Goal: Task Accomplishment & Management: Use online tool/utility

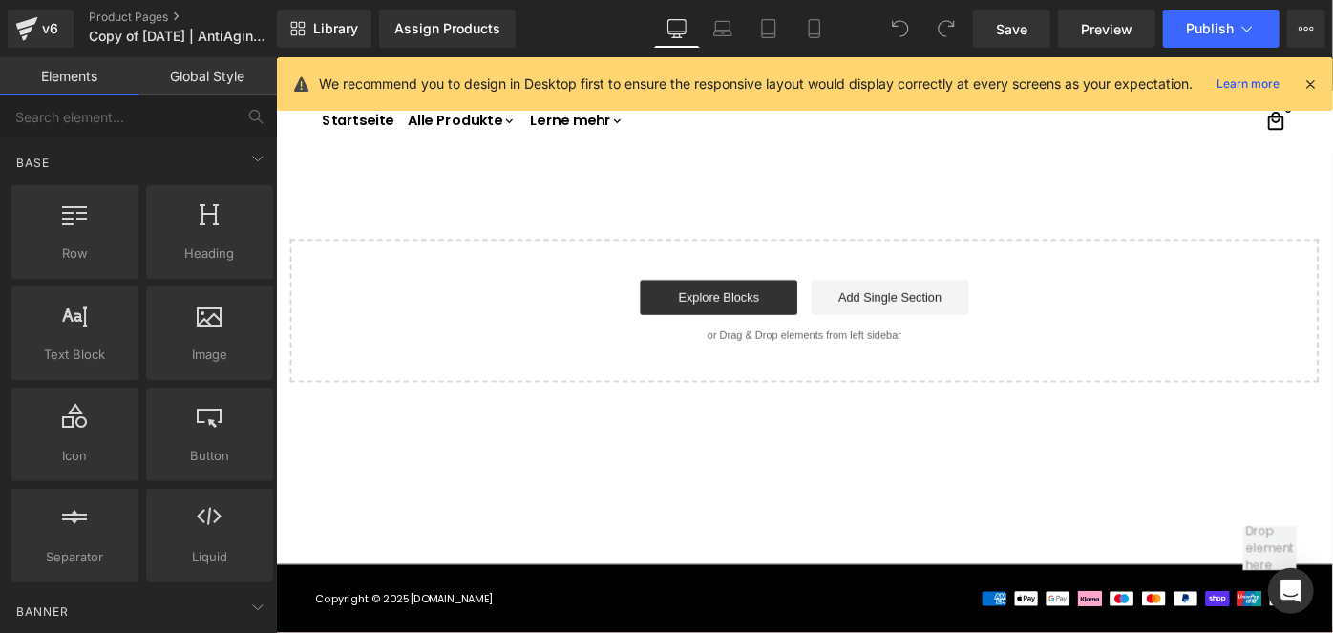
click at [1304, 77] on icon at bounding box center [1309, 83] width 17 height 17
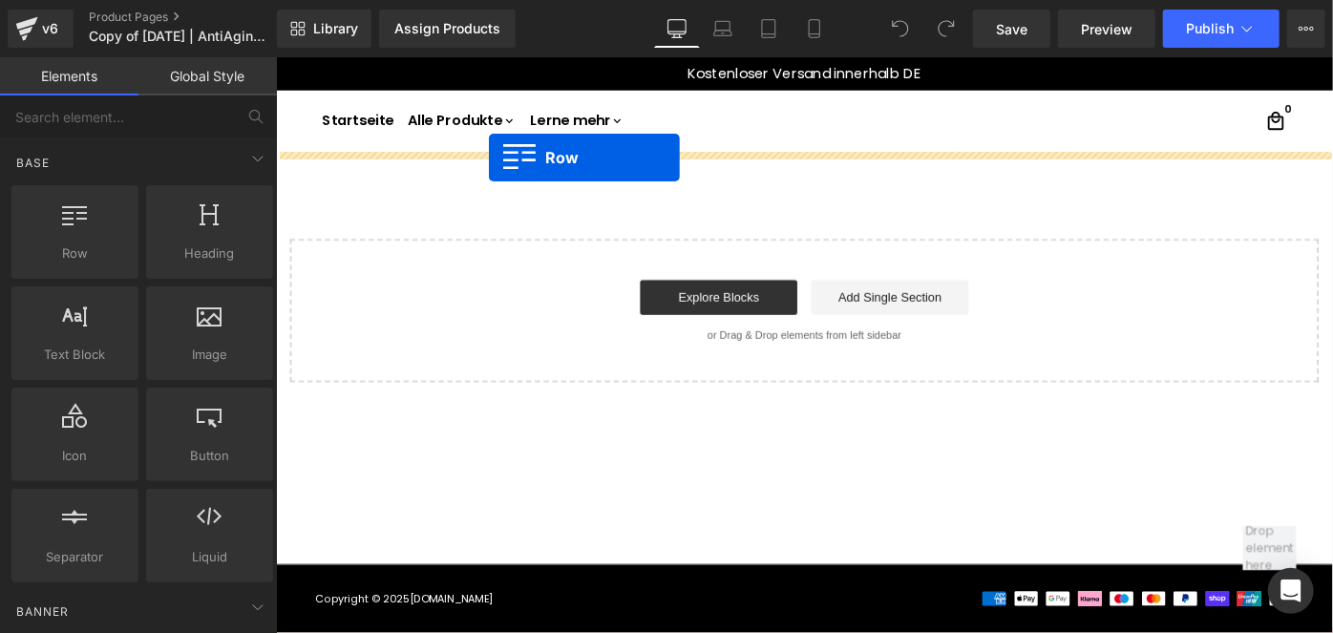
drag, startPoint x: 318, startPoint y: 316, endPoint x: 508, endPoint y: 168, distance: 240.8
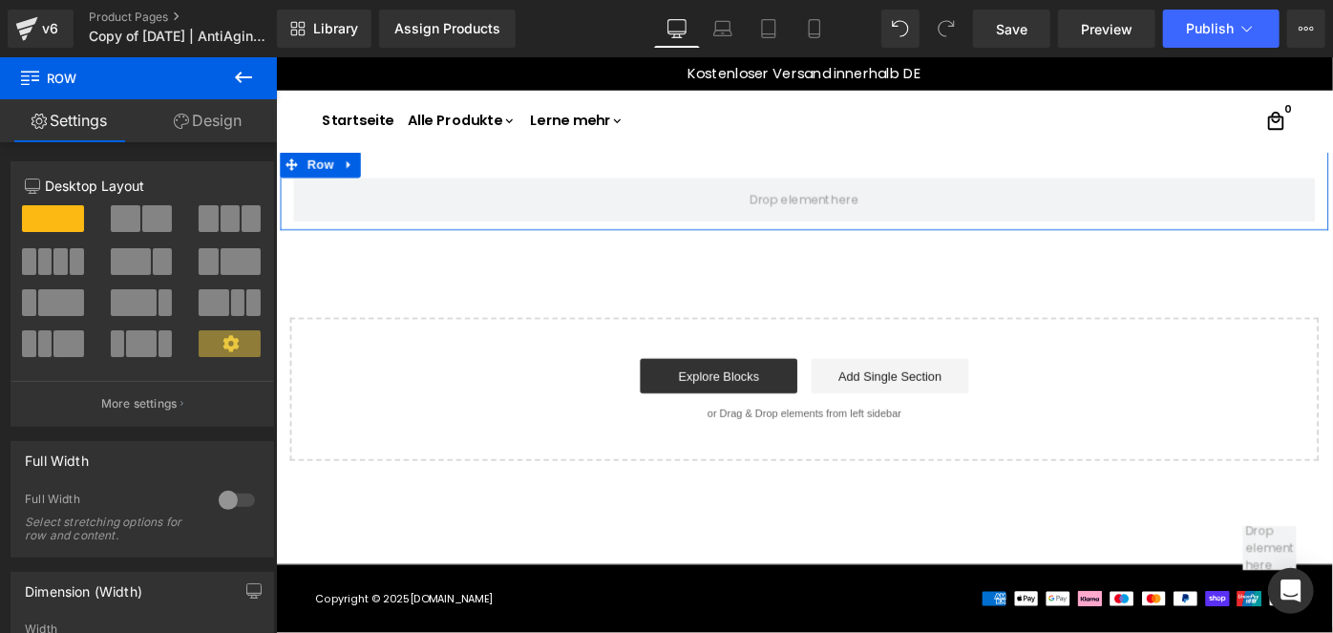
click at [232, 124] on link "Design" at bounding box center [207, 120] width 138 height 43
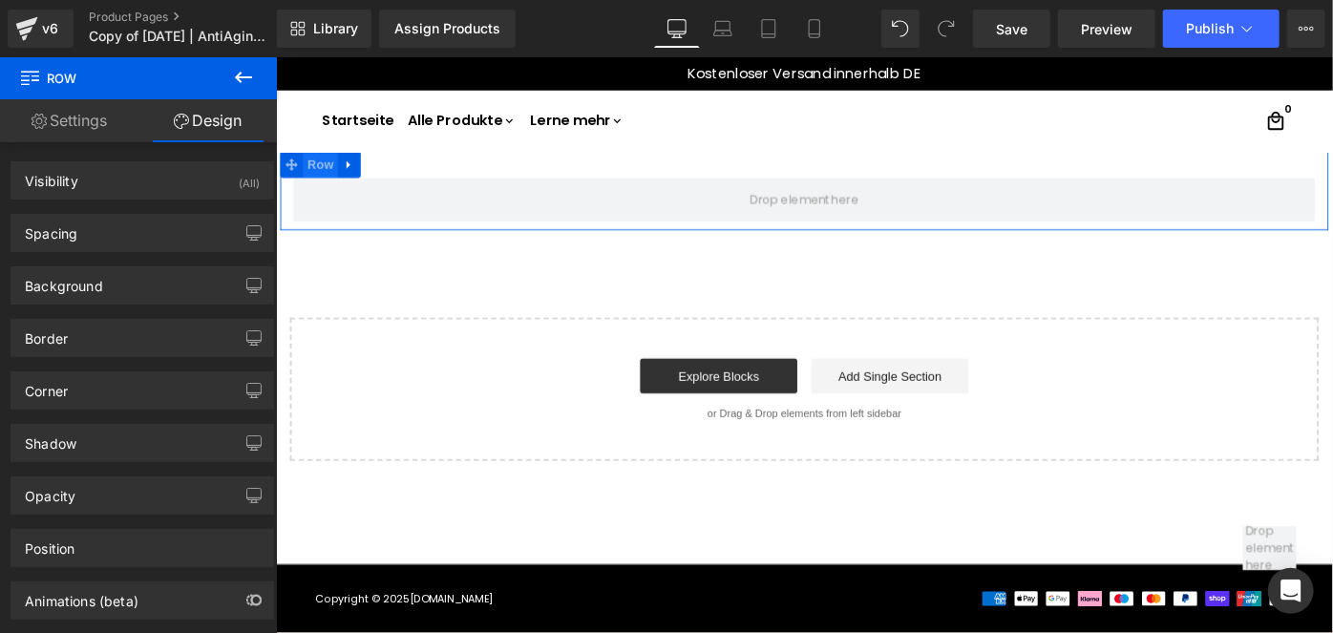
click at [330, 174] on span "Row" at bounding box center [324, 173] width 38 height 29
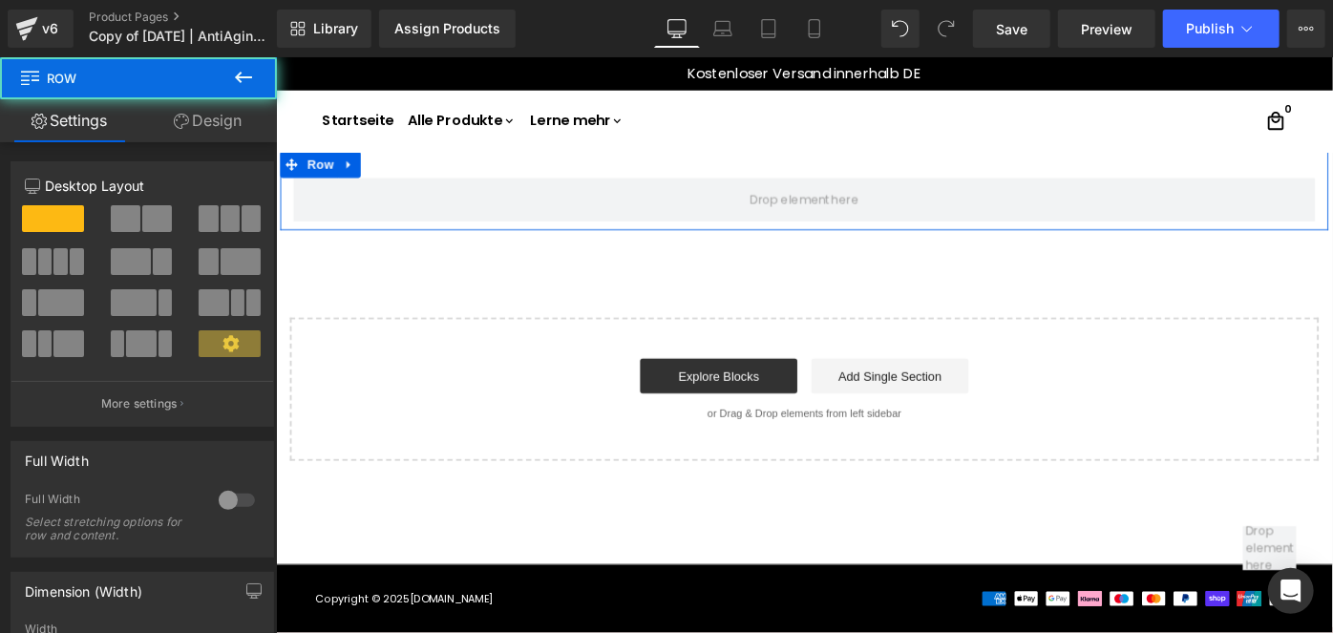
click at [145, 207] on span at bounding box center [157, 218] width 30 height 27
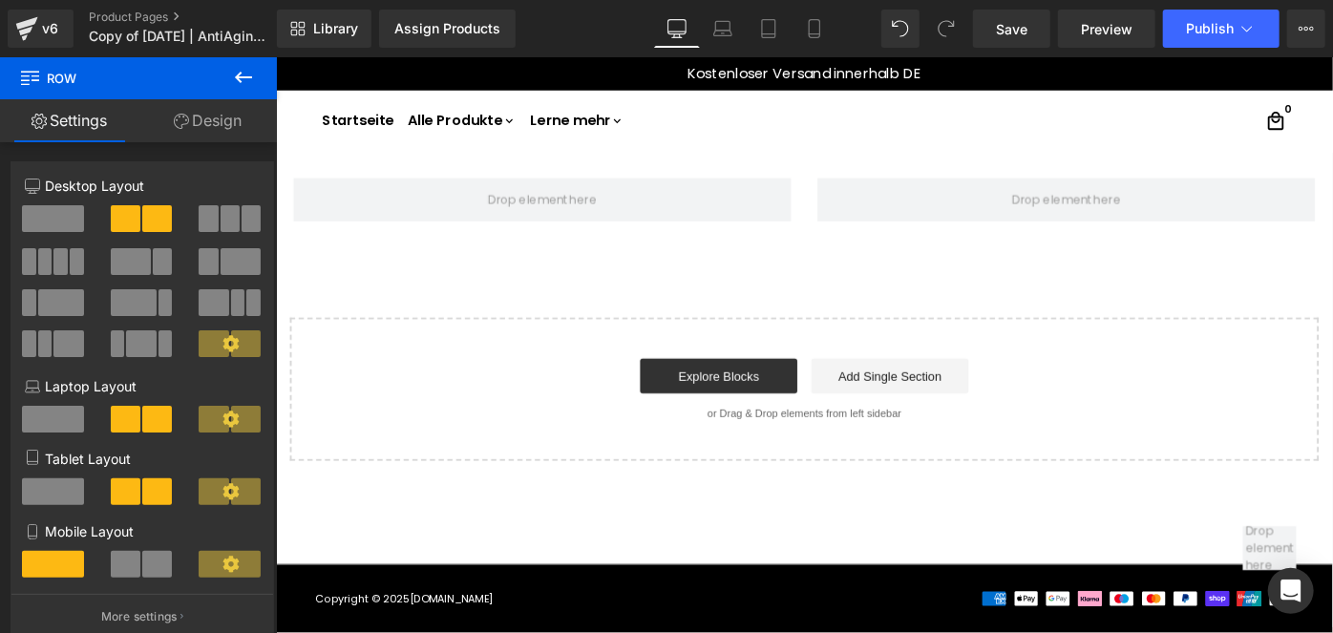
click at [260, 72] on button at bounding box center [243, 78] width 67 height 42
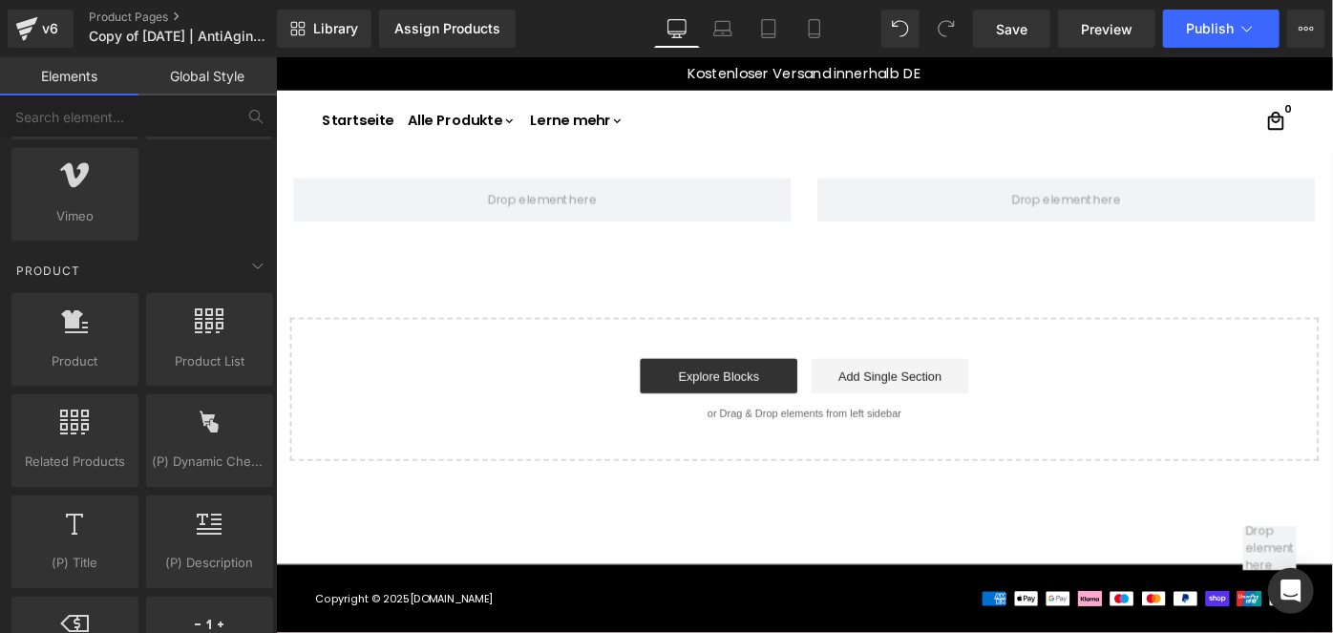
scroll to position [1514, 0]
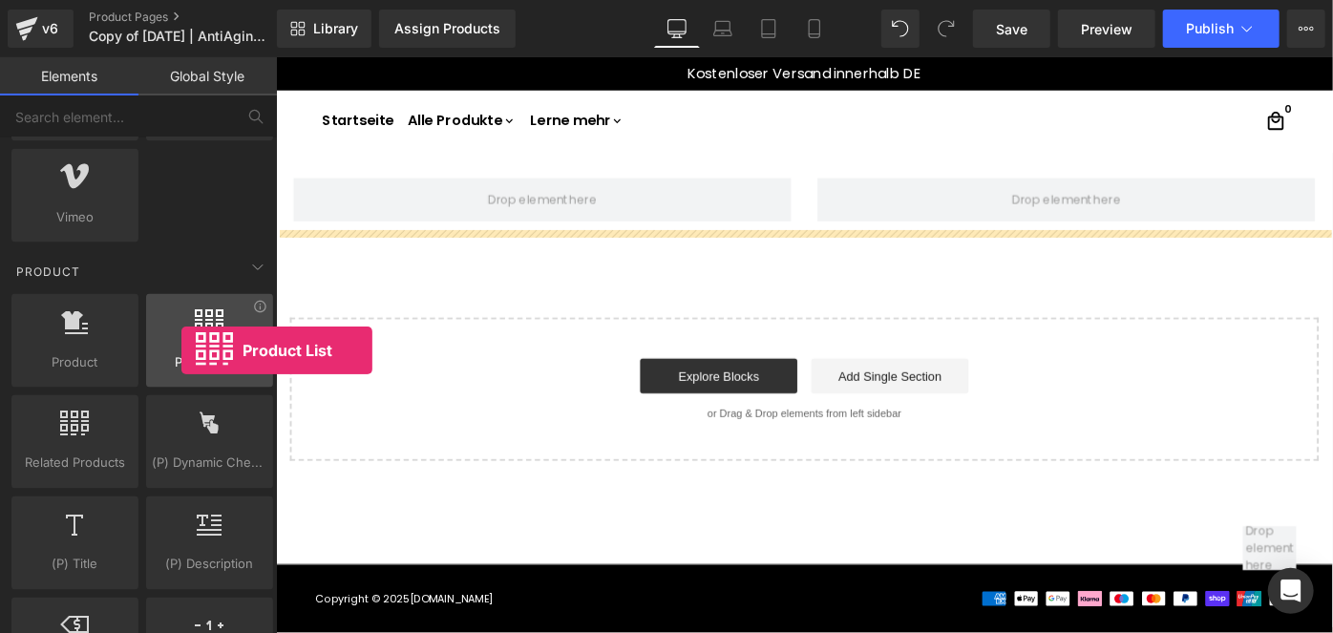
drag, startPoint x: 193, startPoint y: 327, endPoint x: 181, endPoint y: 350, distance: 26.5
click at [181, 350] on div "Product List products, lists, collections, goods, sells" at bounding box center [209, 341] width 127 height 94
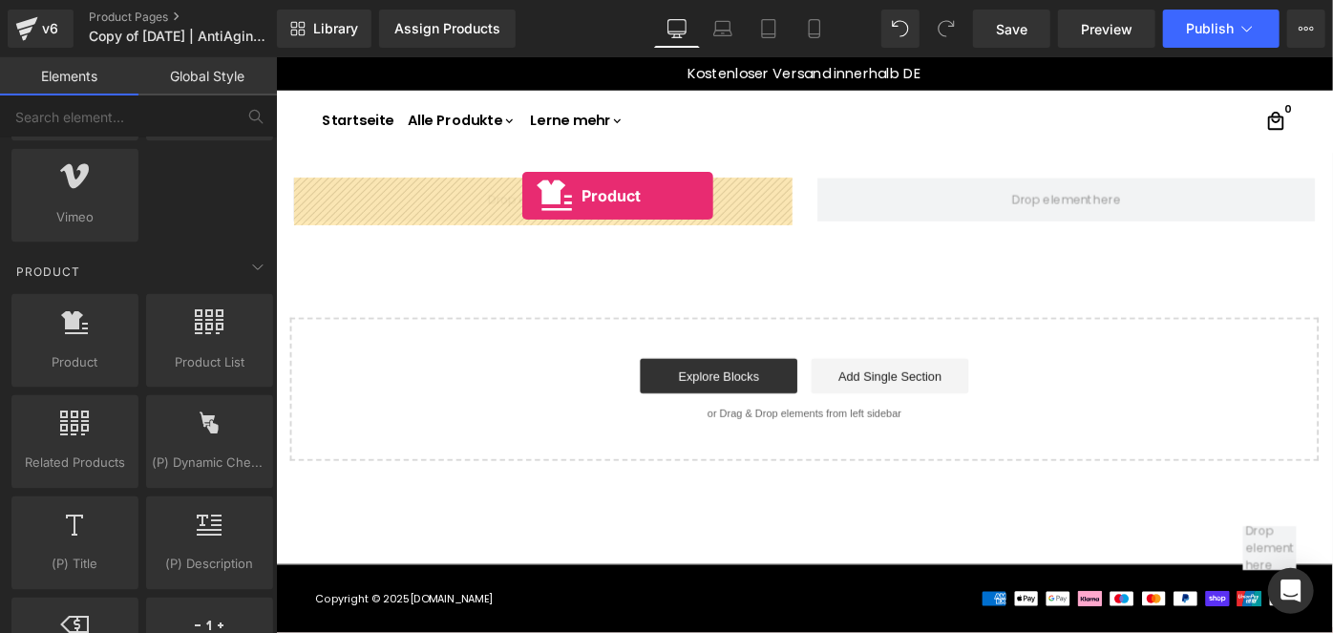
drag, startPoint x: 347, startPoint y: 388, endPoint x: 544, endPoint y: 207, distance: 267.6
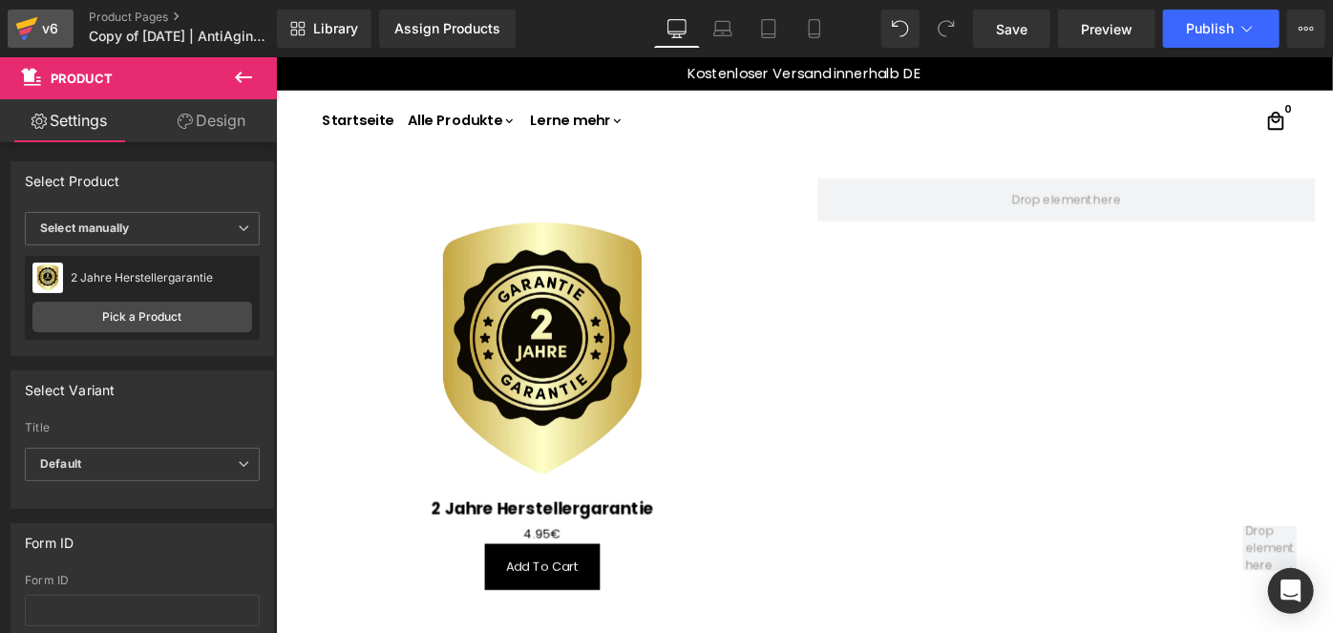
click at [39, 37] on div "v6" at bounding box center [50, 28] width 24 height 25
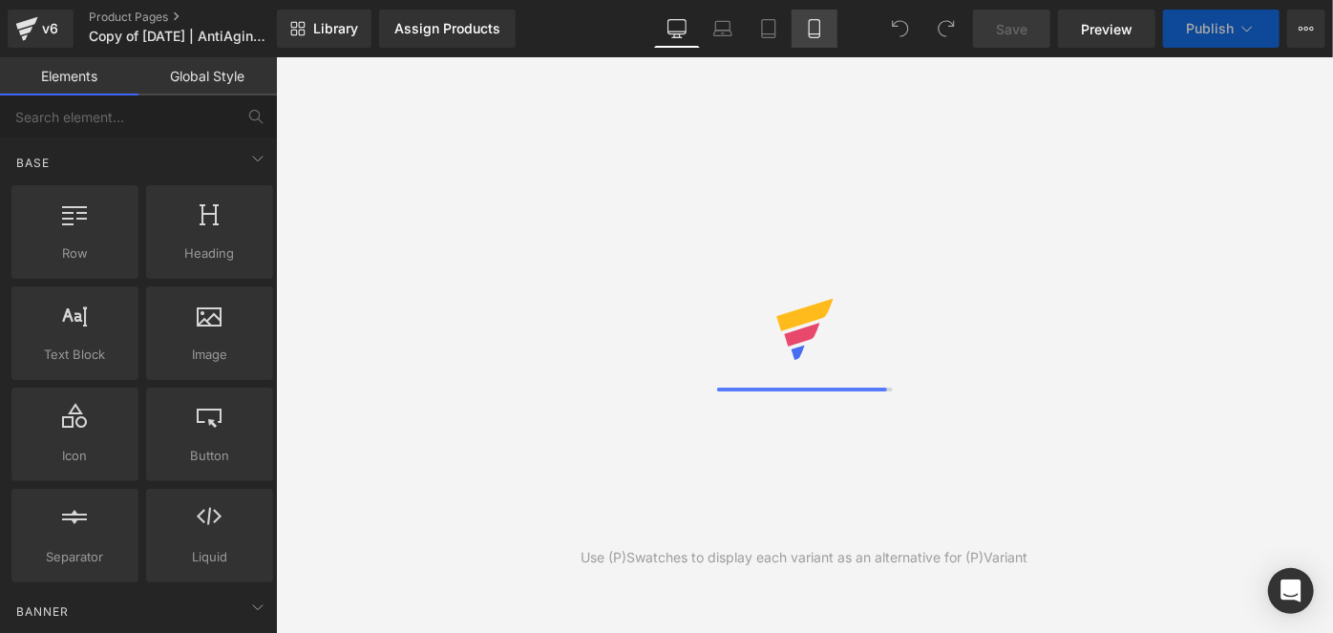
click at [826, 30] on link "Mobile" at bounding box center [814, 29] width 46 height 38
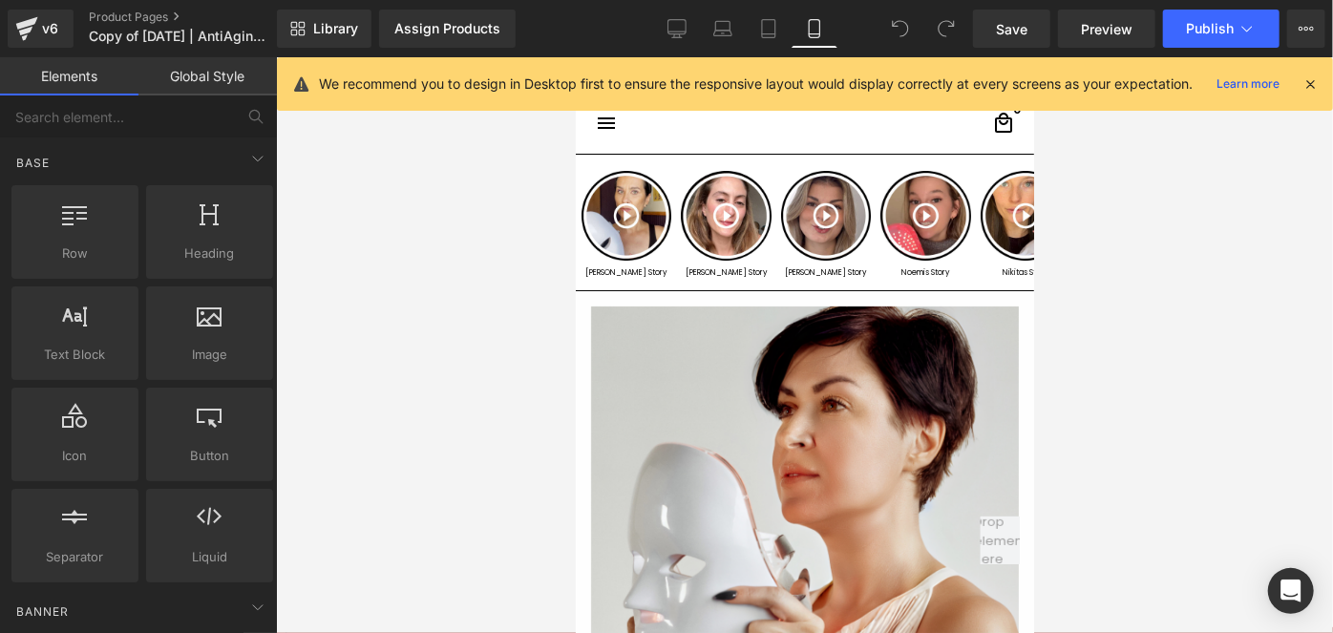
click at [1307, 82] on icon at bounding box center [1309, 83] width 17 height 17
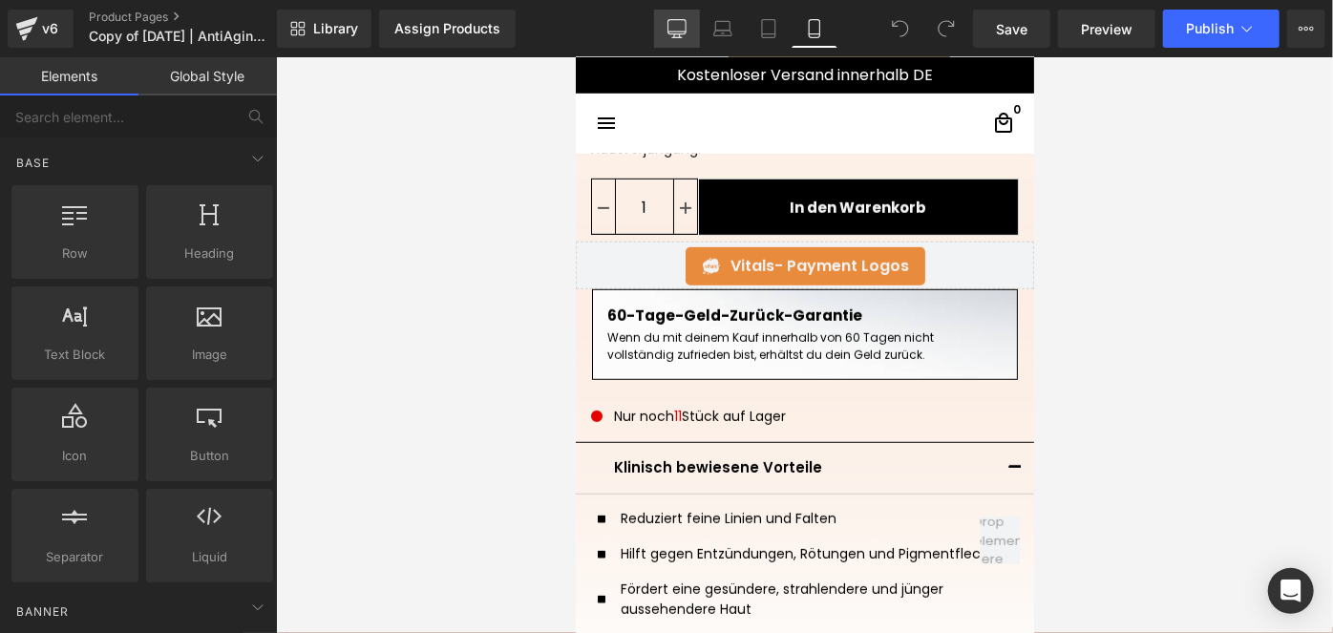
click at [674, 26] on icon at bounding box center [676, 28] width 19 height 19
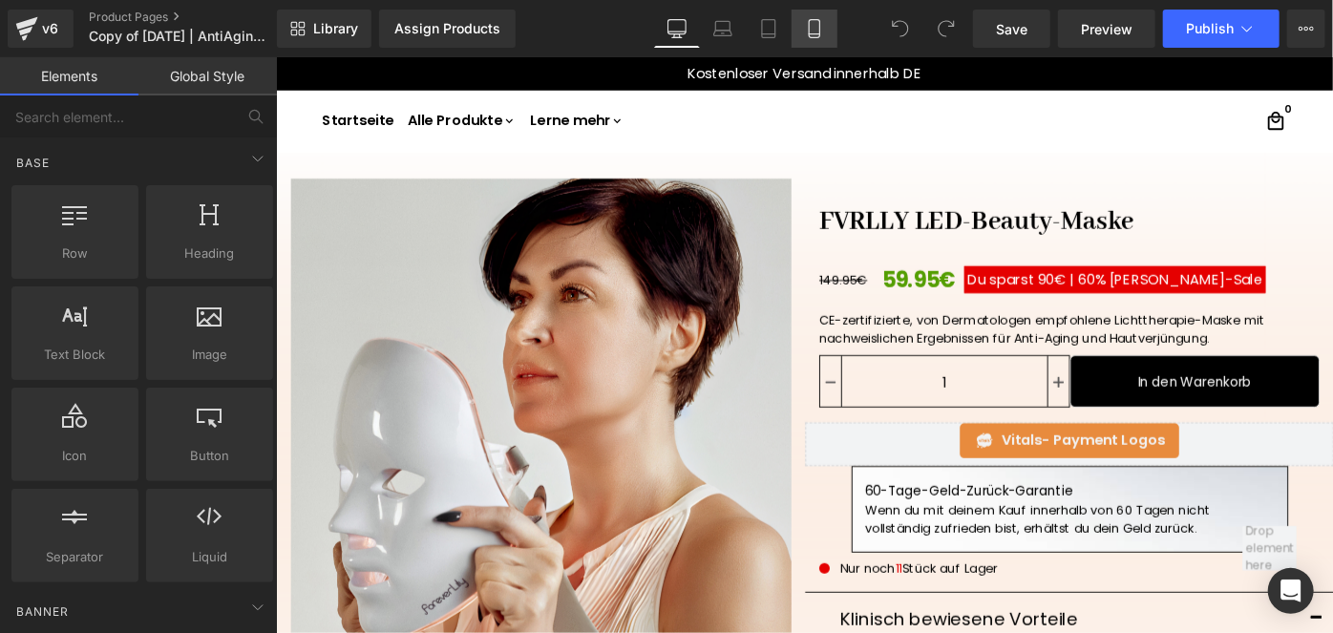
click at [807, 37] on icon at bounding box center [814, 28] width 19 height 19
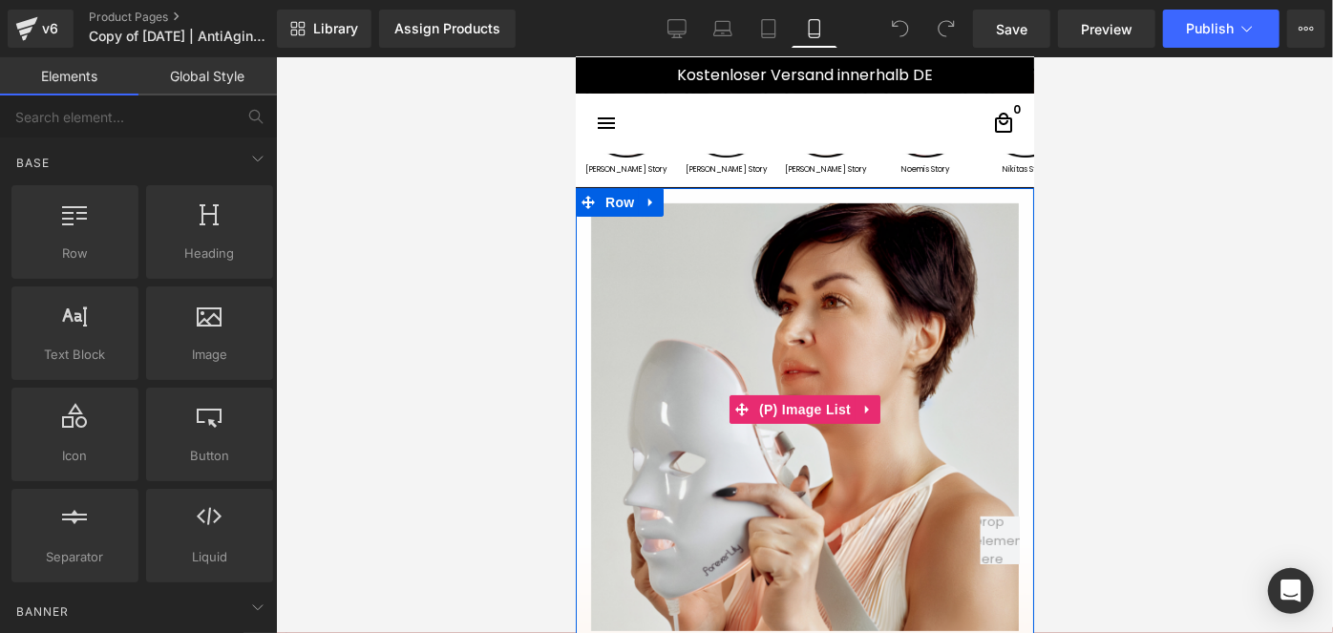
click at [694, 280] on img at bounding box center [804, 416] width 428 height 428
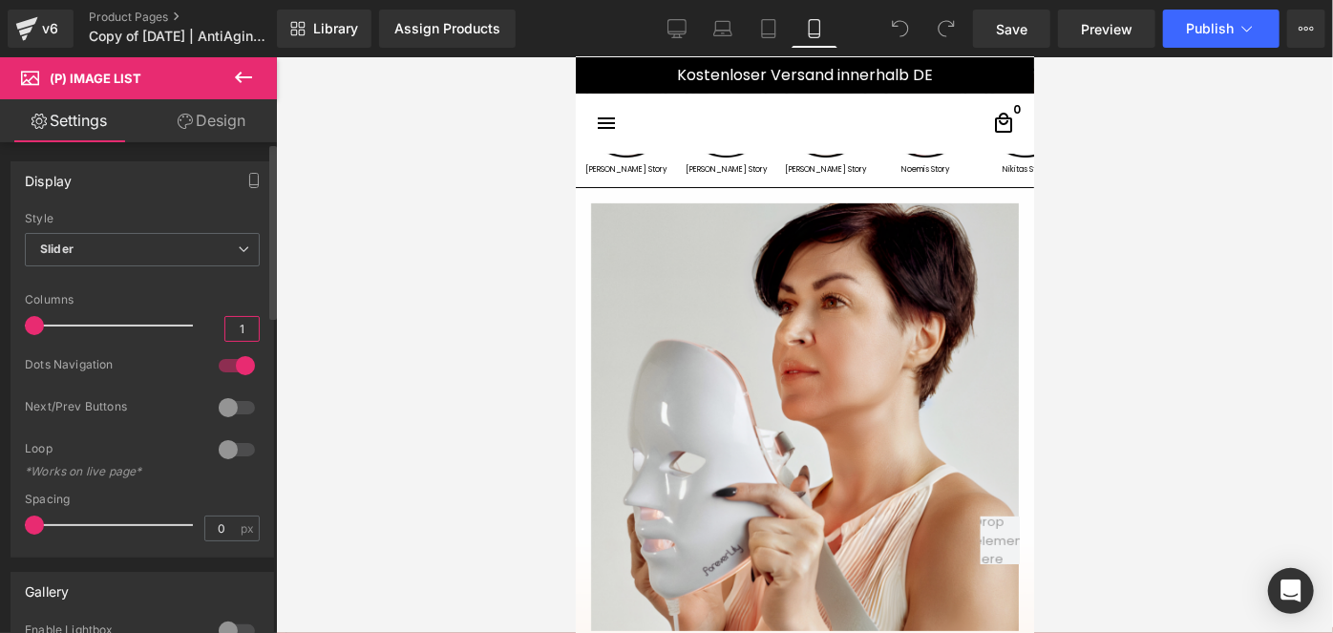
click at [246, 328] on input "1" at bounding box center [241, 329] width 33 height 24
type input "1.4"
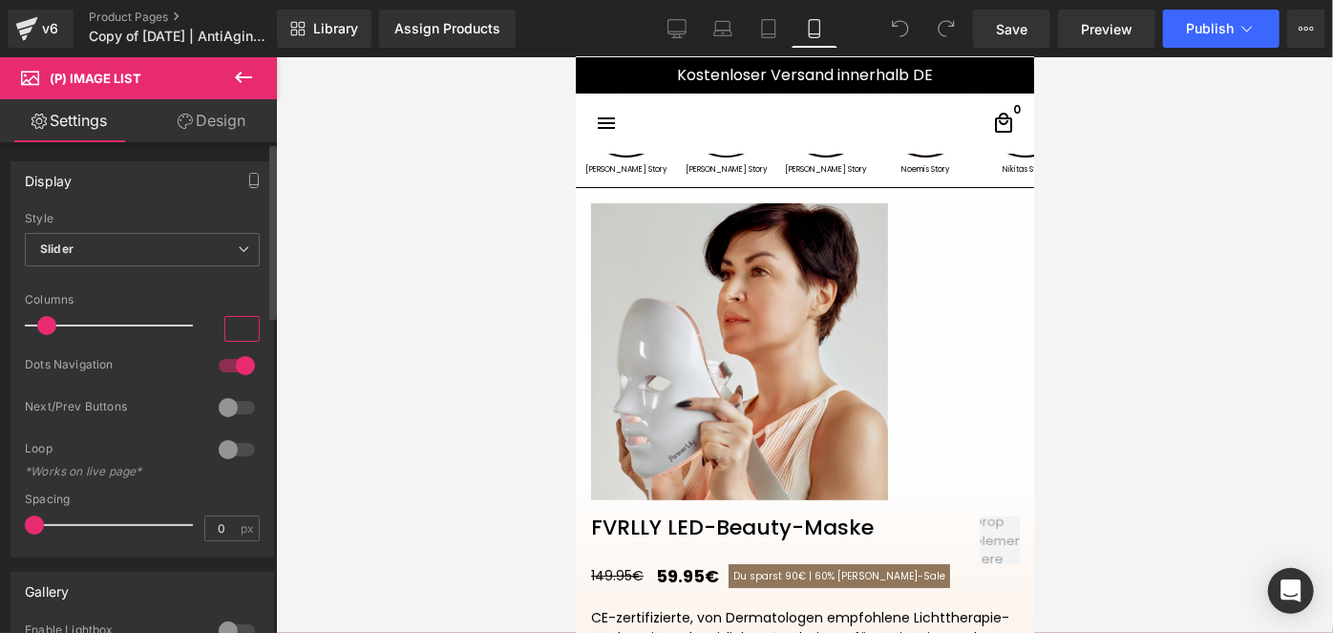
type input "1.3"
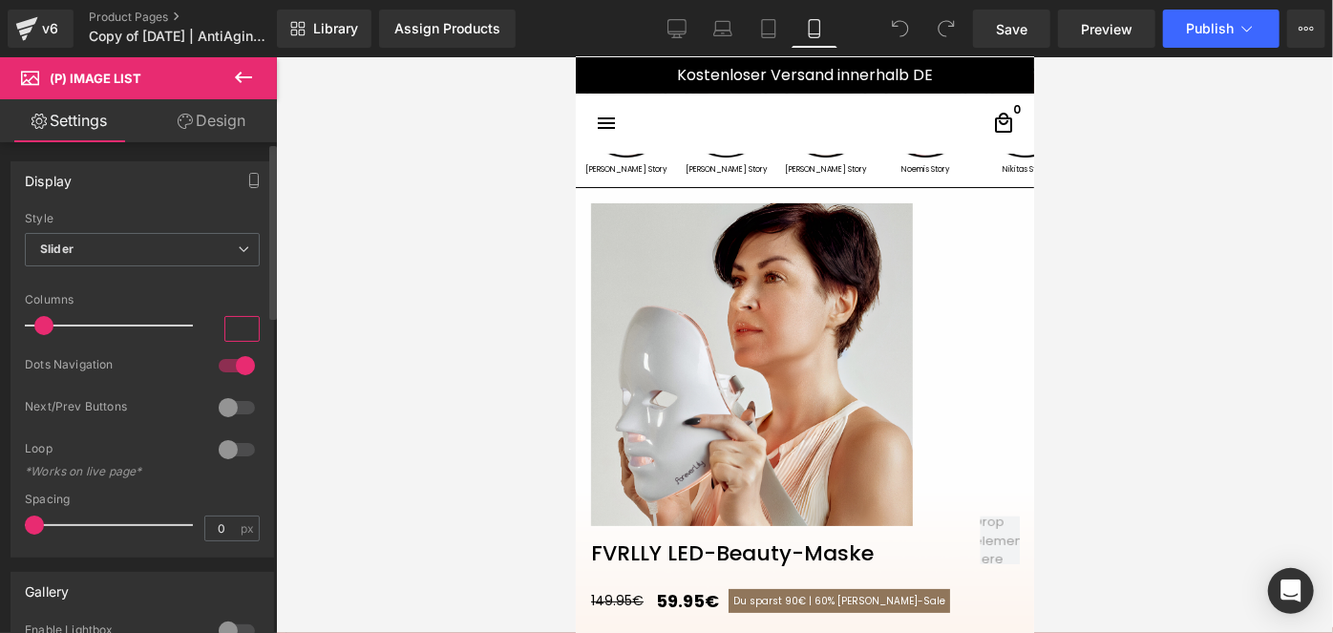
type input "1.2"
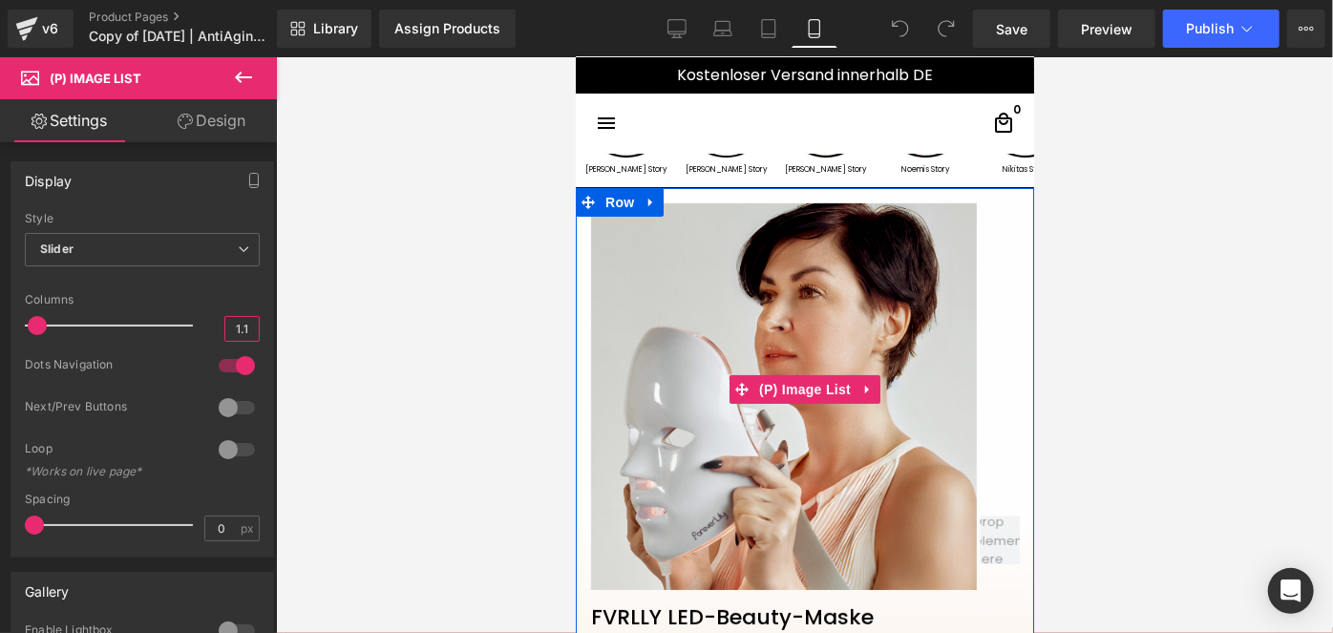
type input "1.1"
click at [697, 328] on img at bounding box center [783, 395] width 386 height 386
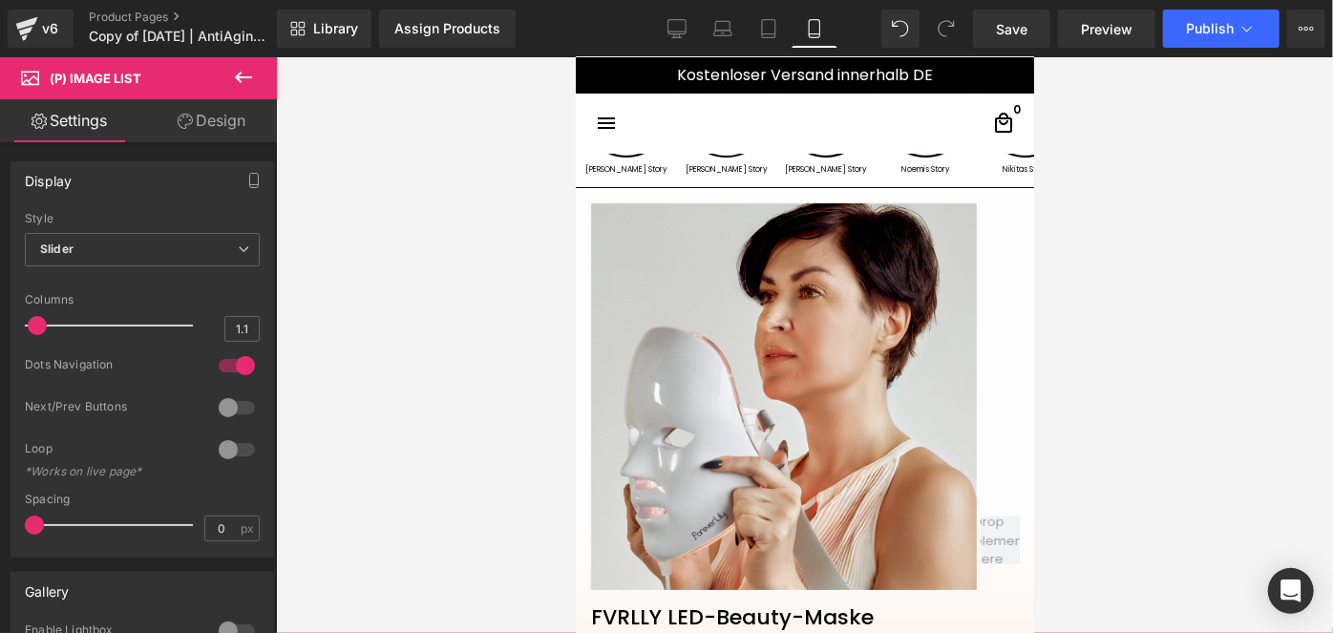
click at [234, 140] on link "Design" at bounding box center [211, 120] width 138 height 43
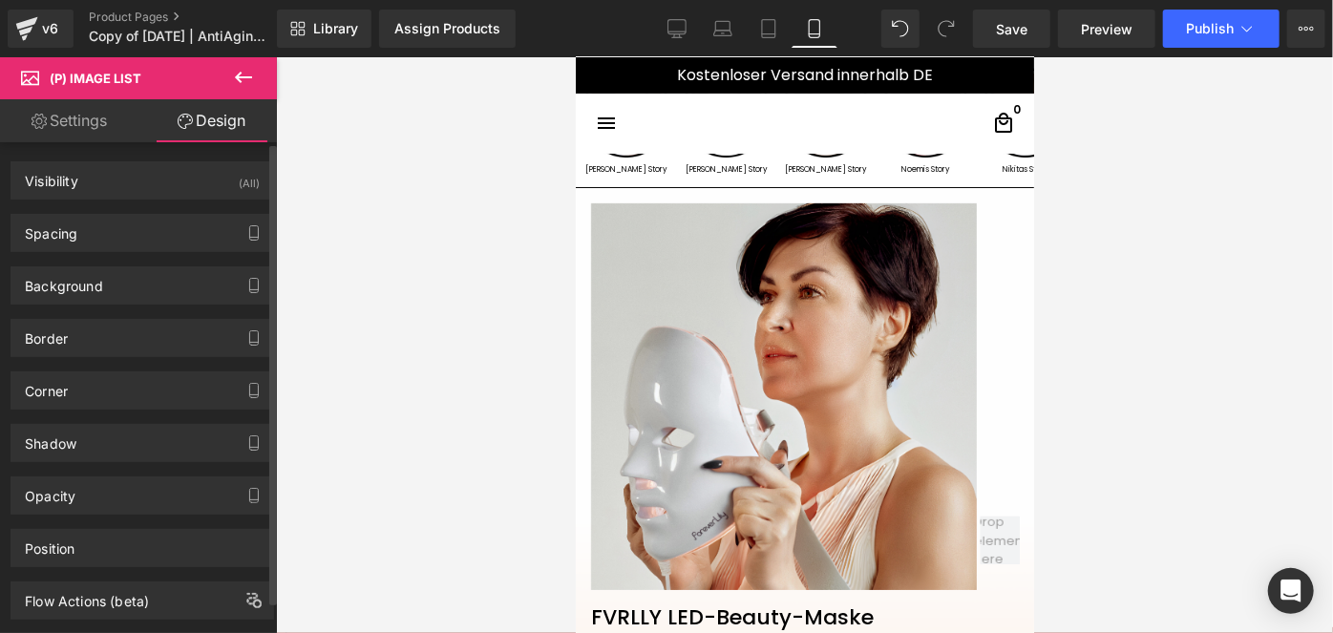
click at [89, 371] on div "Corner Corner Style Custom Default Corner Custom Custom Default Corner Radius (…" at bounding box center [143, 390] width 264 height 38
click at [89, 378] on div "Corner" at bounding box center [142, 390] width 262 height 36
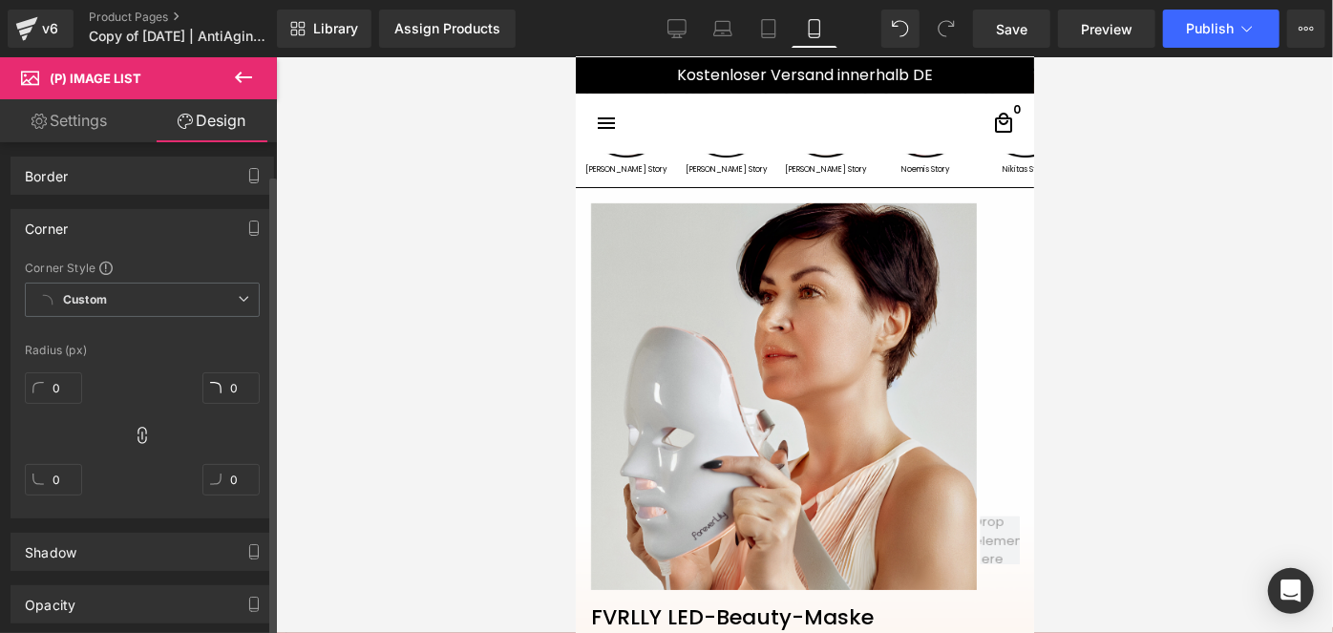
scroll to position [163, 0]
click at [63, 378] on input "0" at bounding box center [53, 387] width 57 height 32
type input "10"
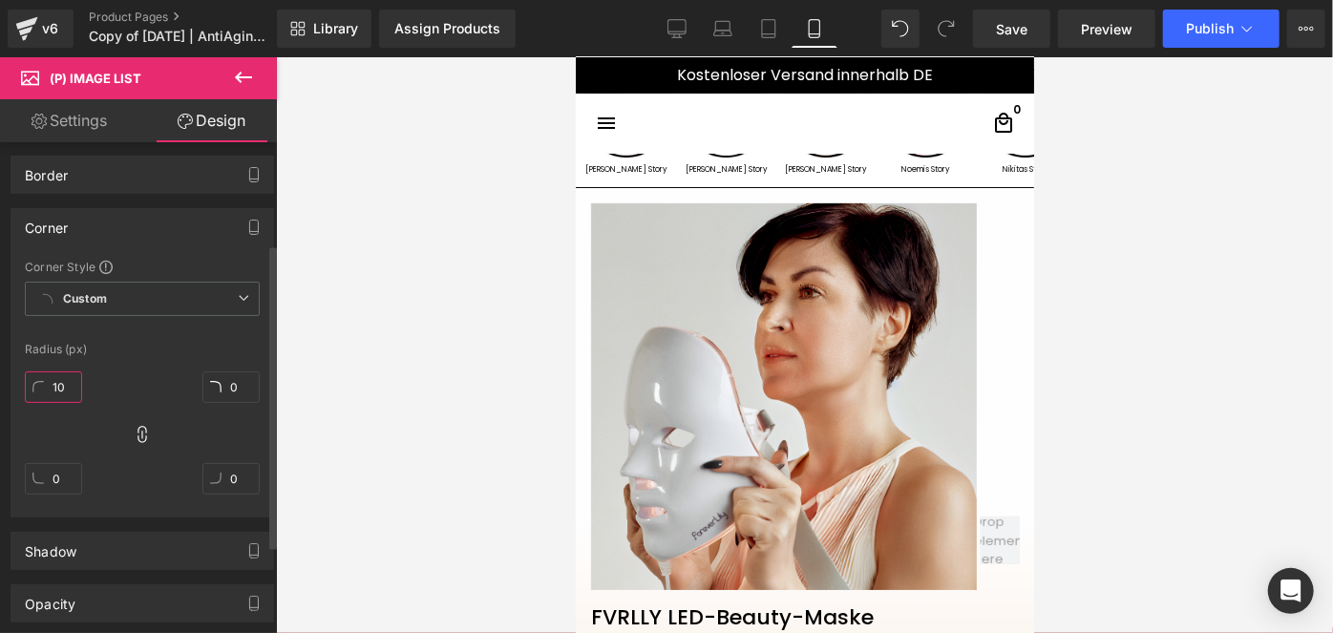
type input "10"
type input "1"
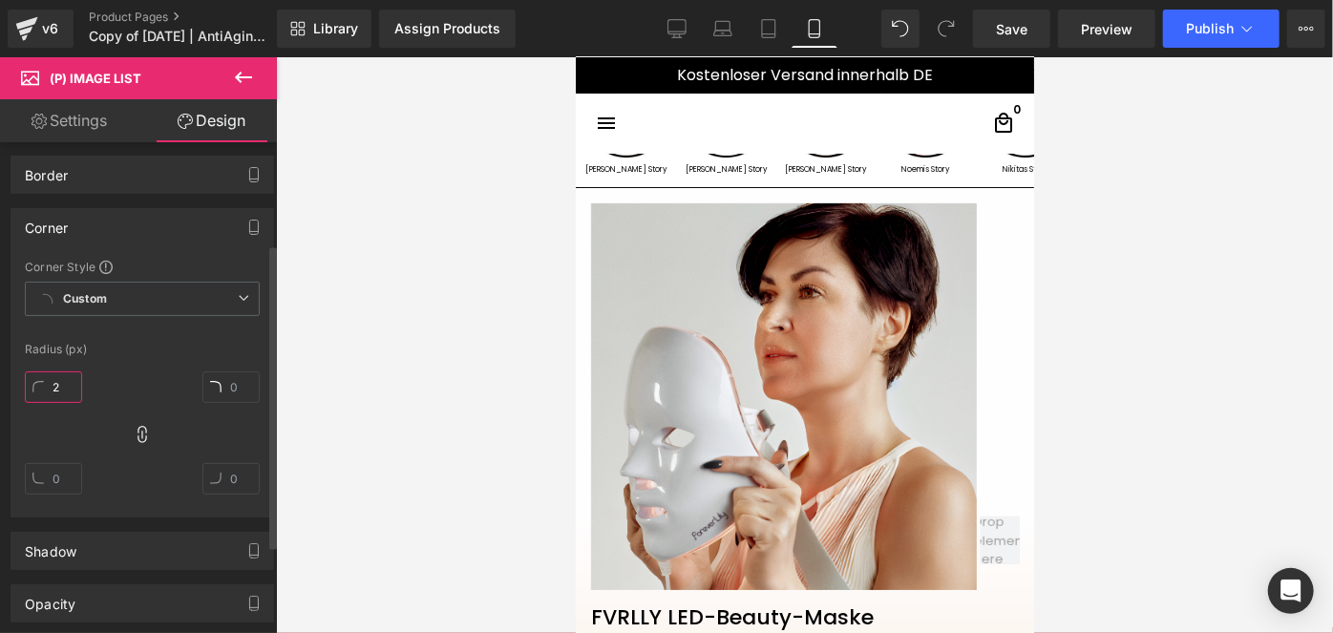
type input "20"
type input "2"
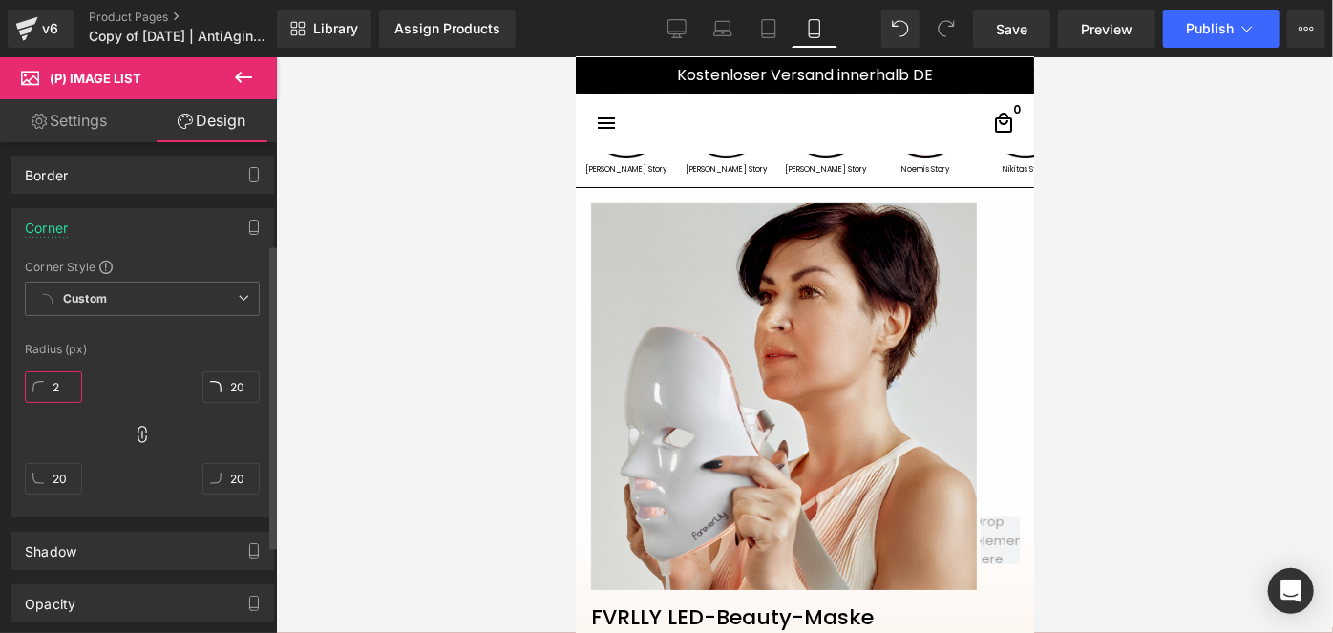
type input "2"
type input "3"
type input "30"
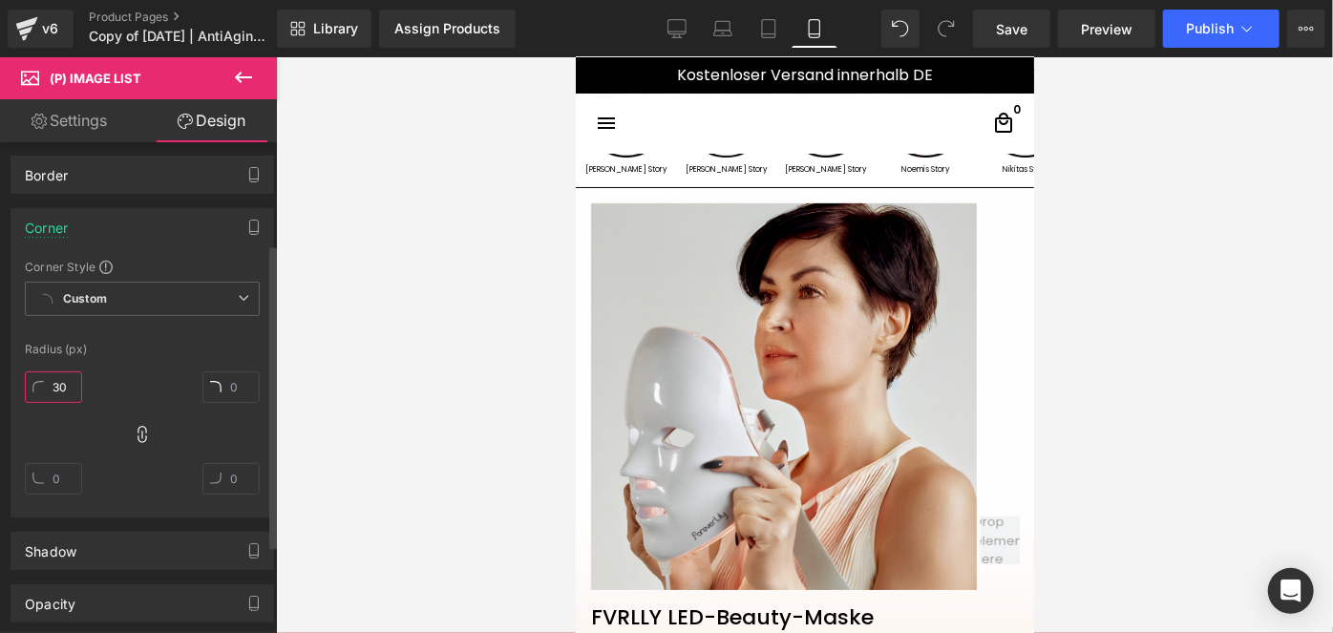
type input "30"
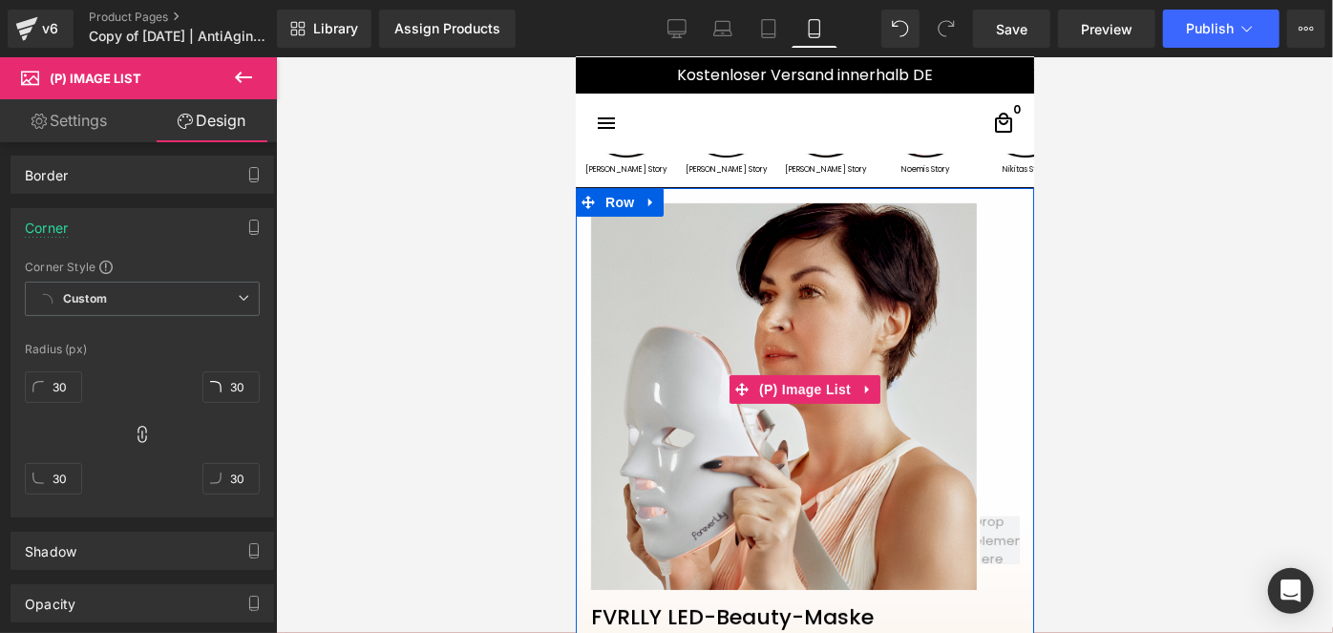
click at [778, 355] on img at bounding box center [783, 395] width 386 height 386
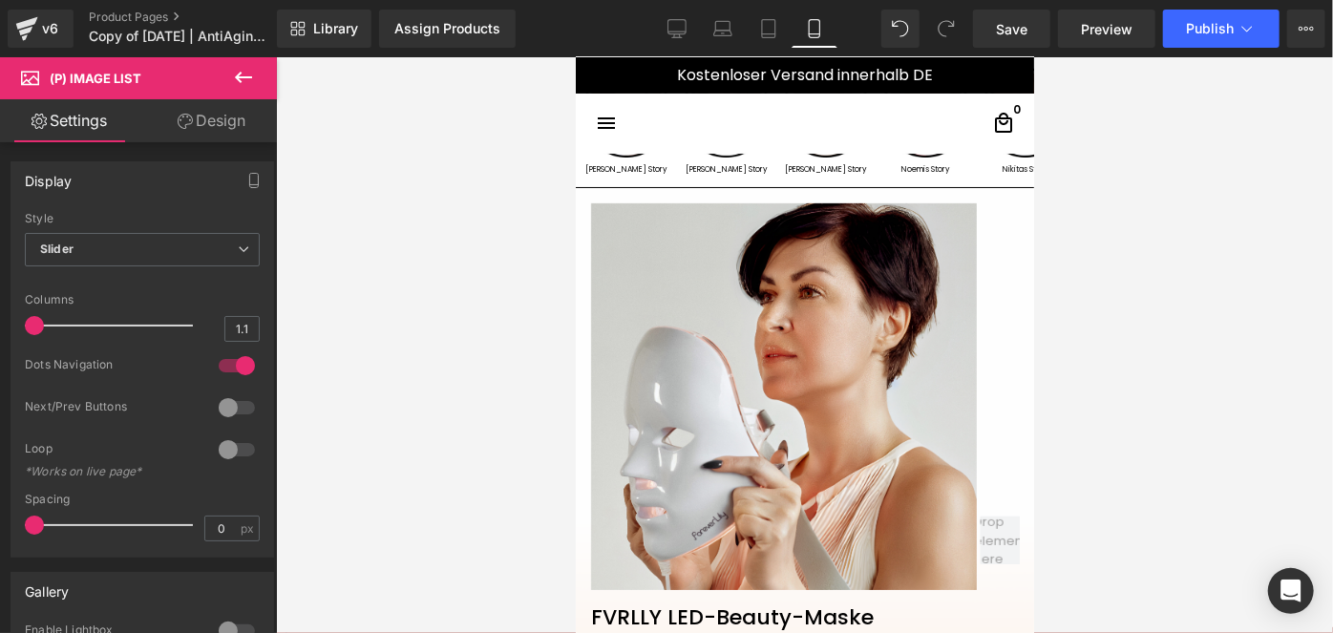
click at [192, 120] on link "Design" at bounding box center [211, 120] width 138 height 43
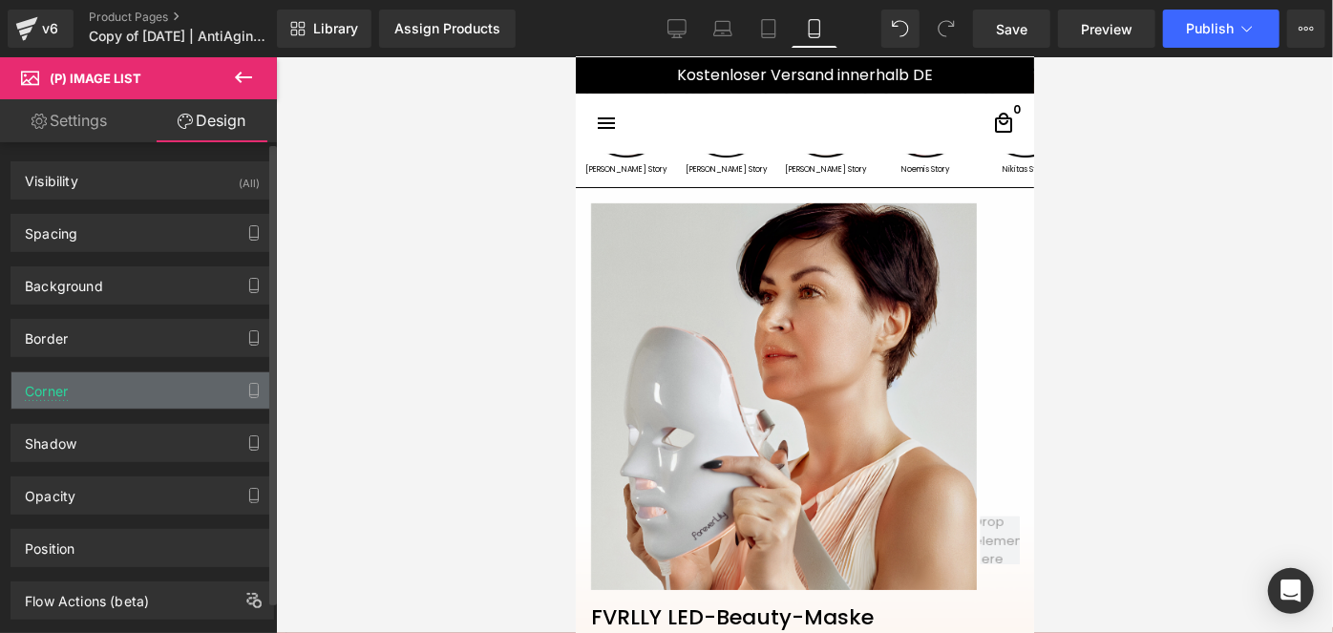
click at [80, 383] on div "Corner" at bounding box center [142, 390] width 262 height 36
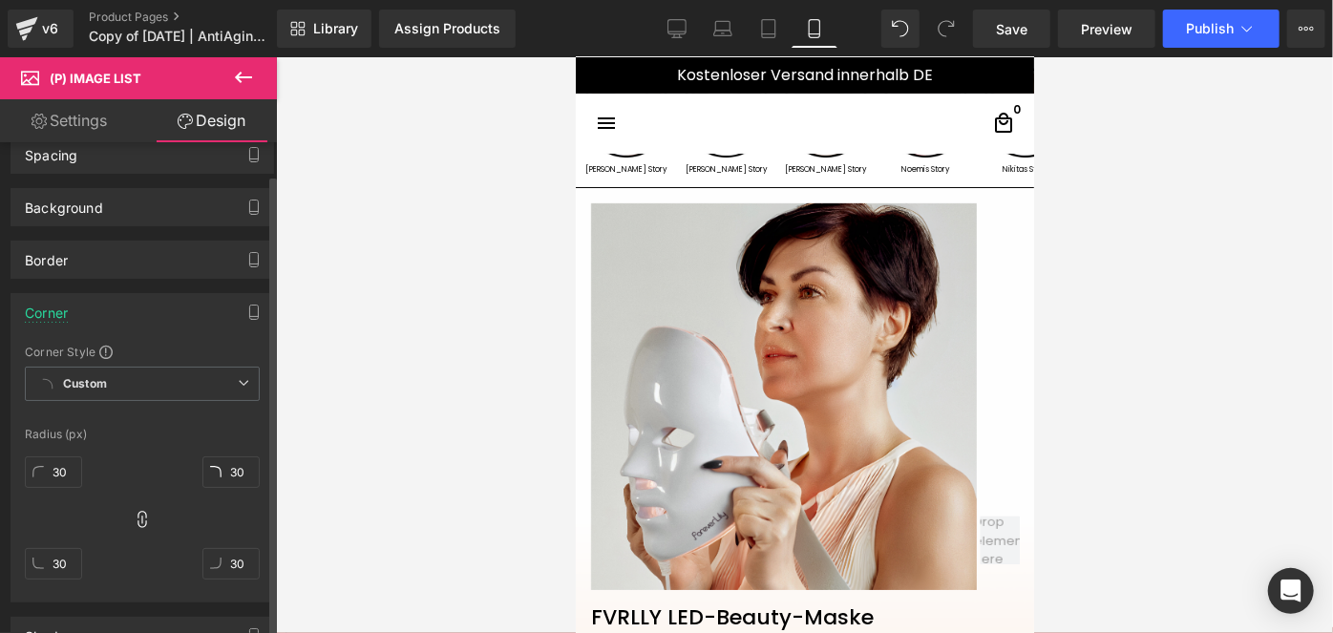
scroll to position [97, 0]
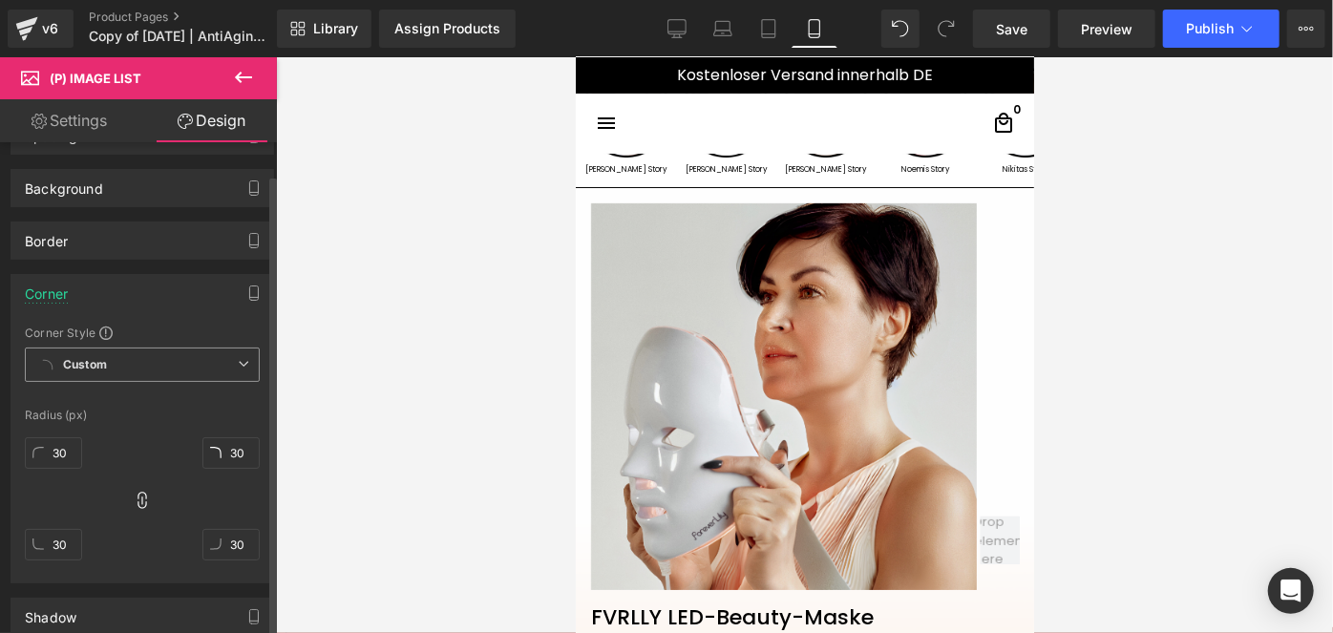
click at [154, 357] on span "Custom" at bounding box center [142, 365] width 235 height 34
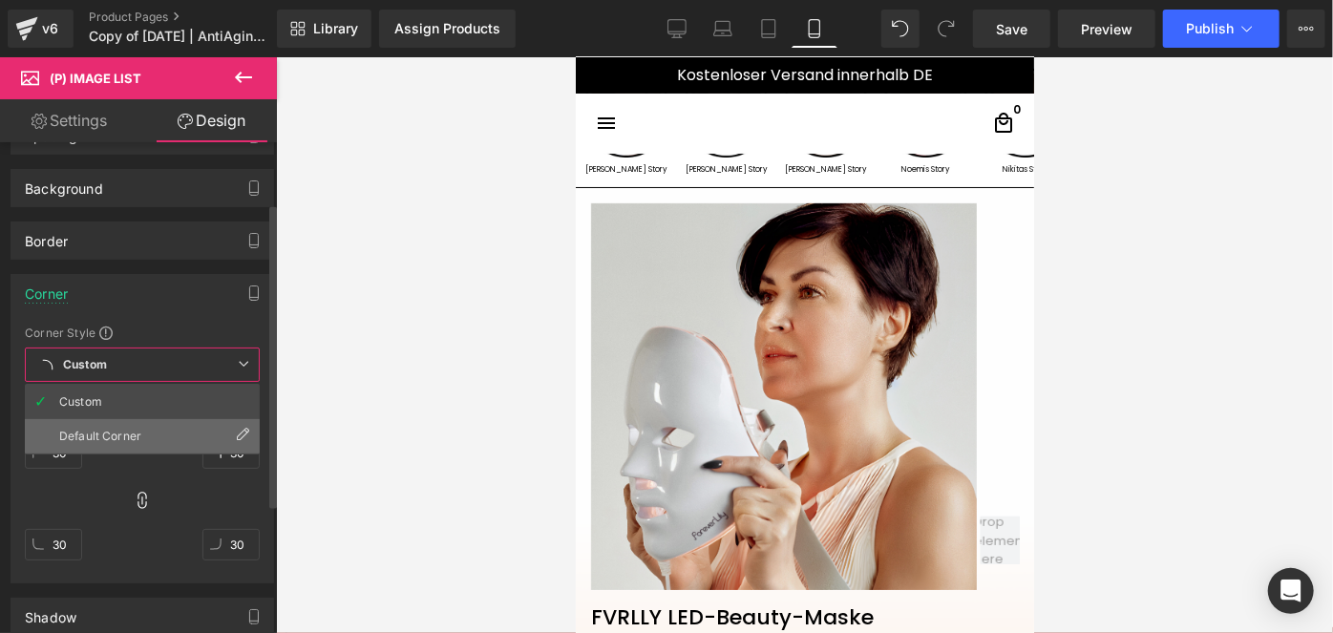
click at [127, 430] on div "Default Corner" at bounding box center [100, 436] width 82 height 13
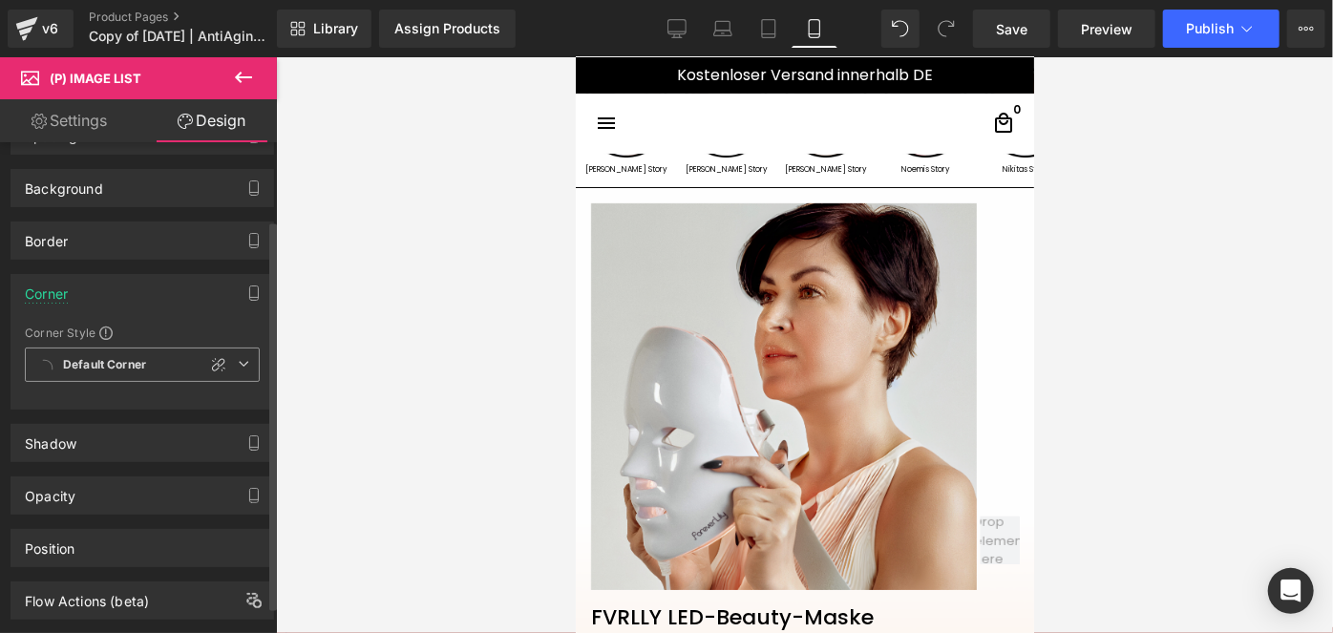
click at [122, 366] on b "Default Corner" at bounding box center [104, 365] width 83 height 16
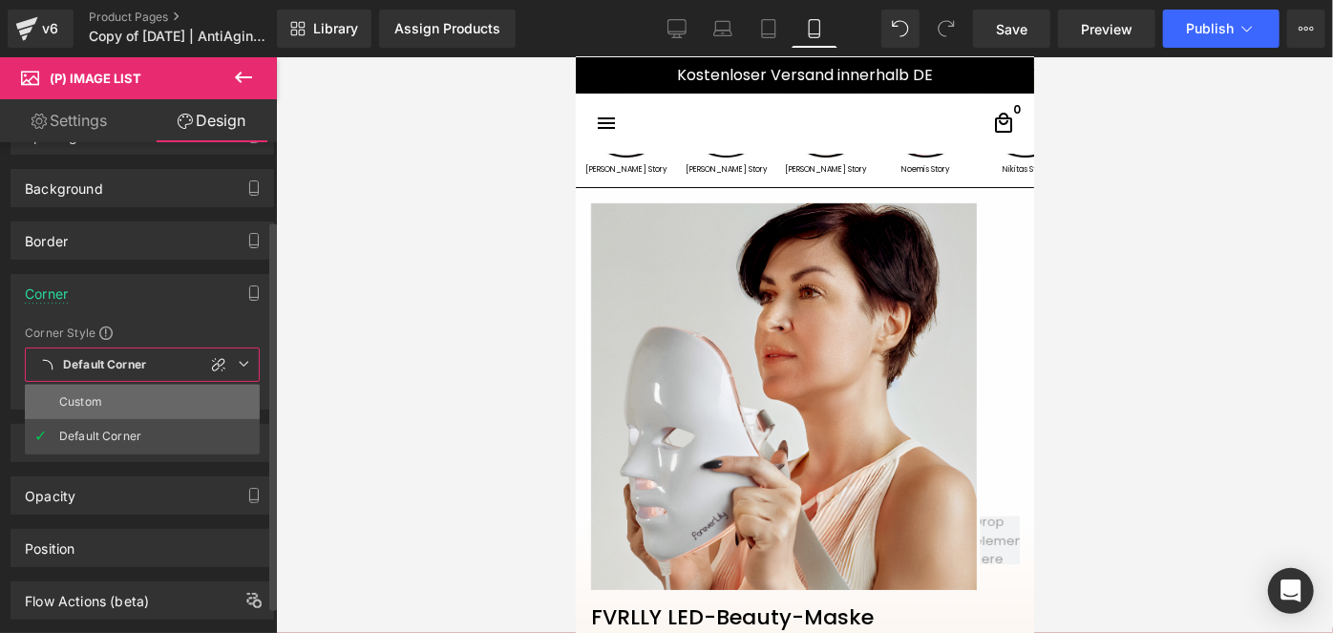
click at [115, 396] on li "Custom" at bounding box center [142, 402] width 235 height 34
type input "6"
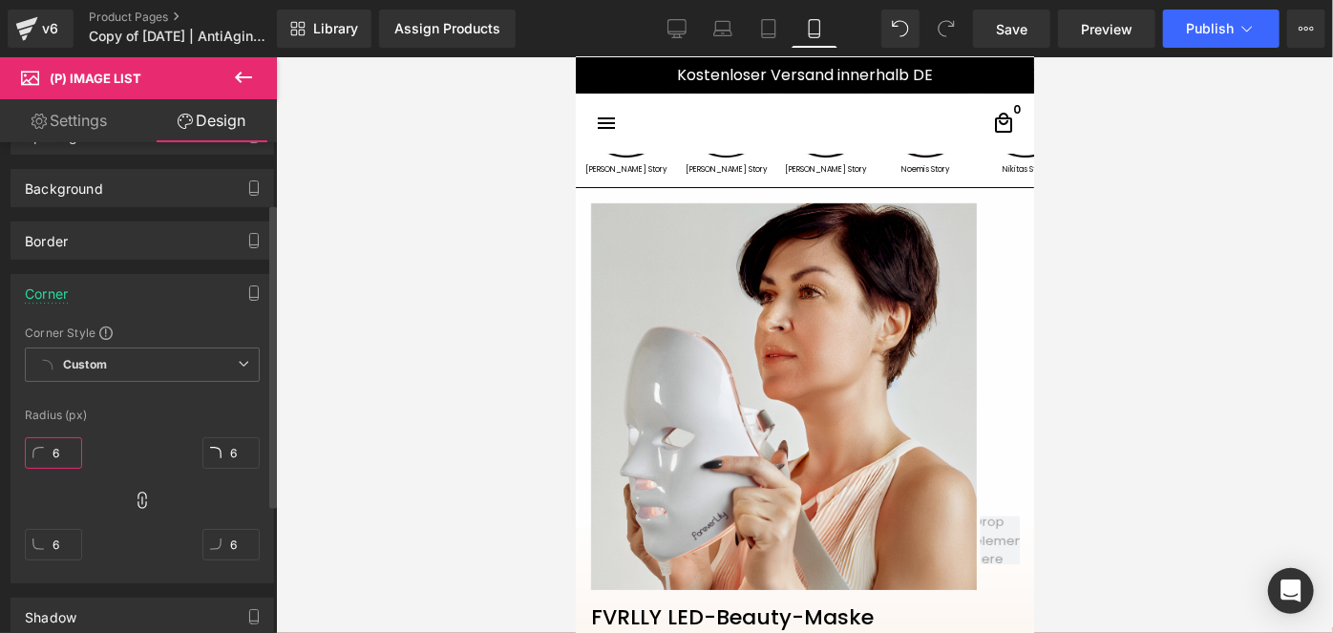
click at [63, 459] on input "6" at bounding box center [53, 453] width 57 height 32
type input "30"
type input "3"
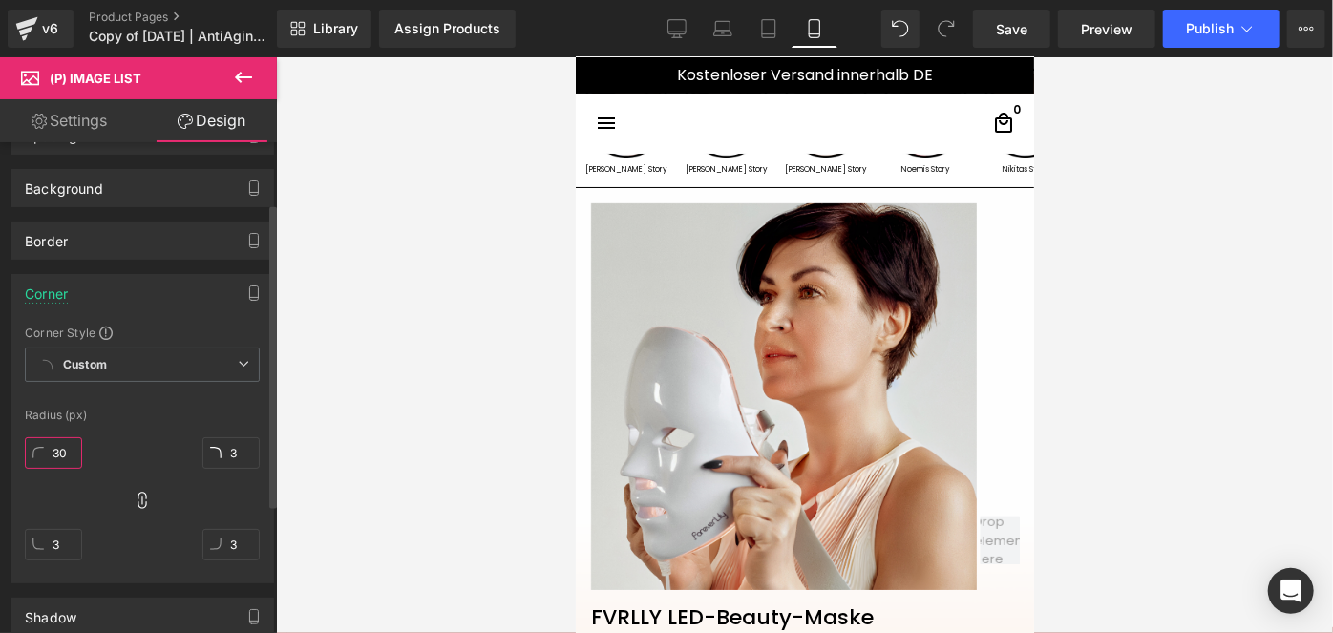
type input "30"
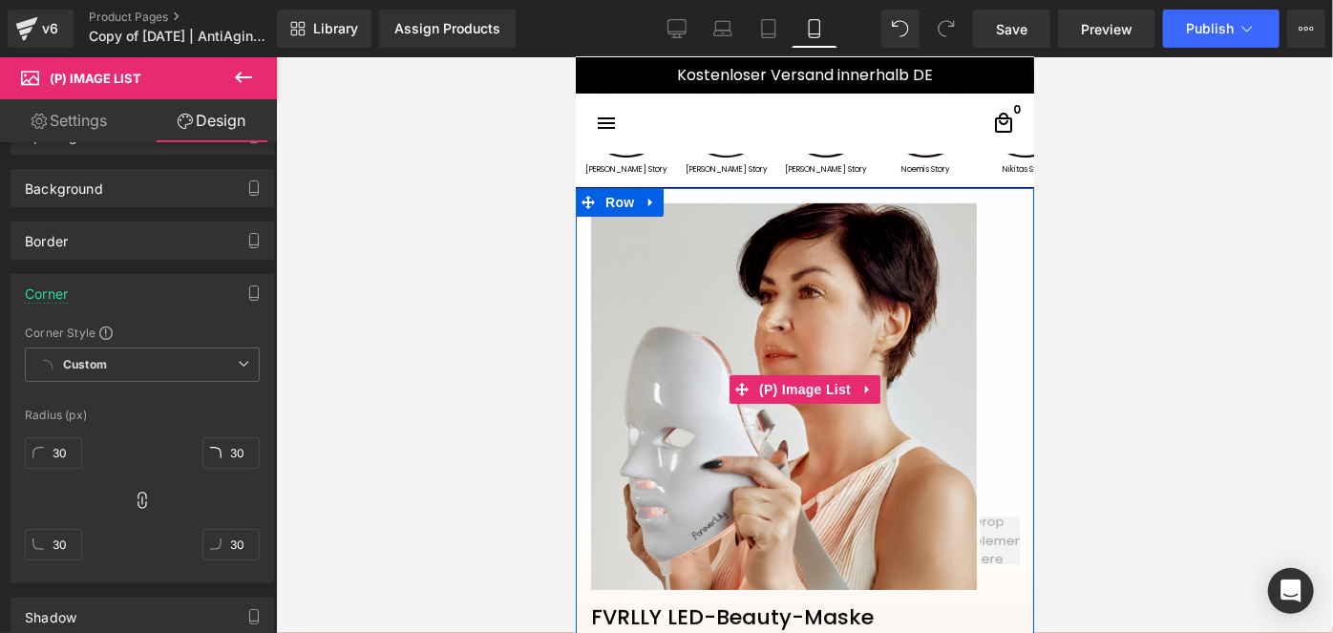
click at [778, 303] on img at bounding box center [783, 395] width 386 height 386
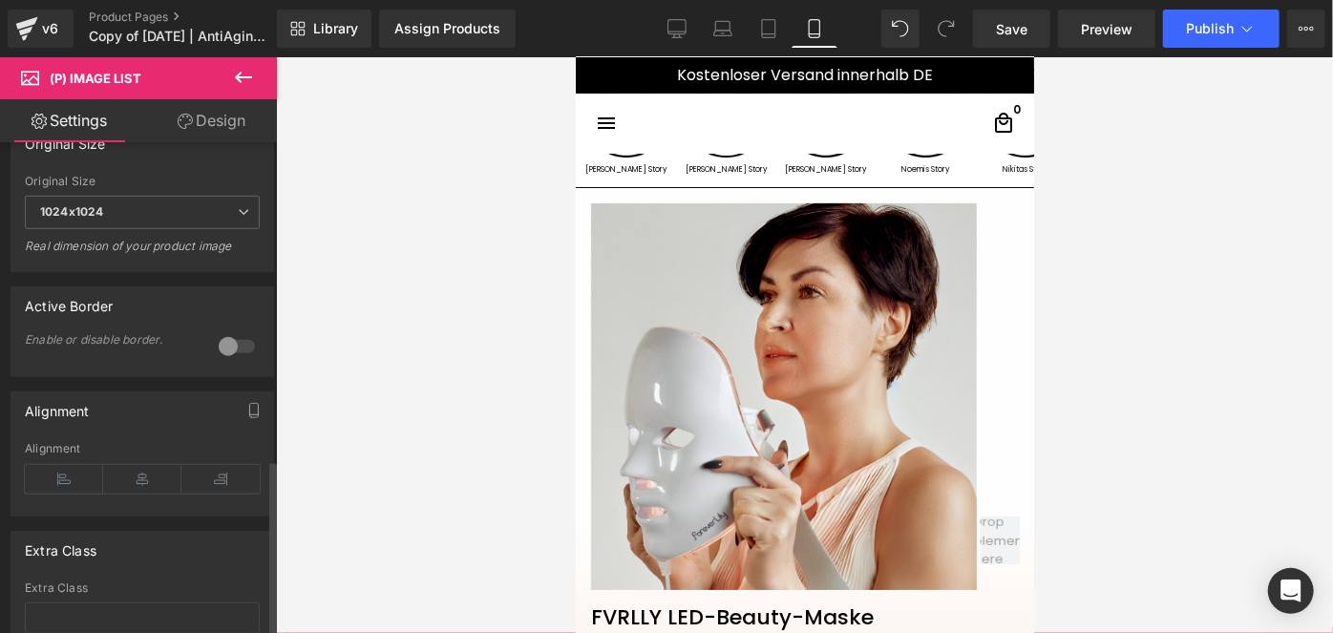
scroll to position [885, 0]
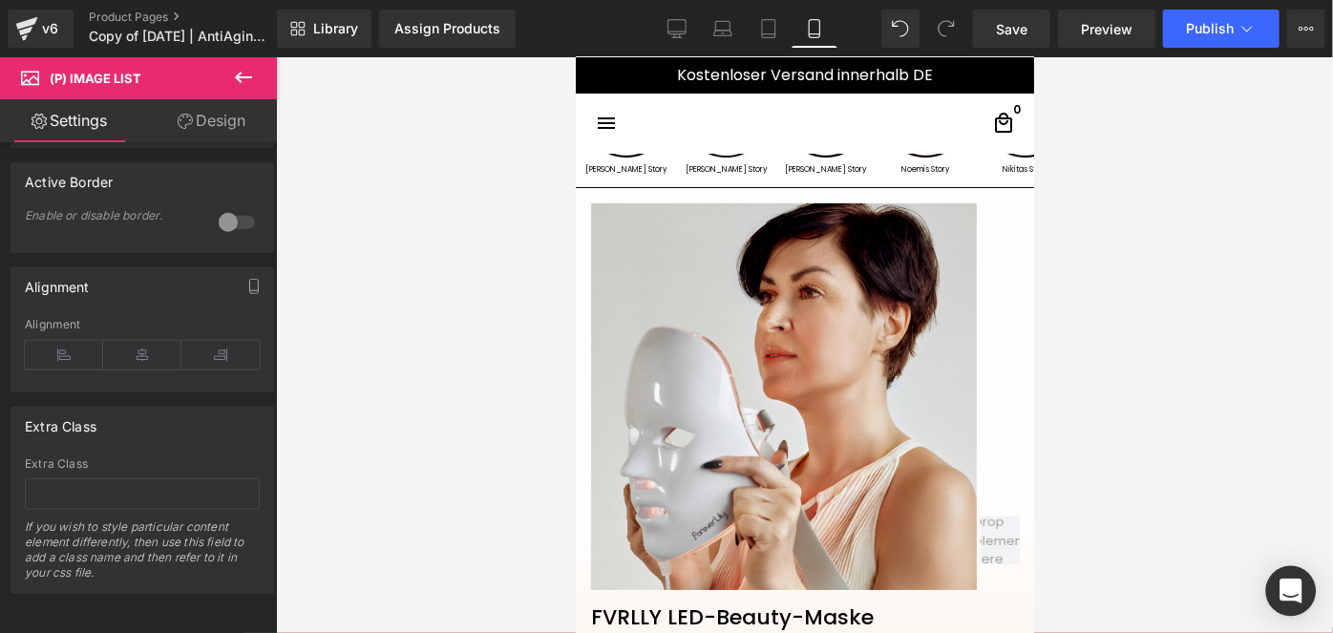
click at [1280, 599] on div "Open Intercom Messenger" at bounding box center [1291, 591] width 51 height 51
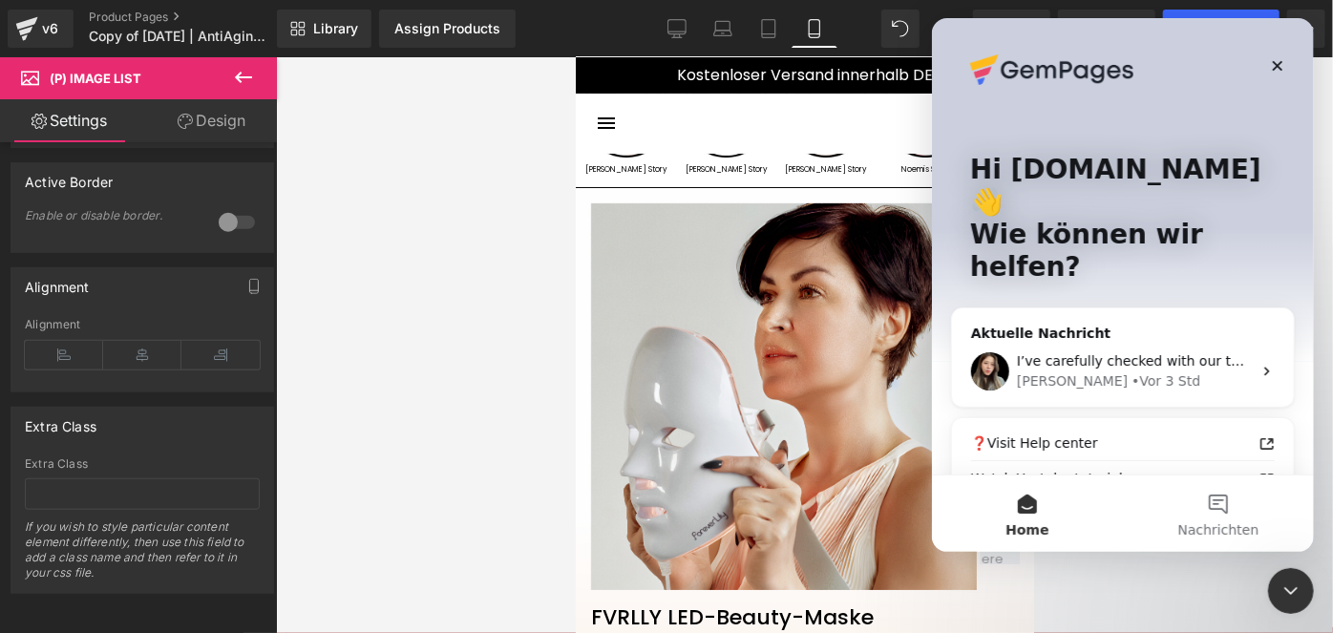
scroll to position [0, 0]
click at [1277, 600] on div "Intercom-Nachrichtendienst schließen" at bounding box center [1290, 590] width 46 height 46
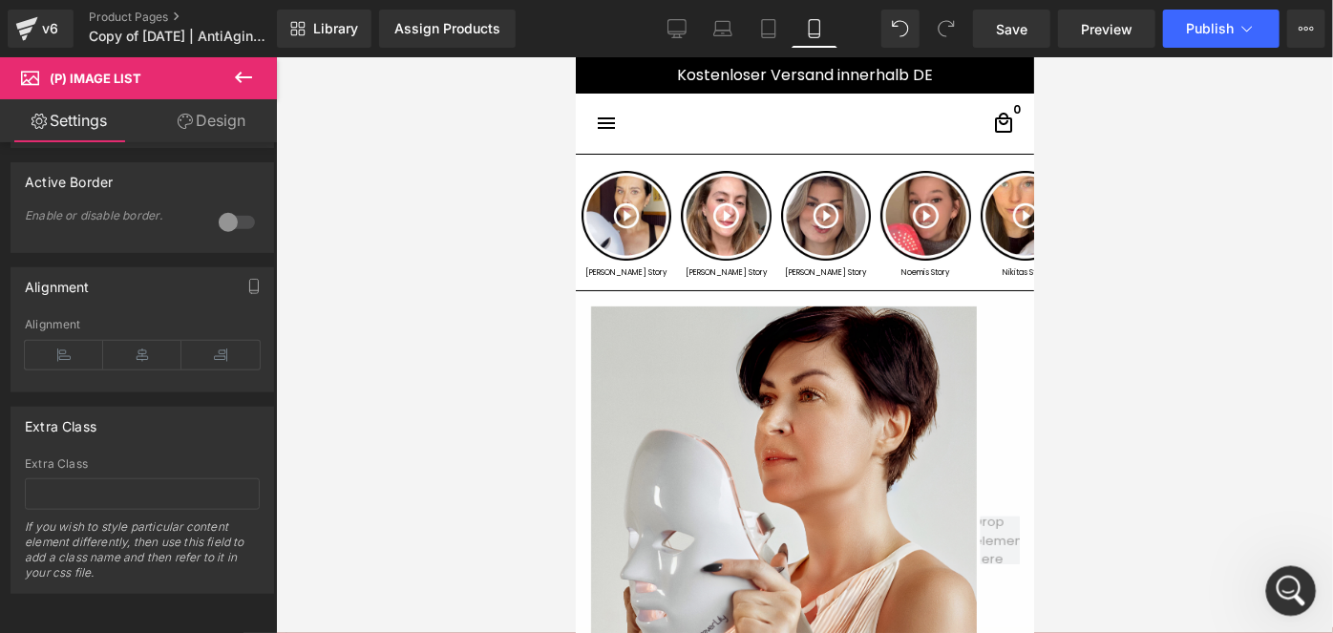
click at [1296, 573] on div "Intercom-Nachrichtendienst öffnen" at bounding box center [1287, 588] width 63 height 63
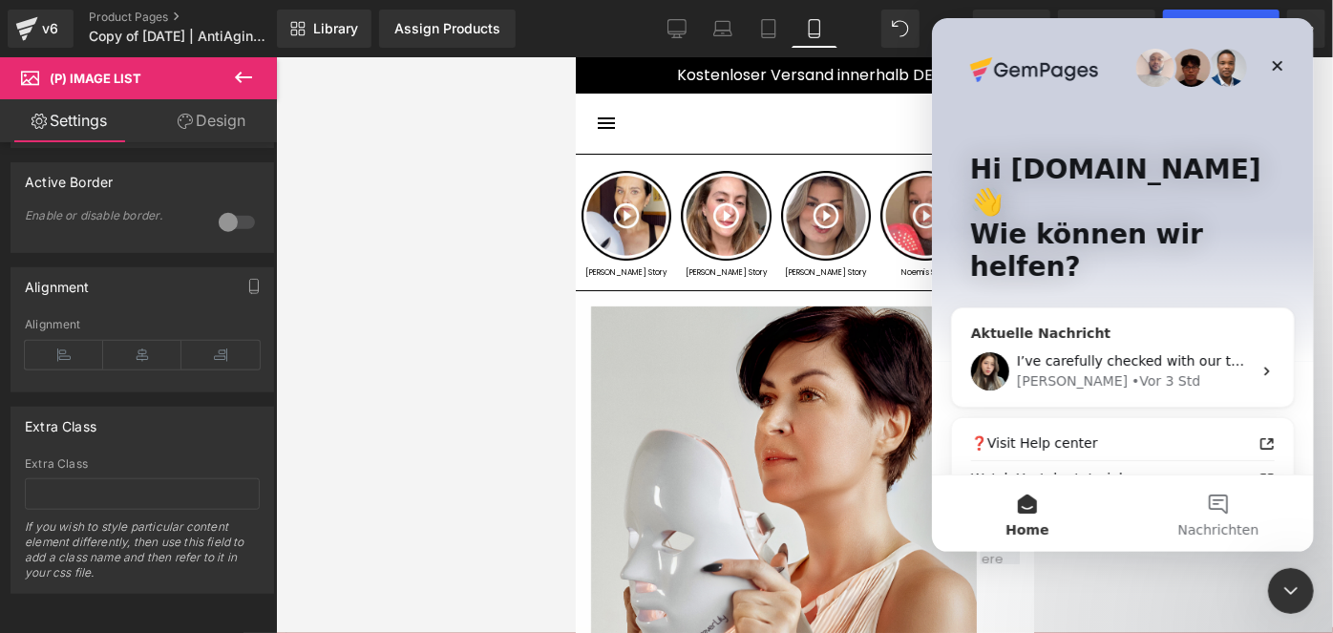
click at [1171, 371] on div "Célia • Vor 3 Std" at bounding box center [1133, 381] width 235 height 20
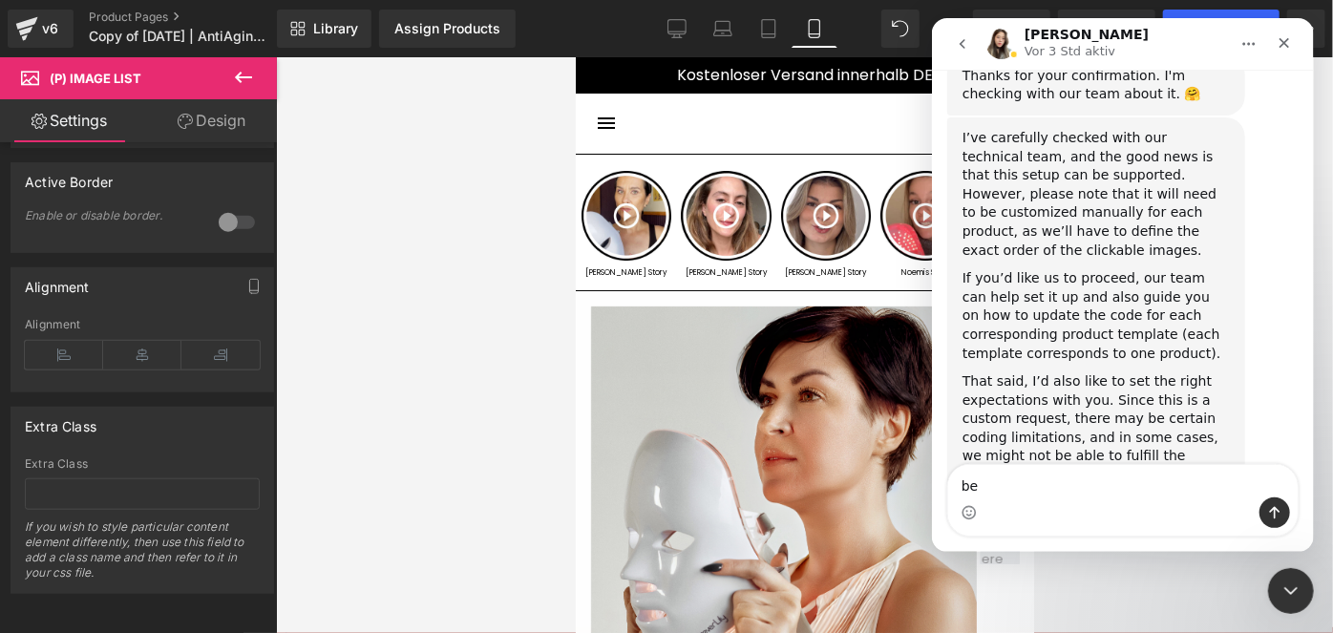
scroll to position [1772, 0]
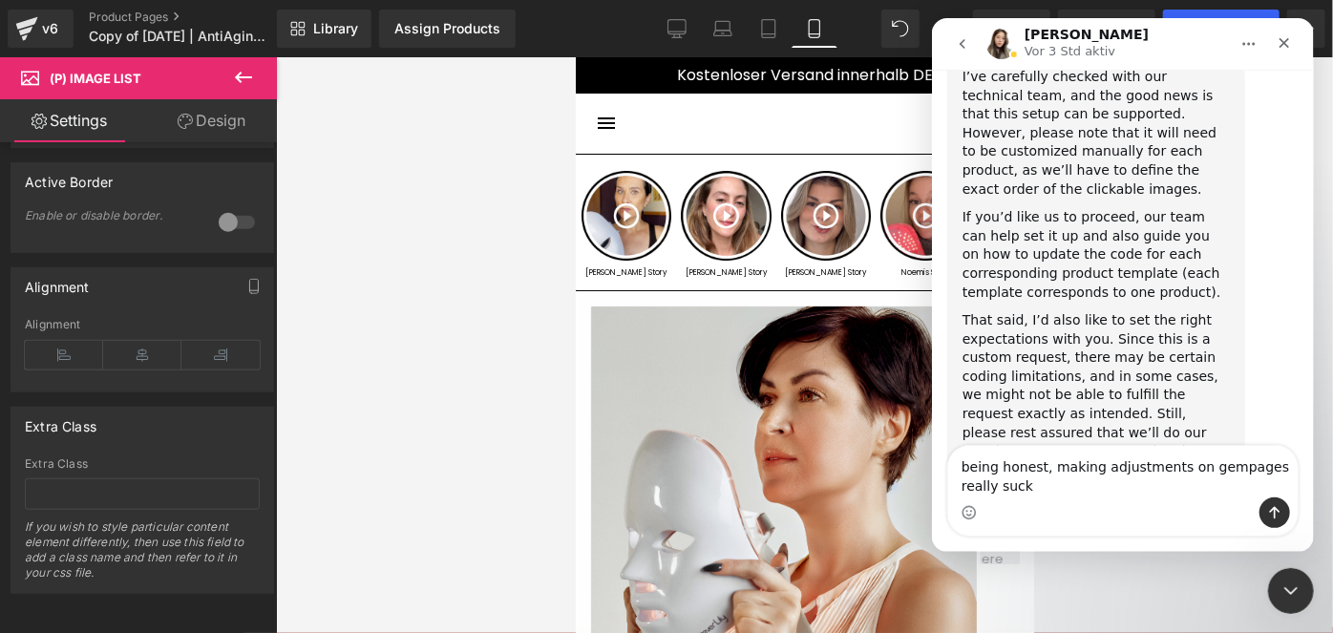
type textarea "being honest, making adjustments on gempages really sucks"
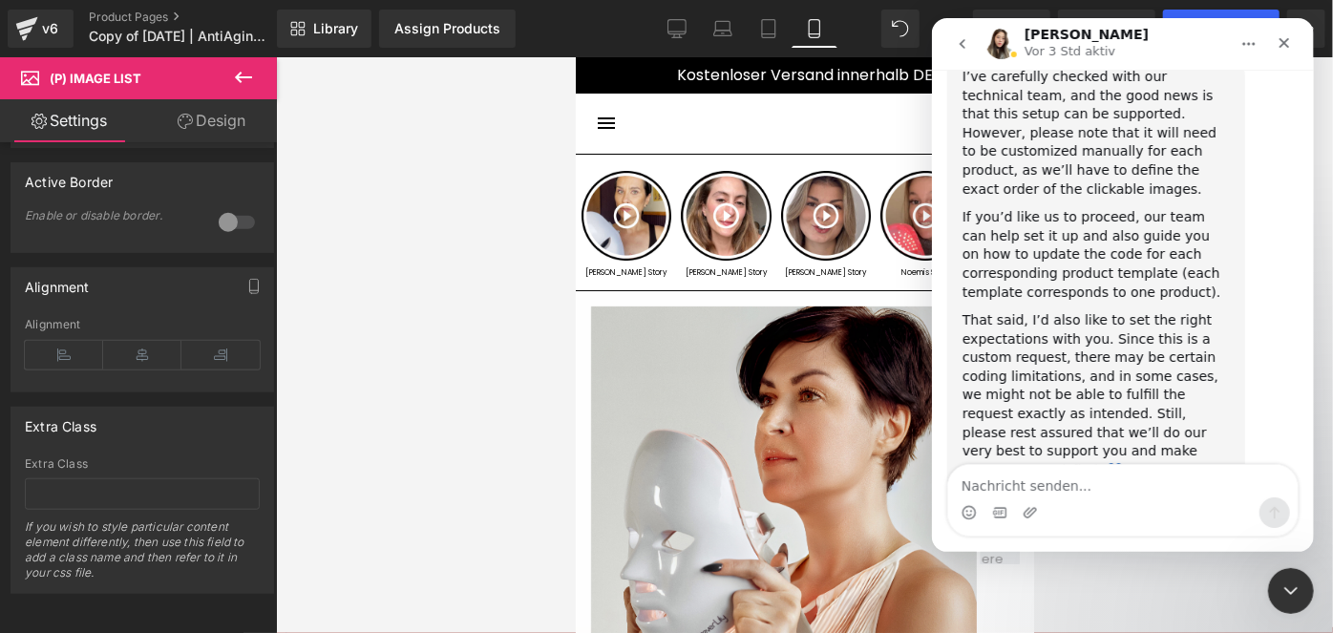
scroll to position [1847, 0]
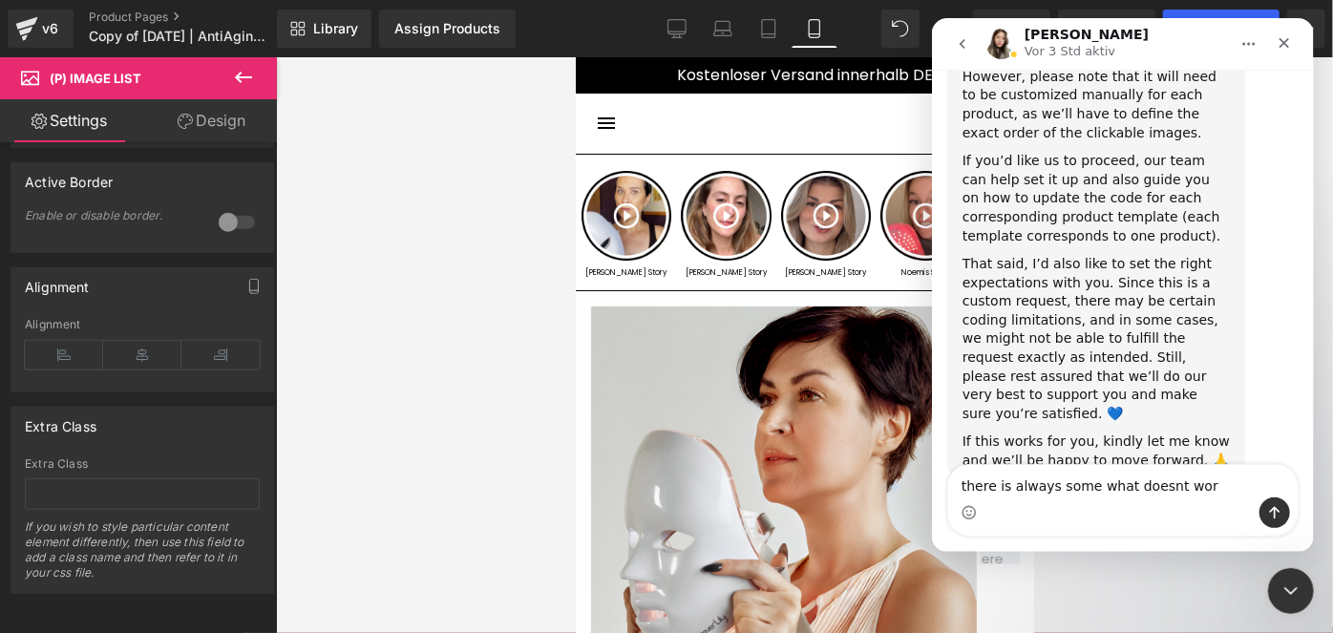
type textarea "there is always some what doesnt work"
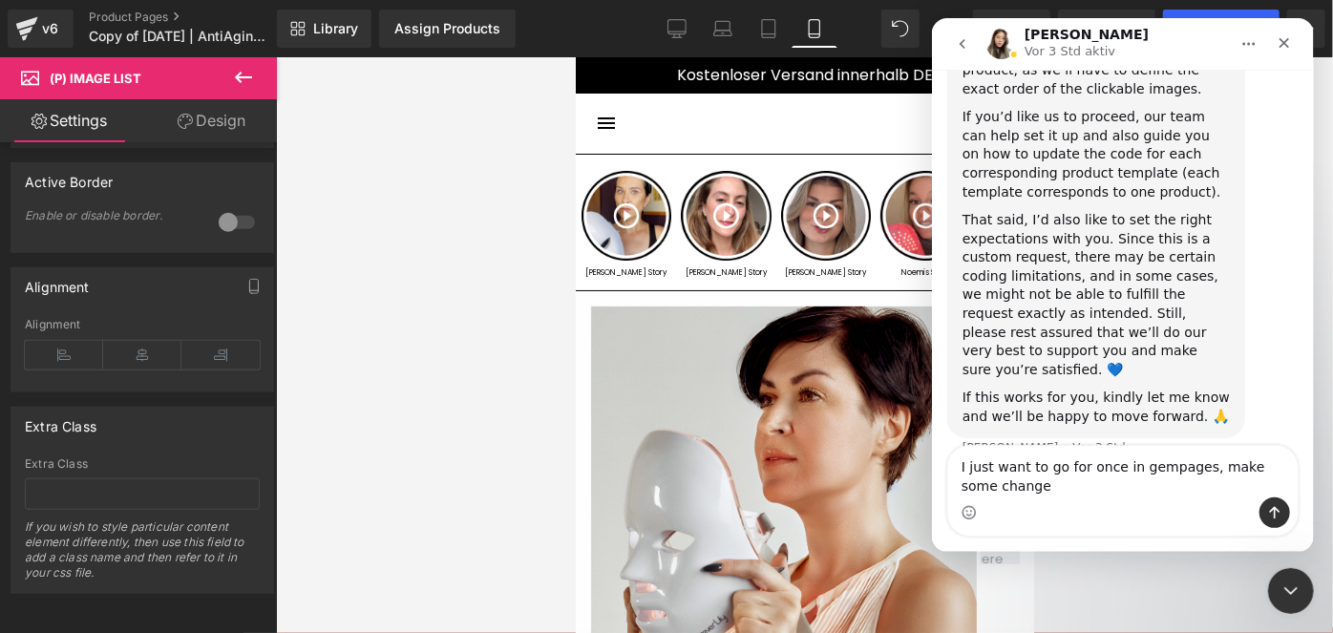
scroll to position [1910, 0]
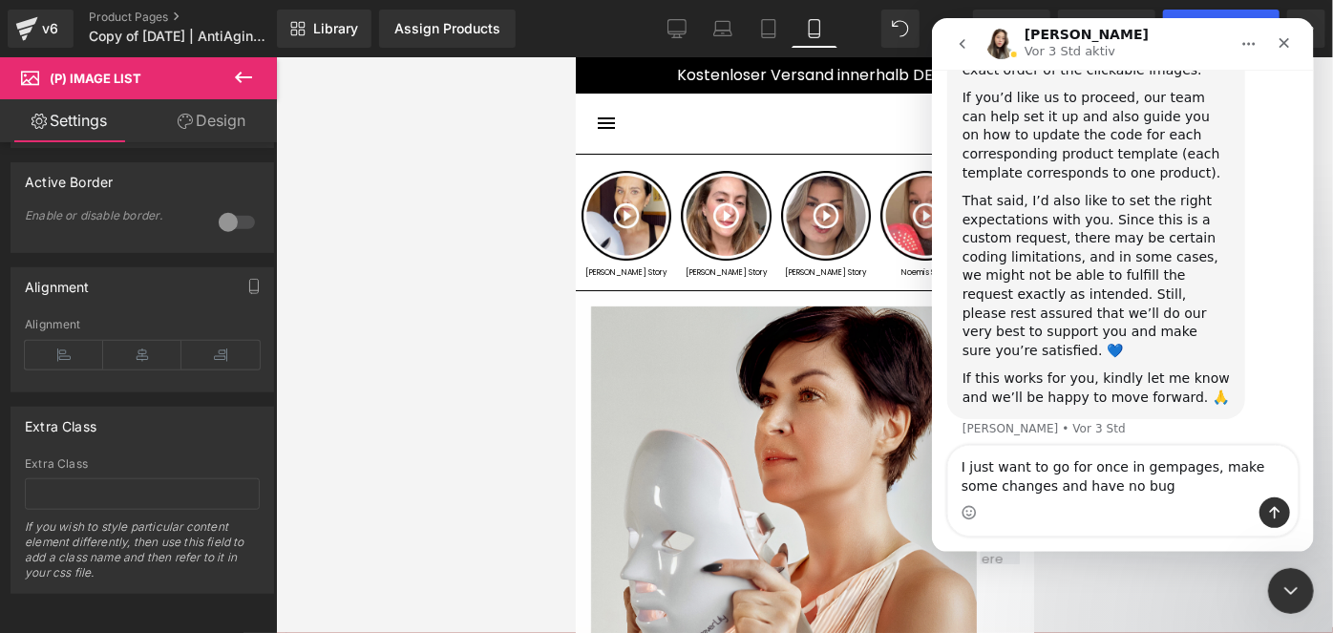
type textarea "I just want to go for once in gempages, make some changes and have no bugs"
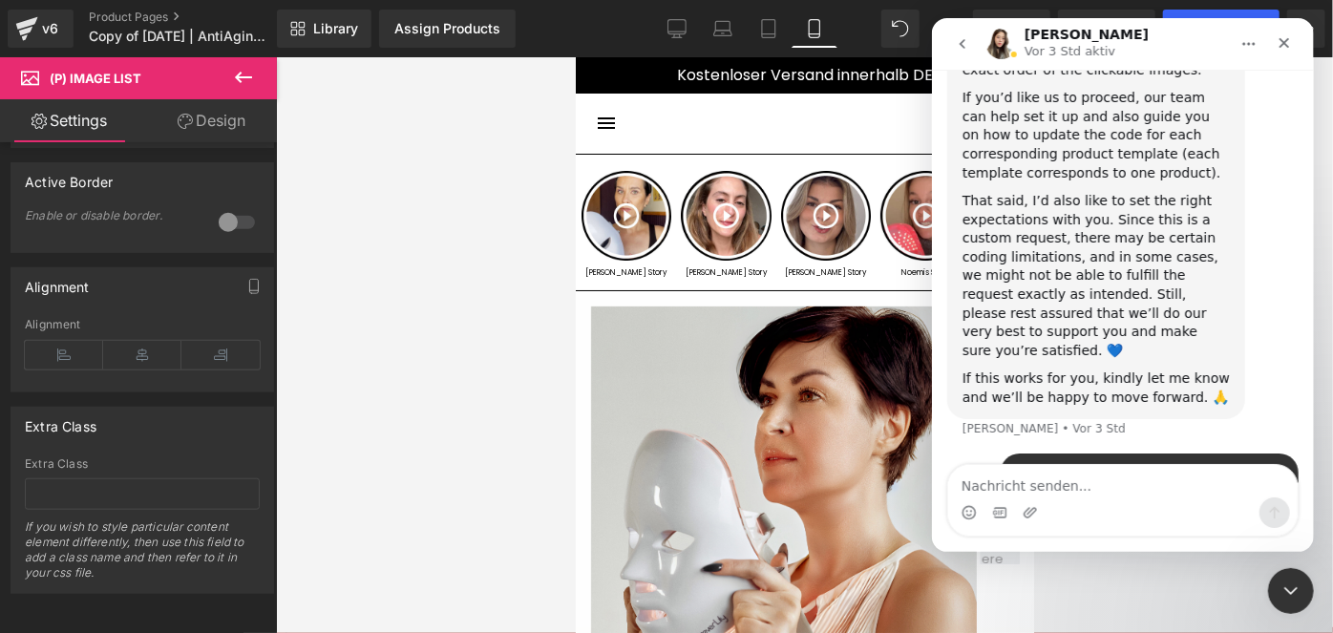
scroll to position [1952, 0]
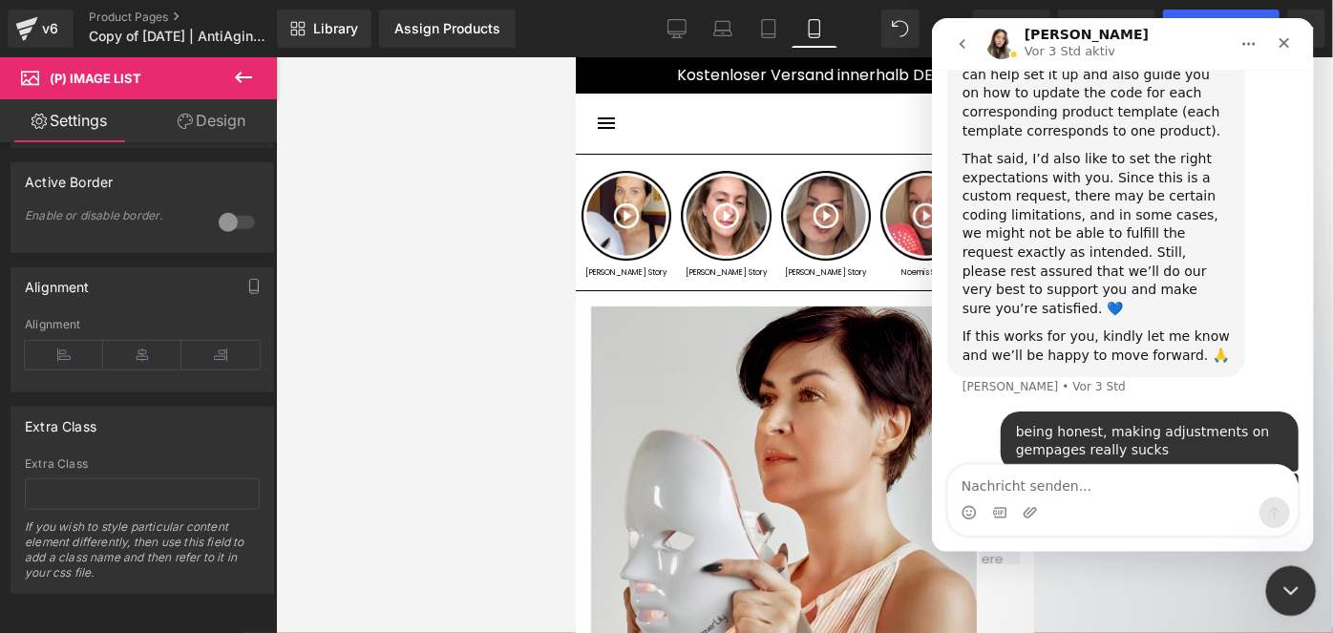
click at [1277, 592] on icon "Intercom-Nachrichtendienst schließen" at bounding box center [1288, 588] width 23 height 23
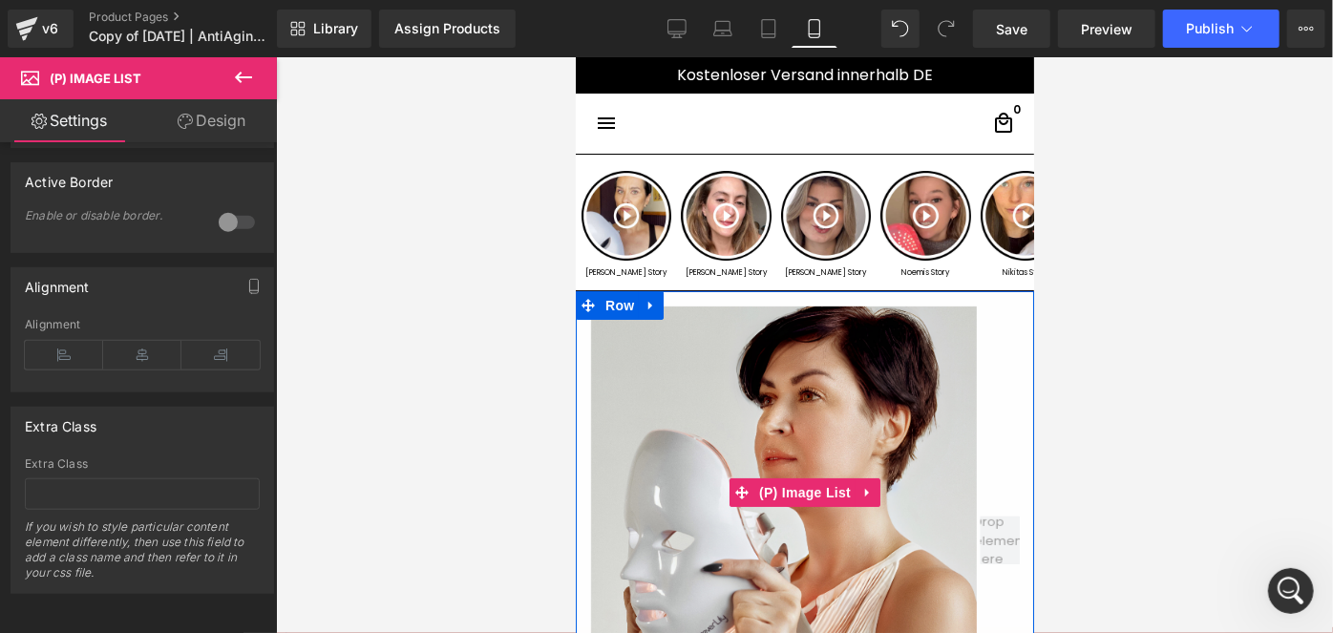
click at [878, 412] on img at bounding box center [783, 499] width 386 height 386
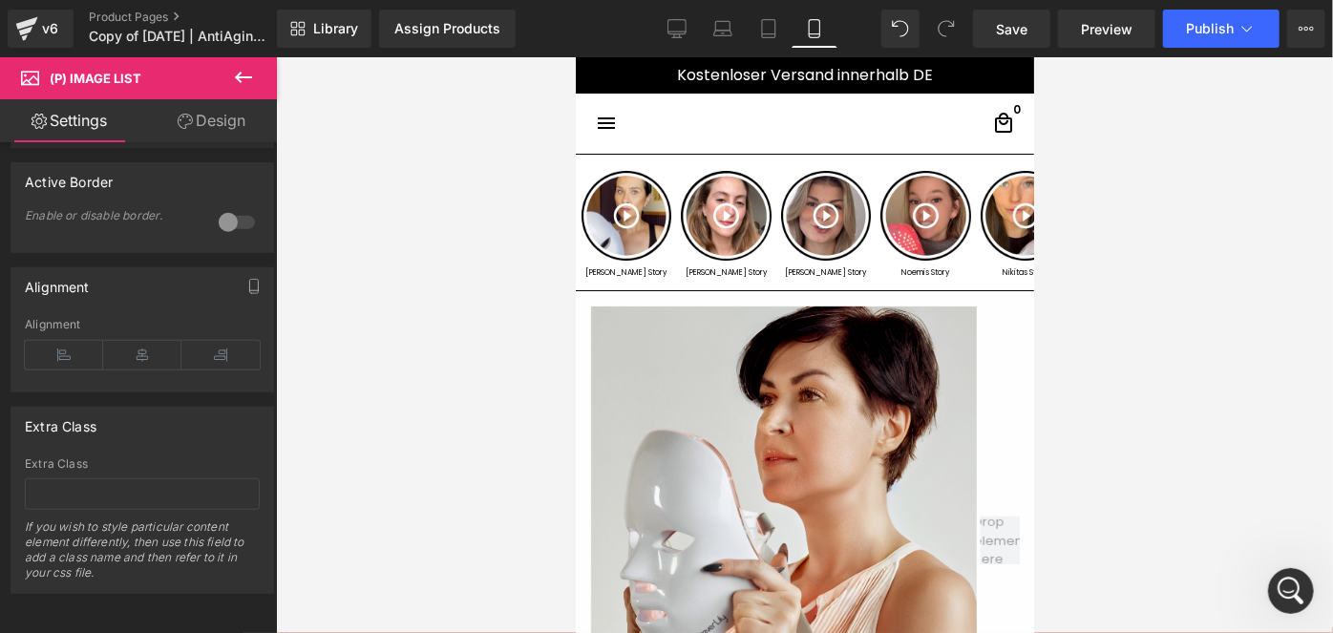
click at [223, 120] on link "Design" at bounding box center [211, 120] width 138 height 43
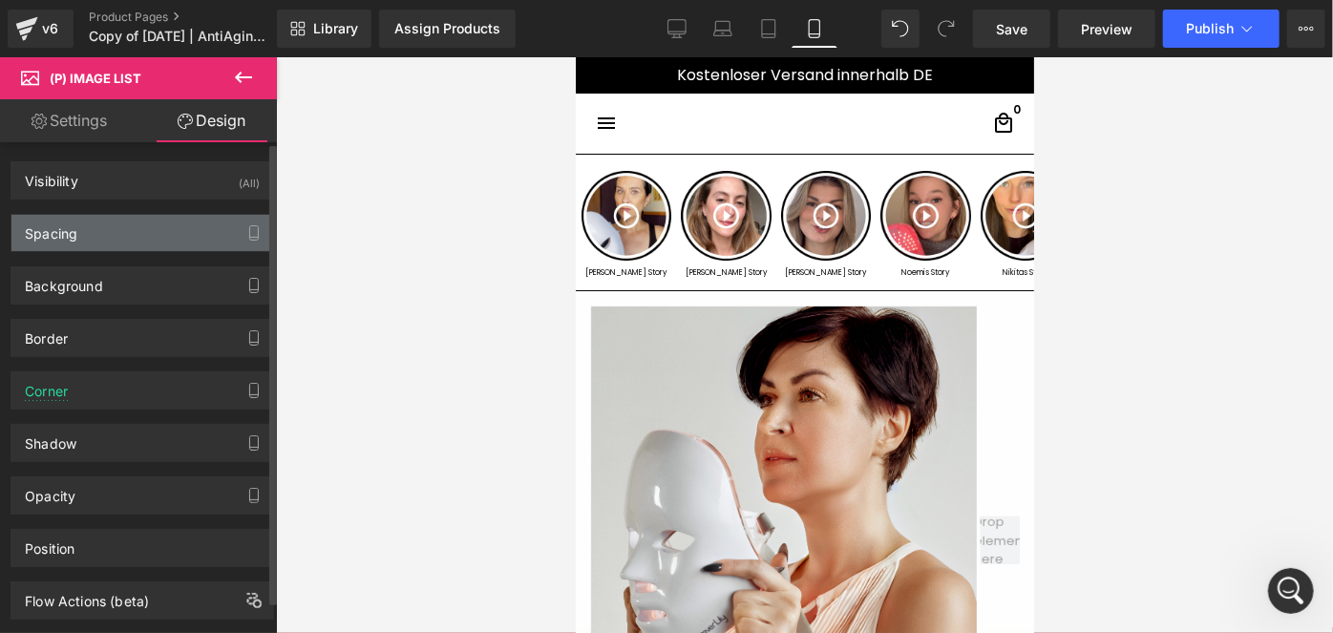
type input "30"
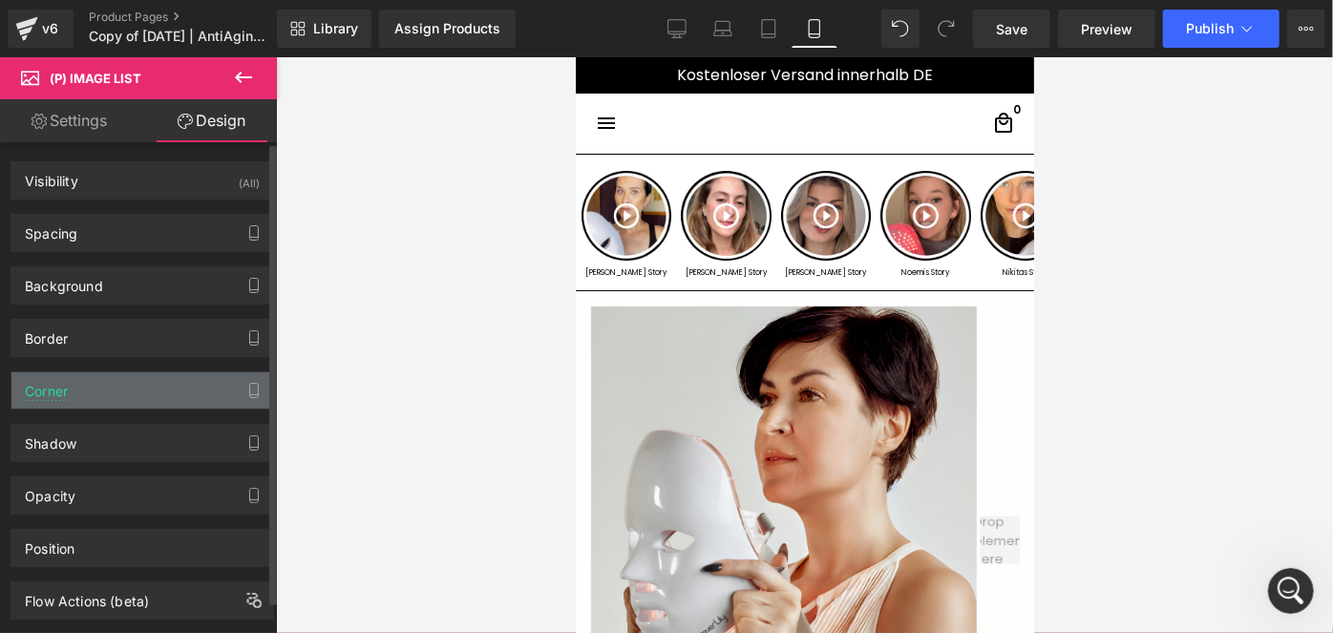
click at [135, 393] on div "Corner" at bounding box center [142, 390] width 262 height 36
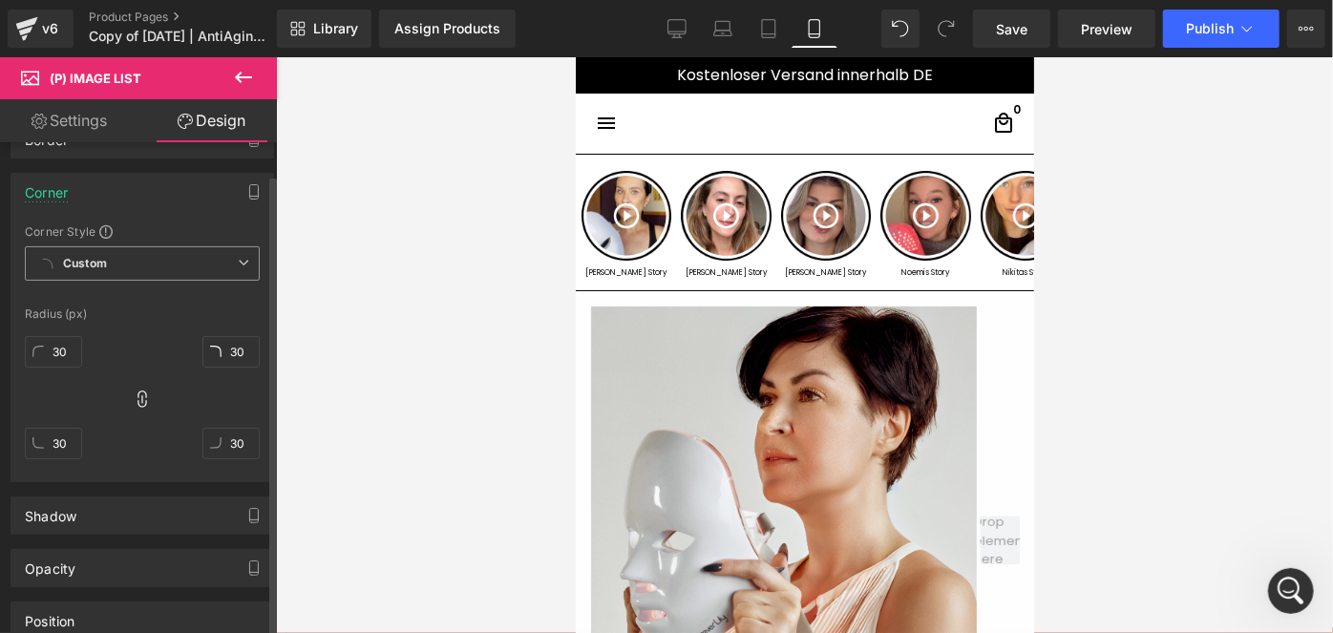
scroll to position [204, 0]
click at [139, 384] on icon at bounding box center [142, 393] width 19 height 19
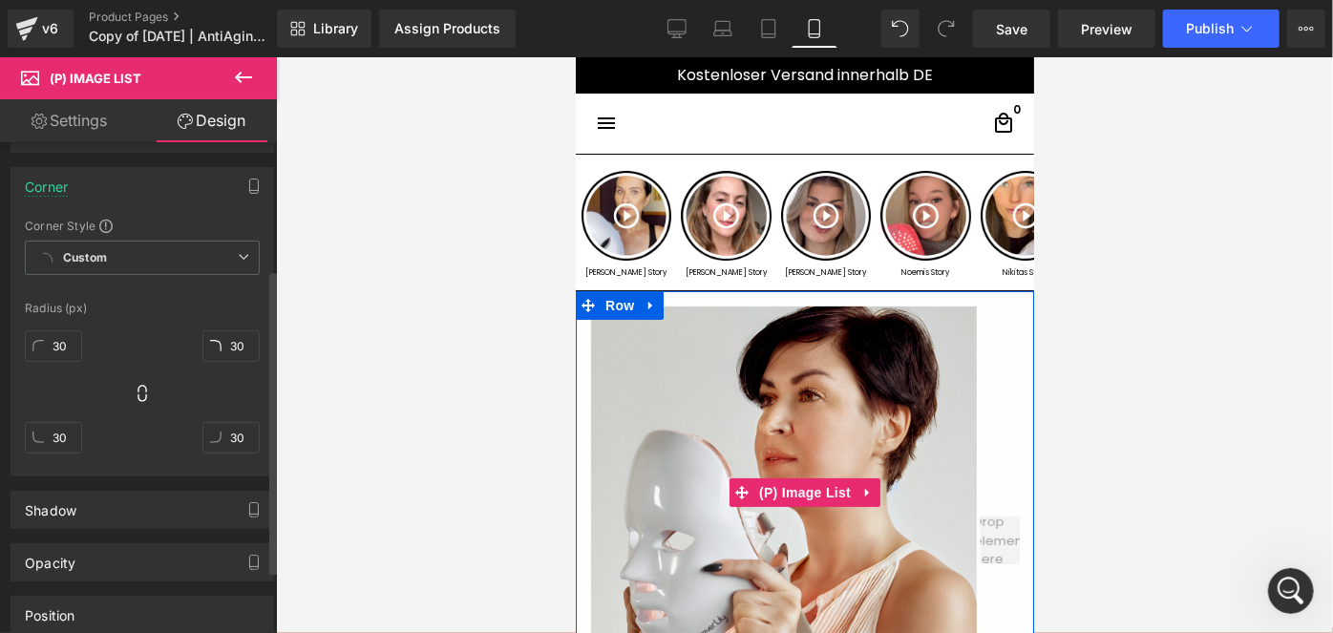
click at [771, 403] on img at bounding box center [783, 499] width 386 height 386
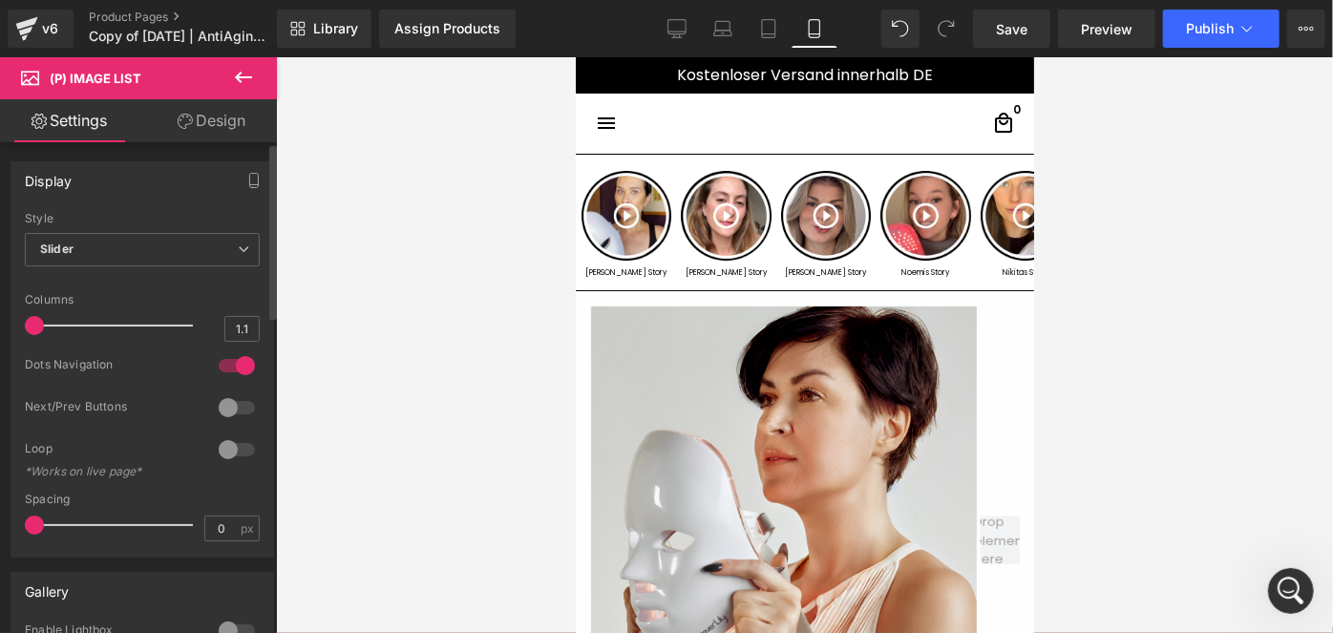
click at [235, 412] on div at bounding box center [237, 407] width 46 height 31
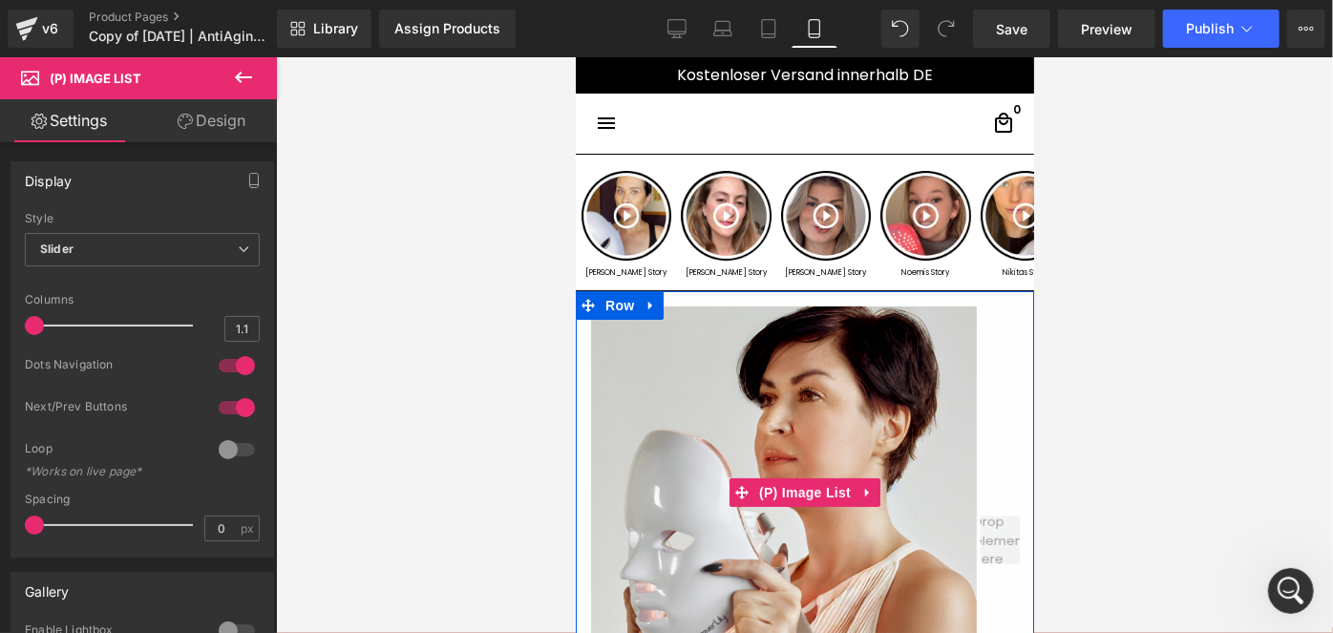
scroll to position [291, 0]
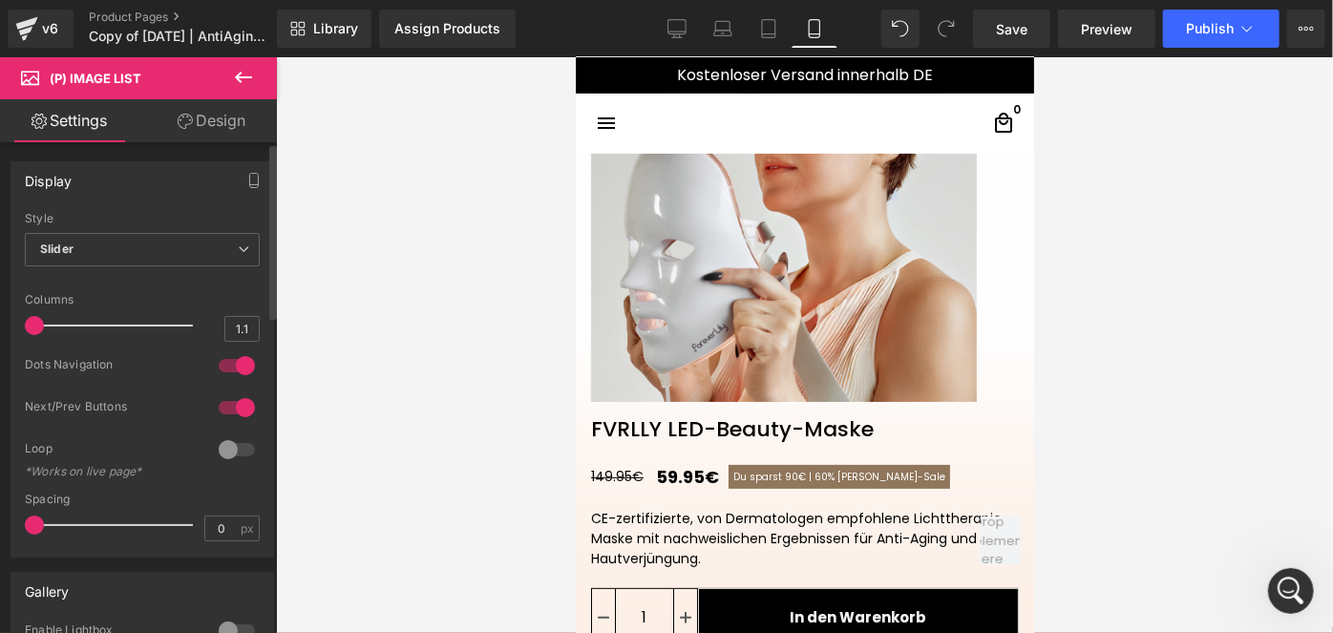
click at [237, 367] on div at bounding box center [237, 365] width 46 height 31
click at [230, 395] on div at bounding box center [237, 407] width 46 height 31
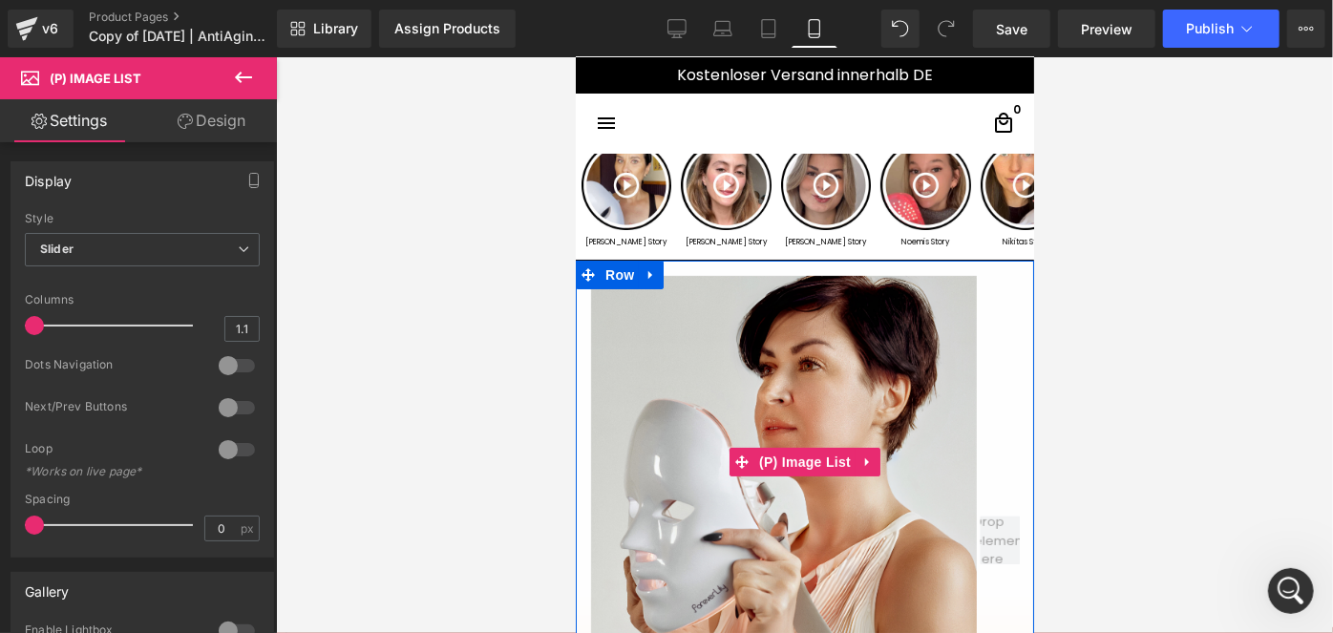
scroll to position [0, 0]
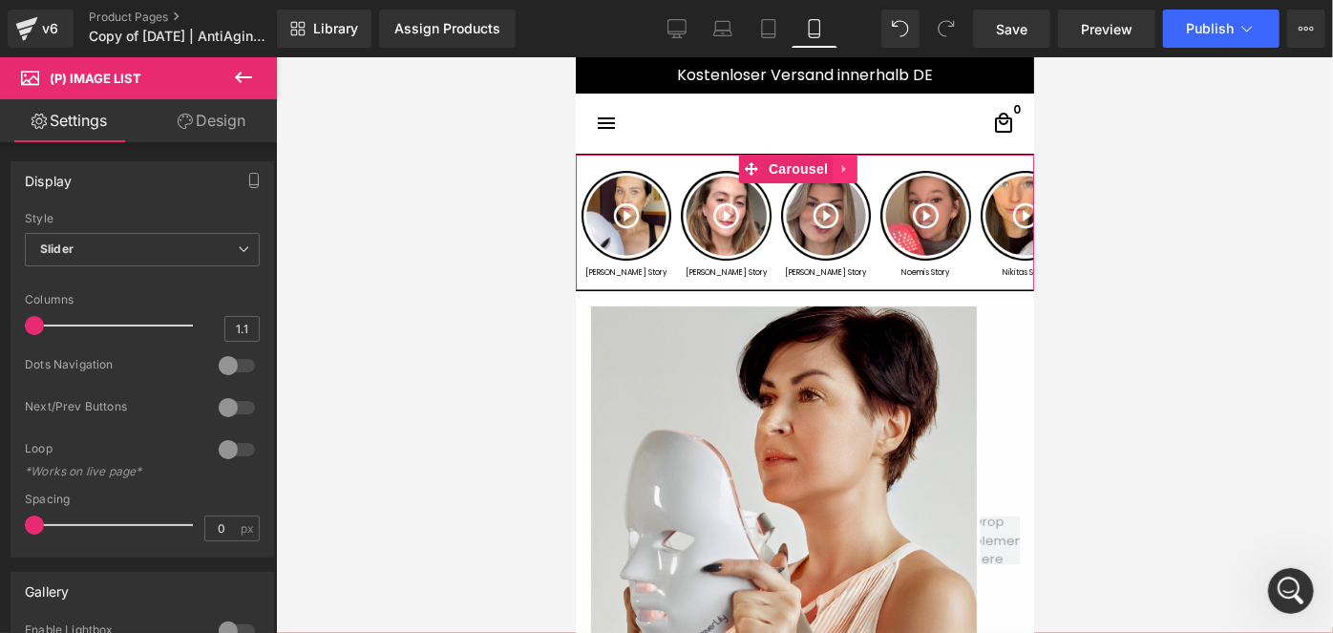
click at [839, 166] on icon at bounding box center [843, 168] width 13 height 14
click at [854, 168] on icon at bounding box center [856, 167] width 13 height 13
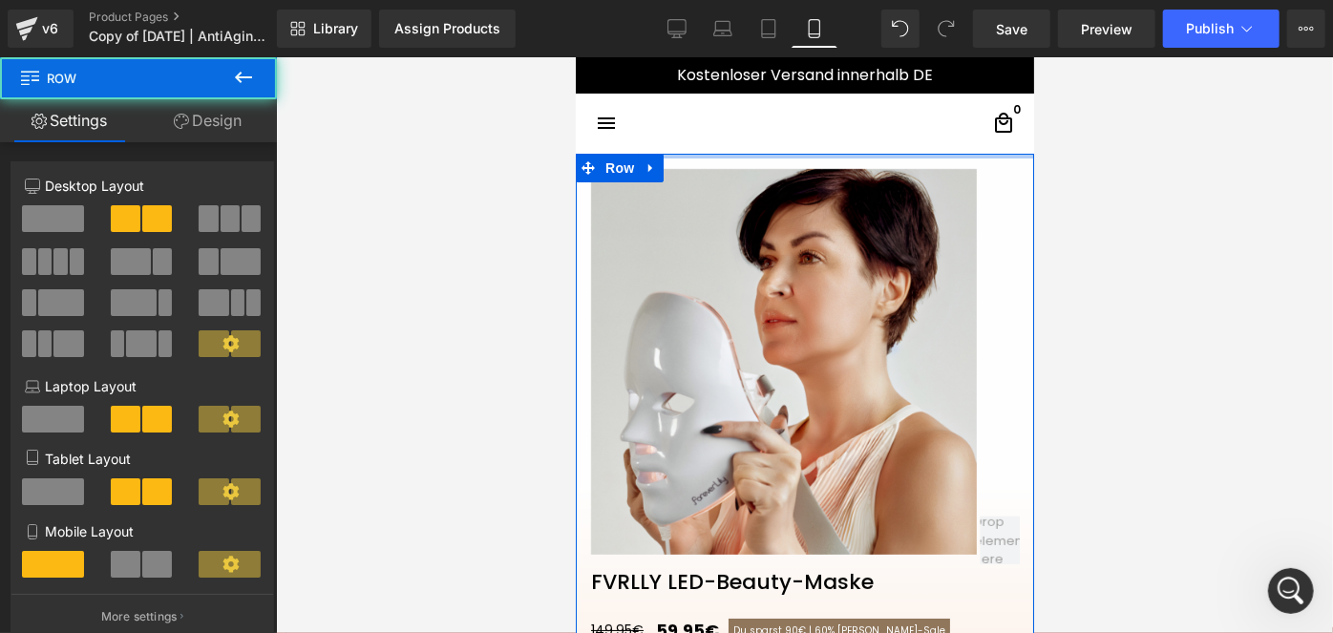
drag, startPoint x: 776, startPoint y: 156, endPoint x: 804, endPoint y: 77, distance: 83.0
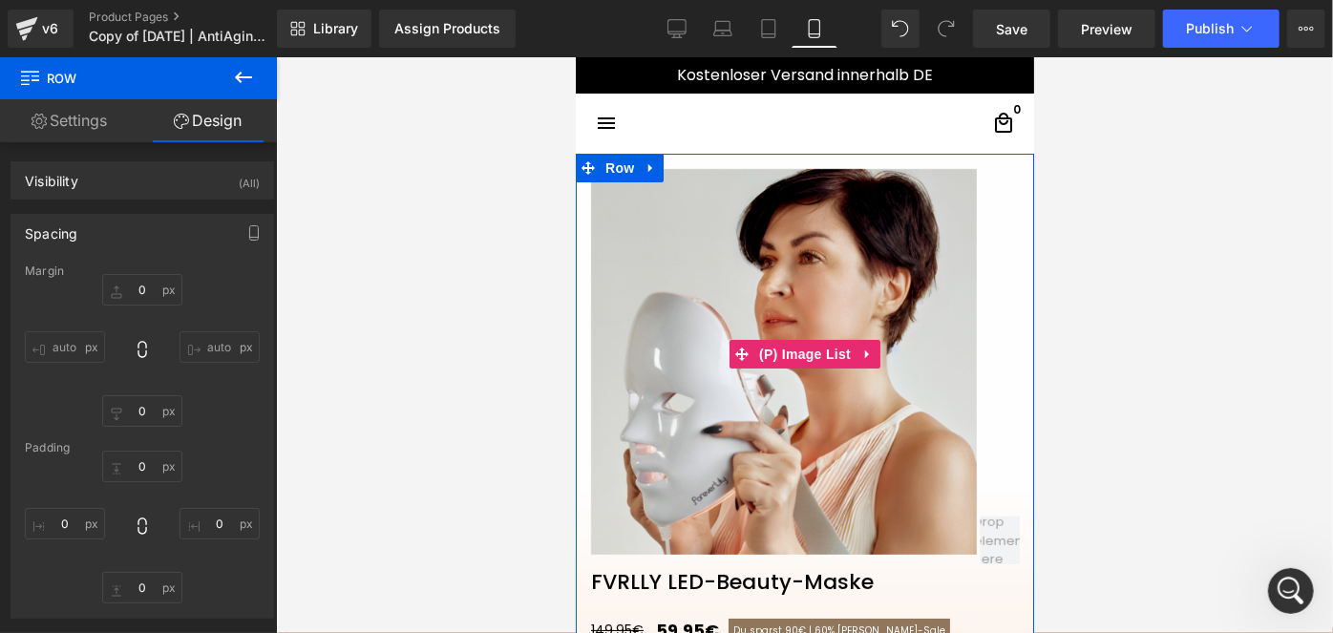
click at [742, 306] on img at bounding box center [783, 361] width 386 height 386
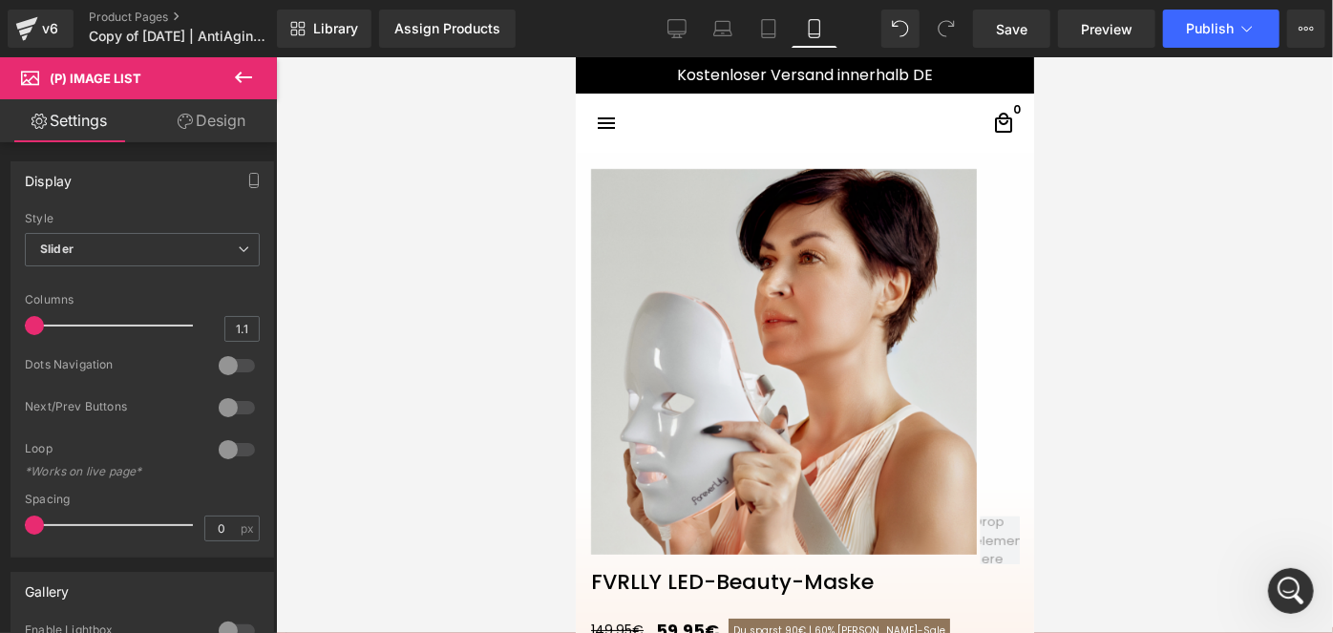
click at [193, 136] on link "Design" at bounding box center [211, 120] width 138 height 43
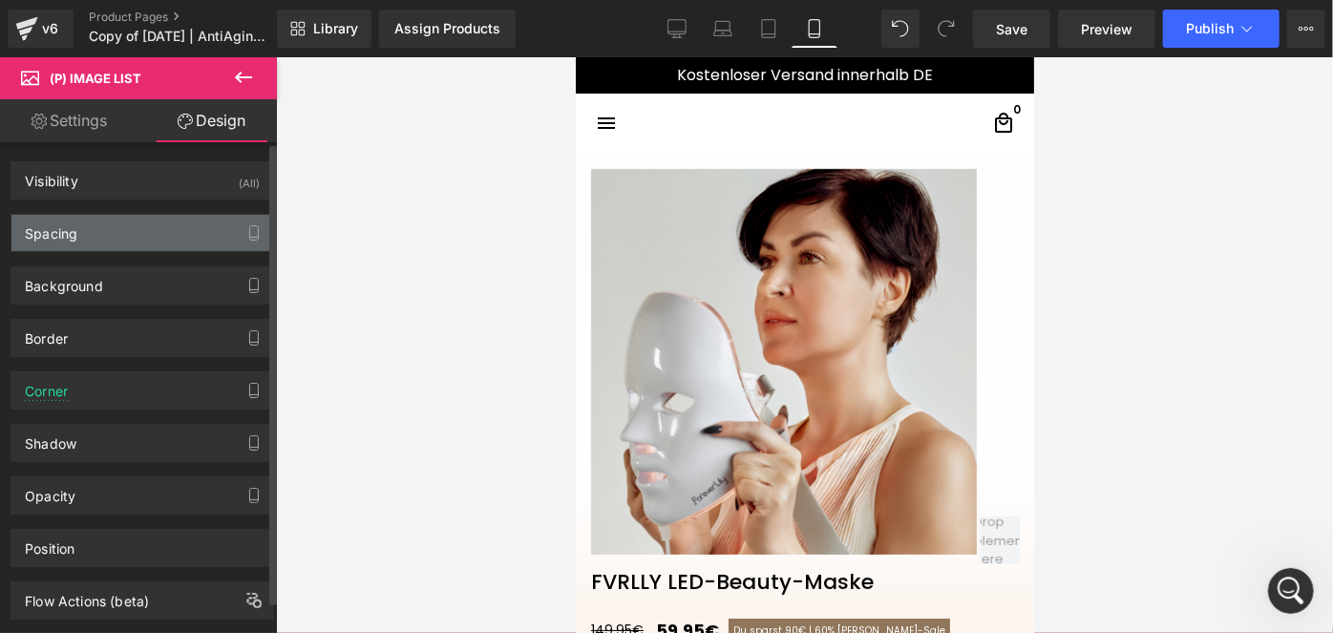
click at [87, 228] on div "Spacing" at bounding box center [142, 233] width 262 height 36
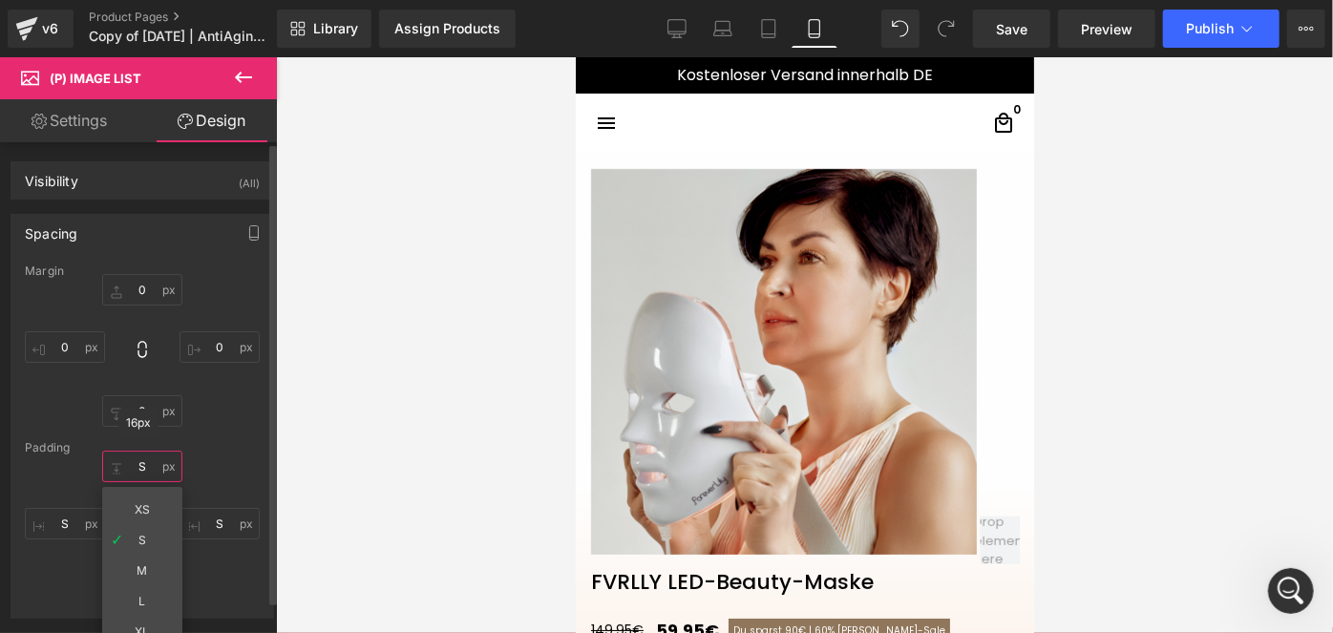
click at [130, 466] on input "S" at bounding box center [142, 467] width 80 height 32
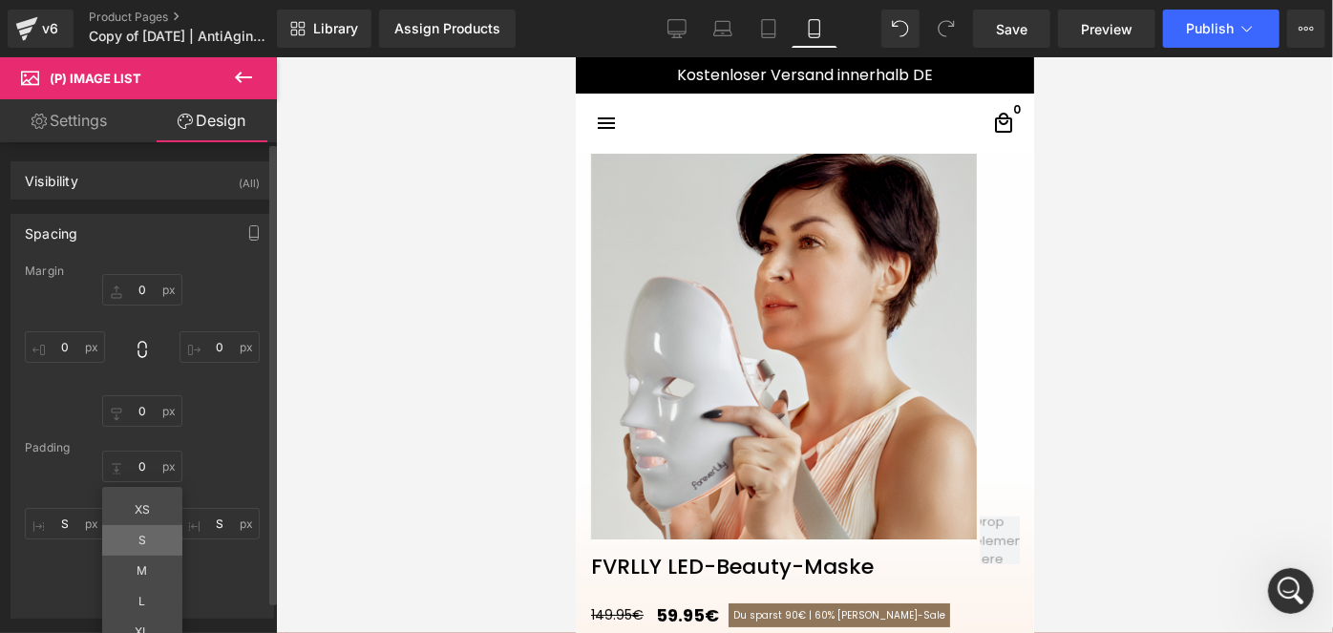
type input "S"
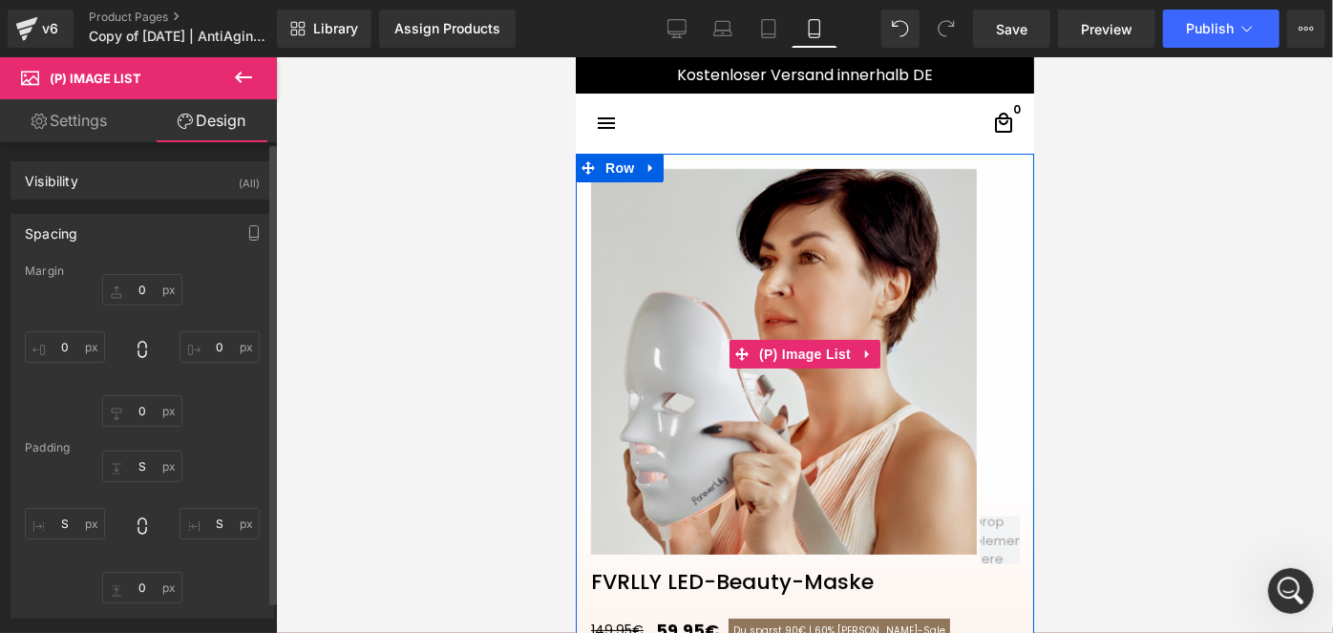
click at [774, 305] on img at bounding box center [783, 361] width 386 height 386
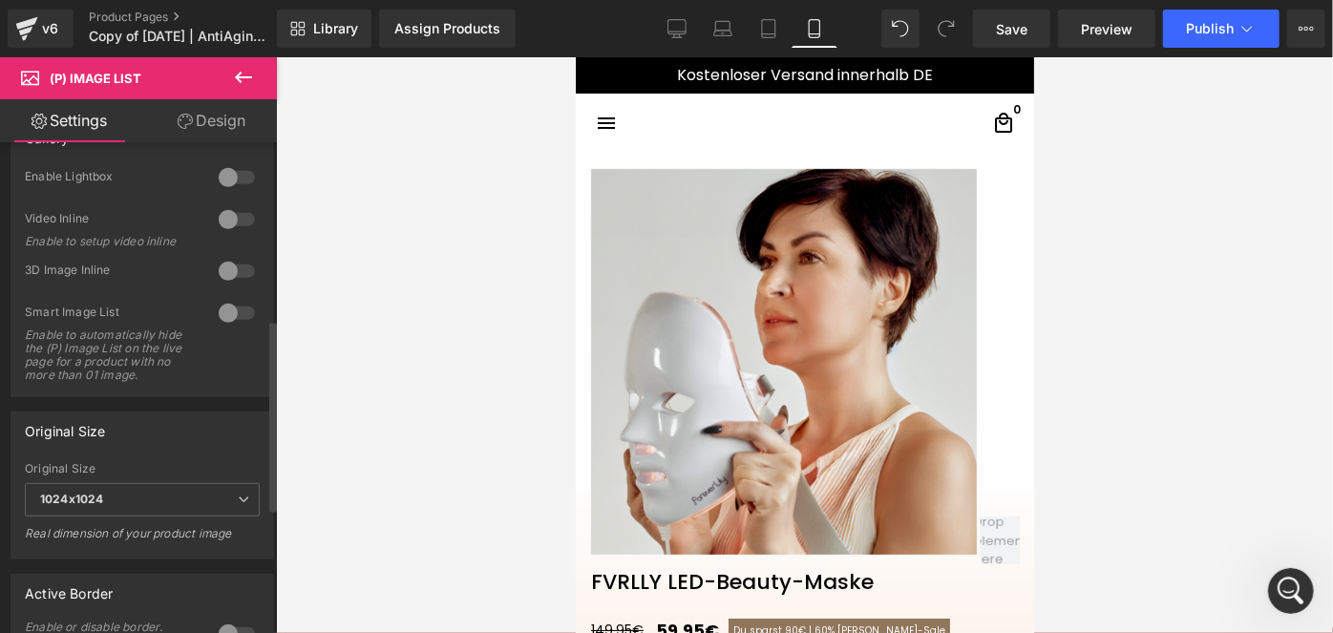
scroll to position [457, 0]
click at [222, 117] on link "Design" at bounding box center [211, 120] width 138 height 43
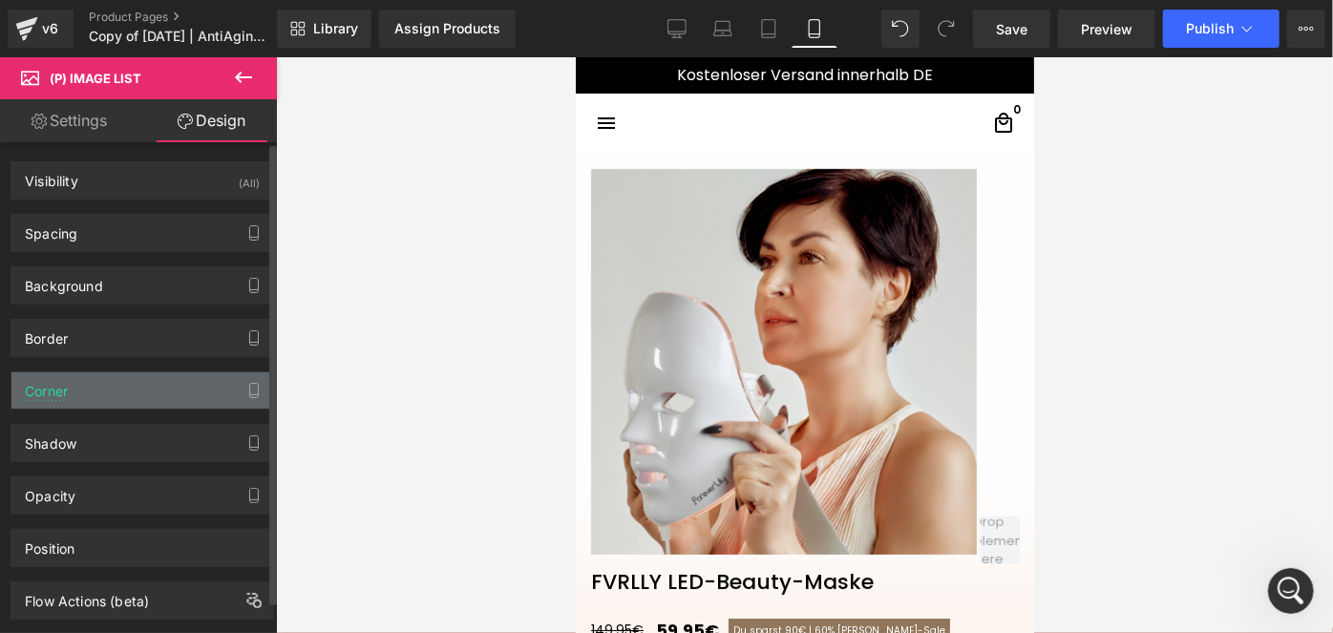
click at [107, 390] on div "Corner" at bounding box center [142, 390] width 262 height 36
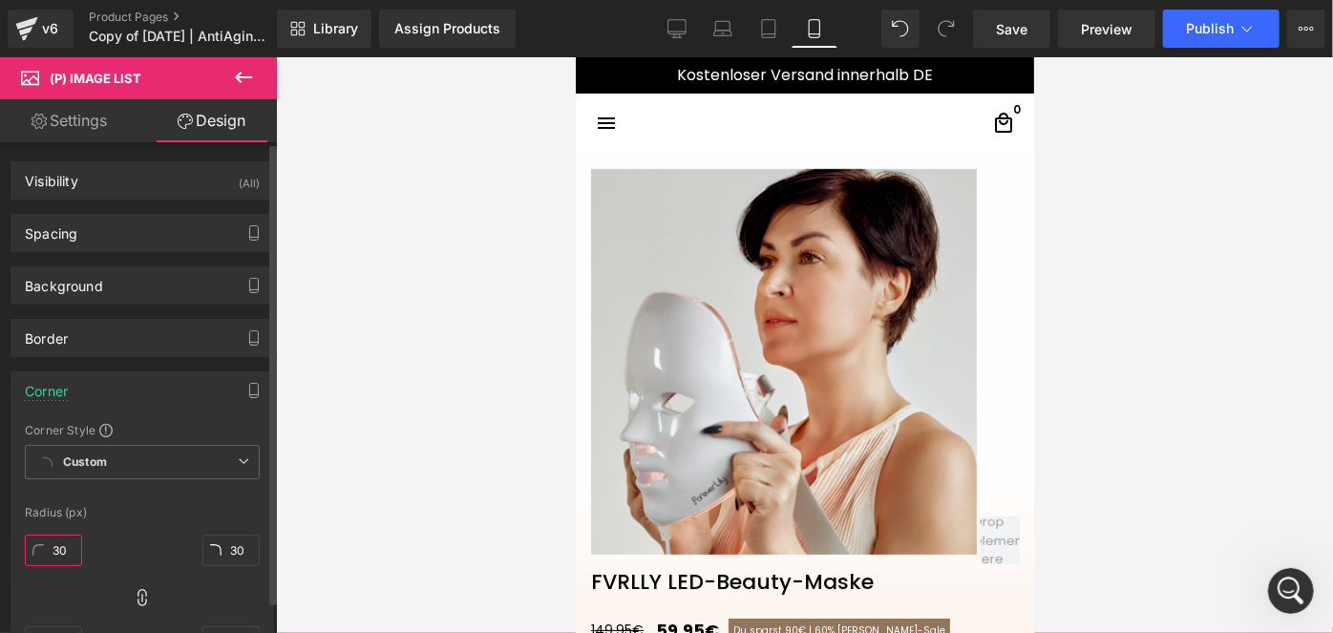
click at [62, 550] on input "30" at bounding box center [53, 551] width 57 height 32
type input "1"
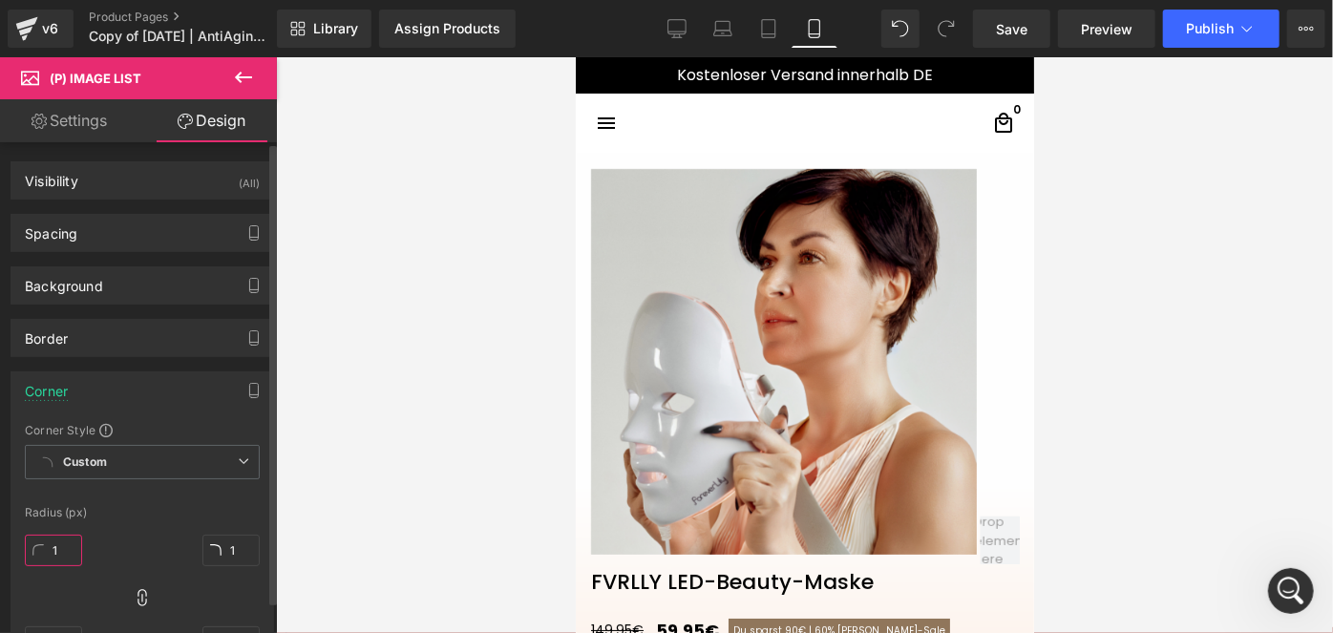
type input "10"
type input "100"
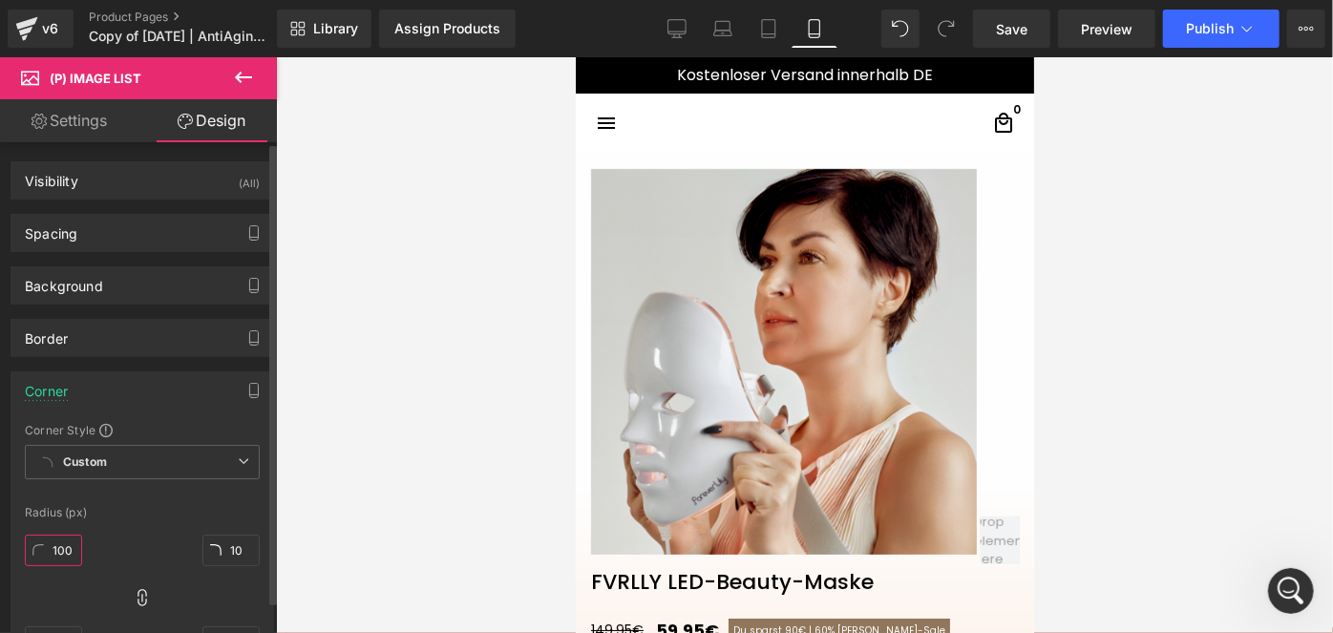
type input "100"
type input "1"
type input "3"
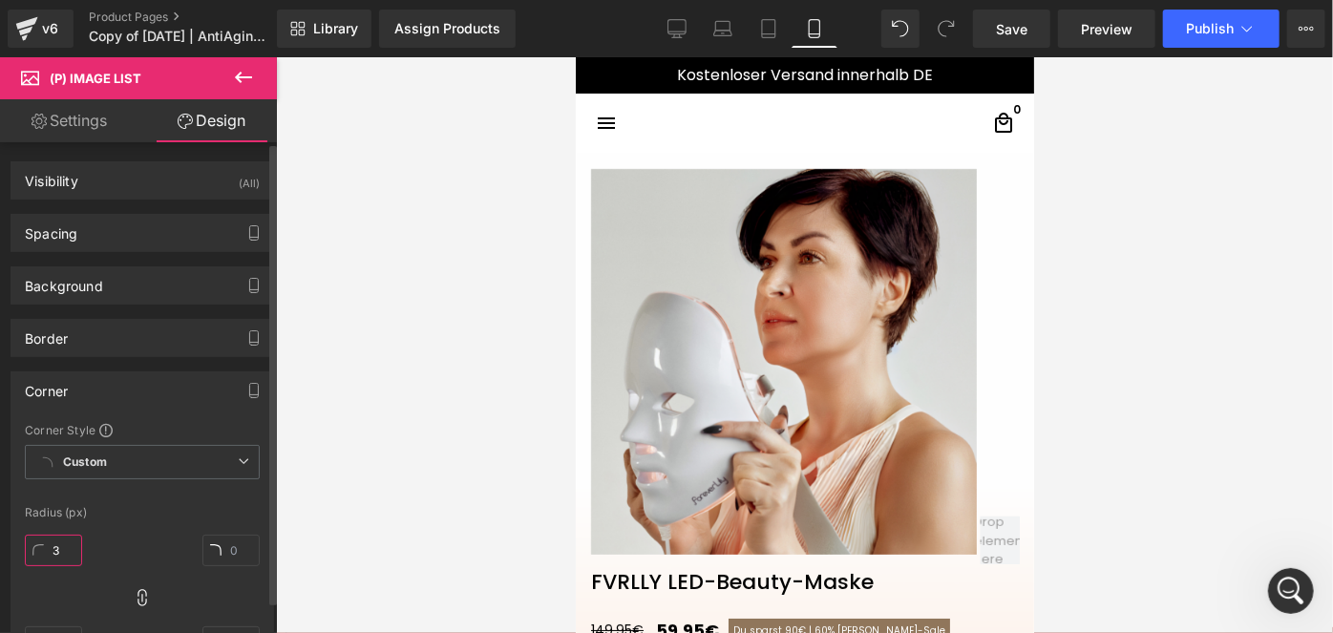
type input "3"
type input "30"
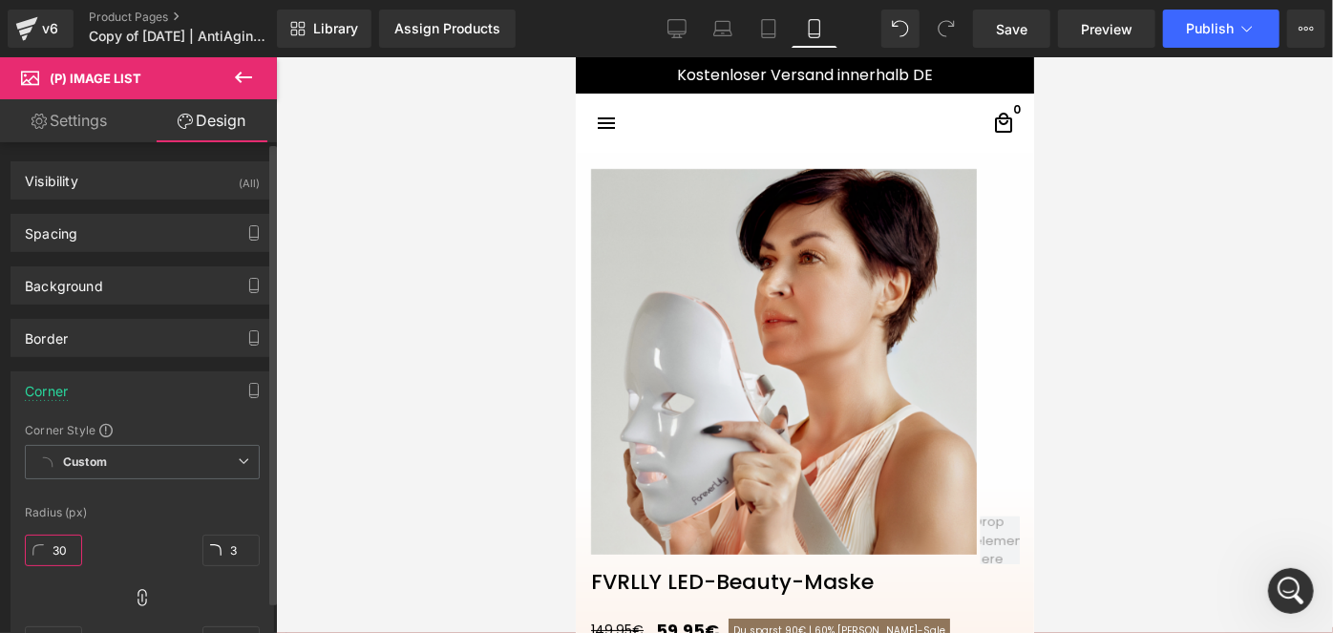
type input "30"
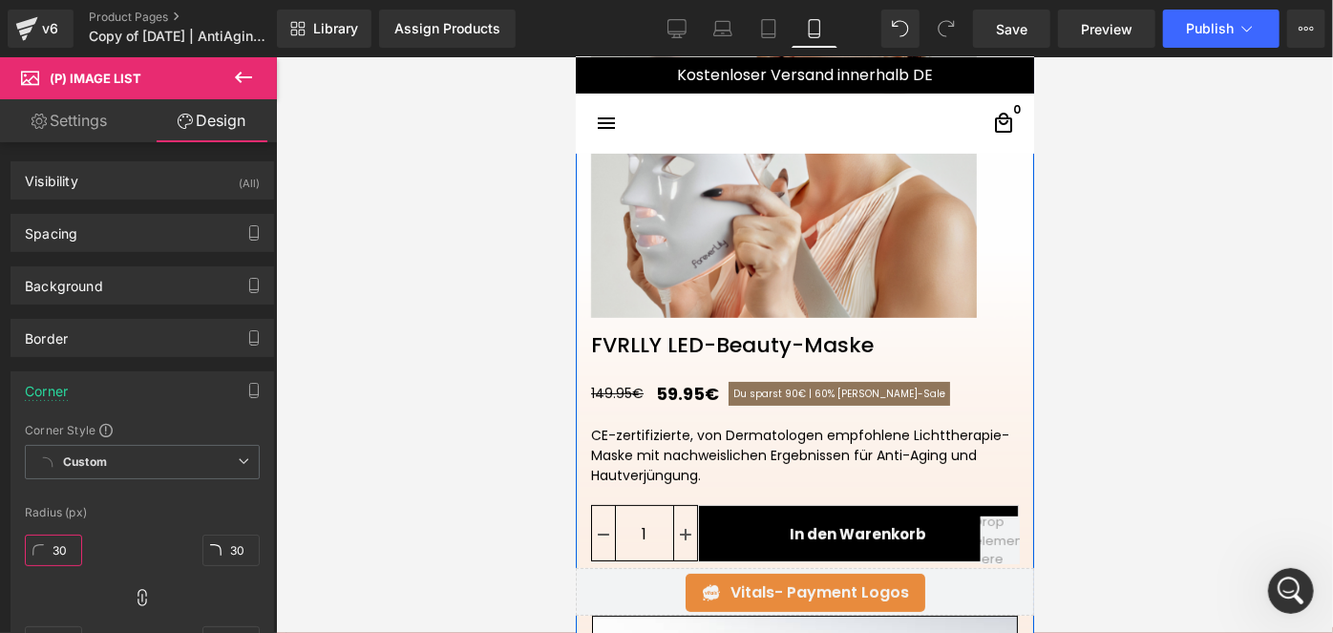
scroll to position [239, 0]
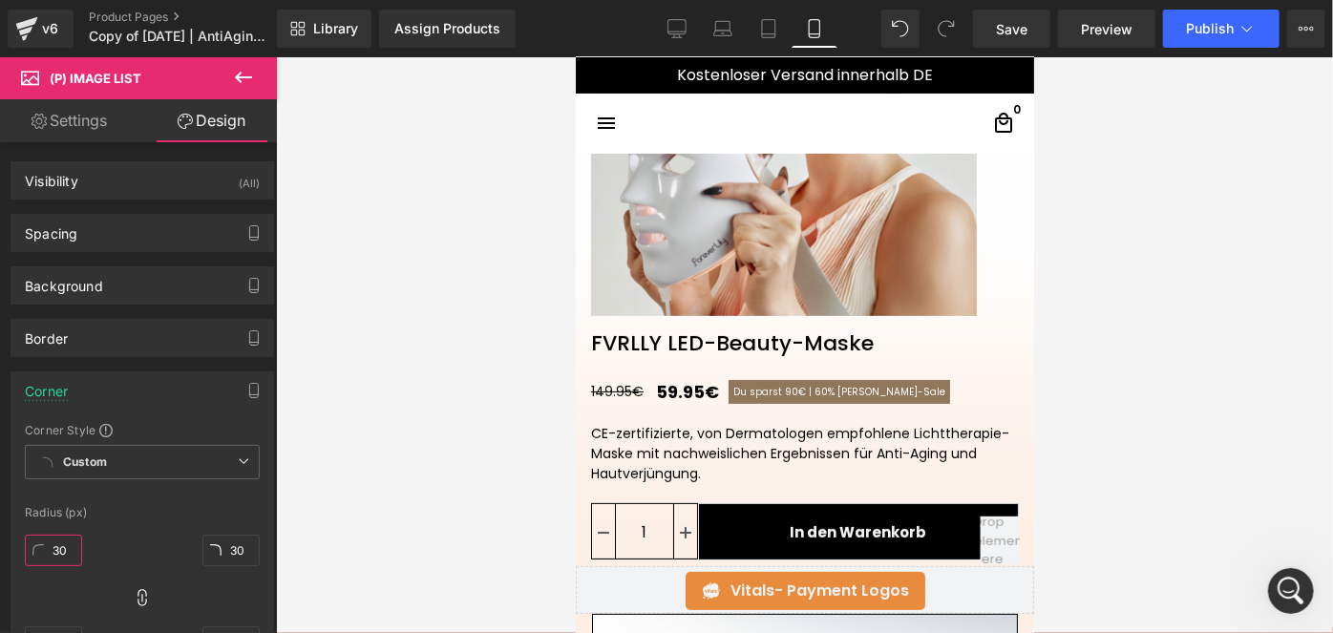
type input "30"
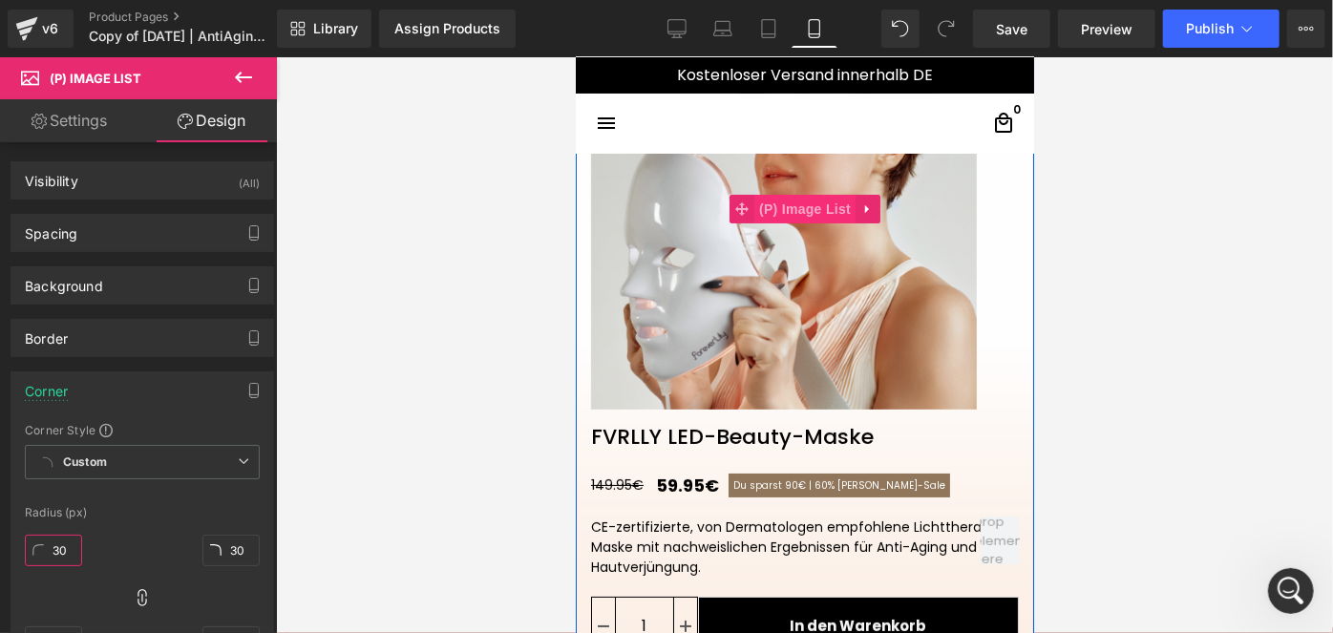
scroll to position [148, 0]
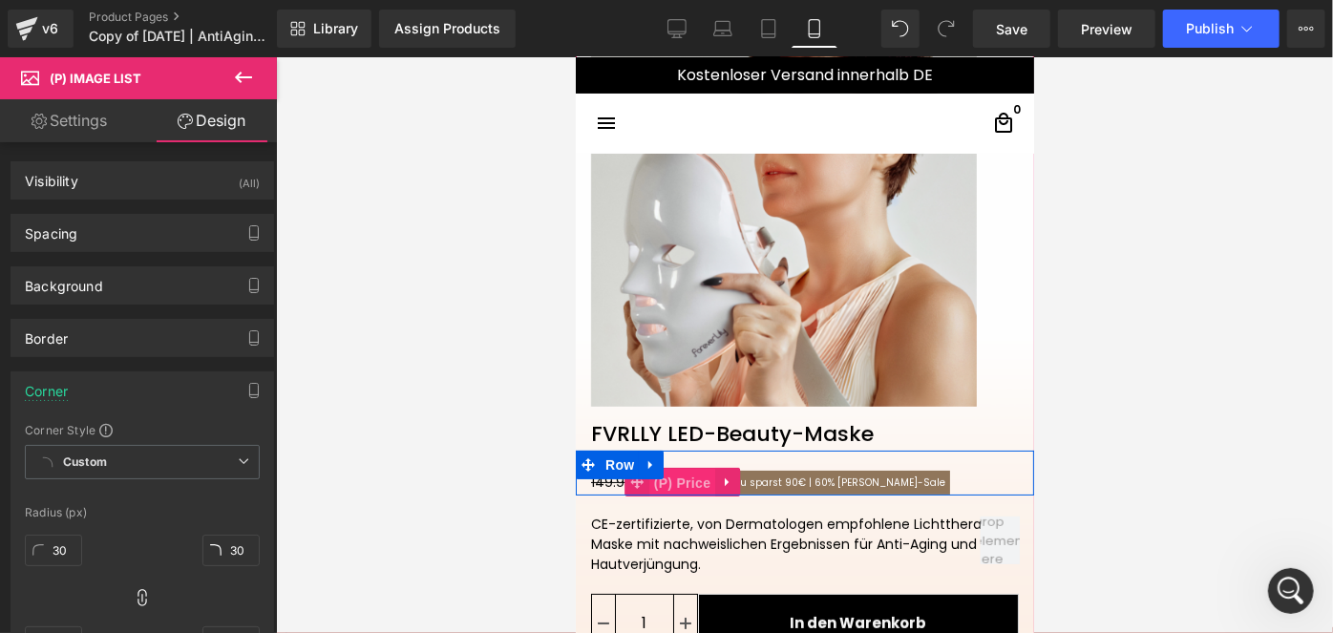
click at [691, 483] on span "(P) Price" at bounding box center [681, 482] width 67 height 29
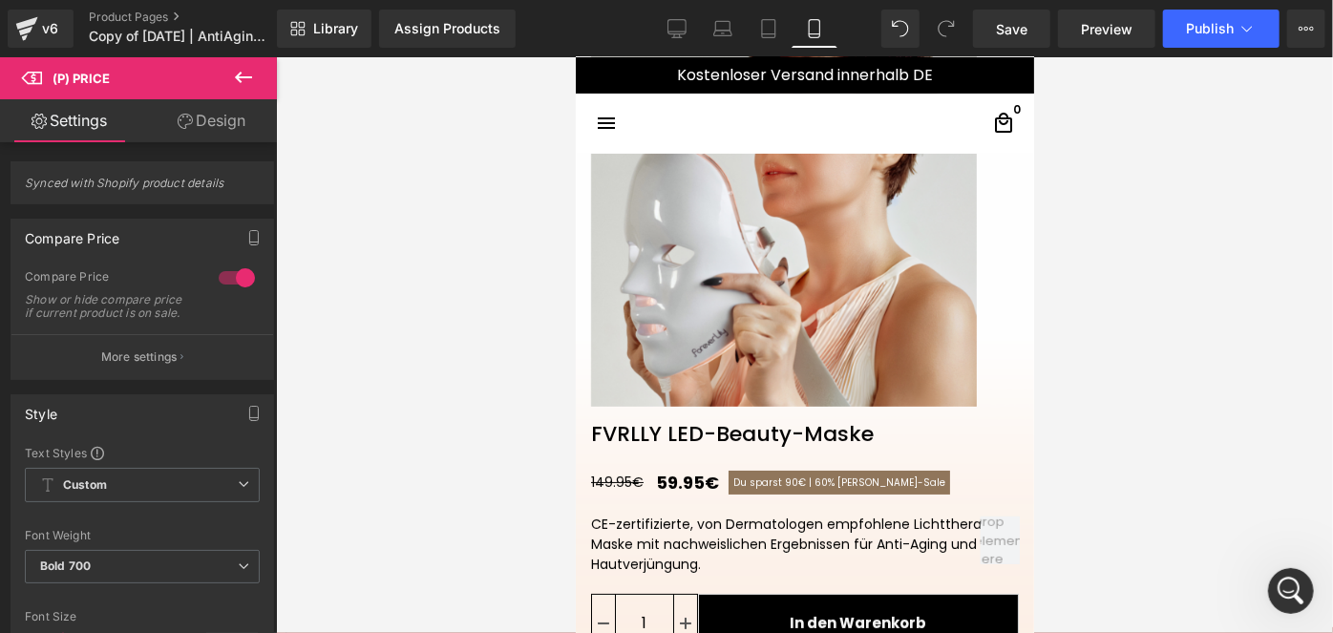
click at [188, 122] on icon at bounding box center [185, 121] width 15 height 15
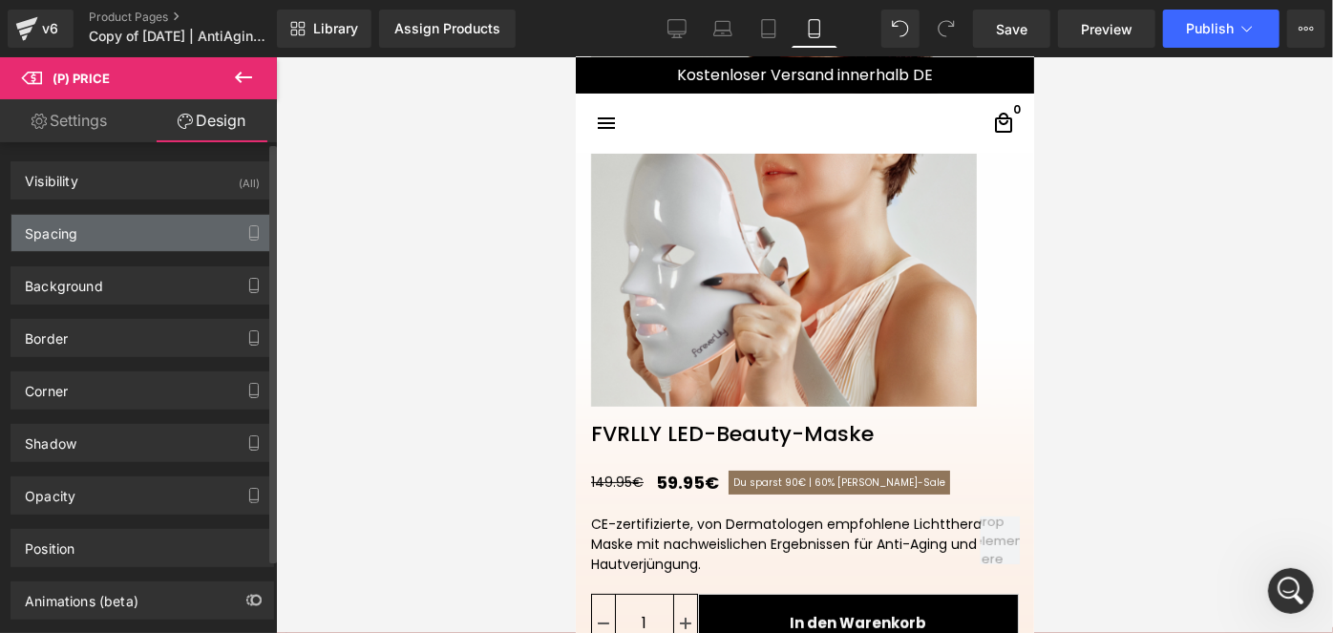
click at [206, 232] on div "Spacing" at bounding box center [142, 233] width 262 height 36
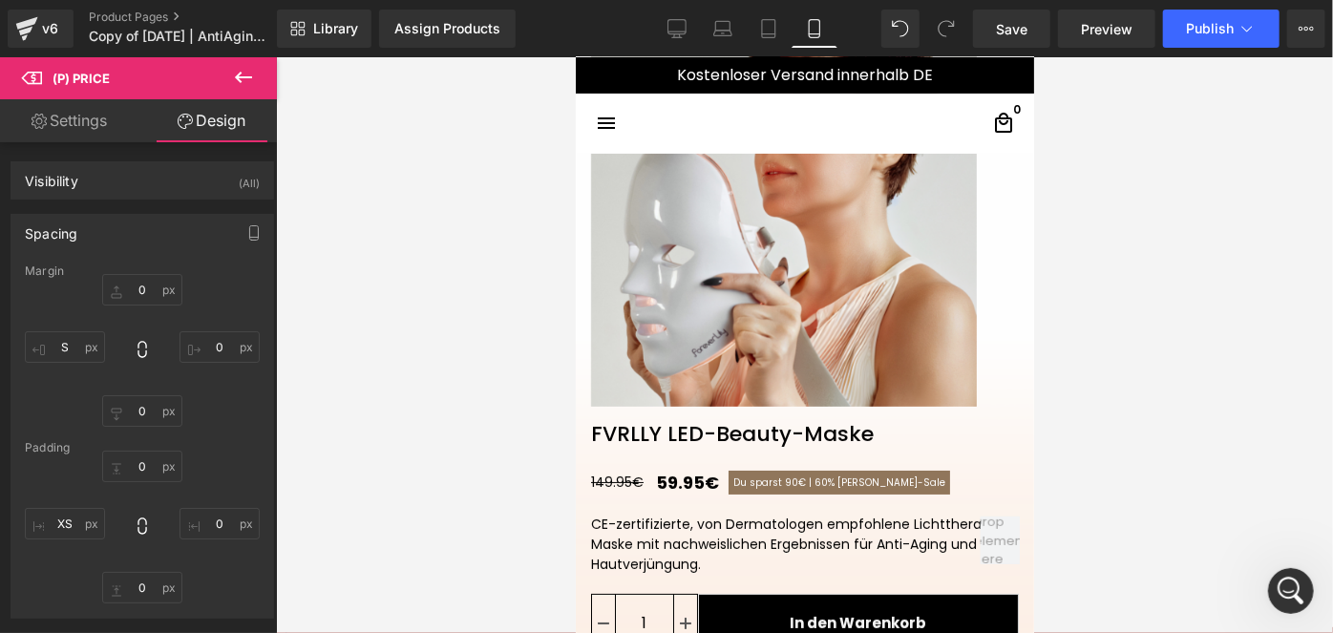
click at [96, 120] on link "Settings" at bounding box center [69, 120] width 138 height 43
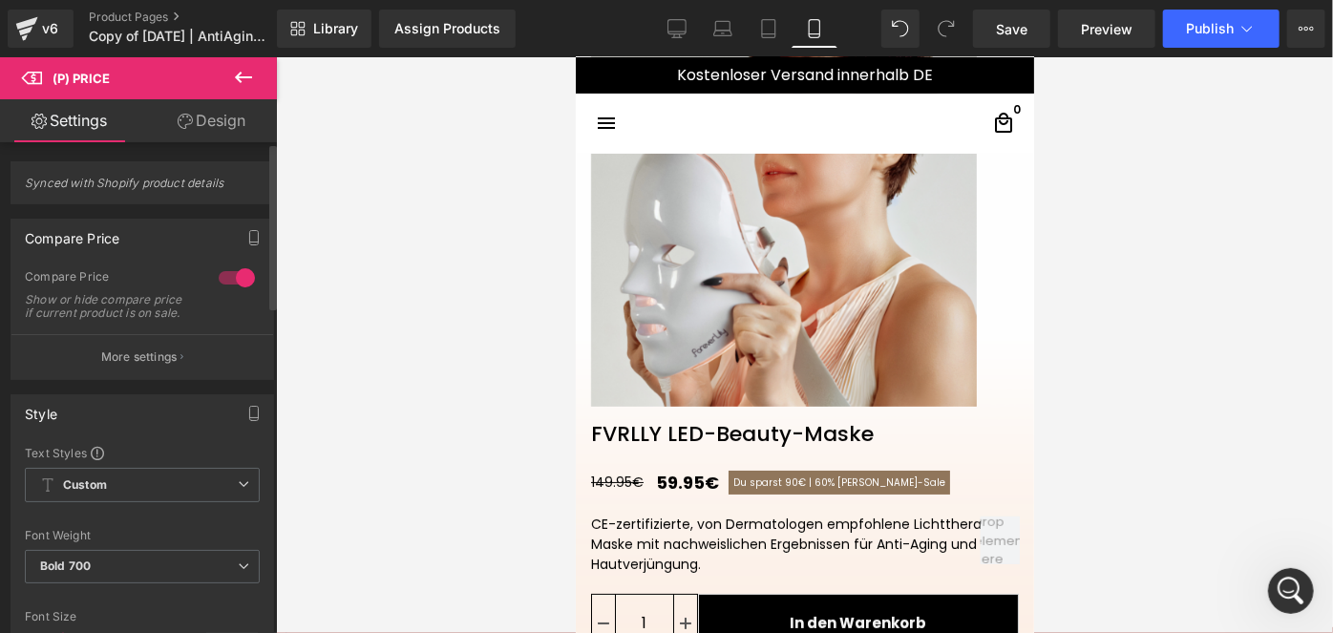
click at [222, 277] on div at bounding box center [237, 278] width 46 height 31
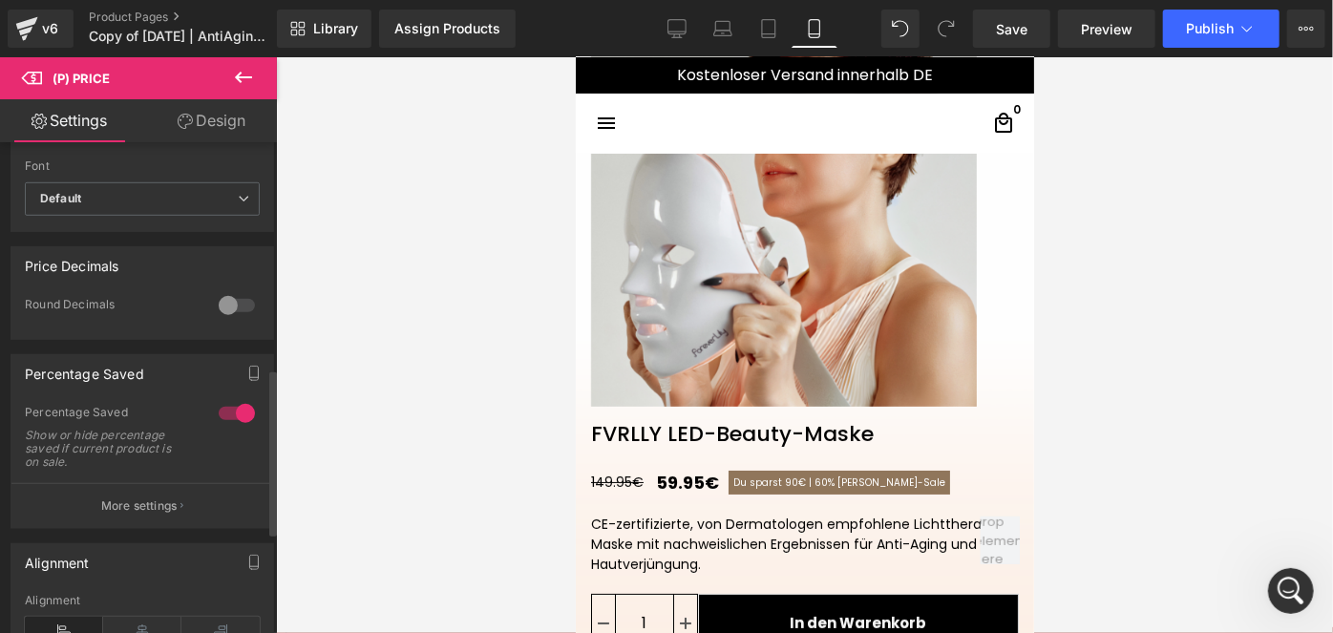
scroll to position [659, 0]
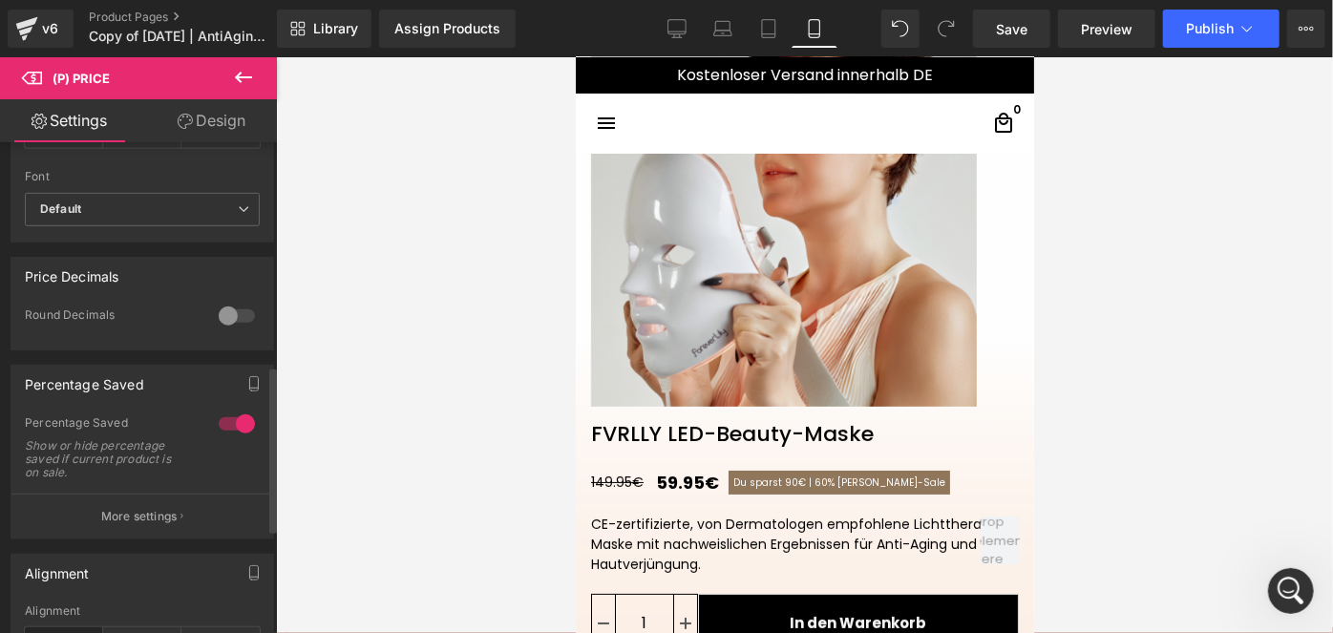
click at [234, 434] on div at bounding box center [237, 424] width 46 height 31
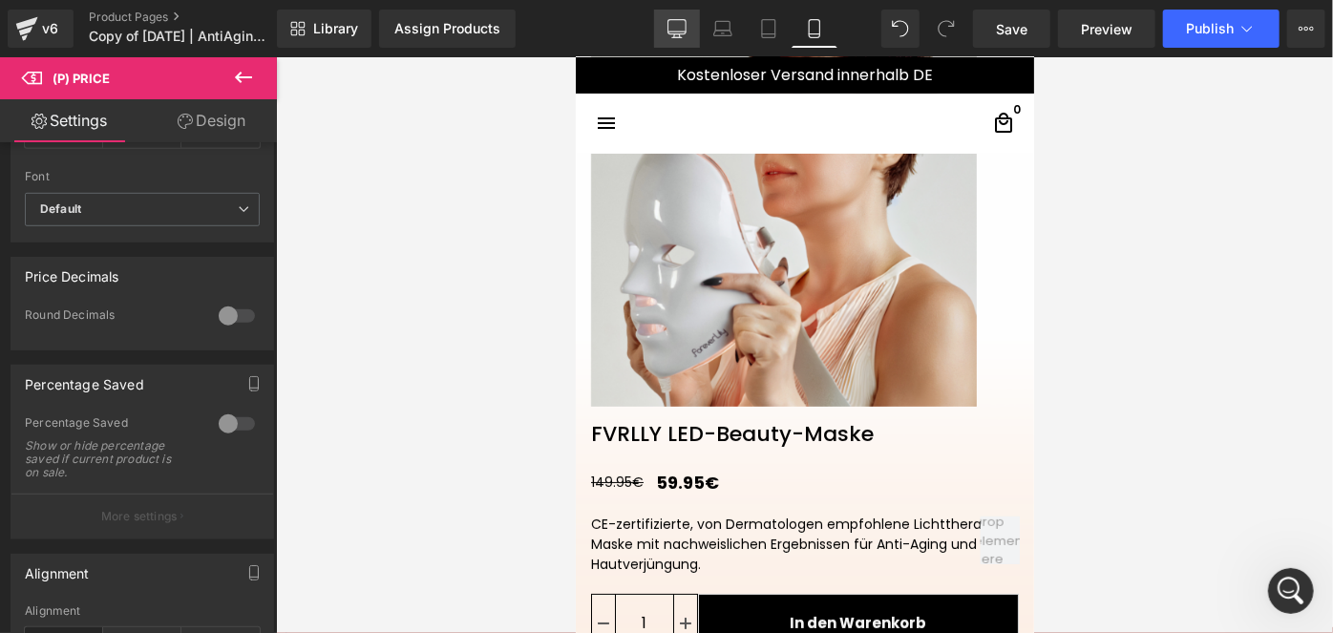
click at [674, 39] on link "Desktop" at bounding box center [677, 29] width 46 height 38
type input "24"
type input "#549e00"
type input "100"
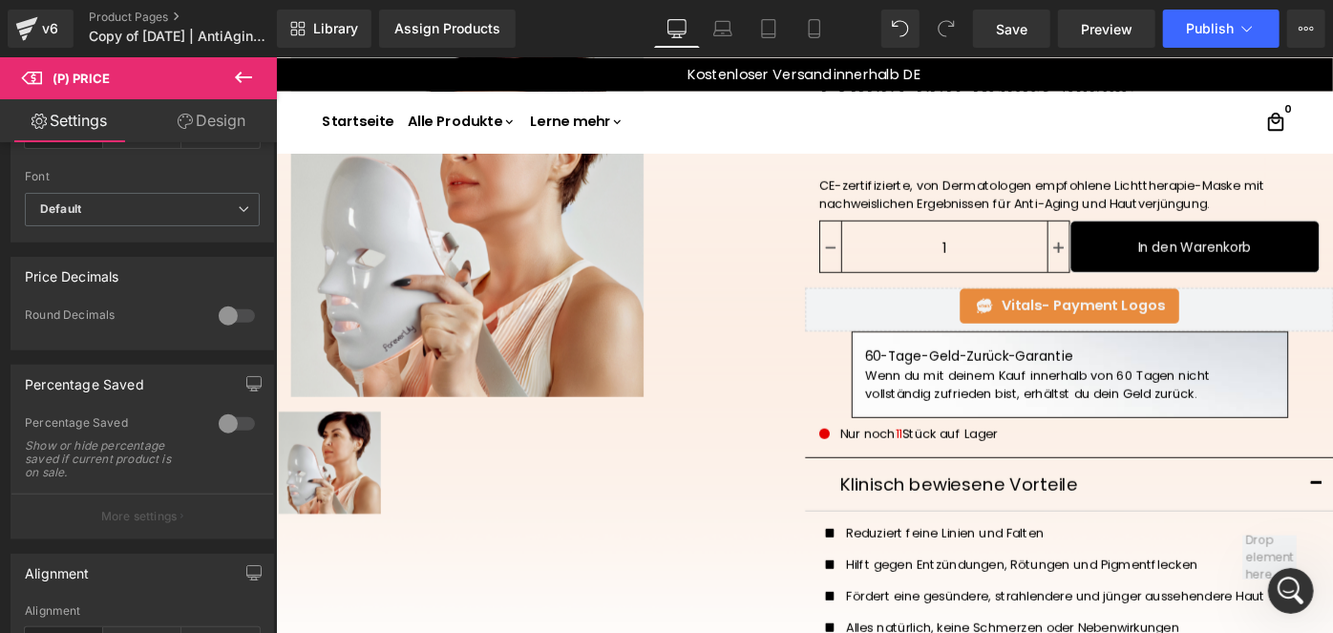
scroll to position [0, 0]
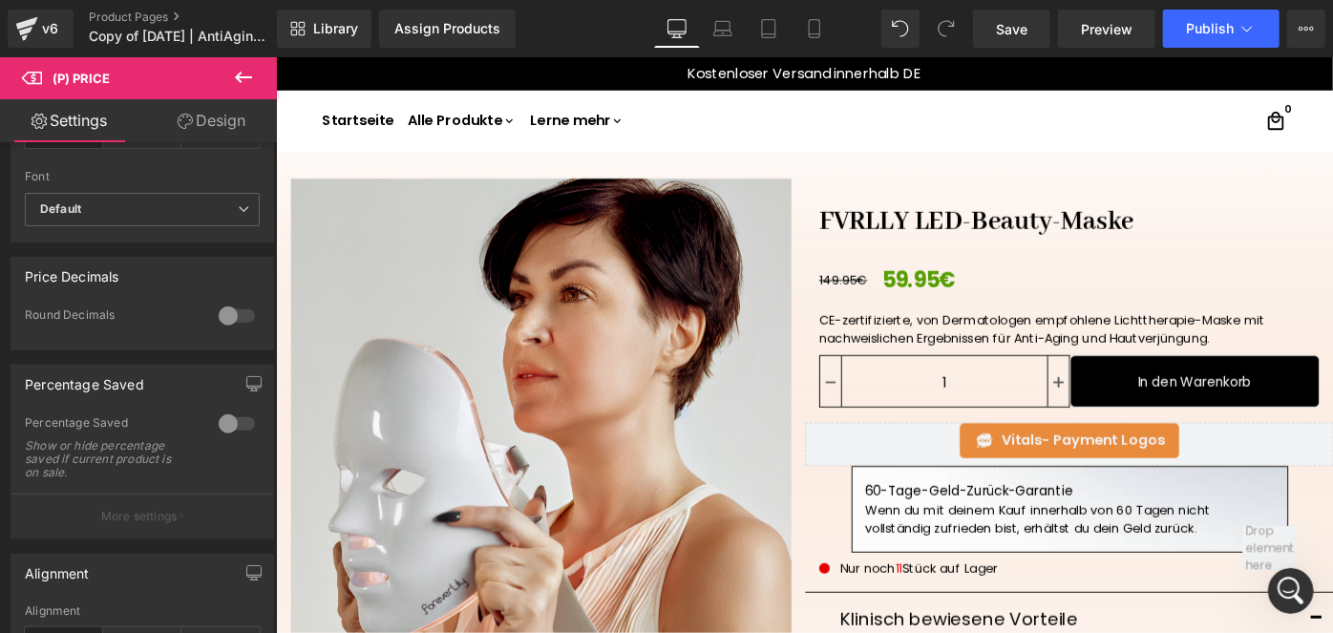
click at [685, 32] on icon at bounding box center [676, 28] width 19 height 19
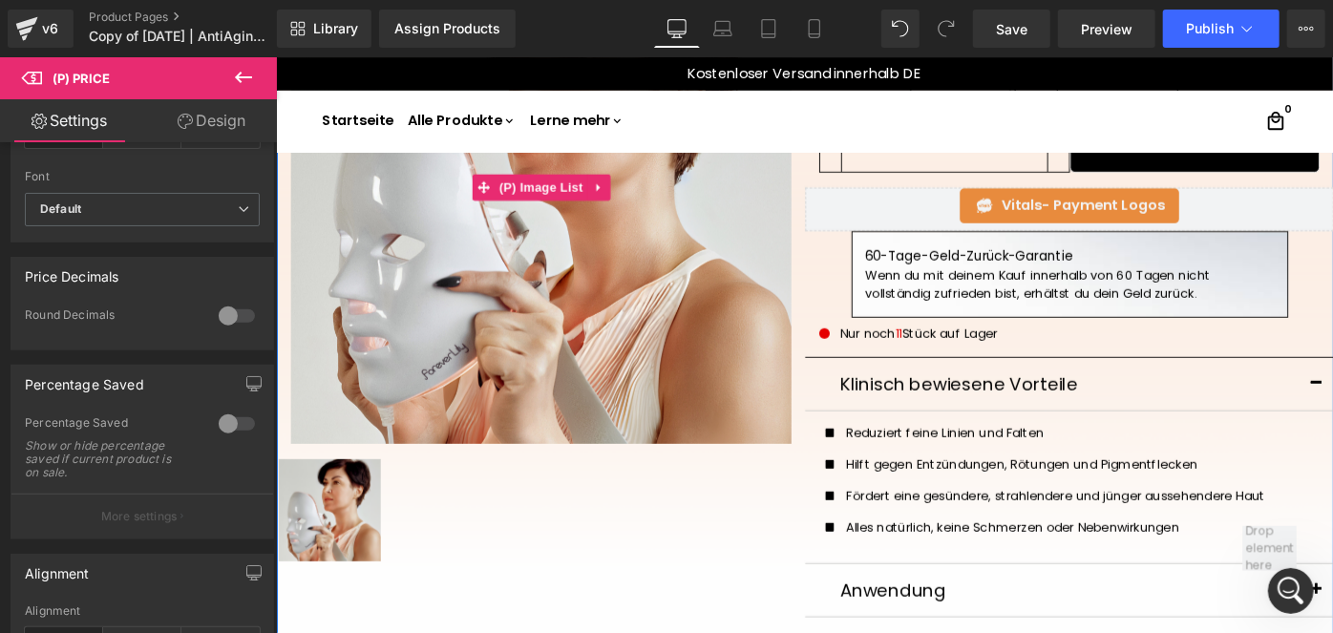
scroll to position [257, 0]
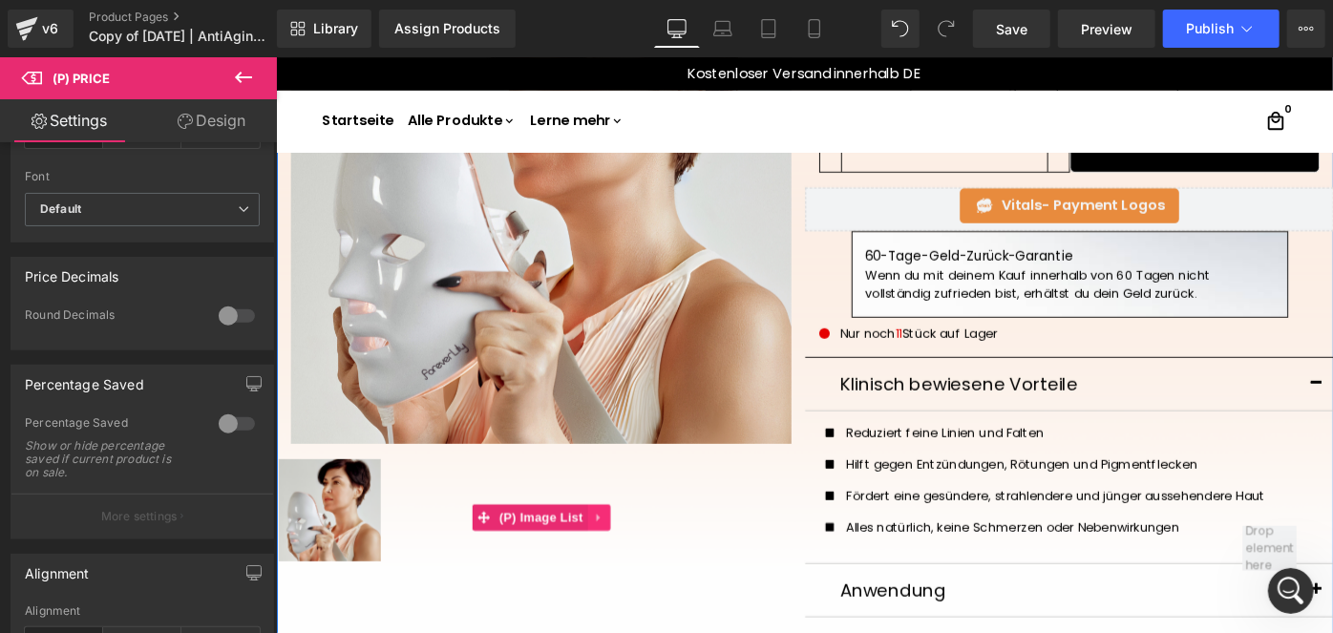
click at [628, 558] on link at bounding box center [628, 559] width 25 height 29
click at [635, 559] on icon at bounding box center [640, 559] width 13 height 14
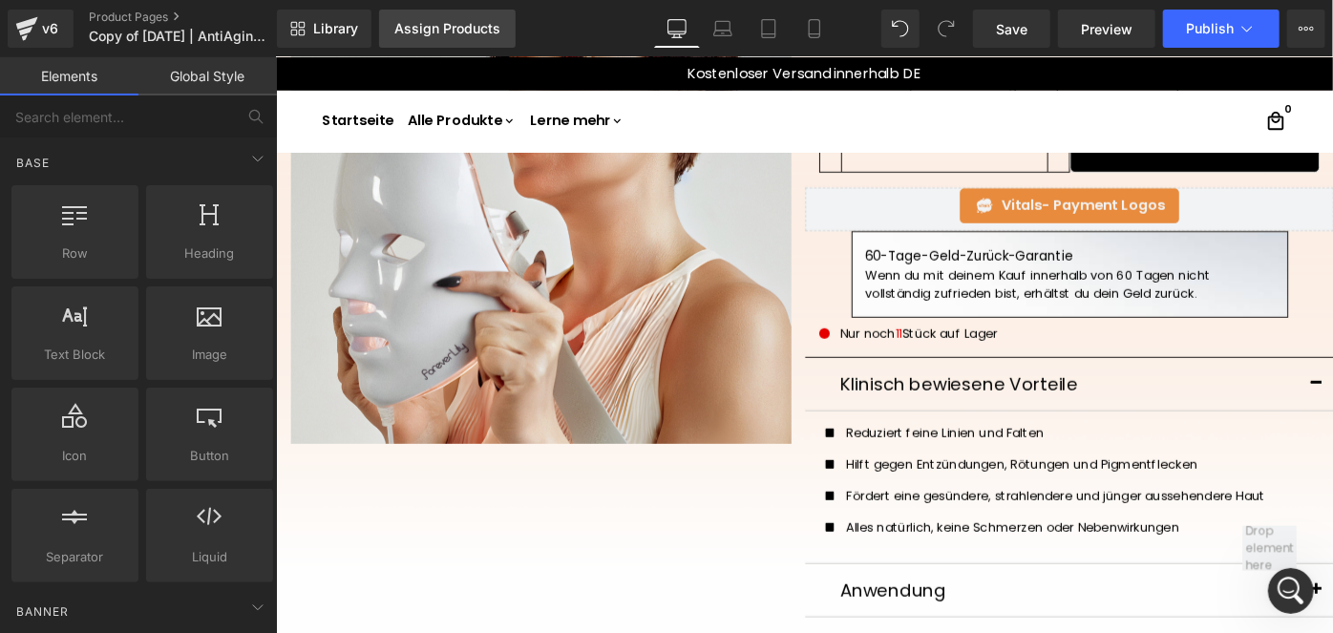
click at [483, 38] on link "Assign Products" at bounding box center [447, 29] width 137 height 38
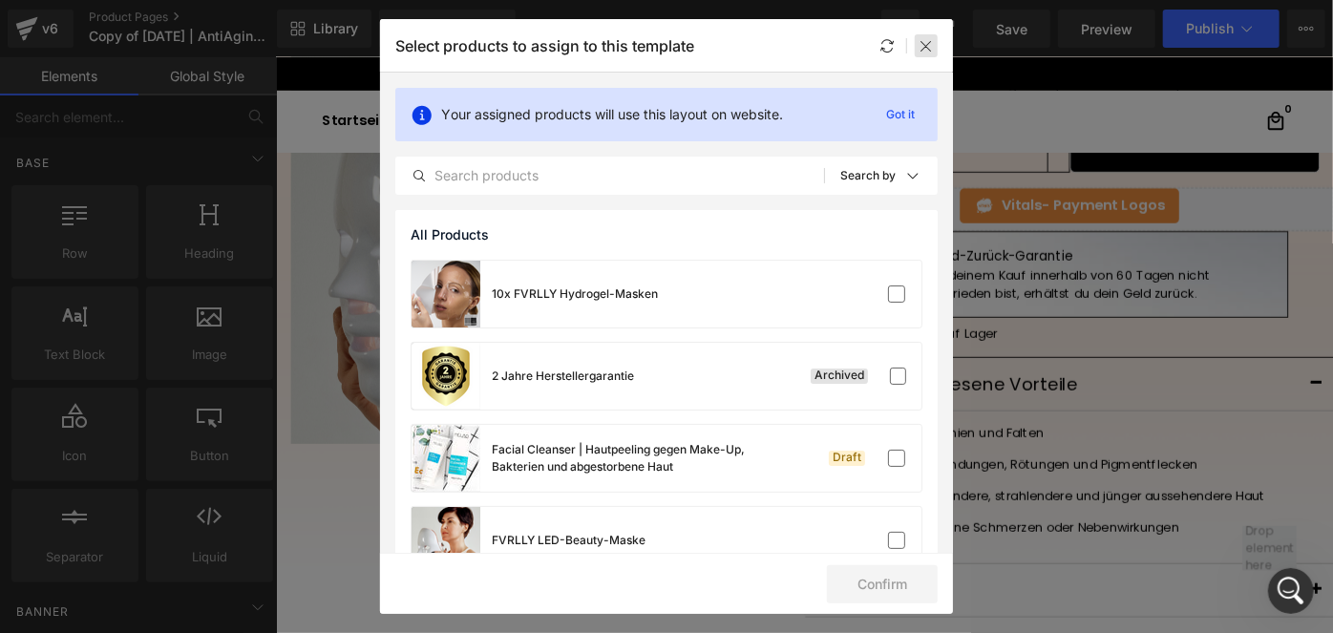
click at [918, 52] on icon at bounding box center [925, 45] width 15 height 15
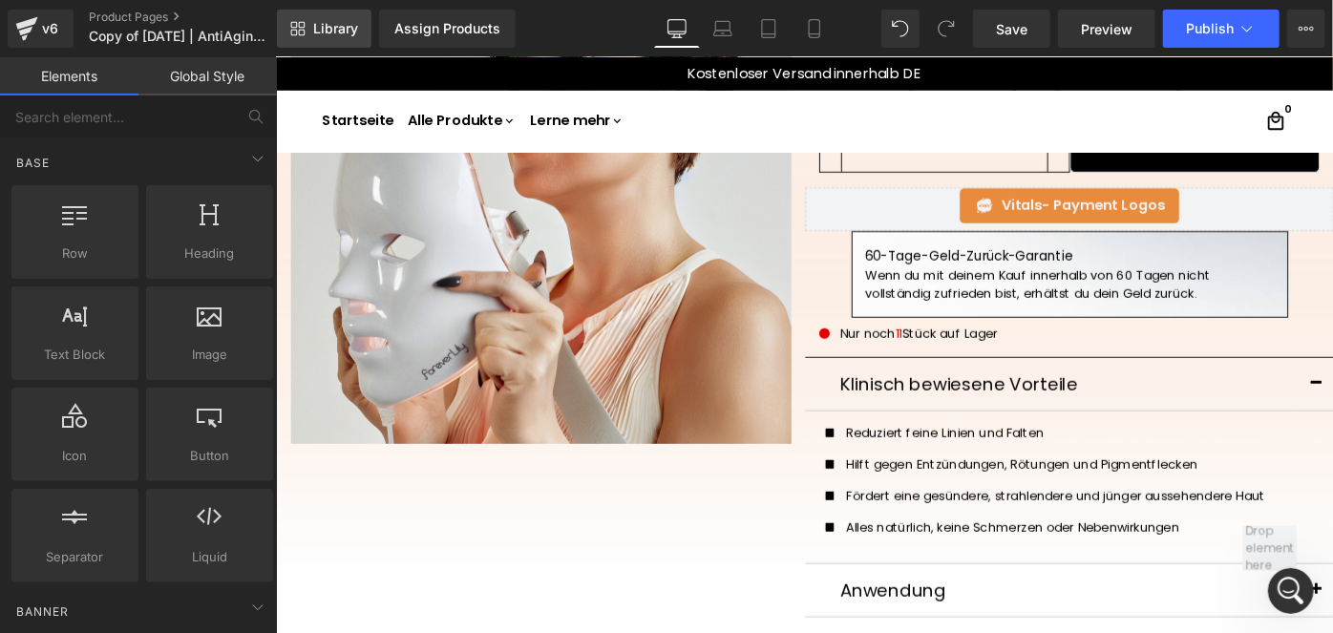
click at [326, 29] on span "Library" at bounding box center [335, 28] width 45 height 17
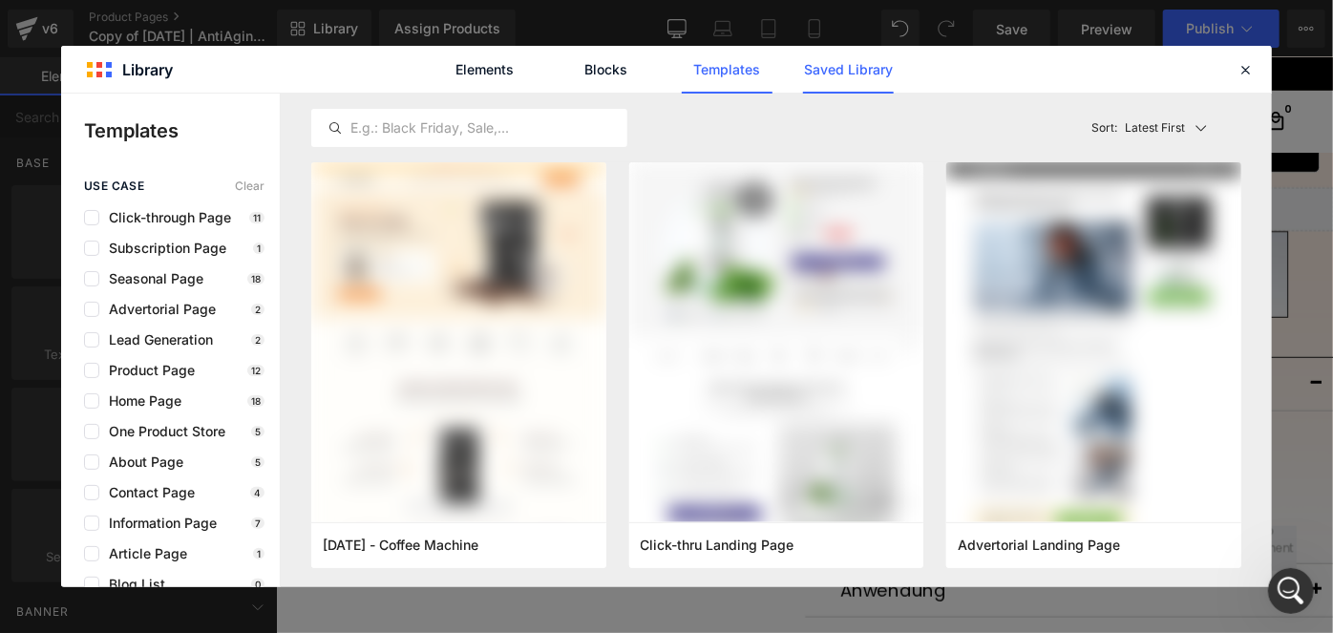
click at [829, 63] on link "Saved Library" at bounding box center [848, 70] width 91 height 48
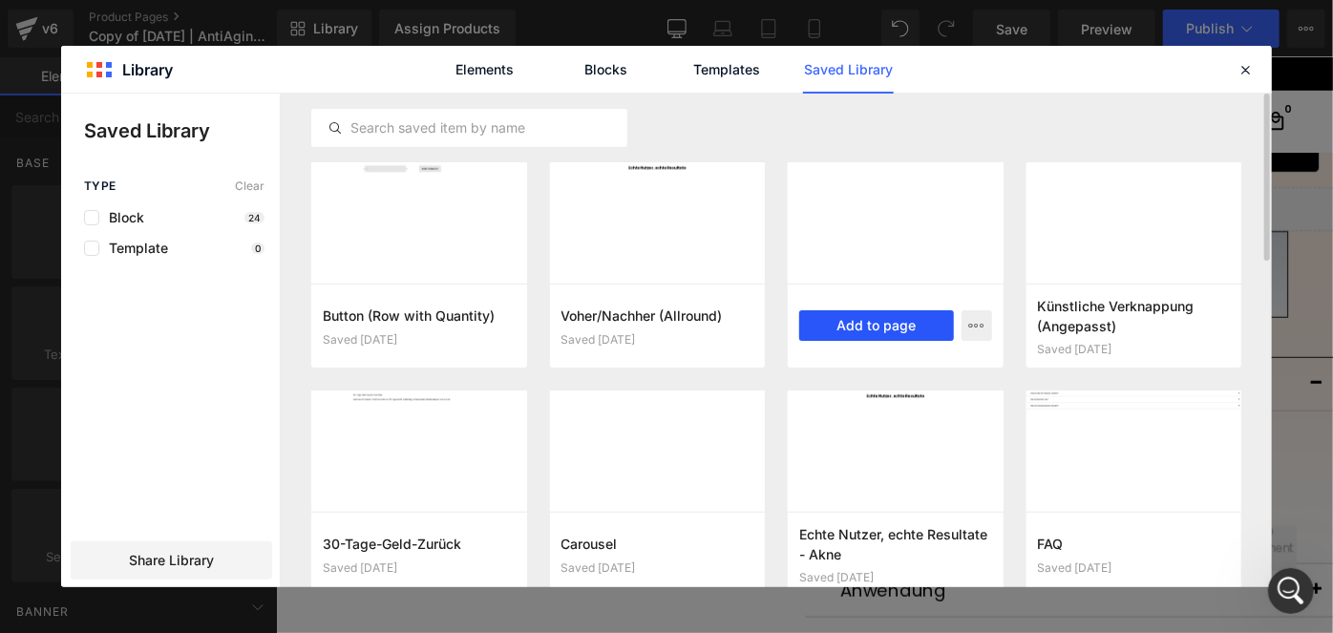
click at [898, 316] on button "Add to page" at bounding box center [876, 325] width 155 height 31
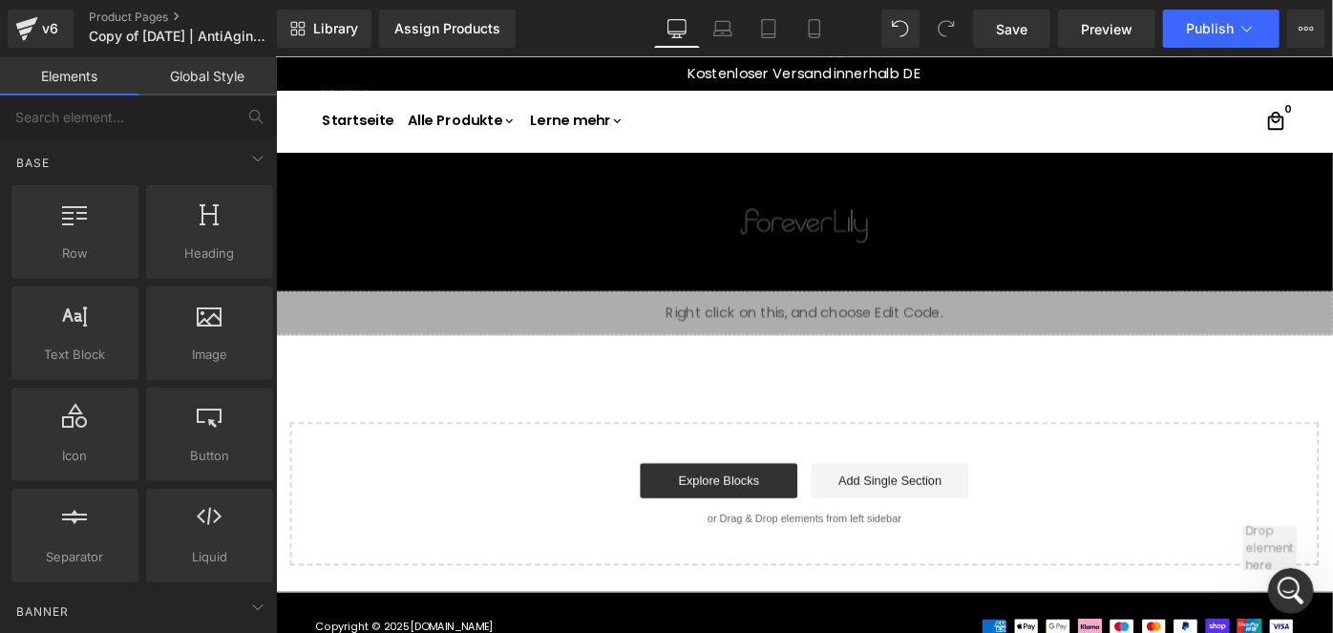
scroll to position [1219, 0]
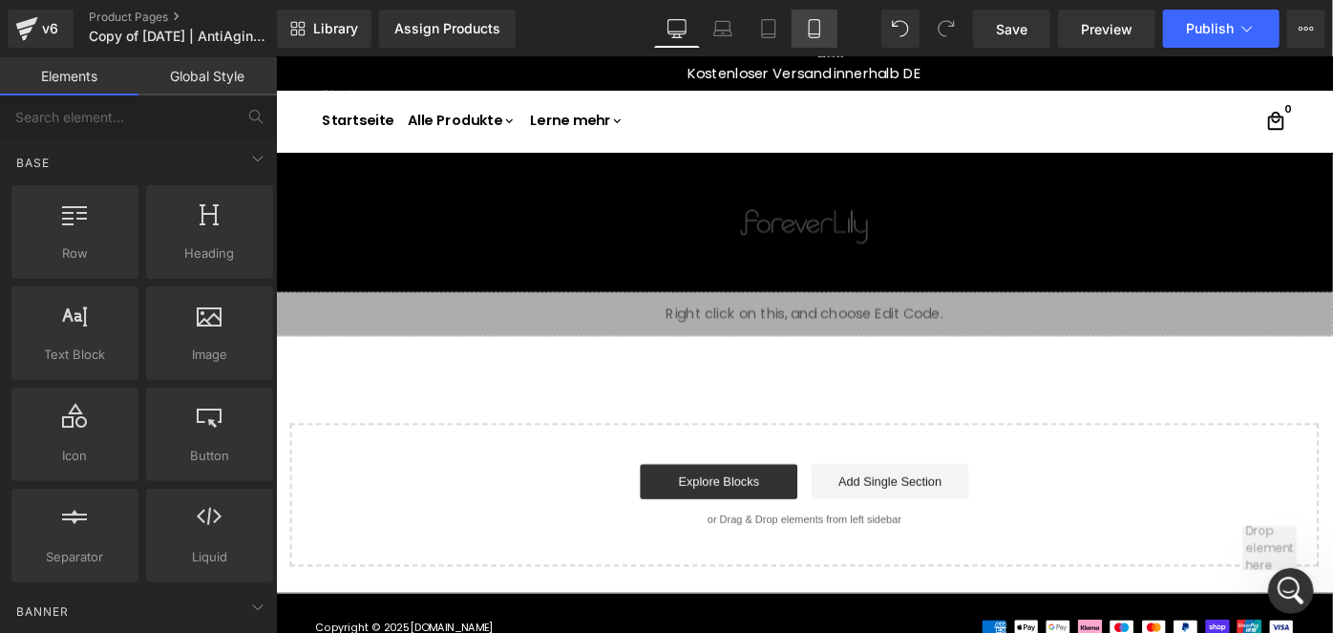
drag, startPoint x: 807, startPoint y: 26, endPoint x: 158, endPoint y: 154, distance: 661.7
click at [807, 26] on icon at bounding box center [814, 28] width 19 height 19
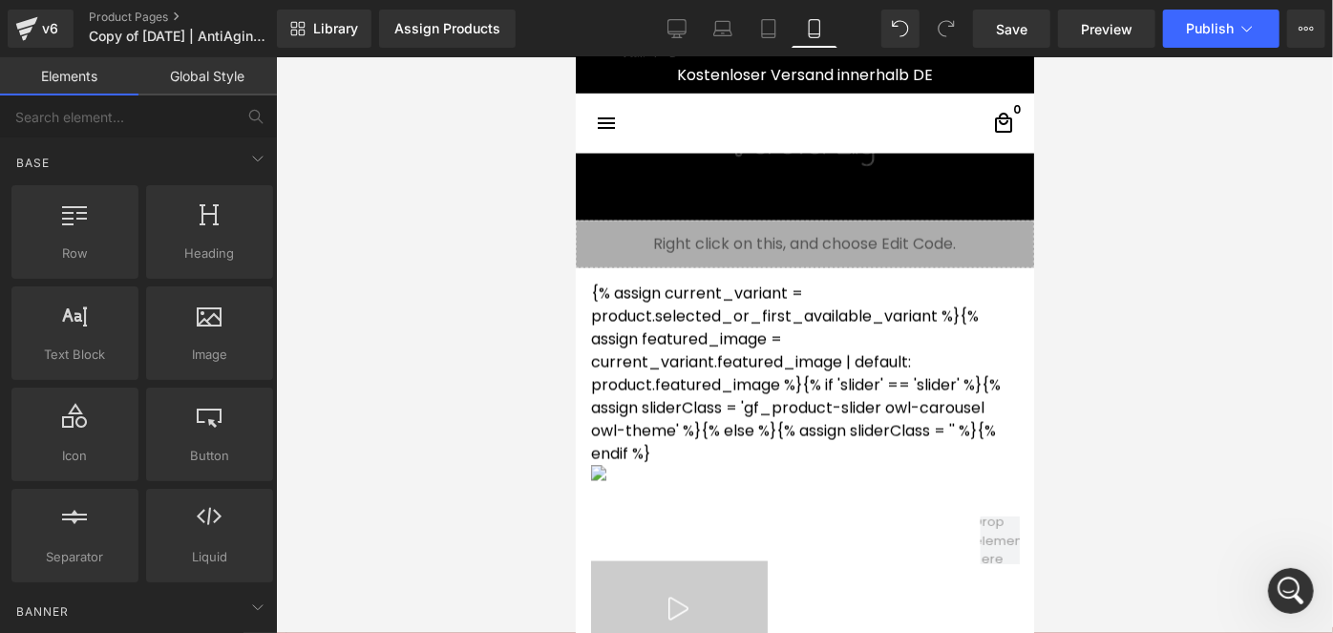
scroll to position [1572, 0]
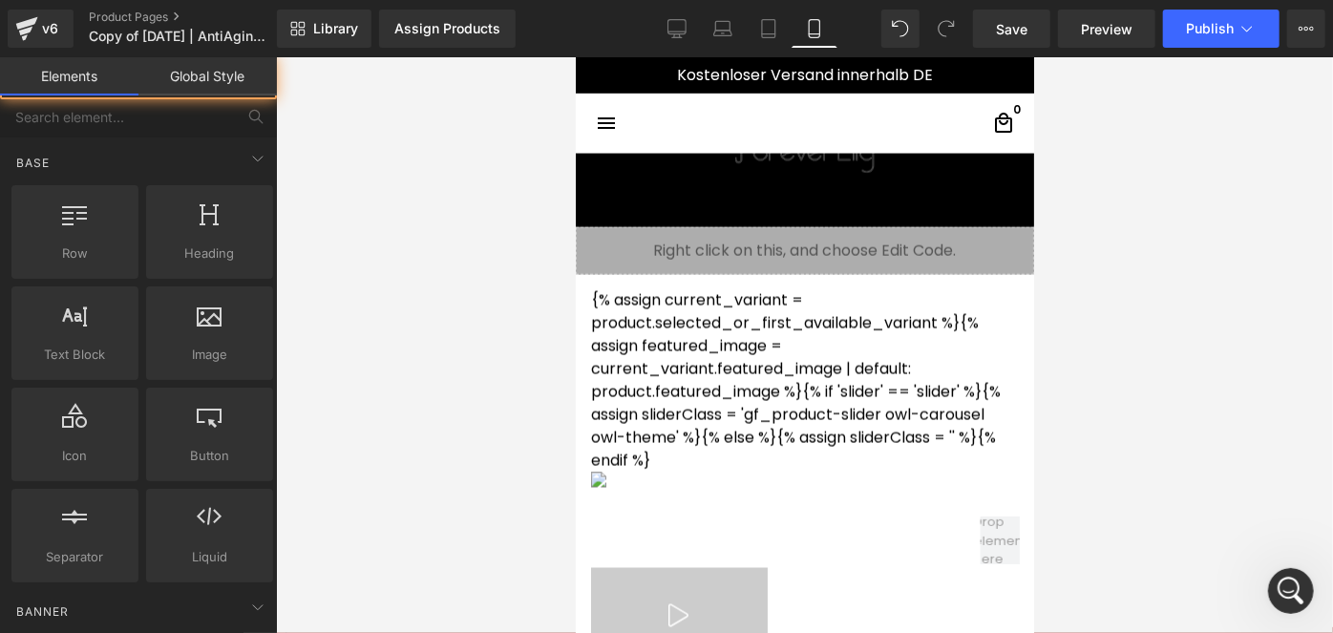
click at [382, 390] on div at bounding box center [804, 345] width 1057 height 576
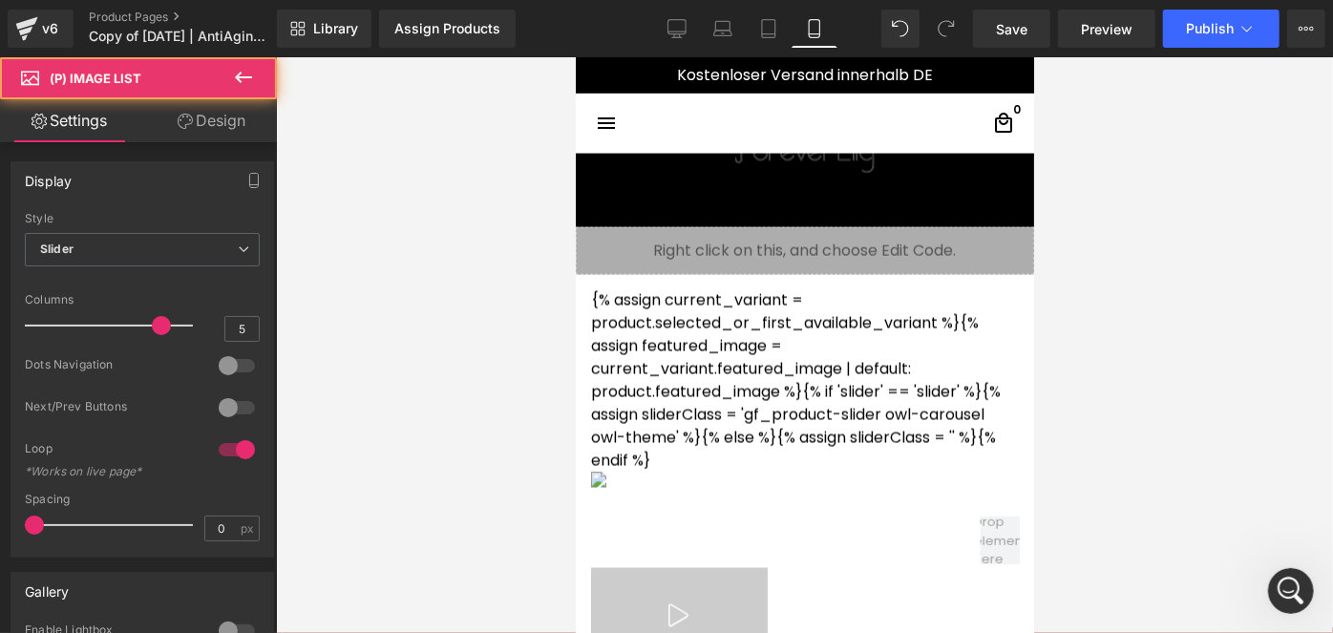
click at [384, 358] on div at bounding box center [804, 345] width 1057 height 576
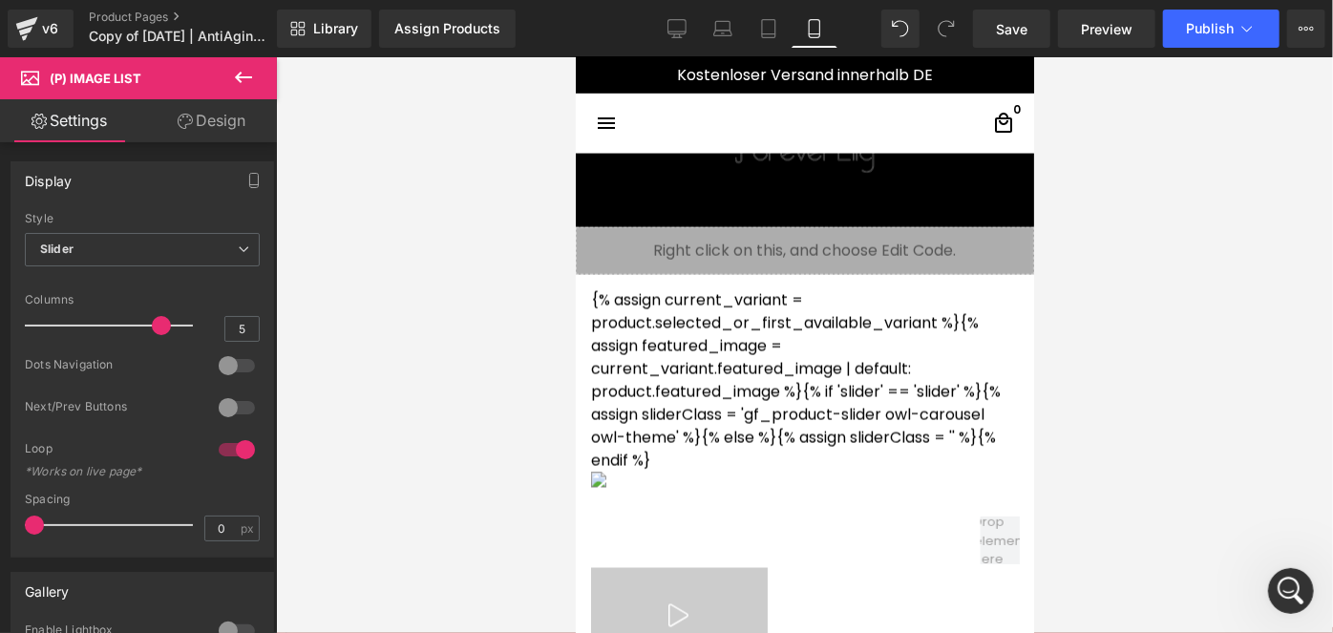
click at [900, 51] on div "Library Assign Products Product Preview No product match your search. Please tr…" at bounding box center [805, 28] width 1056 height 57
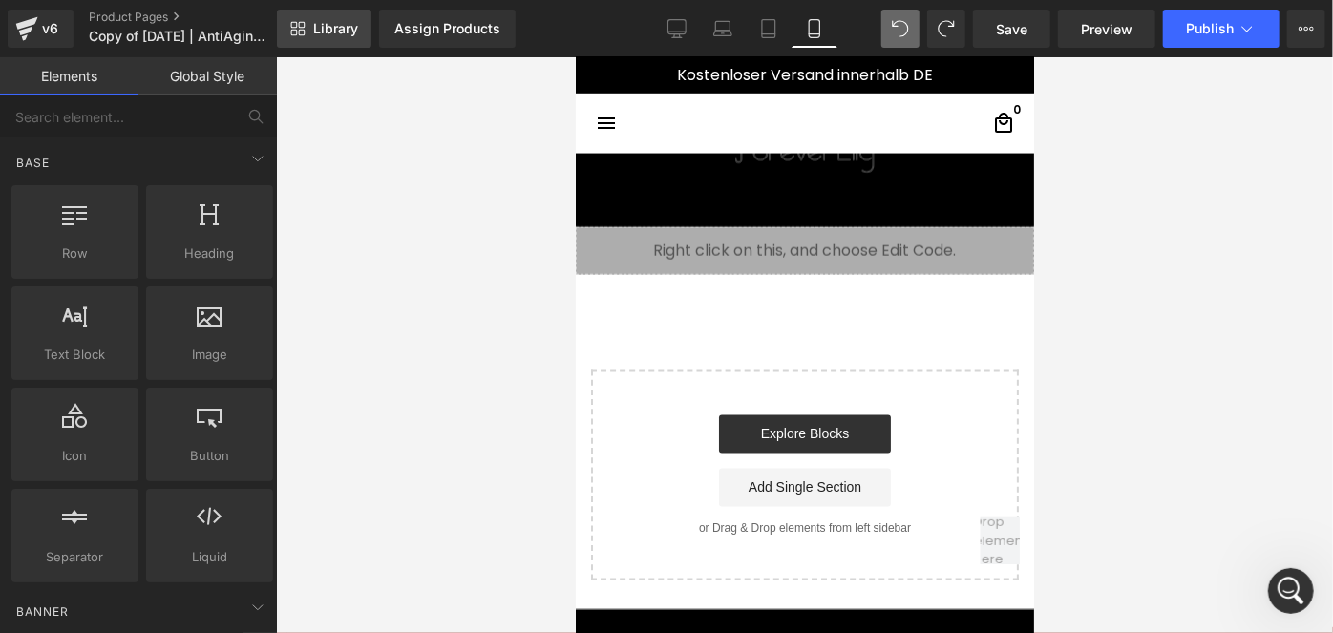
click at [327, 30] on span "Library" at bounding box center [335, 28] width 45 height 17
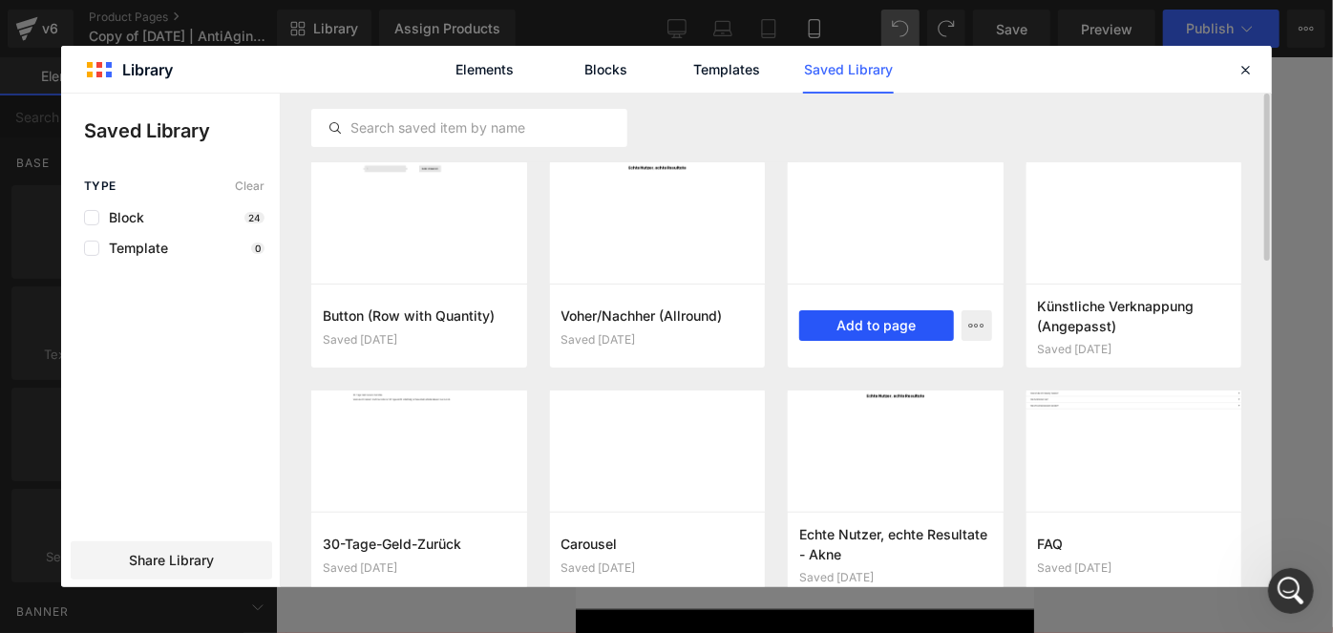
click at [853, 328] on button "Add to page" at bounding box center [876, 325] width 155 height 31
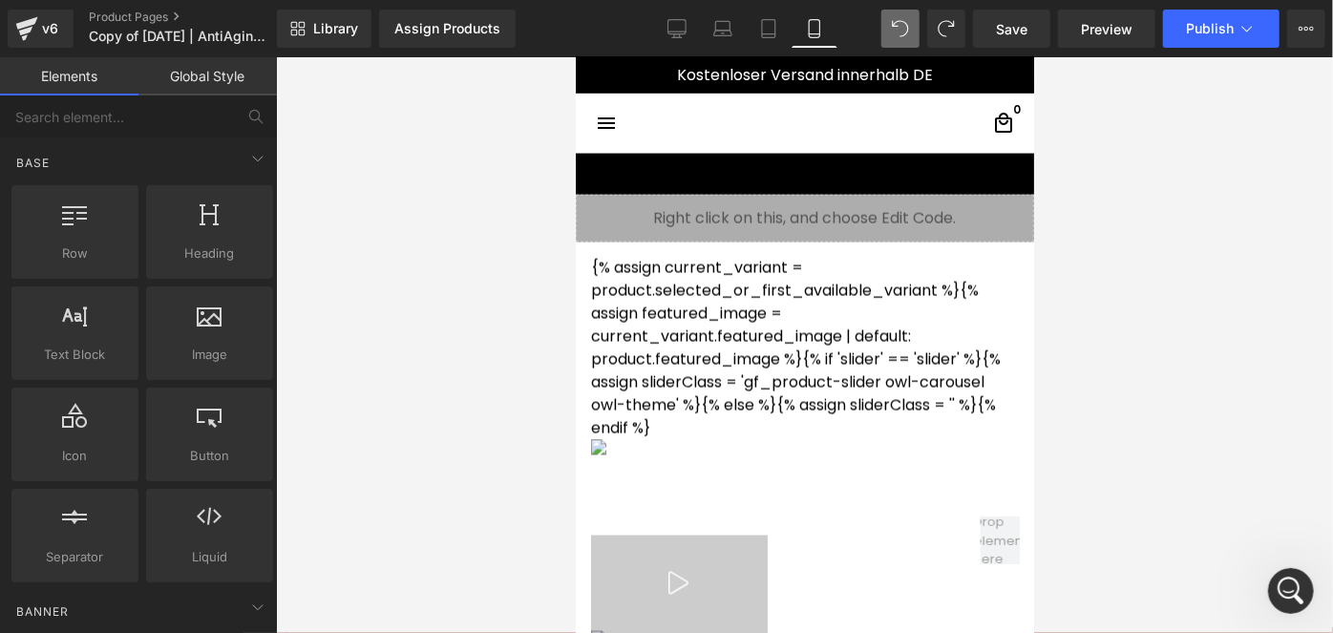
scroll to position [1601, 0]
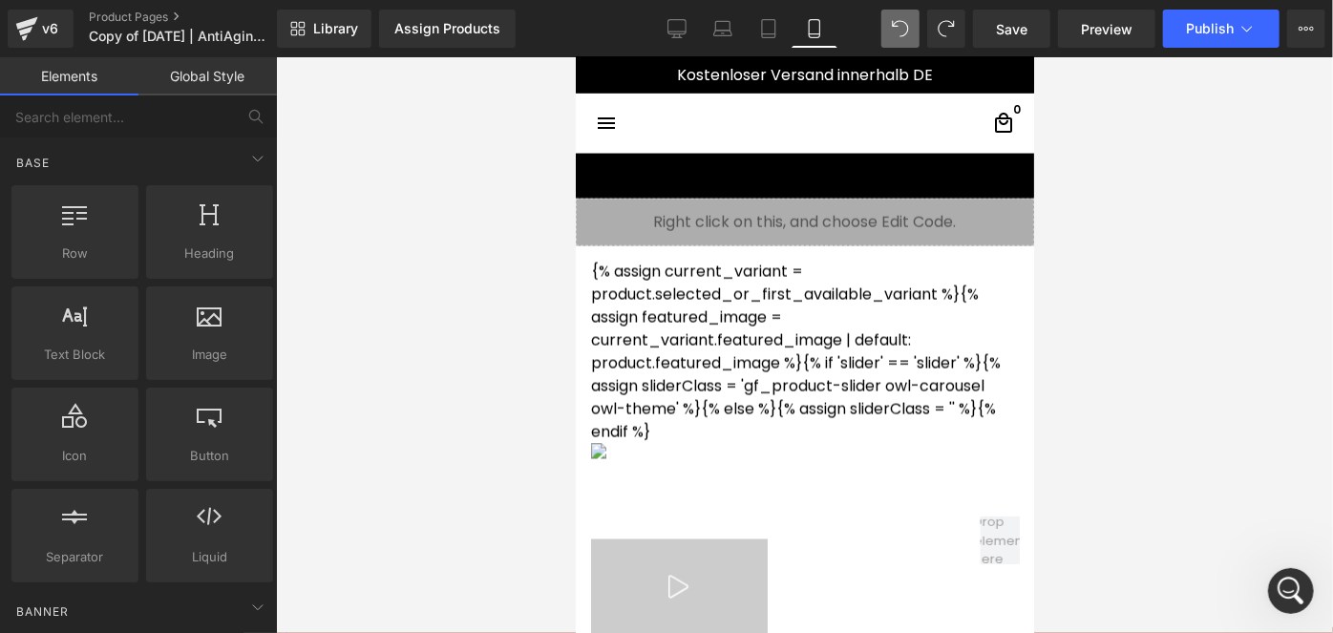
click at [376, 372] on div at bounding box center [804, 345] width 1057 height 576
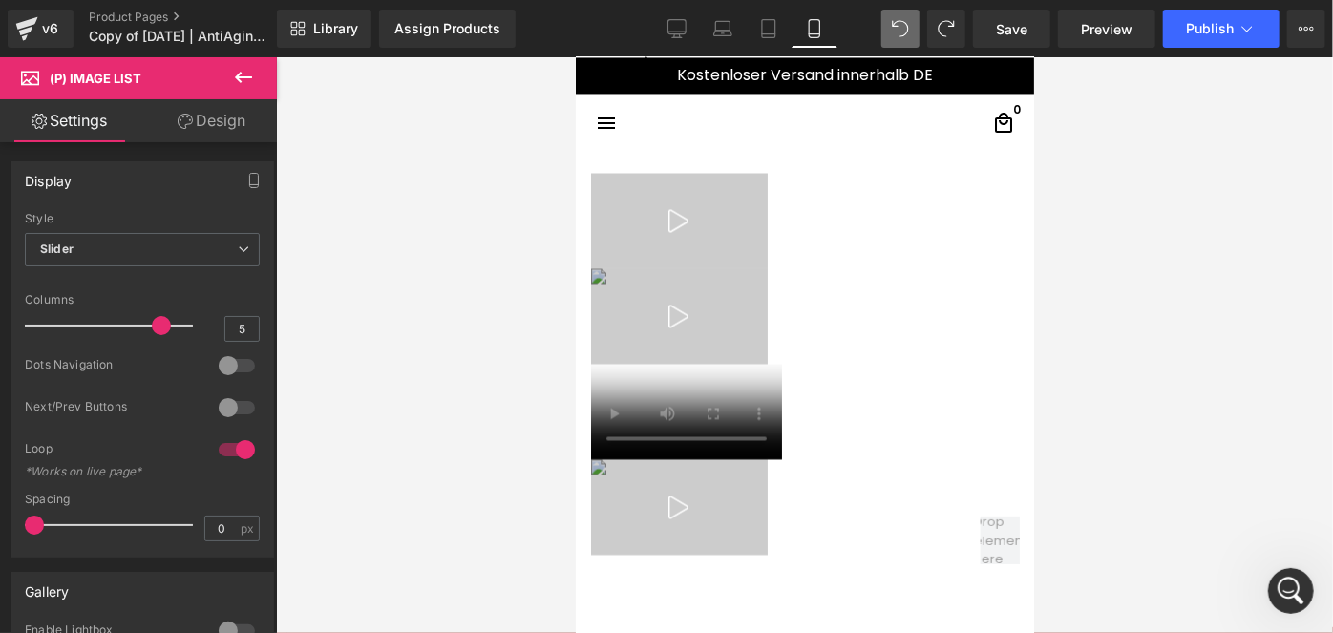
scroll to position [1963, 0]
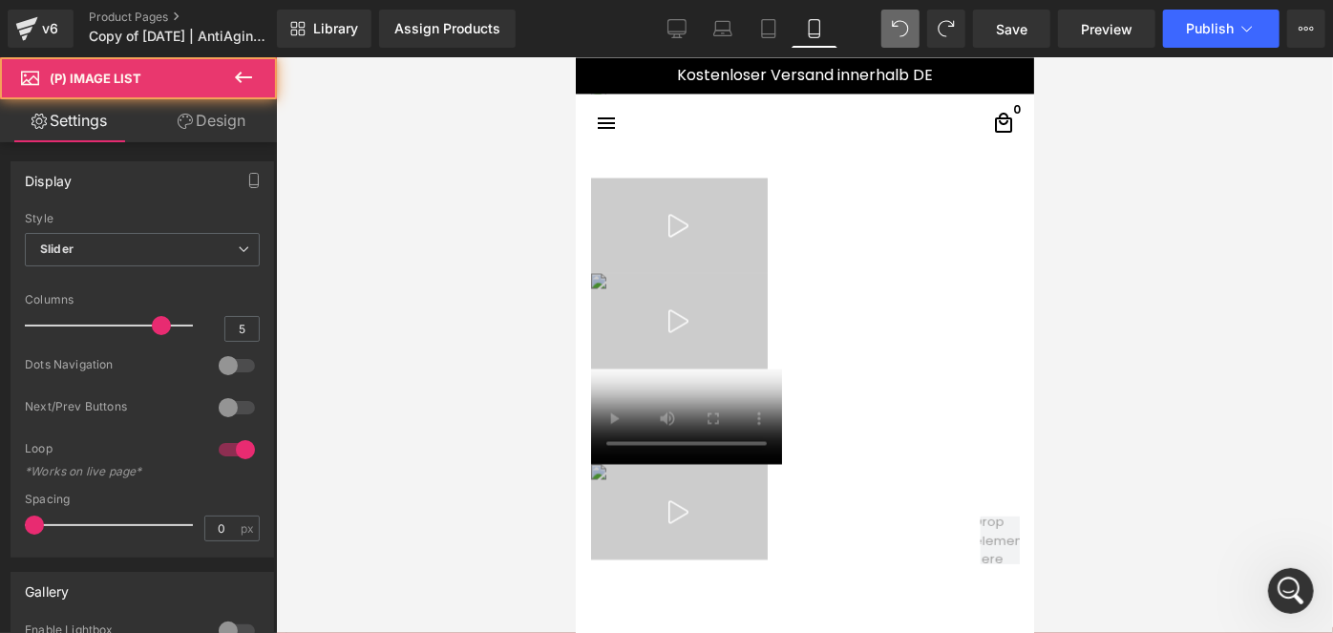
click at [693, 264] on div at bounding box center [678, 224] width 177 height 95
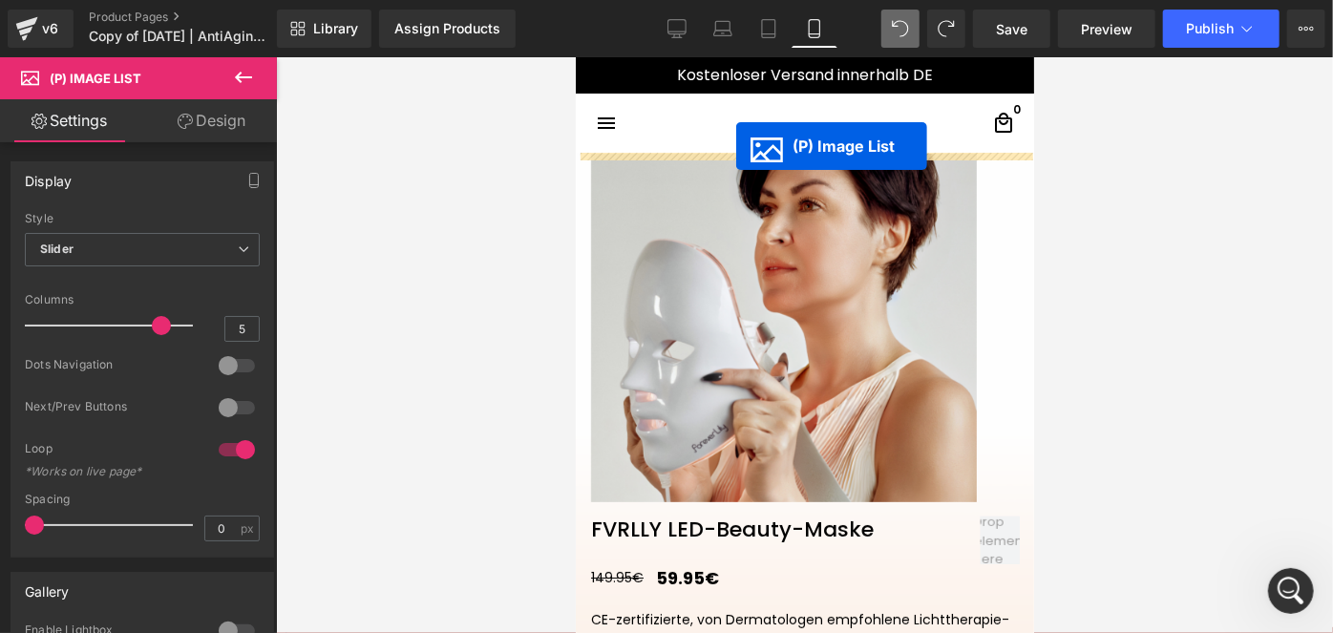
scroll to position [0, 0]
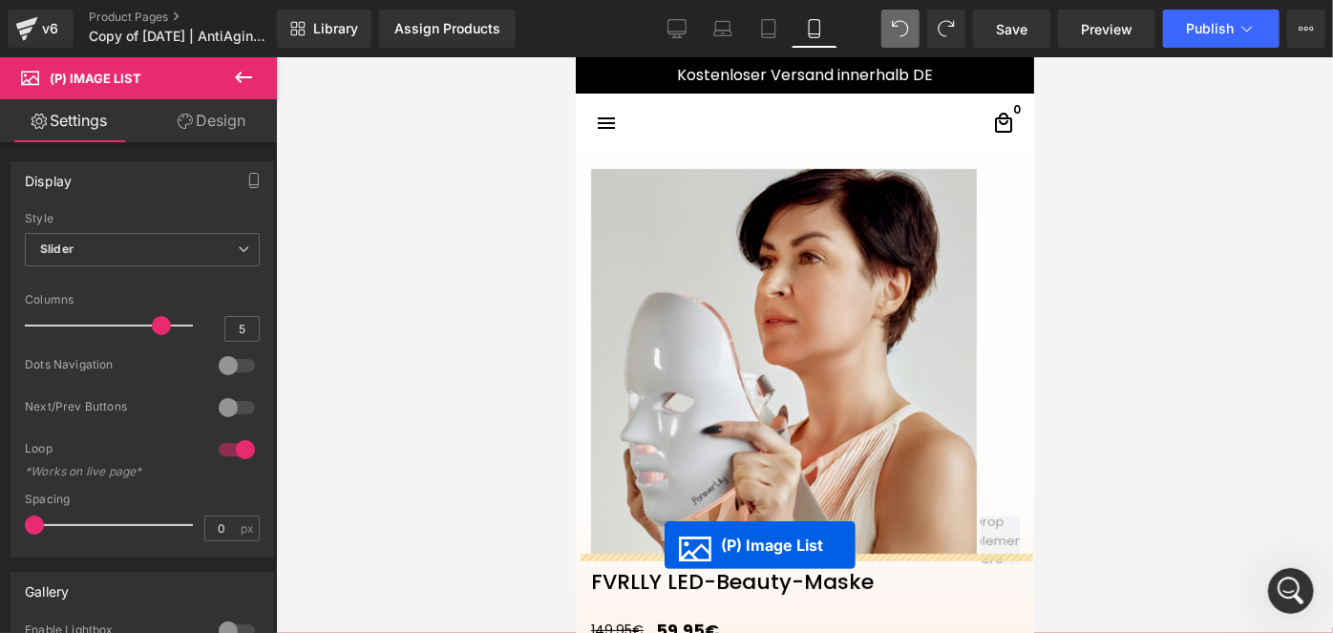
drag, startPoint x: 796, startPoint y: 318, endPoint x: 664, endPoint y: 544, distance: 262.3
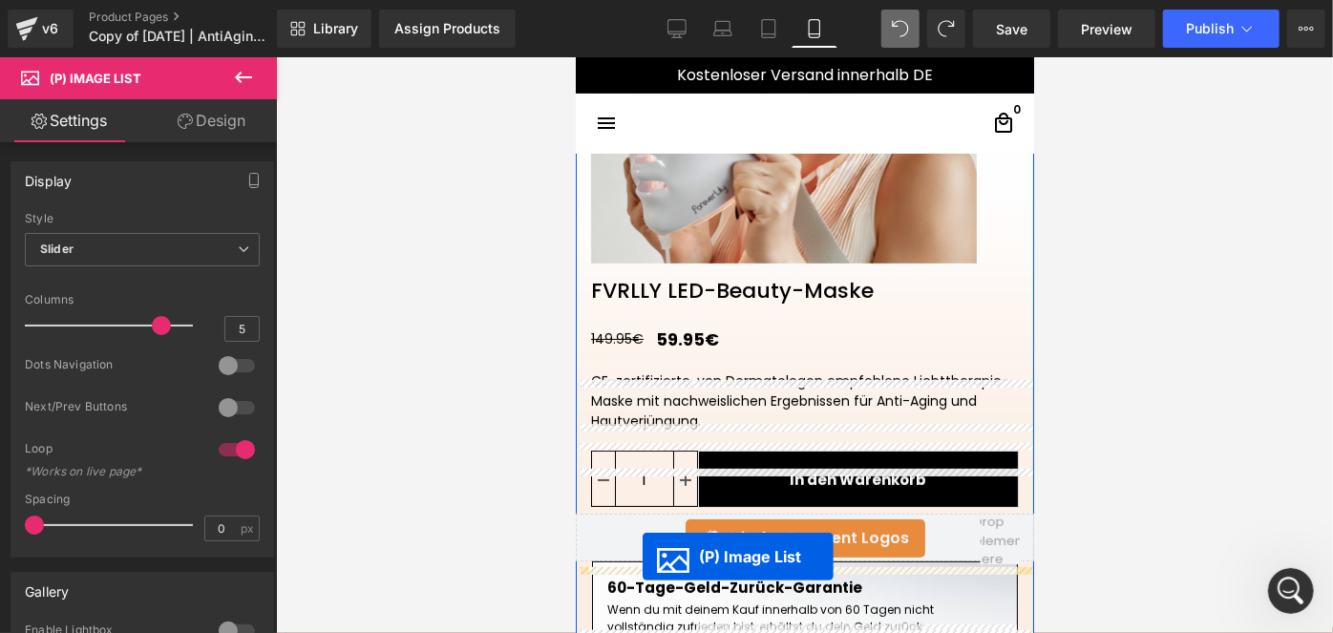
scroll to position [310, 0]
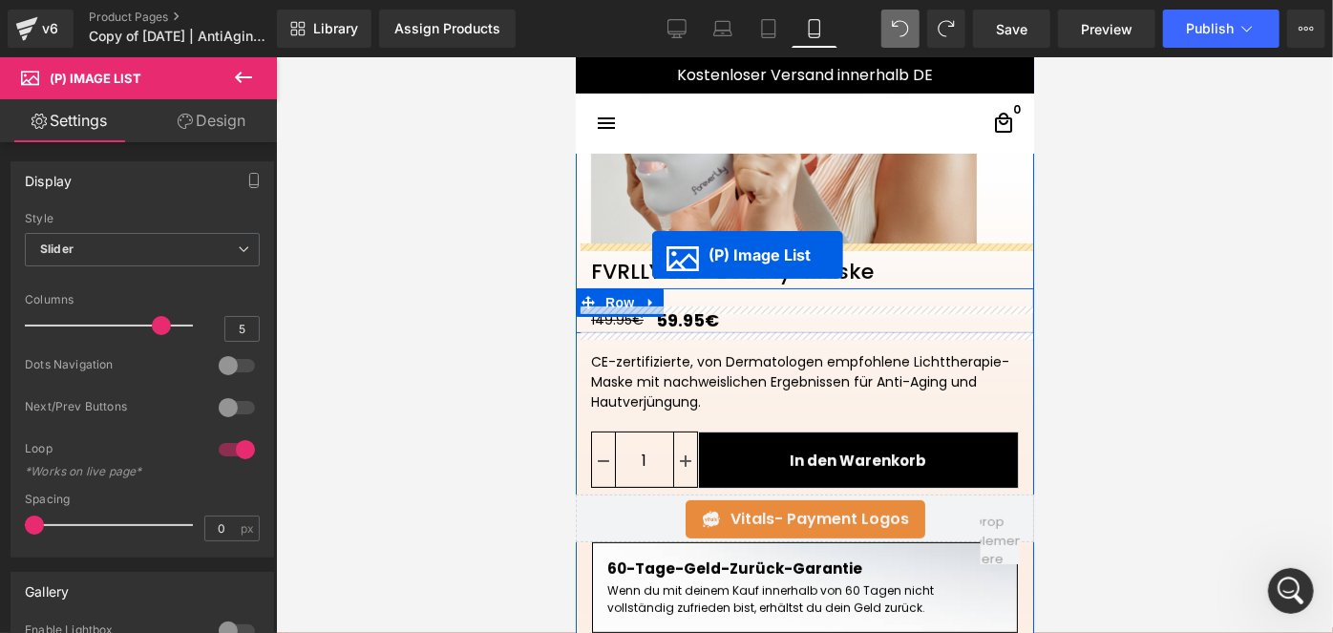
click at [652, 254] on link "FVRLLY LED-Beauty-Maske" at bounding box center [731, 263] width 313 height 40
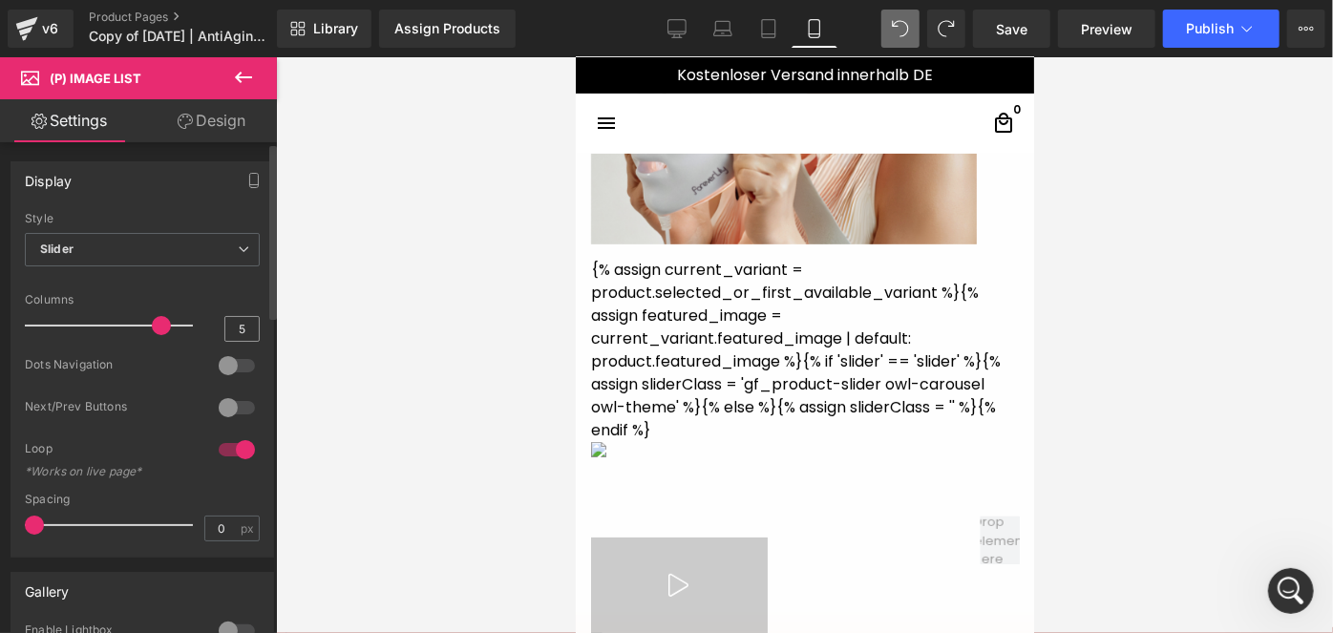
click at [251, 324] on div "5" at bounding box center [241, 329] width 35 height 26
click at [240, 329] on input "5" at bounding box center [241, 329] width 33 height 24
type input "5"
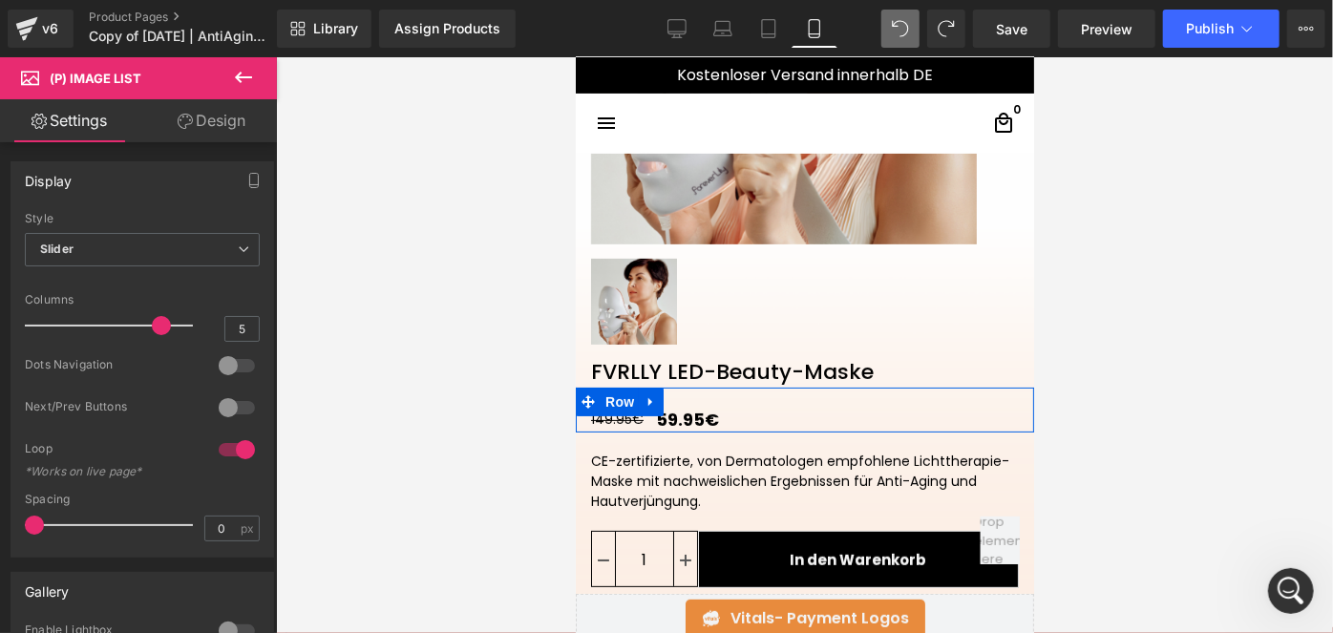
click at [195, 132] on link "Design" at bounding box center [211, 120] width 138 height 43
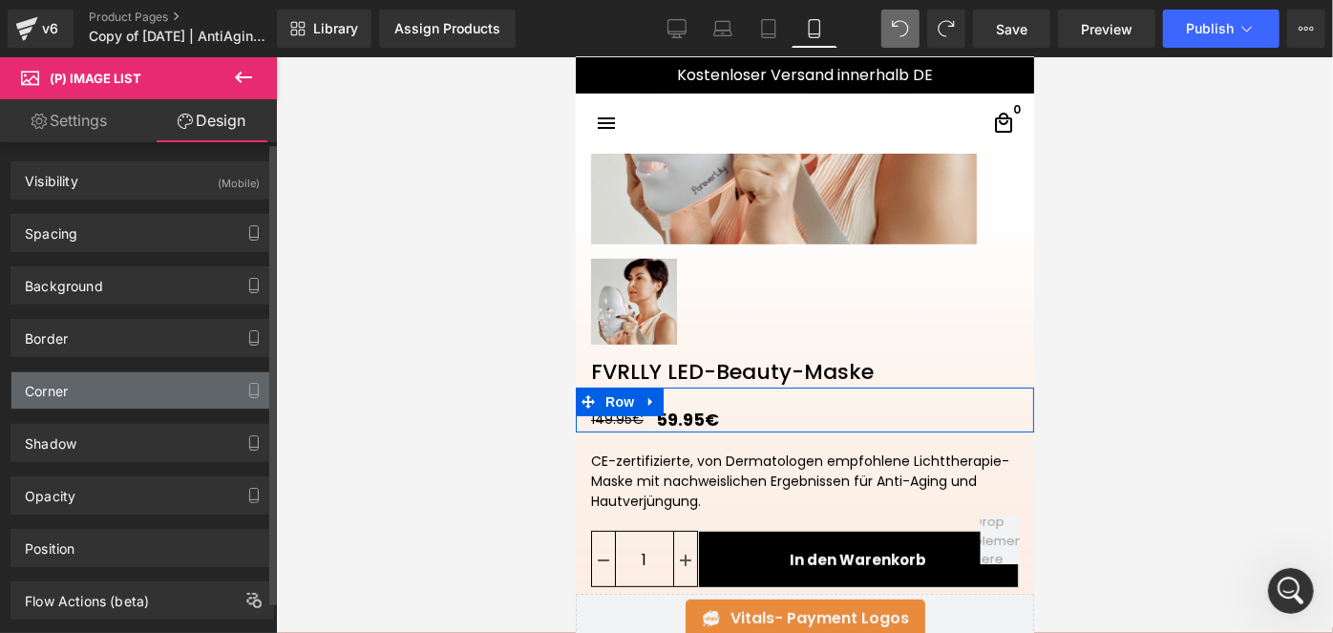
click at [73, 385] on div "Corner" at bounding box center [142, 390] width 262 height 36
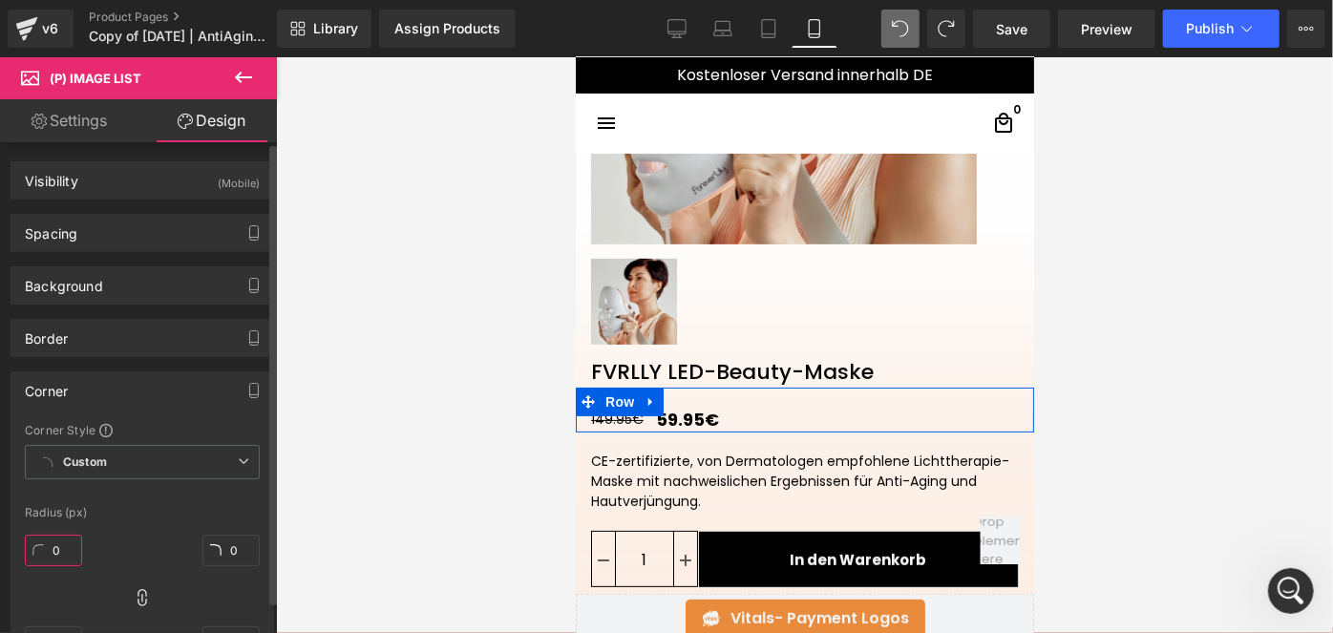
click at [61, 548] on input "0" at bounding box center [53, 551] width 57 height 32
type input "20"
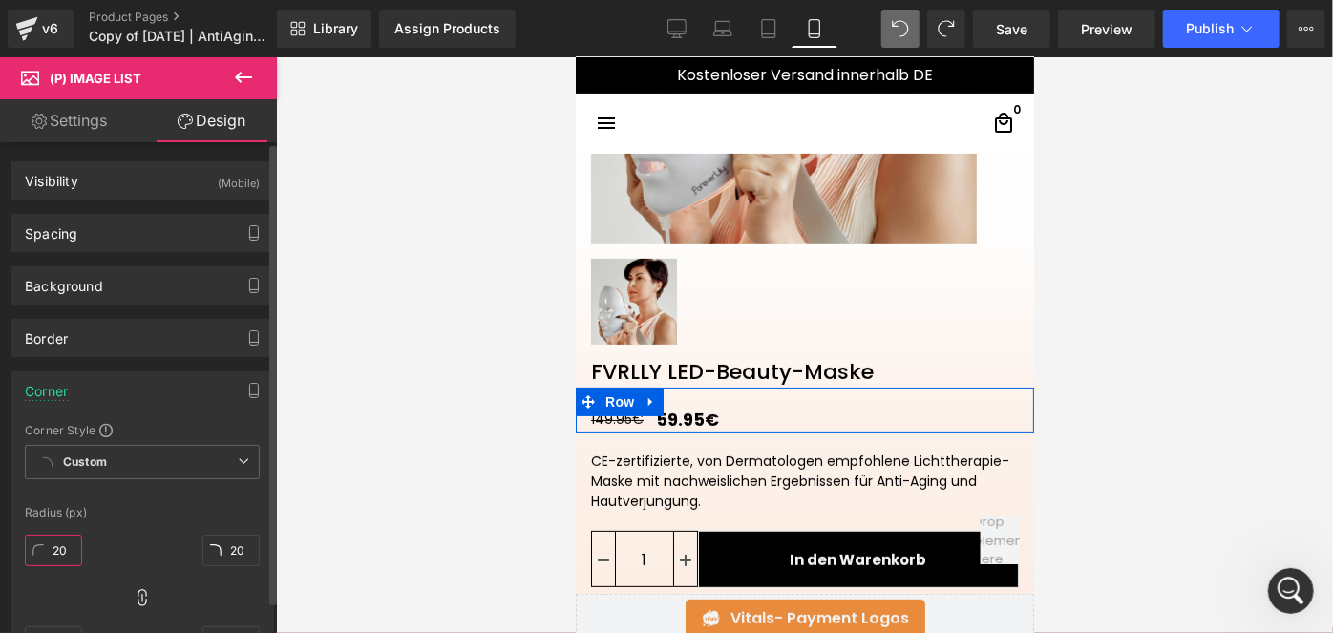
click at [61, 548] on input "20" at bounding box center [53, 551] width 57 height 32
type input "30"
type input "3"
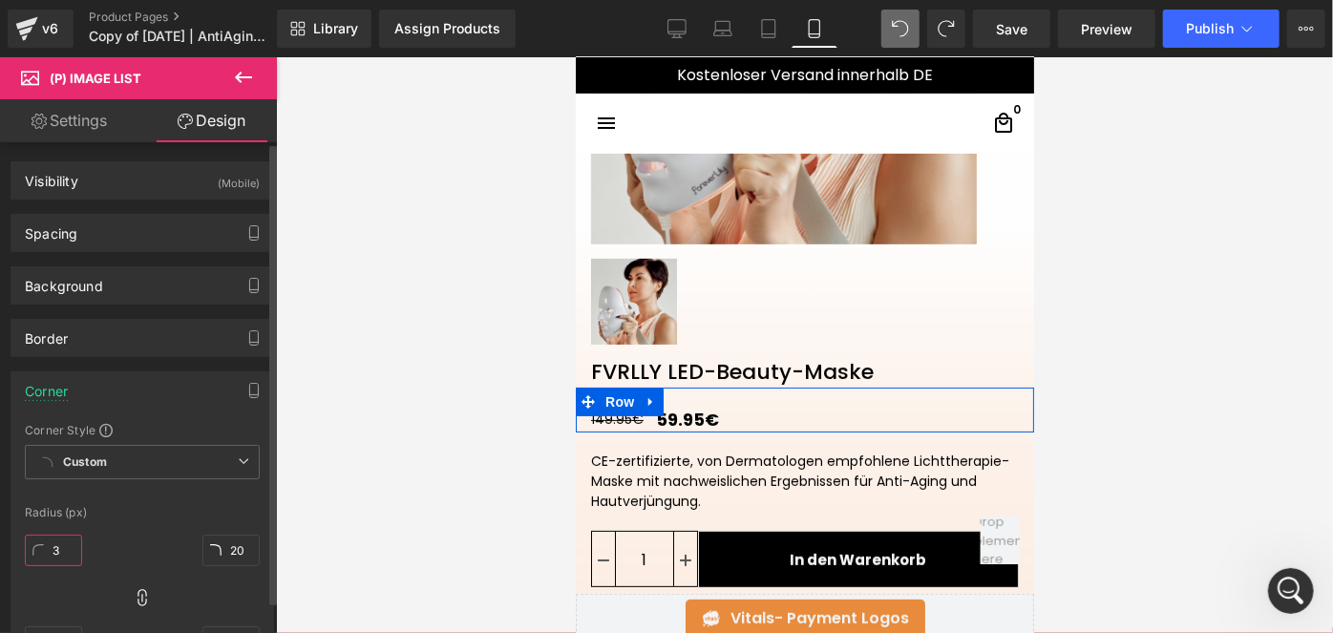
type input "3"
type input "30"
type input "3"
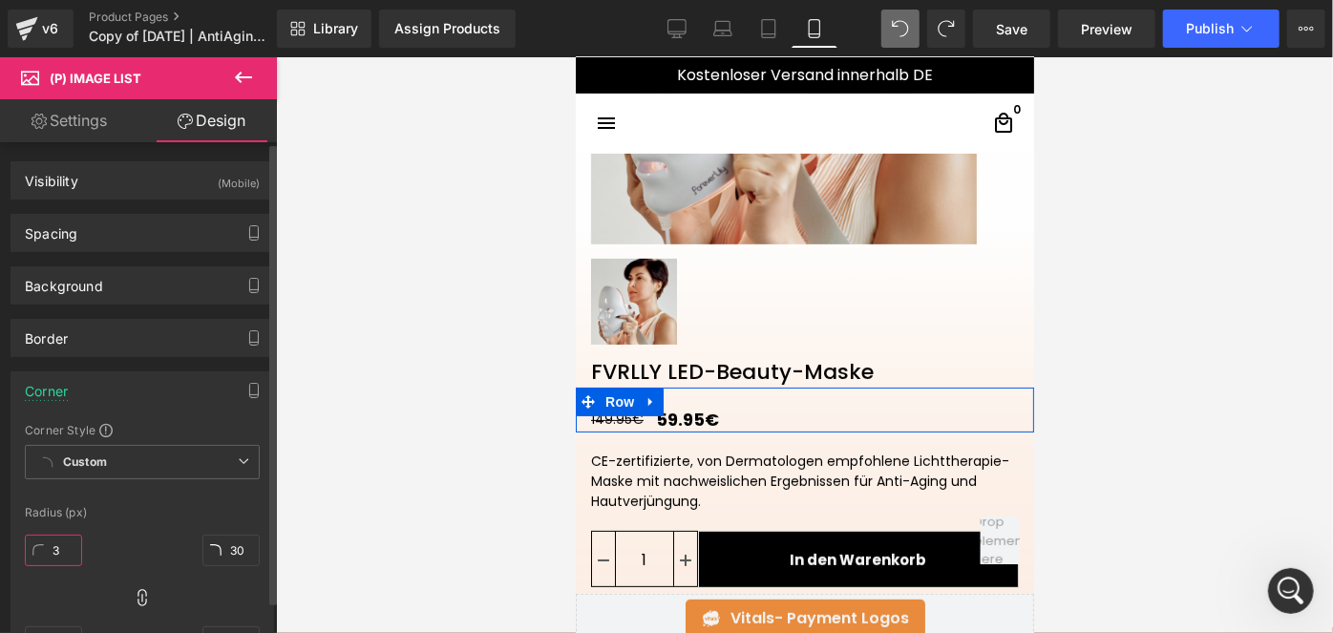
type input "3"
type input "0"
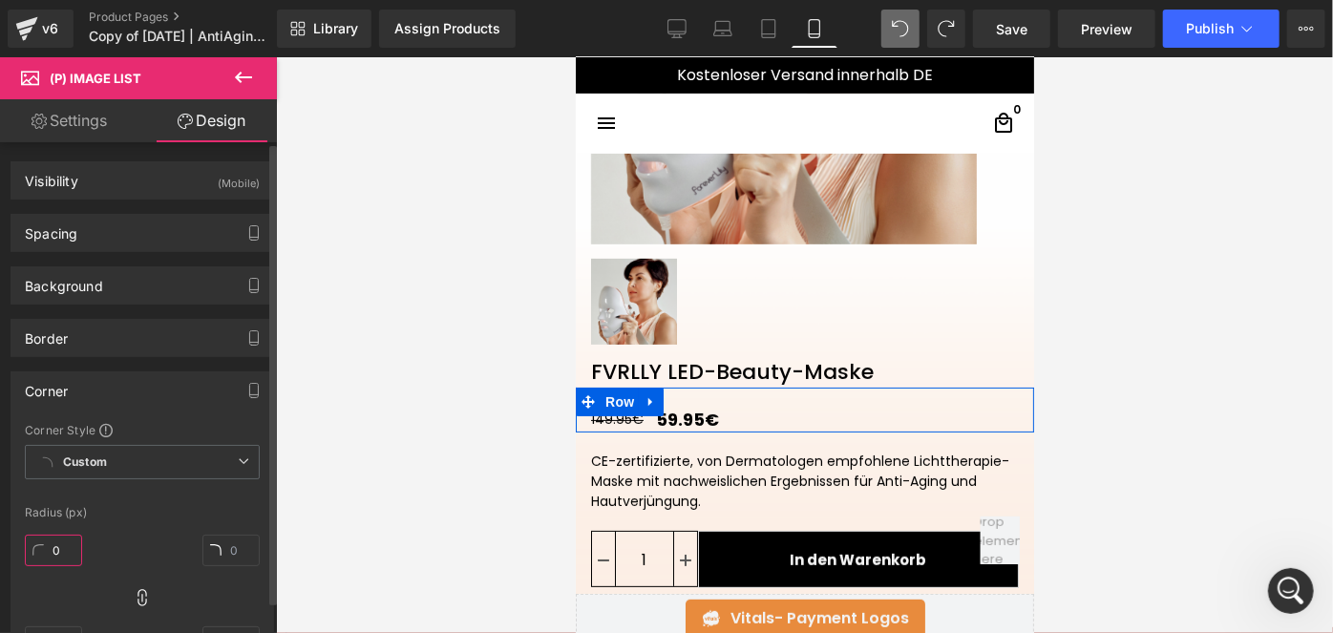
type input "0"
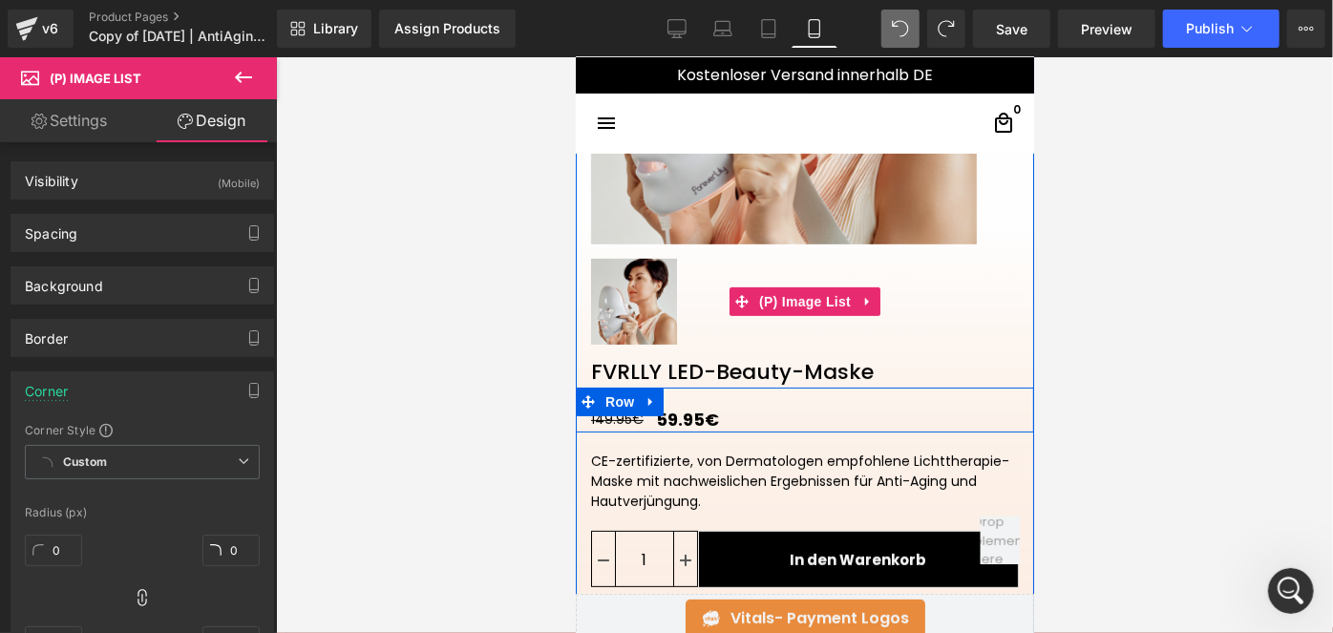
click at [639, 305] on img at bounding box center [633, 301] width 86 height 86
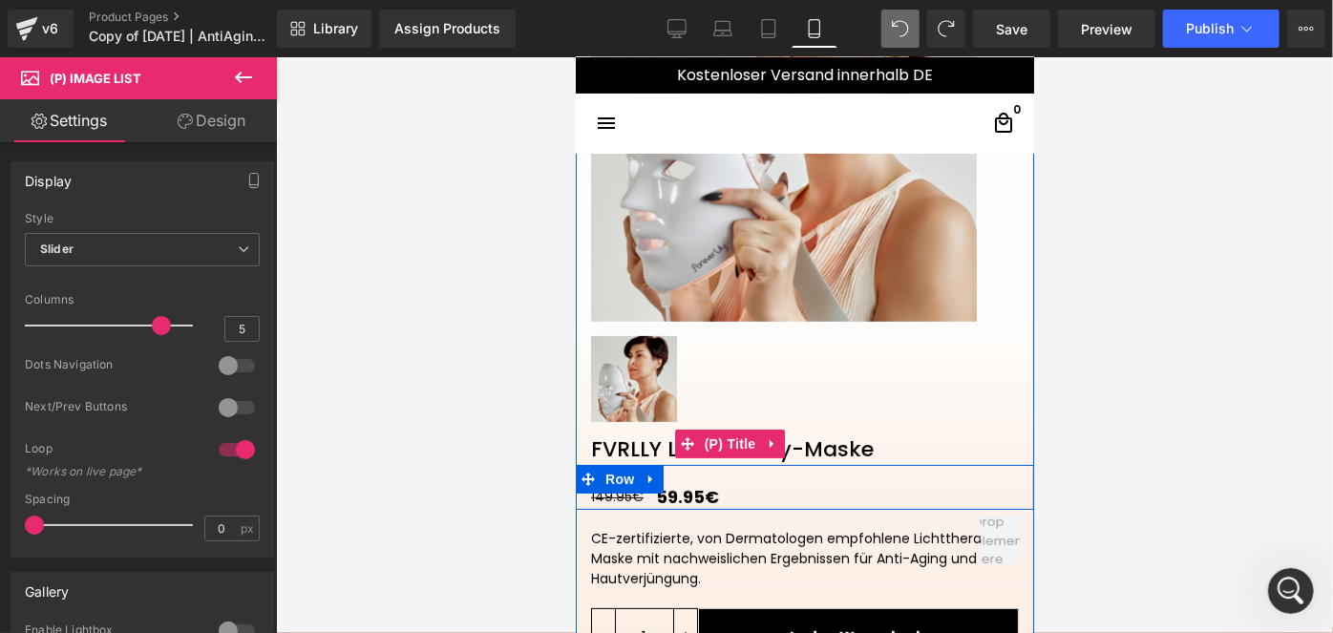
scroll to position [223, 0]
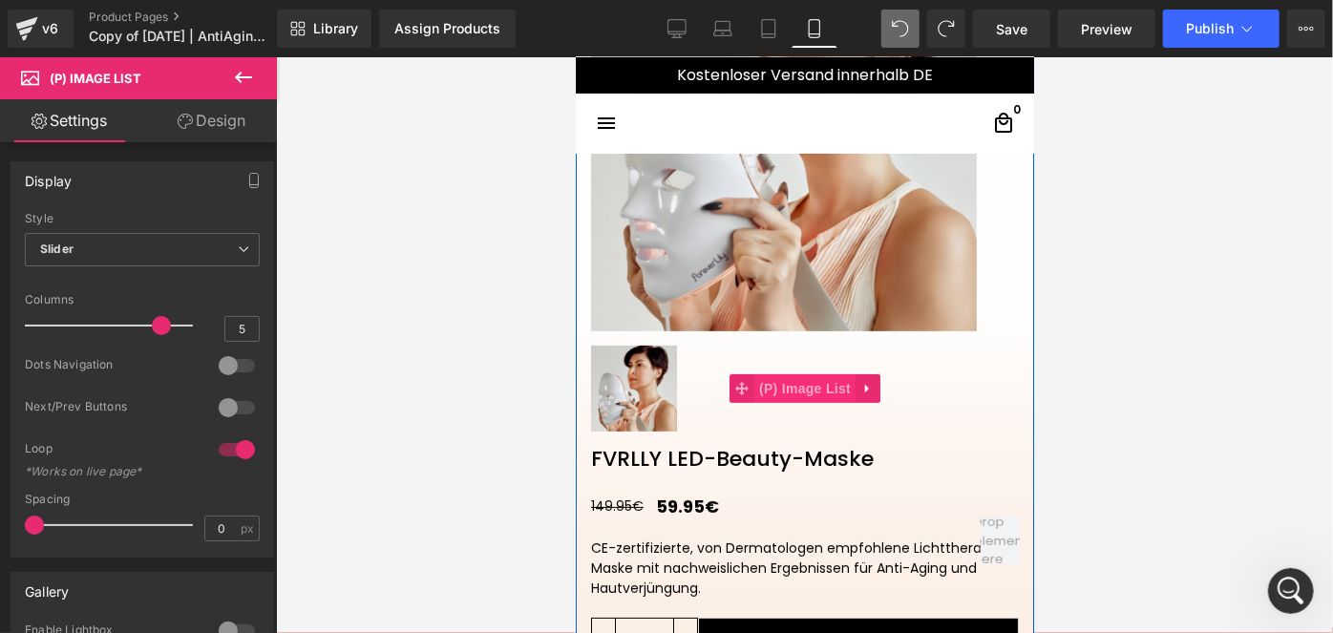
click at [779, 387] on span "(P) Image List" at bounding box center [803, 387] width 101 height 29
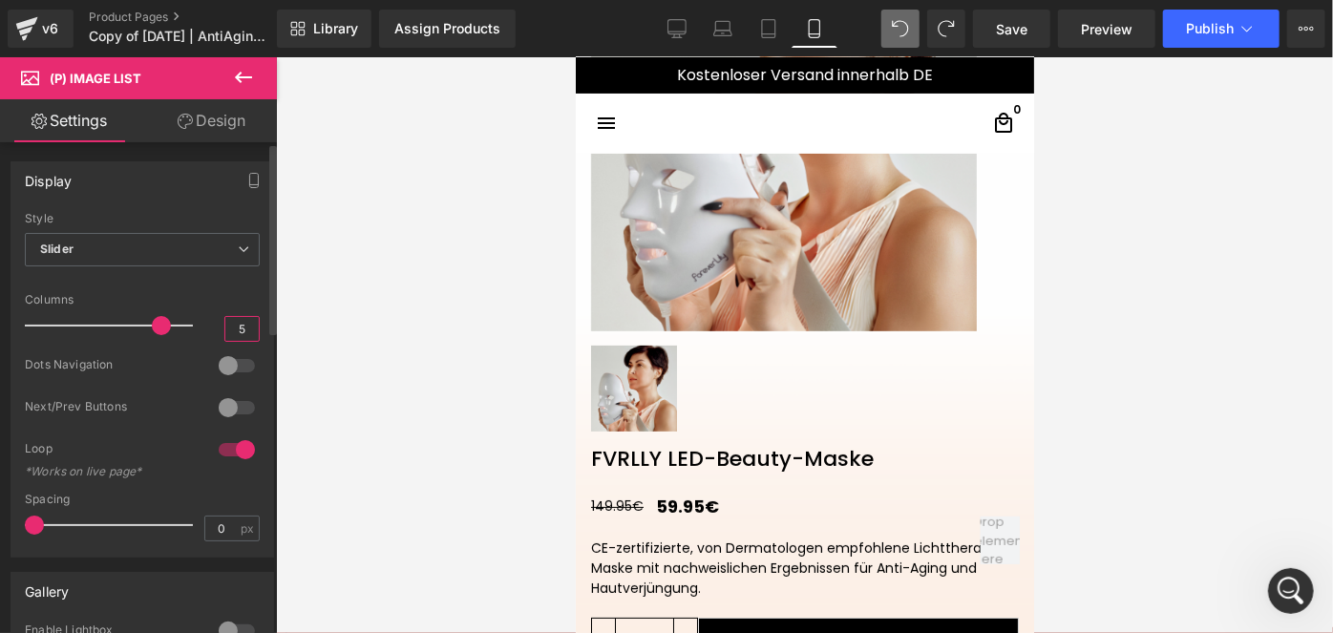
click at [241, 328] on input "5" at bounding box center [241, 329] width 33 height 24
type input "7"
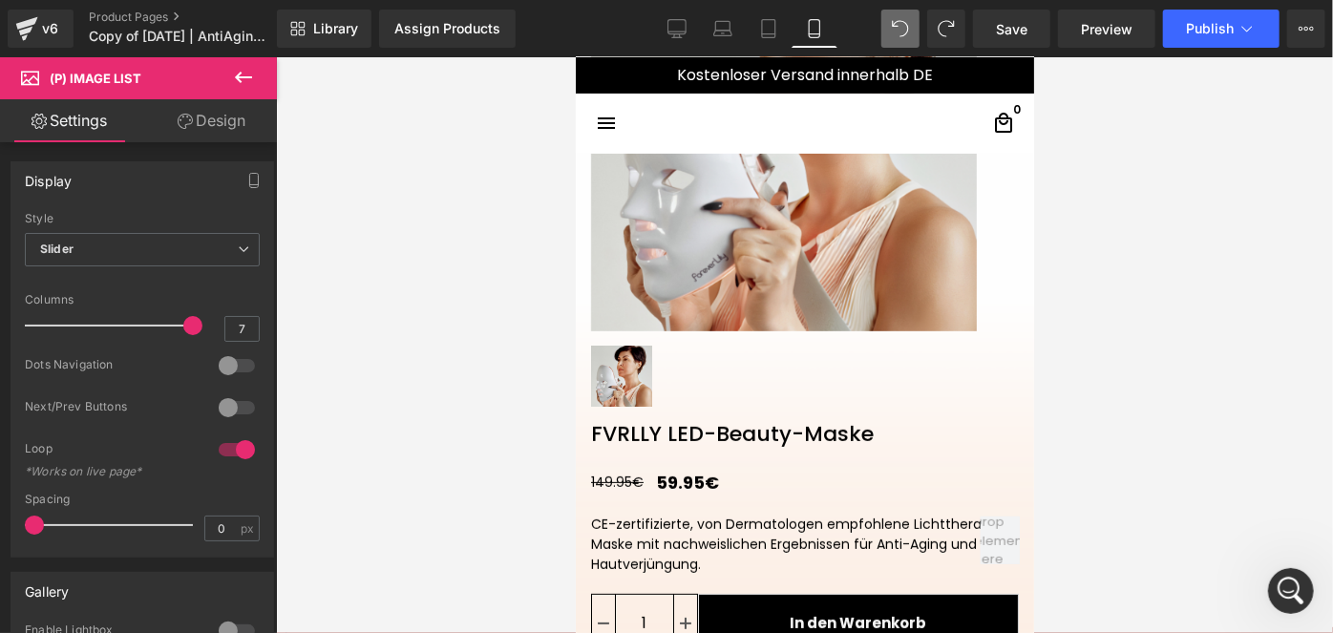
click at [191, 110] on link "Design" at bounding box center [211, 120] width 138 height 43
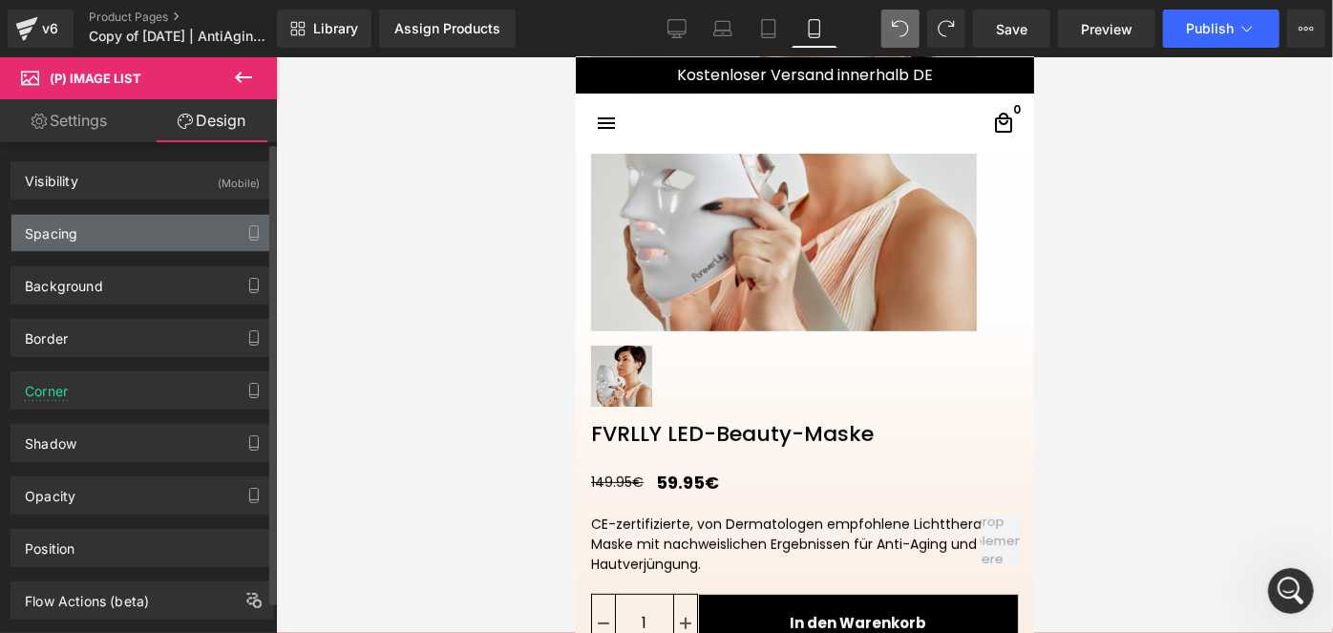
type input "0"
type input "S"
type input "0"
type input "S"
type input "0"
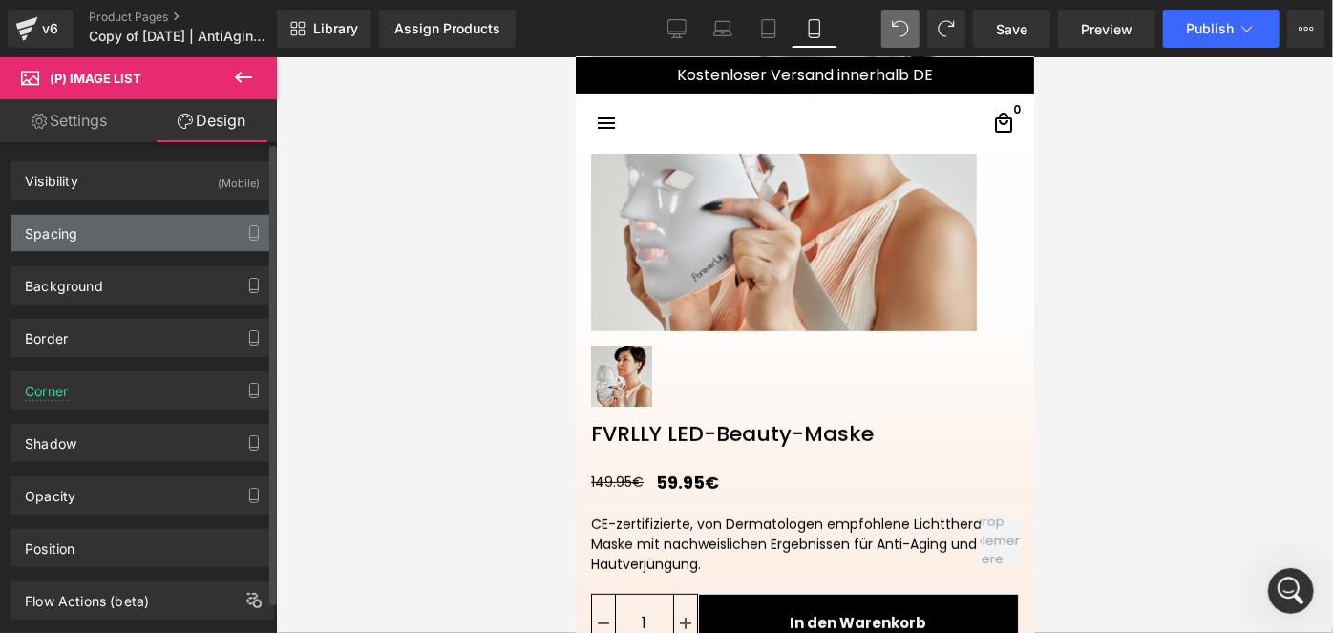
type input "0"
click at [121, 227] on div "Spacing" at bounding box center [142, 233] width 262 height 36
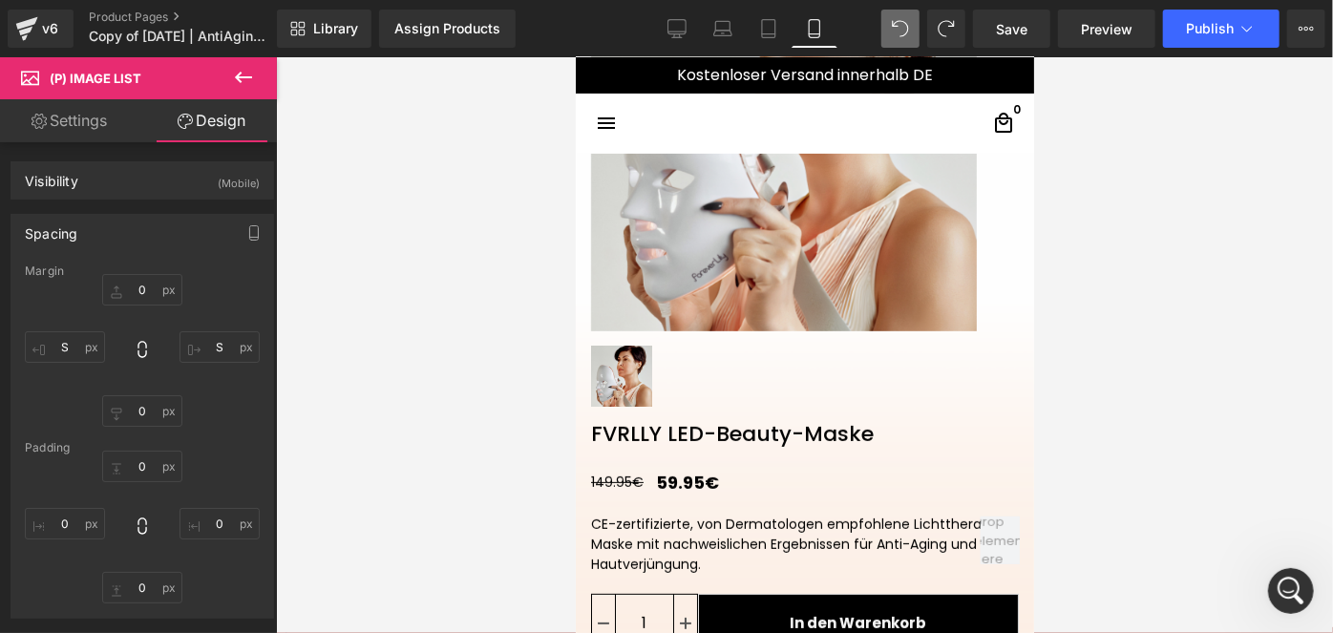
click at [62, 127] on link "Settings" at bounding box center [69, 120] width 138 height 43
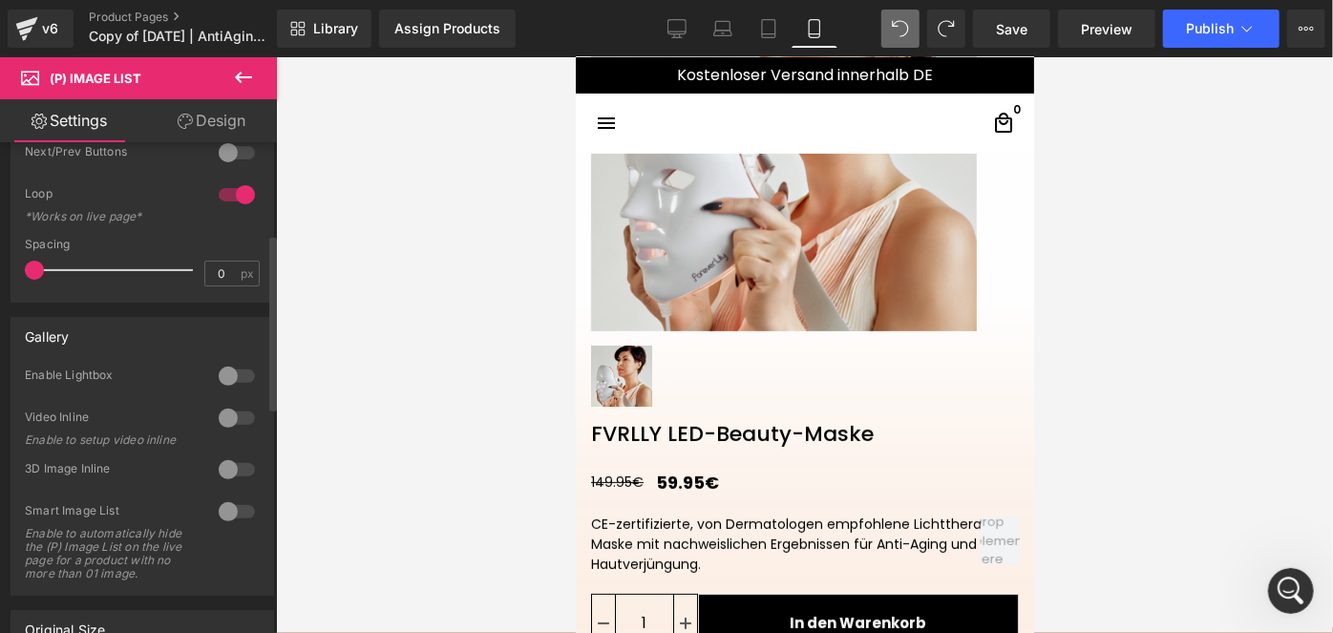
scroll to position [256, 0]
click at [233, 369] on div at bounding box center [237, 375] width 46 height 31
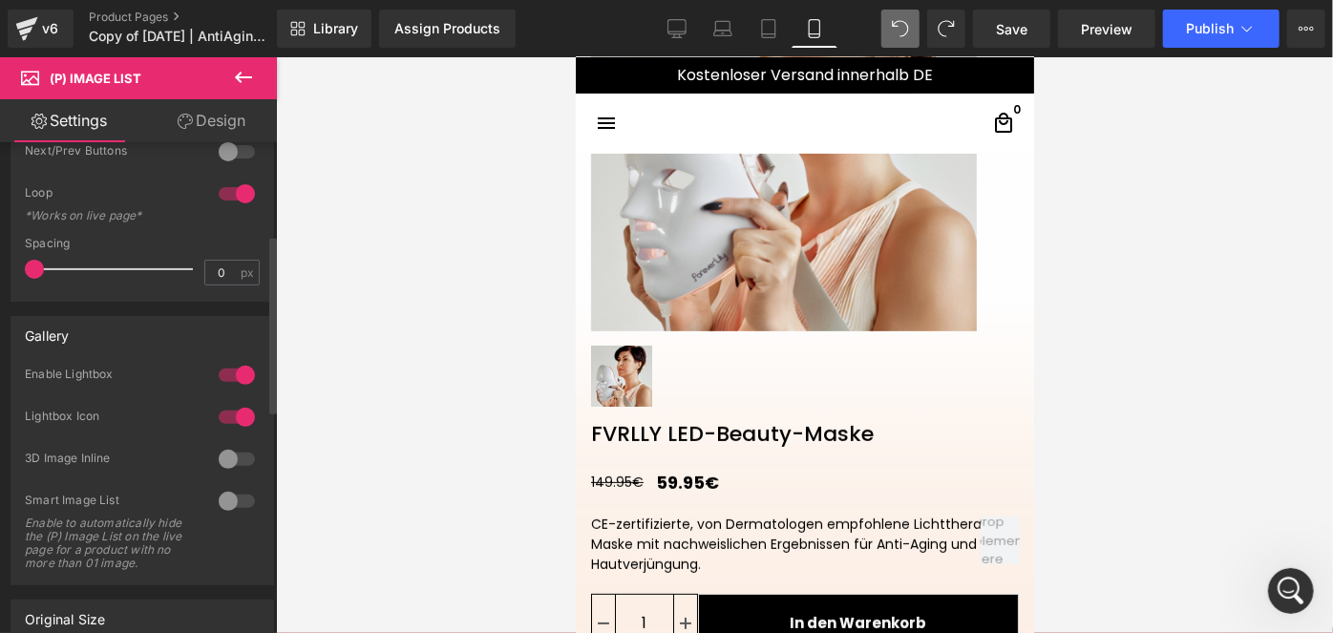
click at [234, 372] on div at bounding box center [237, 375] width 46 height 31
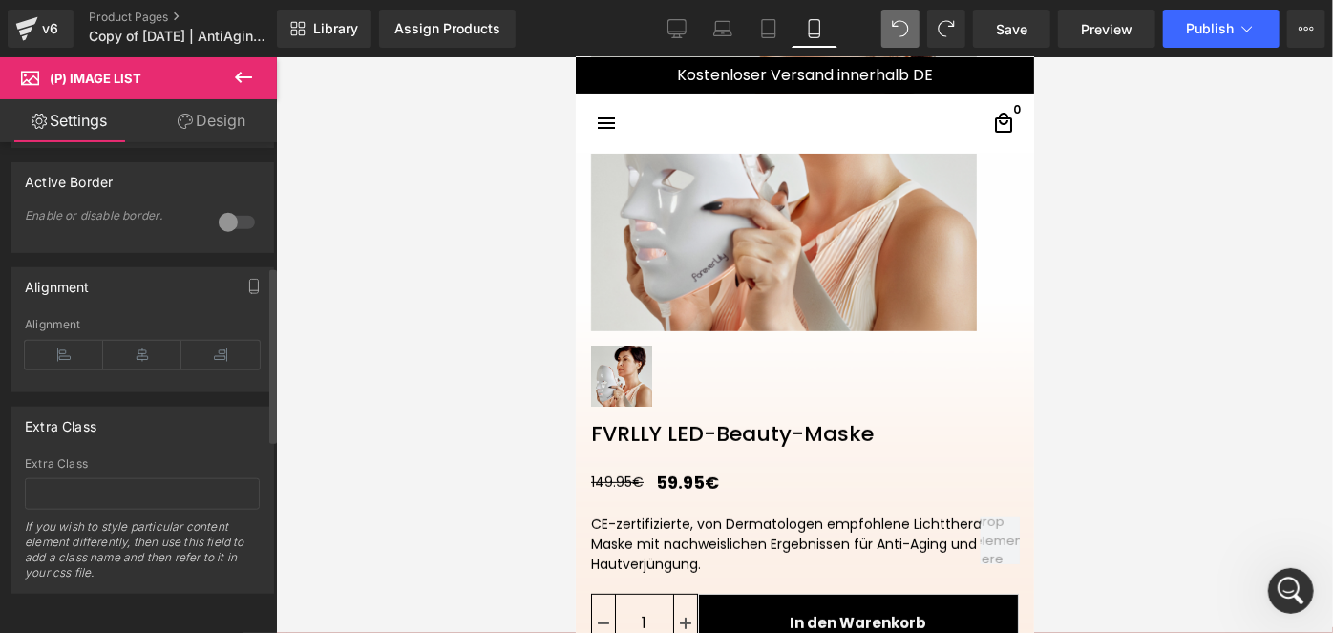
scroll to position [0, 0]
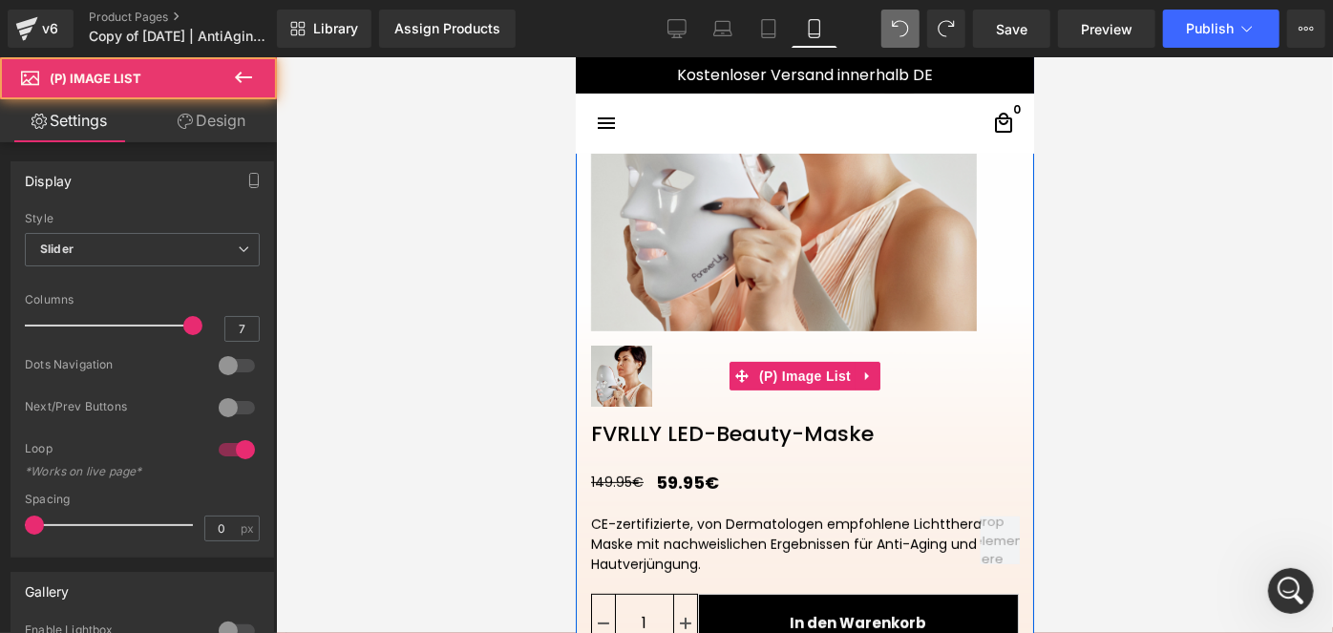
click at [620, 384] on img at bounding box center [620, 375] width 61 height 61
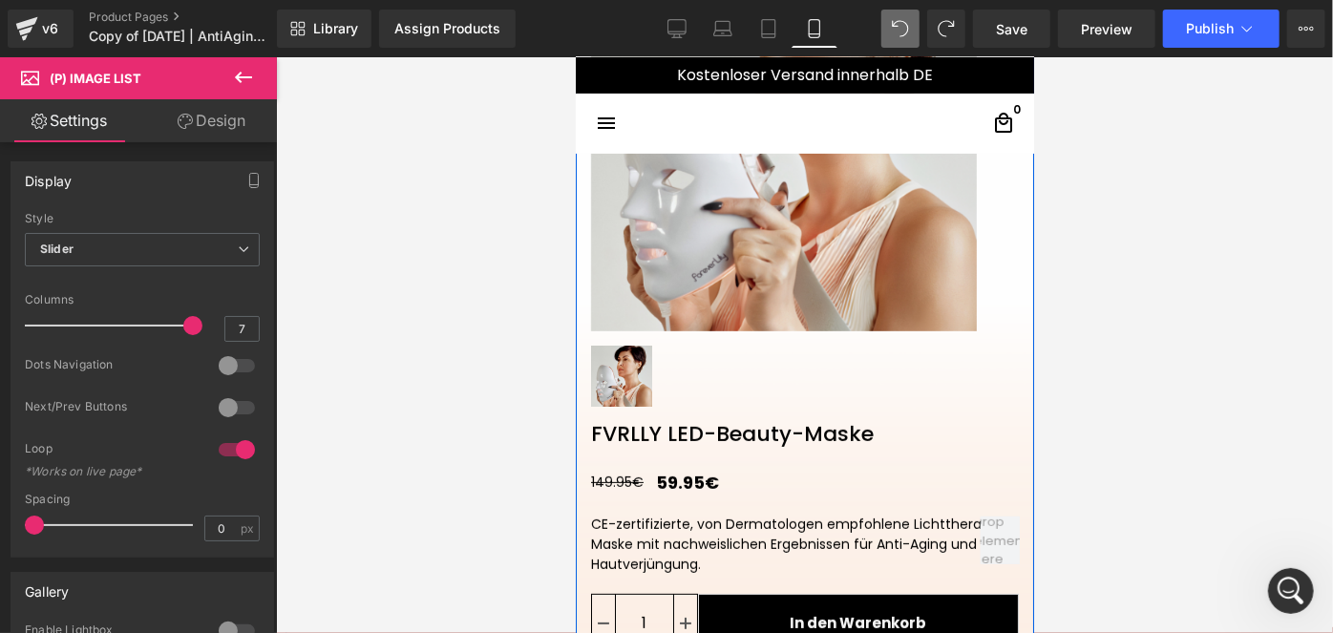
click at [765, 234] on img at bounding box center [783, 138] width 386 height 386
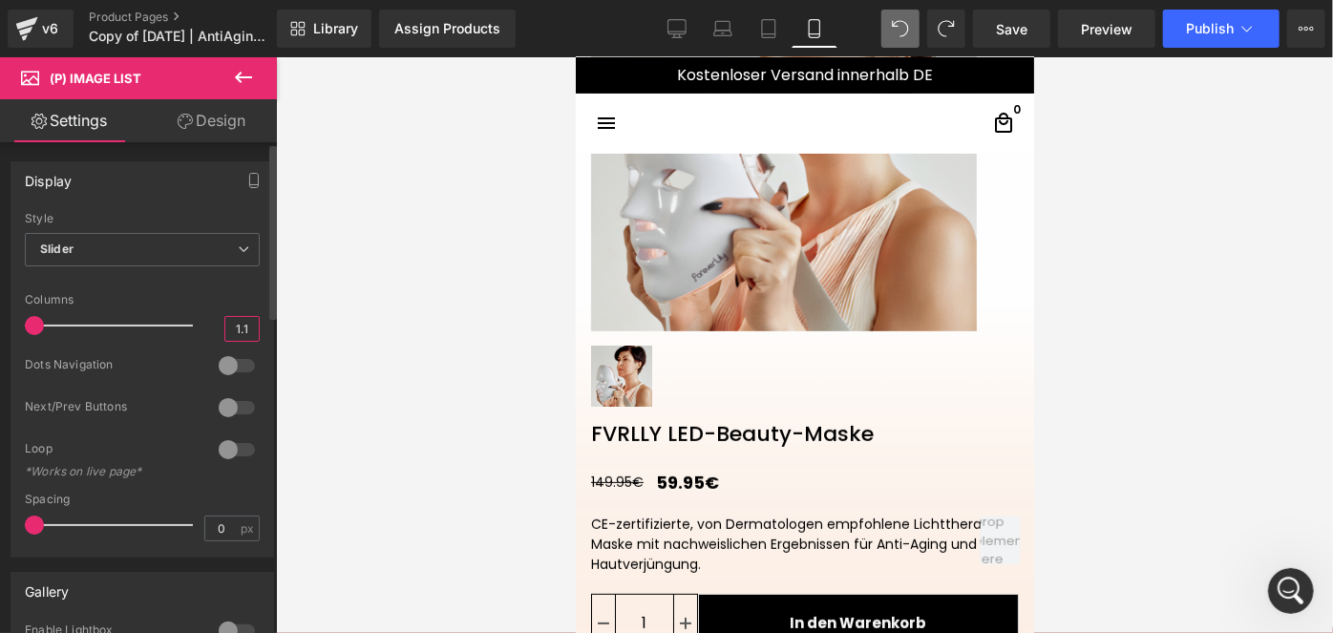
click at [250, 329] on input "1.1" at bounding box center [241, 329] width 33 height 24
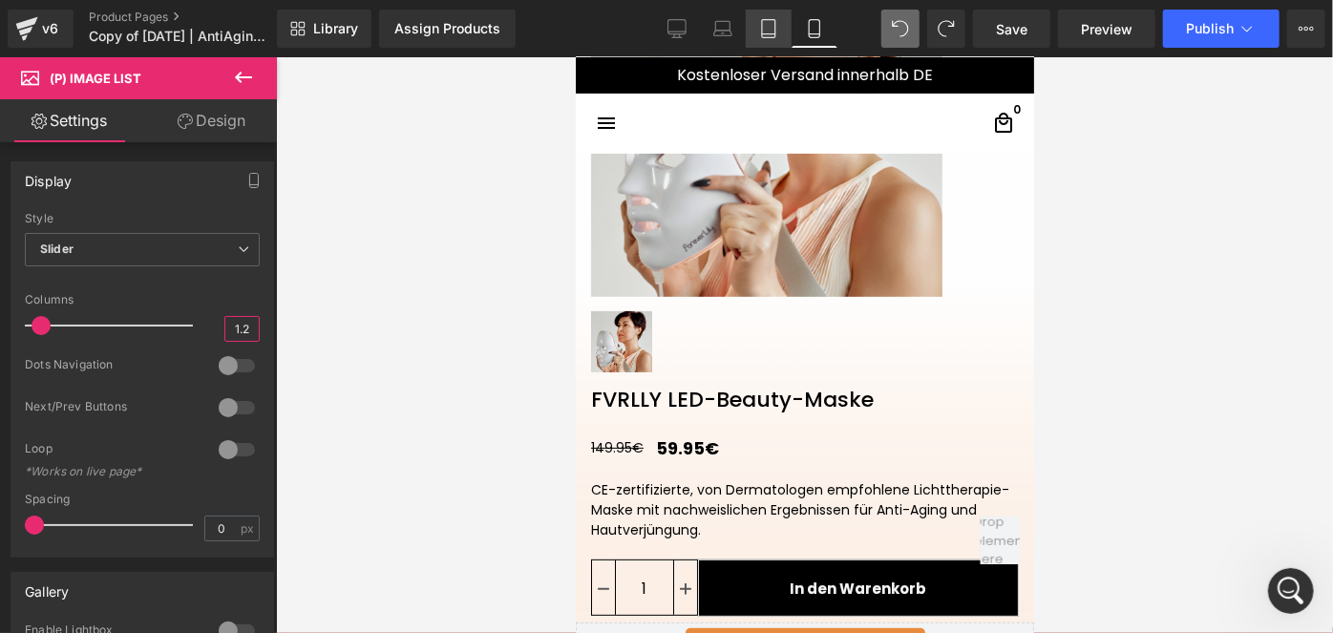
type input "1.2"
click at [430, 23] on div "Assign Products" at bounding box center [447, 28] width 106 height 15
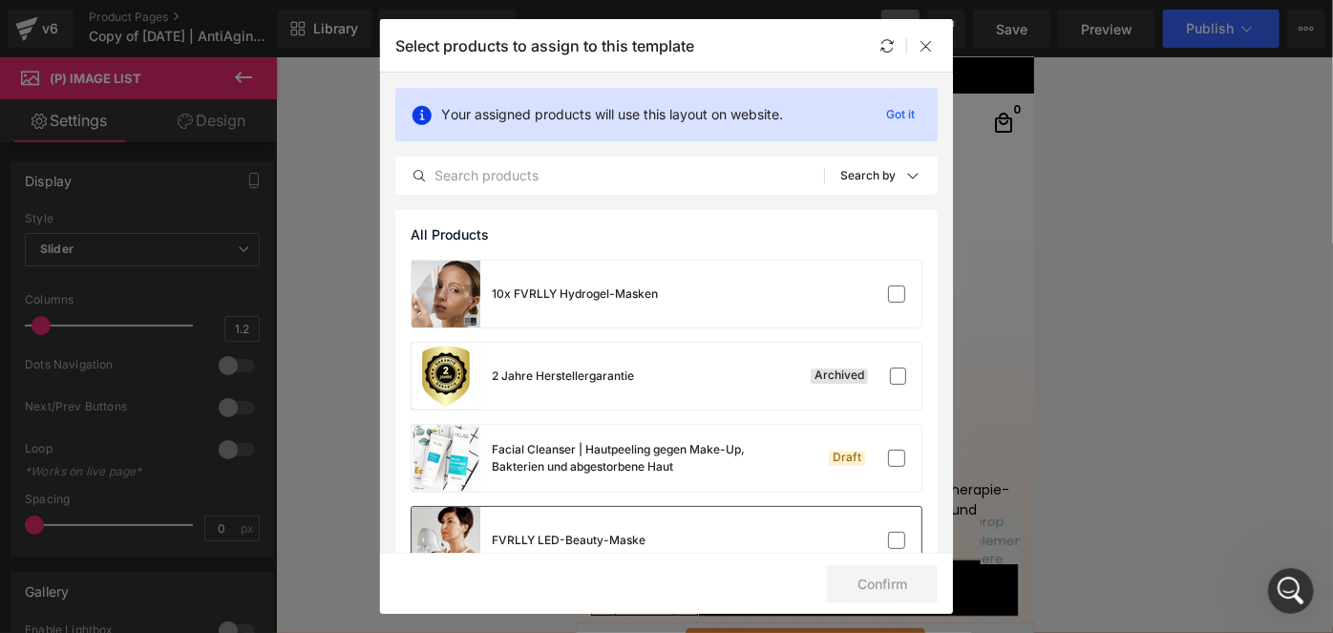
click at [672, 521] on div "FVRLLY LED-Beauty-Maske" at bounding box center [667, 540] width 510 height 67
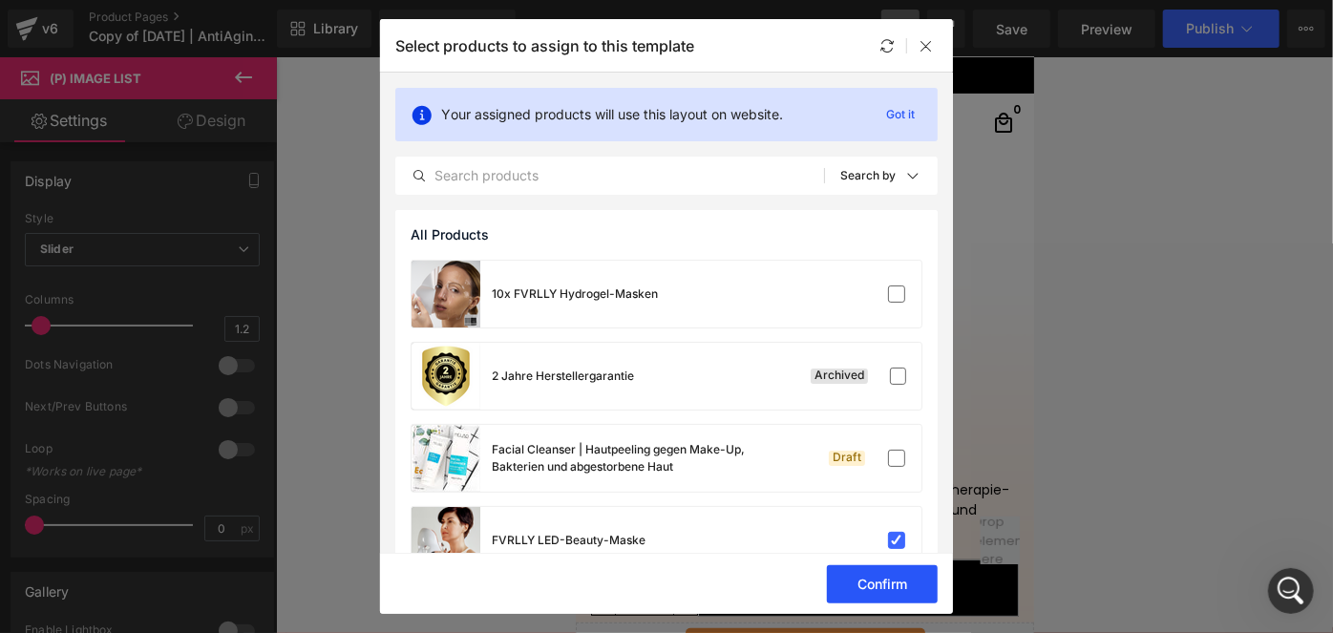
click at [889, 598] on button "Confirm" at bounding box center [882, 584] width 111 height 38
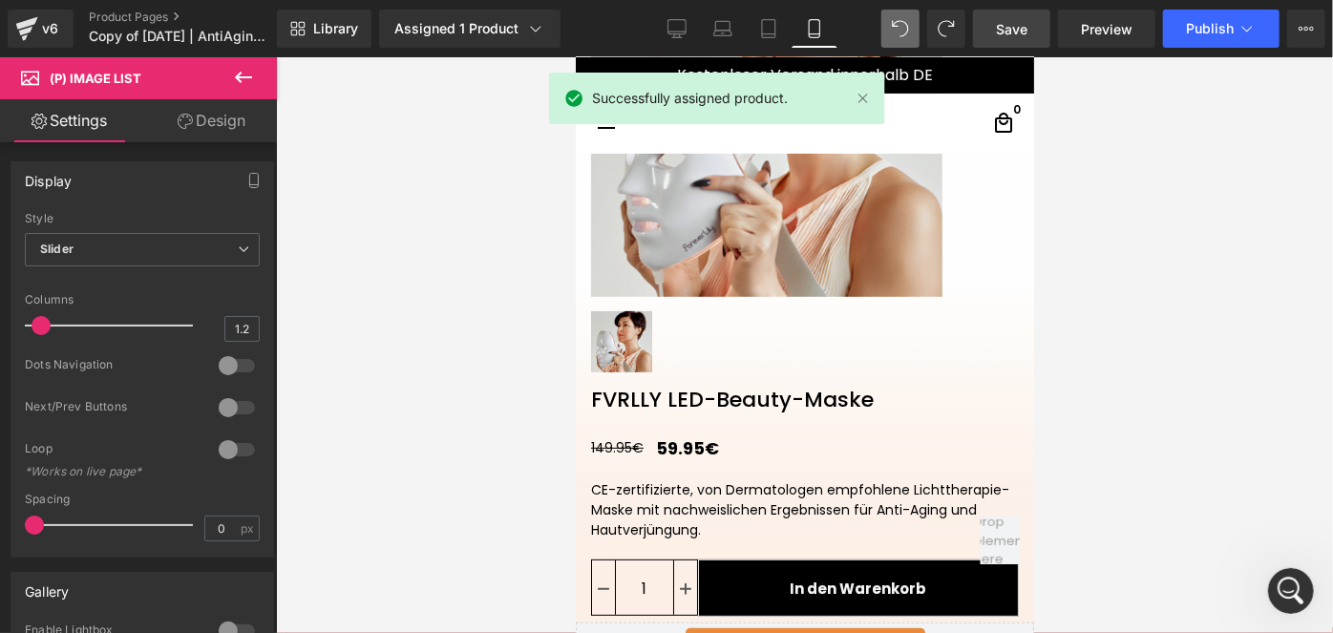
click at [1012, 36] on span "Save" at bounding box center [1012, 29] width 32 height 20
click at [1198, 23] on span "Publish" at bounding box center [1210, 28] width 48 height 15
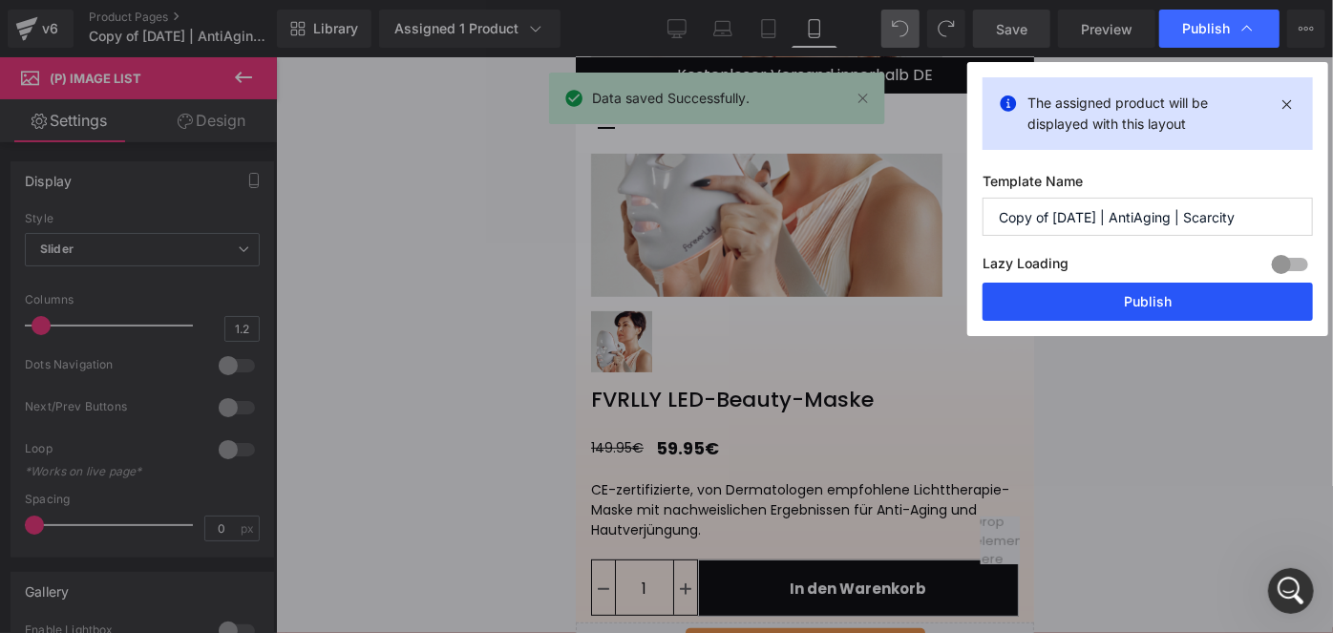
click at [1112, 295] on button "Publish" at bounding box center [1147, 302] width 330 height 38
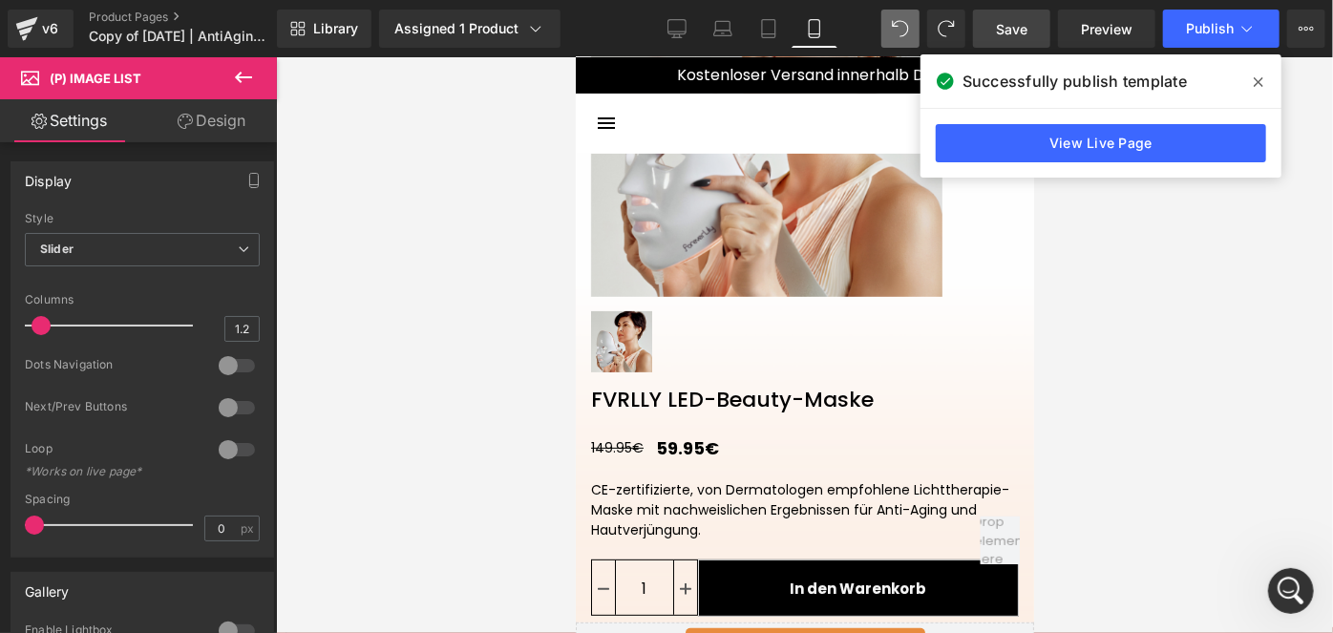
click at [247, 97] on button at bounding box center [243, 78] width 67 height 42
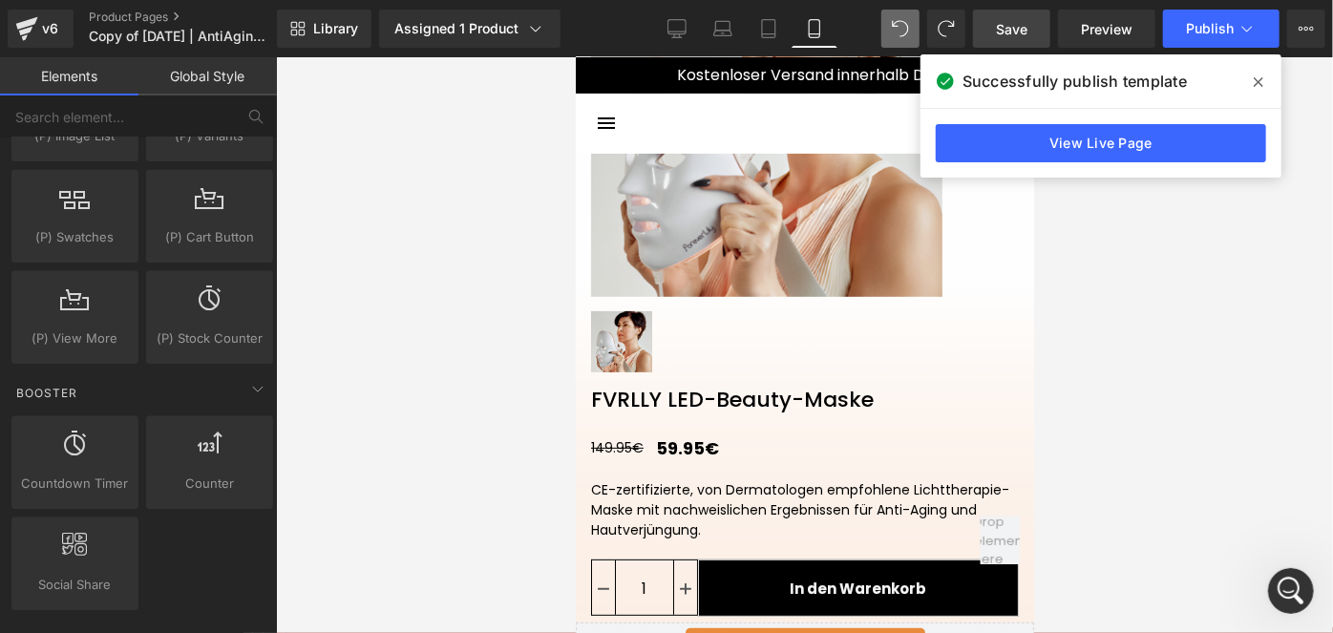
scroll to position [2342, 0]
click at [45, 37] on div "v6" at bounding box center [50, 28] width 24 height 25
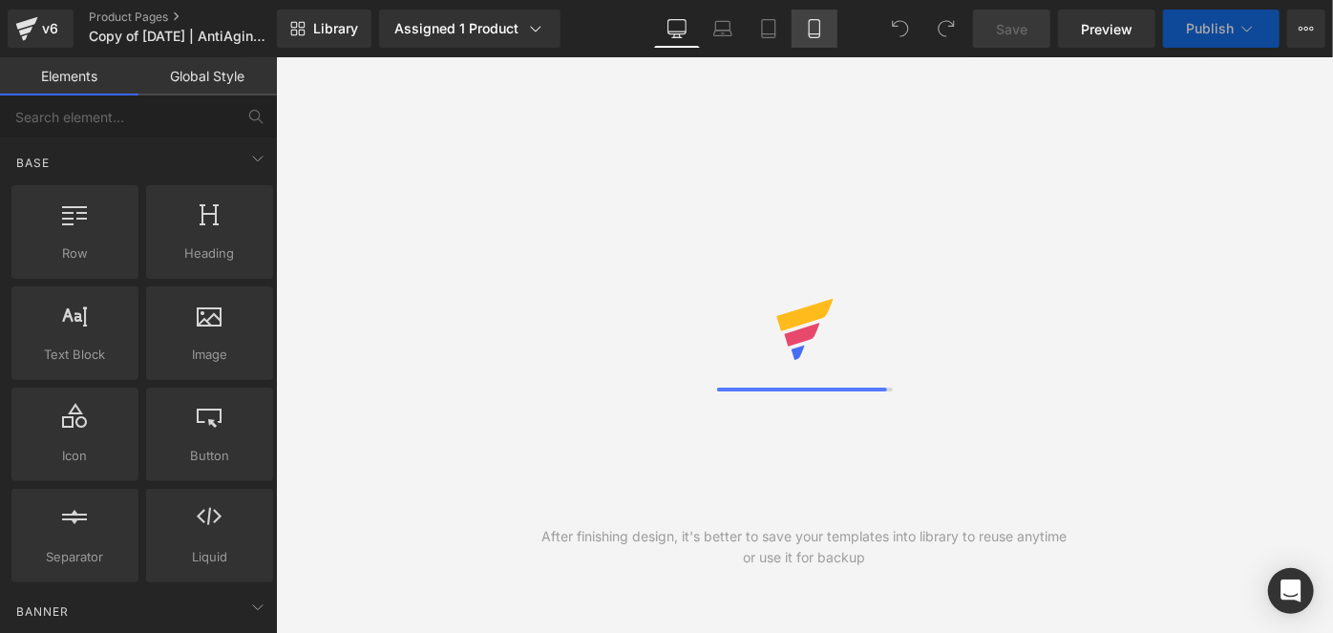
click at [798, 29] on link "Mobile" at bounding box center [814, 29] width 46 height 38
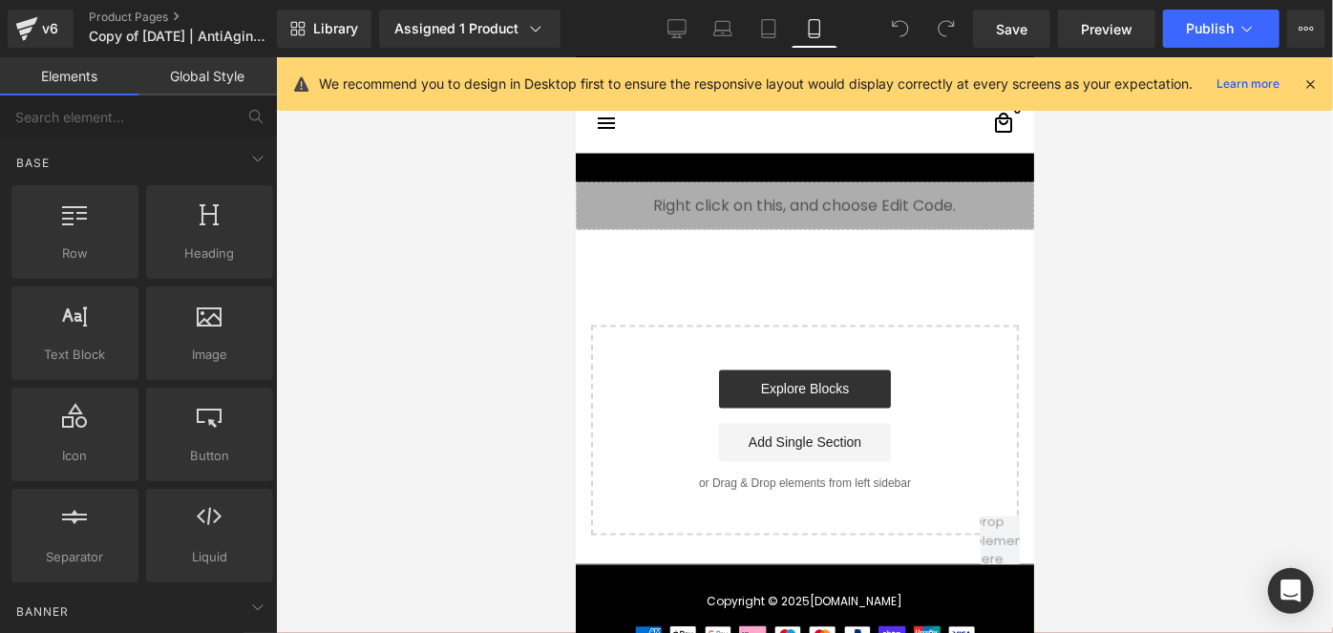
scroll to position [1693, 0]
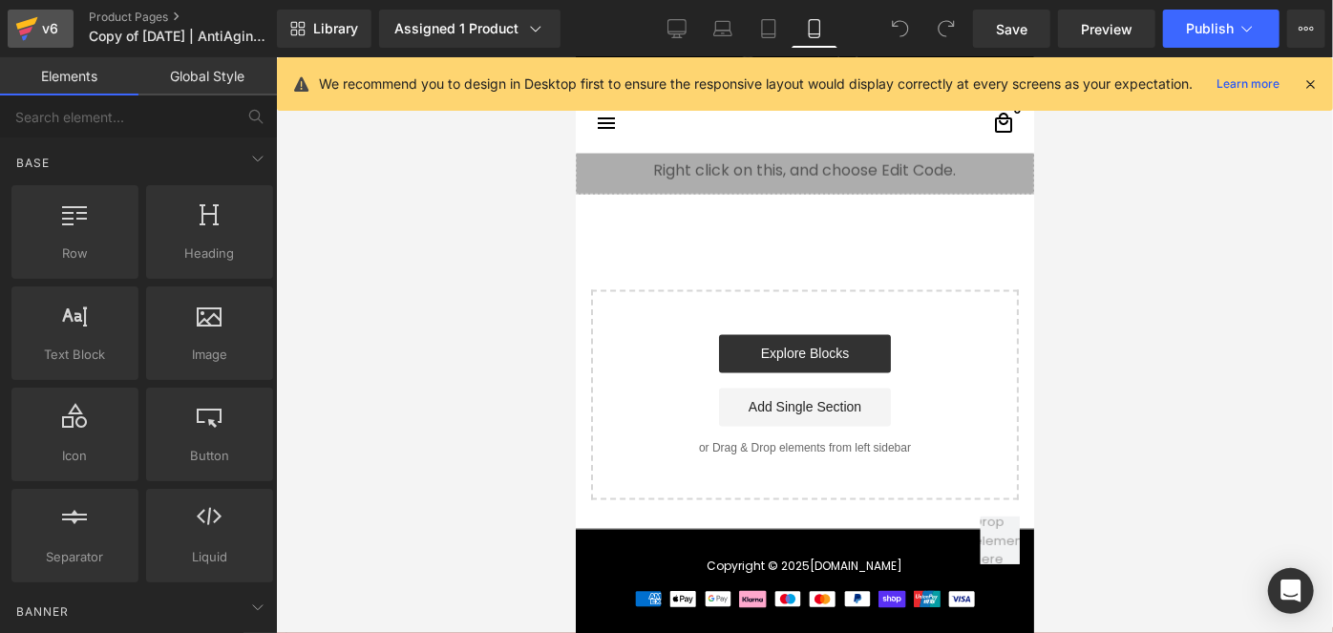
click at [47, 32] on div "v6" at bounding box center [50, 28] width 24 height 25
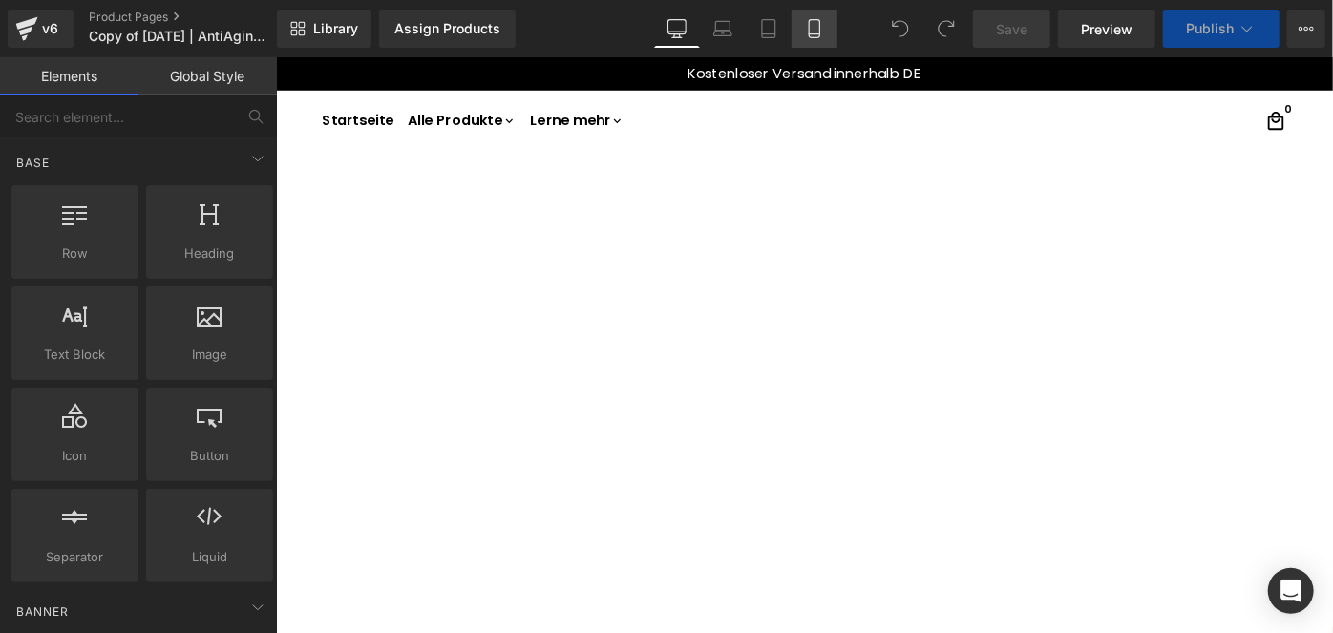
click at [812, 37] on icon at bounding box center [814, 29] width 11 height 18
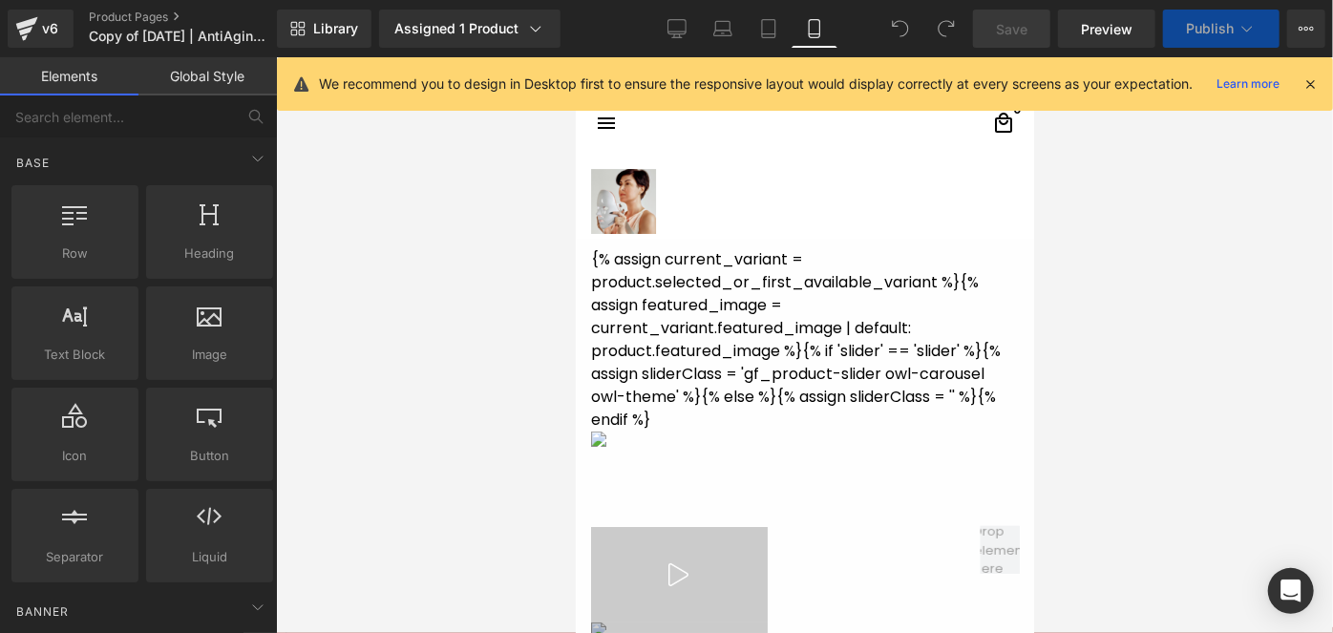
click at [812, 37] on icon at bounding box center [814, 29] width 11 height 18
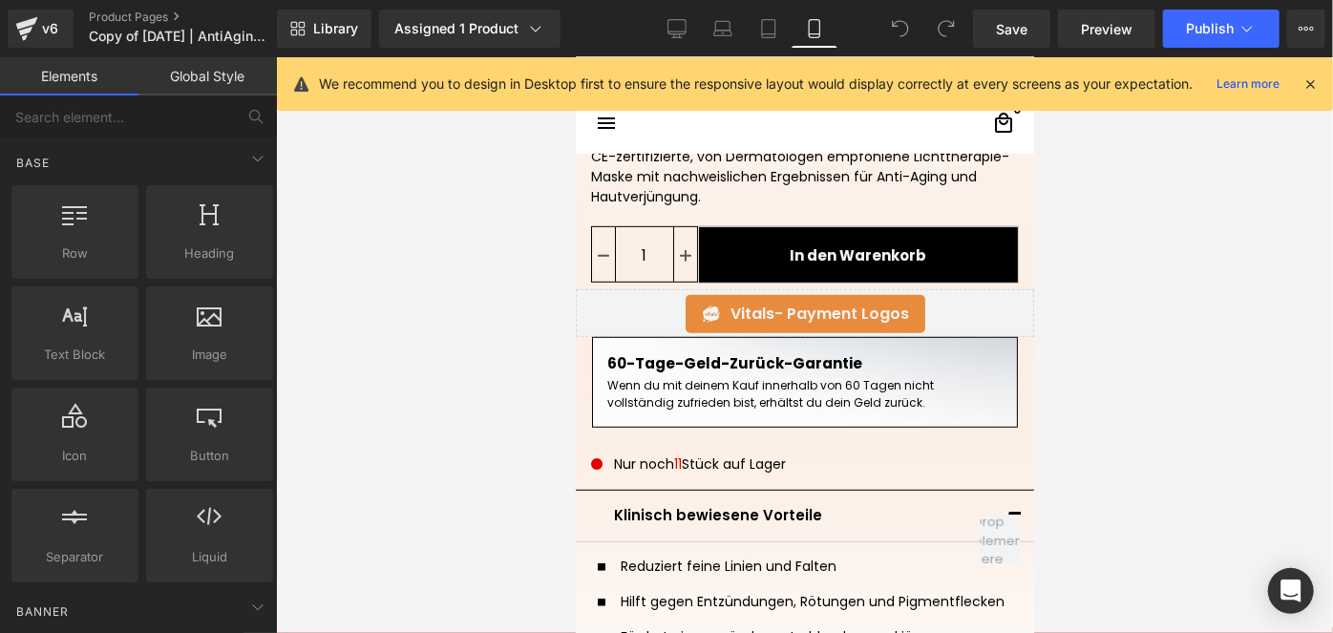
scroll to position [555, 0]
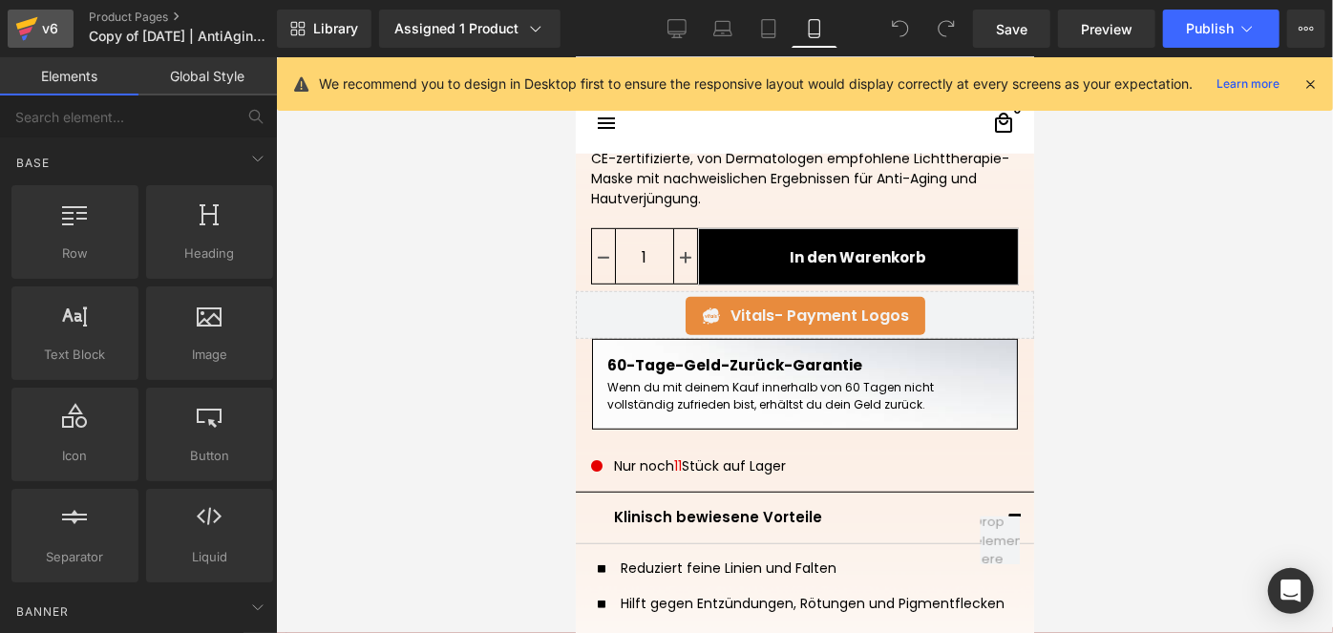
click at [28, 35] on icon at bounding box center [26, 29] width 23 height 48
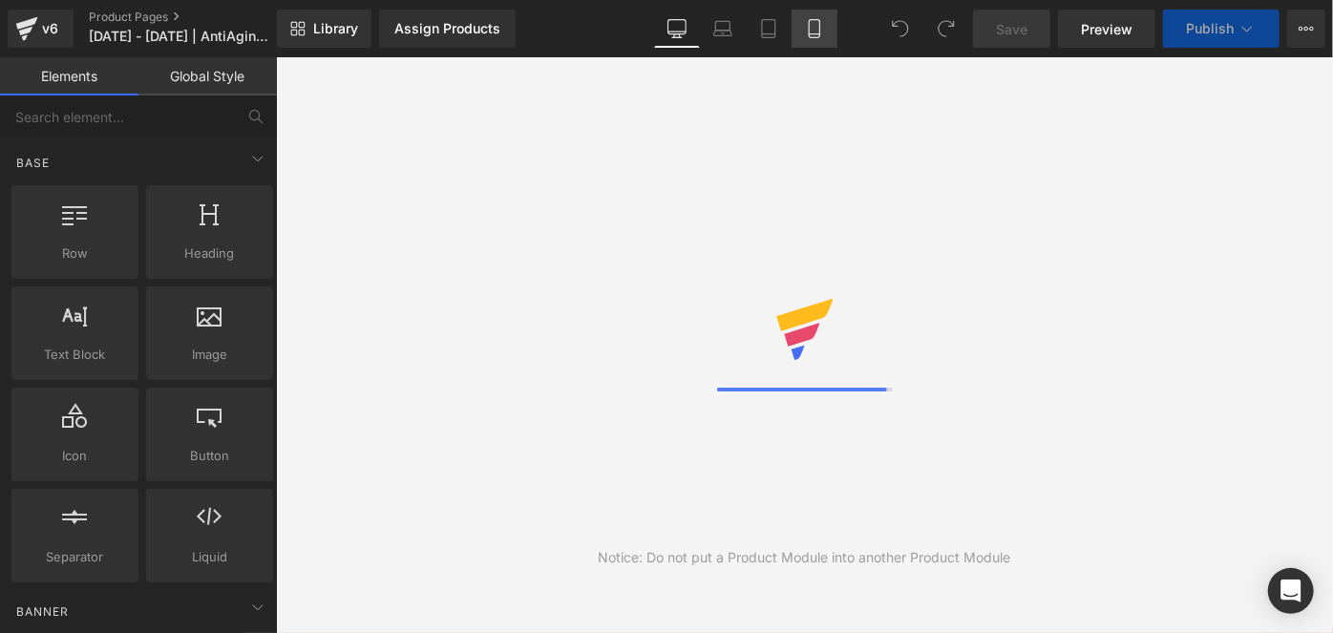
click at [819, 25] on icon at bounding box center [814, 29] width 11 height 18
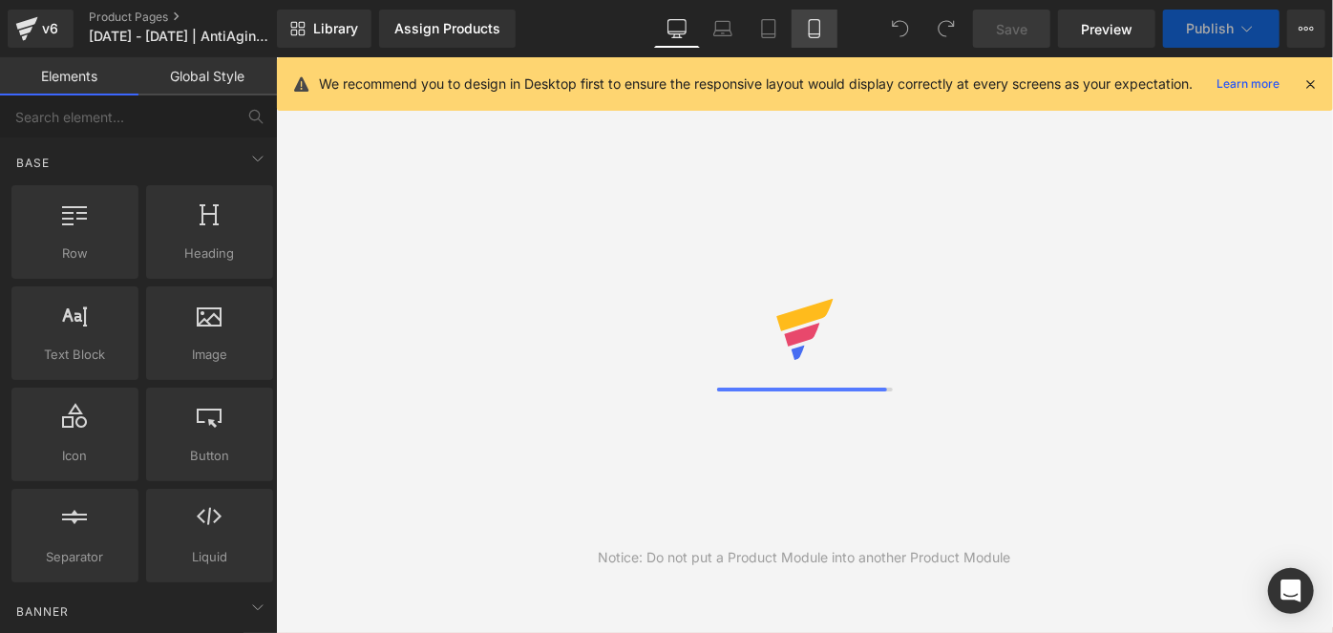
click at [820, 33] on icon at bounding box center [814, 28] width 19 height 19
click at [814, 30] on icon at bounding box center [814, 28] width 19 height 19
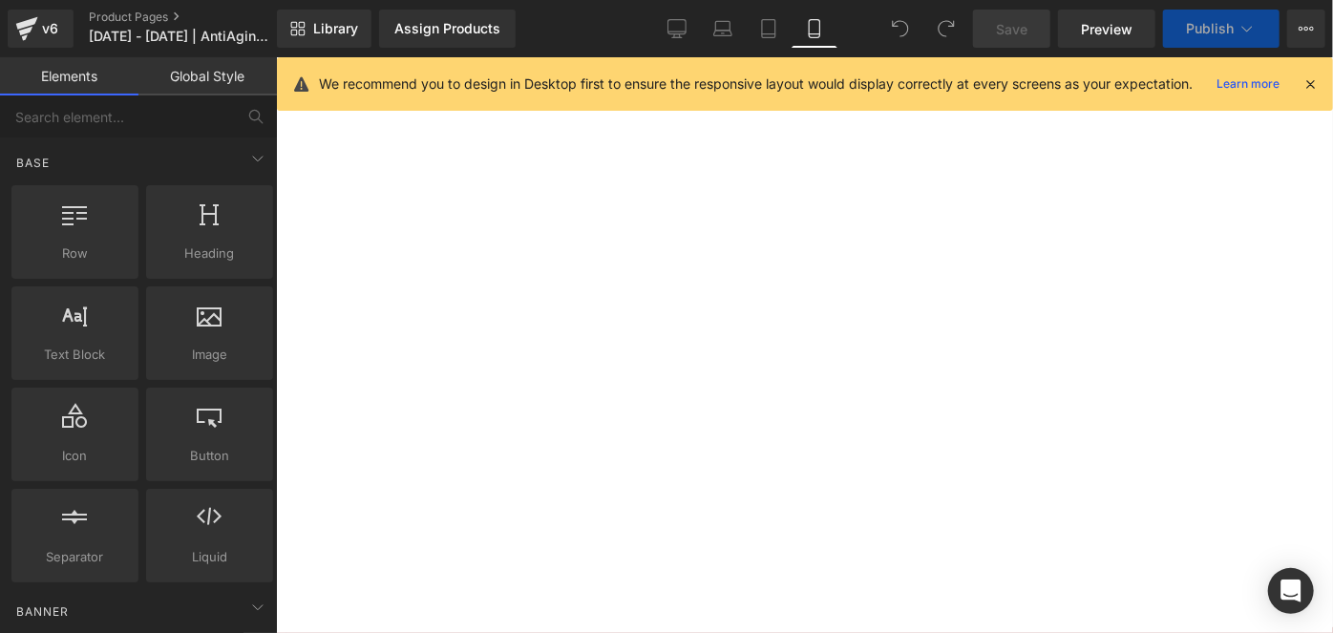
click at [814, 30] on icon at bounding box center [814, 28] width 19 height 19
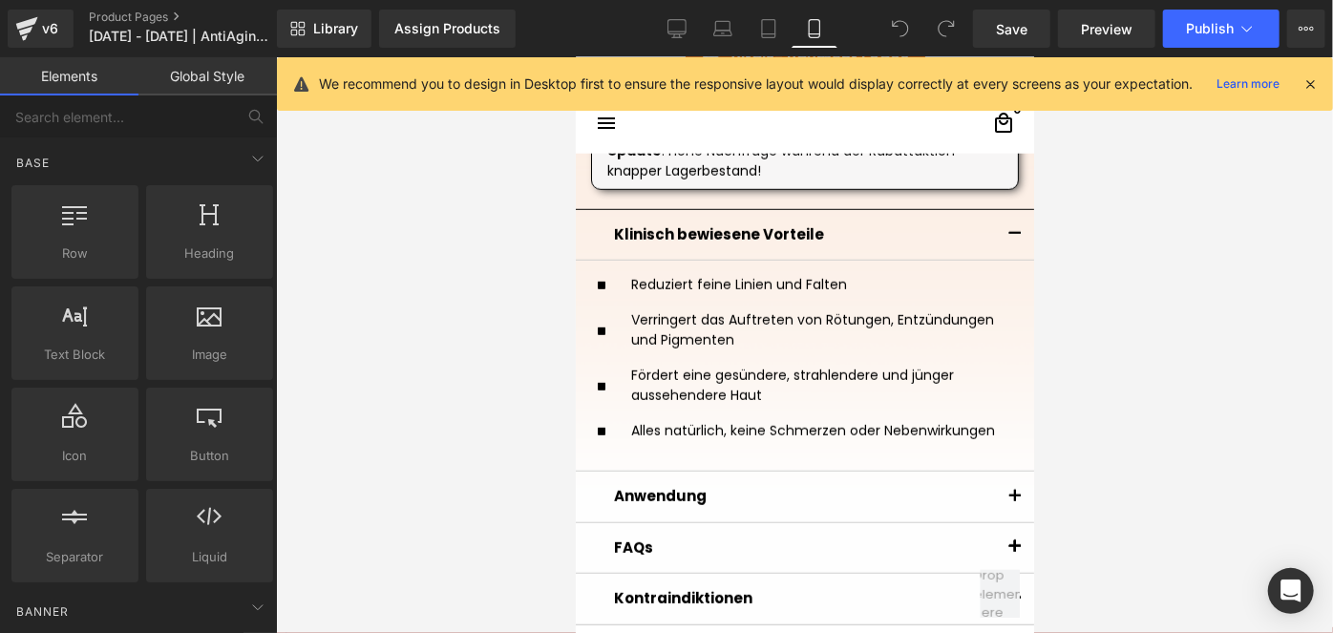
scroll to position [918, 0]
click at [25, 22] on icon at bounding box center [27, 23] width 22 height 12
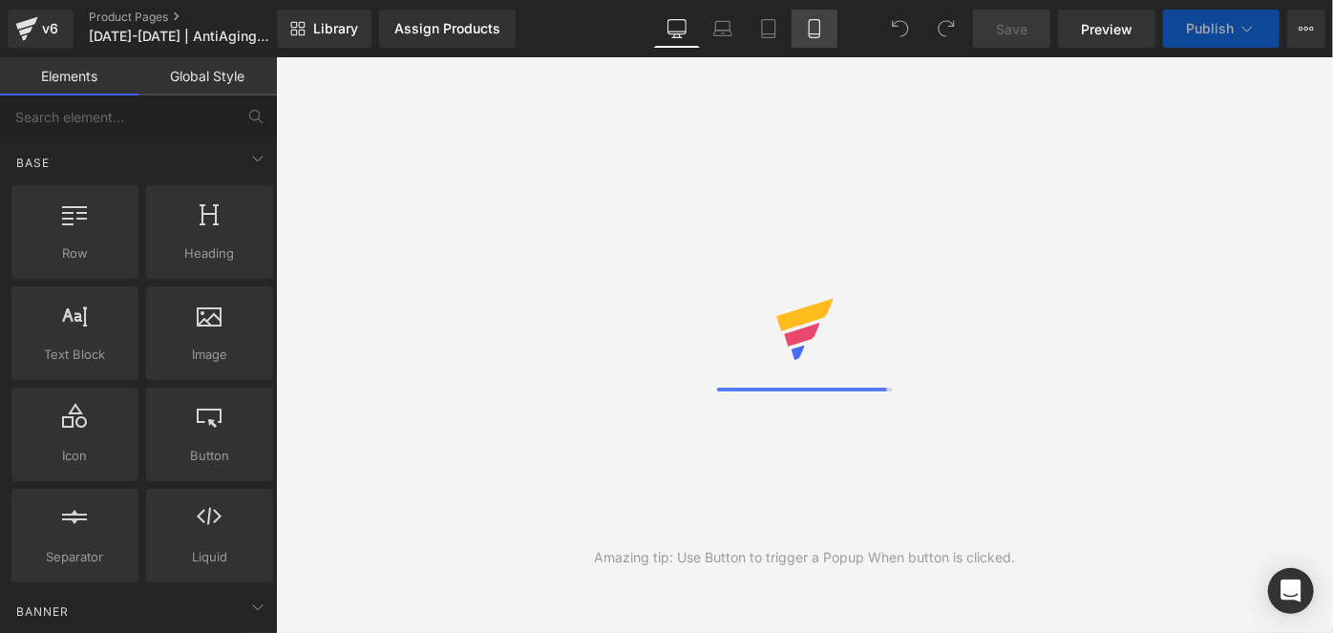
click at [815, 37] on icon at bounding box center [814, 29] width 11 height 18
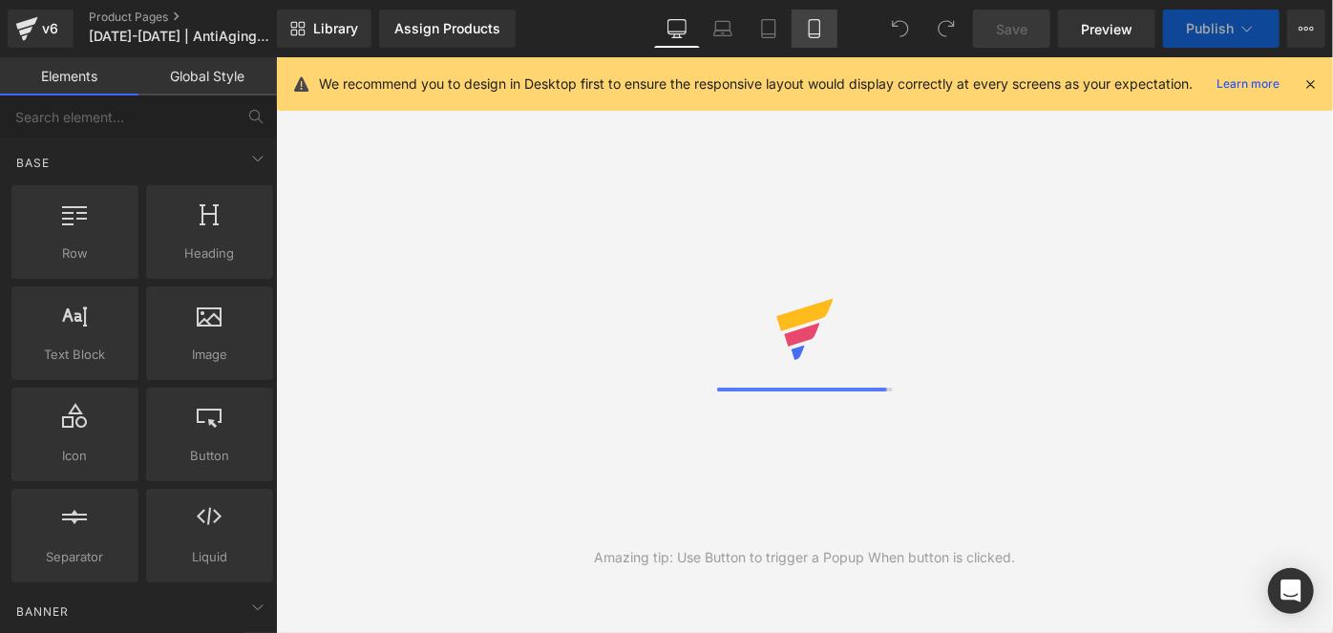
click at [816, 38] on link "Mobile" at bounding box center [814, 29] width 46 height 38
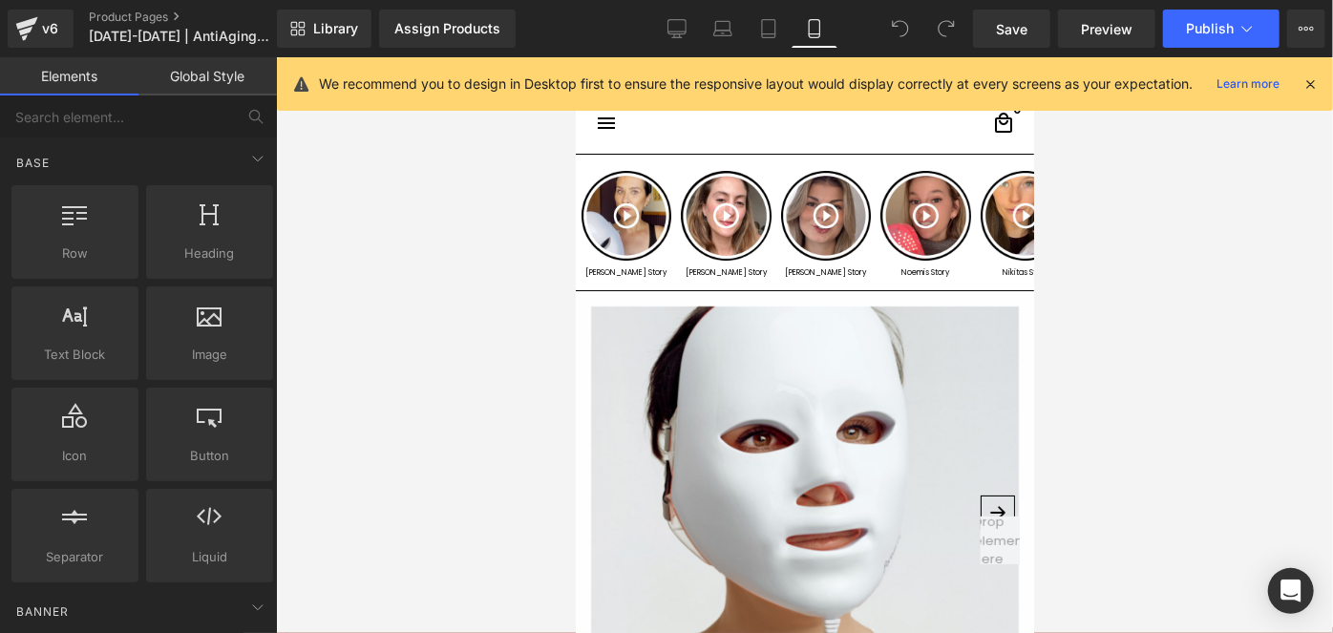
click at [1302, 83] on icon at bounding box center [1309, 83] width 17 height 17
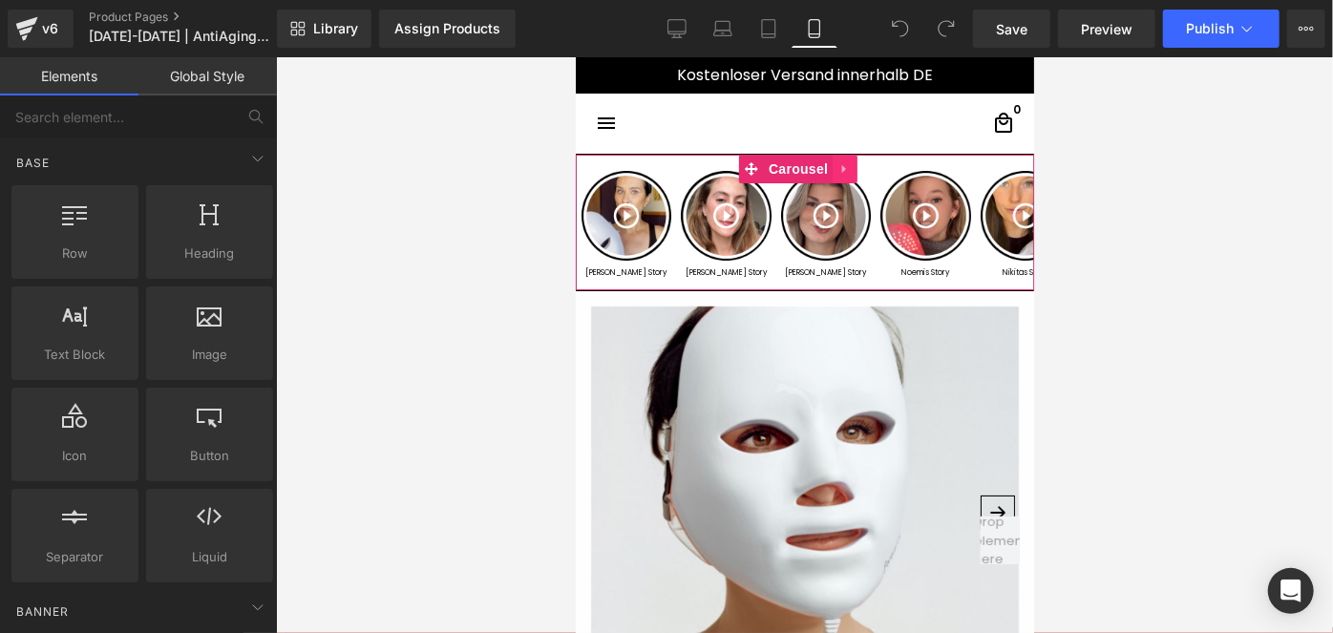
click at [841, 168] on icon at bounding box center [843, 168] width 4 height 9
click at [856, 166] on icon at bounding box center [856, 167] width 13 height 13
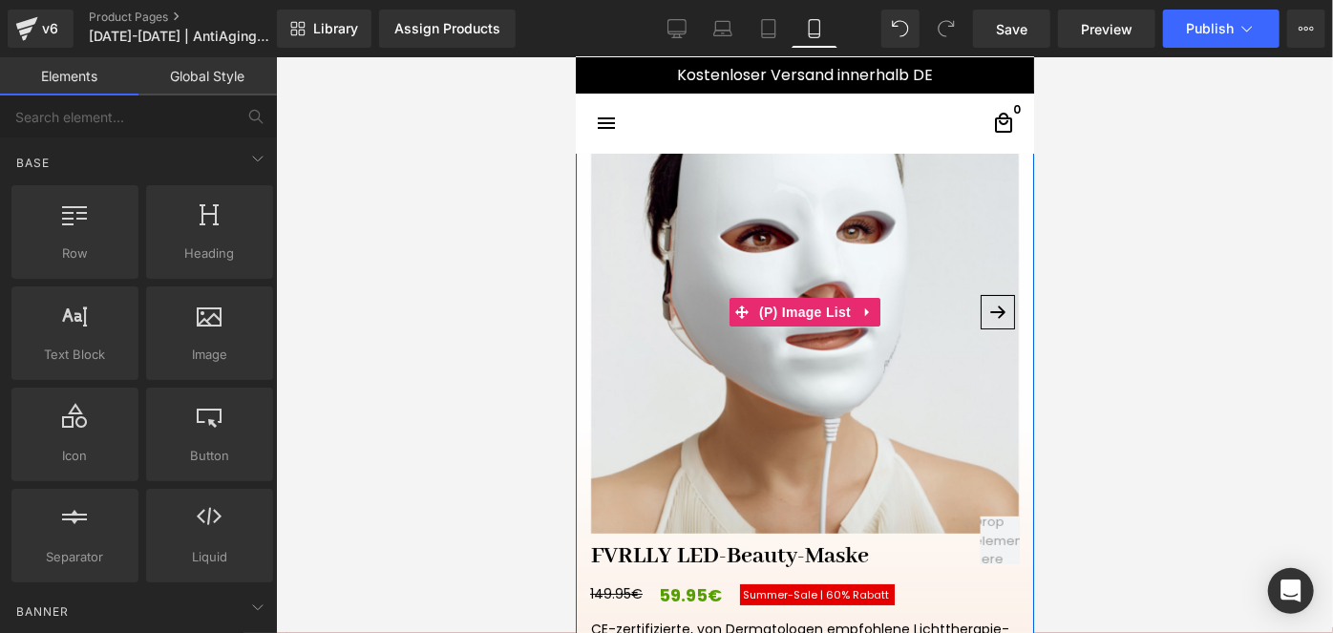
scroll to position [61, 0]
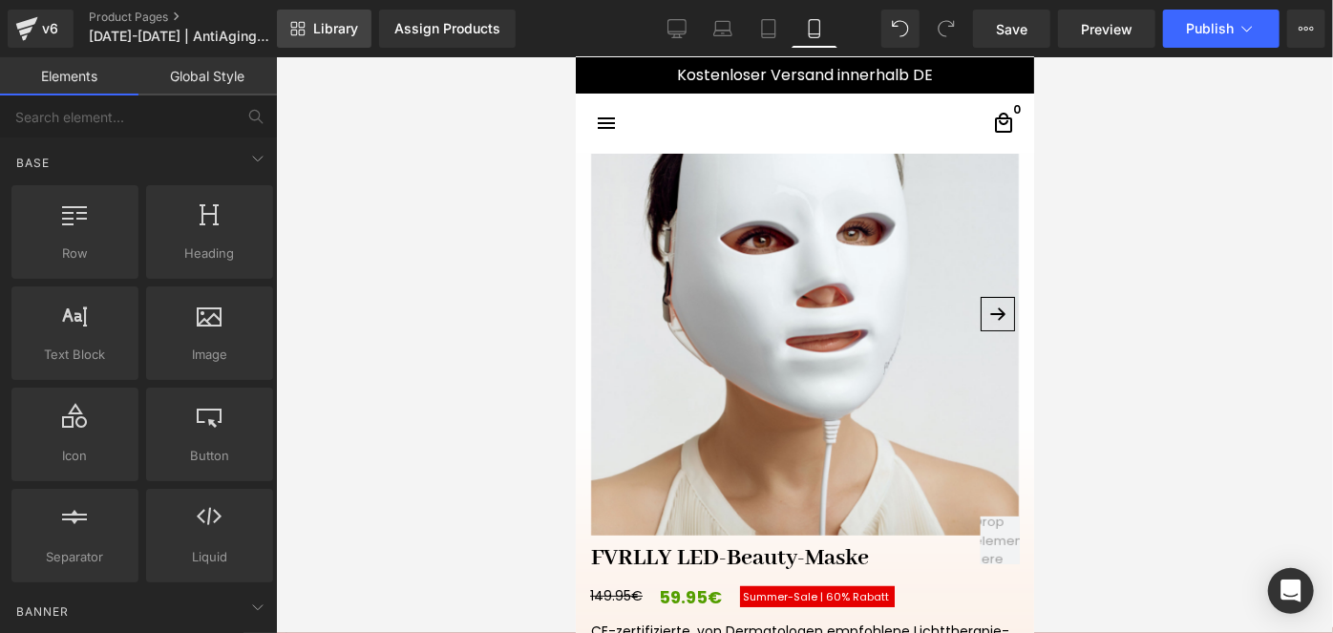
drag, startPoint x: 420, startPoint y: 39, endPoint x: 346, endPoint y: 31, distance: 75.0
click at [346, 31] on div "Library Assign Products Product Preview No product match your search. Please tr…" at bounding box center [805, 29] width 1056 height 38
click at [346, 31] on span "Library" at bounding box center [335, 28] width 45 height 17
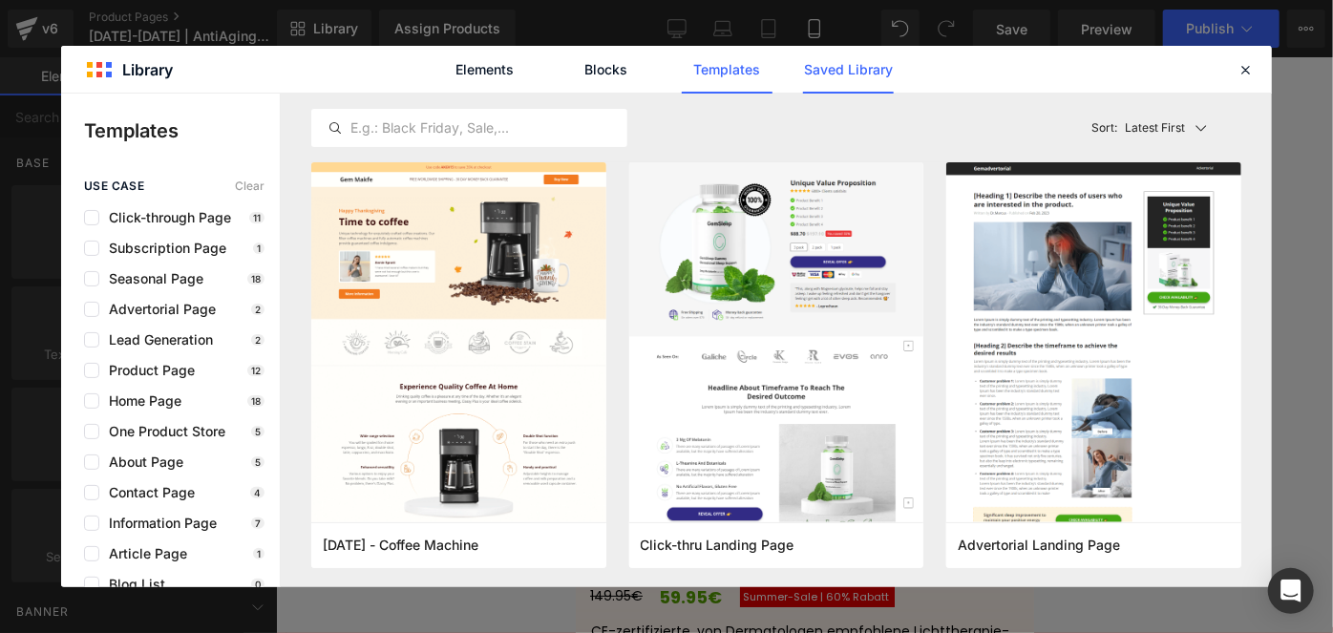
click at [819, 69] on link "Saved Library" at bounding box center [848, 70] width 91 height 48
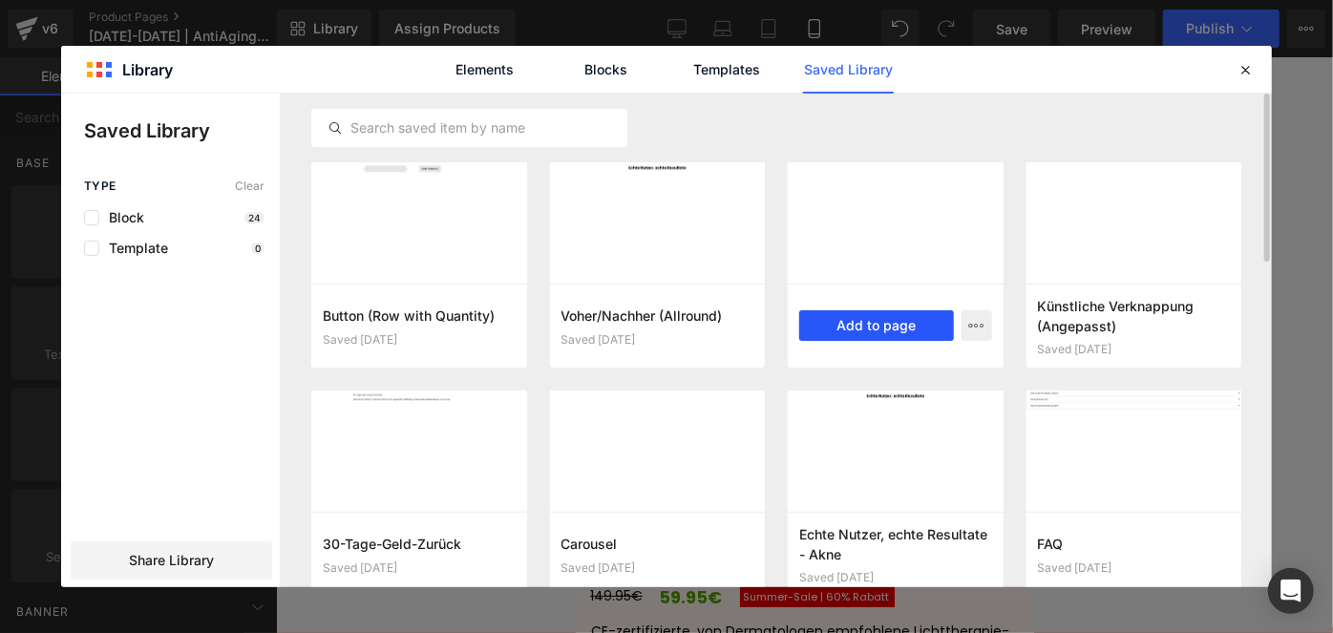
click at [0, 0] on button "Add to page" at bounding box center [0, 0] width 0 height 0
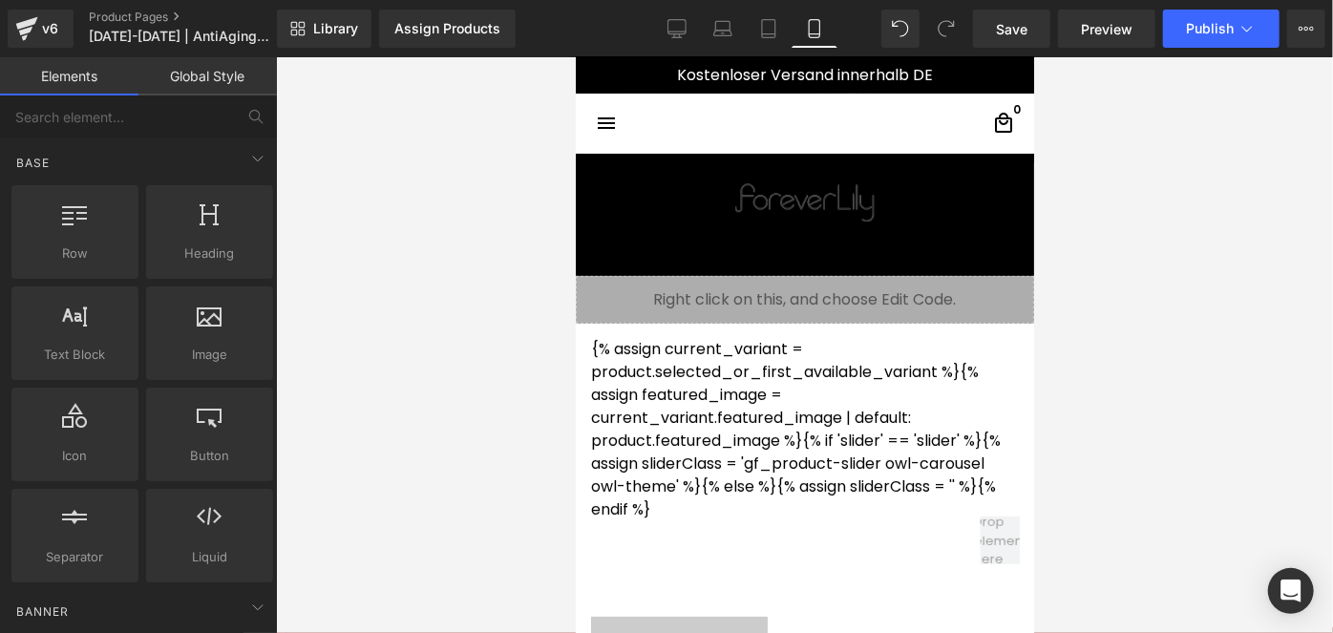
scroll to position [7488, 0]
click at [290, 423] on div at bounding box center [804, 345] width 1057 height 576
click at [865, 215] on img at bounding box center [805, 218] width 154 height 113
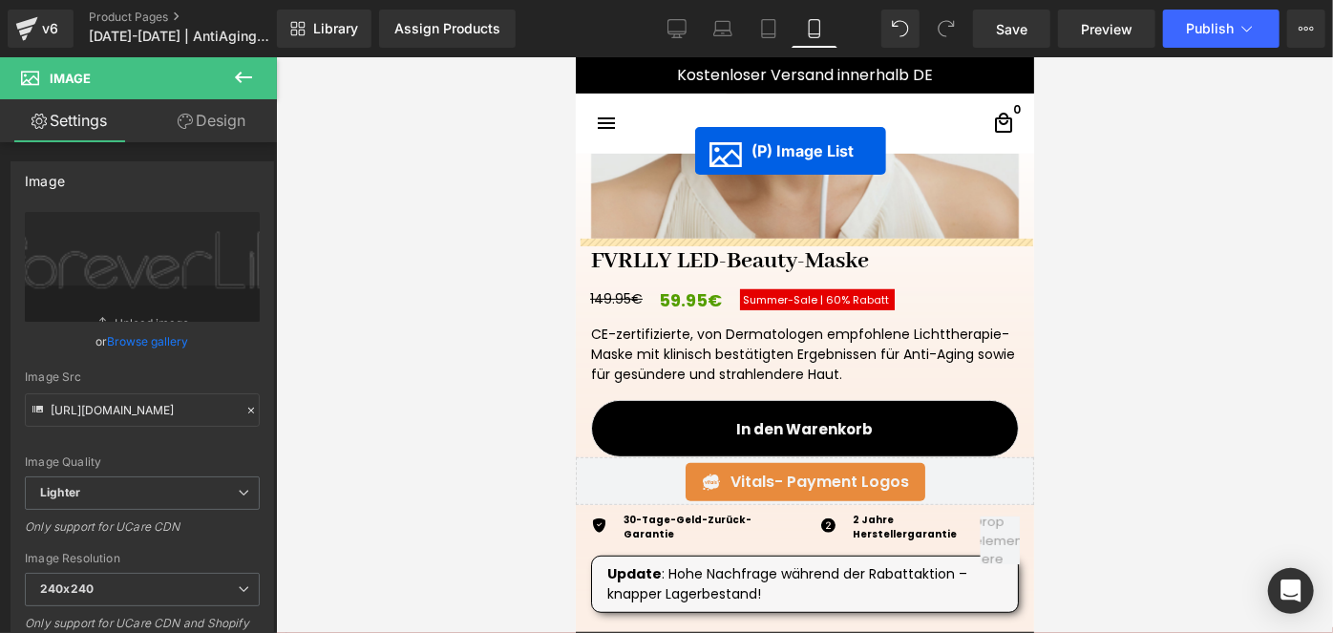
scroll to position [339, 0]
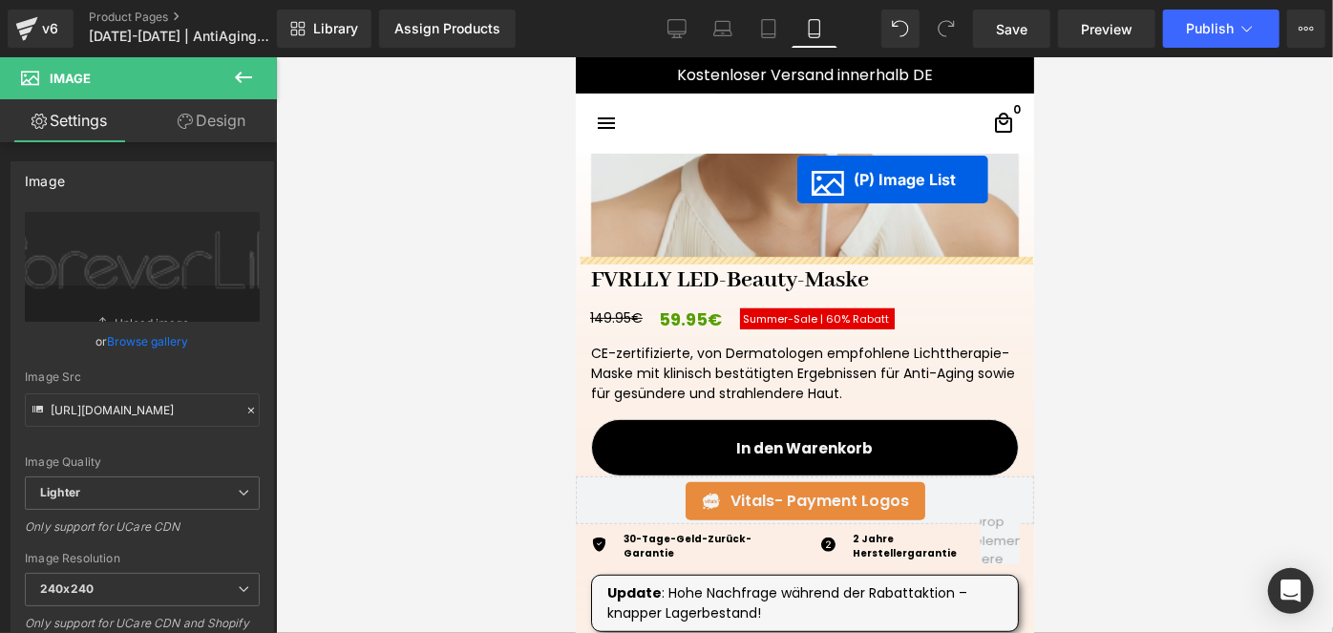
drag, startPoint x: 776, startPoint y: 404, endPoint x: 796, endPoint y: 179, distance: 225.3
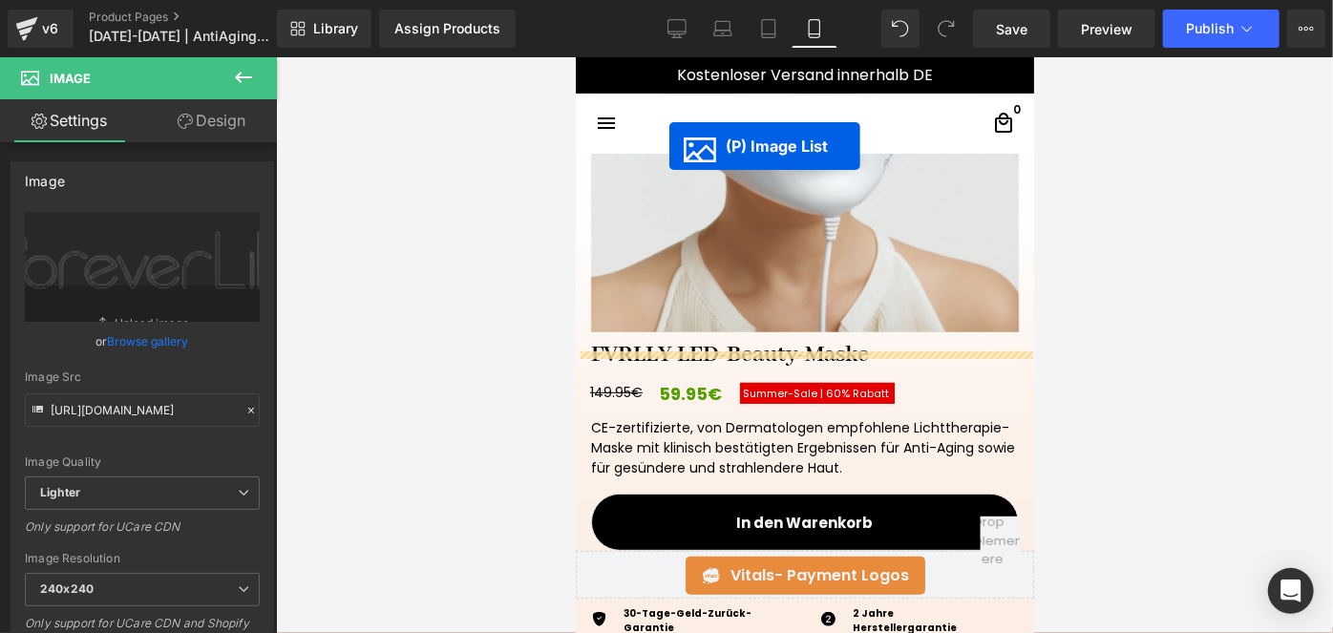
scroll to position [226, 0]
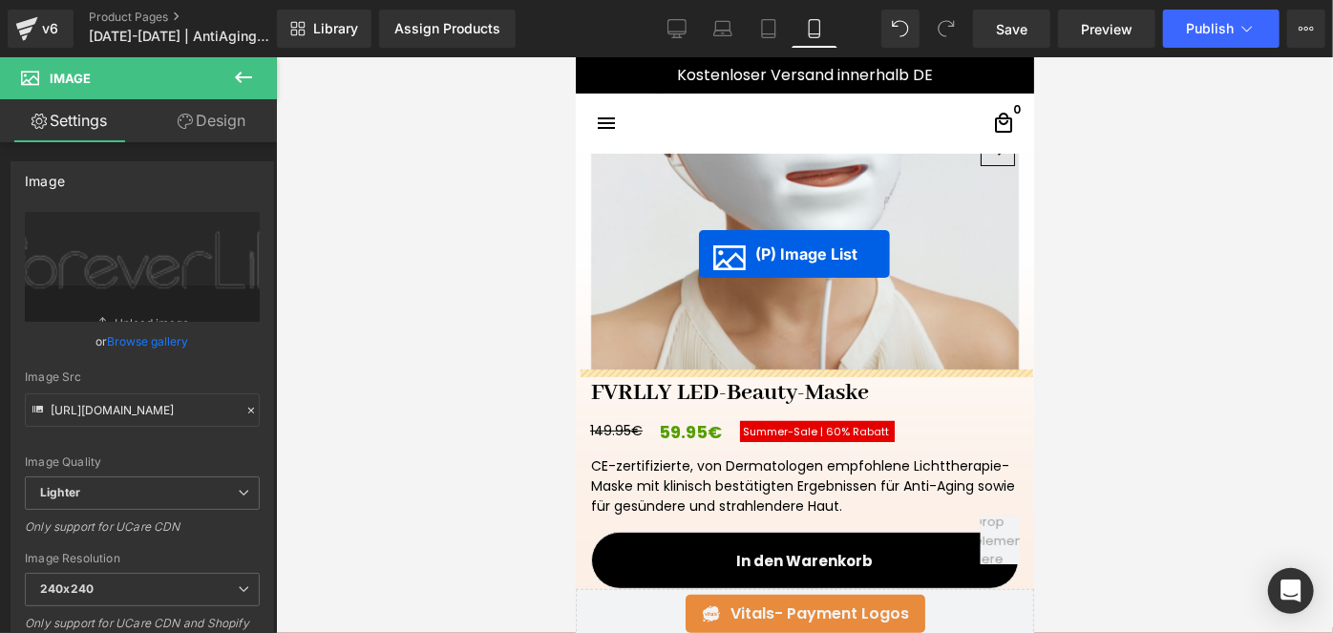
click at [698, 253] on img at bounding box center [804, 156] width 428 height 428
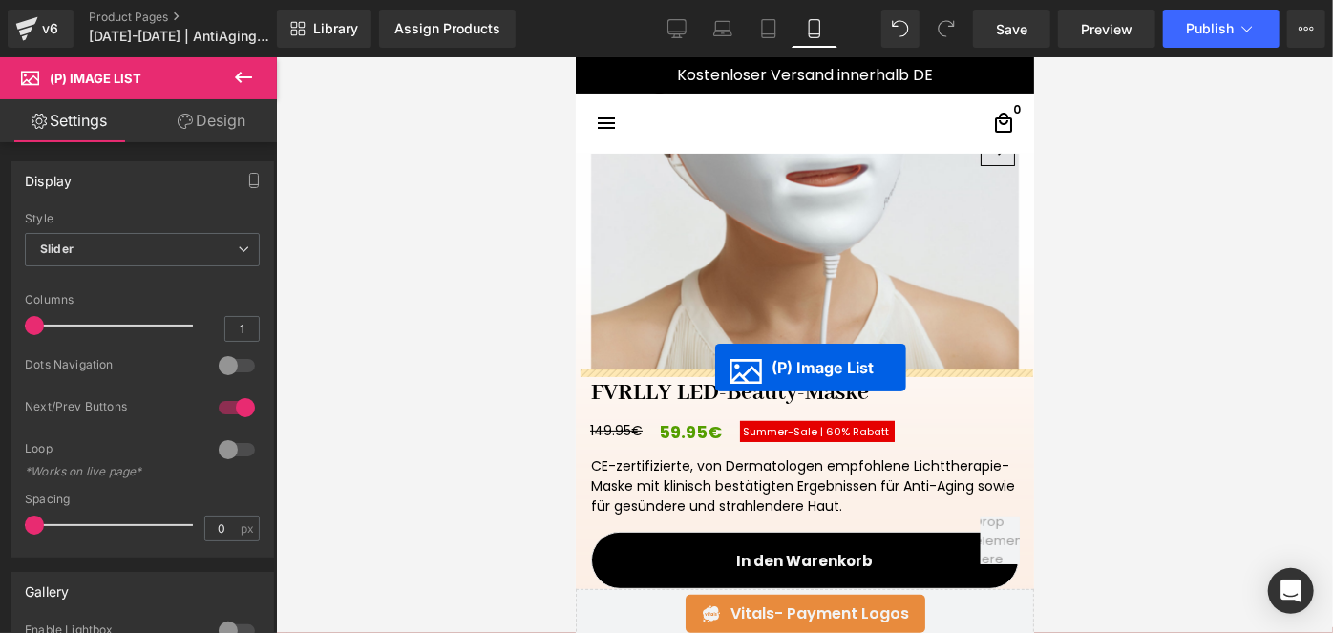
click at [712, 367] on img at bounding box center [804, 156] width 428 height 428
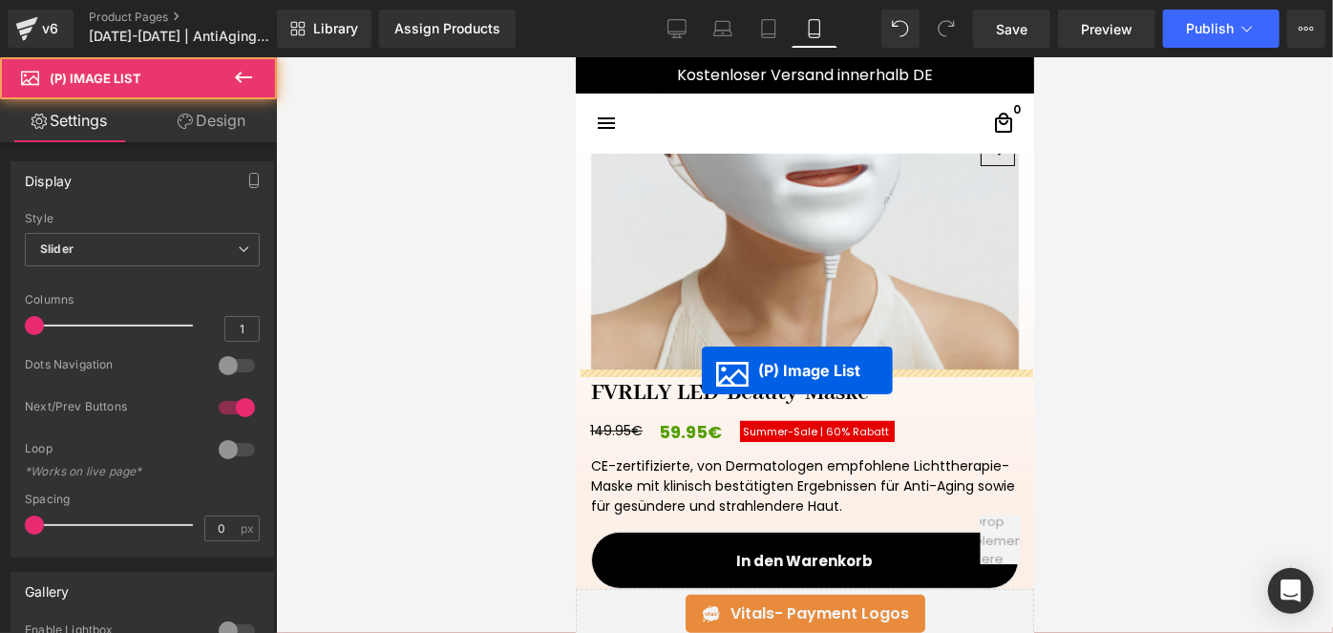
click at [686, 374] on link "FVRLLY LED-Beauty-Maske" at bounding box center [729, 387] width 308 height 37
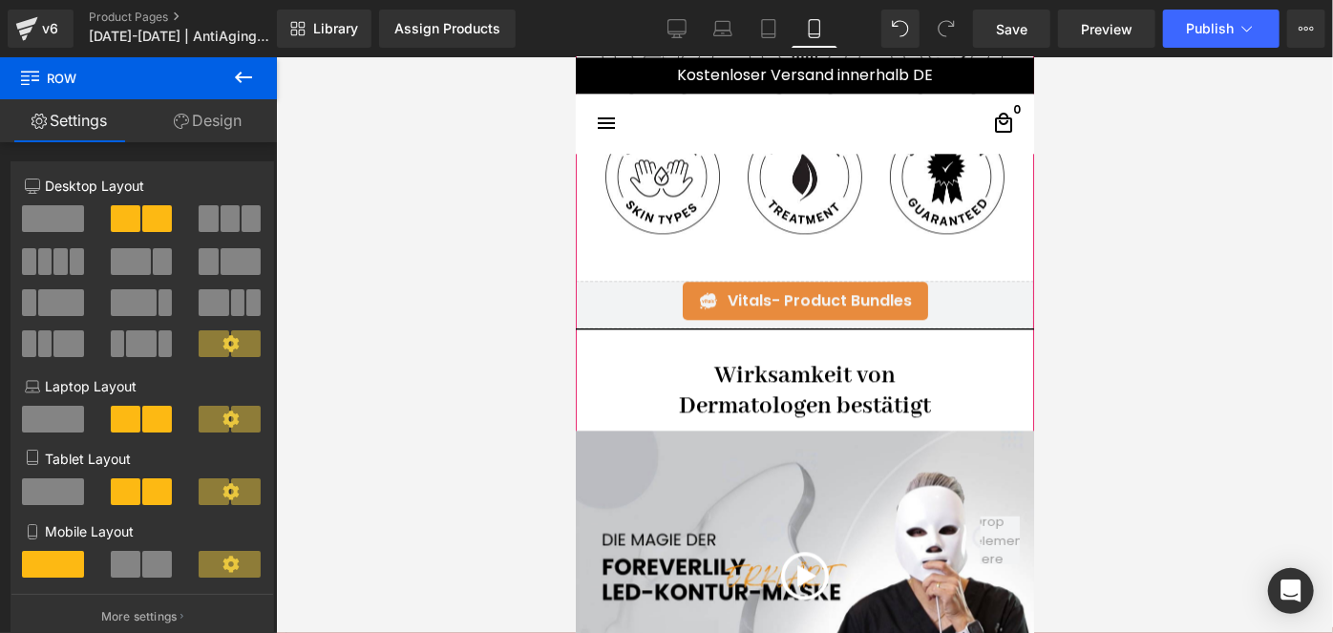
scroll to position [2326, 0]
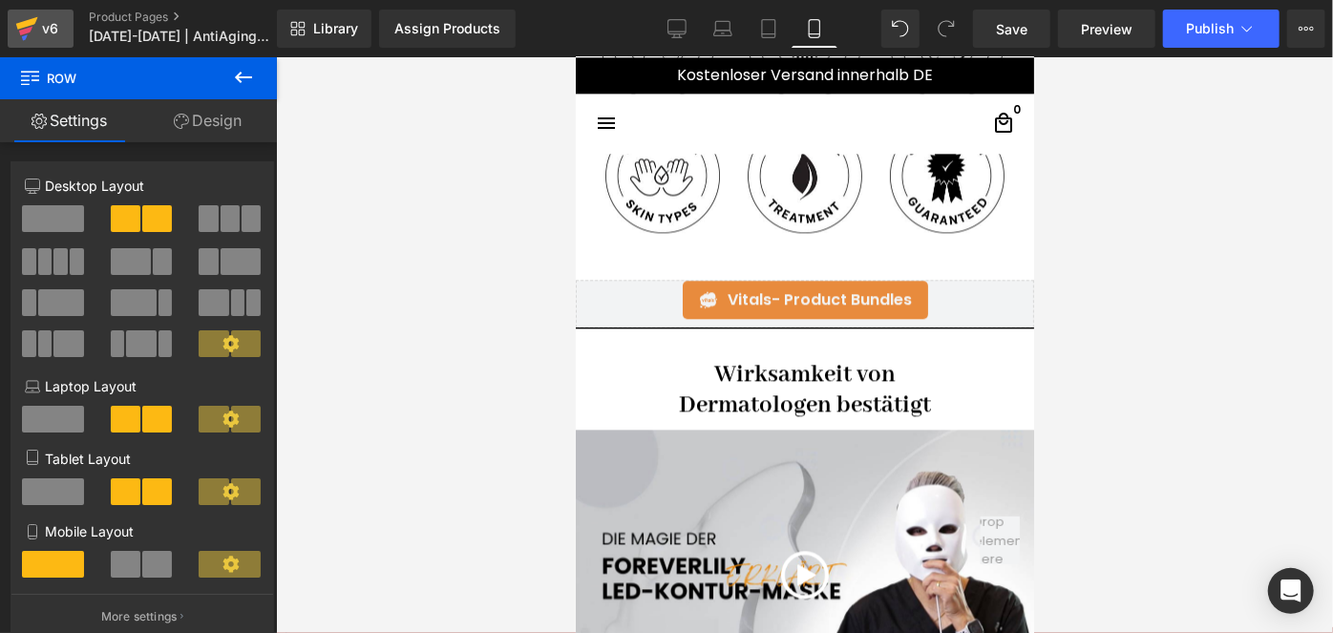
click at [48, 33] on div "v6" at bounding box center [50, 28] width 24 height 25
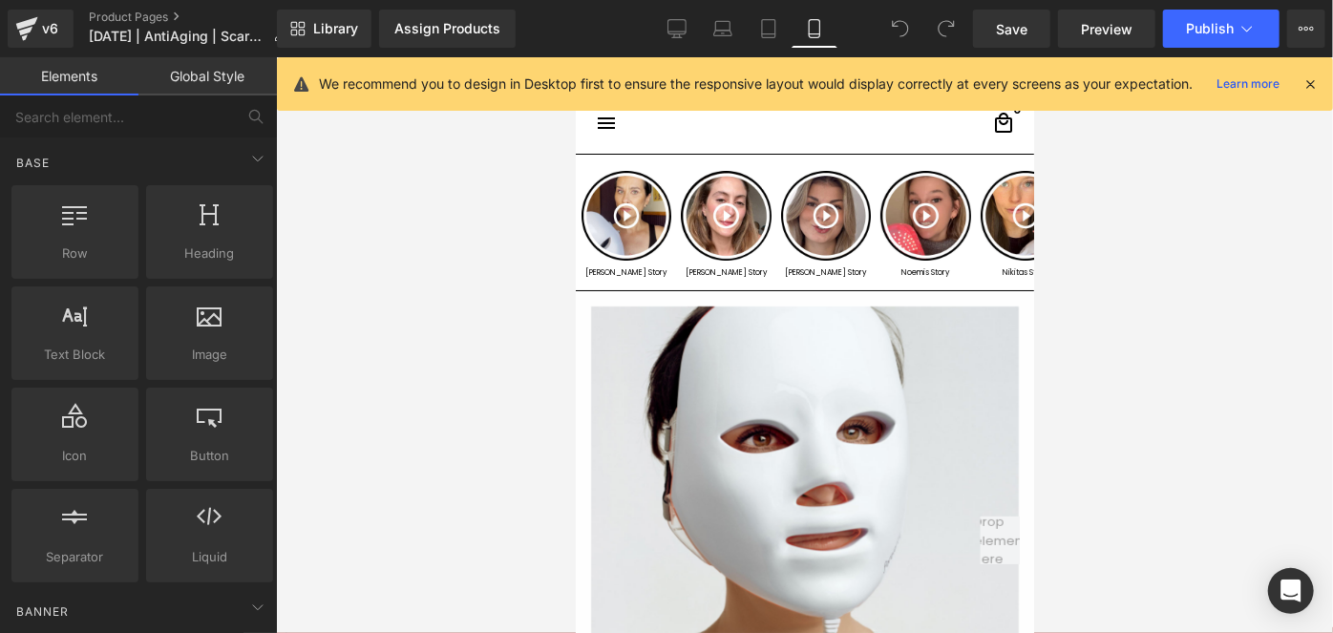
click icon
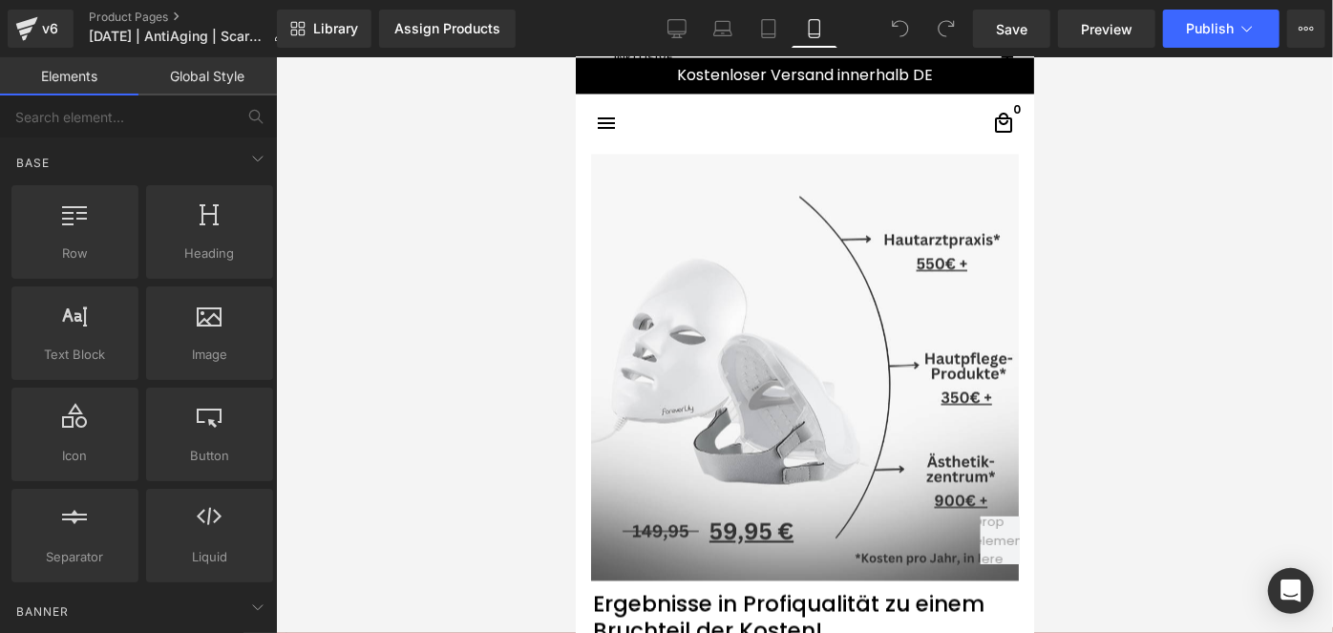
scroll to position [5582, 0]
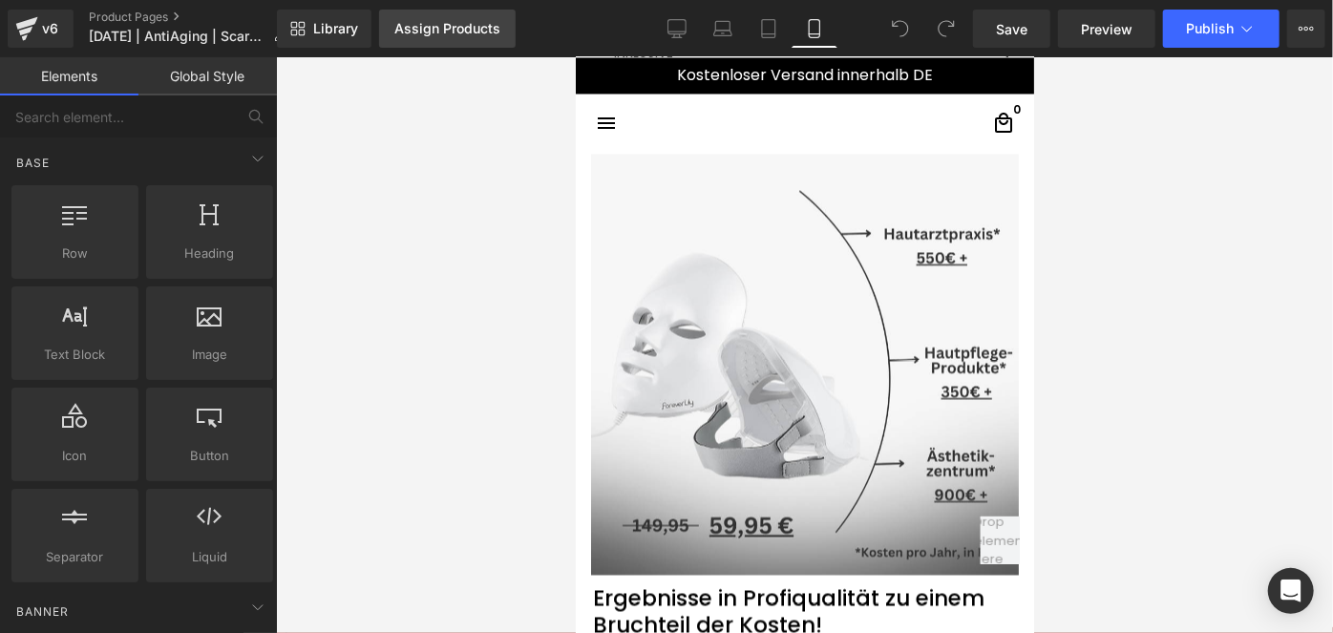
click div "Assign Products"
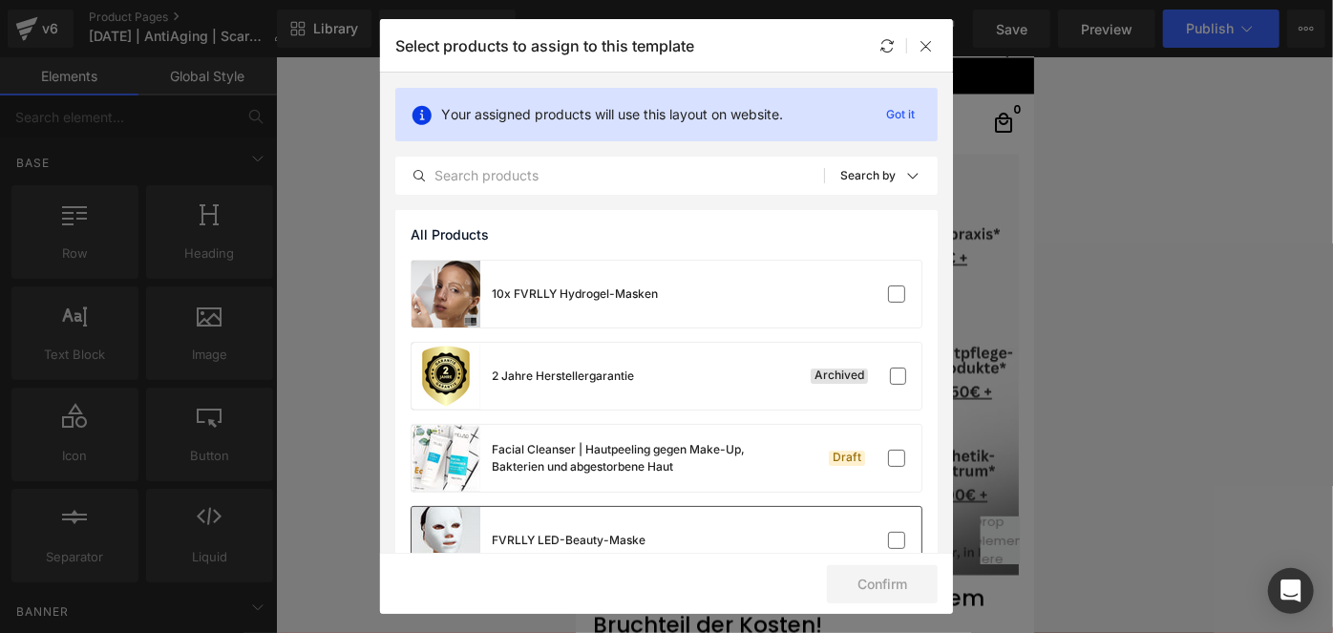
scroll to position [144, 0]
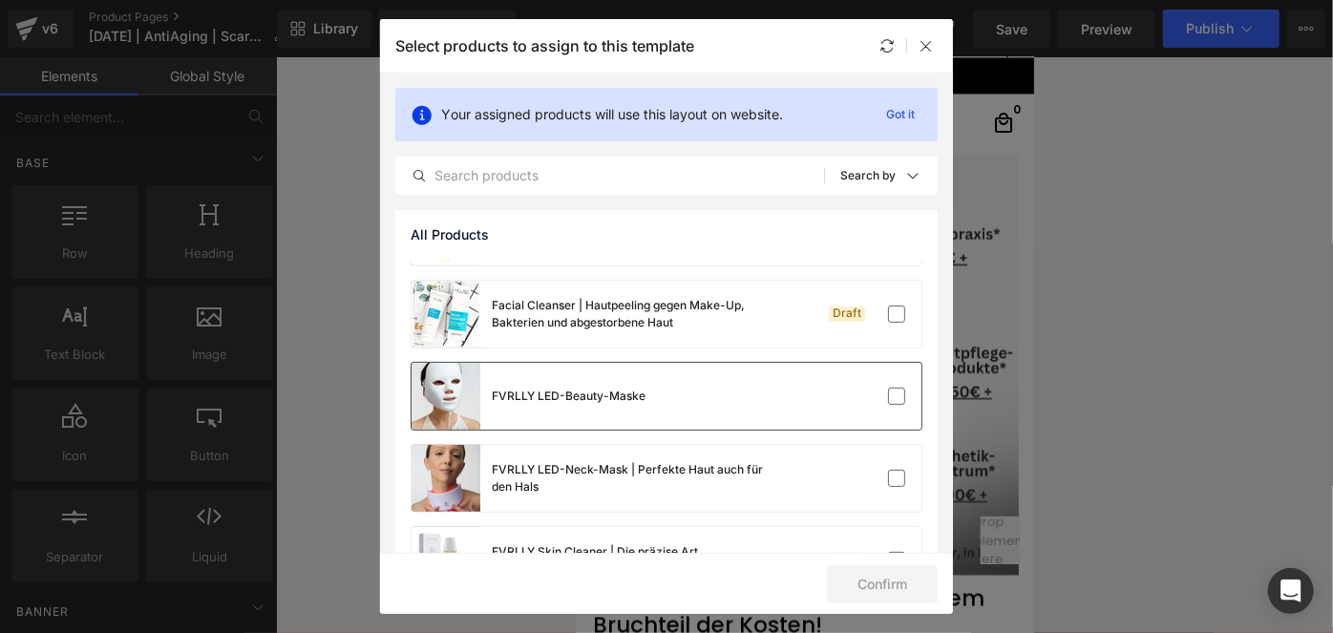
click div "FVRLLY LED-Beauty-Maske"
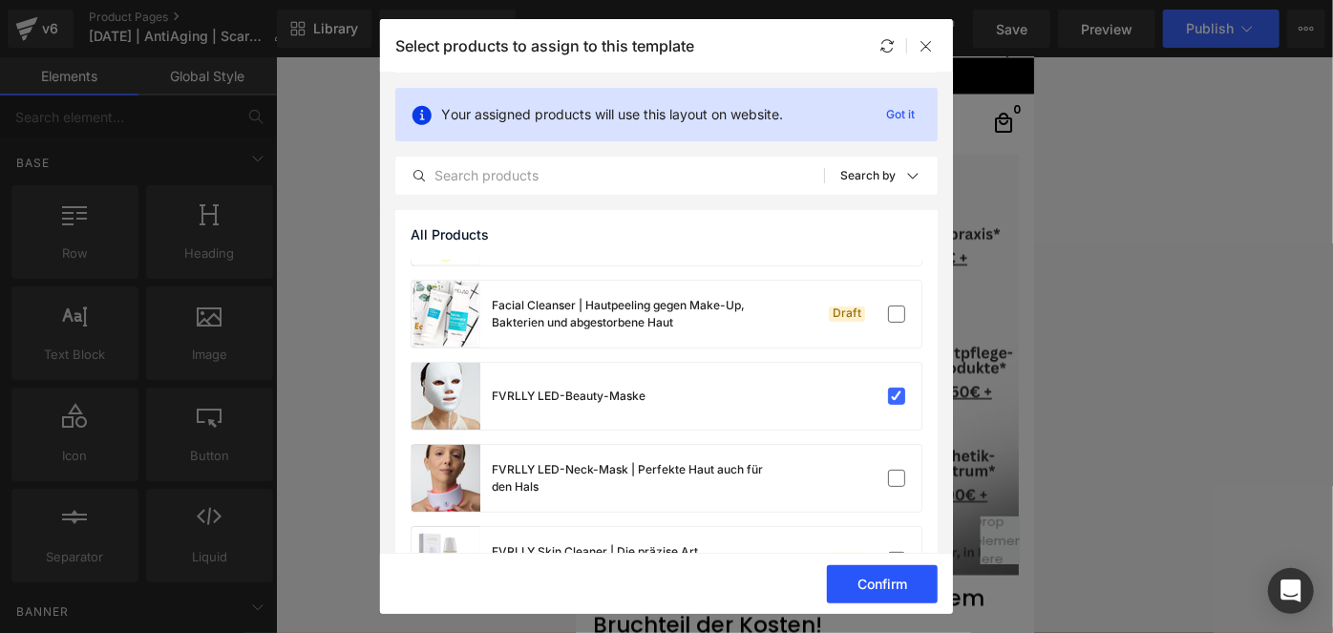
click button "Confirm"
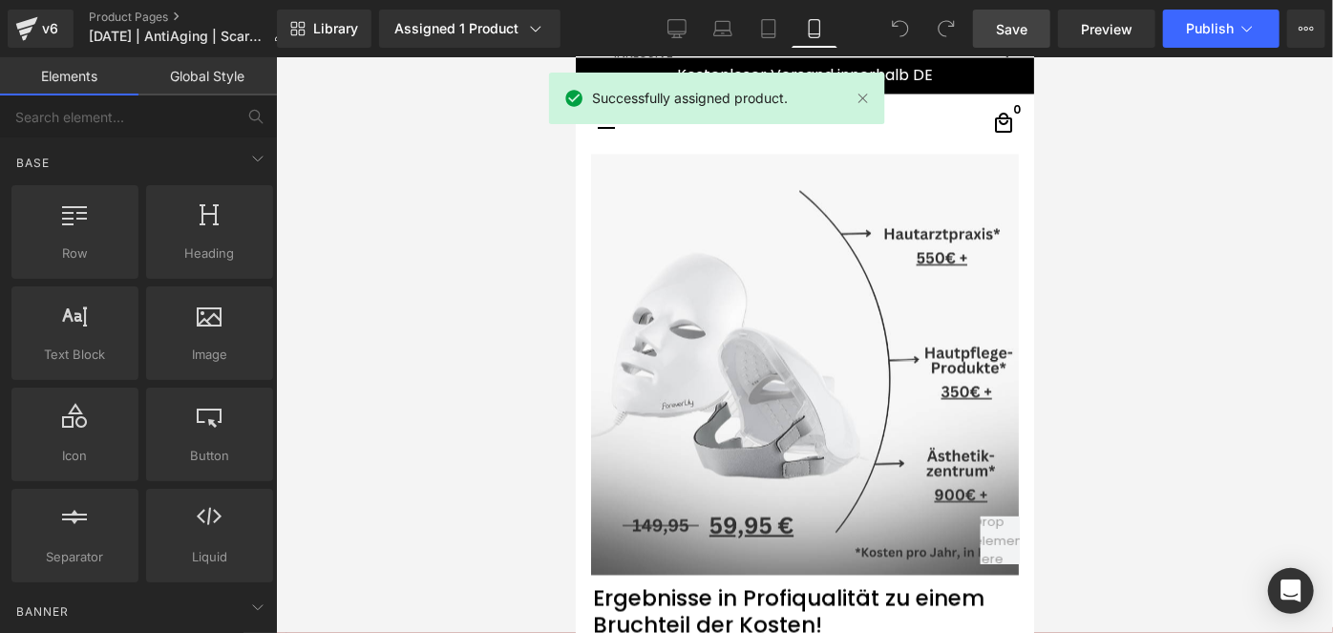
drag, startPoint x: 1001, startPoint y: 21, endPoint x: 259, endPoint y: 286, distance: 787.9
click span "Save"
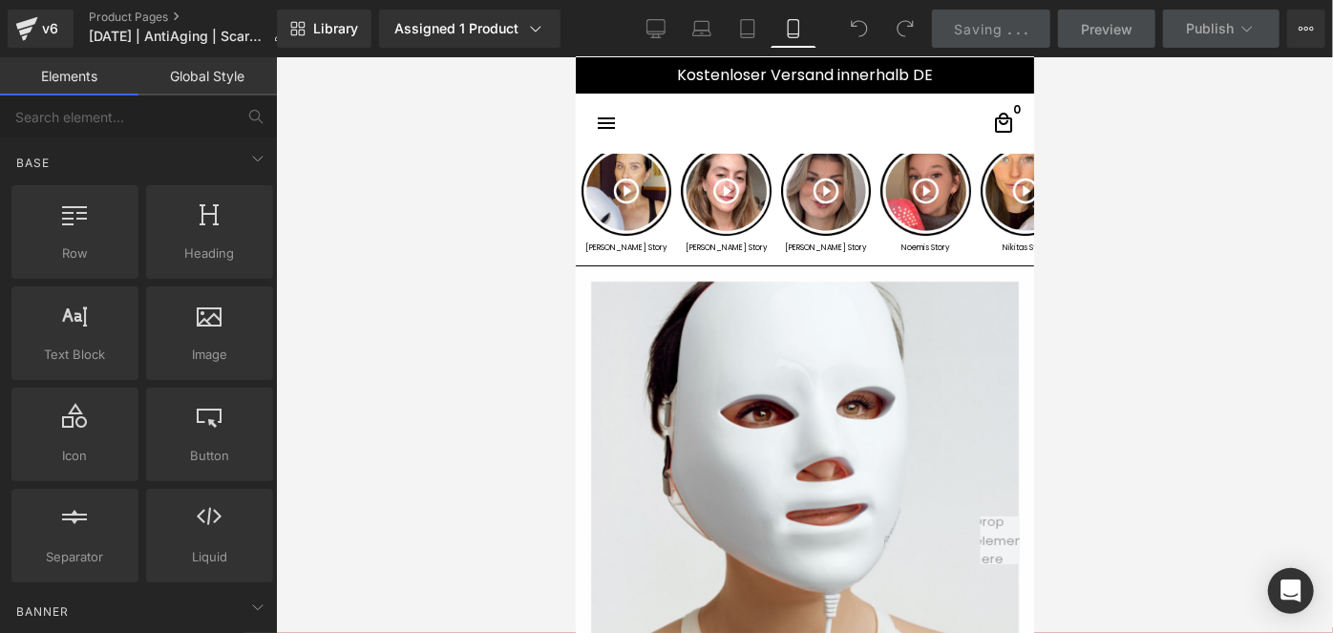
scroll to position [24, 0]
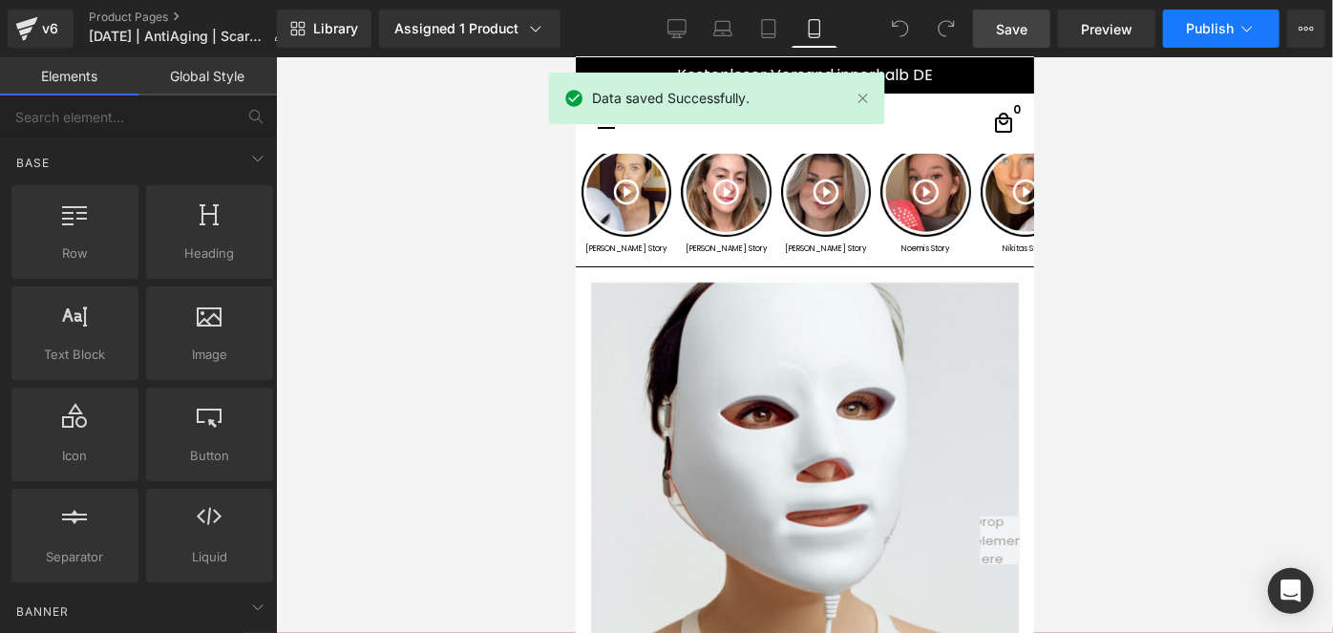
click span "Publish"
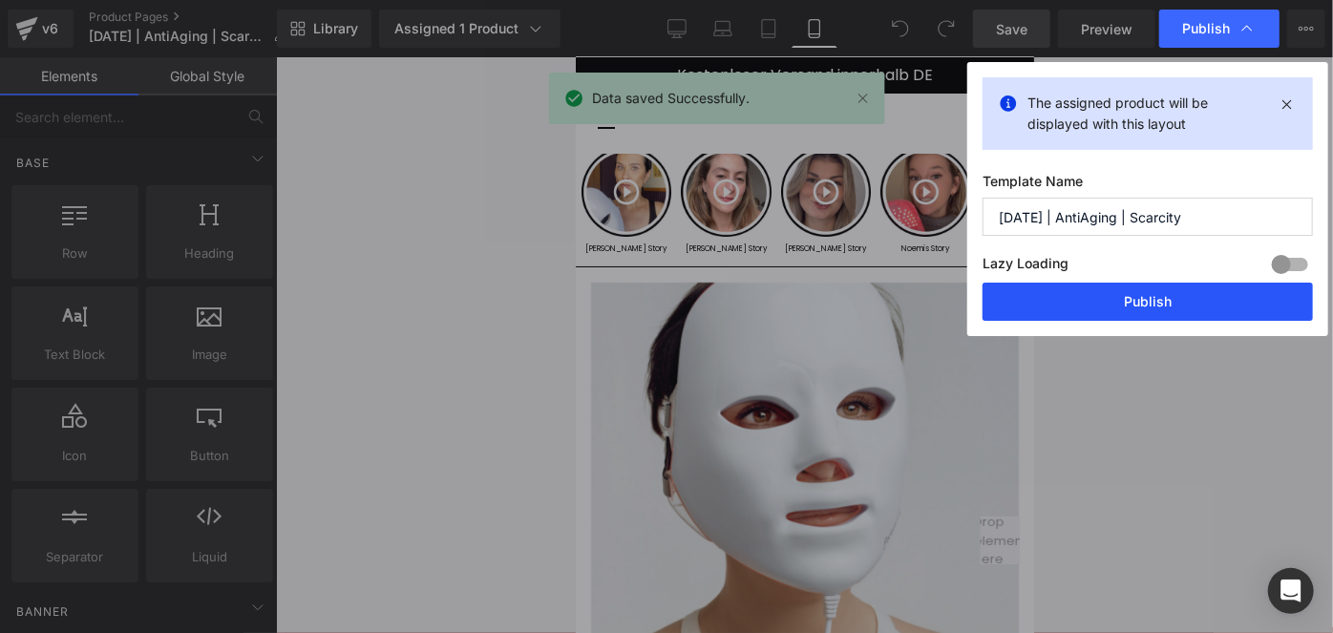
click button "Publish"
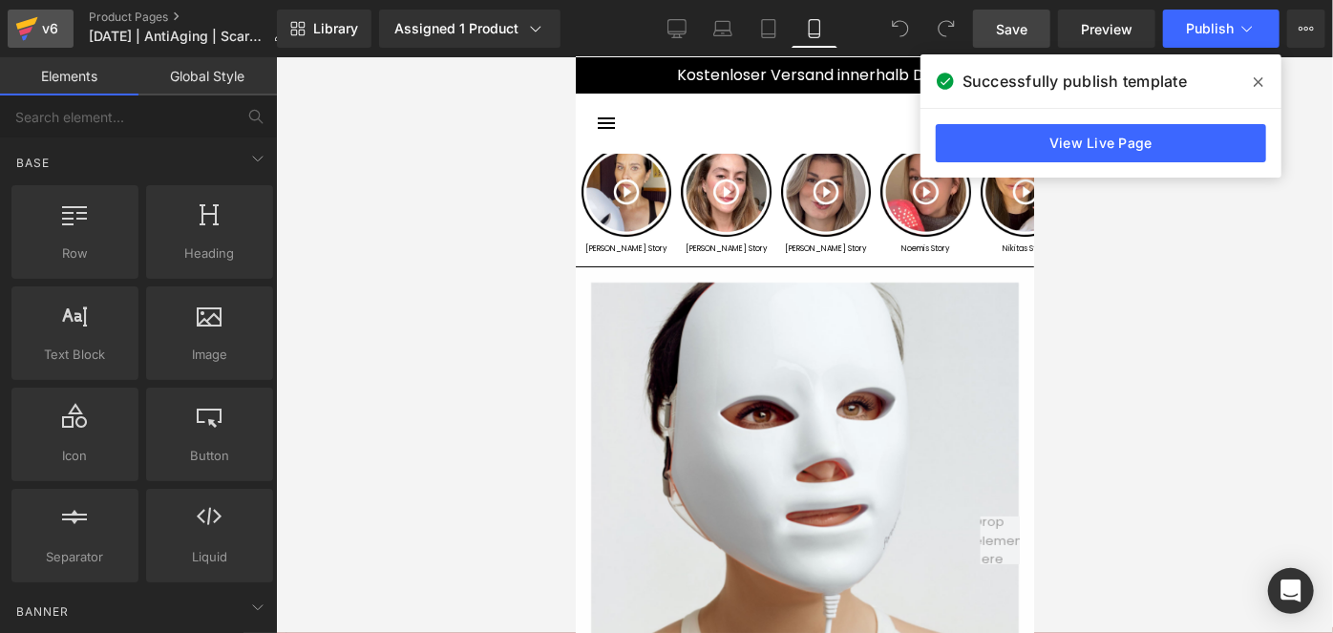
click div "v6"
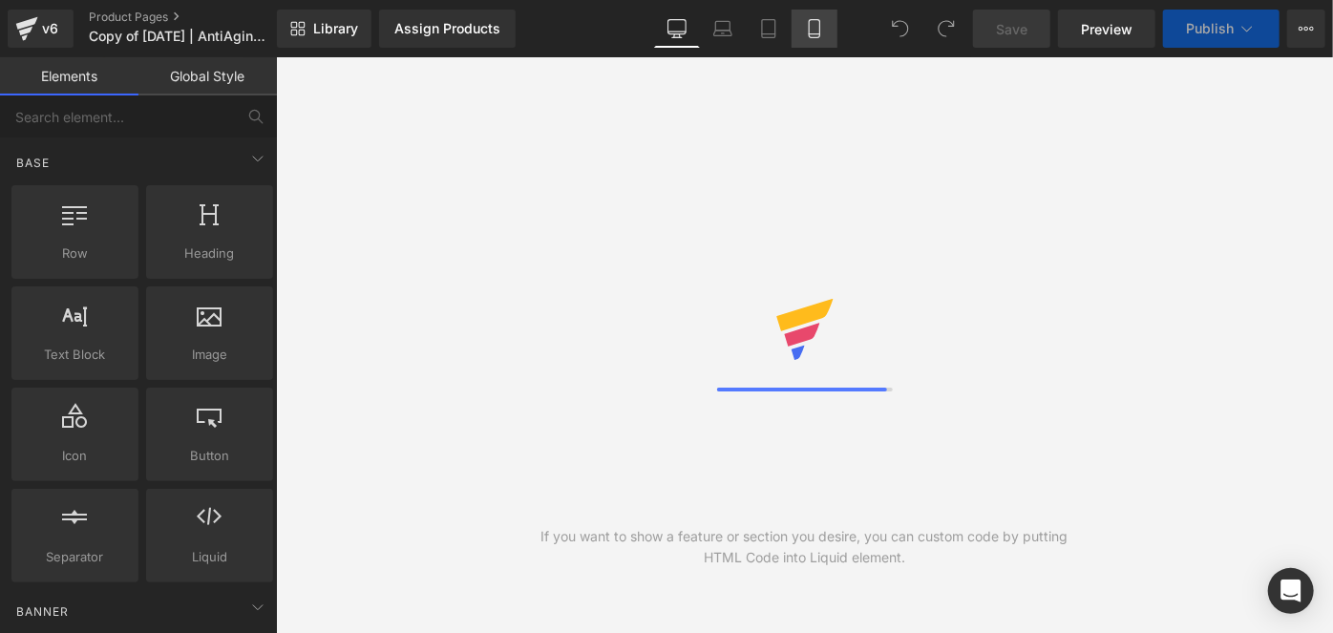
click at [829, 26] on link "Mobile" at bounding box center [814, 29] width 46 height 38
click at [810, 25] on icon at bounding box center [814, 28] width 19 height 19
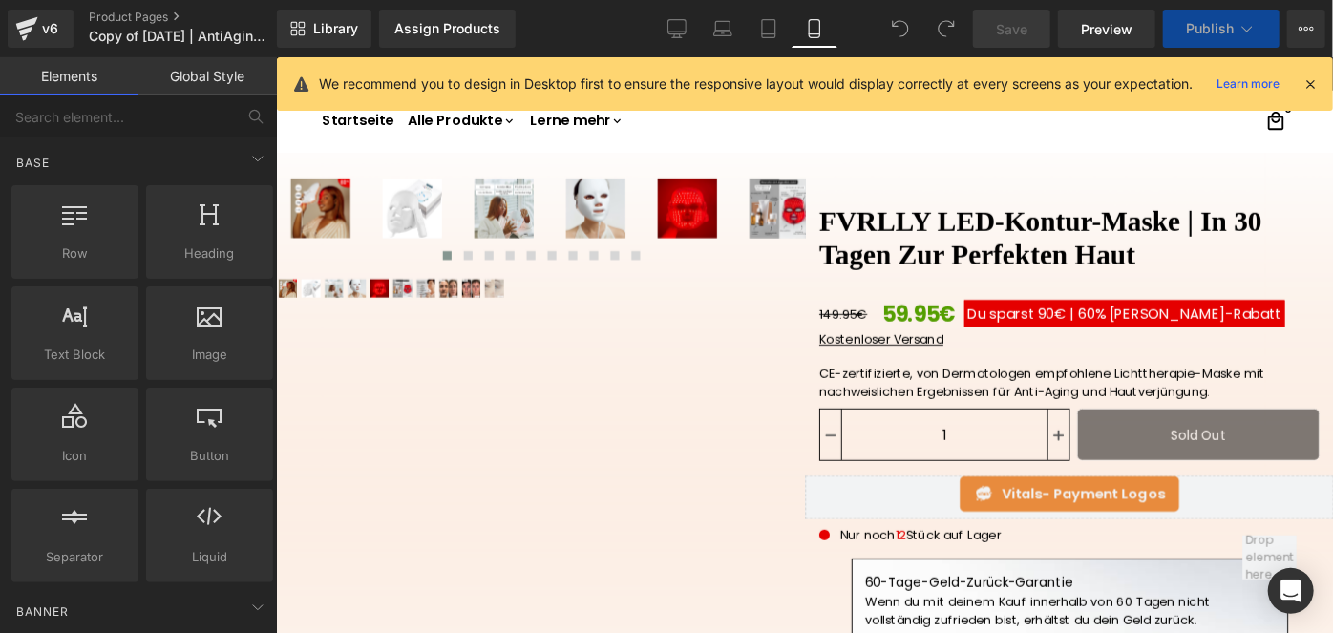
click at [812, 29] on icon at bounding box center [814, 28] width 19 height 19
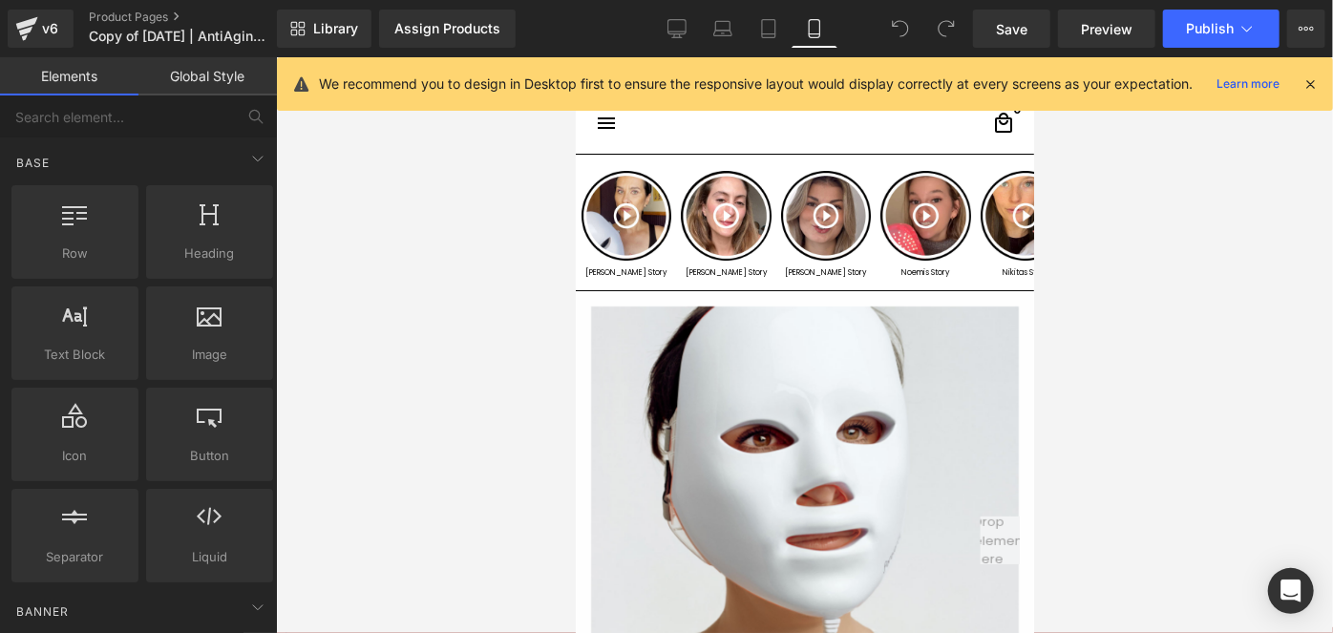
click at [1318, 77] on icon at bounding box center [1309, 83] width 17 height 17
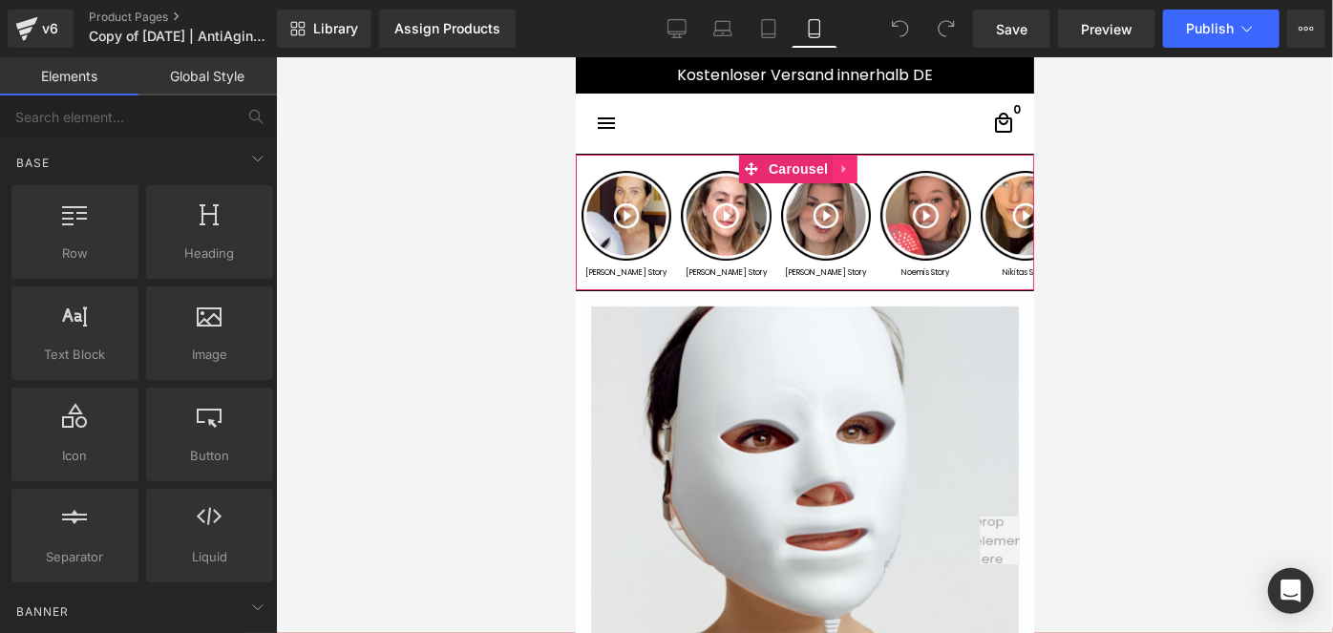
click at [841, 169] on icon at bounding box center [843, 168] width 4 height 9
click at [860, 170] on icon at bounding box center [856, 167] width 13 height 13
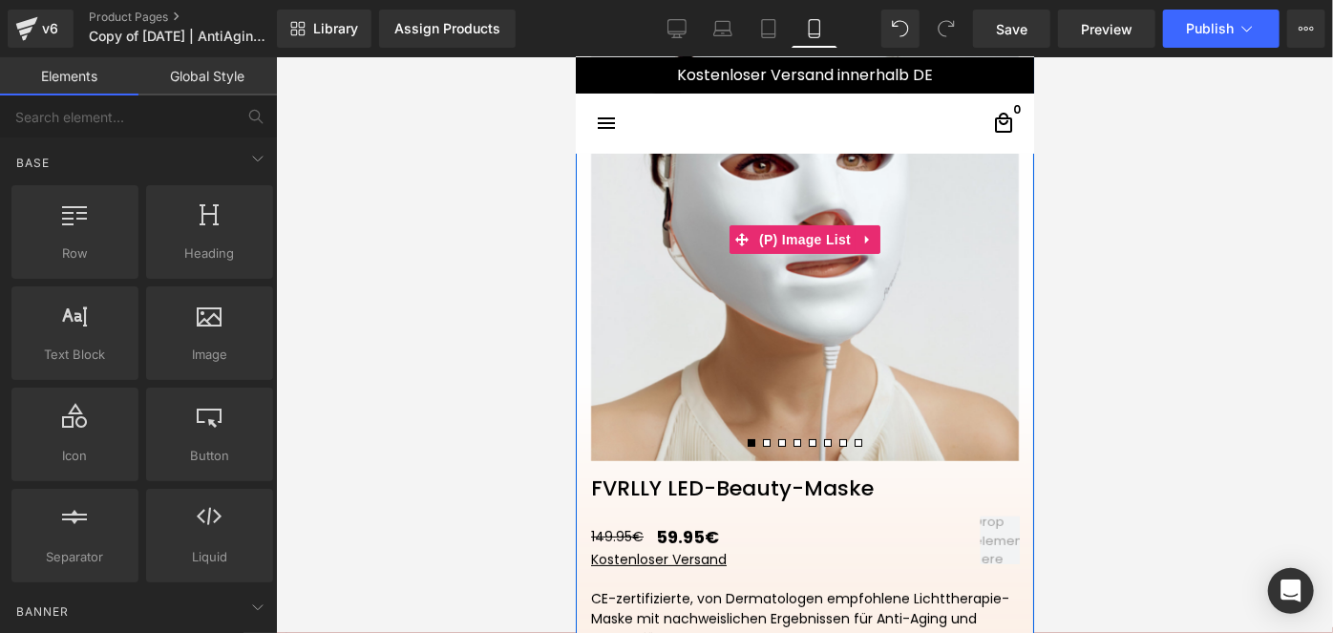
scroll to position [135, 0]
click at [806, 243] on span "(P) Image List" at bounding box center [803, 240] width 101 height 29
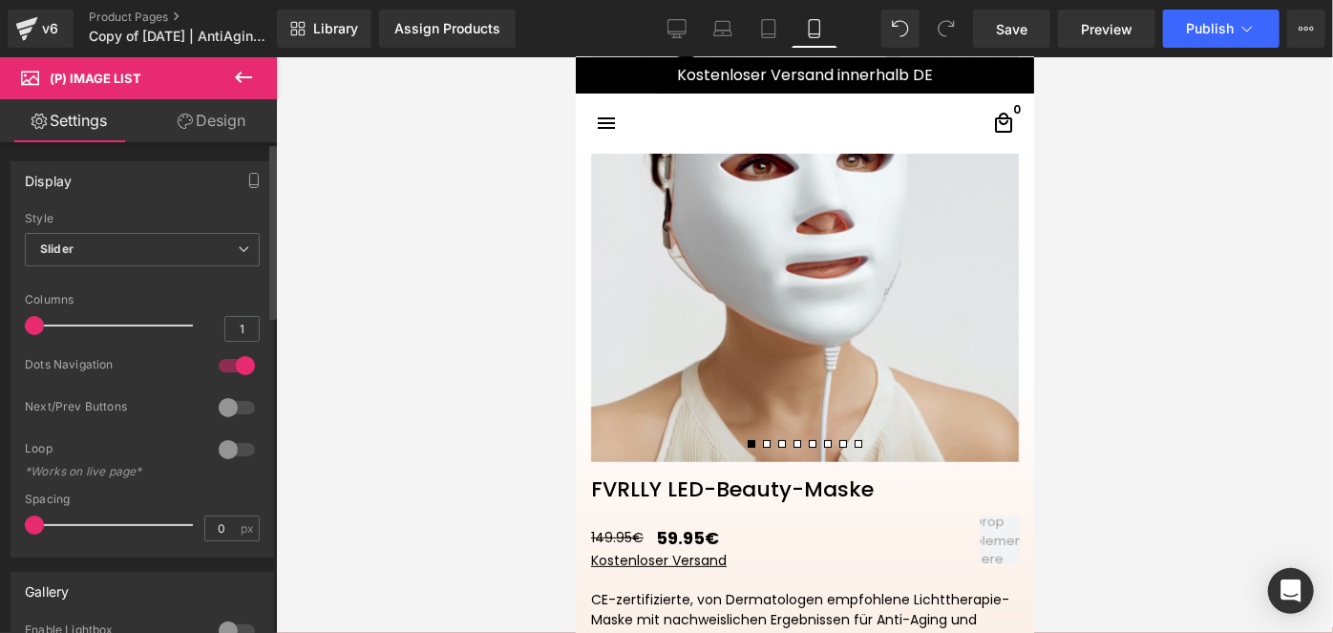
click at [226, 359] on div at bounding box center [237, 365] width 46 height 31
click at [344, 33] on span "Library" at bounding box center [335, 28] width 45 height 17
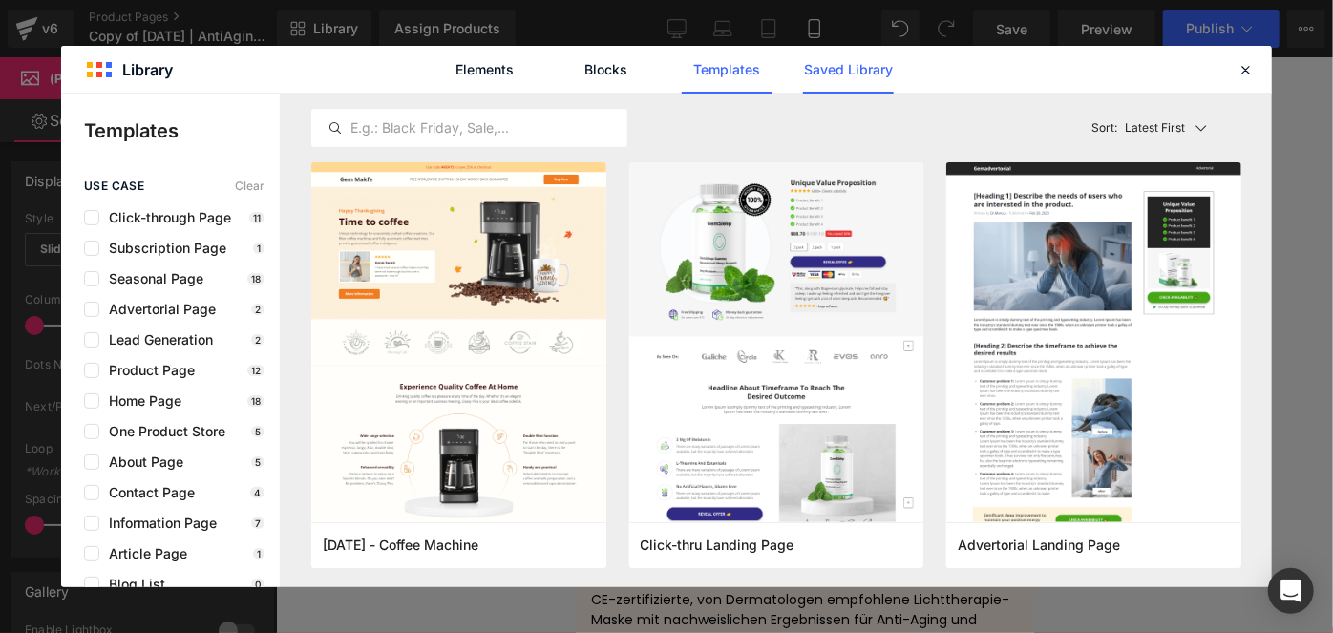
click at [839, 70] on link "Saved Library" at bounding box center [848, 70] width 91 height 48
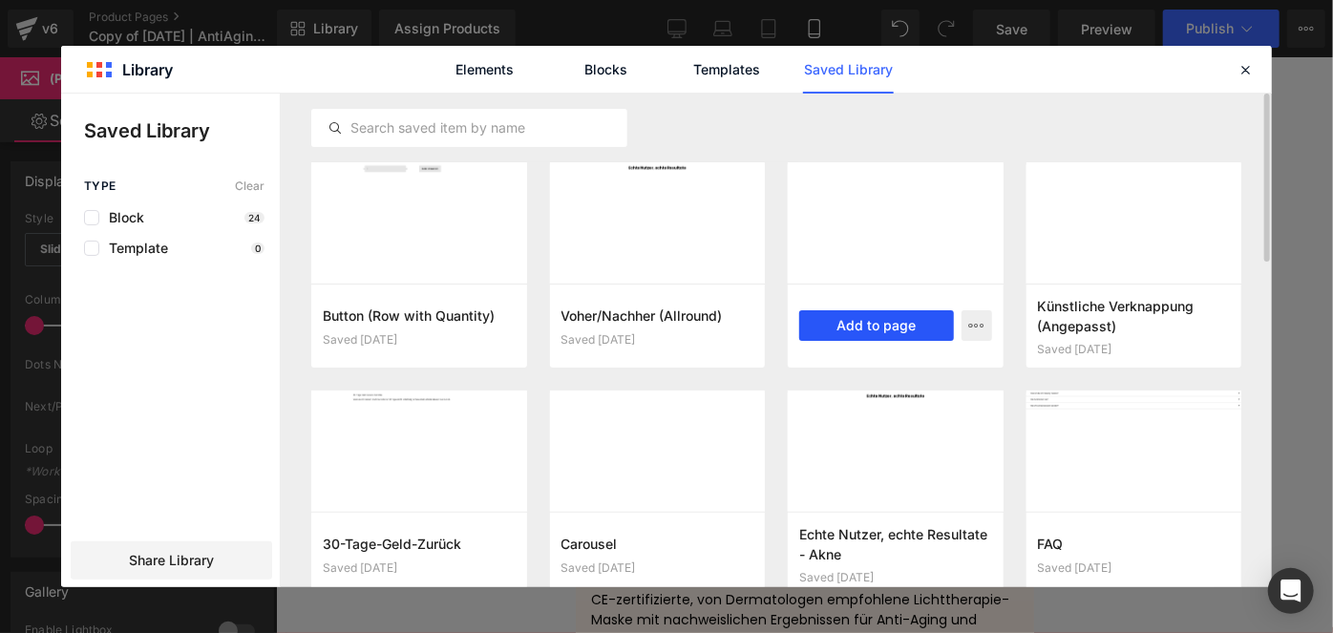
click at [865, 325] on button "Add to page" at bounding box center [876, 325] width 155 height 31
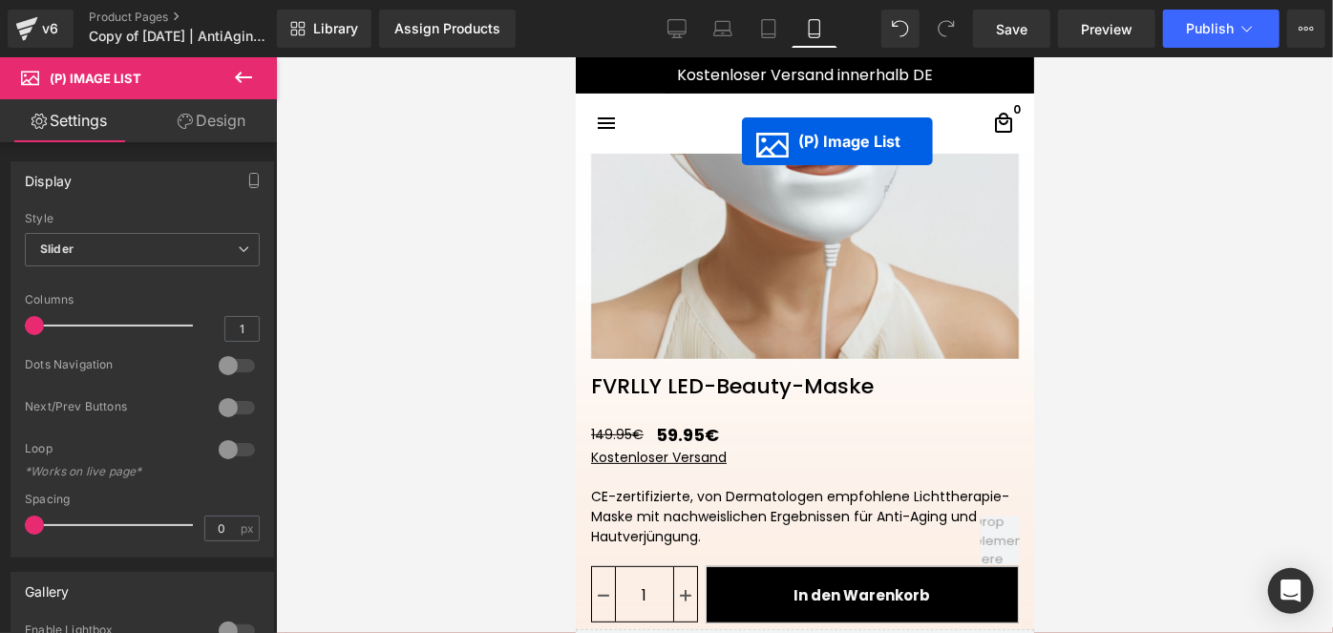
scroll to position [219, 0]
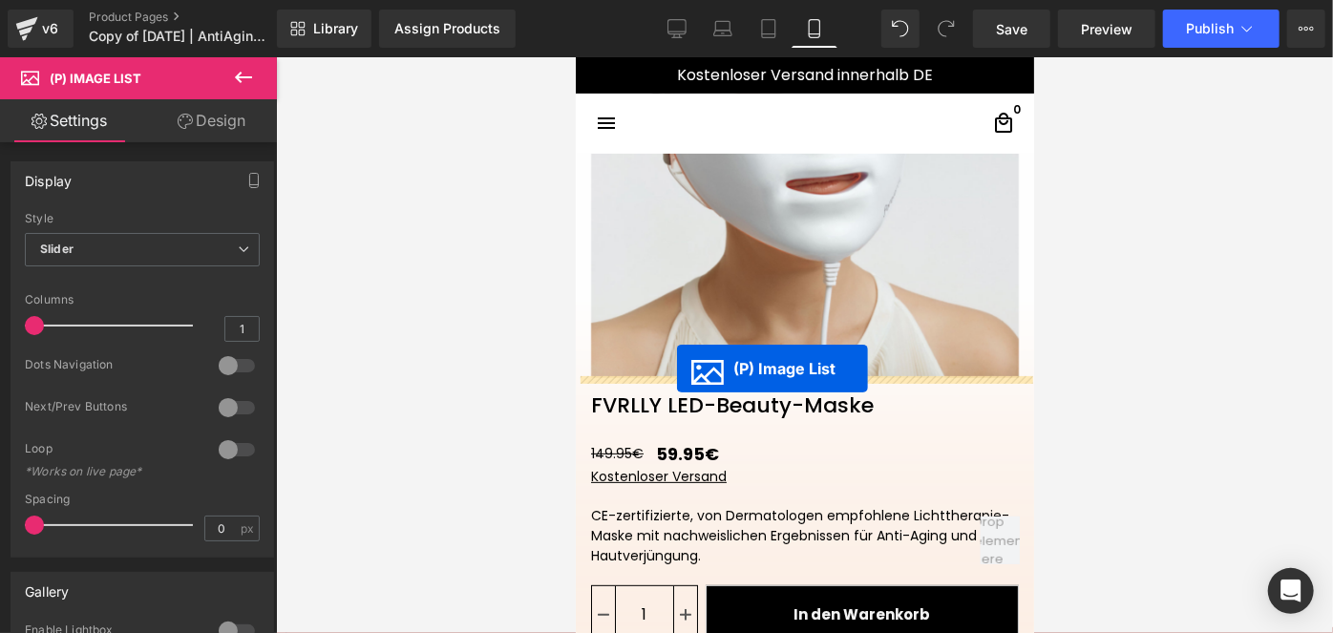
drag, startPoint x: 786, startPoint y: 614, endPoint x: 676, endPoint y: 369, distance: 268.8
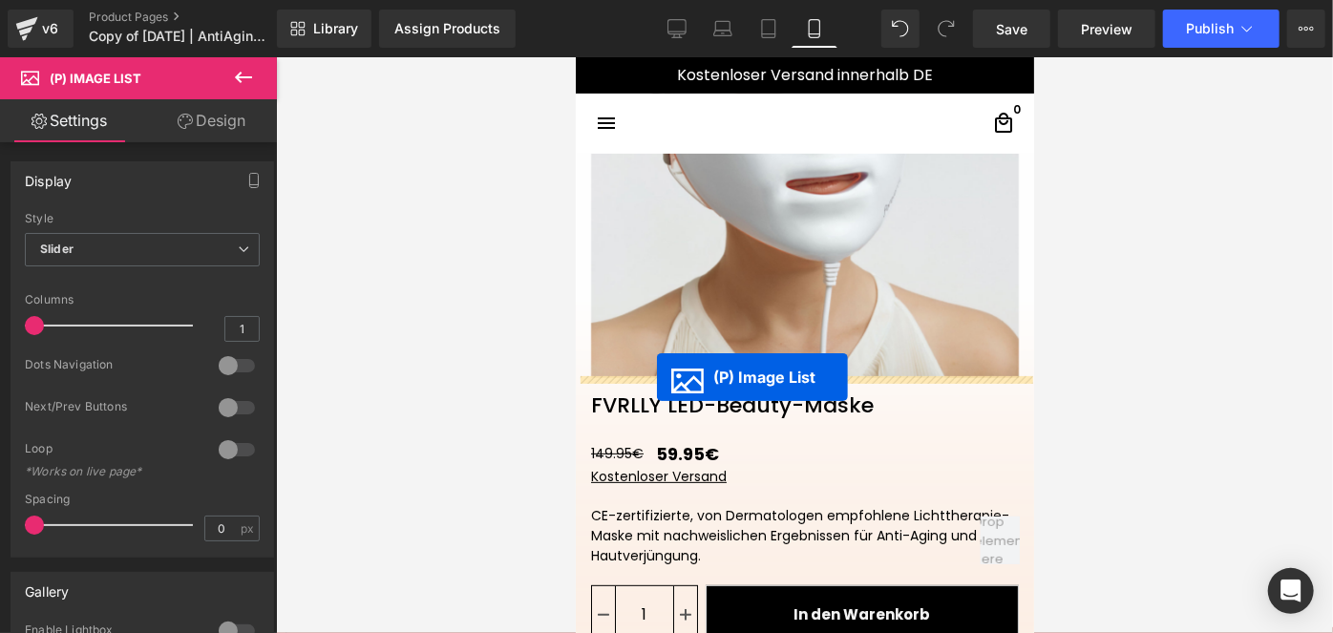
click at [656, 378] on link "FVRLLY LED-Beauty-Maske" at bounding box center [731, 397] width 313 height 40
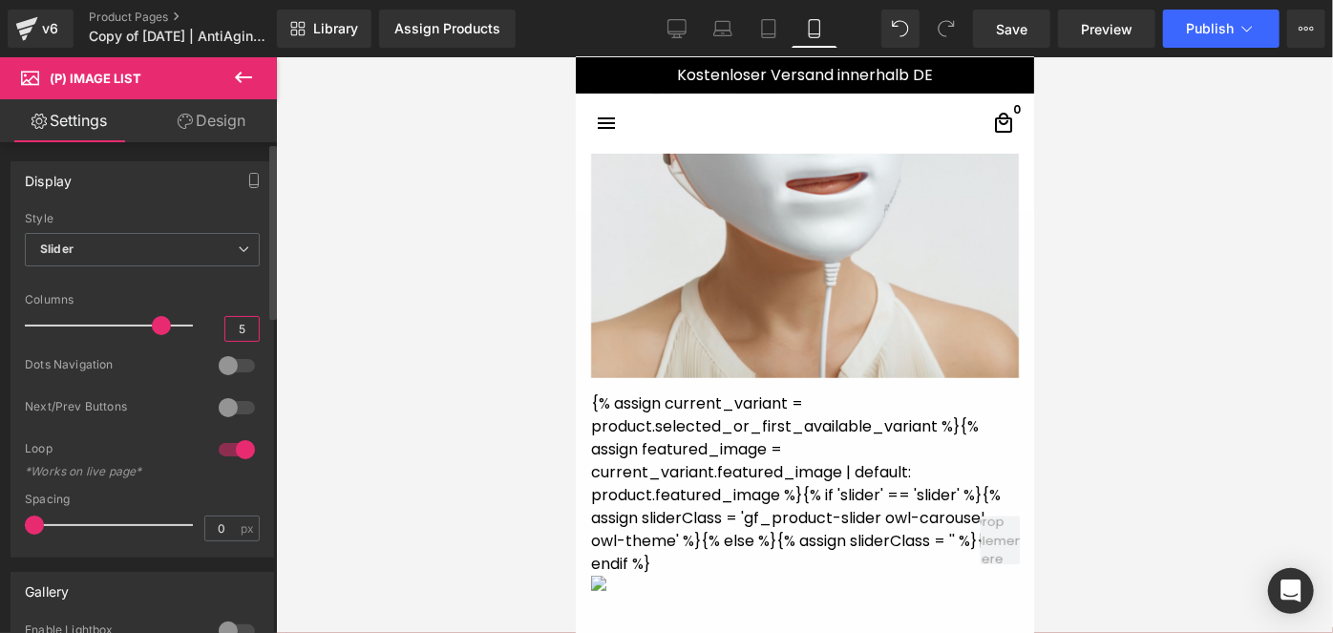
click at [239, 332] on input "5" at bounding box center [241, 329] width 33 height 24
type input "7"
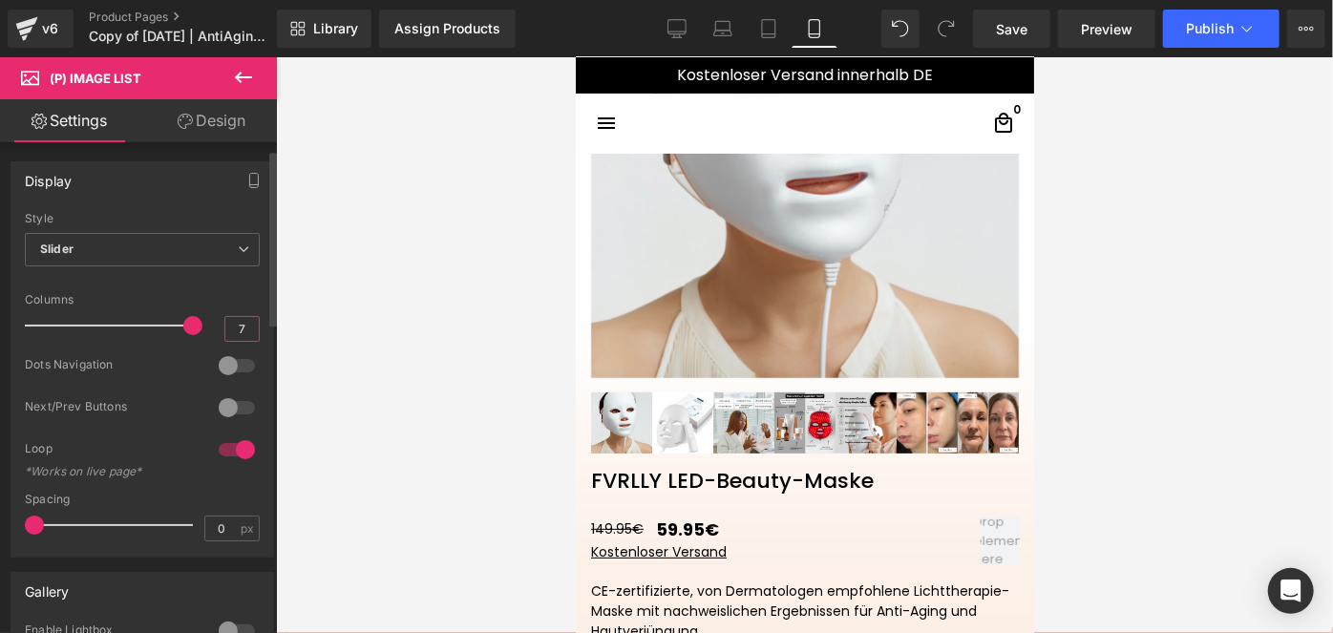
scroll to position [27, 0]
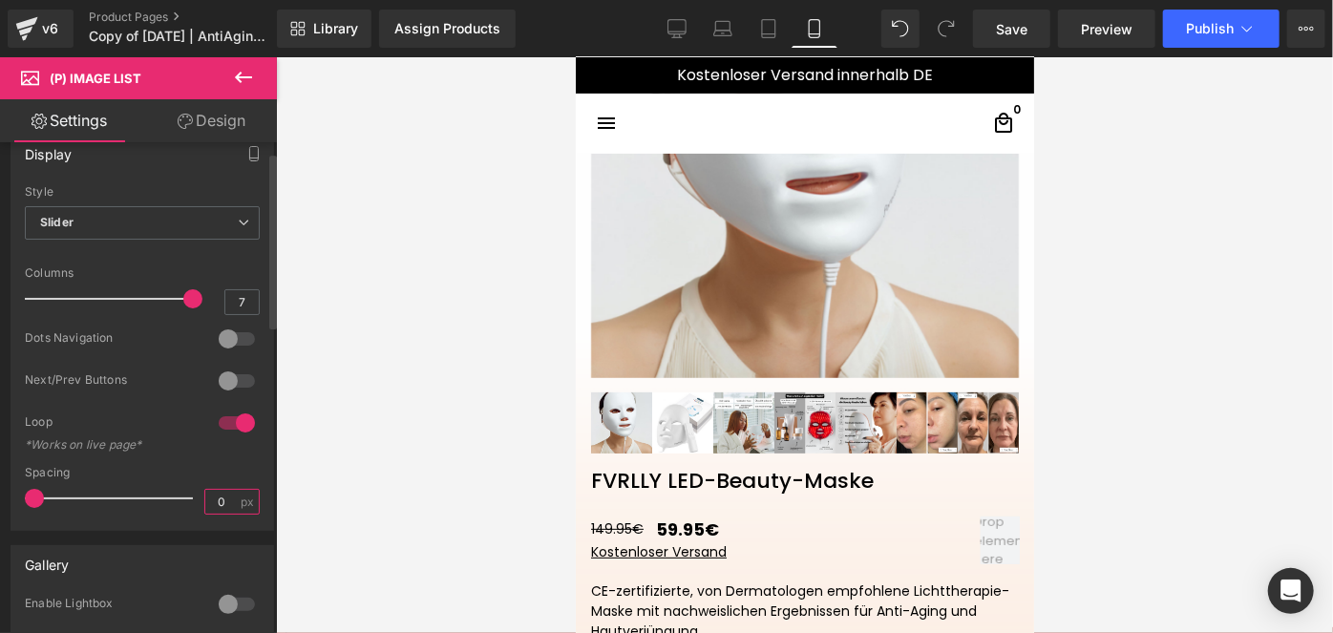
click at [217, 498] on input "0" at bounding box center [221, 502] width 33 height 24
type input "5"
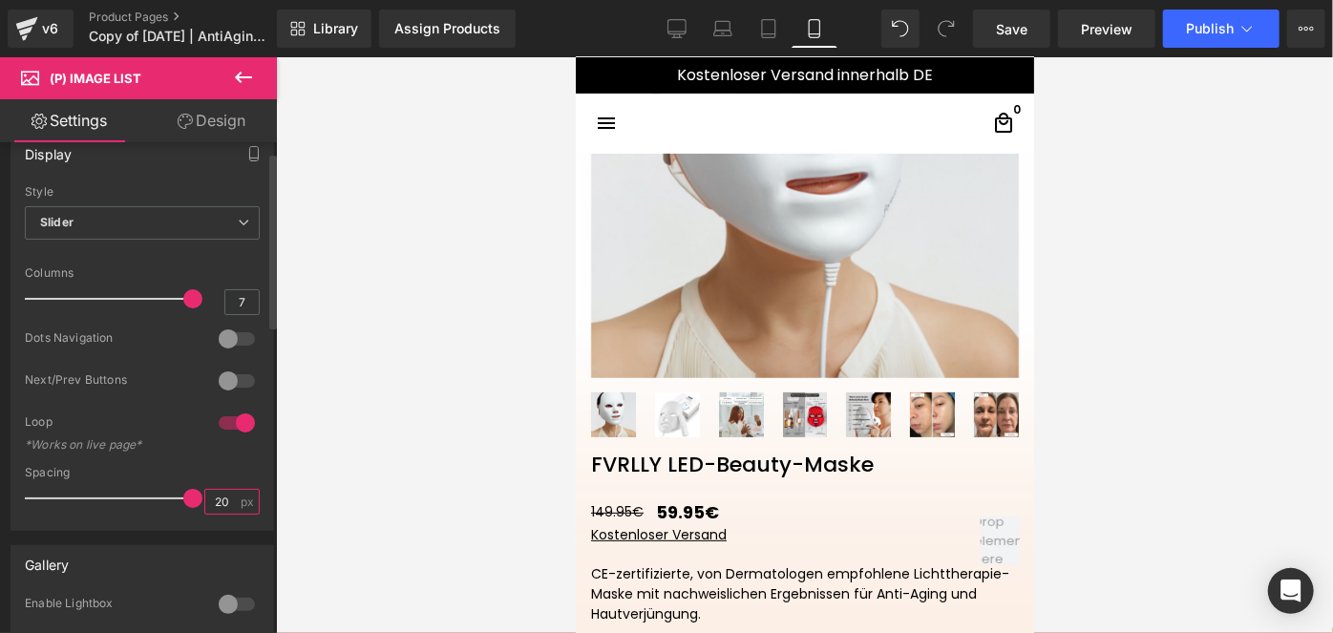
type input "2"
type input "5"
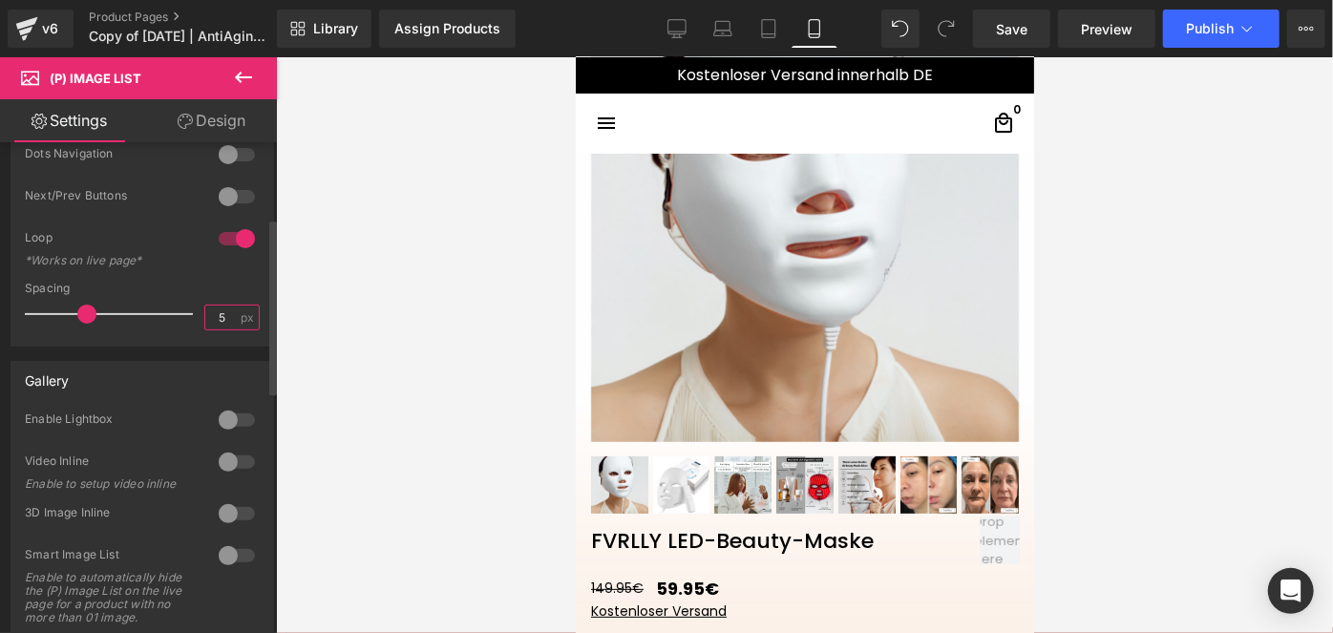
scroll to position [211, 0]
click at [241, 456] on div at bounding box center [237, 462] width 46 height 31
click at [237, 458] on div at bounding box center [237, 462] width 46 height 31
click at [226, 416] on div at bounding box center [237, 420] width 46 height 31
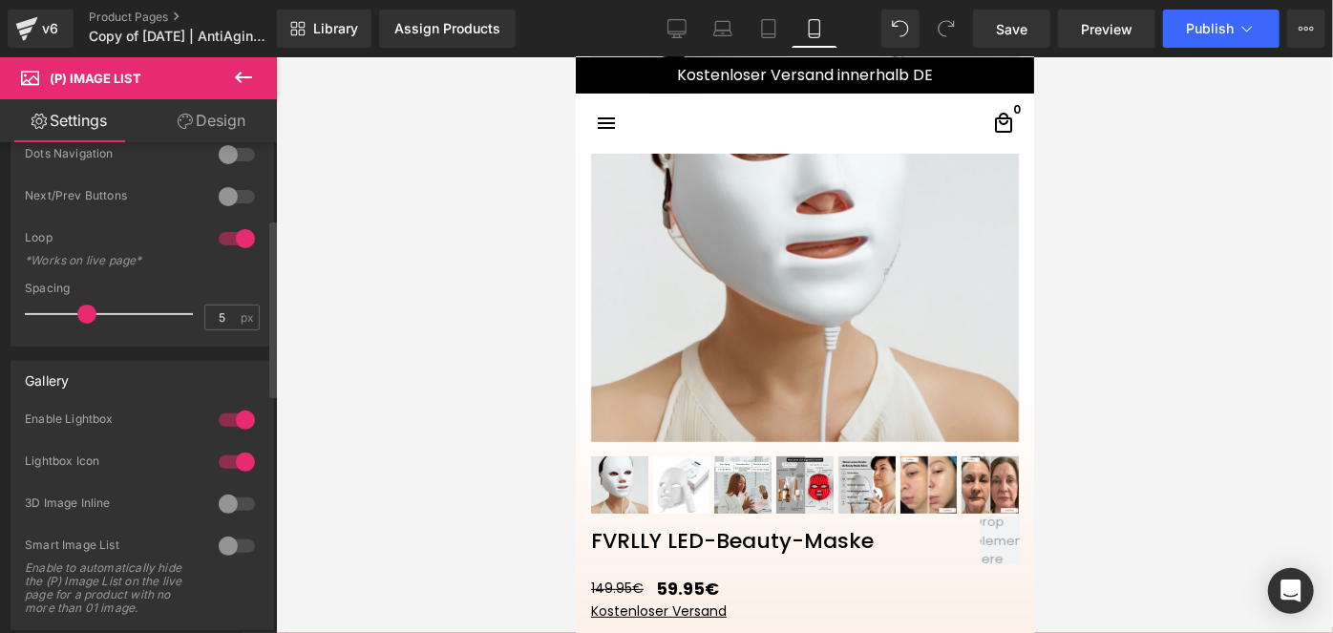
click at [230, 421] on div at bounding box center [237, 420] width 46 height 31
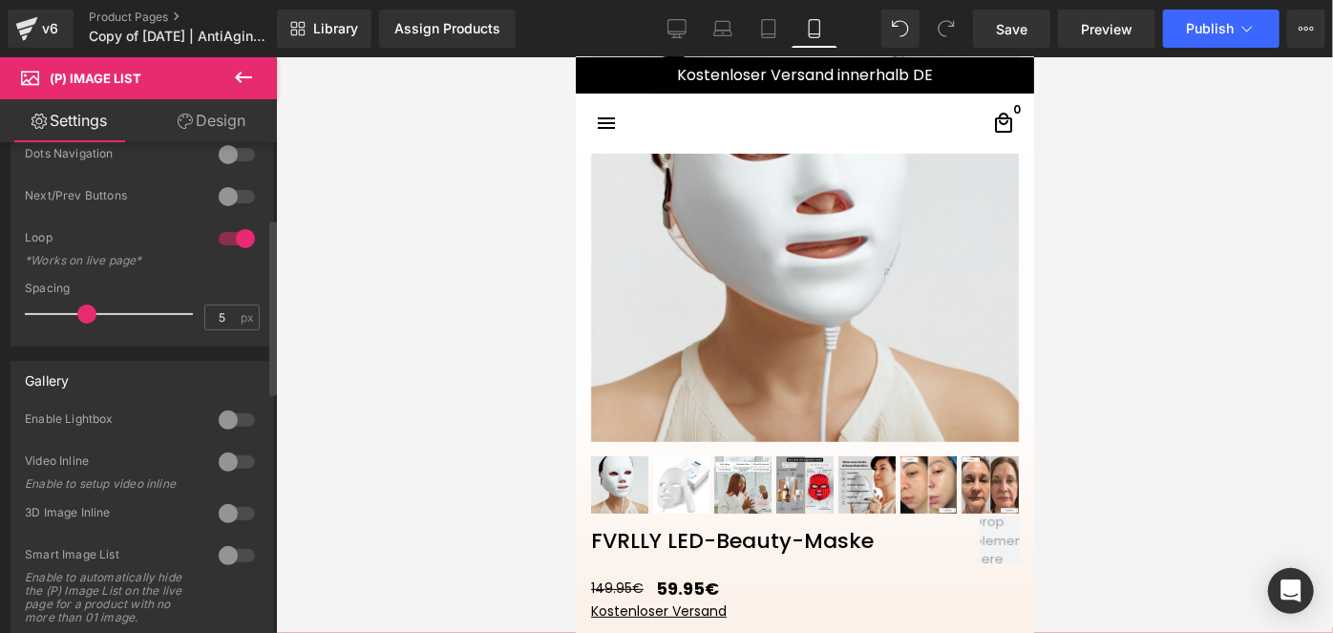
click at [215, 467] on div at bounding box center [237, 462] width 46 height 31
click at [238, 452] on div at bounding box center [237, 462] width 46 height 31
click at [232, 410] on div at bounding box center [237, 420] width 46 height 31
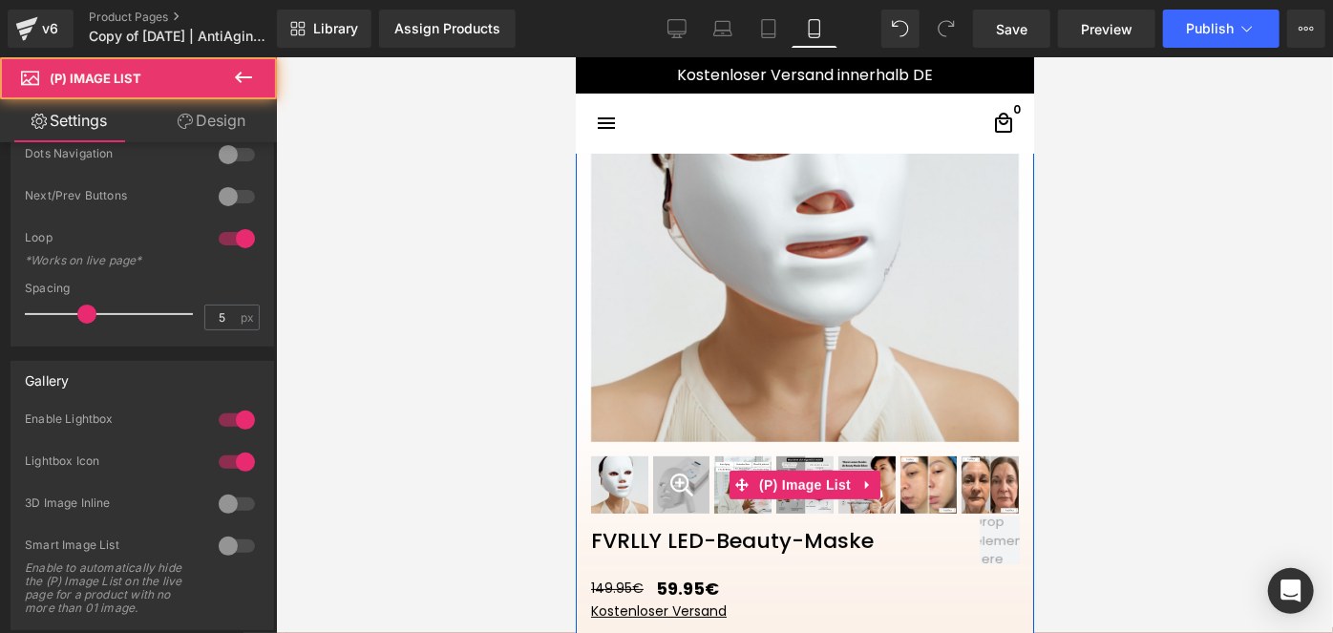
click at [662, 479] on div at bounding box center [680, 483] width 57 height 57
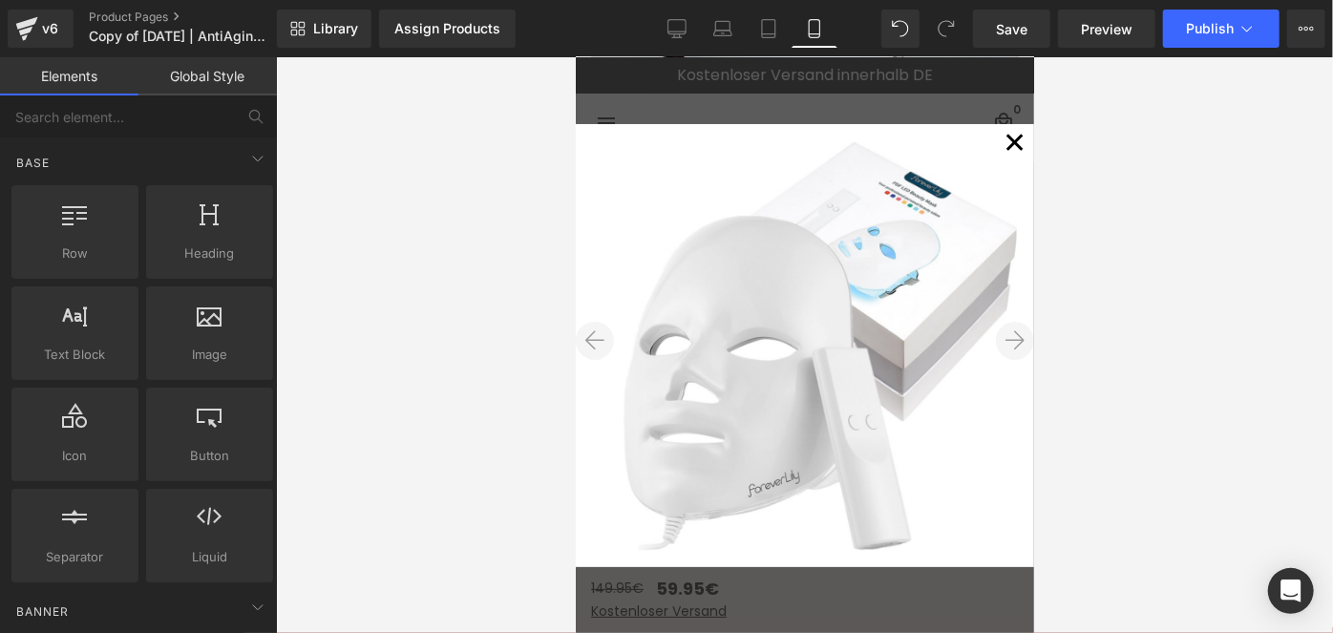
click at [732, 483] on img at bounding box center [804, 345] width 424 height 424
click at [995, 151] on button "✕" at bounding box center [1014, 142] width 38 height 38
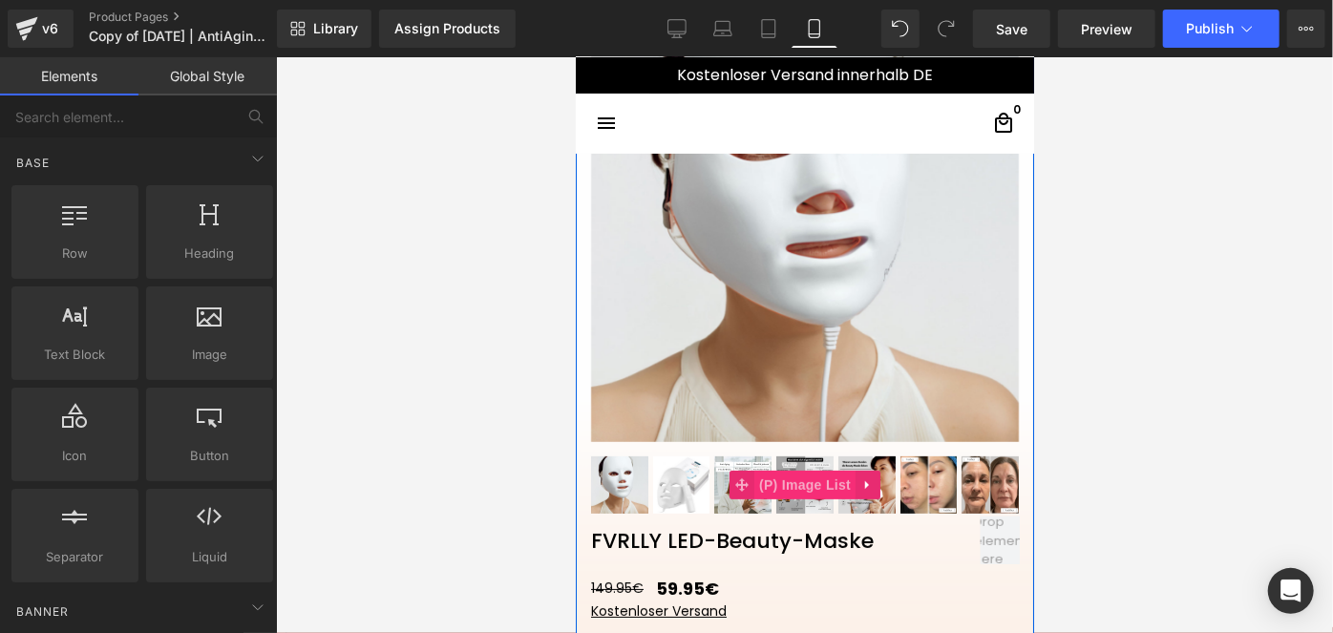
click at [773, 477] on span "(P) Image List" at bounding box center [803, 484] width 101 height 29
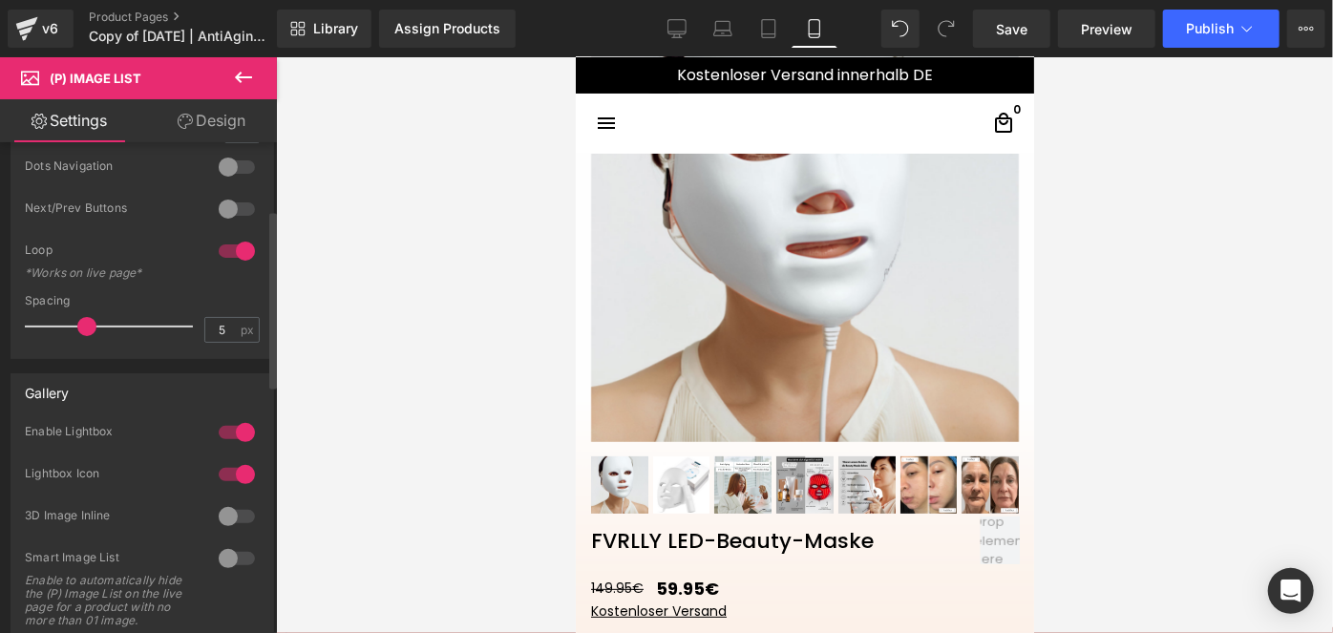
scroll to position [200, 0]
click at [235, 433] on div at bounding box center [237, 430] width 46 height 31
click at [235, 516] on div at bounding box center [237, 524] width 46 height 31
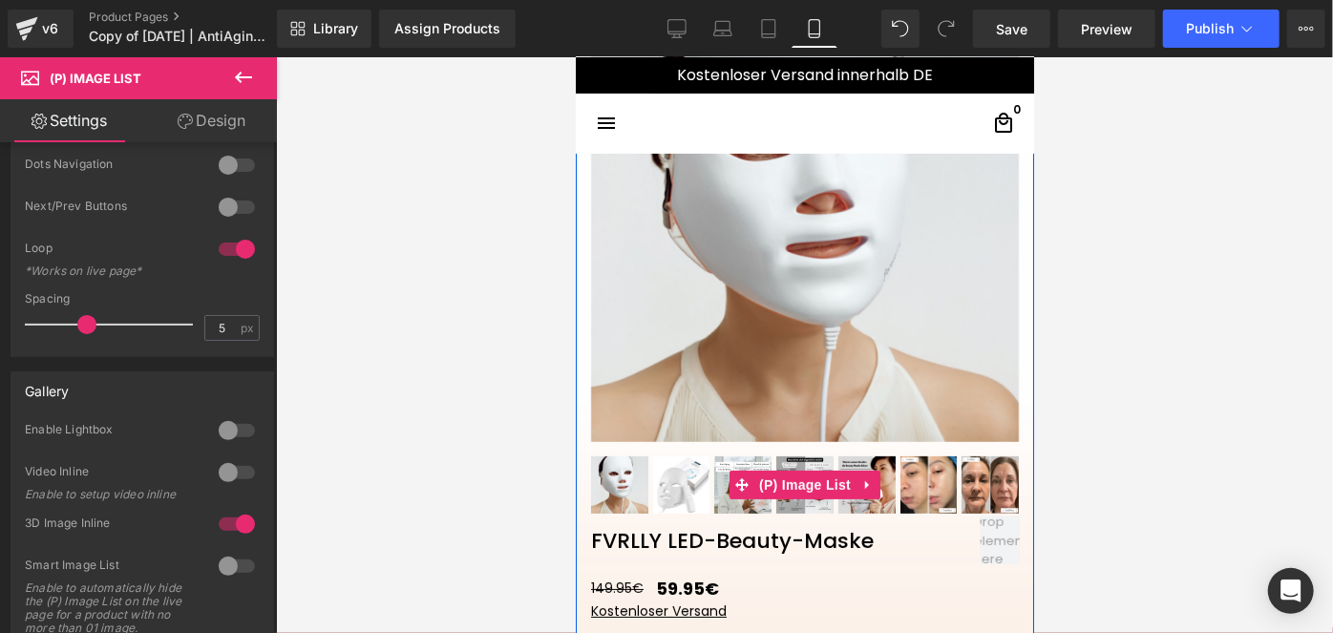
click at [682, 477] on img at bounding box center [680, 483] width 57 height 57
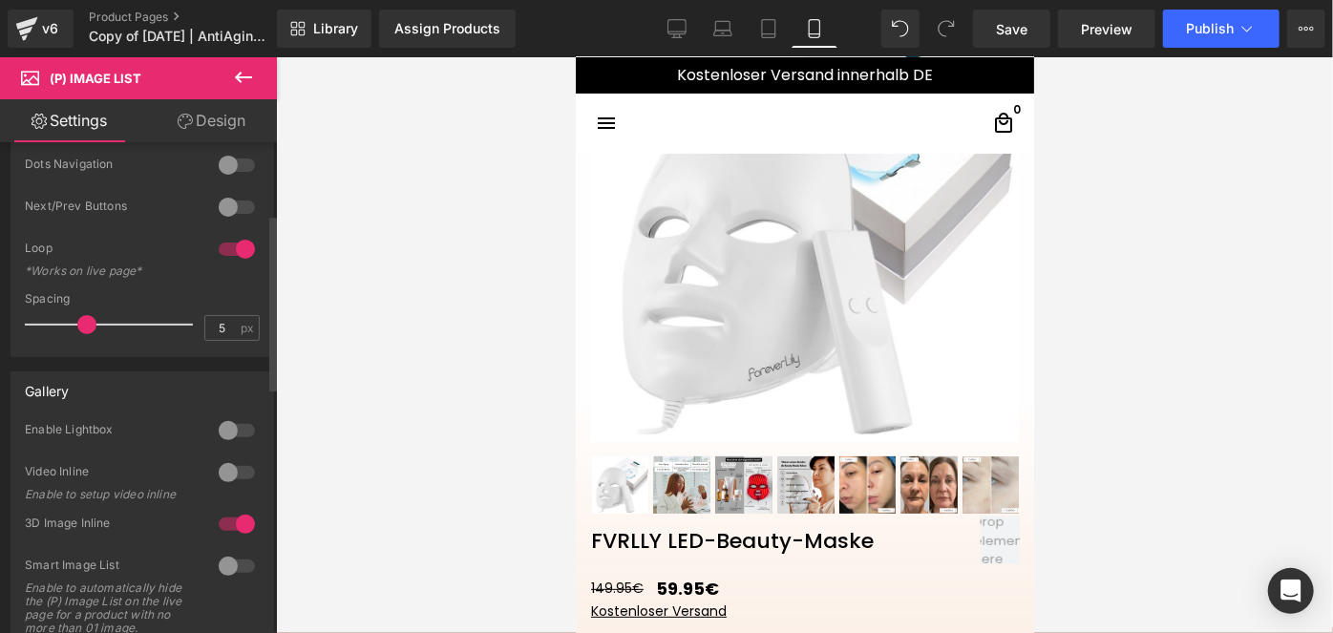
click at [234, 516] on div at bounding box center [237, 524] width 46 height 31
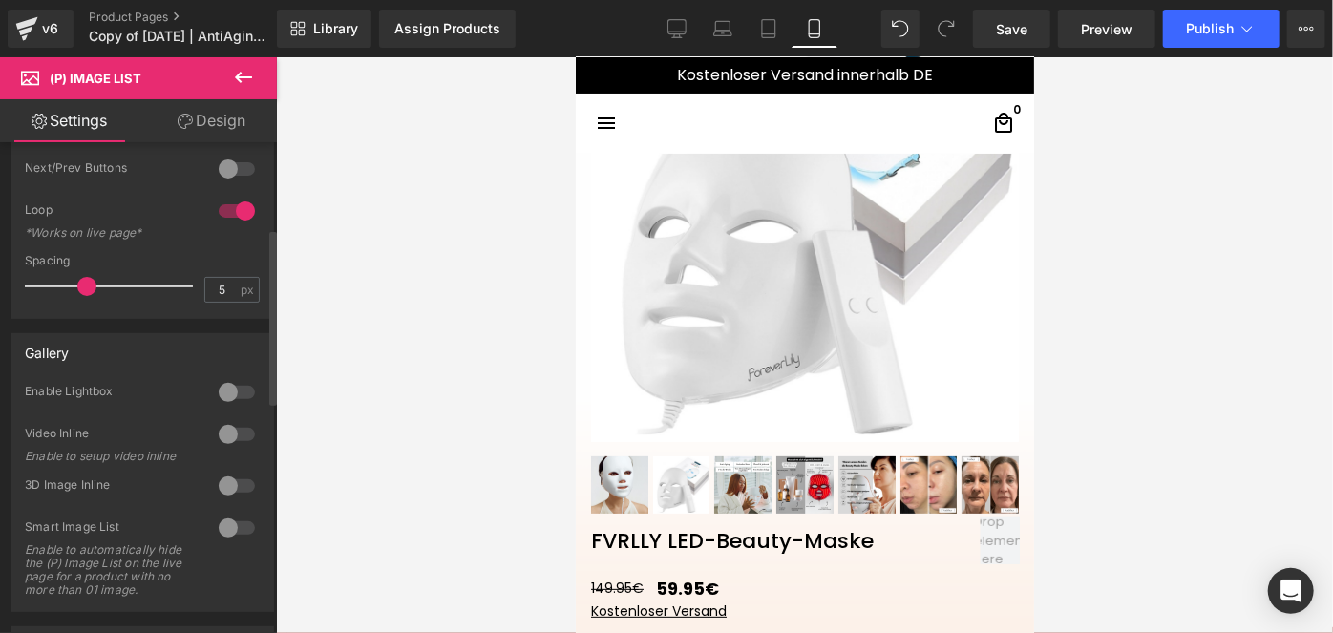
scroll to position [240, 0]
click at [241, 524] on div at bounding box center [237, 527] width 46 height 31
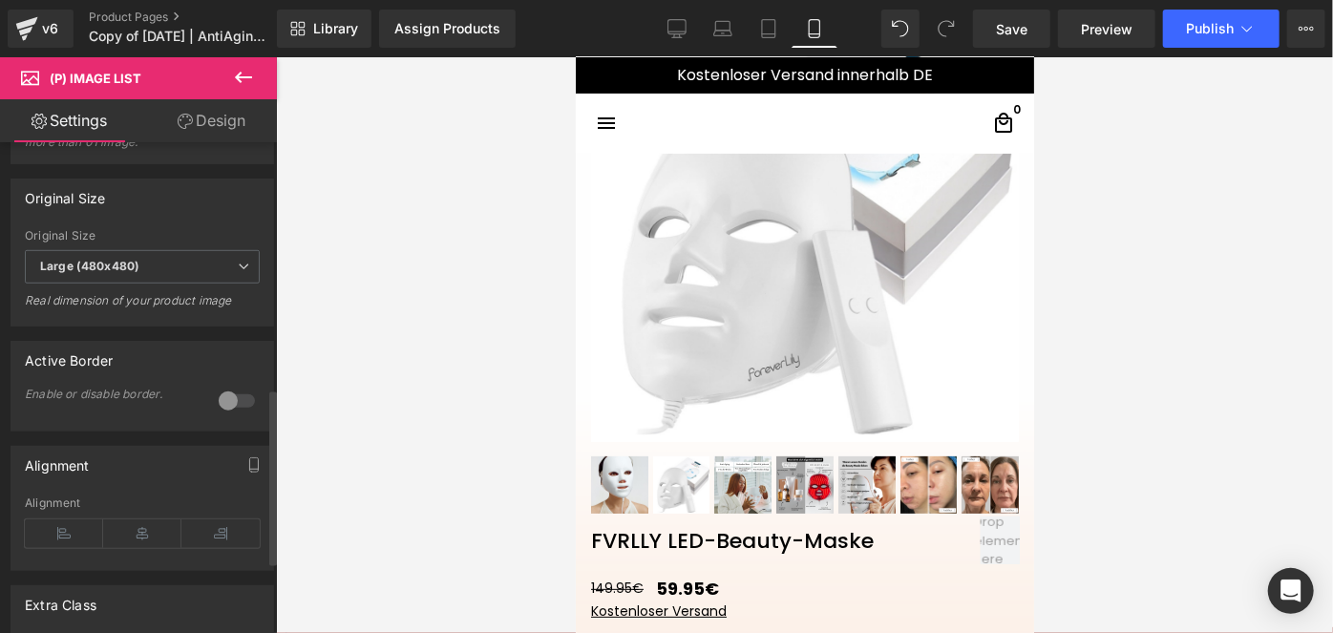
scroll to position [686, 0]
click at [166, 278] on span "Large (480x480)" at bounding box center [142, 267] width 235 height 33
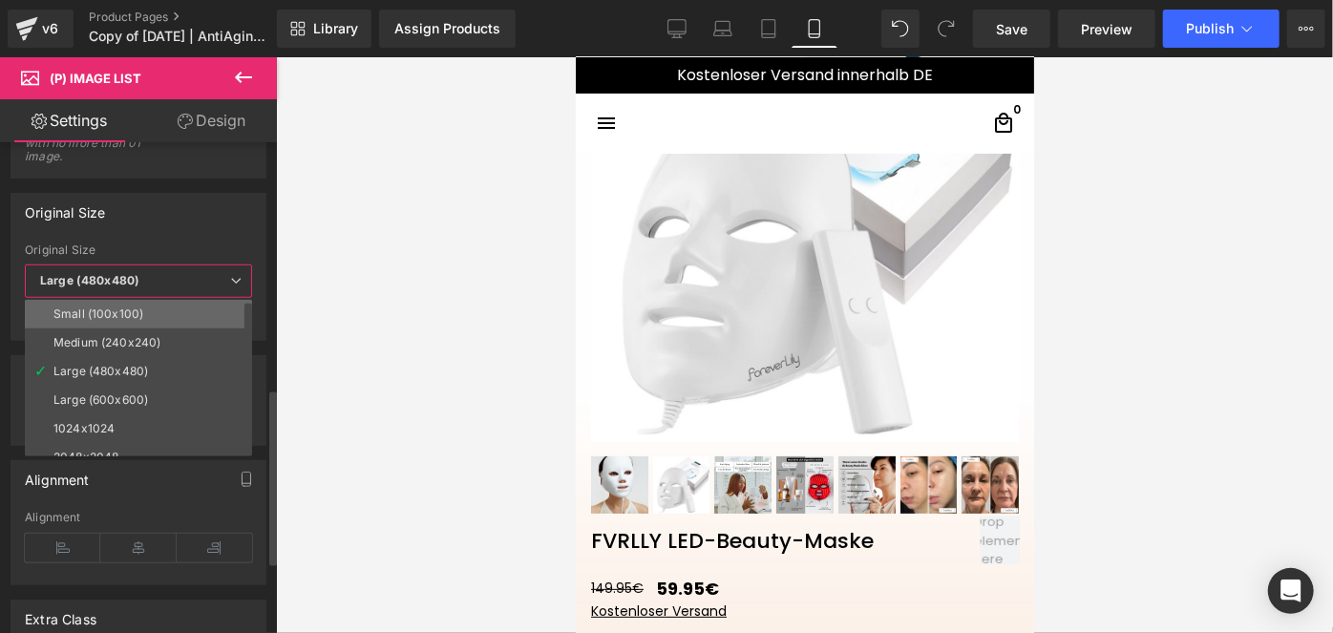
click at [141, 306] on li "Small (100x100)" at bounding box center [143, 314] width 236 height 29
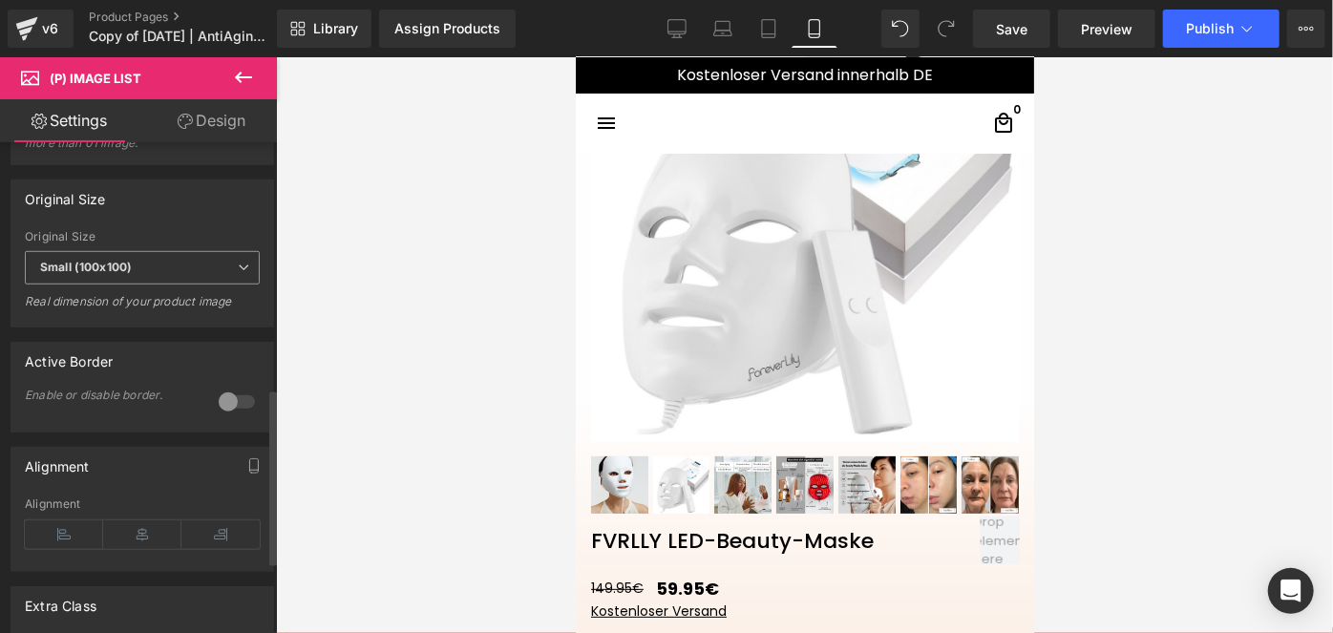
click at [153, 280] on span "Small (100x100)" at bounding box center [142, 267] width 235 height 33
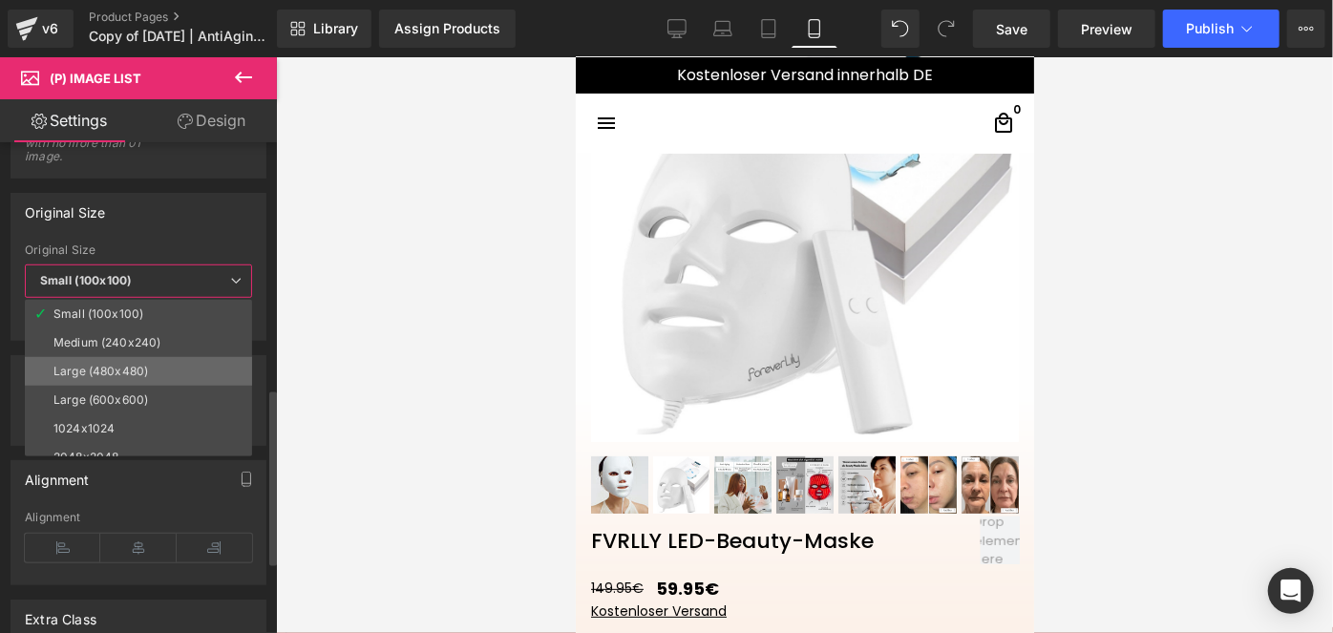
click at [109, 371] on div "Large (480x480)" at bounding box center [100, 371] width 95 height 13
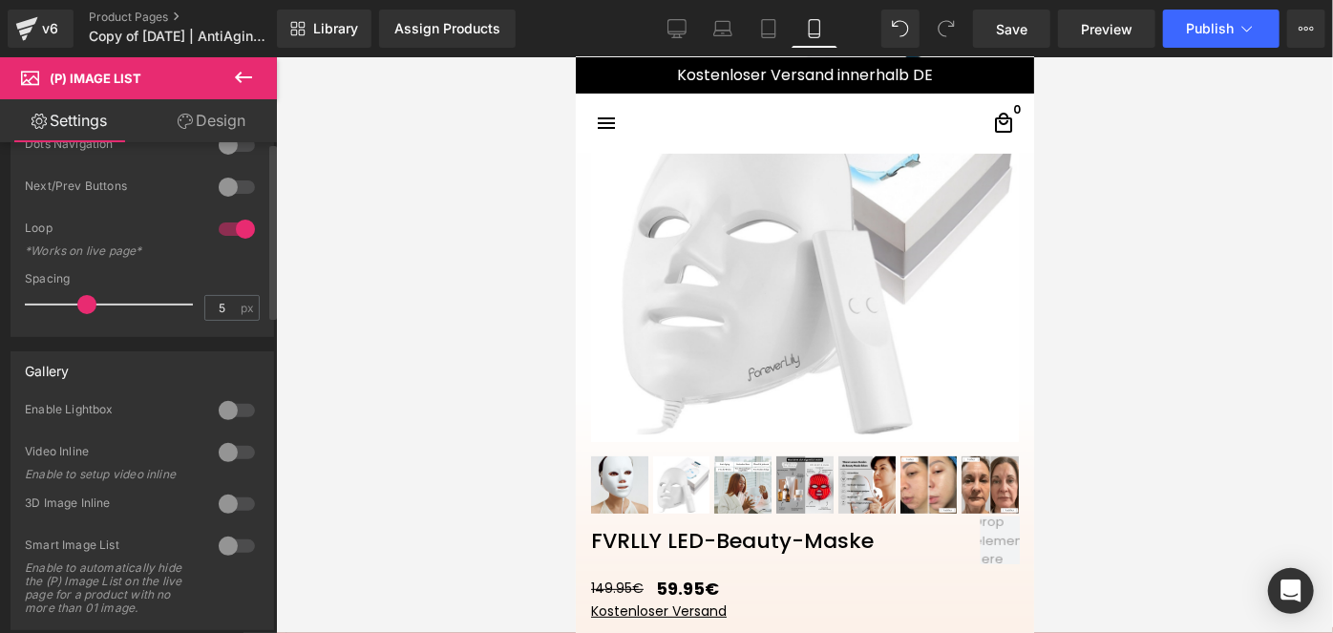
scroll to position [0, 0]
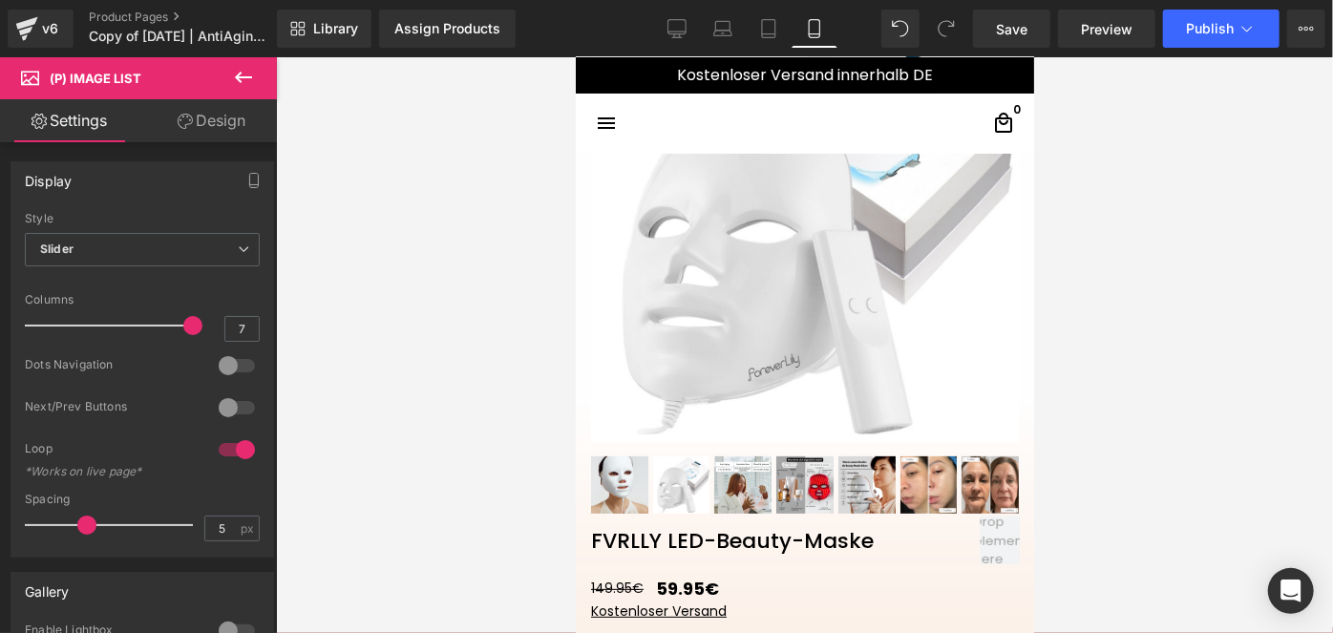
click at [196, 124] on link "Design" at bounding box center [211, 120] width 138 height 43
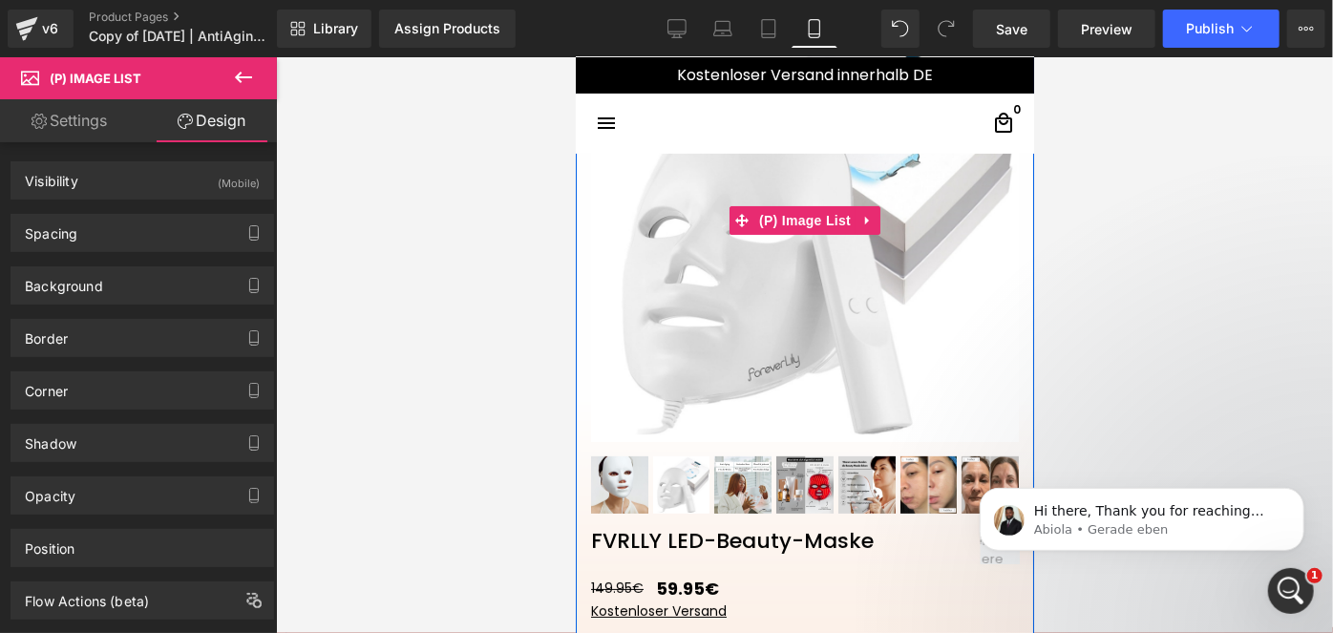
click at [728, 263] on img at bounding box center [804, 227] width 428 height 428
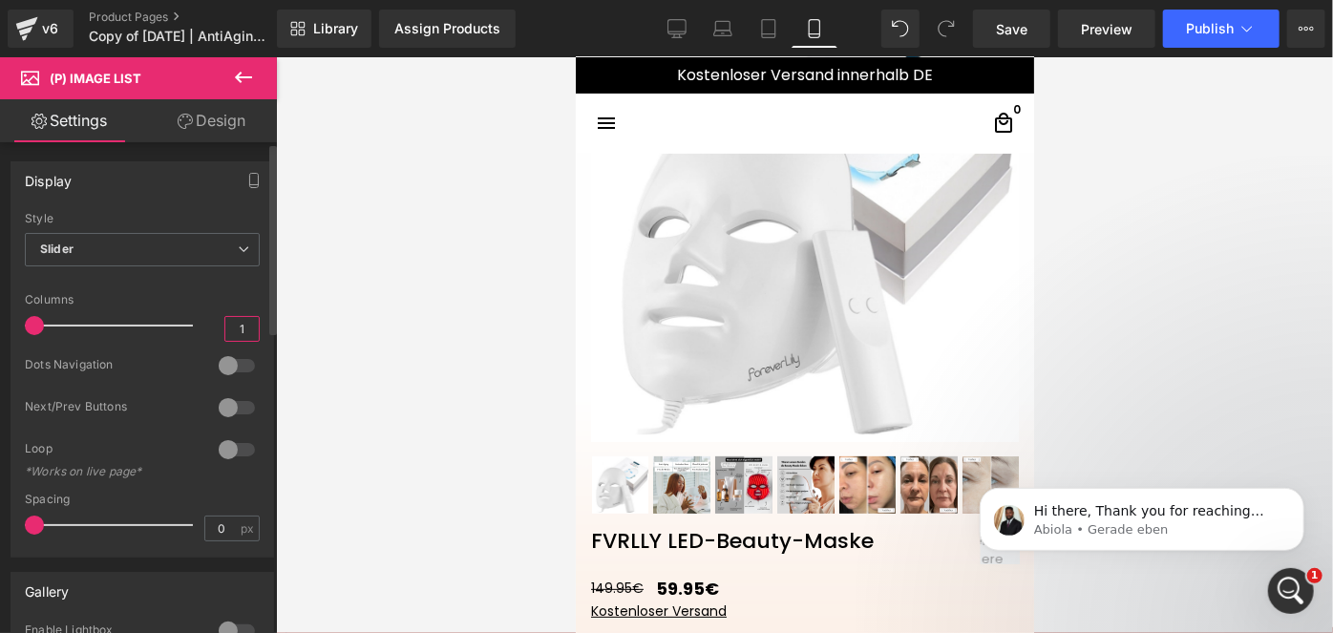
click at [246, 331] on input "1" at bounding box center [241, 329] width 33 height 24
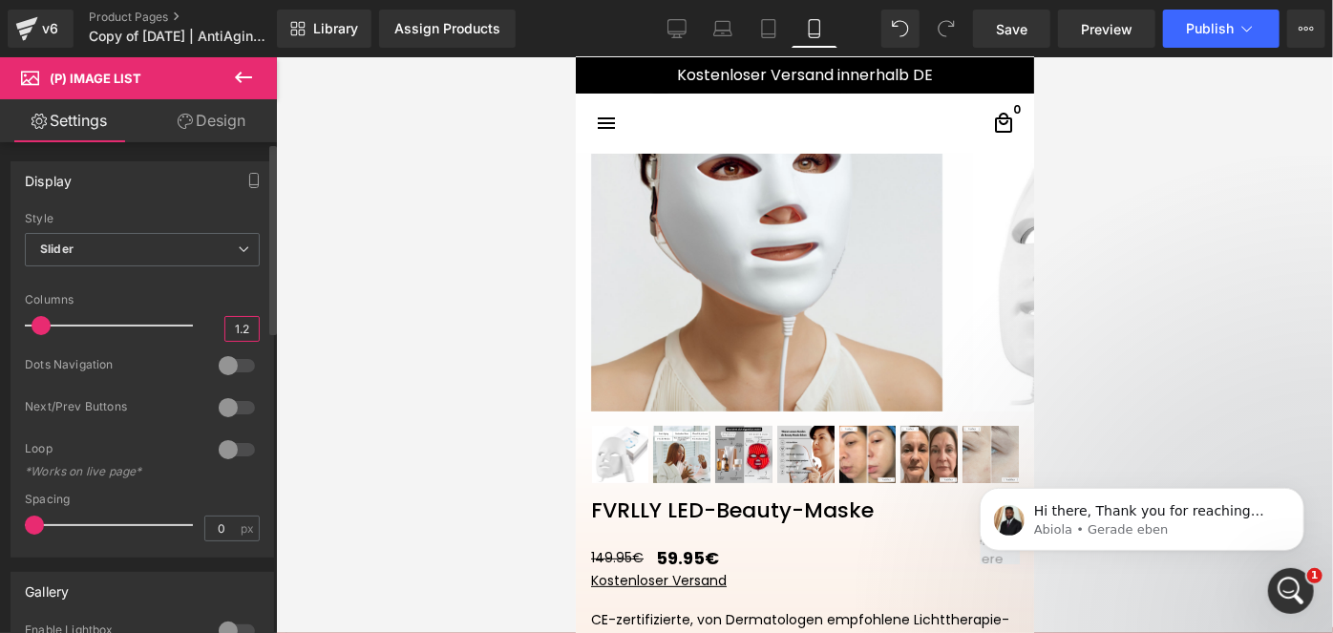
scroll to position [15, 0]
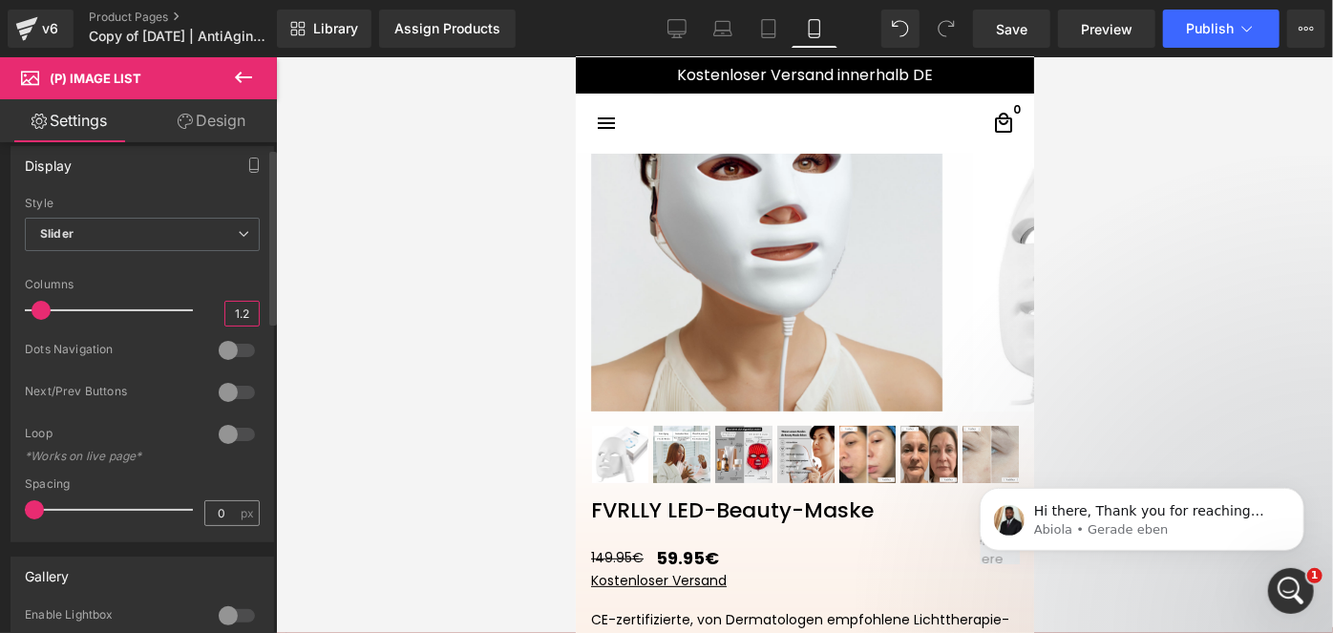
type input "1.2"
click at [218, 507] on input "0" at bounding box center [221, 513] width 33 height 24
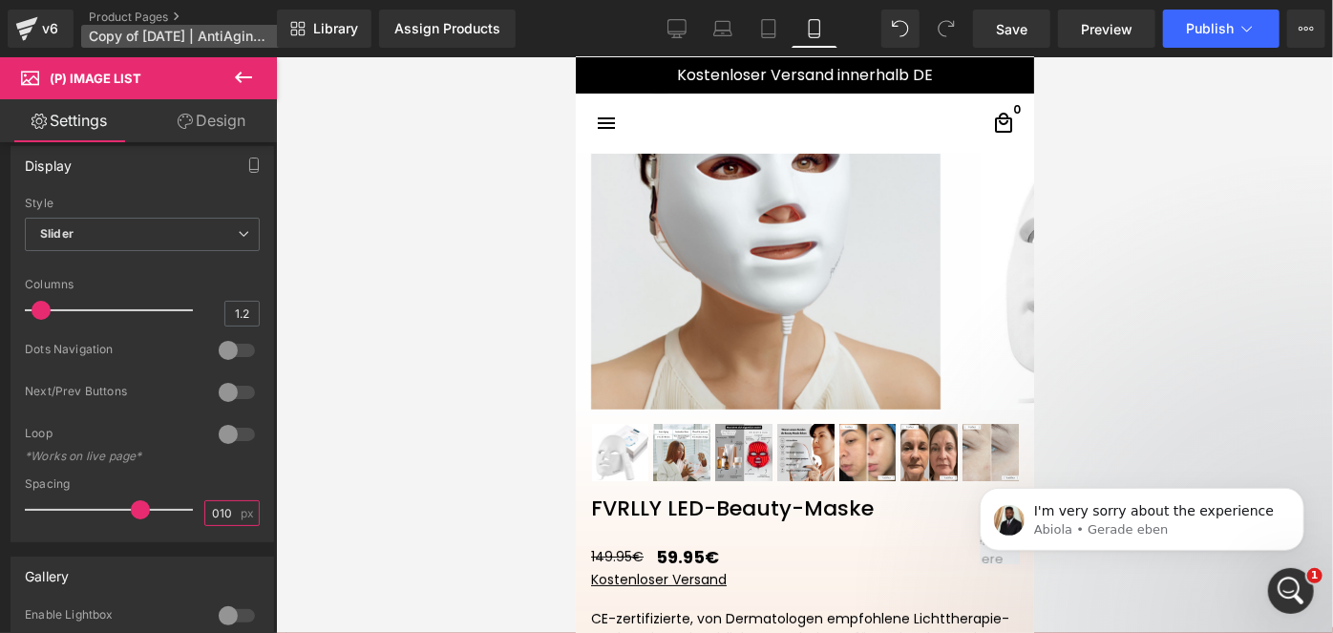
type input "10"
drag, startPoint x: 1015, startPoint y: 24, endPoint x: 317, endPoint y: 149, distance: 709.0
click at [1015, 24] on span "Save" at bounding box center [1012, 29] width 32 height 20
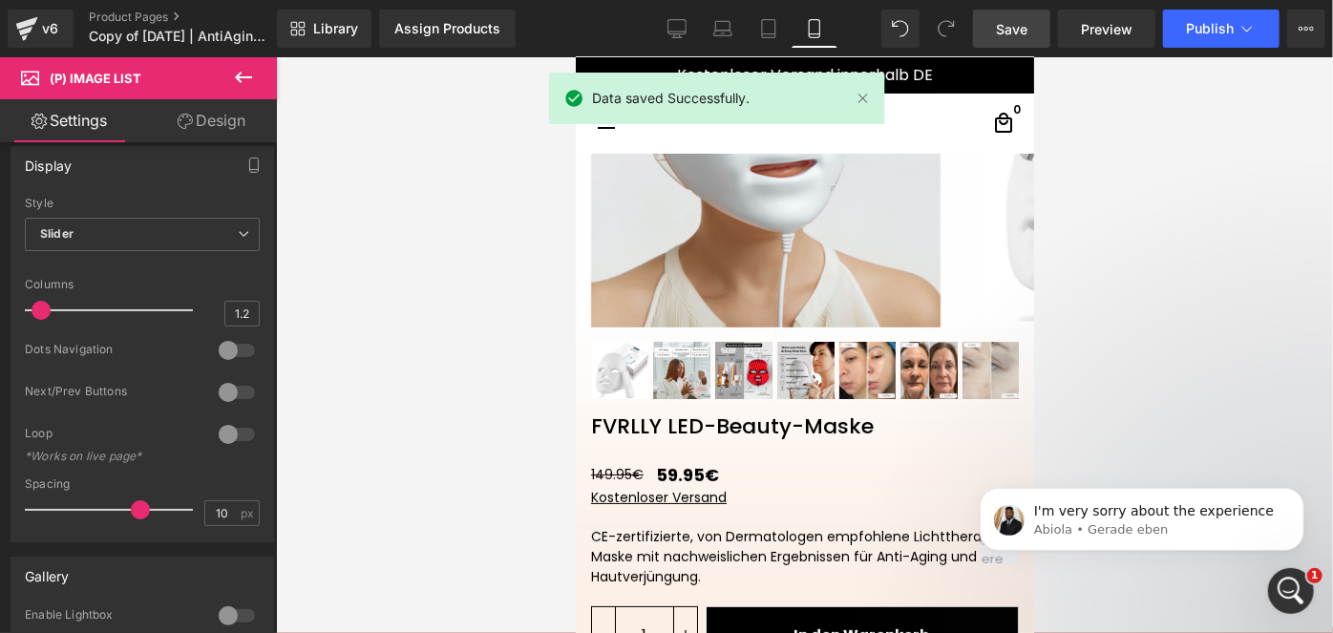
scroll to position [187, 0]
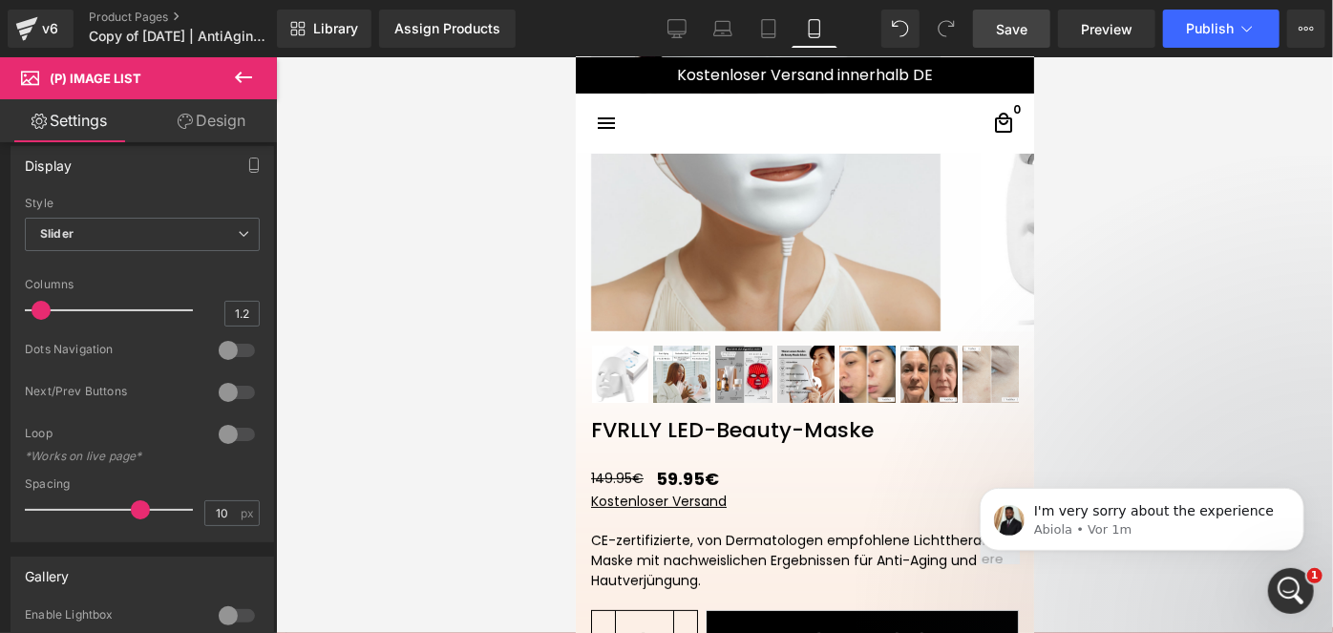
click at [244, 84] on icon at bounding box center [243, 77] width 23 height 23
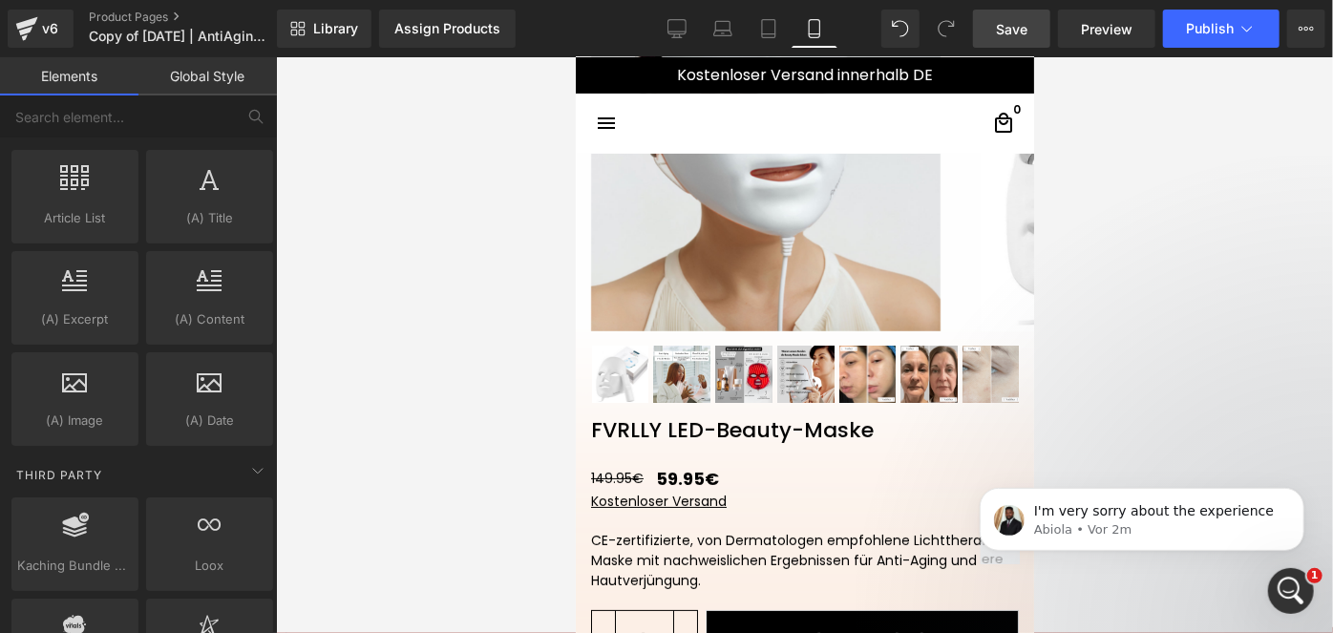
scroll to position [3995, 0]
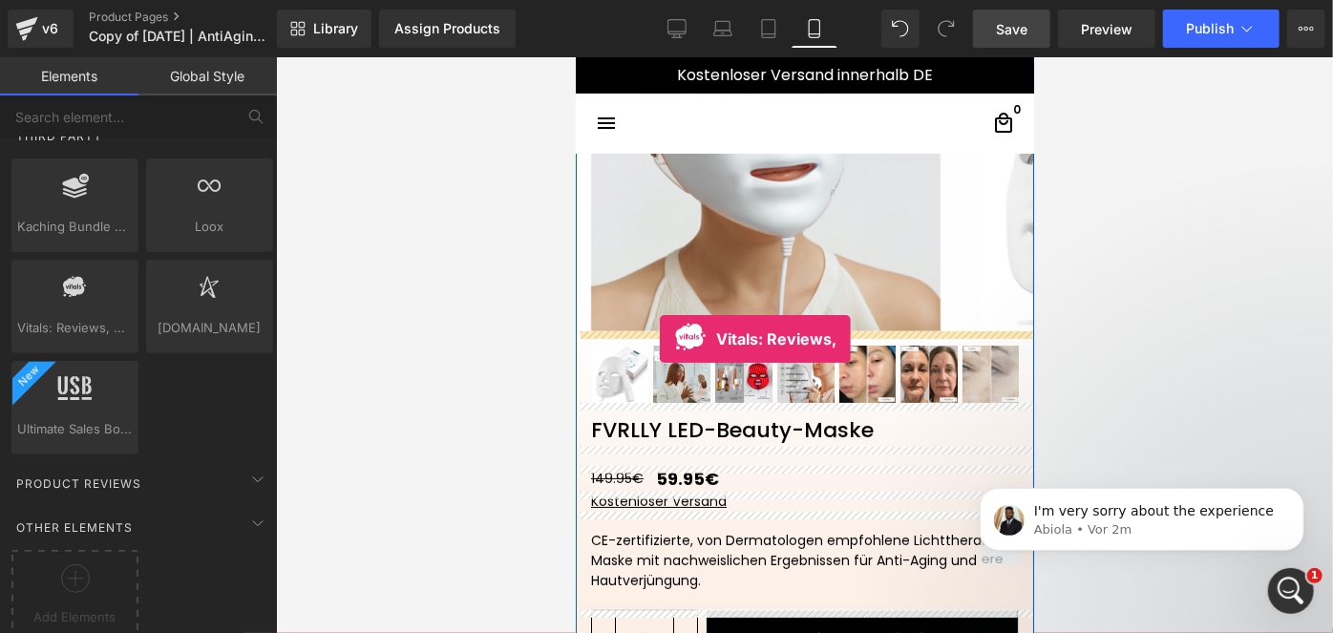
drag, startPoint x: 668, startPoint y: 354, endPoint x: 659, endPoint y: 338, distance: 18.8
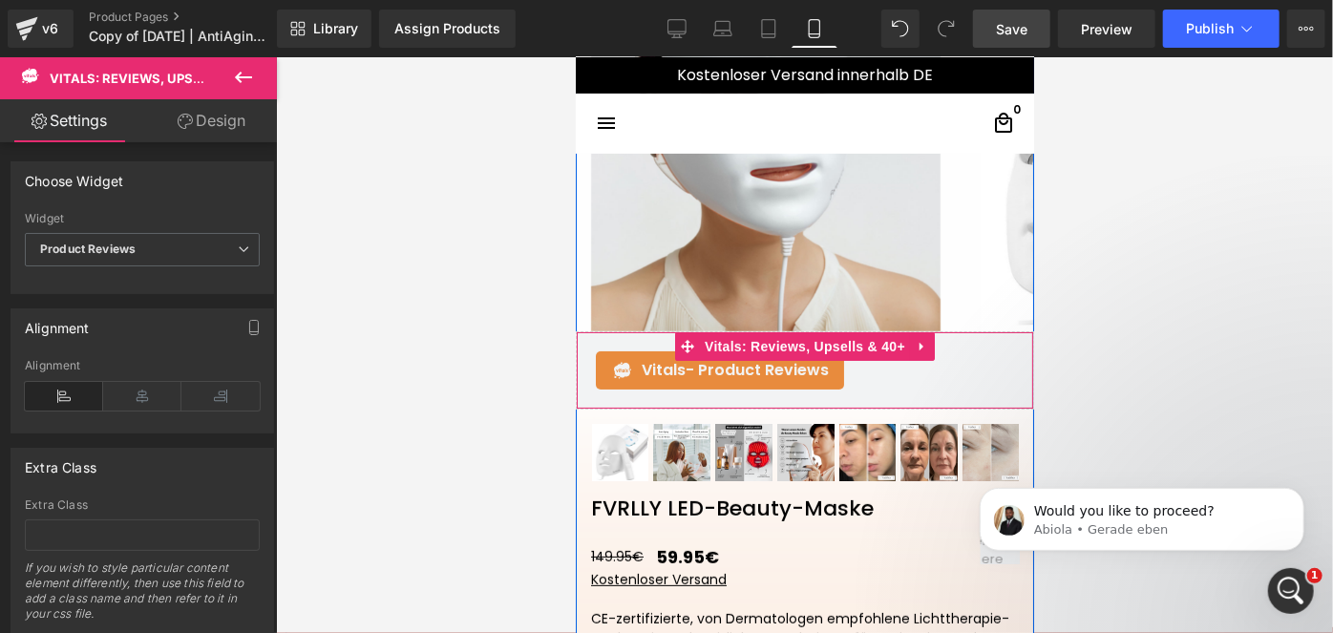
click at [698, 366] on span "- Product Reviews" at bounding box center [756, 369] width 143 height 22
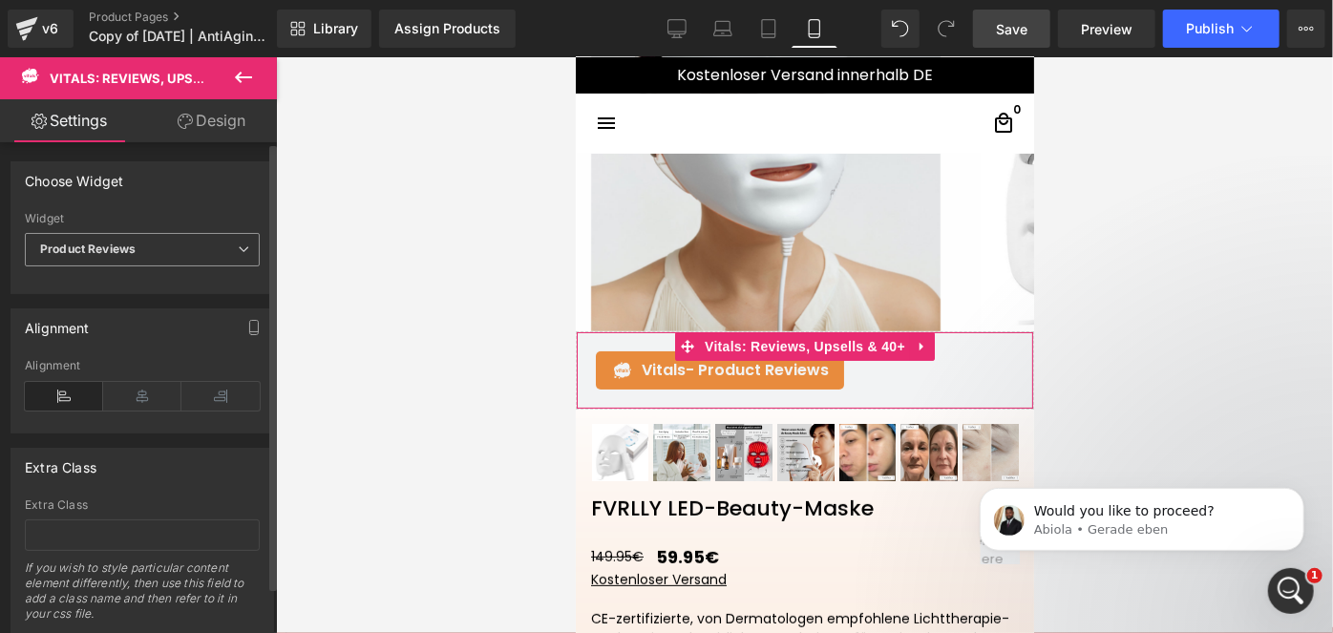
click at [185, 254] on span "Product Reviews" at bounding box center [142, 249] width 235 height 33
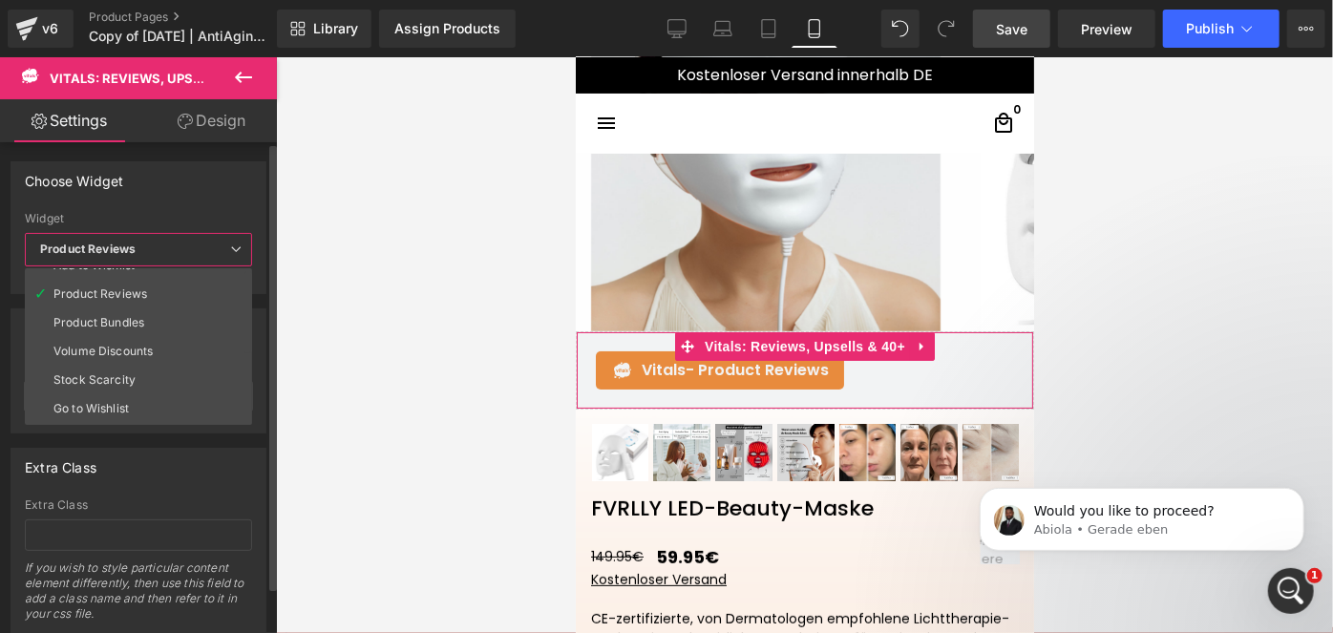
scroll to position [0, 0]
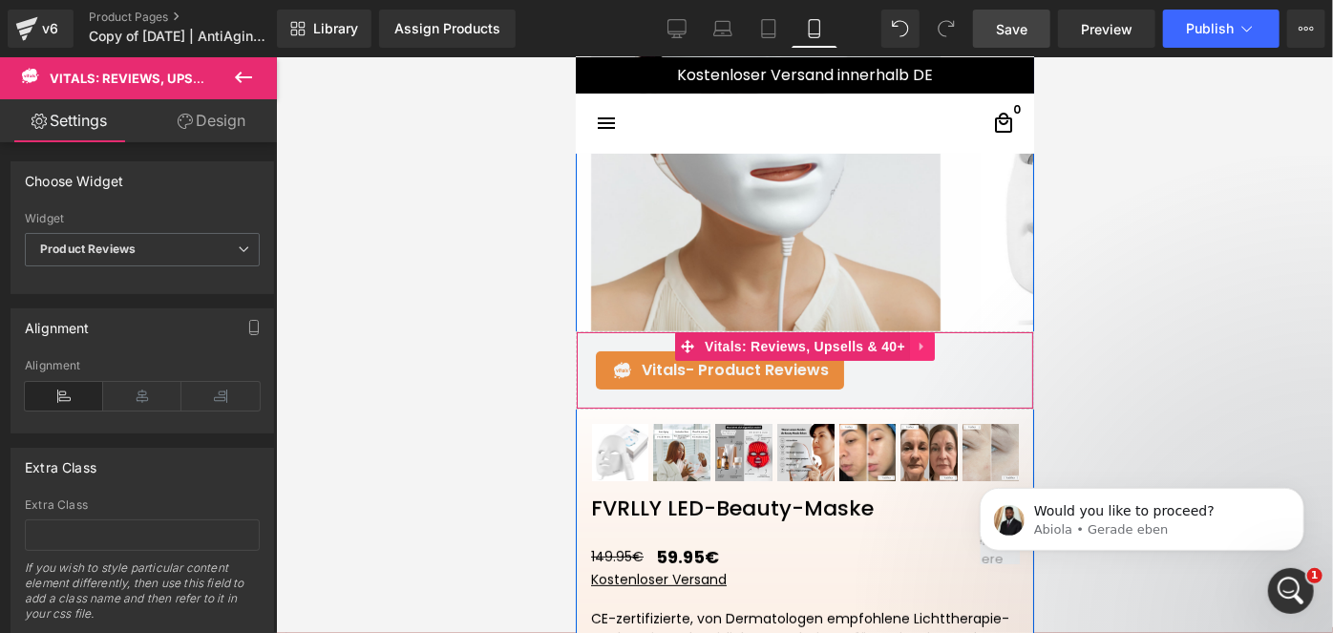
click at [918, 350] on icon at bounding box center [921, 346] width 13 height 14
click at [921, 350] on link at bounding box center [933, 345] width 25 height 29
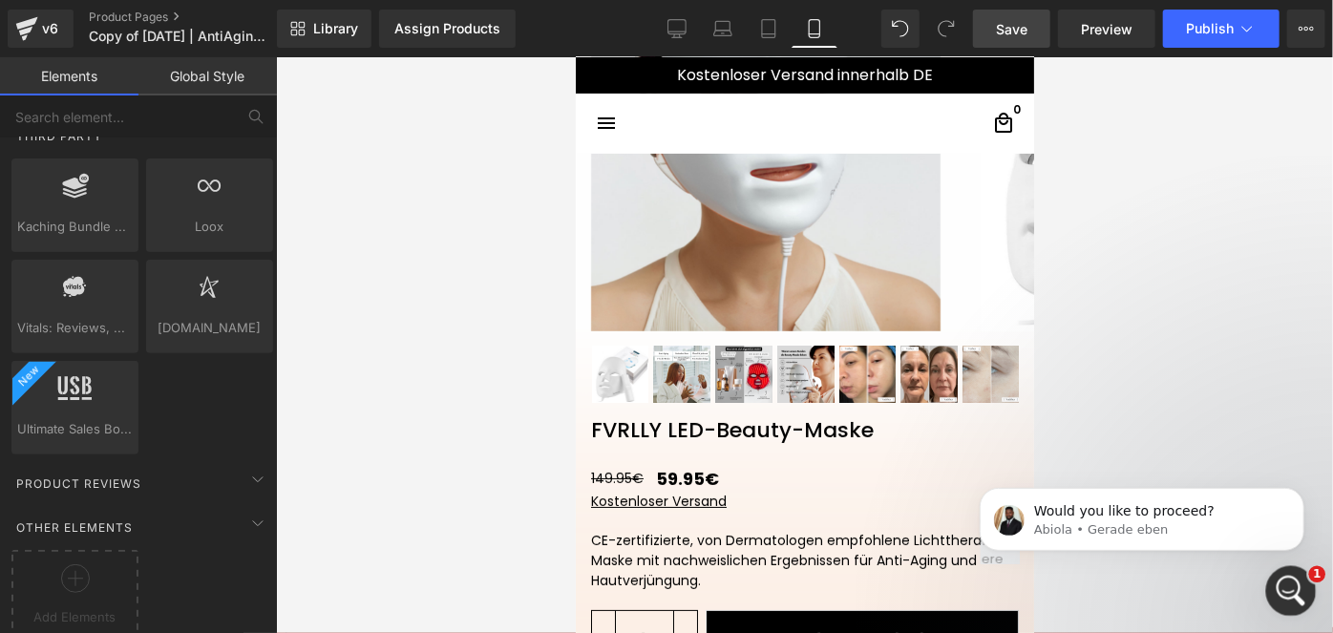
click at [1285, 567] on div "Intercom-Nachrichtendienst öffnen" at bounding box center [1287, 588] width 63 height 63
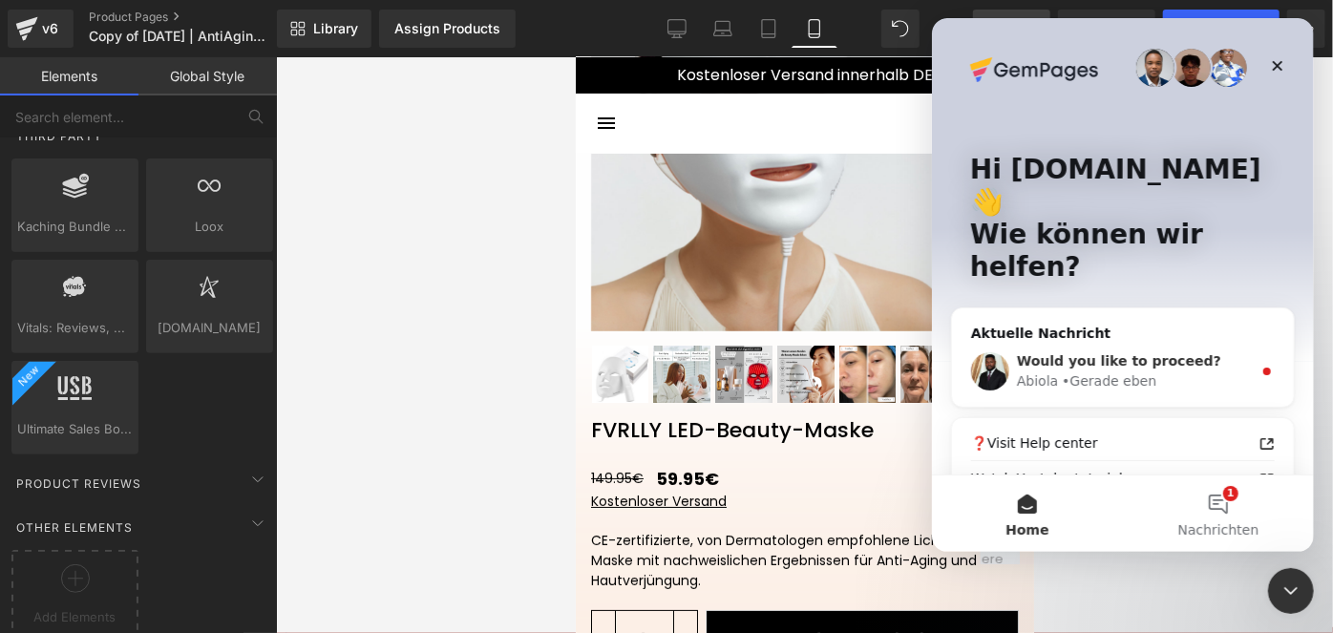
click at [1187, 371] on div "Abiola • Gerade eben" at bounding box center [1133, 381] width 235 height 20
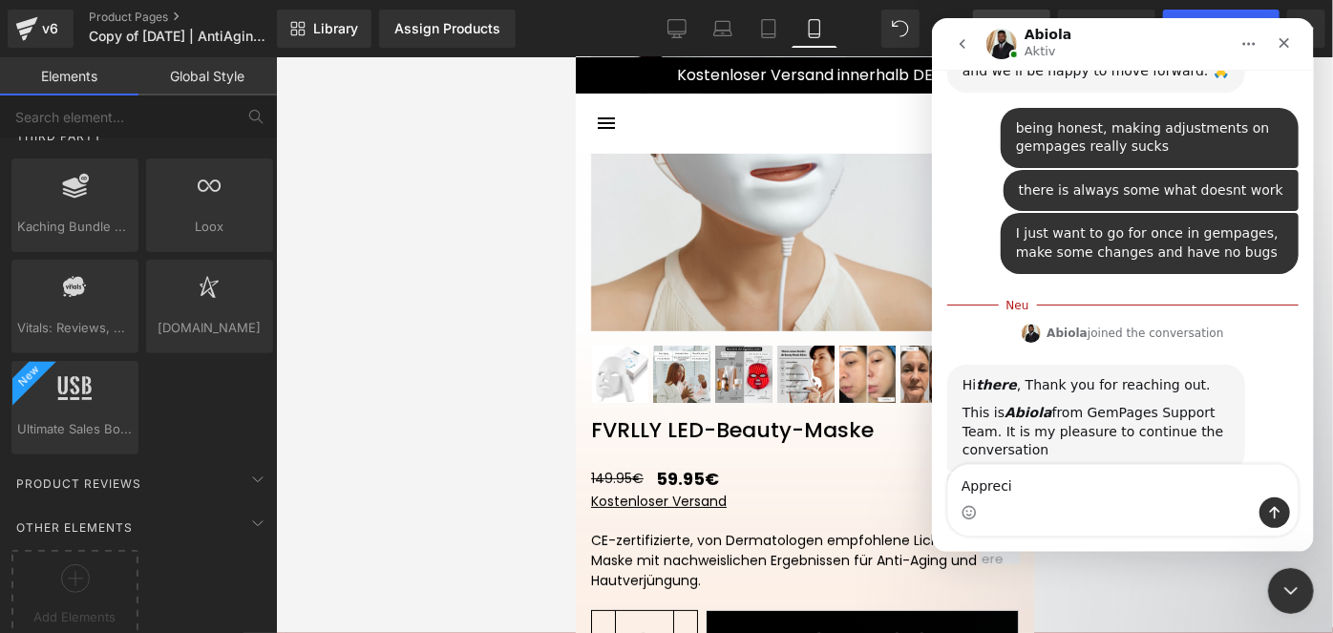
scroll to position [2238, 0]
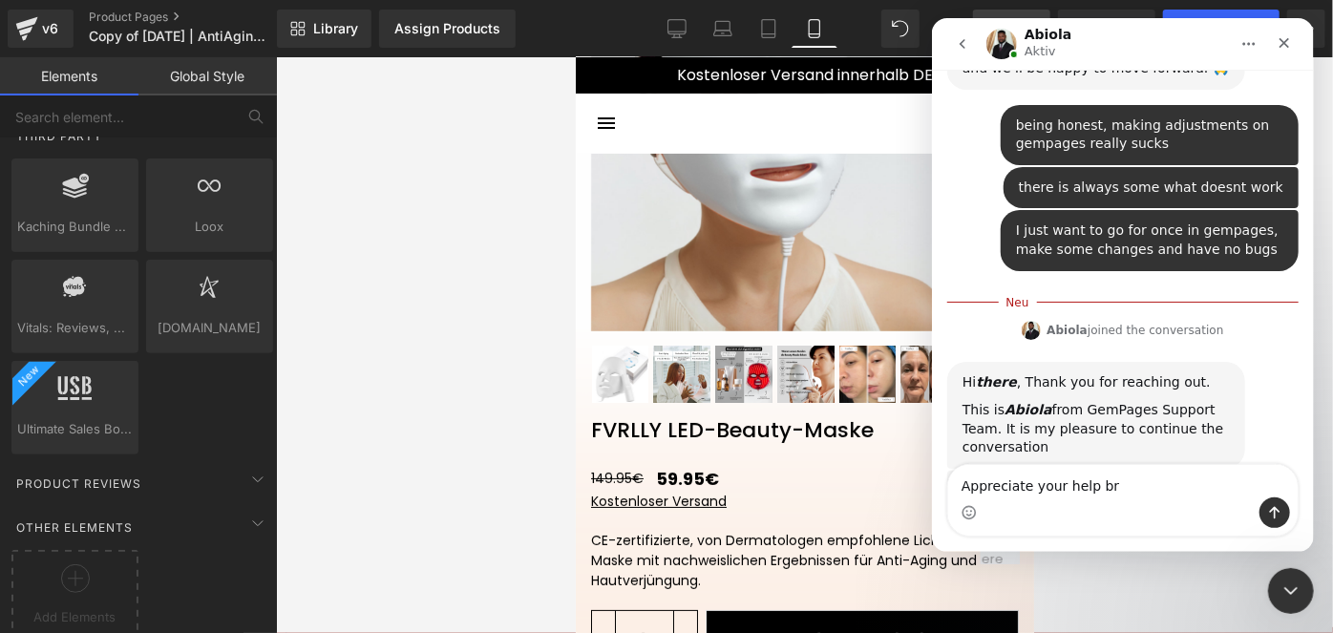
type textarea "Appreciate your help bro"
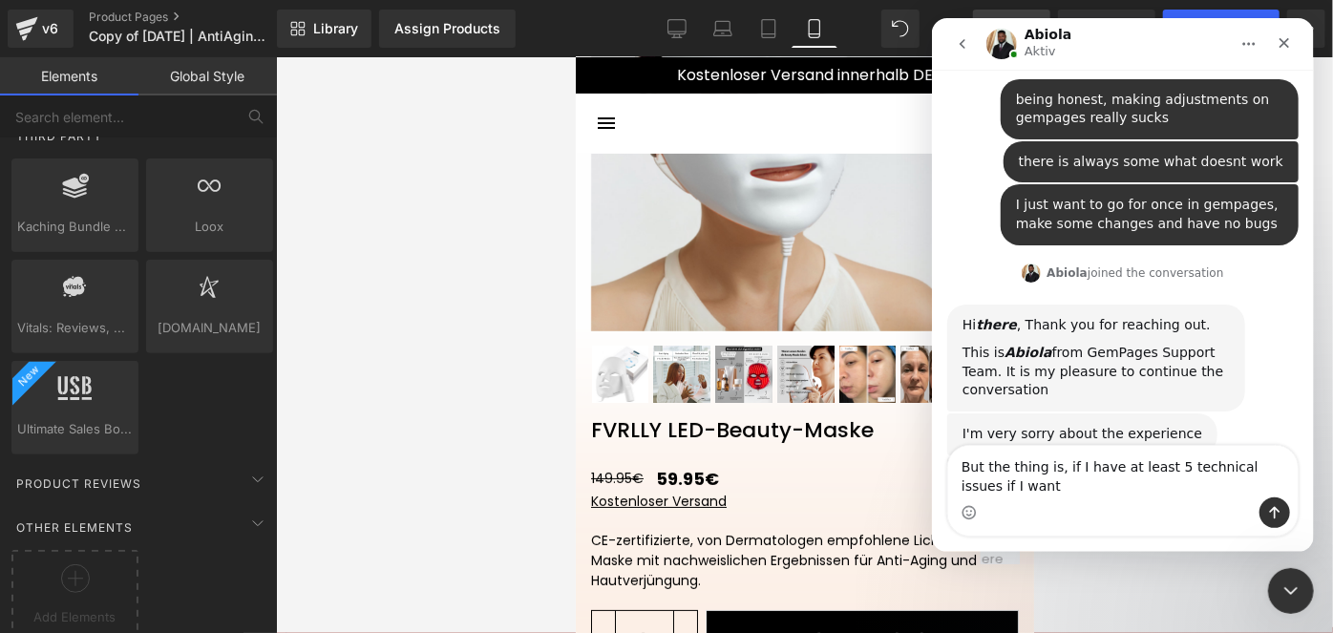
scroll to position [2284, 0]
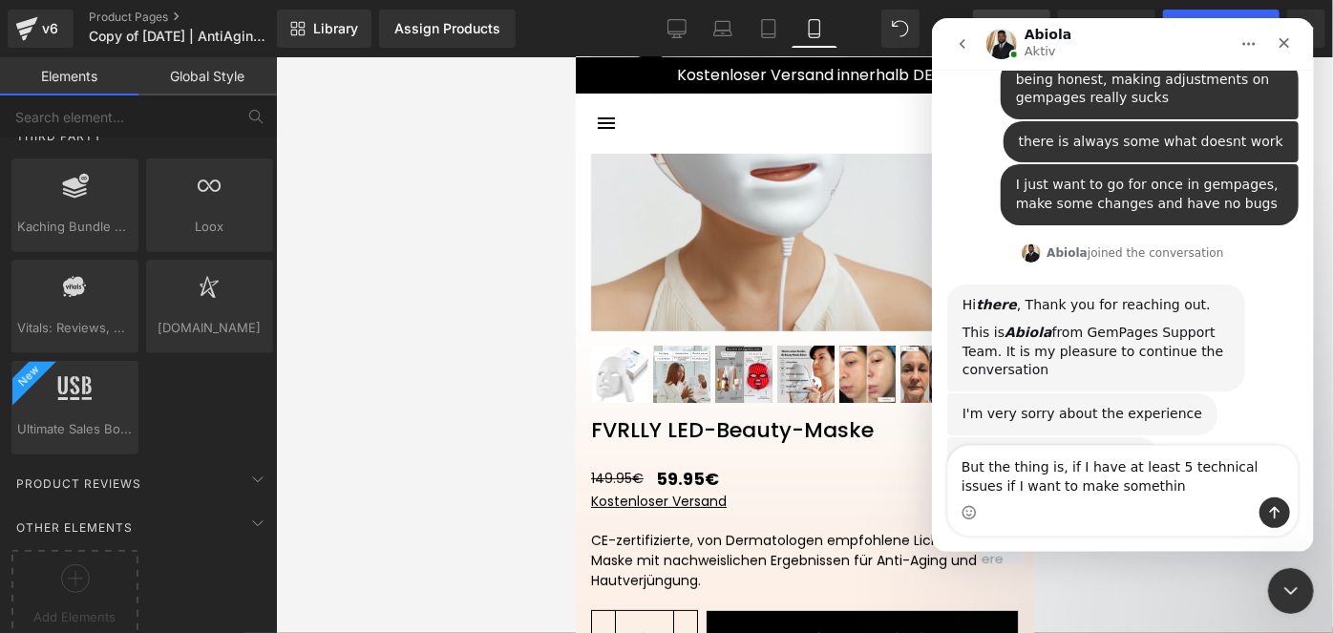
type textarea "But the thing is, if I have at least 5 technical issues if I want to make somet…"
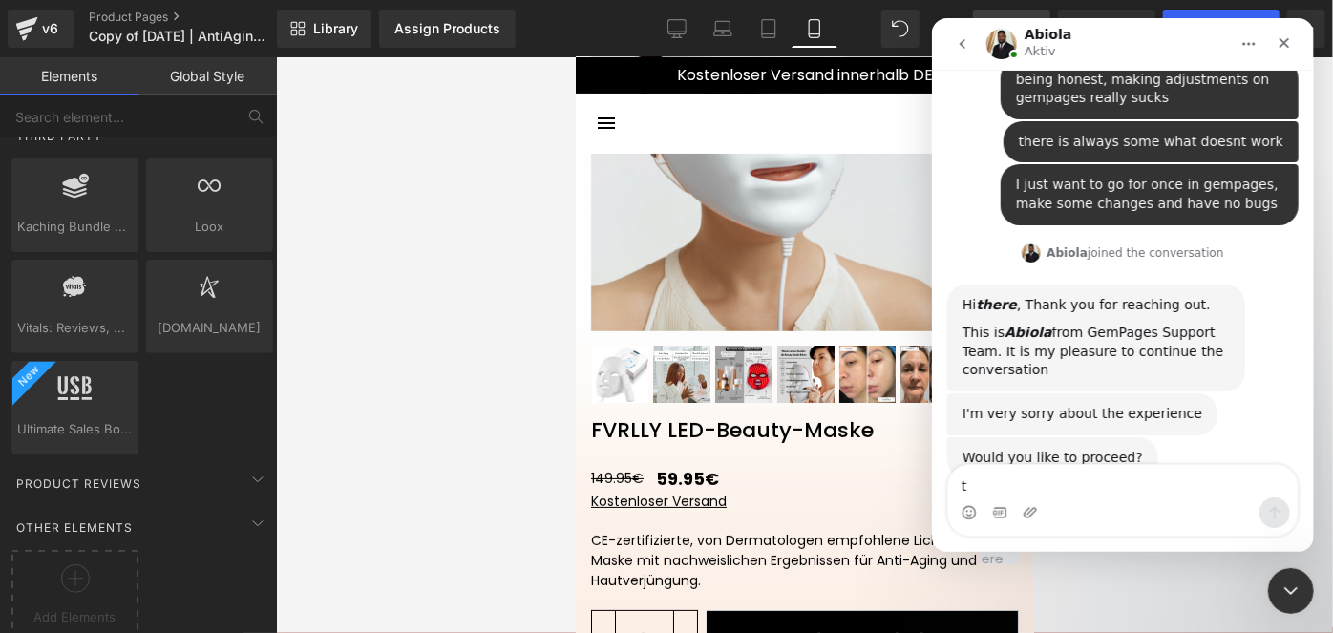
scroll to position [2326, 0]
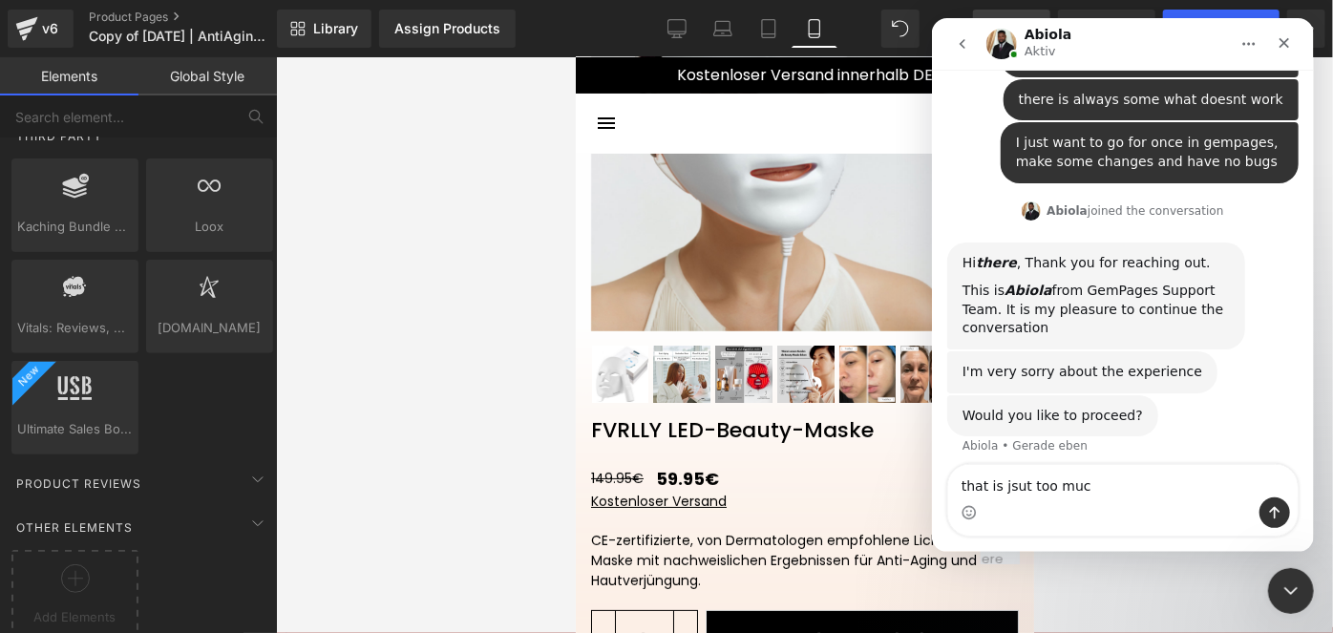
type textarea "that is jsut too much"
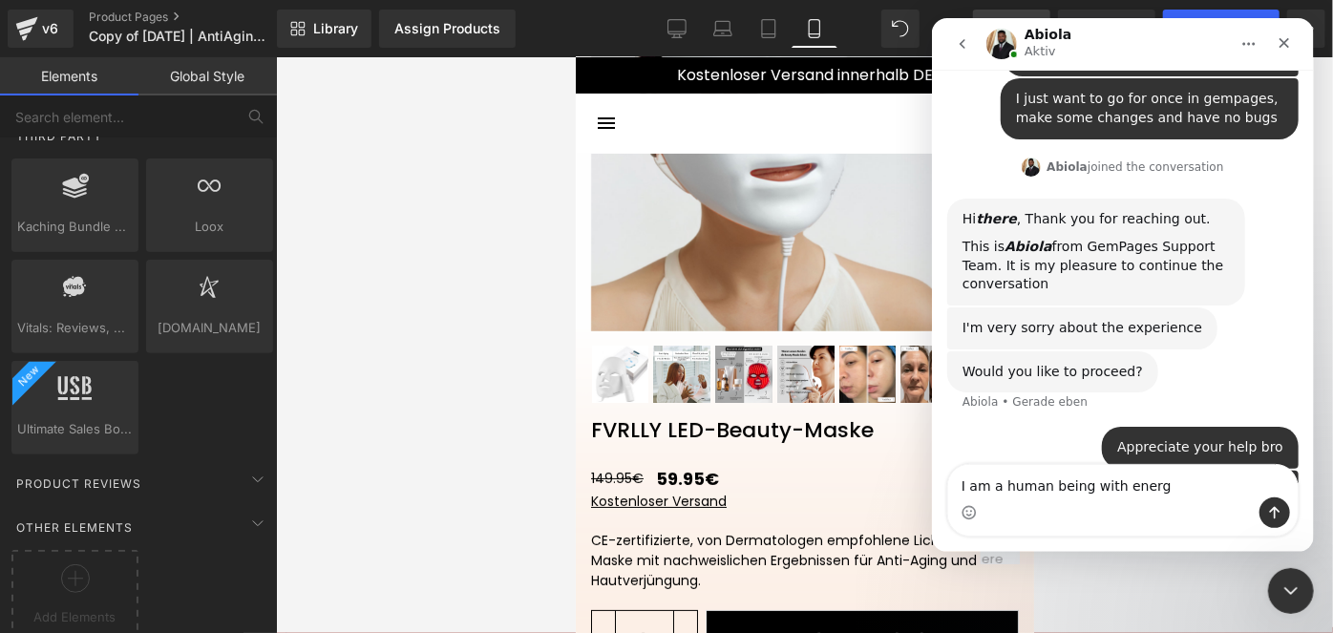
type textarea "I am a human being with energy"
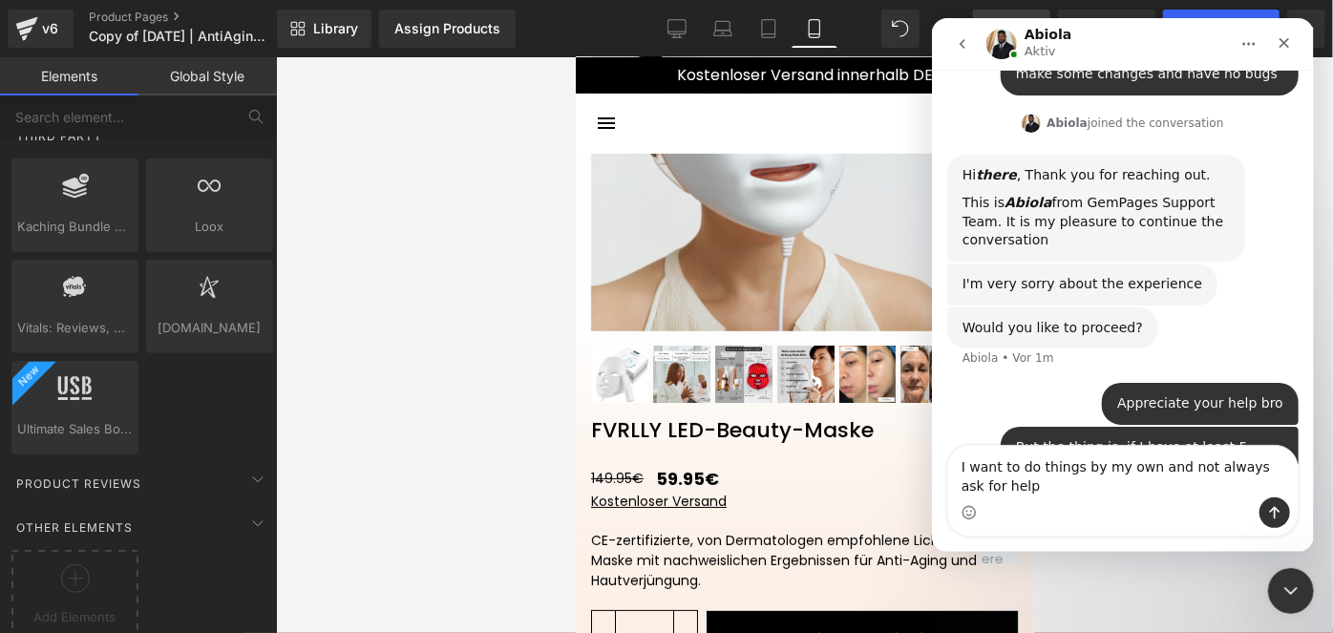
scroll to position [2433, 0]
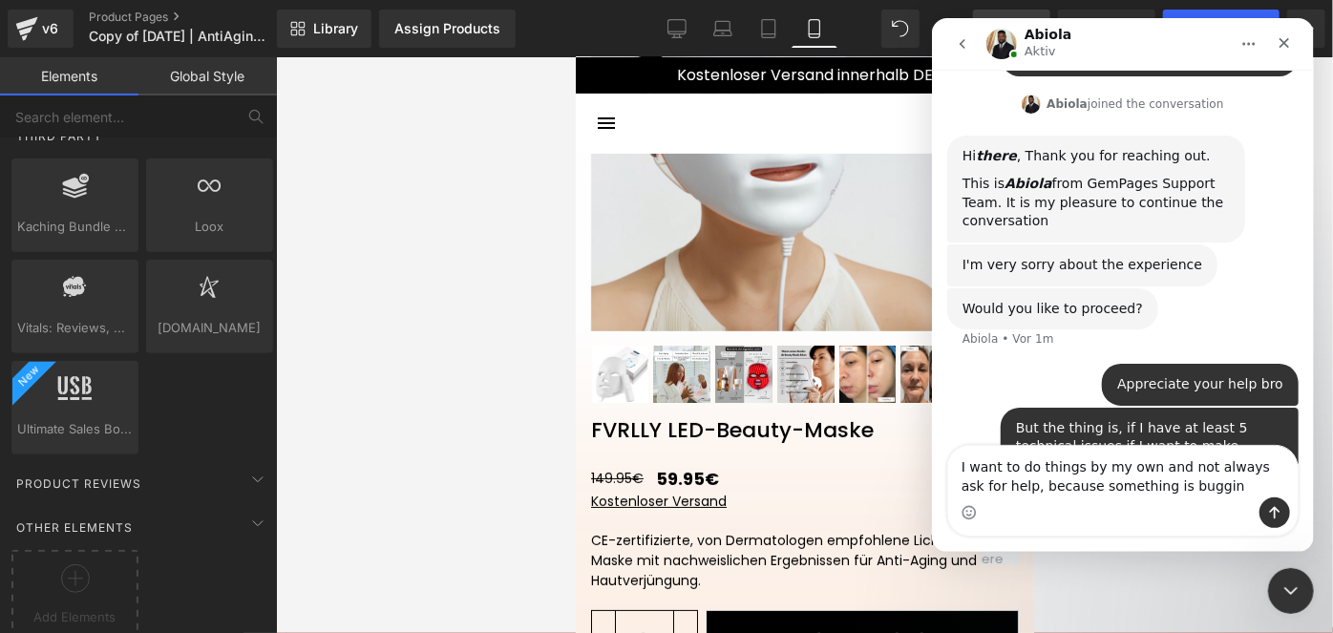
type textarea "I want to do things by my own and not always ask for help, because something is…"
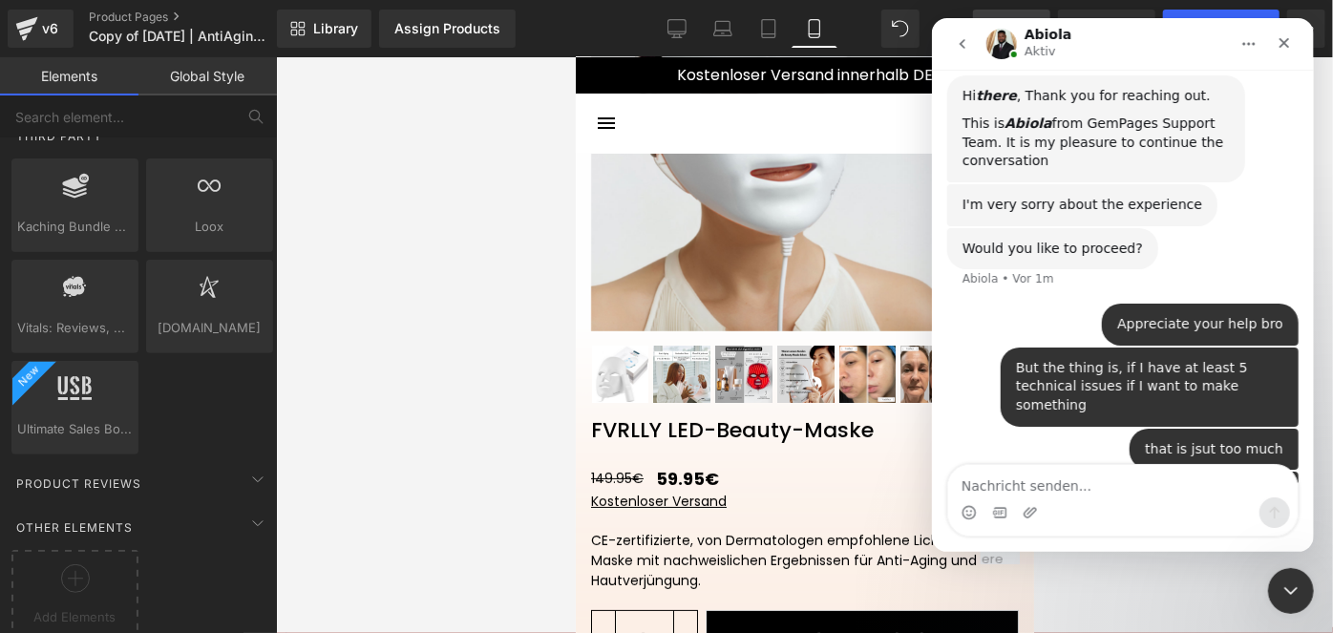
scroll to position [2494, 0]
click at [1290, 595] on icon "Intercom-Nachrichtendienst schließen" at bounding box center [1288, 588] width 23 height 23
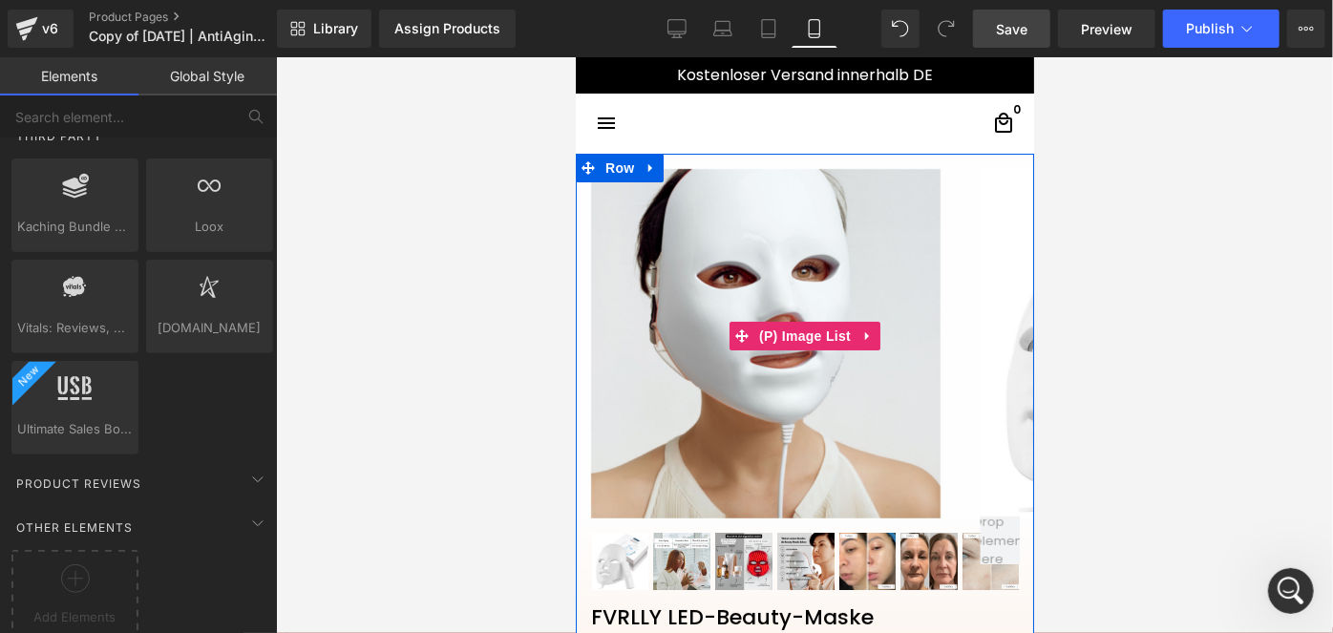
scroll to position [2567, 0]
click at [799, 333] on span "(P) Image List" at bounding box center [803, 335] width 101 height 29
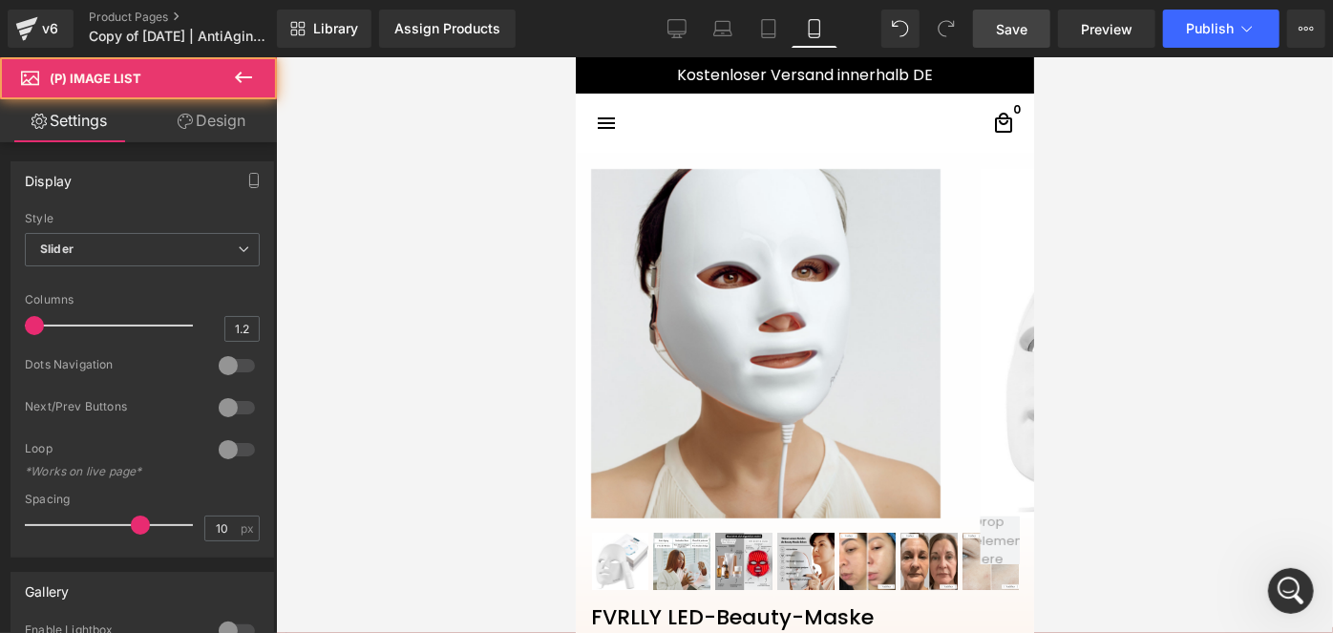
click at [220, 117] on link "Design" at bounding box center [211, 120] width 138 height 43
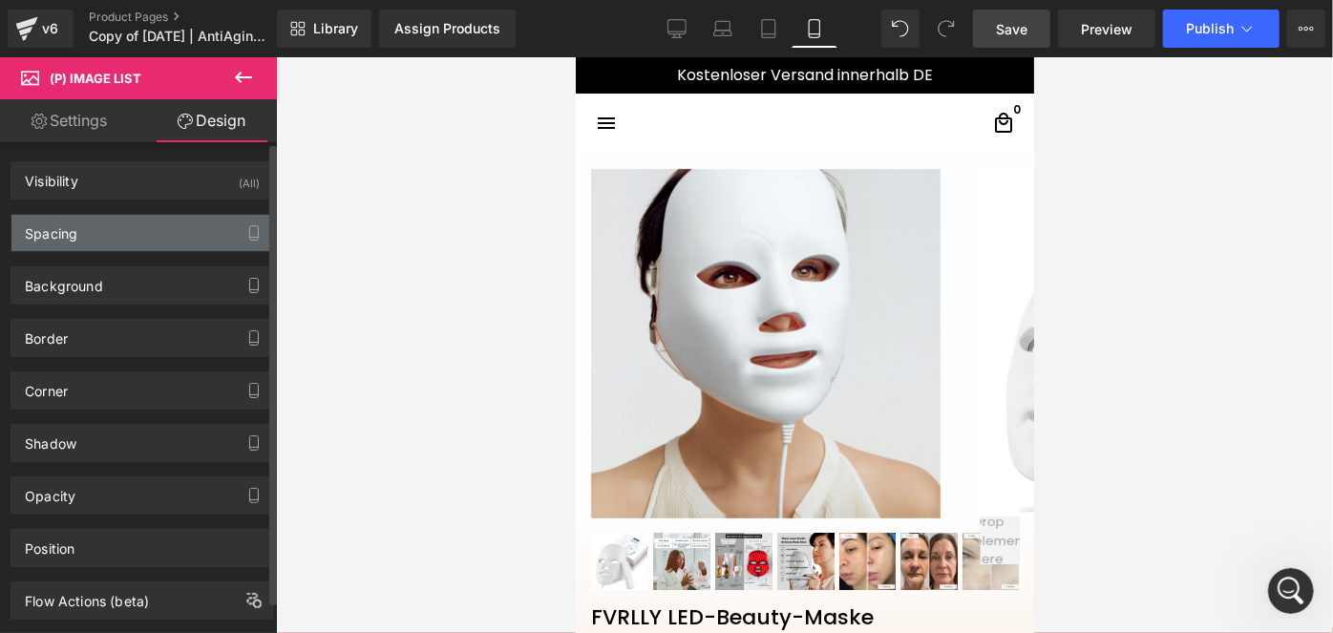
click at [140, 237] on div "Spacing" at bounding box center [142, 233] width 262 height 36
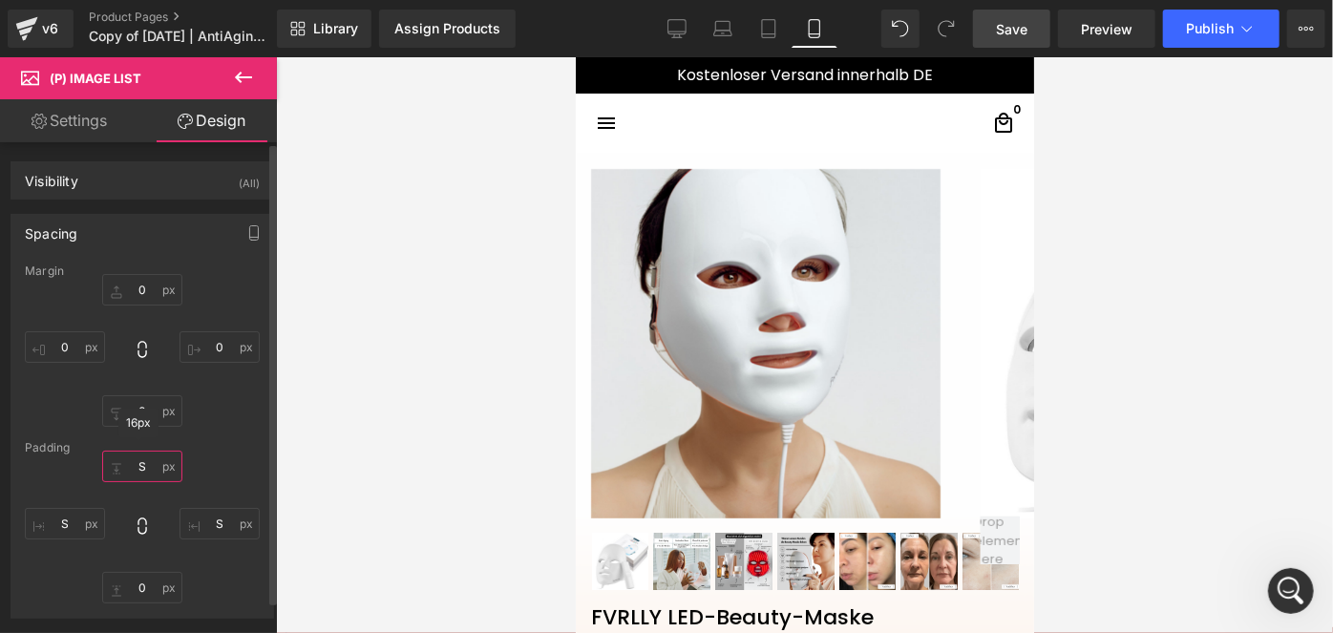
click at [147, 458] on input "text" at bounding box center [142, 467] width 80 height 32
type input "S"
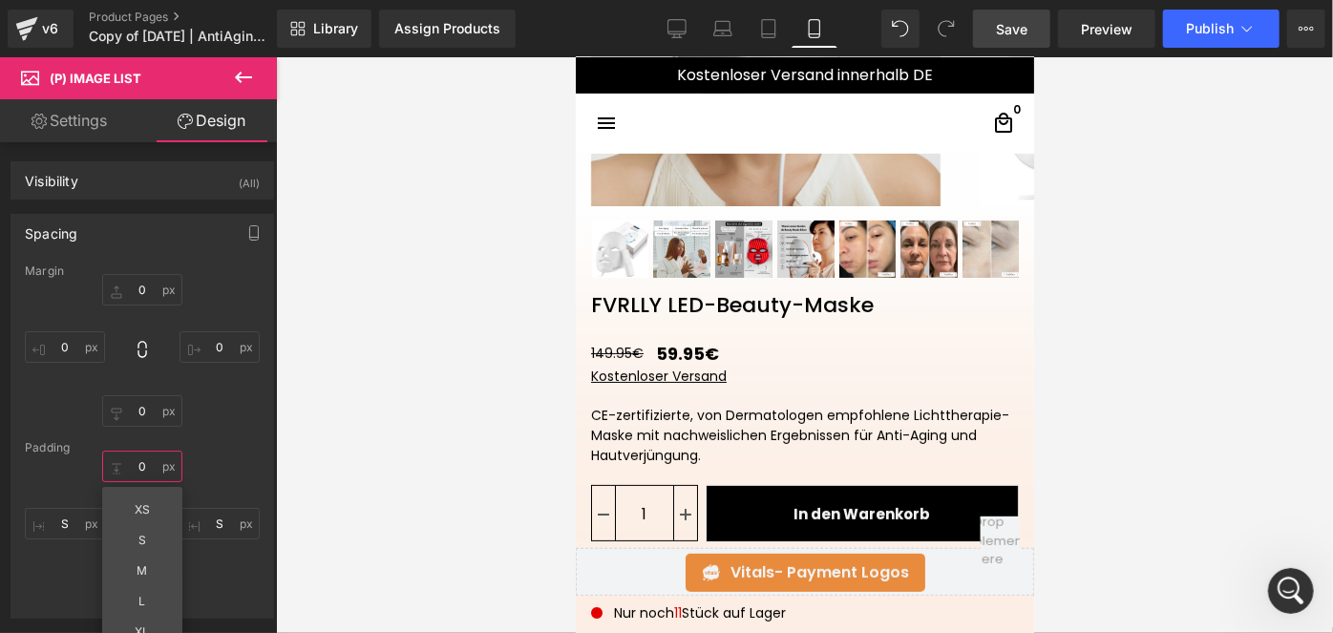
scroll to position [298, 0]
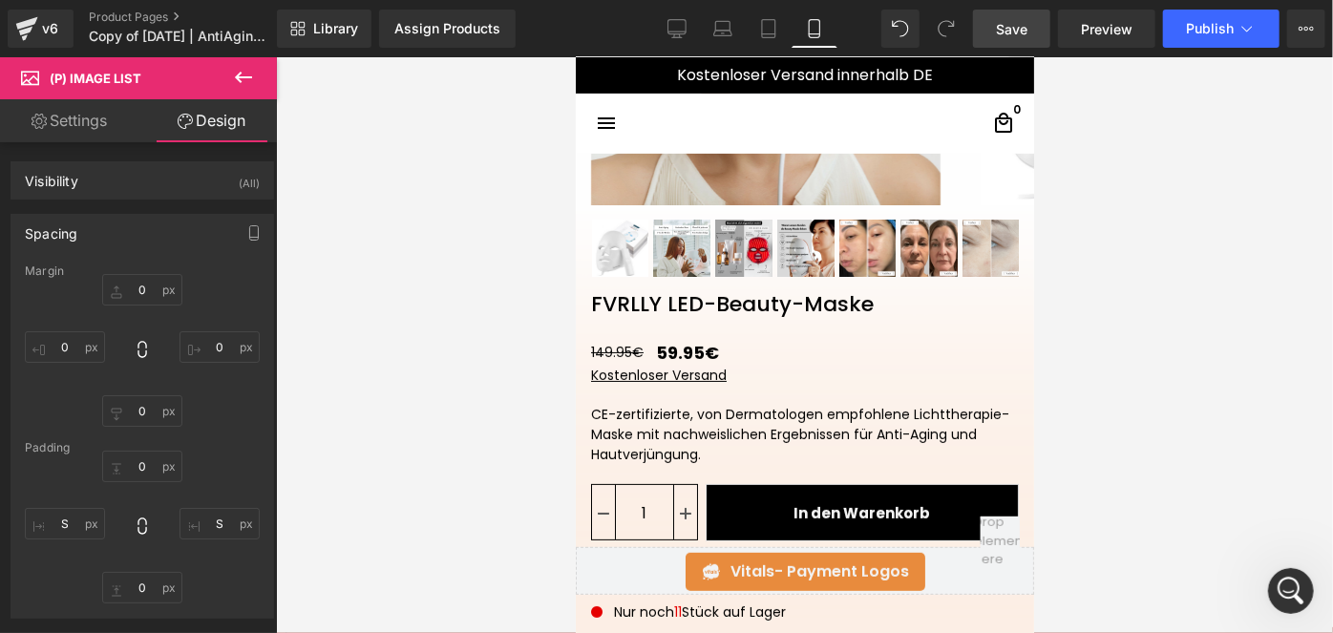
click at [990, 26] on link "Save" at bounding box center [1011, 29] width 77 height 38
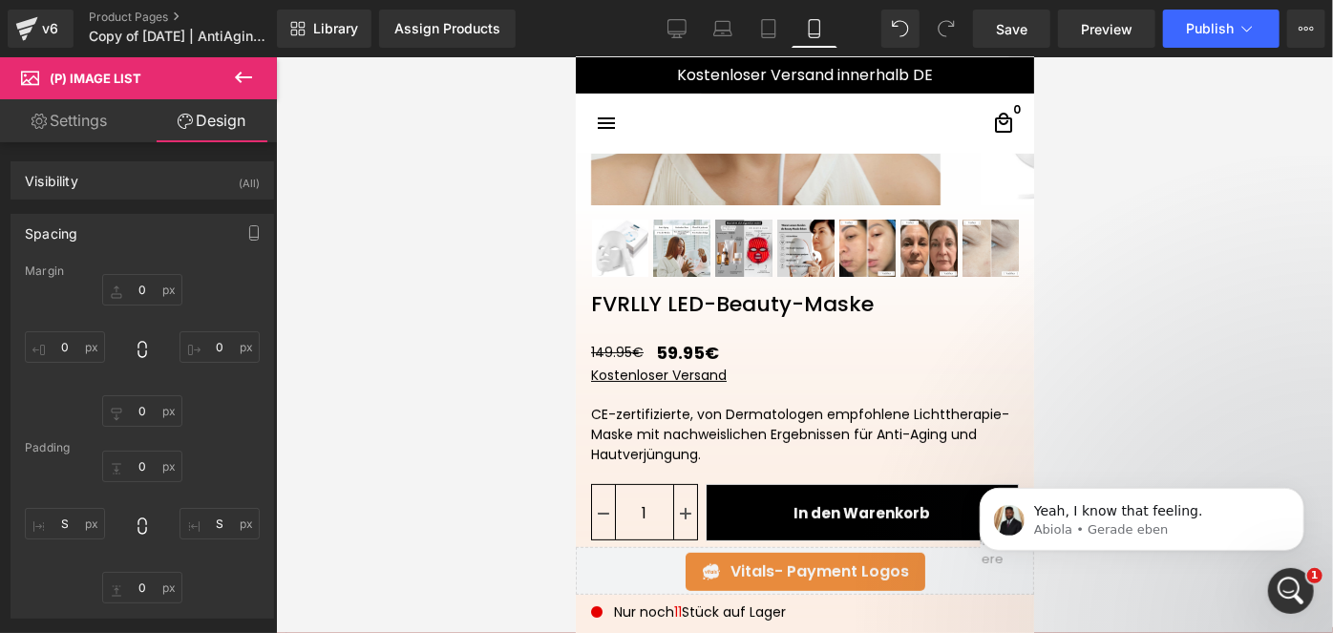
scroll to position [2625, 0]
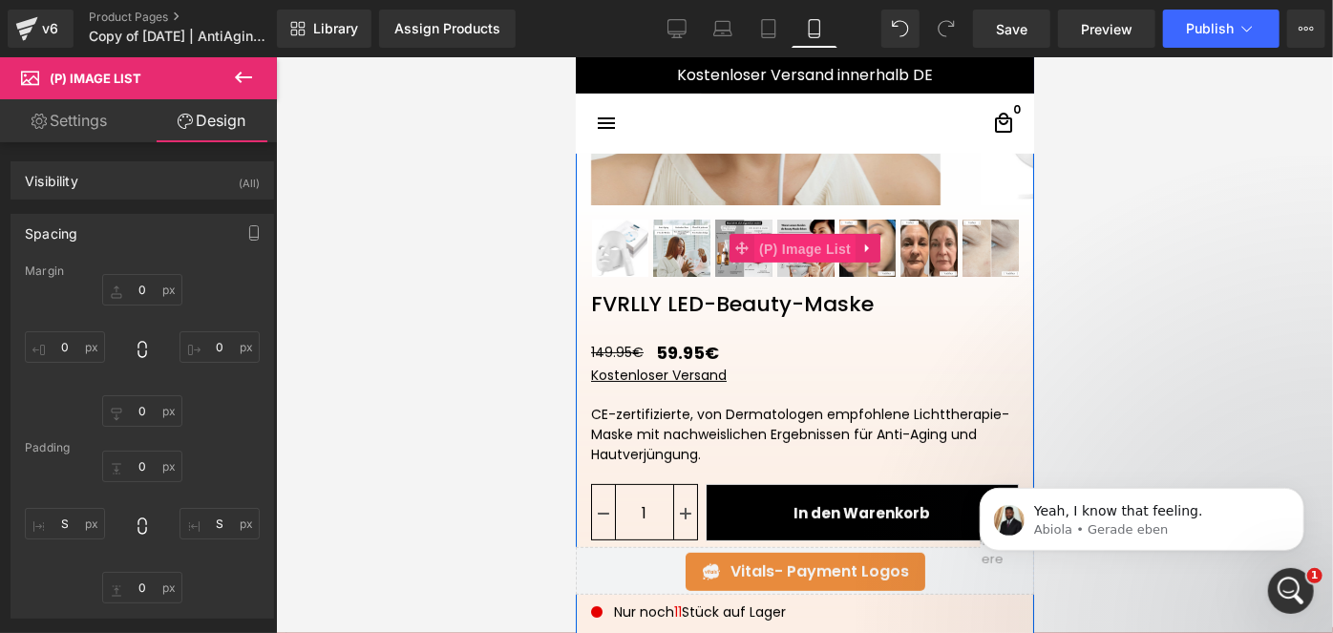
click at [808, 246] on span "(P) Image List" at bounding box center [803, 248] width 101 height 29
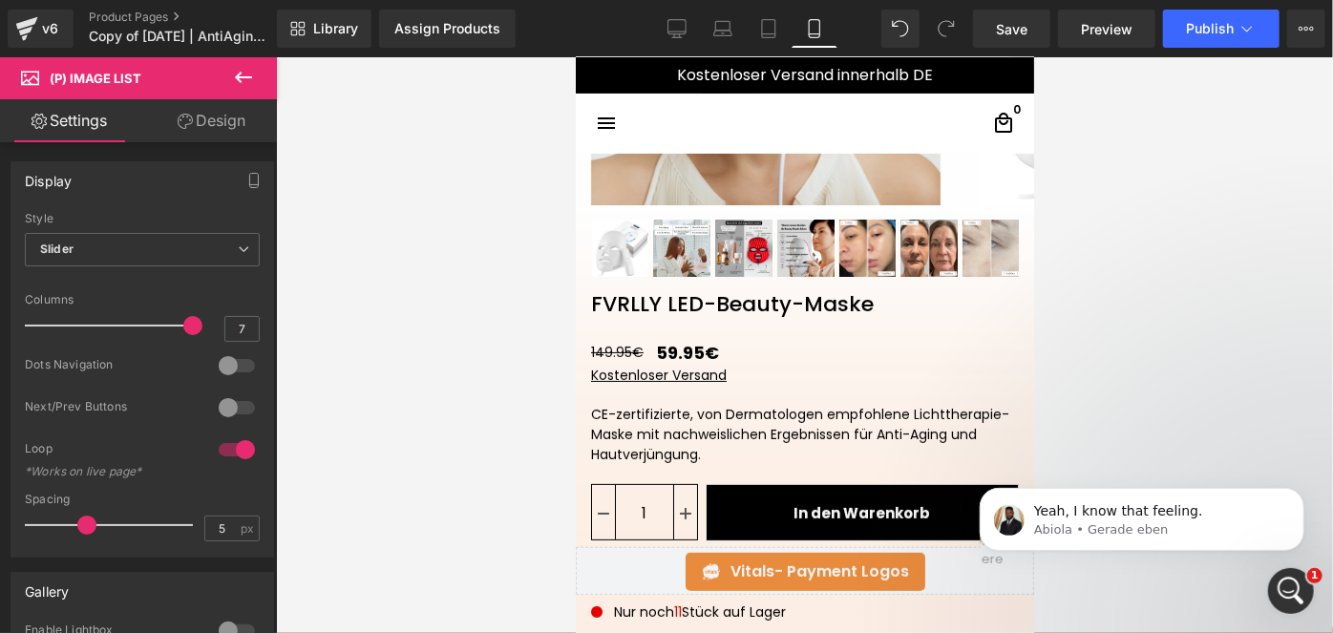
click at [189, 99] on link "Design" at bounding box center [211, 120] width 138 height 43
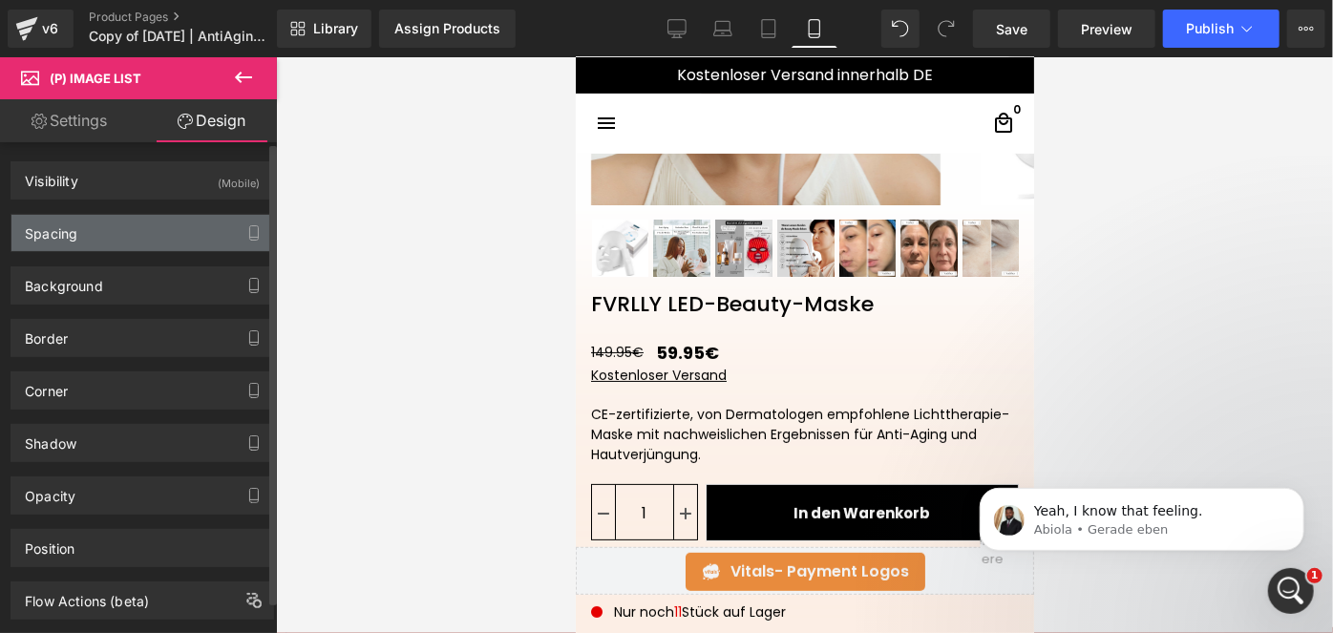
click at [80, 240] on div "Spacing" at bounding box center [142, 233] width 262 height 36
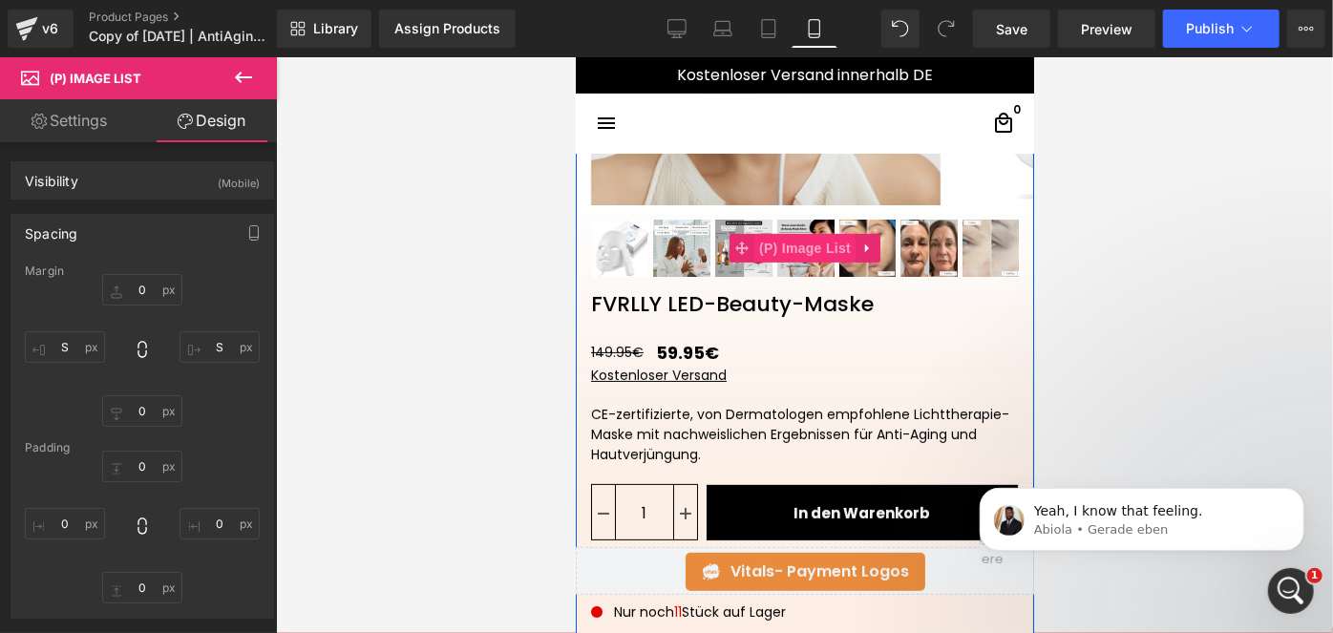
click at [794, 247] on span "(P) Image List" at bounding box center [803, 247] width 101 height 29
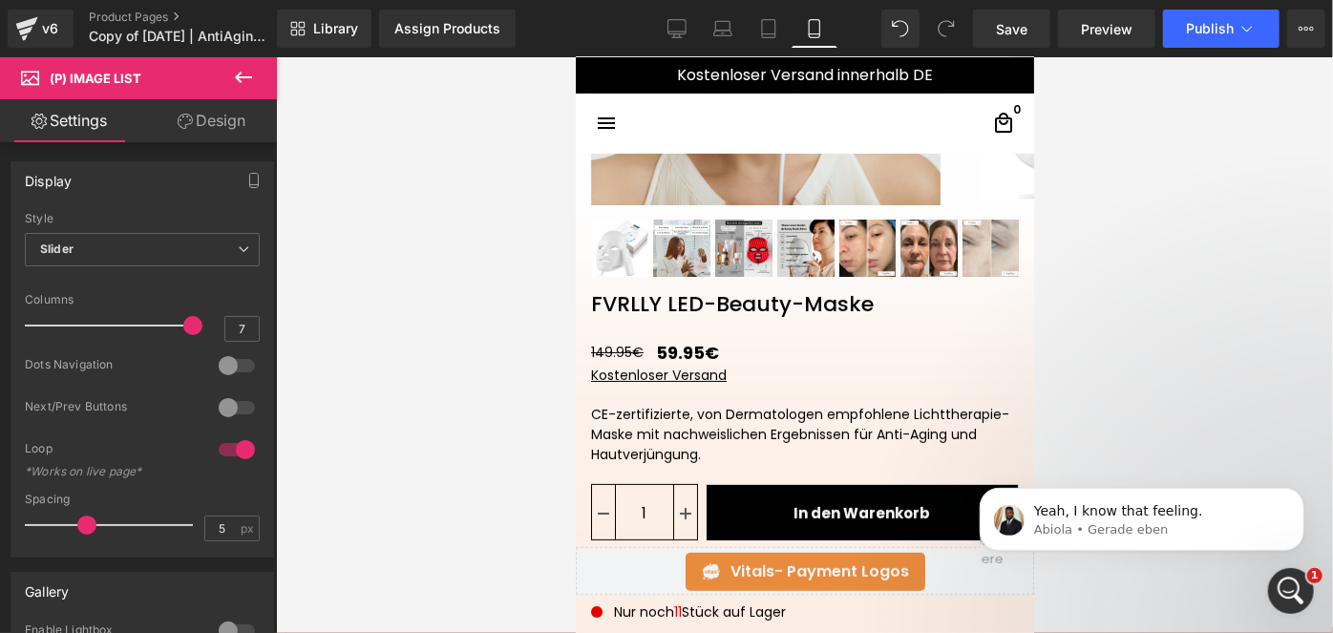
click at [212, 132] on link "Design" at bounding box center [211, 120] width 138 height 43
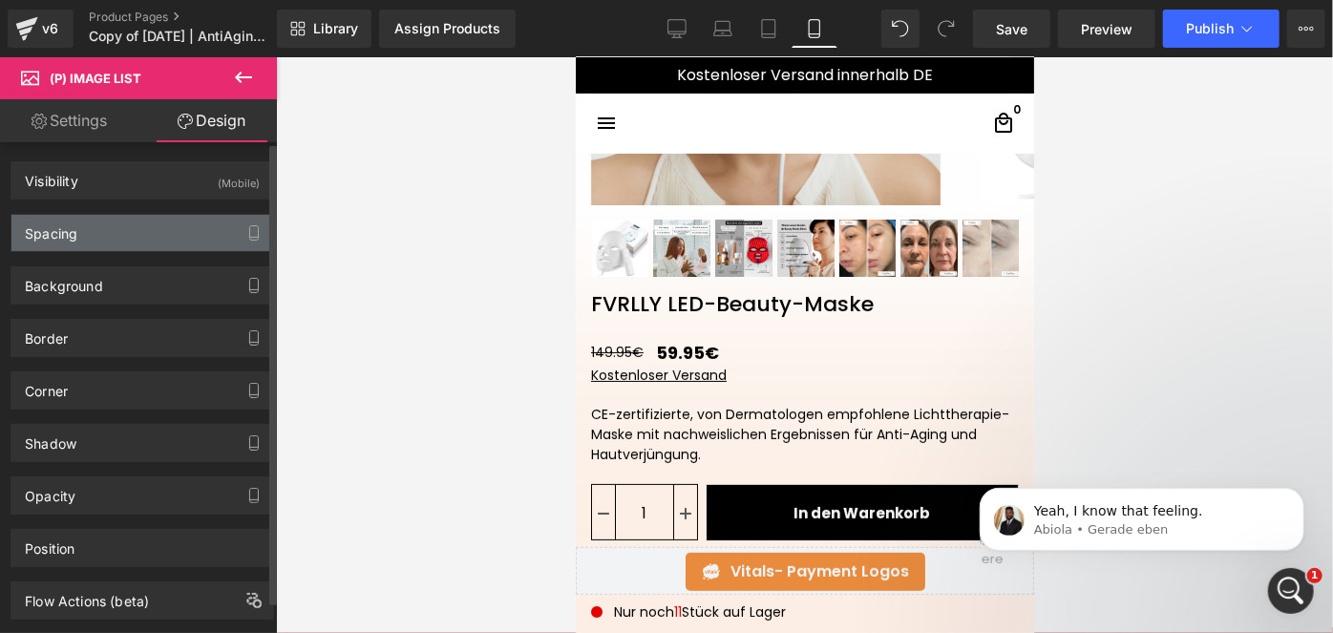
click at [66, 223] on div "Spacing" at bounding box center [51, 228] width 53 height 27
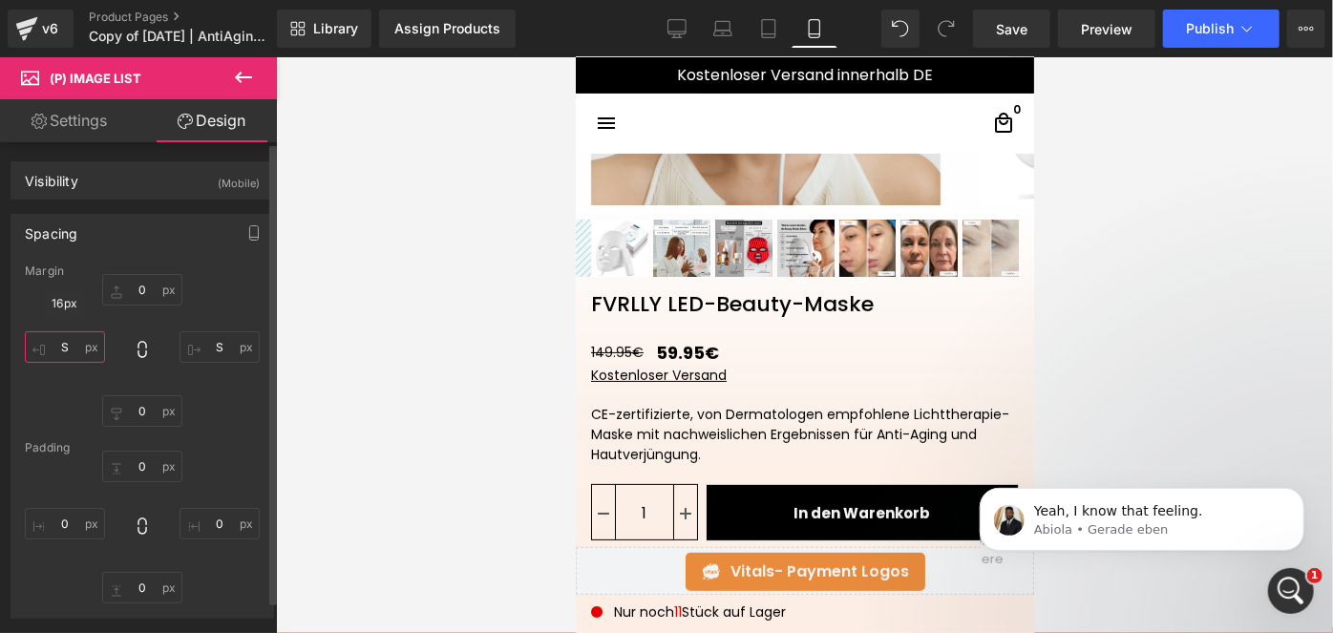
click at [79, 339] on input "text" at bounding box center [65, 347] width 80 height 32
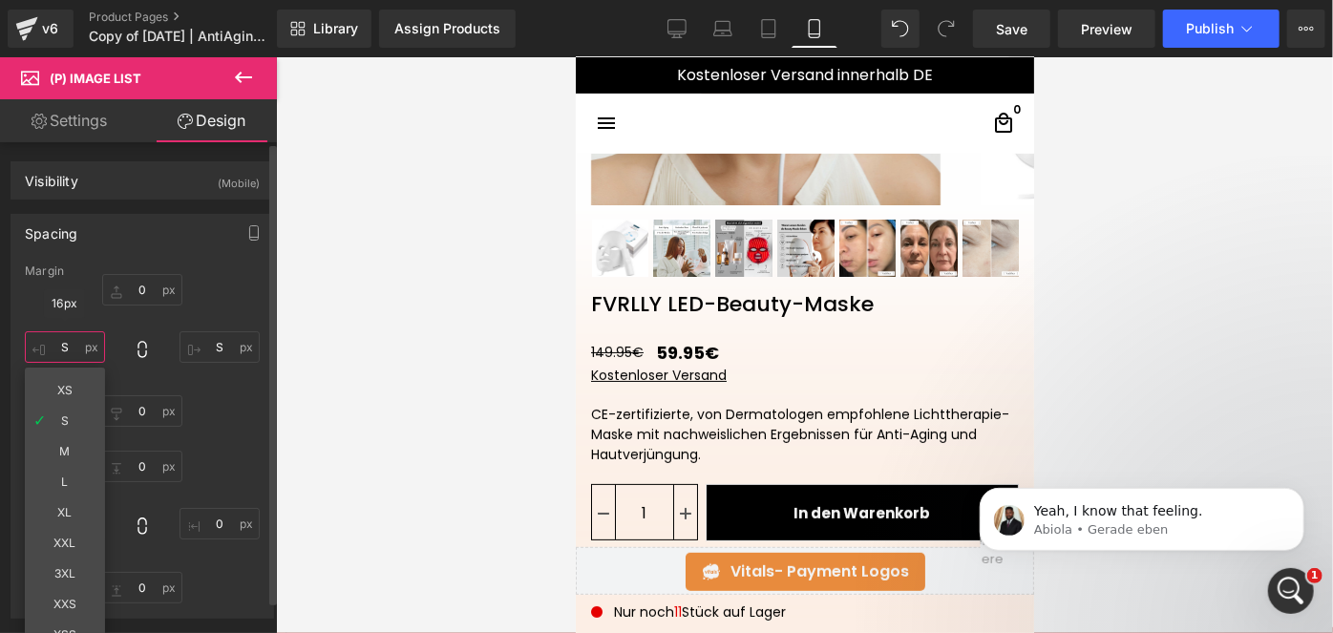
type input "S"
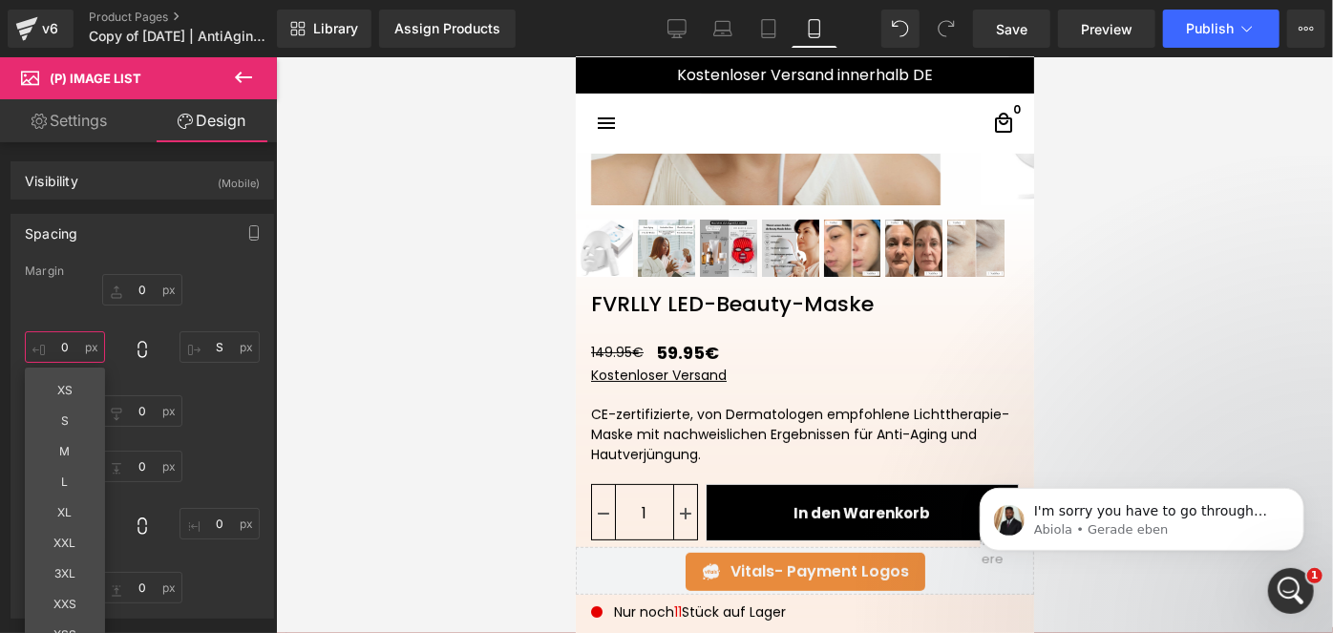
scroll to position [2668, 0]
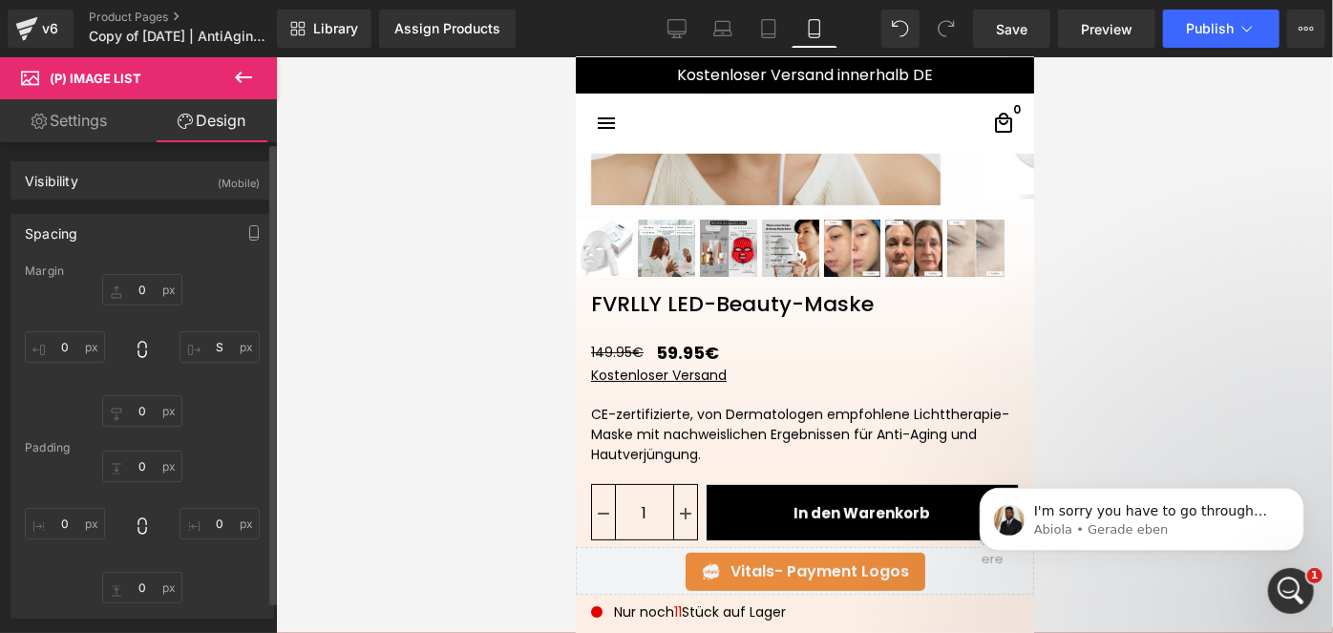
click at [226, 417] on div at bounding box center [142, 350] width 235 height 153
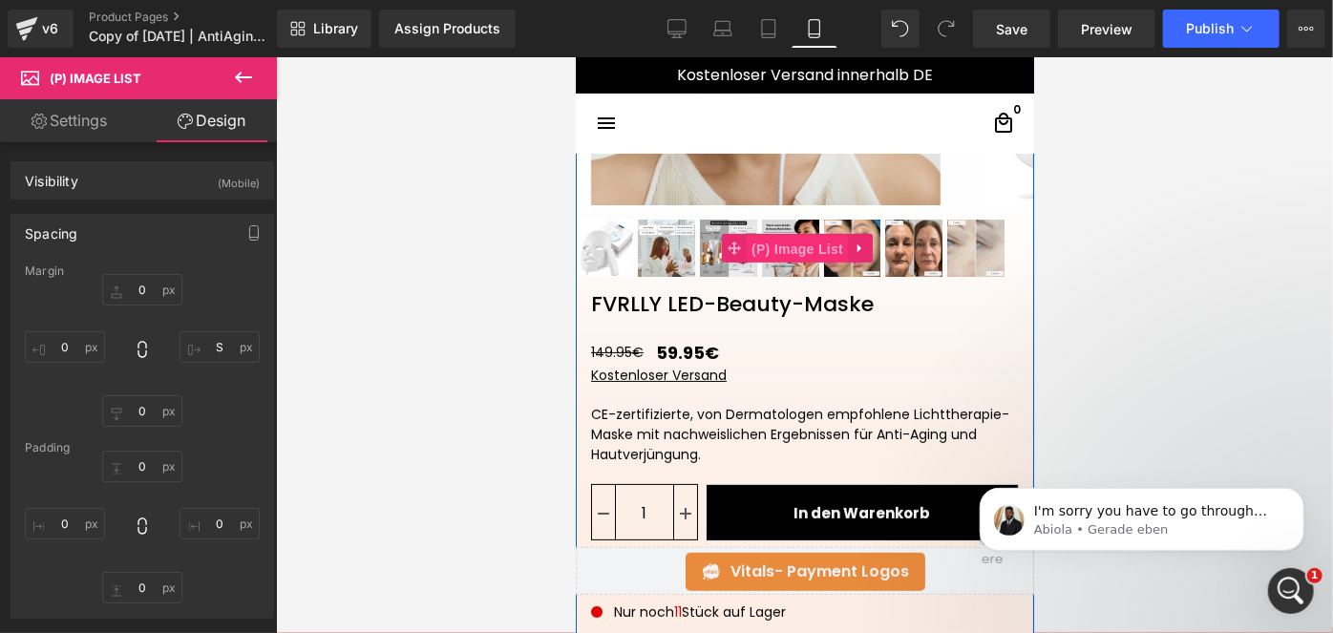
click at [784, 244] on span "(P) Image List" at bounding box center [796, 248] width 101 height 29
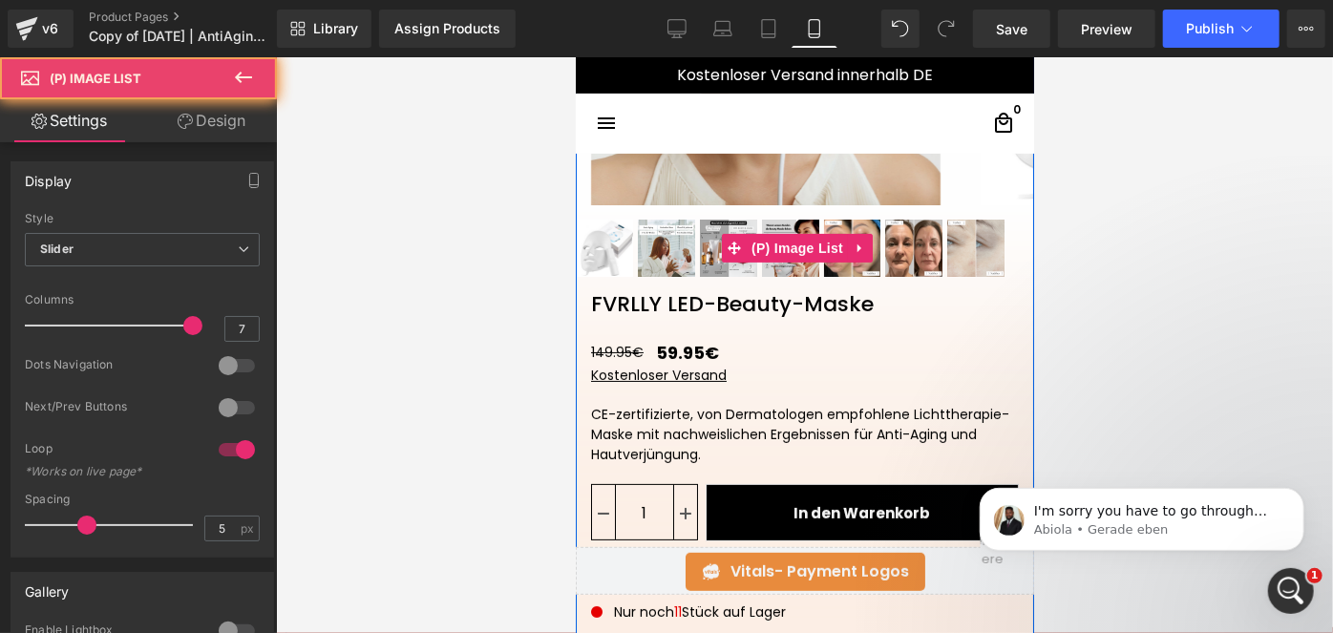
click at [606, 265] on img at bounding box center [604, 247] width 57 height 57
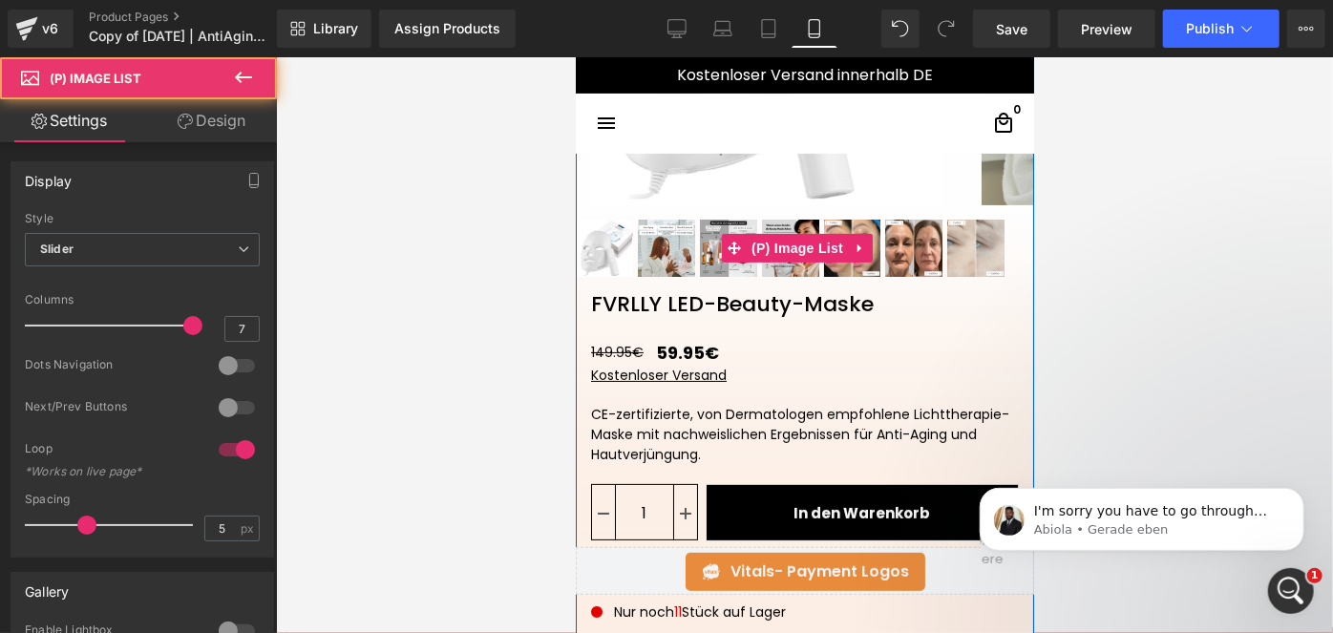
click at [601, 243] on img at bounding box center [604, 247] width 57 height 57
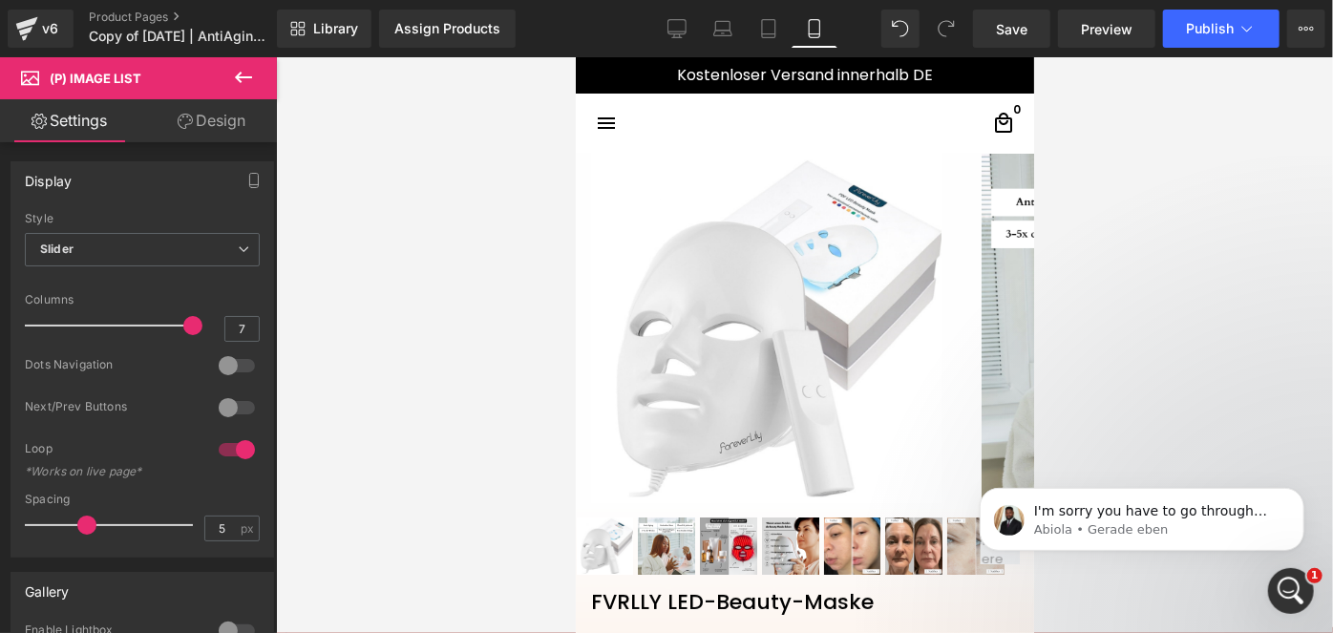
scroll to position [0, 0]
click at [219, 131] on link "Design" at bounding box center [211, 120] width 138 height 43
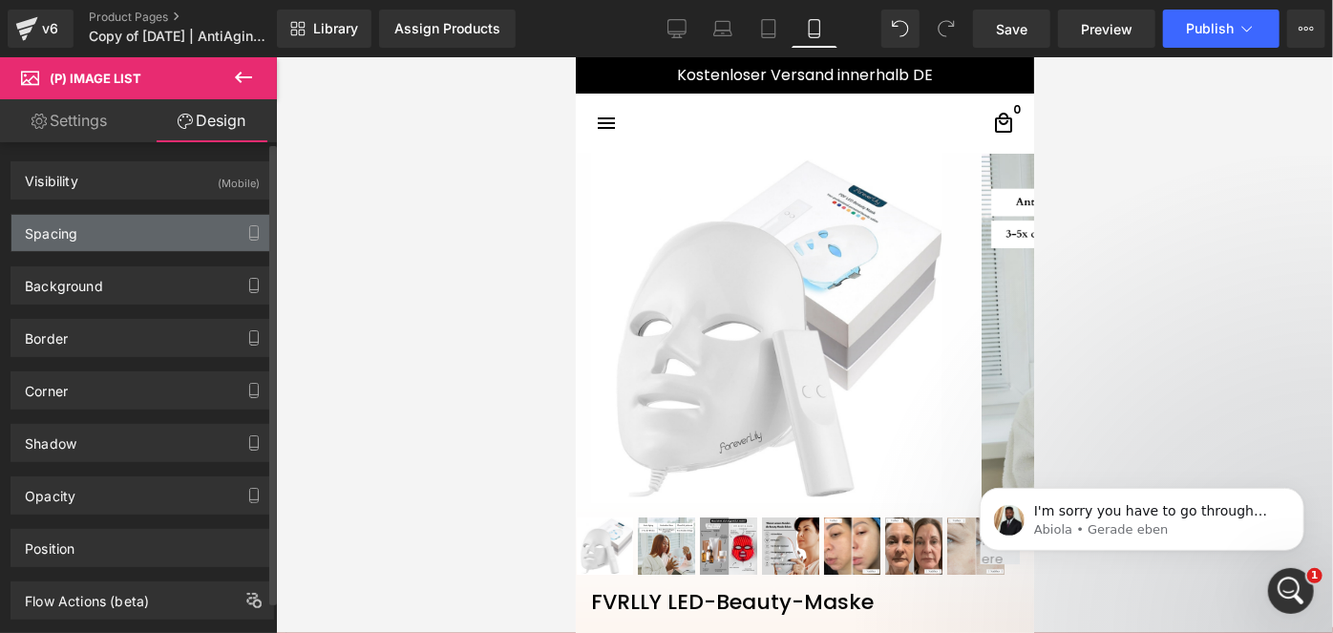
click at [107, 239] on div "Spacing" at bounding box center [142, 233] width 262 height 36
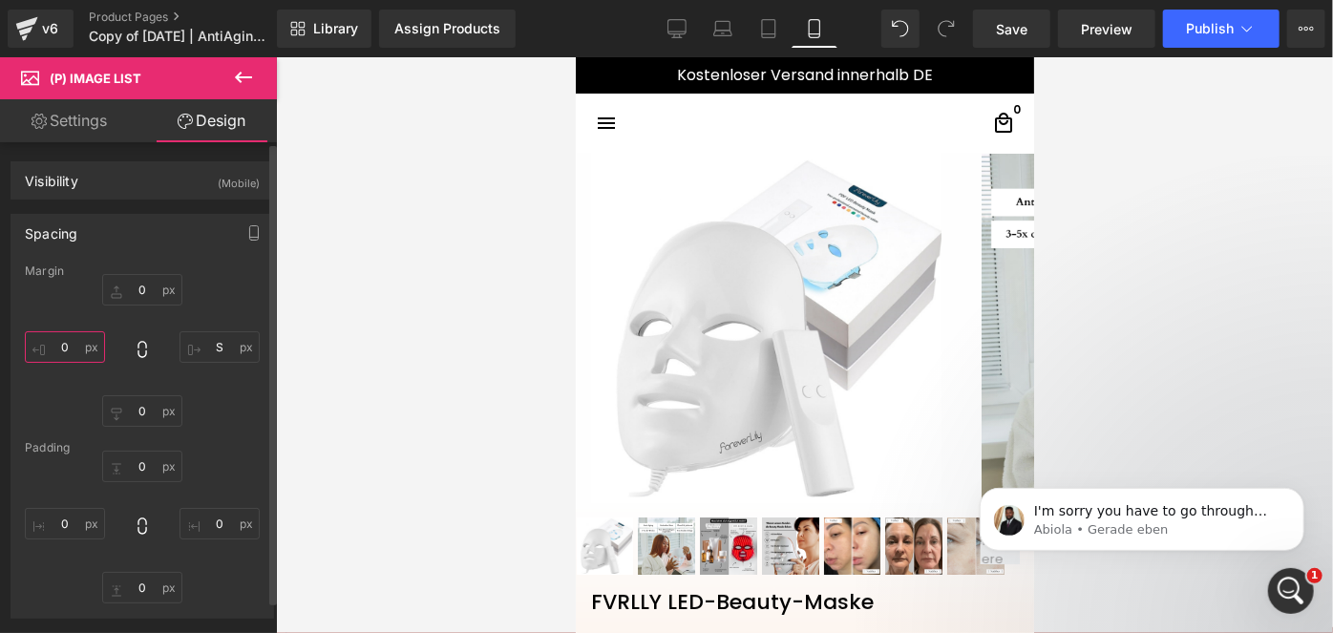
click at [63, 355] on input "text" at bounding box center [65, 347] width 80 height 32
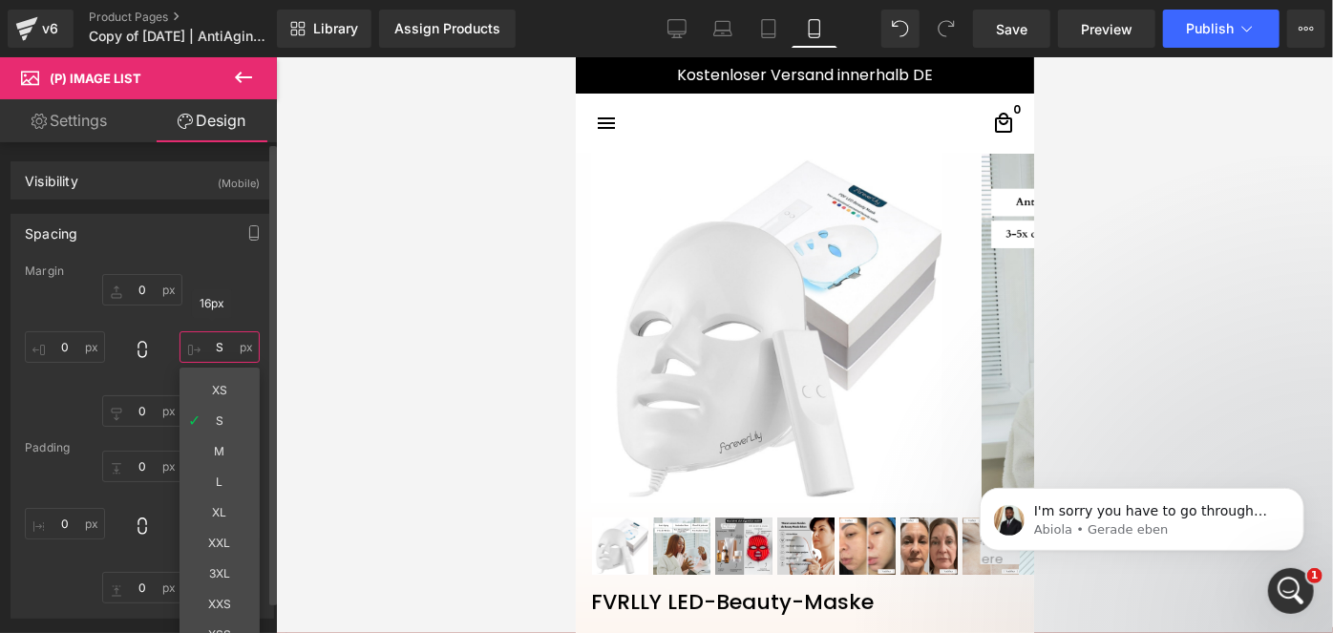
click at [222, 343] on input "text" at bounding box center [219, 347] width 80 height 32
type input "S"
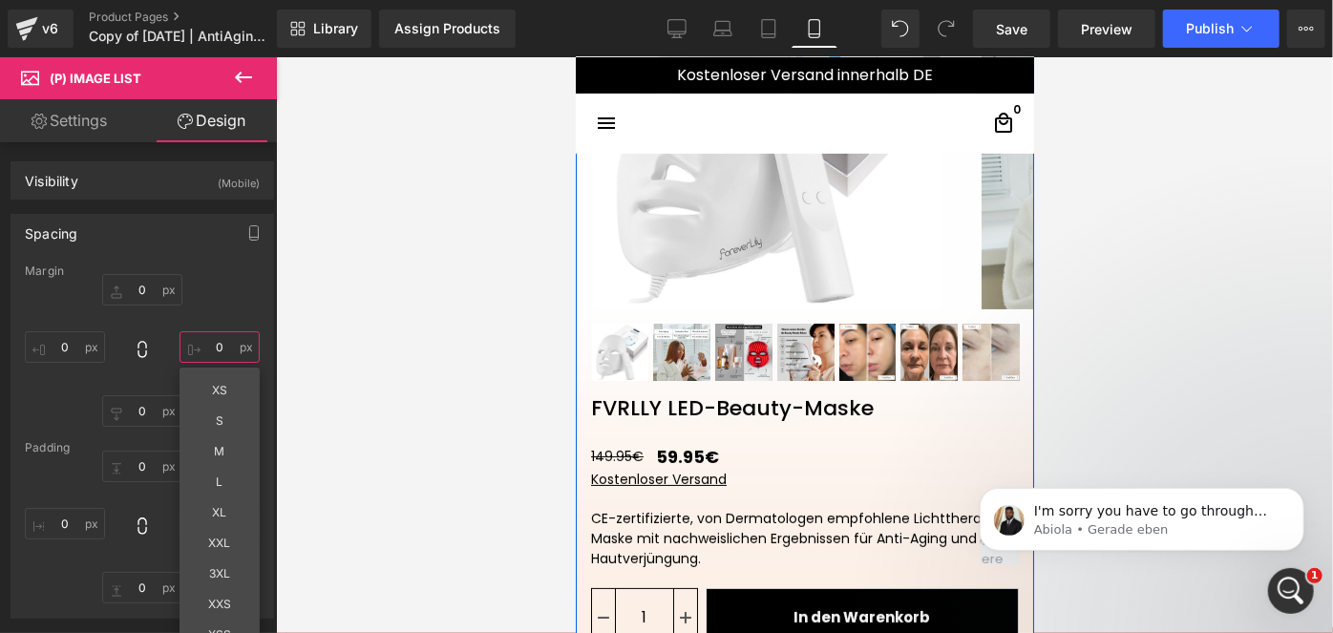
scroll to position [215, 0]
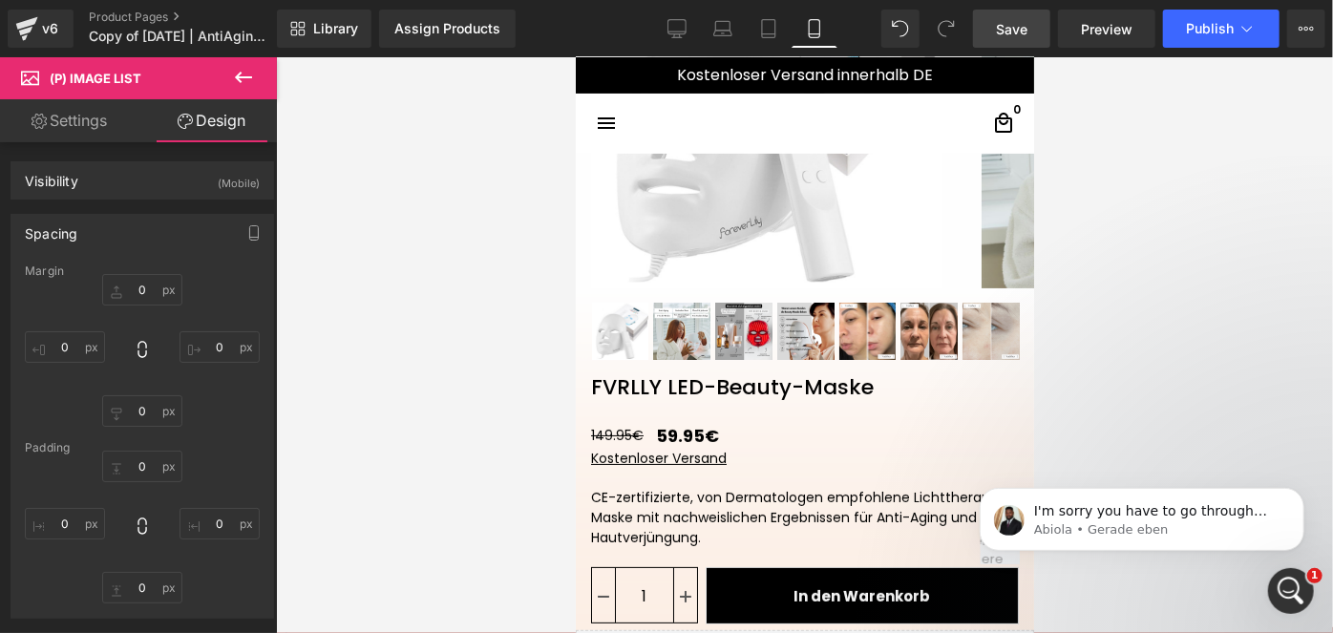
click at [1025, 20] on span "Save" at bounding box center [1012, 29] width 32 height 20
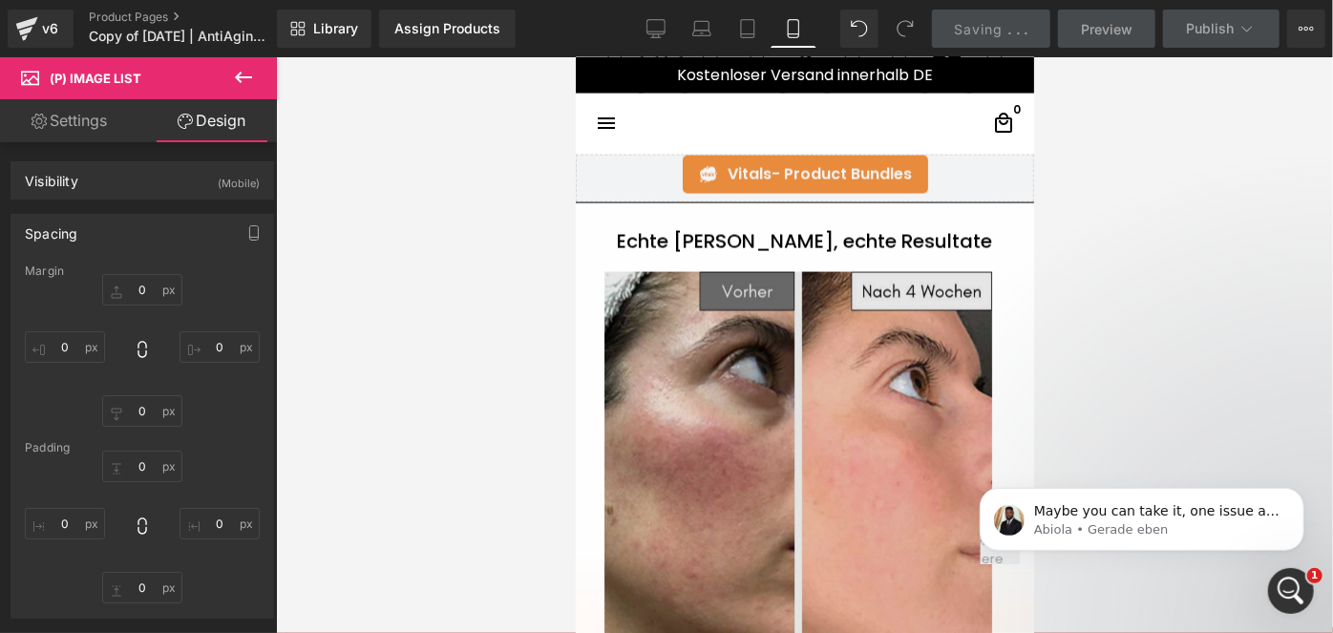
scroll to position [1624, 0]
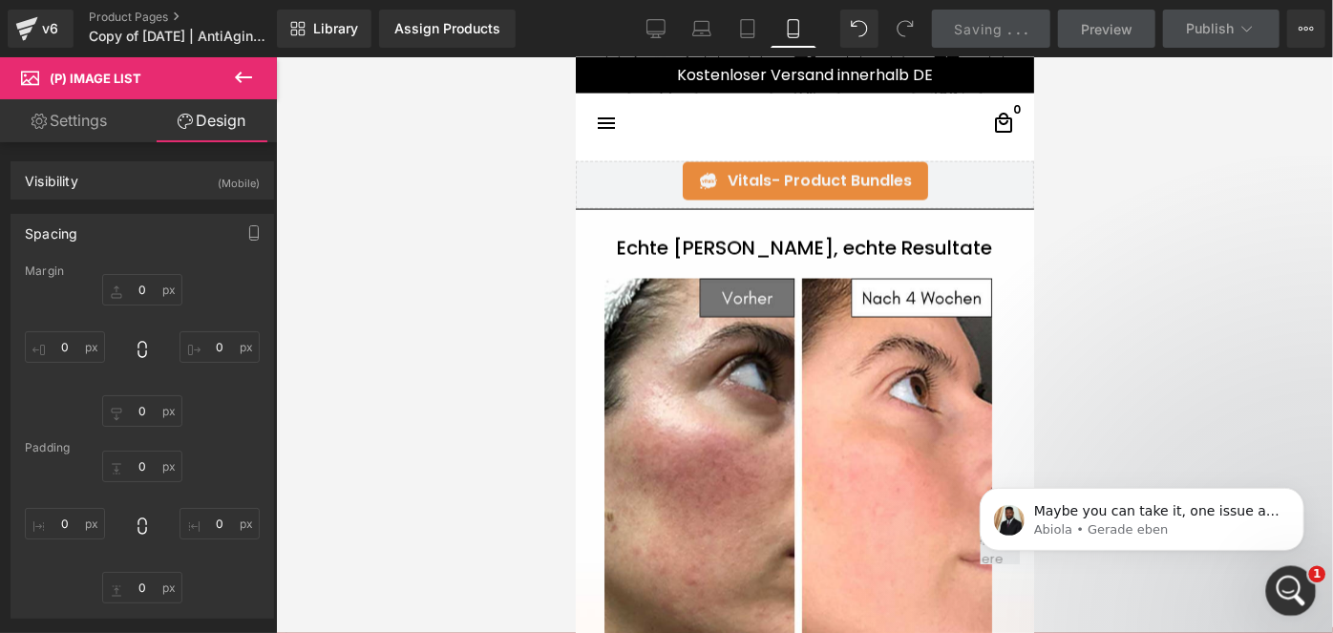
click at [1286, 580] on icon "Intercom-Nachrichtendienst öffnen" at bounding box center [1289, 589] width 32 height 32
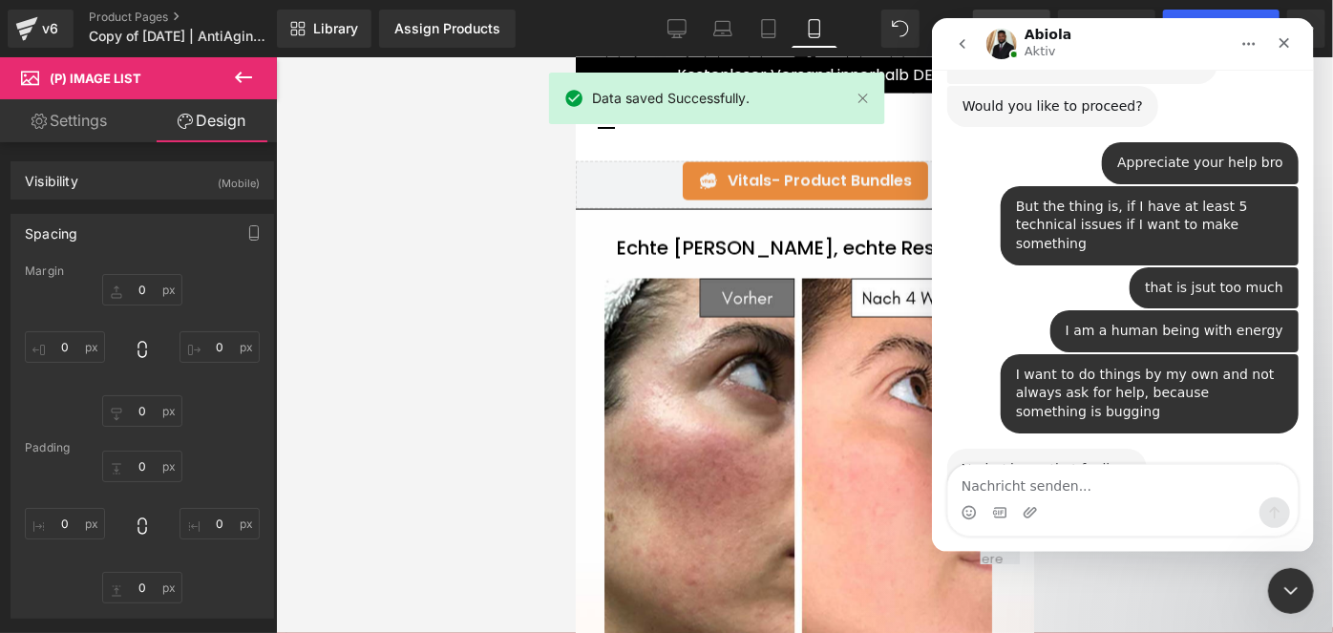
scroll to position [2675, 0]
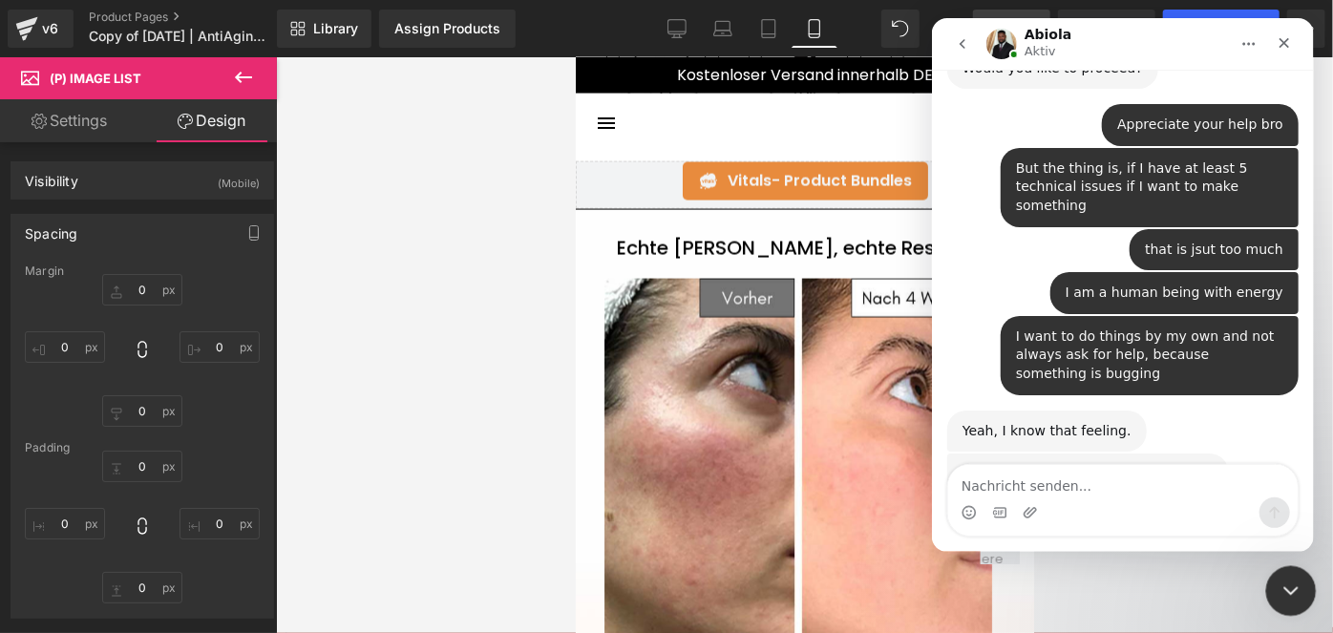
click at [1285, 590] on icon "Intercom-Nachrichtendienst schließen" at bounding box center [1288, 588] width 23 height 23
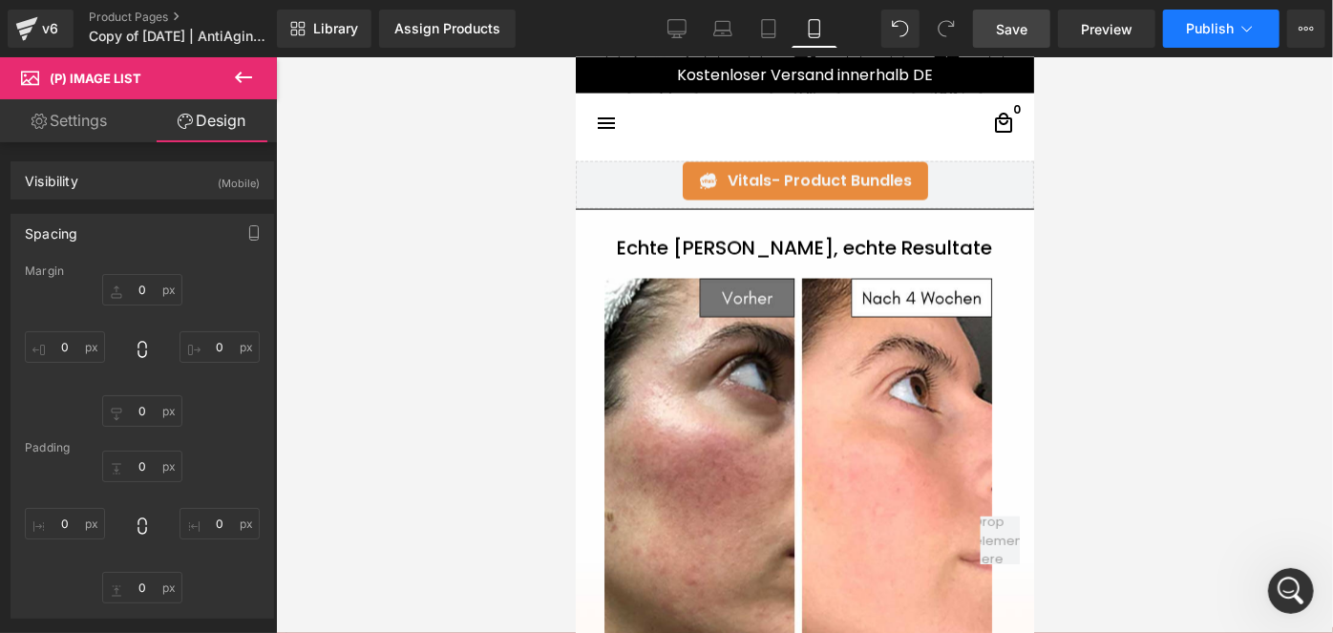
click at [1190, 25] on span "Publish" at bounding box center [1210, 28] width 48 height 15
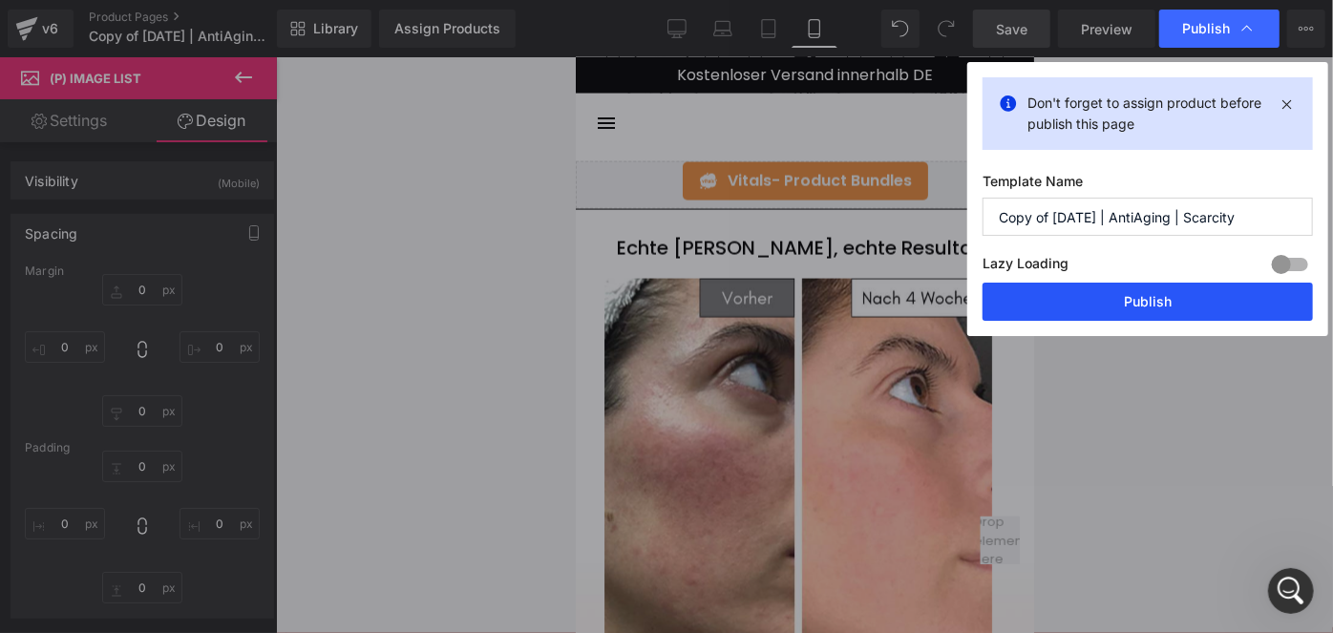
click at [1071, 305] on button "Publish" at bounding box center [1147, 302] width 330 height 38
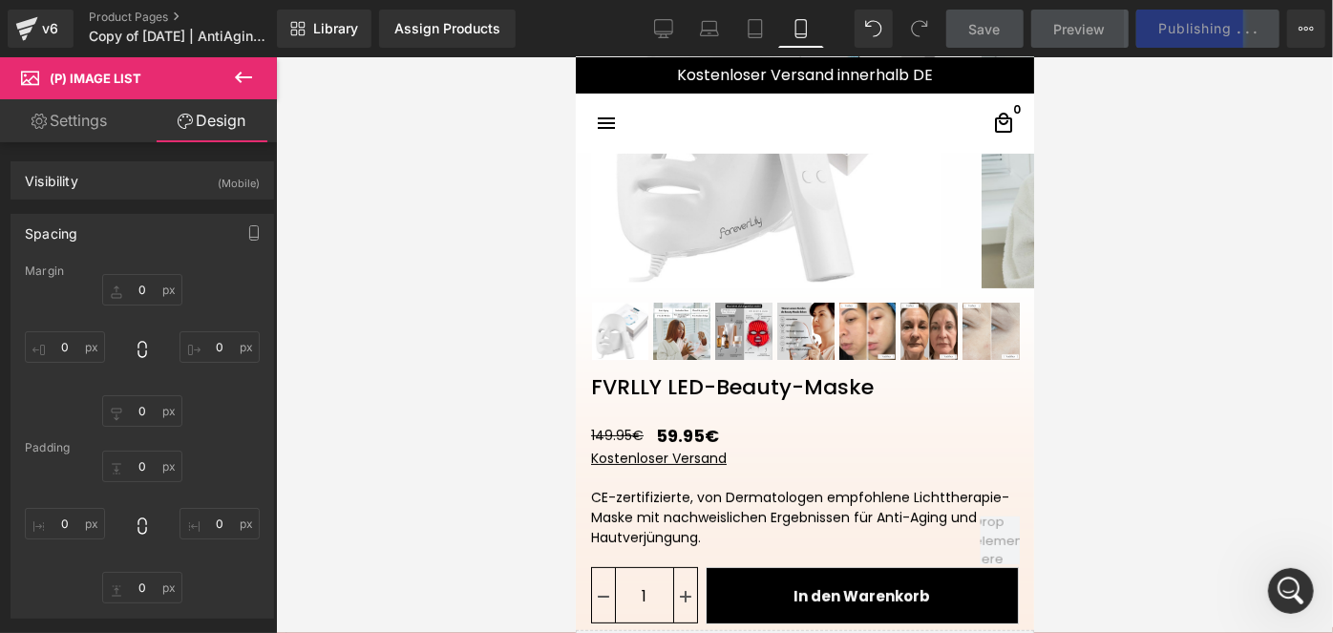
scroll to position [216, 0]
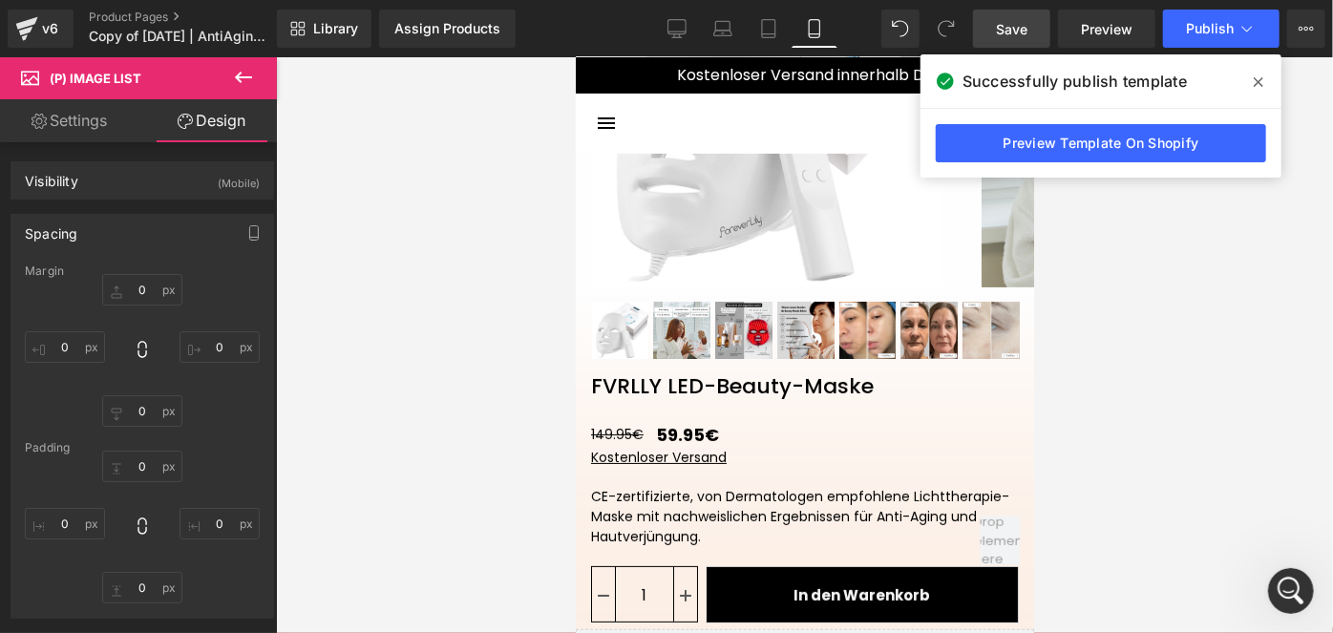
click at [998, 41] on link "Save" at bounding box center [1011, 29] width 77 height 38
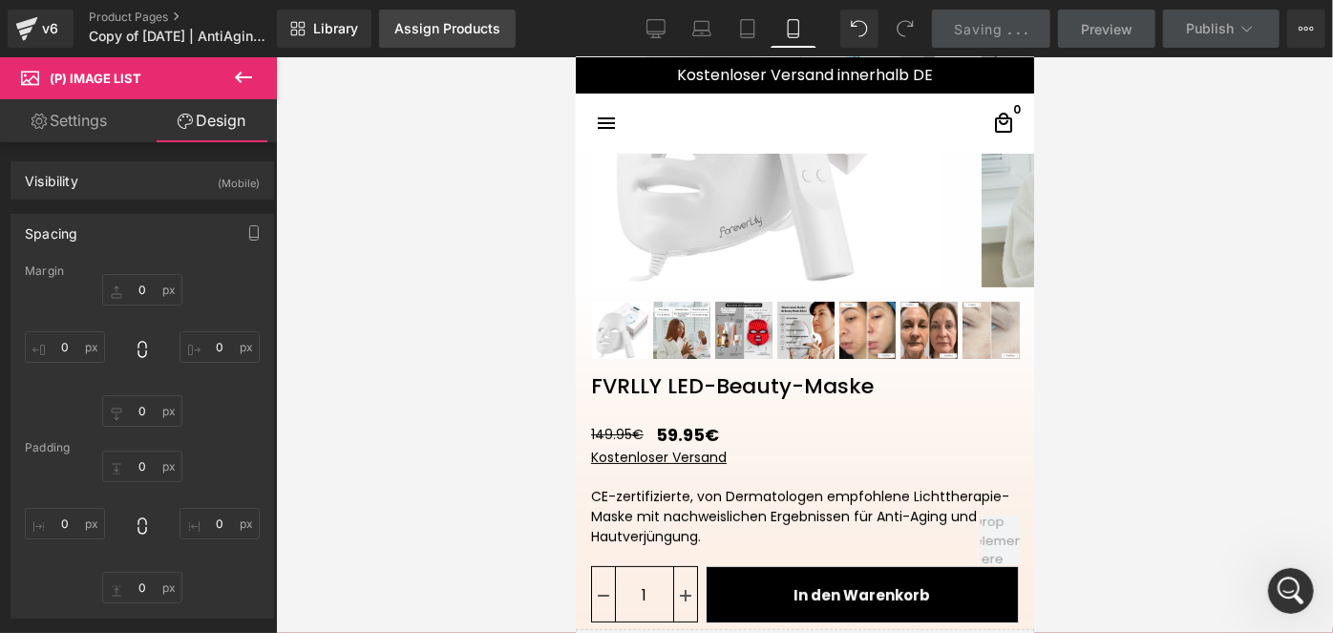
click at [472, 31] on div "Assign Products" at bounding box center [447, 28] width 106 height 15
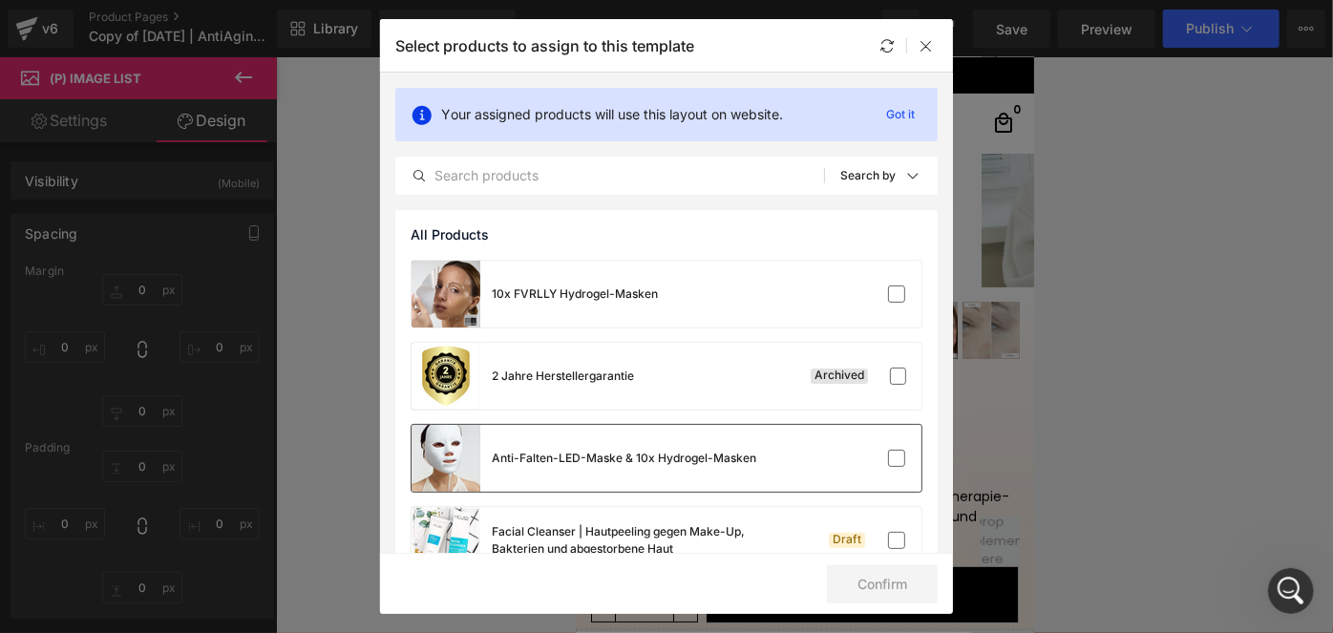
click at [0, 0] on div "Anti-Falten-LED-Maske & 10x Hydrogel-Masken" at bounding box center [0, 0] width 0 height 0
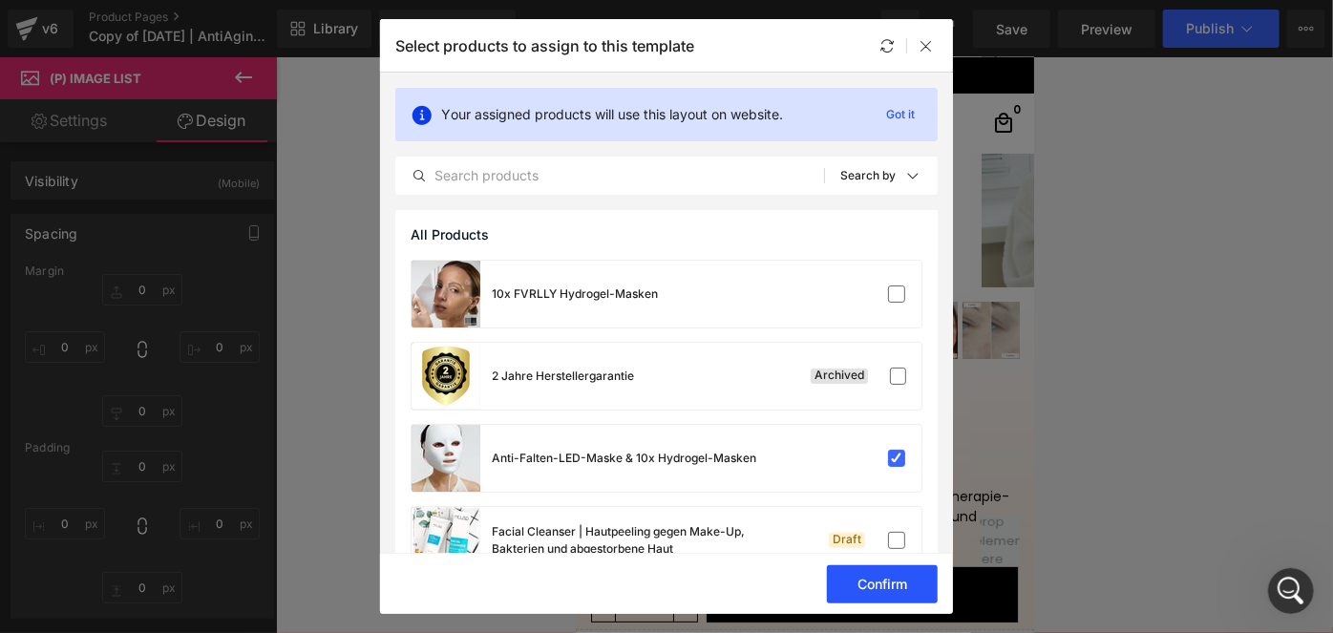
click at [0, 0] on button "Confirm" at bounding box center [0, 0] width 0 height 0
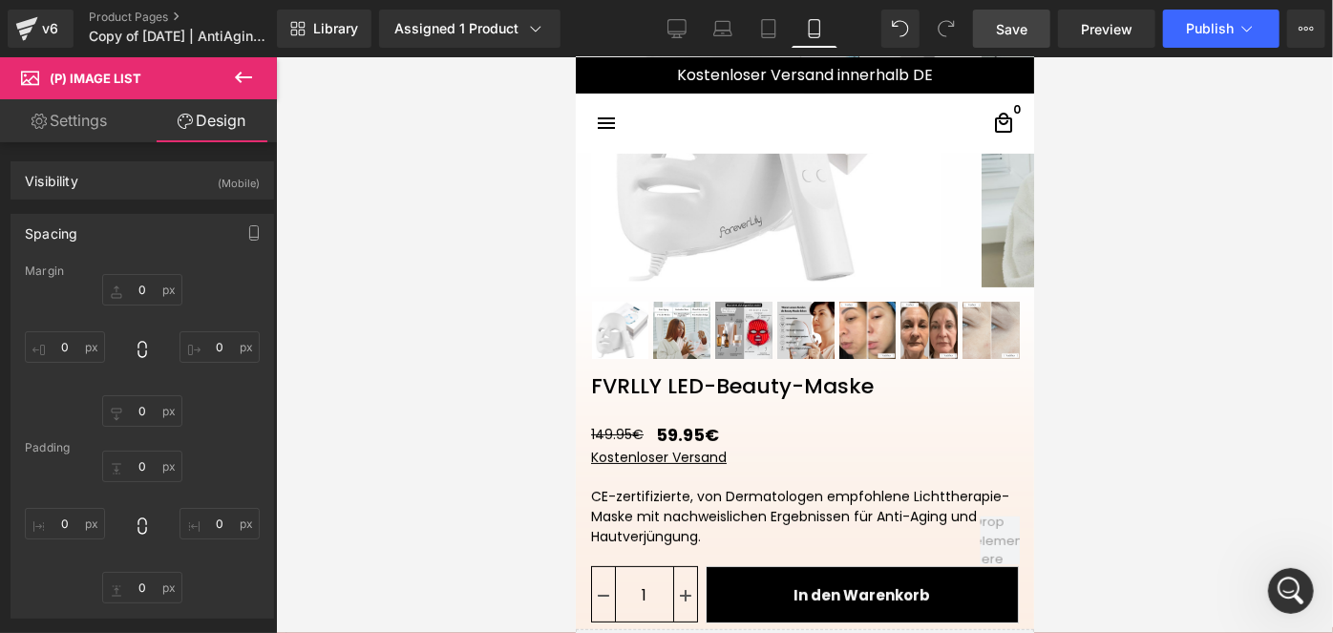
click at [996, 19] on link "Save" at bounding box center [1011, 29] width 77 height 38
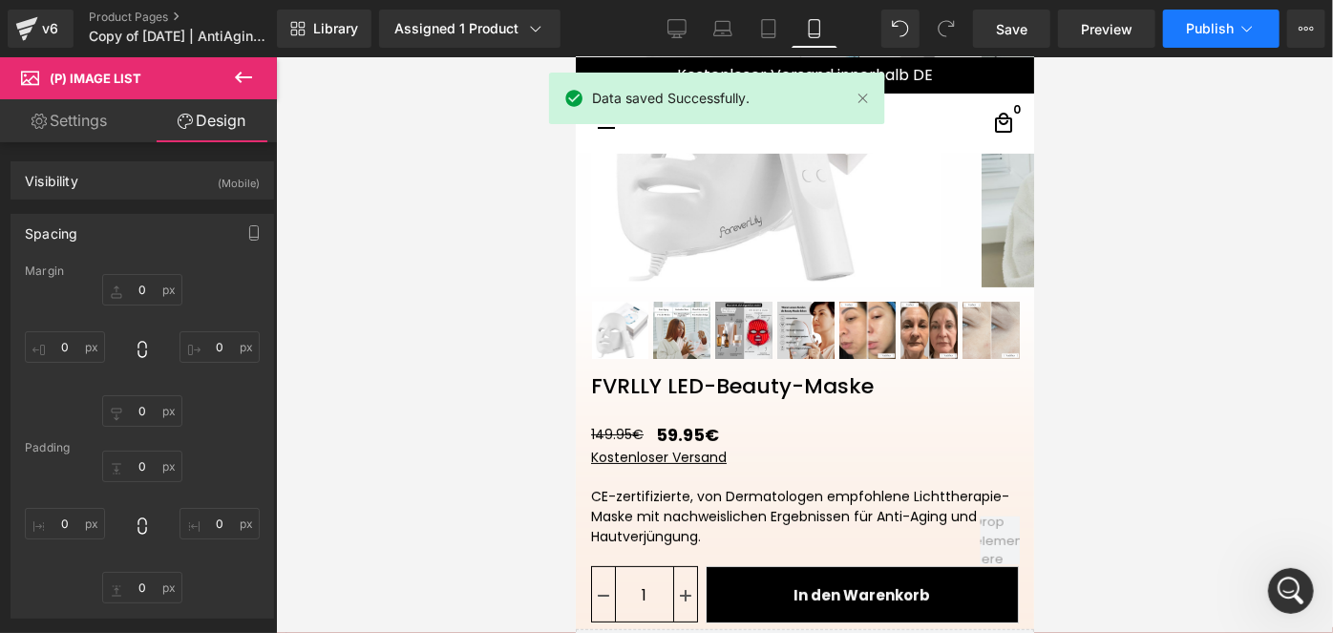
click at [1188, 33] on span "Publish" at bounding box center [1210, 28] width 48 height 15
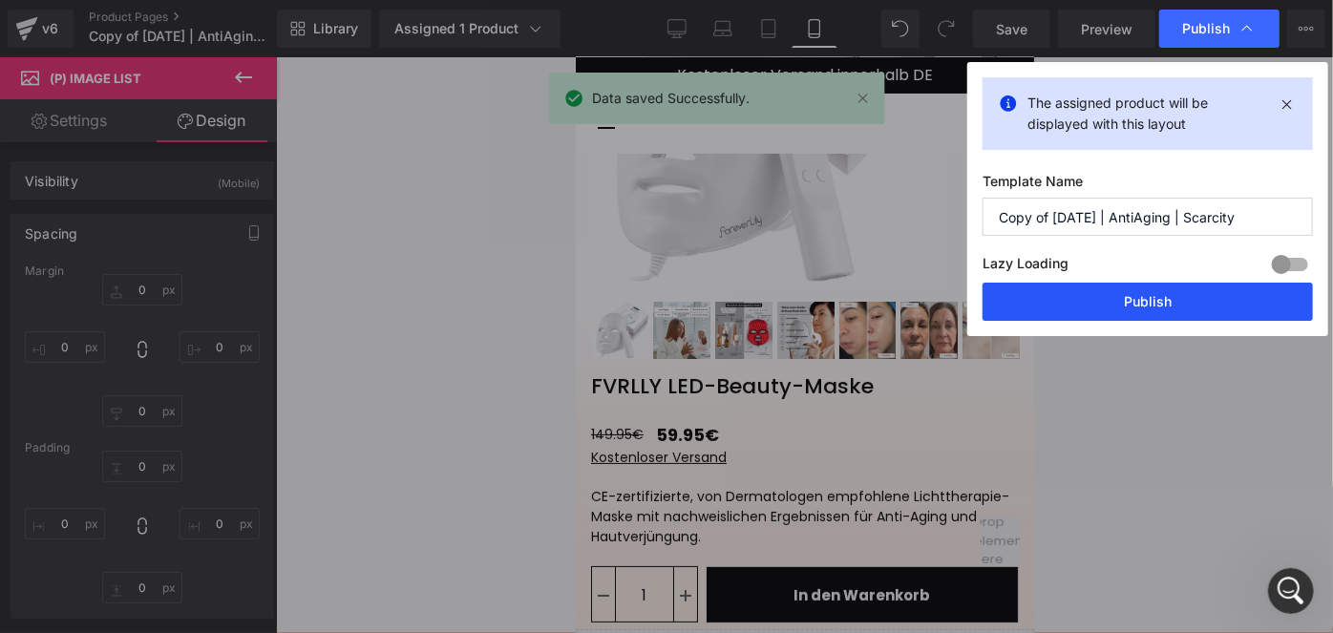
click at [0, 0] on button "Publish" at bounding box center [0, 0] width 0 height 0
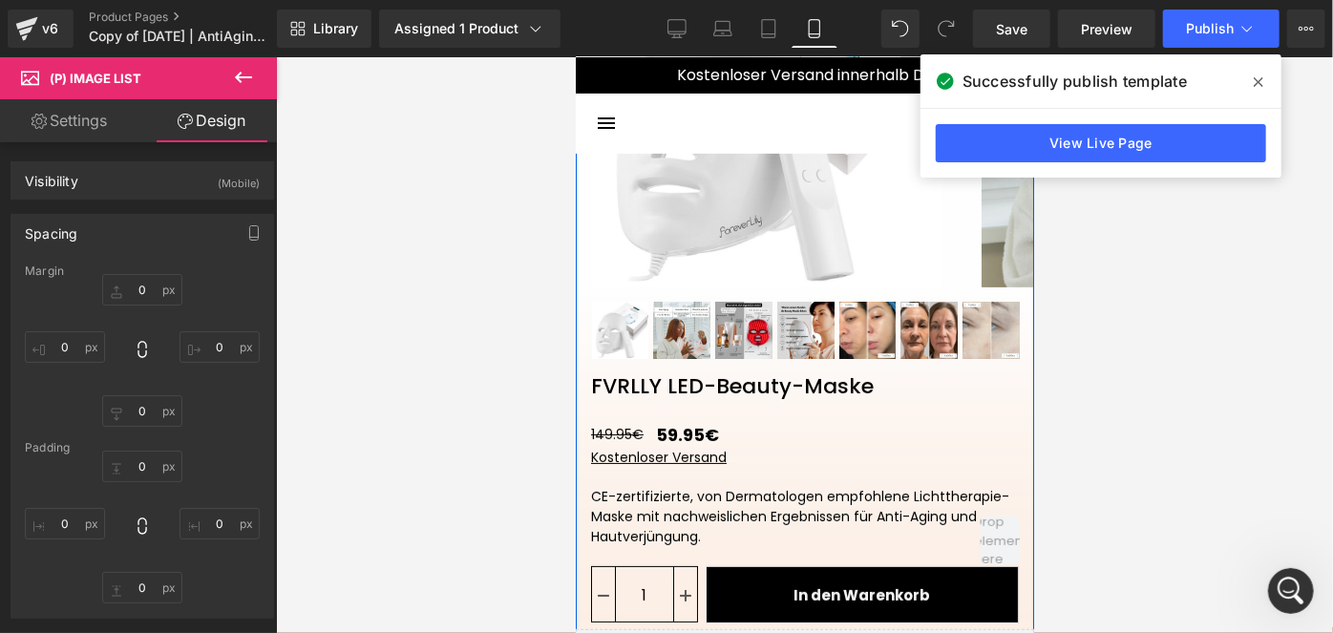
click at [843, 264] on img at bounding box center [764, 111] width 349 height 349
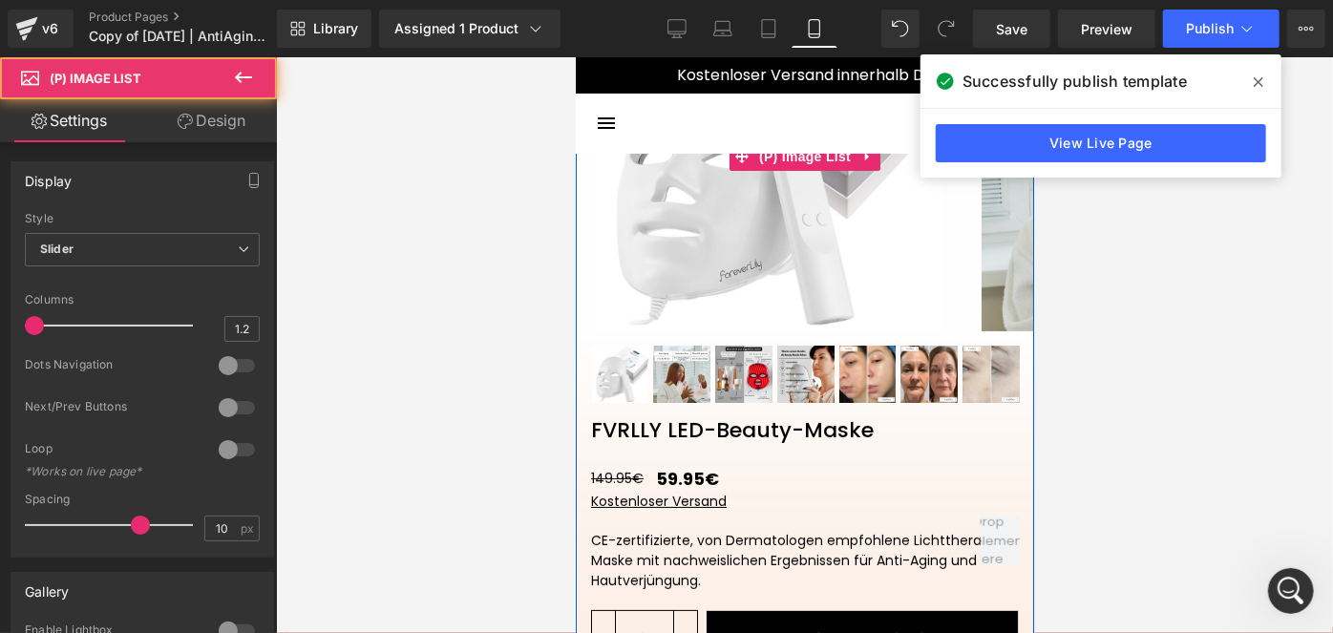
scroll to position [166, 0]
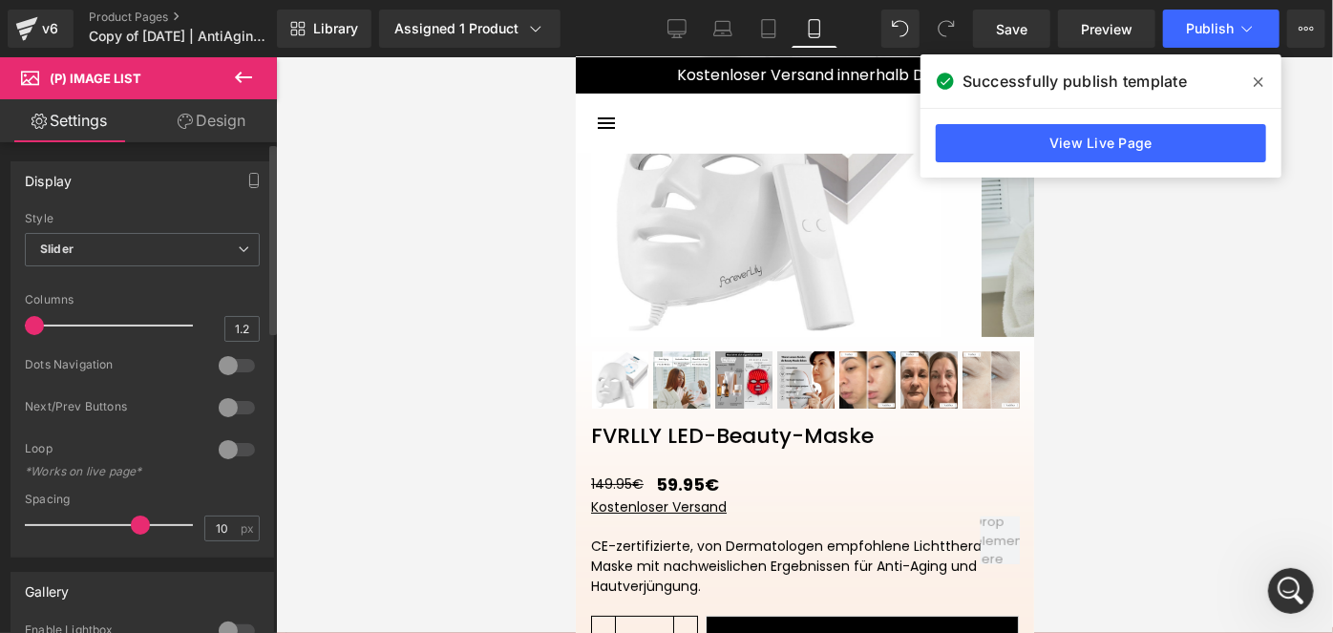
click at [229, 448] on div at bounding box center [237, 449] width 46 height 31
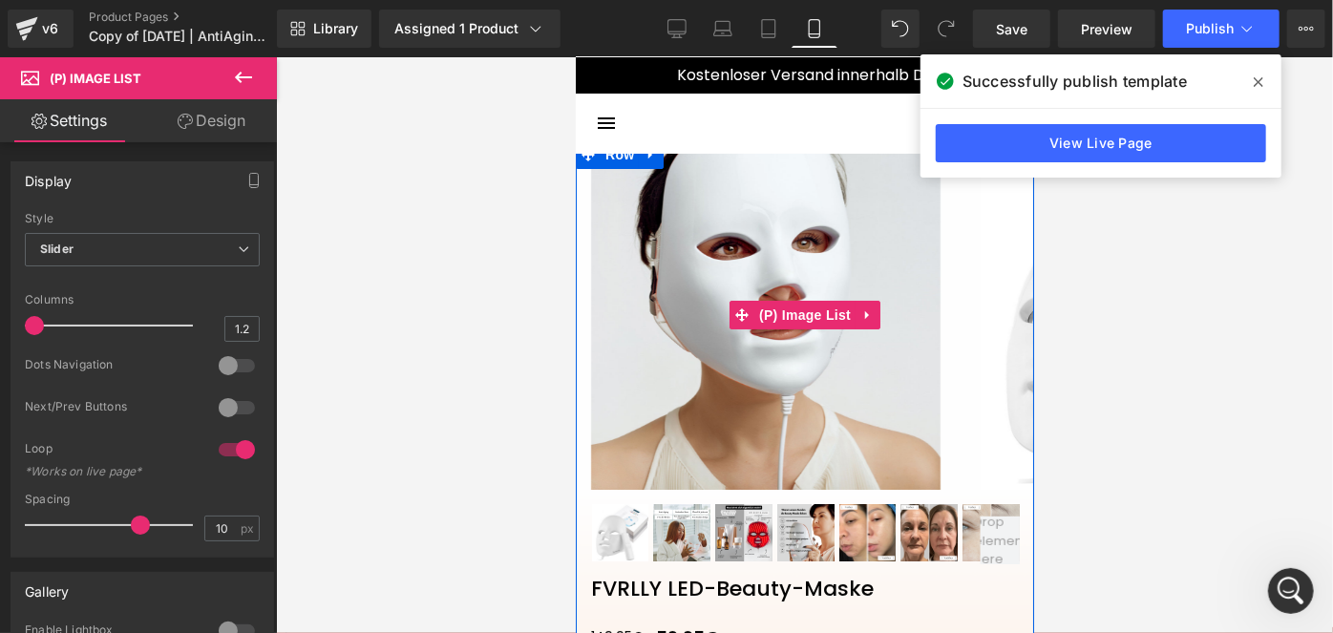
scroll to position [0, 0]
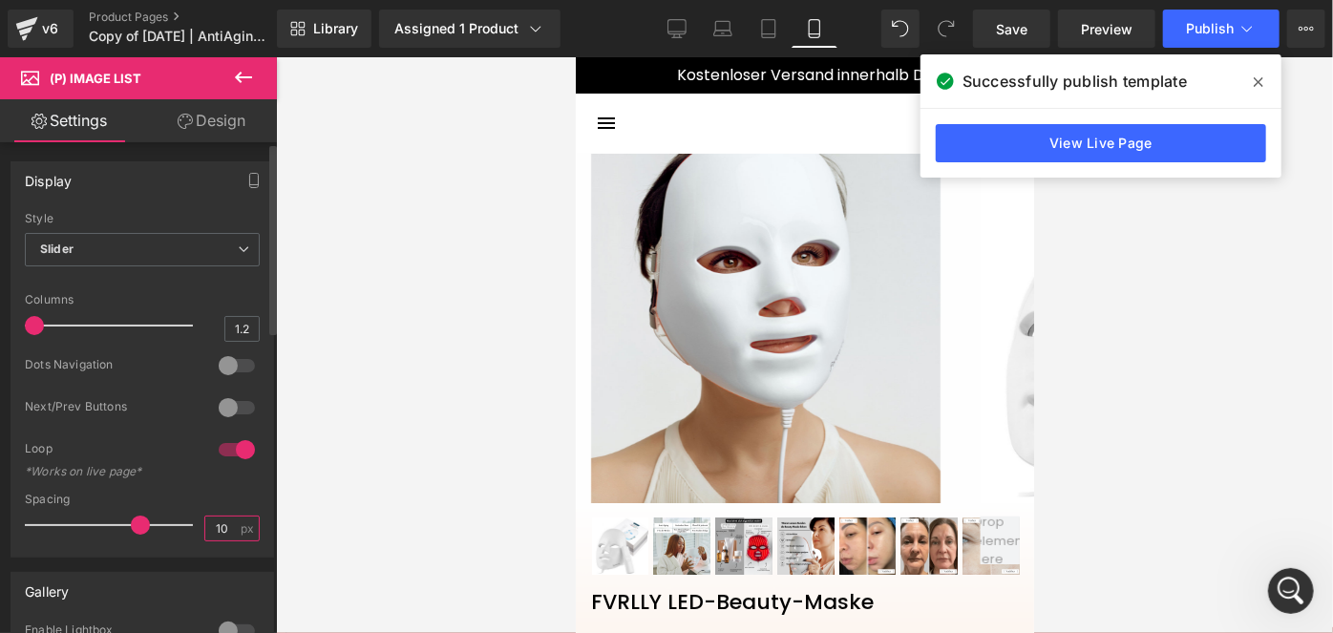
click at [217, 522] on input "10" at bounding box center [221, 529] width 33 height 24
type input "1"
type input "0"
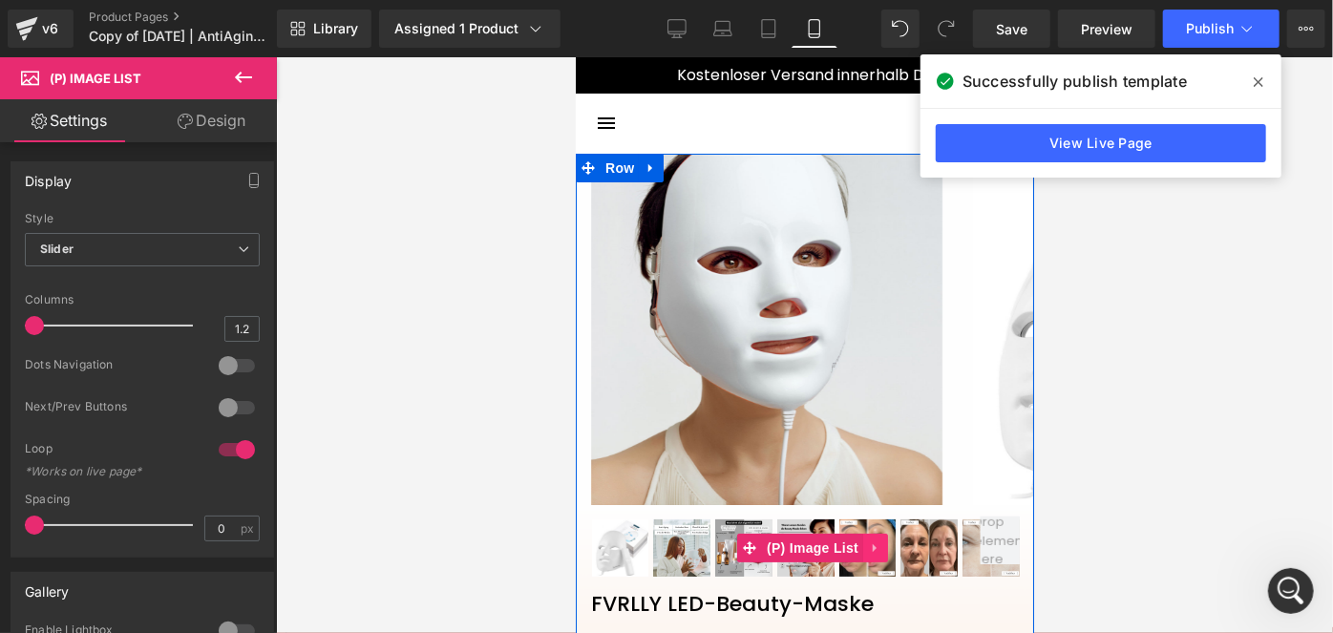
click at [873, 543] on icon at bounding box center [874, 546] width 13 height 14
click at [882, 547] on icon at bounding box center [886, 546] width 13 height 13
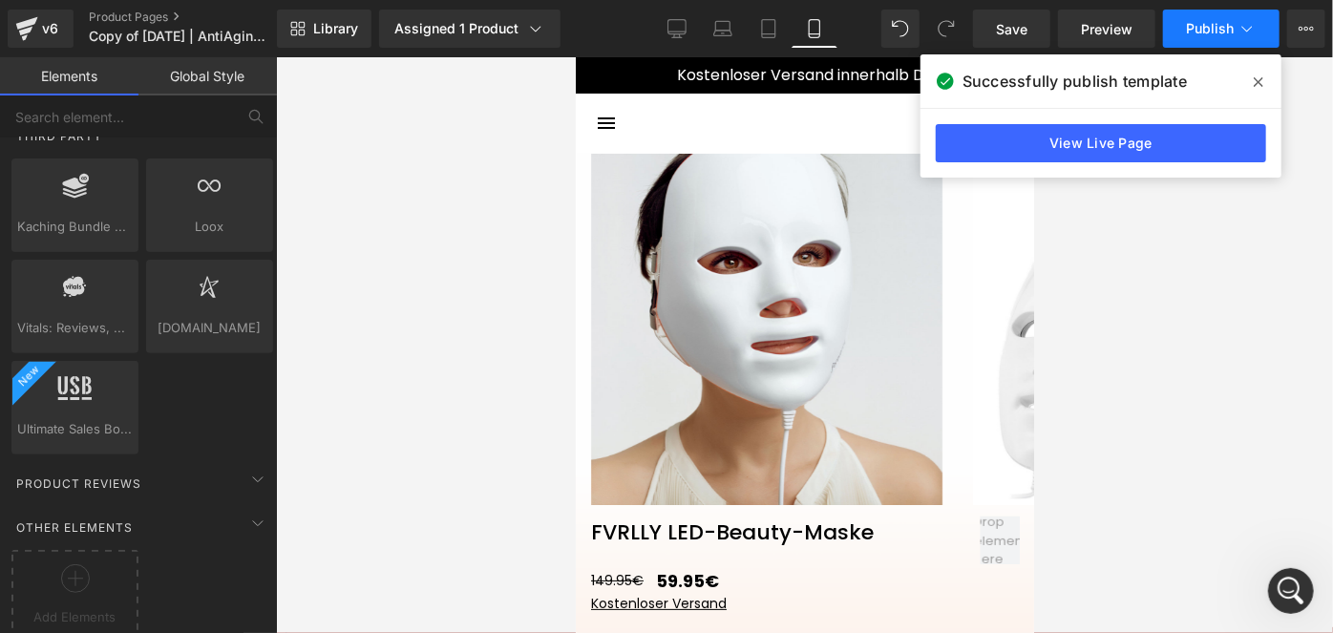
click at [1202, 32] on span "Publish" at bounding box center [1210, 28] width 48 height 15
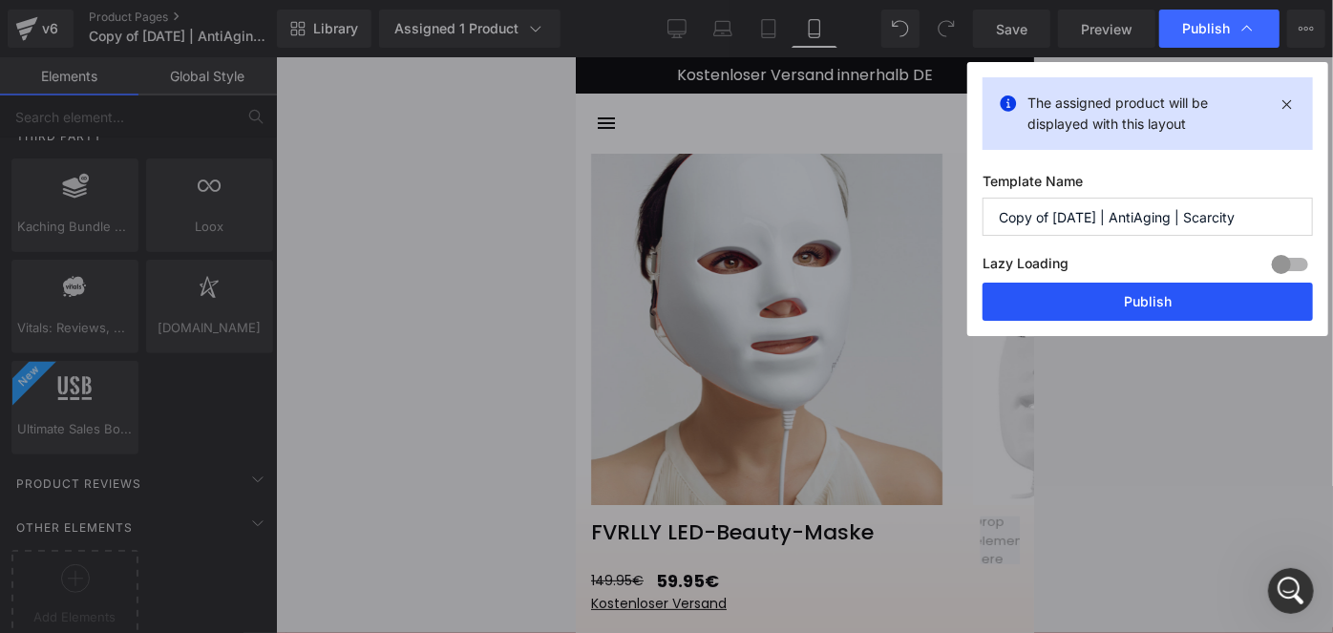
click at [0, 0] on button "Publish" at bounding box center [0, 0] width 0 height 0
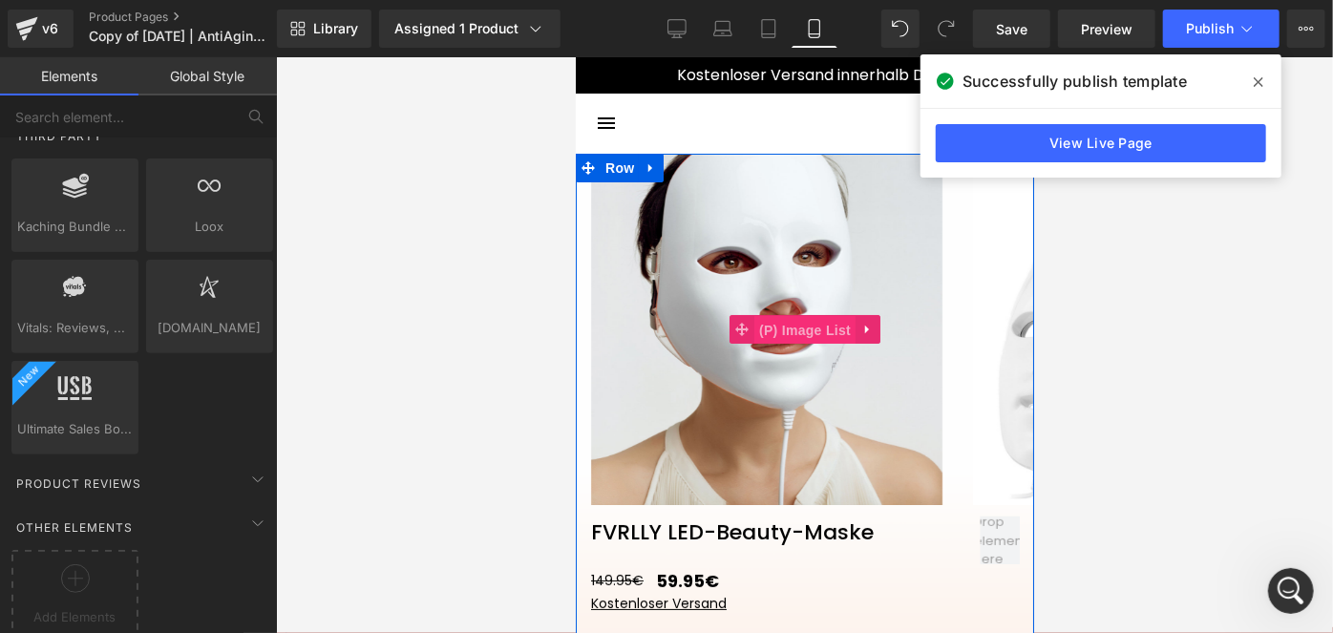
click at [784, 320] on span "(P) Image List" at bounding box center [803, 329] width 101 height 29
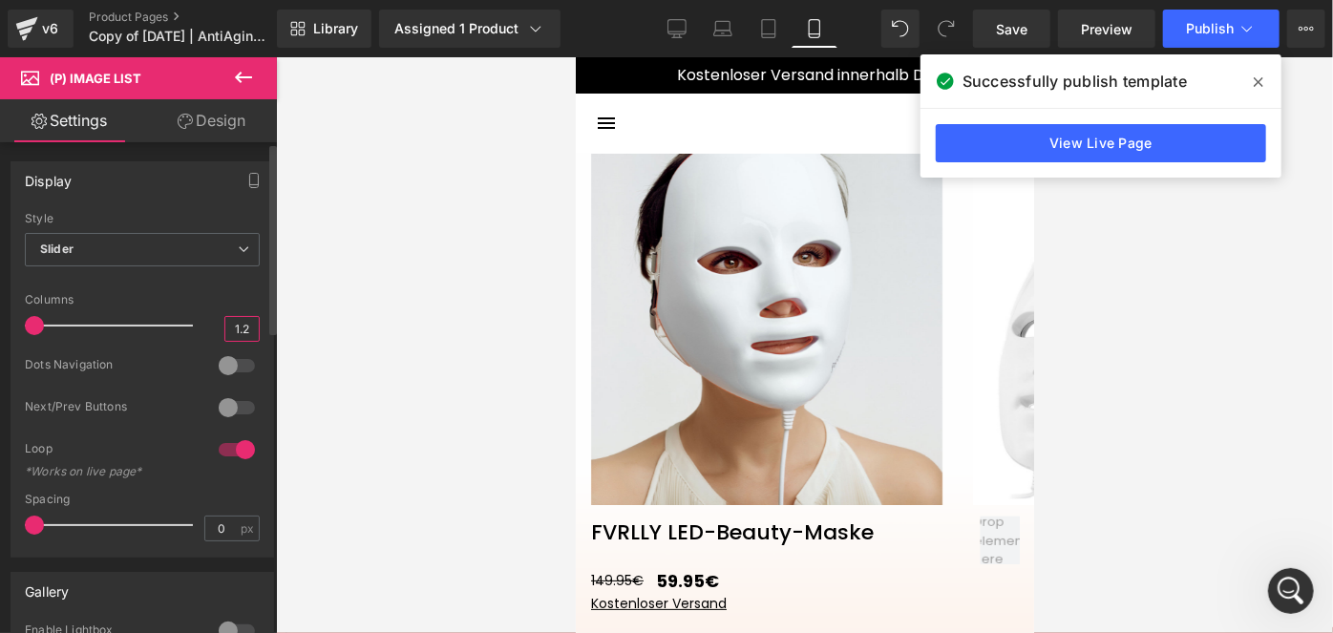
click at [242, 325] on input "1.2" at bounding box center [241, 329] width 33 height 24
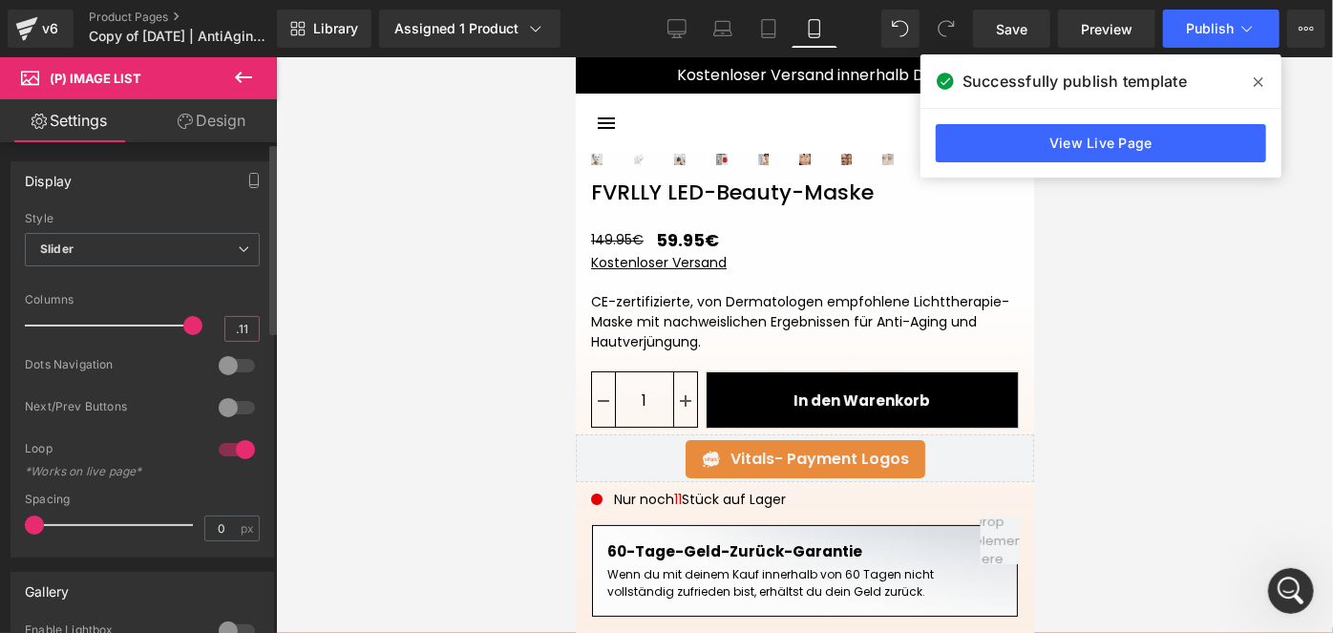
type input "1"
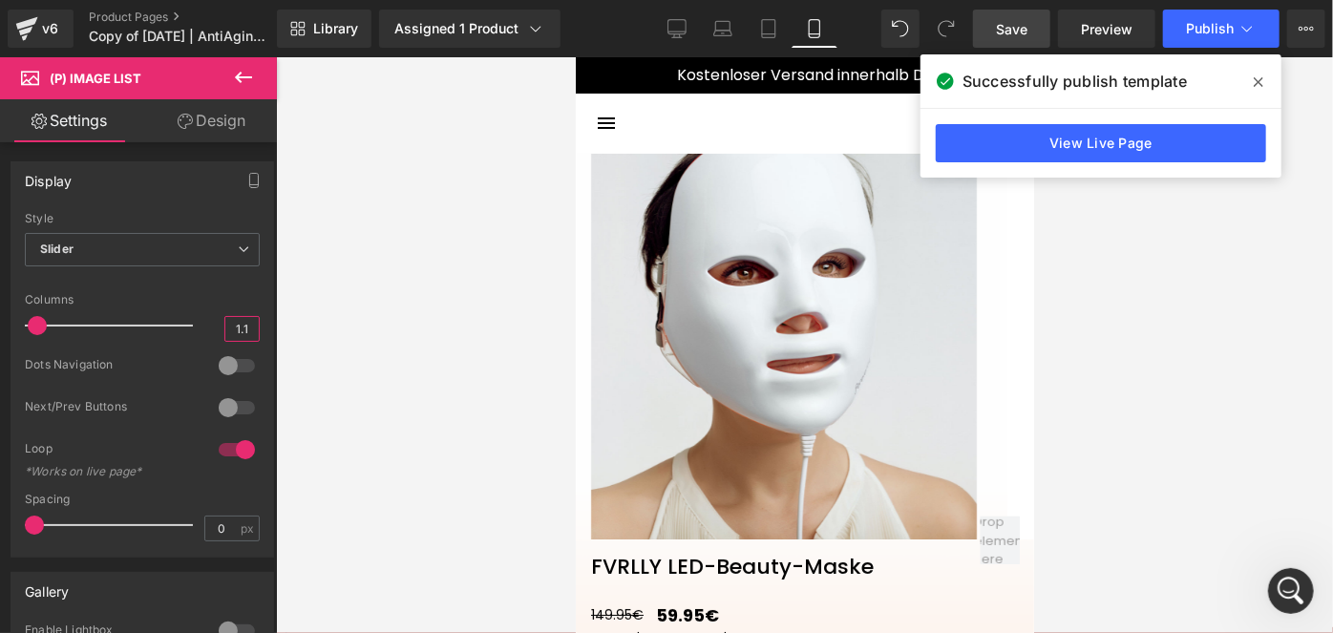
type input "1.1"
click at [1008, 29] on span "Save" at bounding box center [1012, 29] width 32 height 20
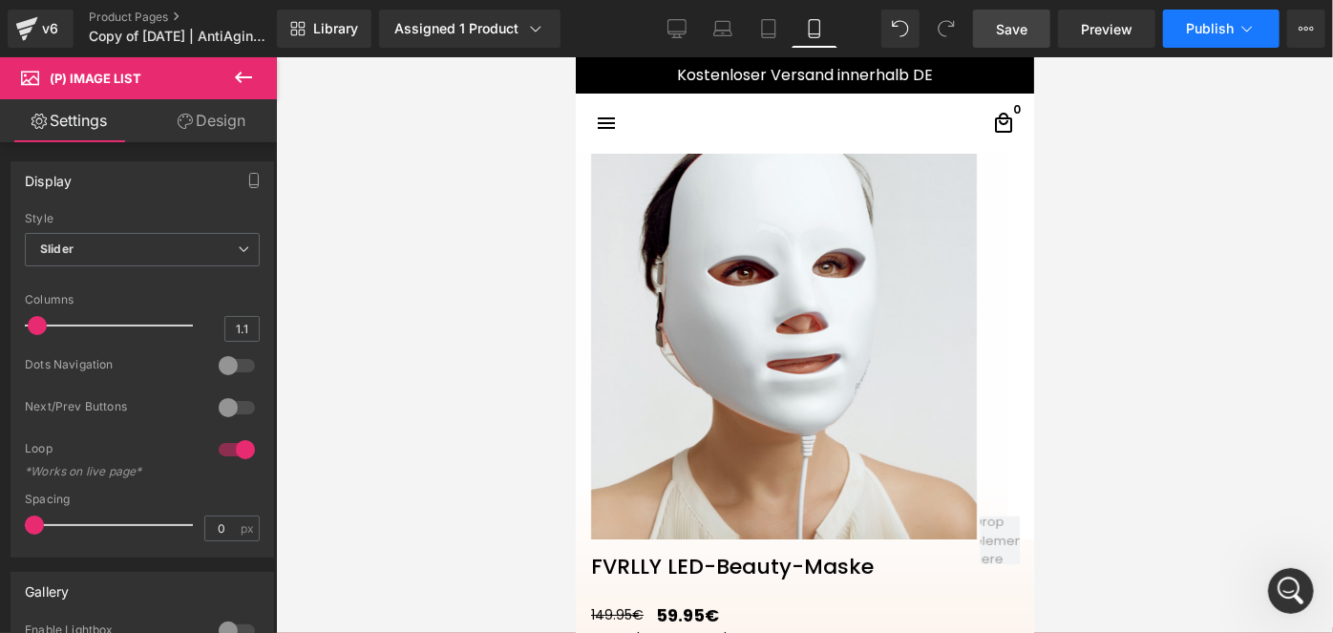
click at [1192, 46] on button "Publish" at bounding box center [1221, 29] width 116 height 38
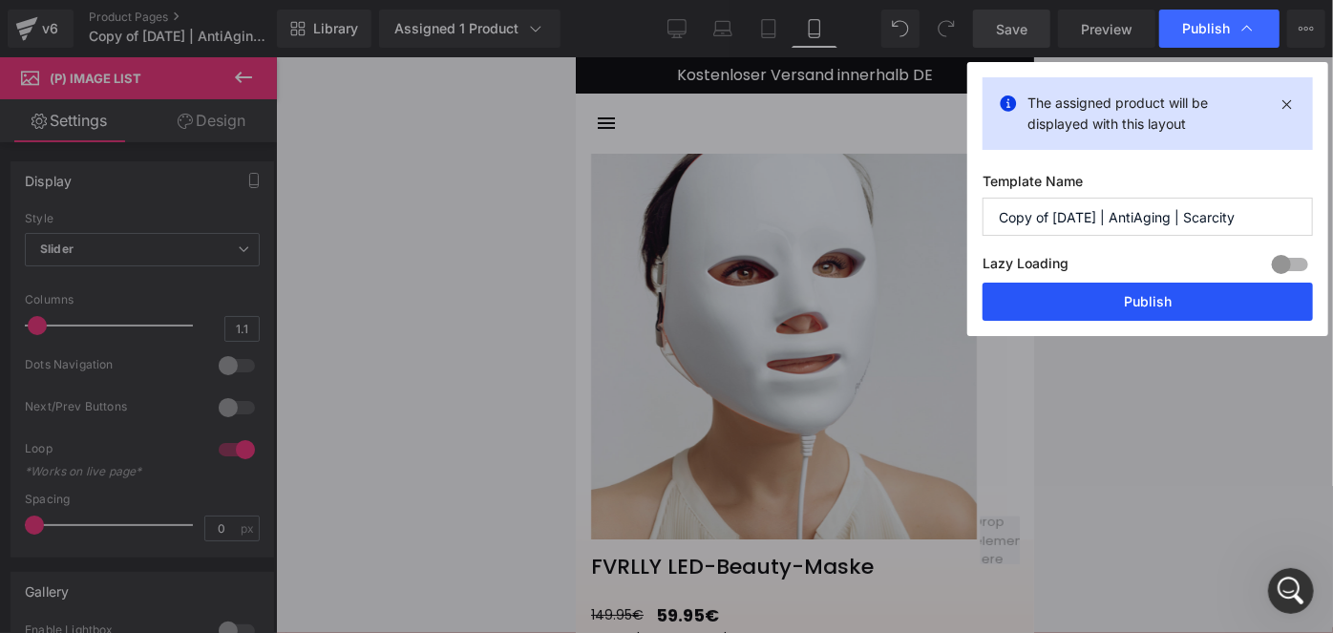
click at [0, 0] on button "Publish" at bounding box center [0, 0] width 0 height 0
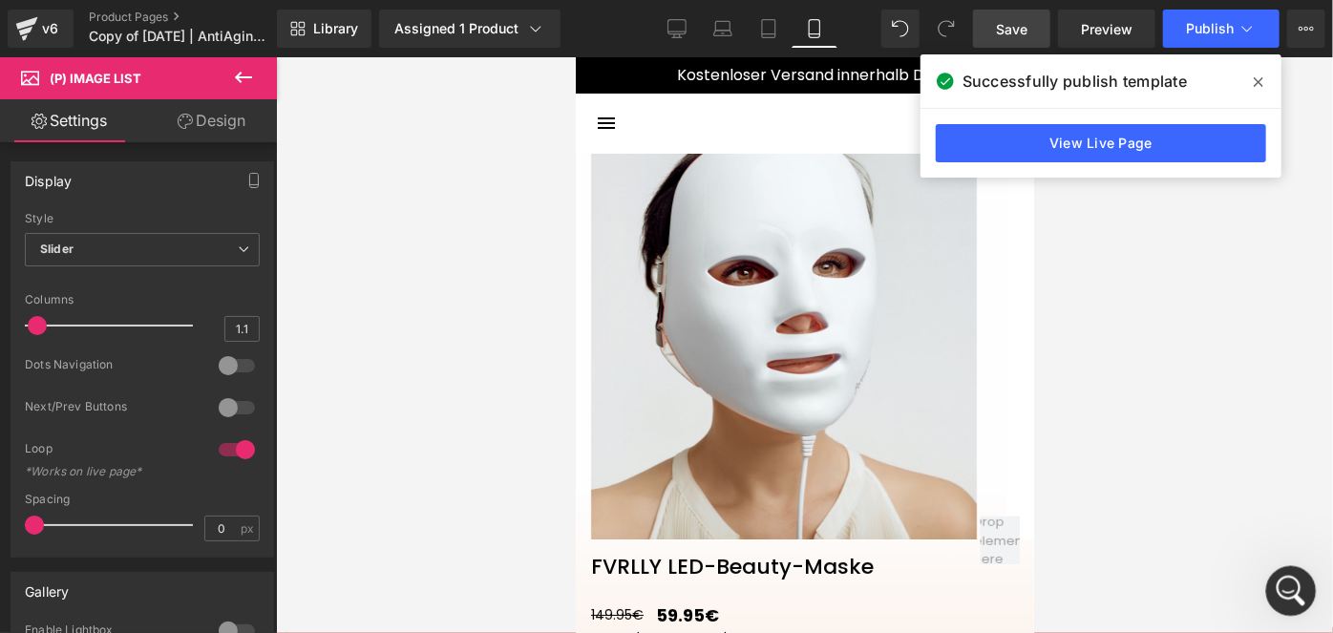
click at [1289, 577] on icon "Intercom-Nachrichtendienst öffnen" at bounding box center [1289, 589] width 32 height 32
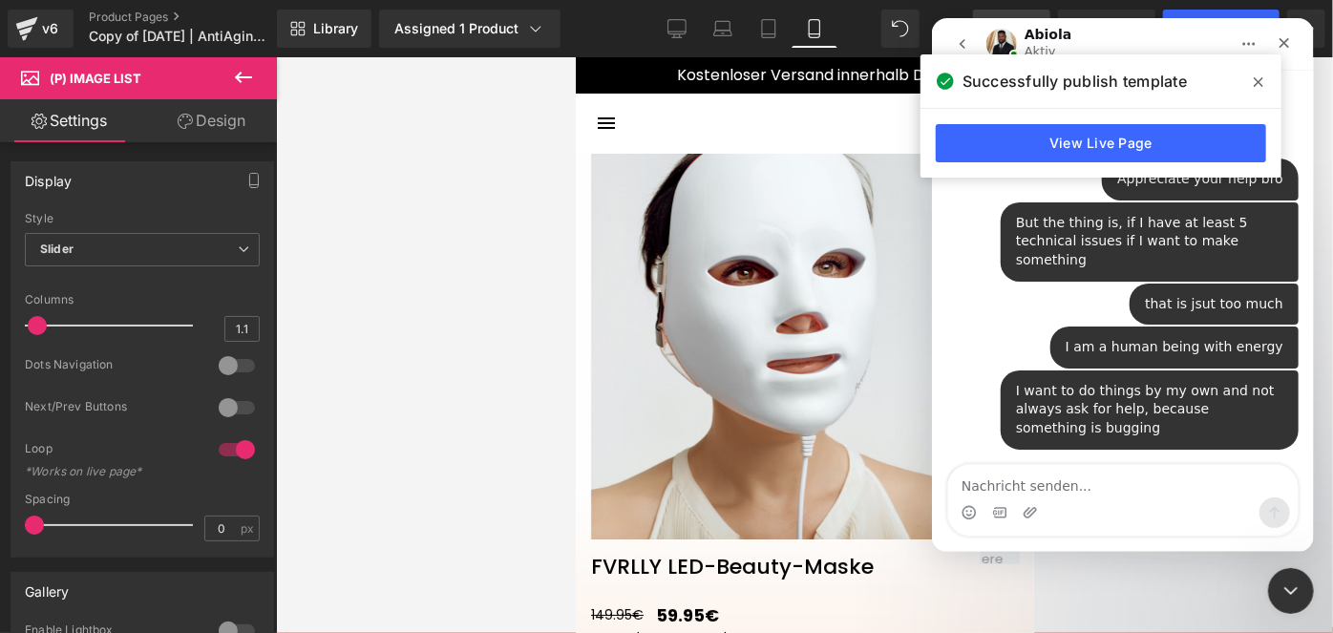
click at [0, 0] on icon at bounding box center [0, 0] width 0 height 0
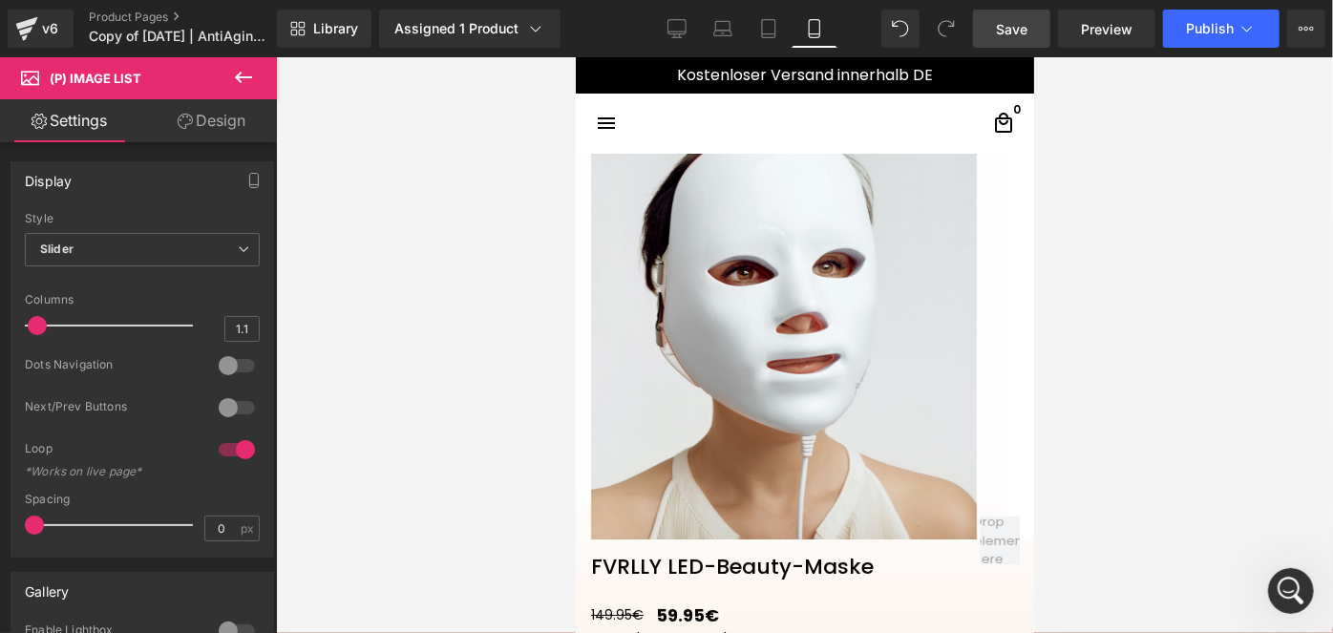
scroll to position [2675, 0]
click at [1298, 598] on div "Intercom-Nachrichtendienst öffnen" at bounding box center [1287, 588] width 63 height 63
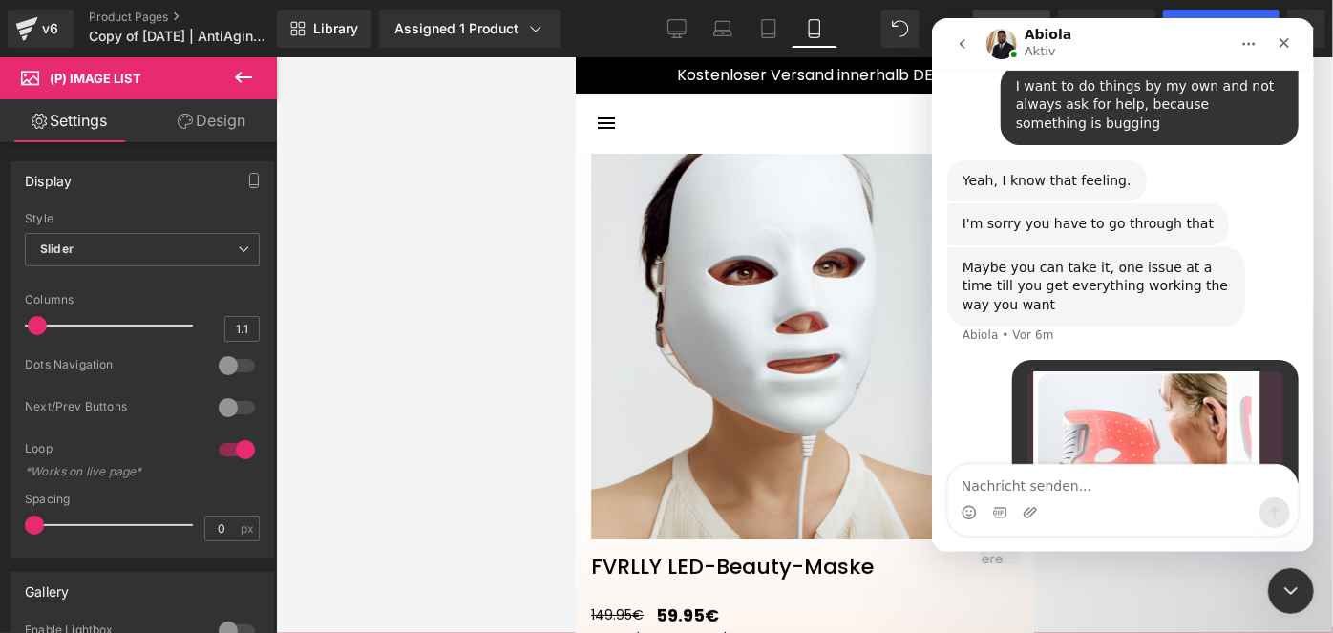
scroll to position [2926, 0]
type textarea "I"
type textarea "Instead of the dots, I wanna have that"
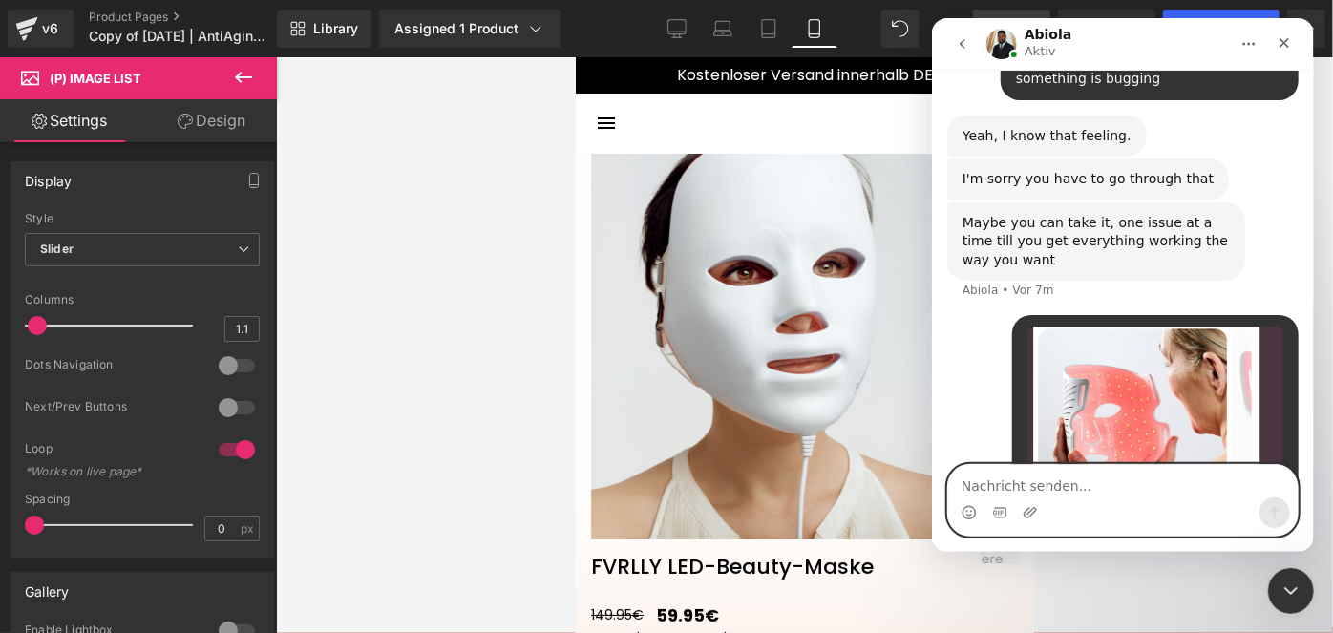
paste textarea "[URL][DOMAIN_NAME][MEDICAL_DATA]"
type textarea "[URL][DOMAIN_NAME][MEDICAL_DATA]"
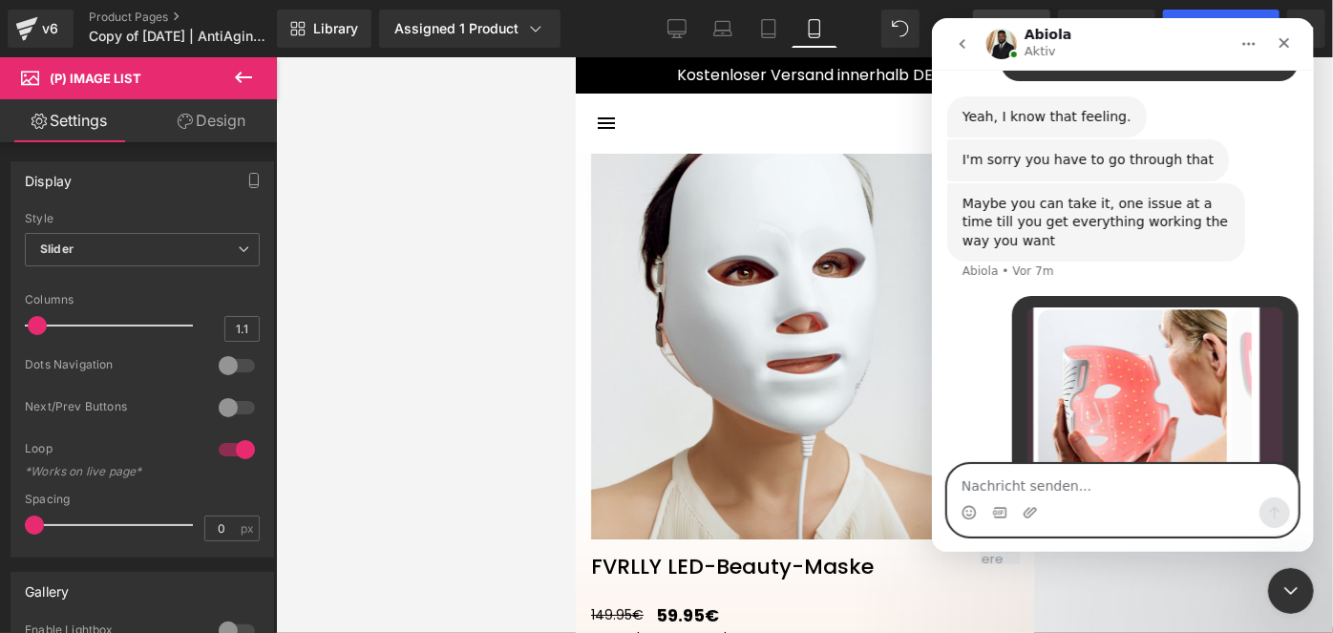
scroll to position [3032, 0]
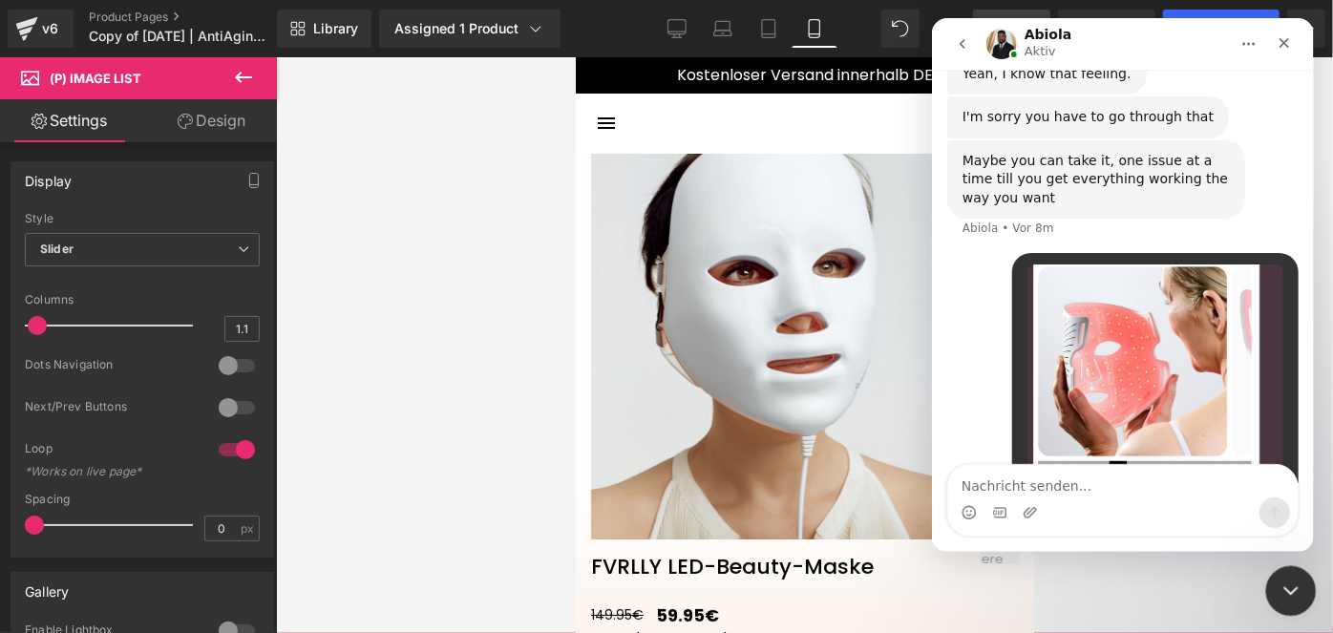
click at [1296, 580] on icon "Intercom-Nachrichtendienst schließen" at bounding box center [1288, 588] width 23 height 23
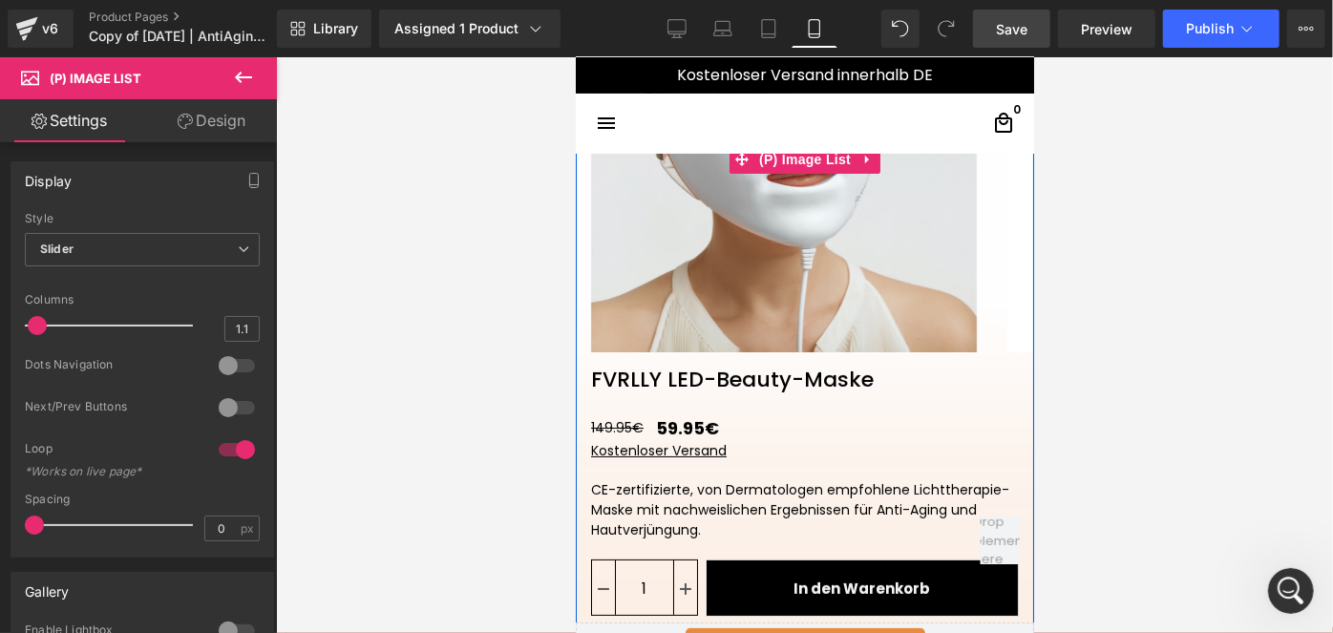
scroll to position [191, 0]
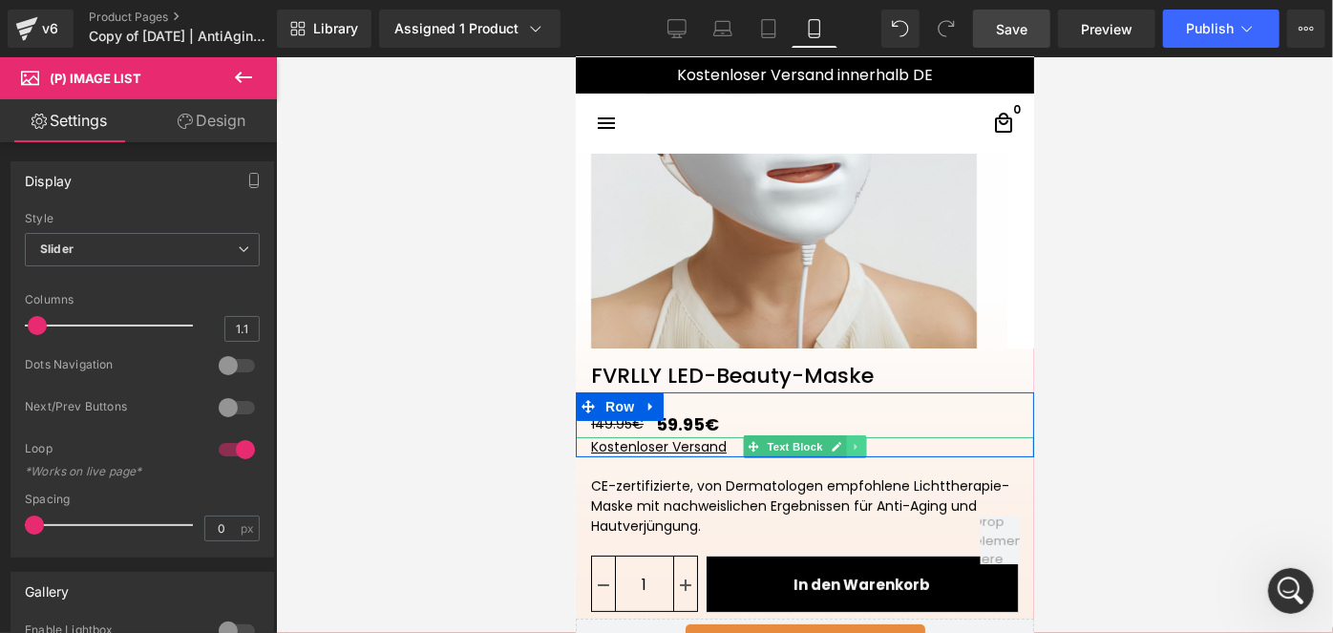
click at [854, 447] on icon at bounding box center [855, 445] width 11 height 11
click at [860, 447] on icon at bounding box center [865, 446] width 11 height 11
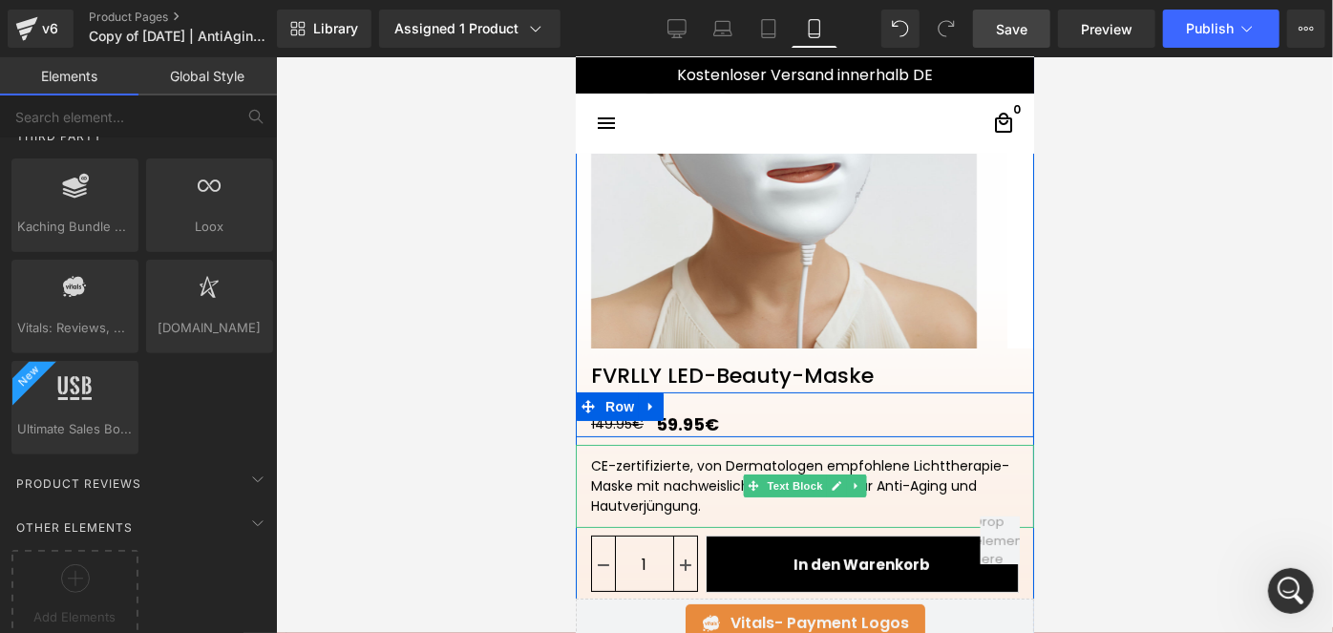
click at [661, 469] on div "CE-zertifizierte, von Dermatologen empfohlene Lichttherapie-Maske mit nachweisl…" at bounding box center [804, 485] width 458 height 83
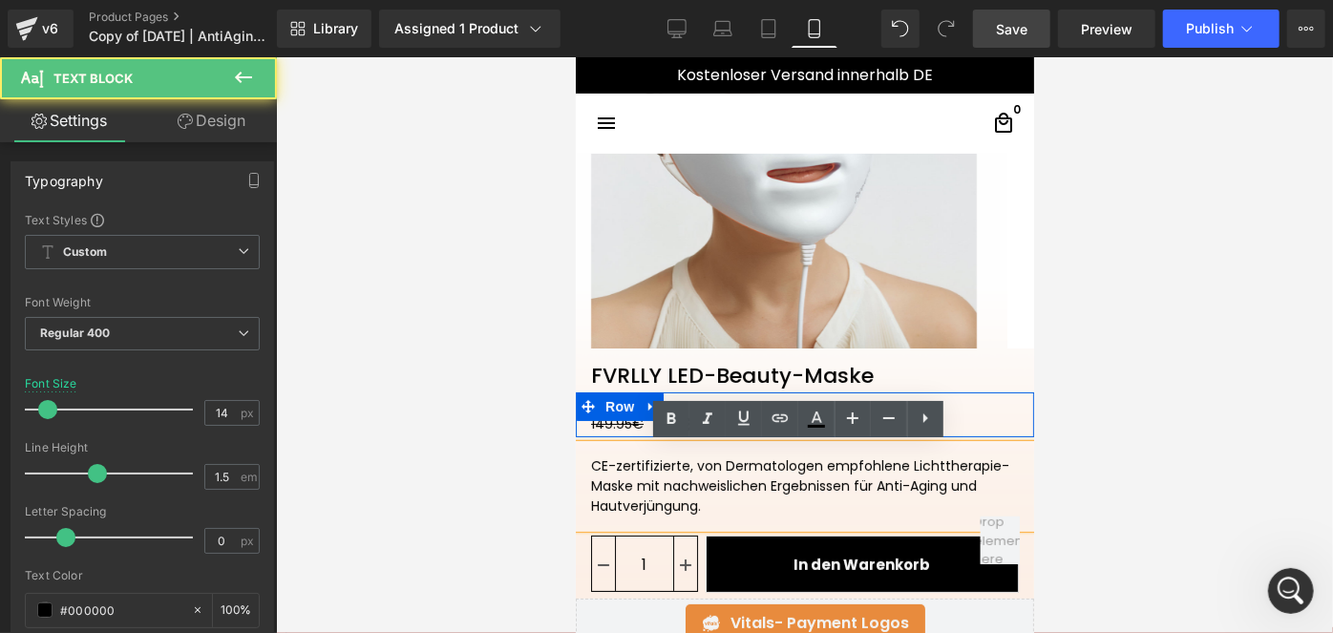
click at [661, 469] on div "CE-zertifizierte, von Dermatologen empfohlene Lichttherapie-Maske mit nachweisl…" at bounding box center [804, 485] width 458 height 83
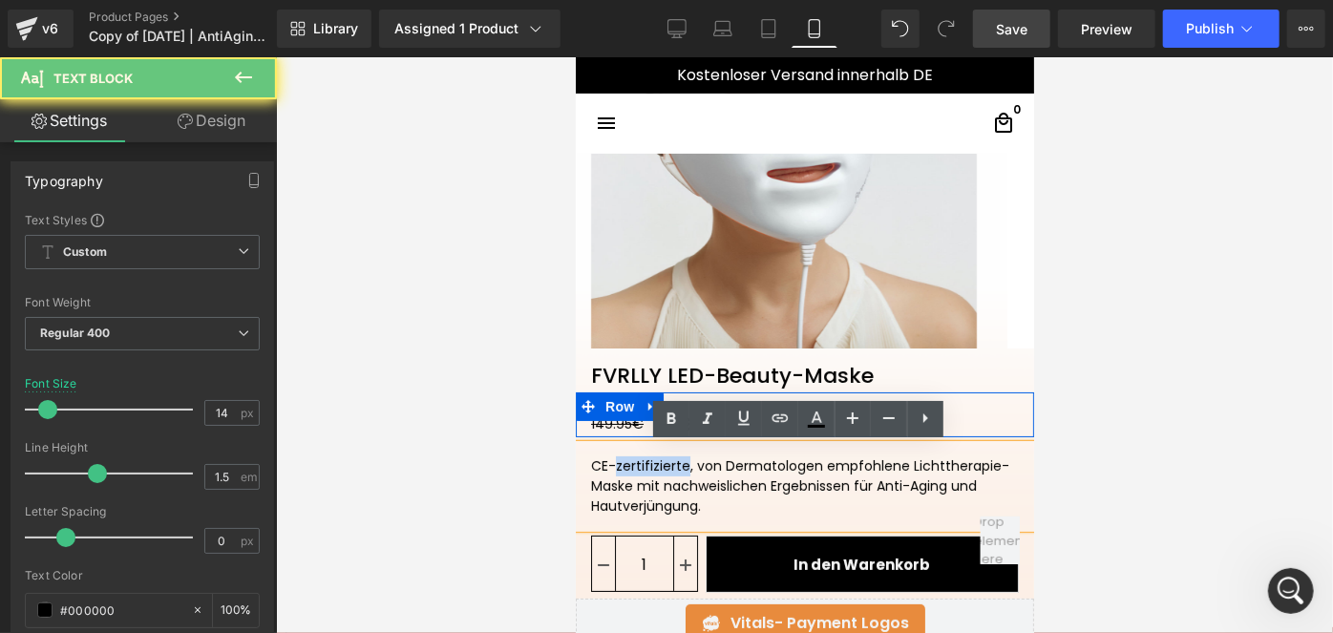
click at [661, 469] on div "CE-zertifizierte, von Dermatologen empfohlene Lichttherapie-Maske mit nachweisl…" at bounding box center [804, 485] width 458 height 83
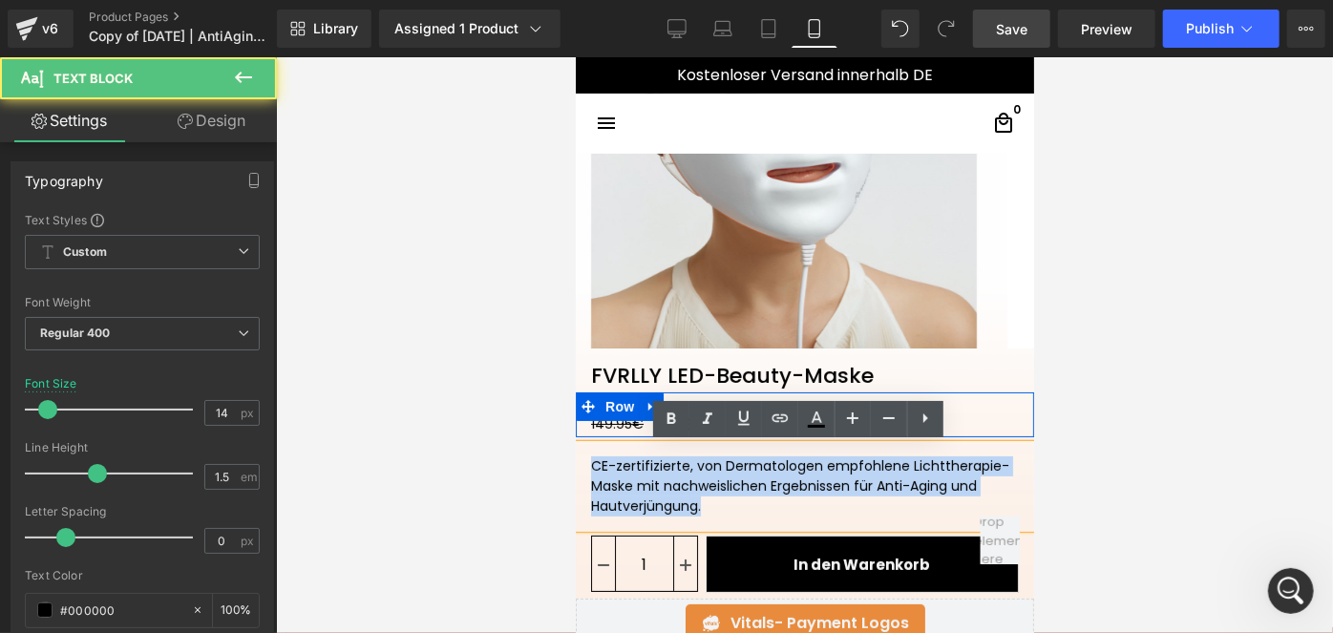
click at [661, 469] on div "CE-zertifizierte, von Dermatologen empfohlene Lichttherapie-Maske mit nachweisl…" at bounding box center [804, 485] width 458 height 83
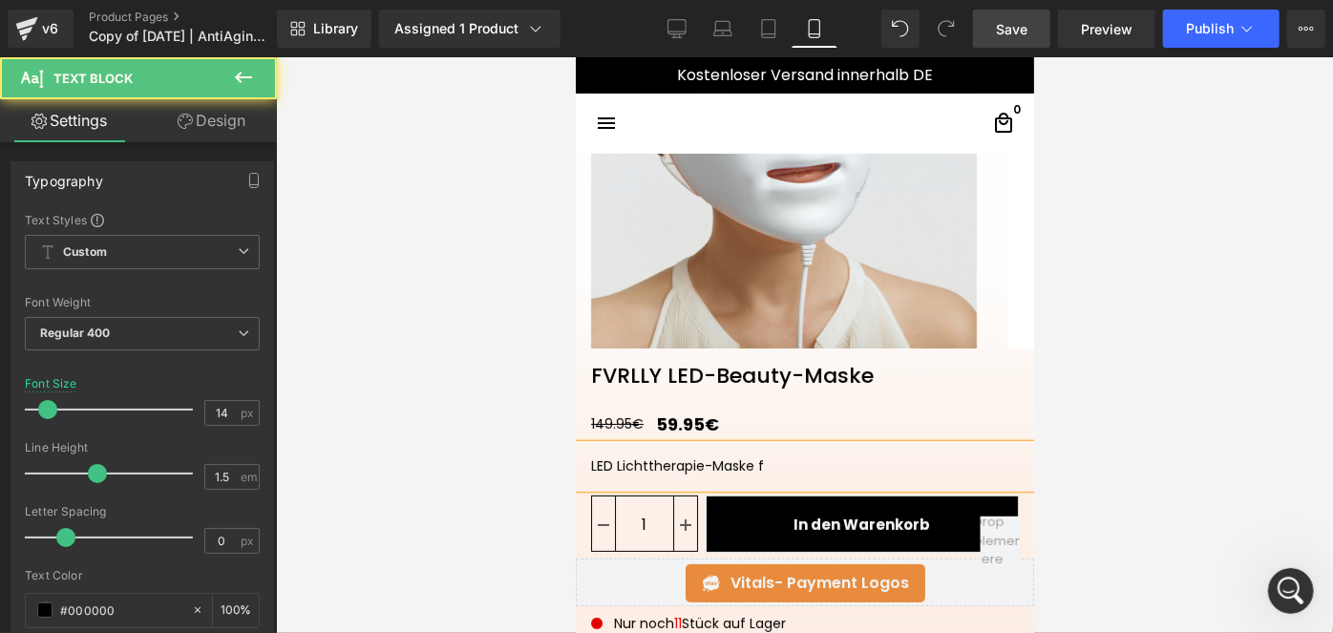
click at [586, 463] on div "LED Lichttherapie-Maske f" at bounding box center [804, 465] width 458 height 43
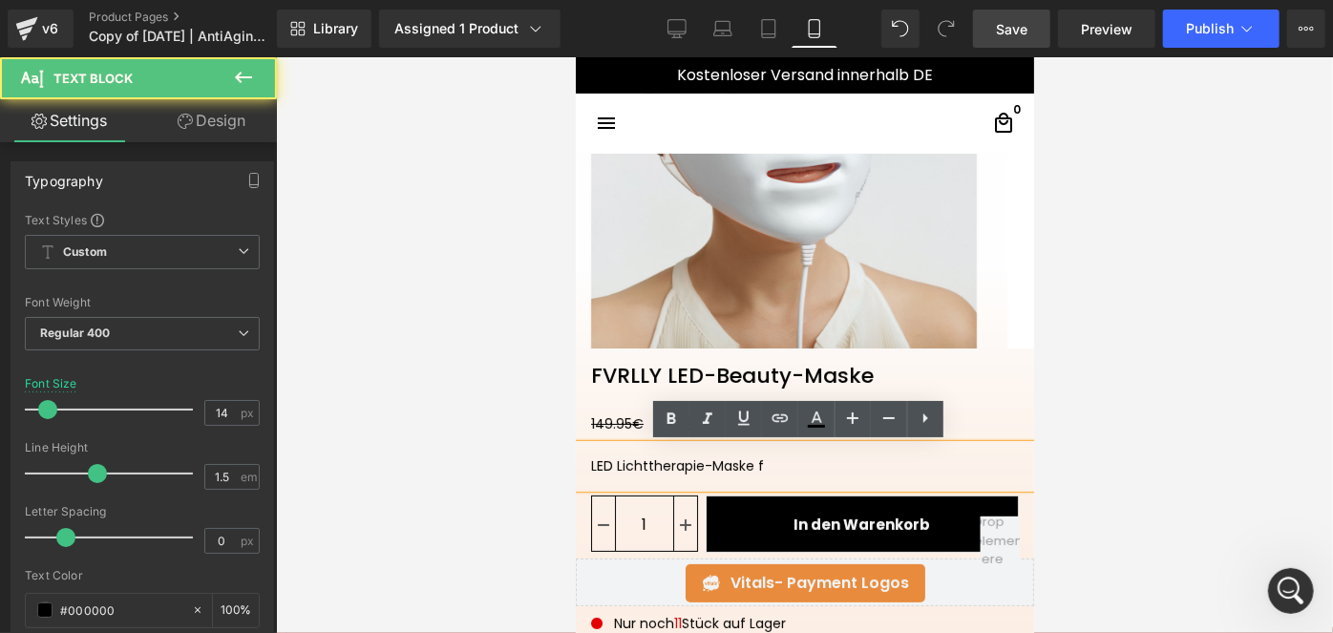
click at [583, 462] on div "LED Lichttherapie-Maske f" at bounding box center [804, 465] width 458 height 43
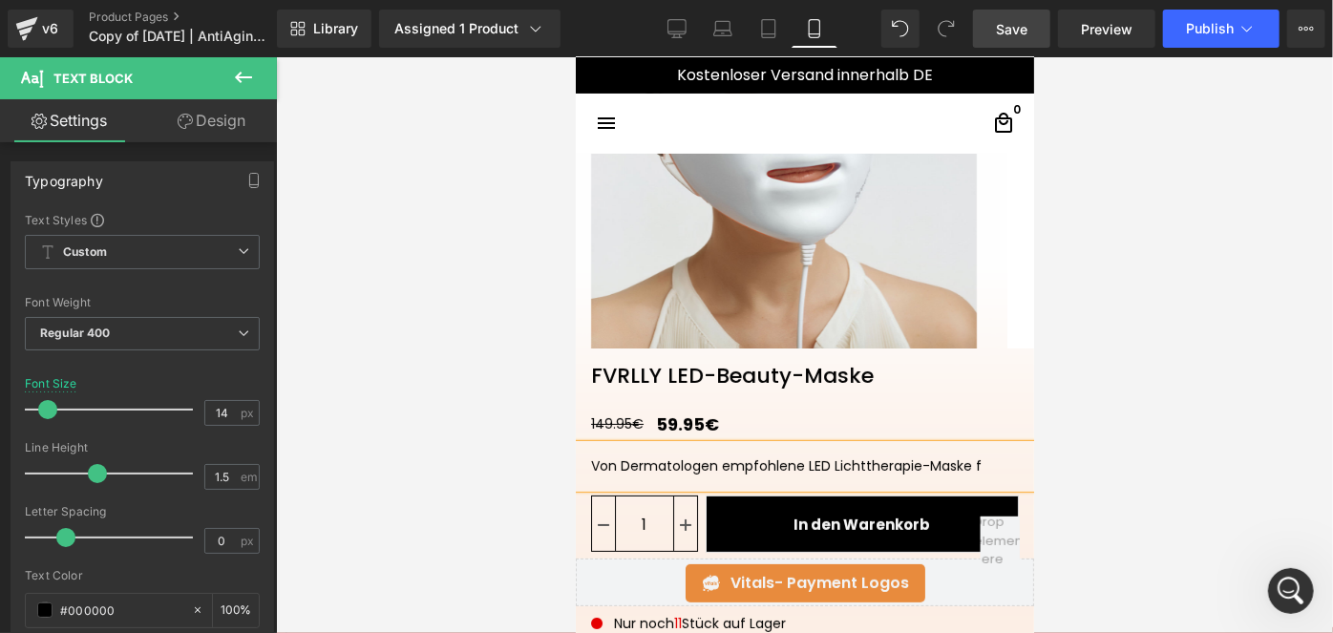
click at [981, 457] on div "Von Dermatologen empfohlene LED Lichttherapie-Maske f" at bounding box center [804, 465] width 458 height 43
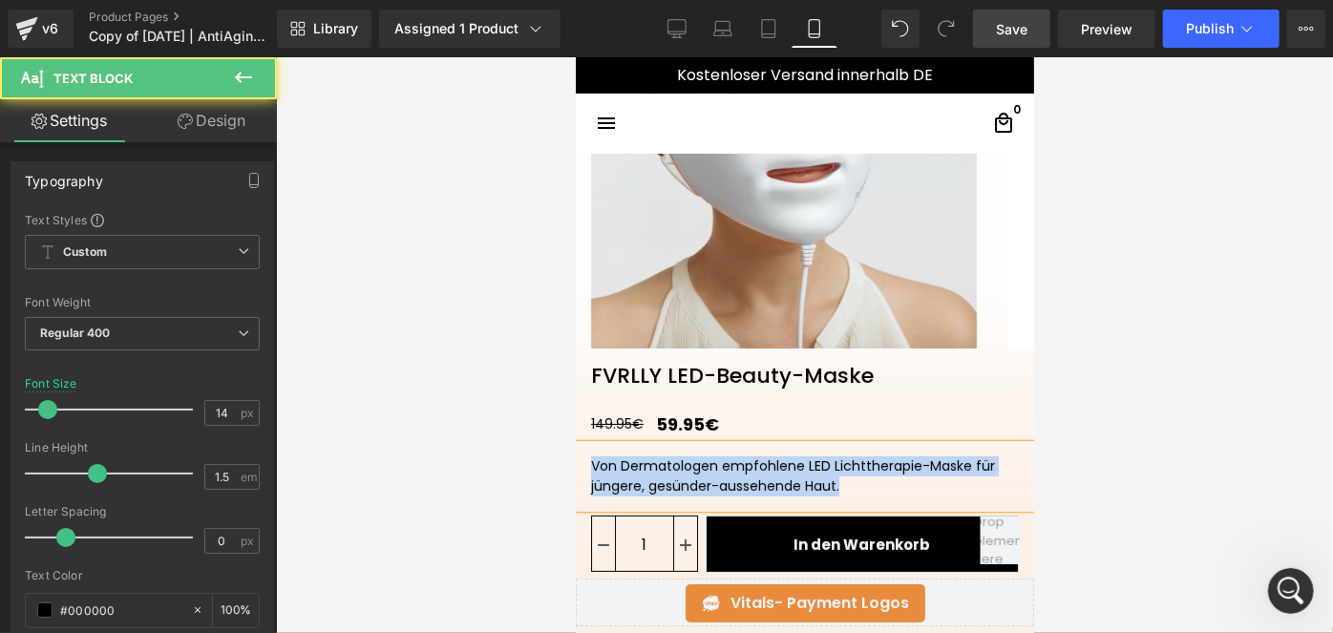
drag, startPoint x: 865, startPoint y: 480, endPoint x: 578, endPoint y: 453, distance: 288.7
click at [578, 453] on div "Von Dermatologen empfohlene LED Lichttherapie-Maske für jüngere, gesünder-ausse…" at bounding box center [804, 475] width 458 height 63
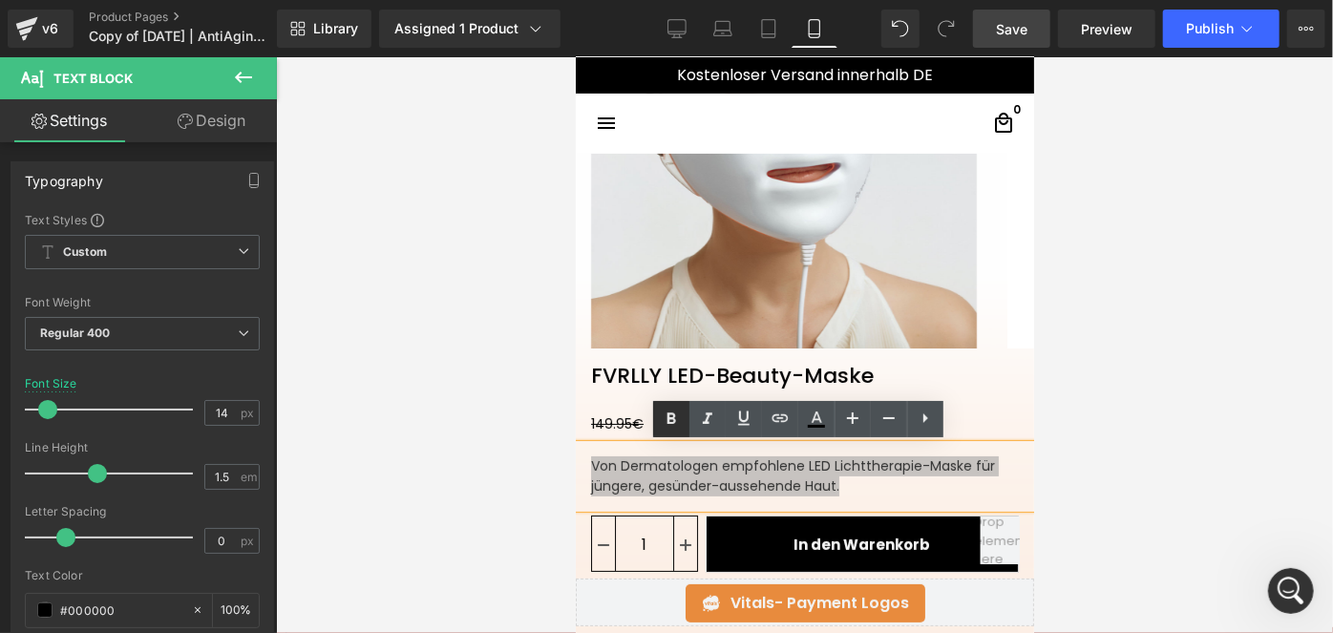
click at [666, 415] on icon at bounding box center [671, 419] width 23 height 23
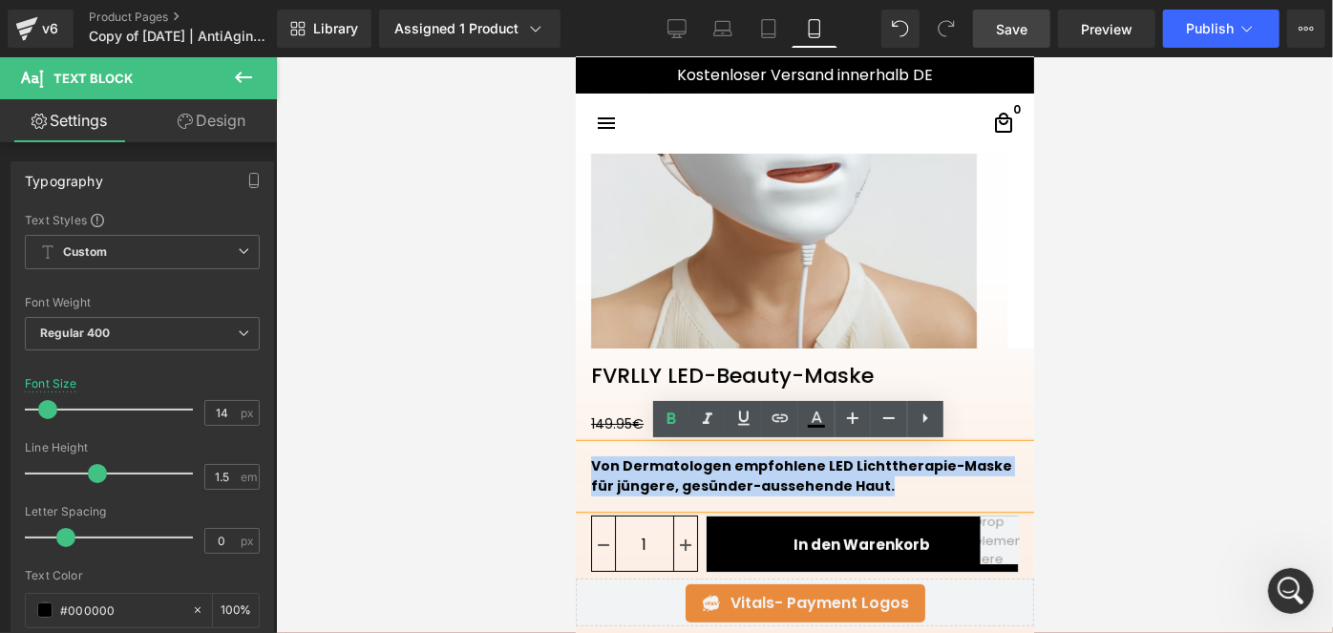
drag, startPoint x: 873, startPoint y: 478, endPoint x: 580, endPoint y: 460, distance: 293.7
click at [580, 460] on div "Von Dermatologen empfohlene LED Lichttherapie-Maske für jüngere, gesünder-ausse…" at bounding box center [804, 475] width 458 height 63
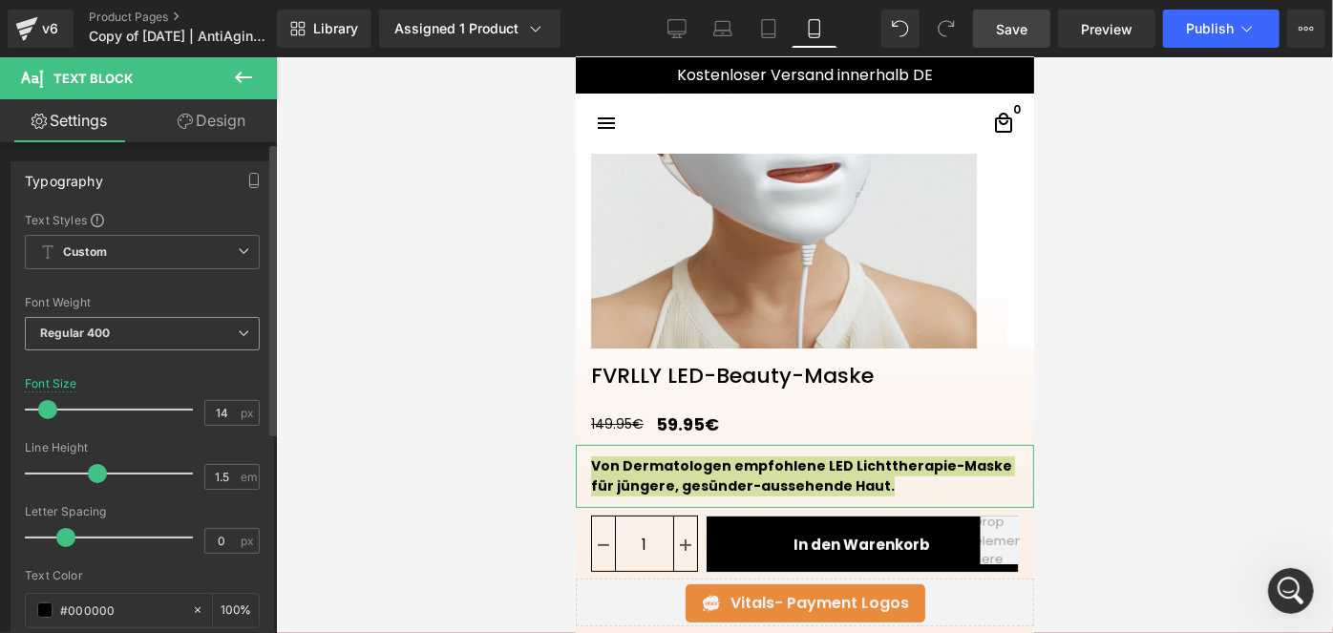
click at [165, 335] on span "Regular 400" at bounding box center [142, 333] width 235 height 33
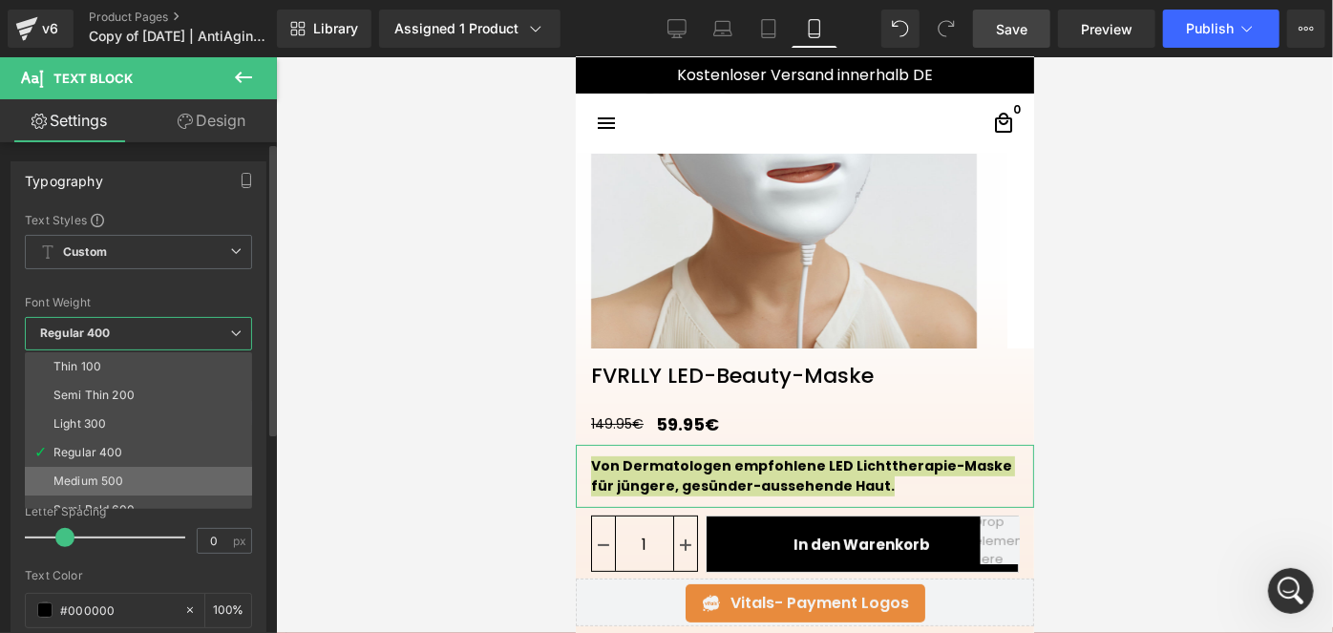
click at [115, 478] on div "Medium 500" at bounding box center [88, 481] width 70 height 13
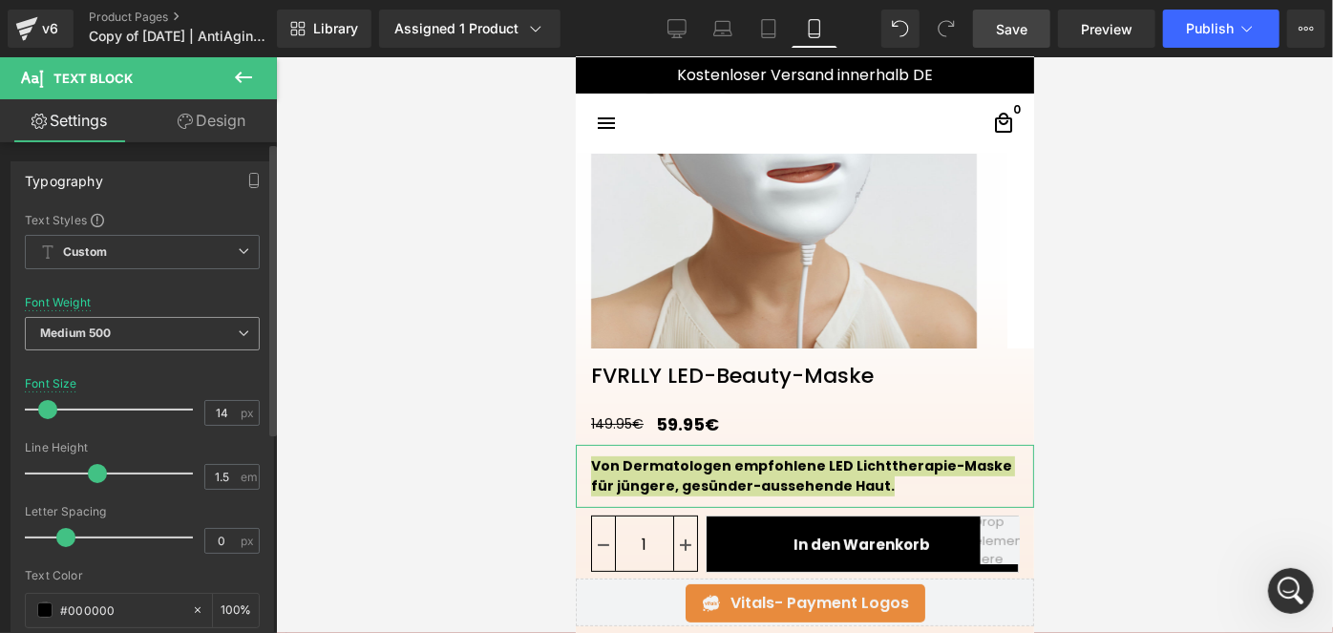
click at [139, 333] on span "Medium 500" at bounding box center [142, 333] width 235 height 33
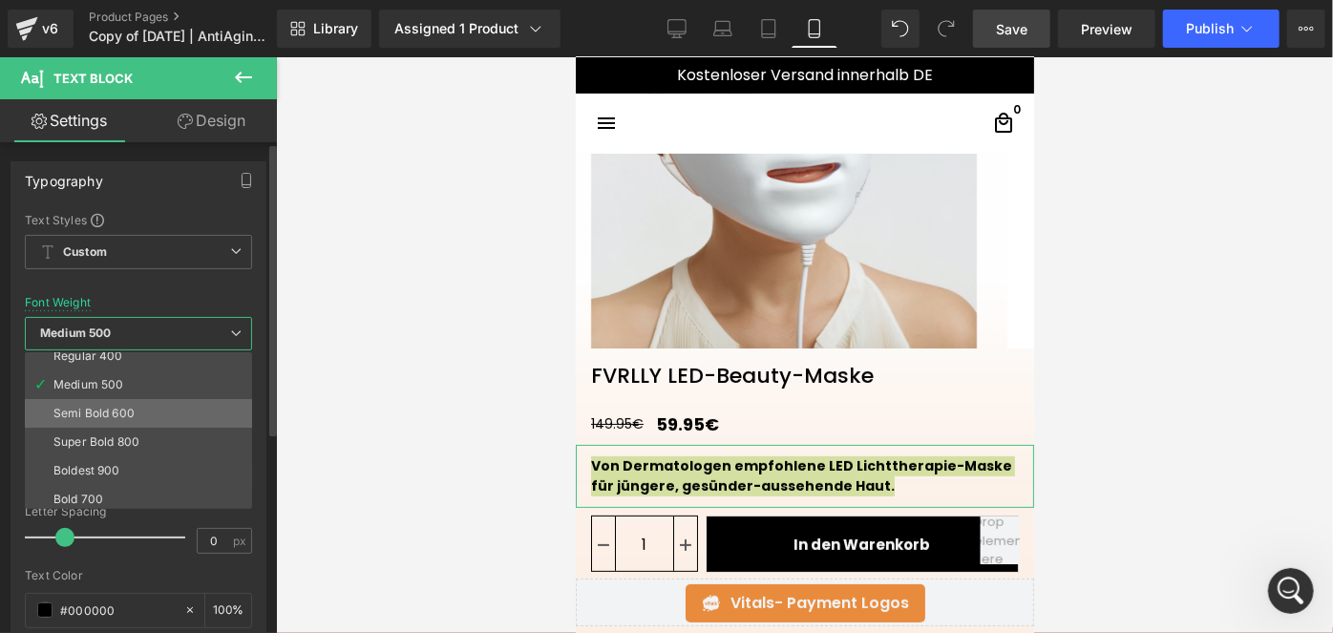
scroll to position [99, 0]
click at [143, 401] on li "Semi Bold 600" at bounding box center [143, 410] width 236 height 29
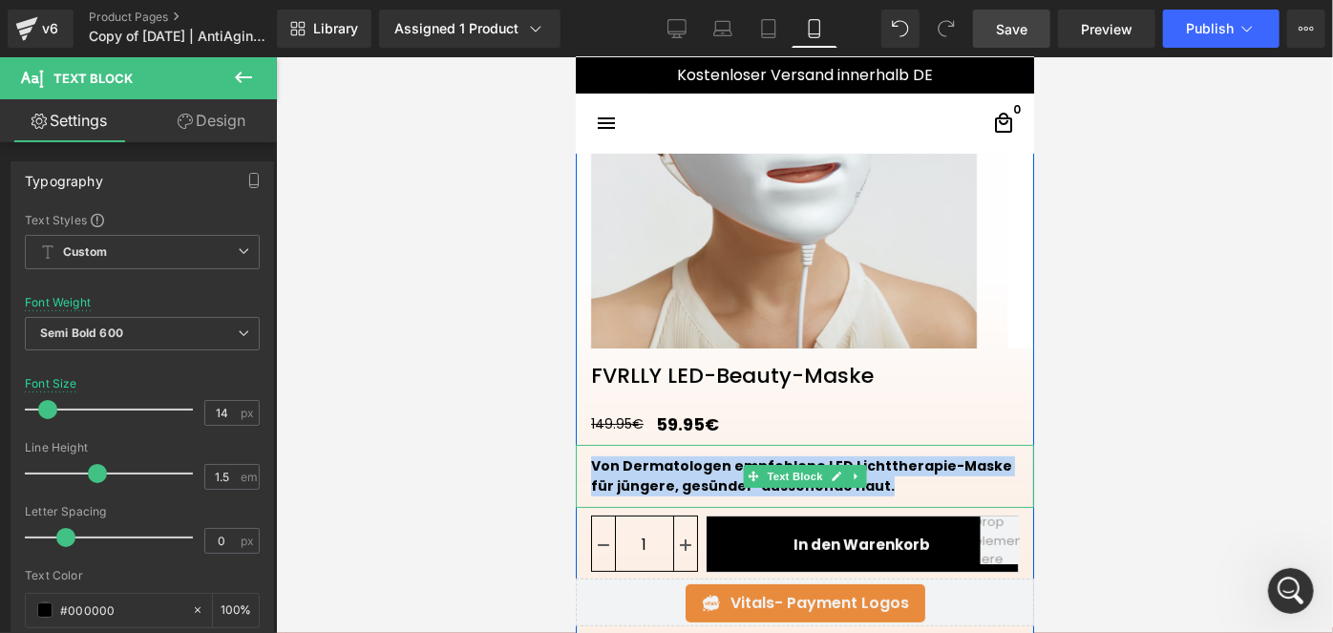
click at [864, 479] on div "Von Dermatologen empfohlene LED Lichttherapie-Maske für jüngere, gesünder-ausse…" at bounding box center [804, 475] width 458 height 63
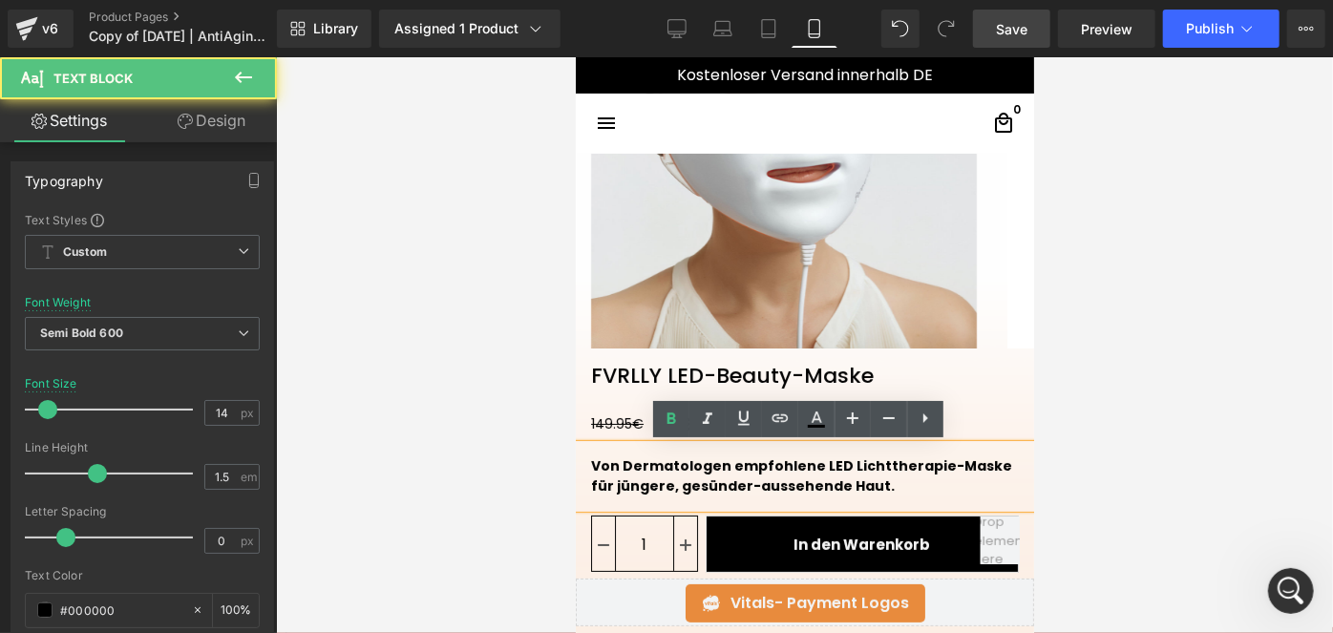
click at [864, 479] on div "Von Dermatologen empfohlene LED Lichttherapie-Maske für jüngere, gesünder-ausse…" at bounding box center [804, 475] width 458 height 63
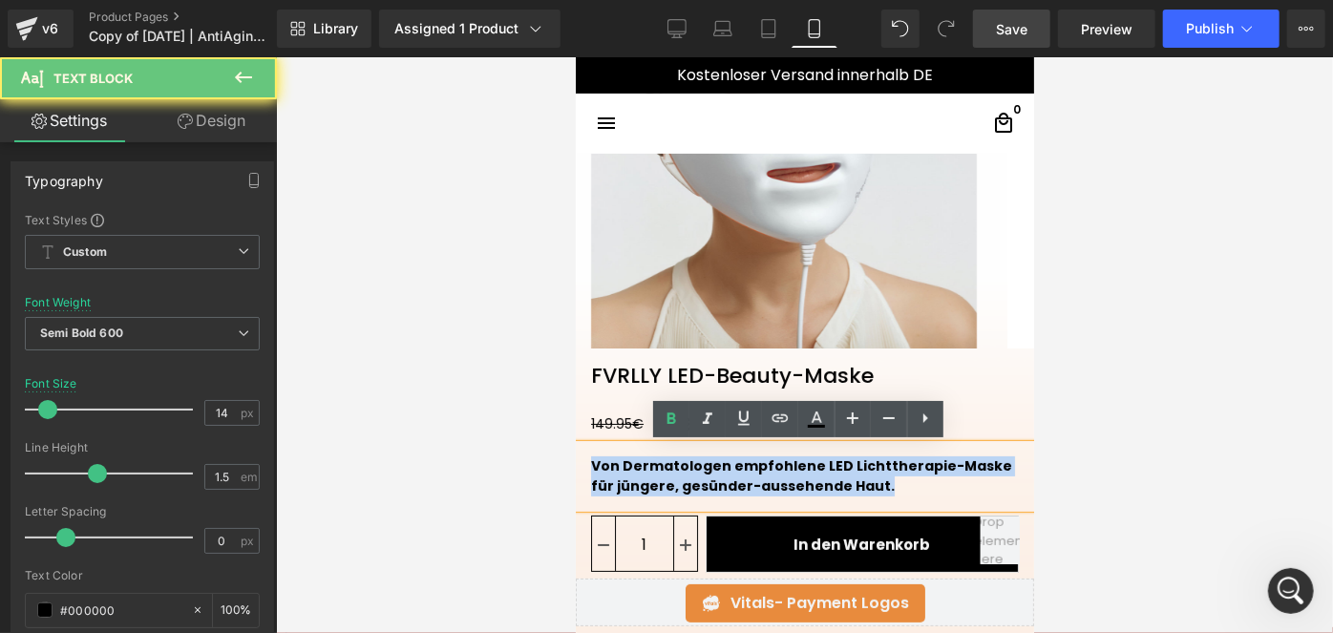
click at [864, 479] on div "Von Dermatologen empfohlene LED Lichttherapie-Maske für jüngere, gesünder-ausse…" at bounding box center [804, 475] width 458 height 63
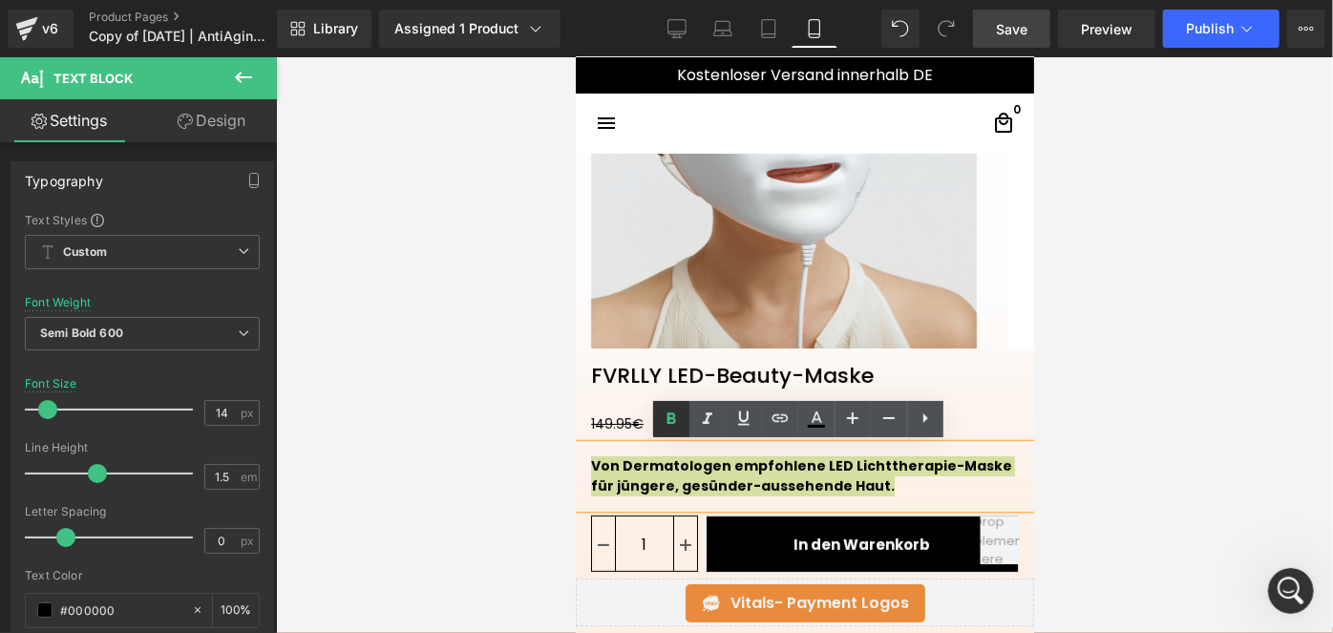
click at [671, 425] on icon at bounding box center [671, 419] width 23 height 23
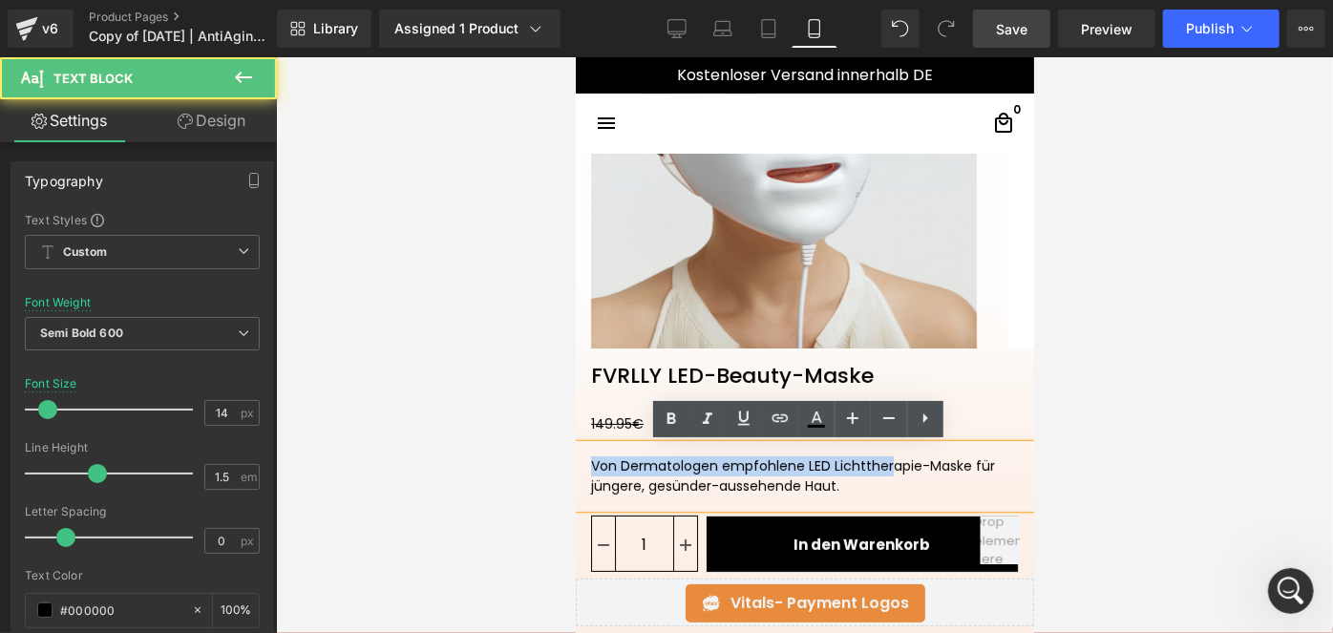
drag, startPoint x: 881, startPoint y: 471, endPoint x: 572, endPoint y: 457, distance: 309.6
click at [575, 441] on html "□ search close menu Menu close Startseite Alle Produkte add" at bounding box center [804, 153] width 458 height 576
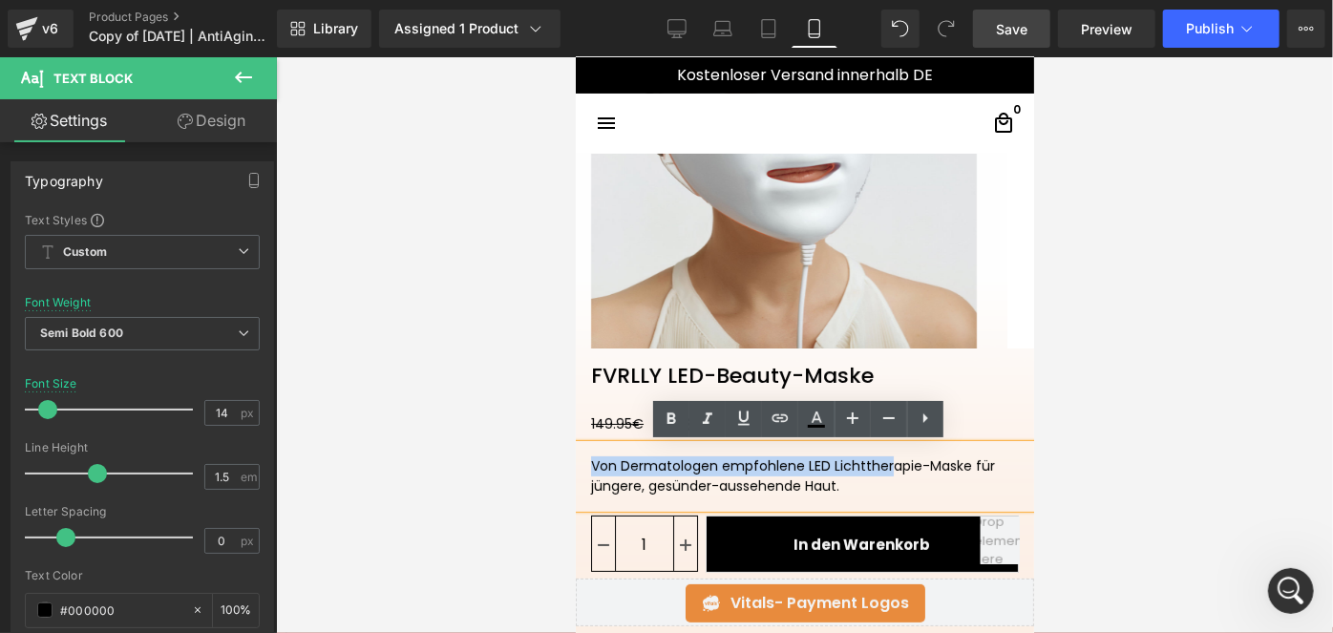
click at [881, 468] on span "Von Dermatologen empfohlene LED Lichttherapie-Maske für jüngere, gesünder-ausse…" at bounding box center [792, 474] width 404 height 39
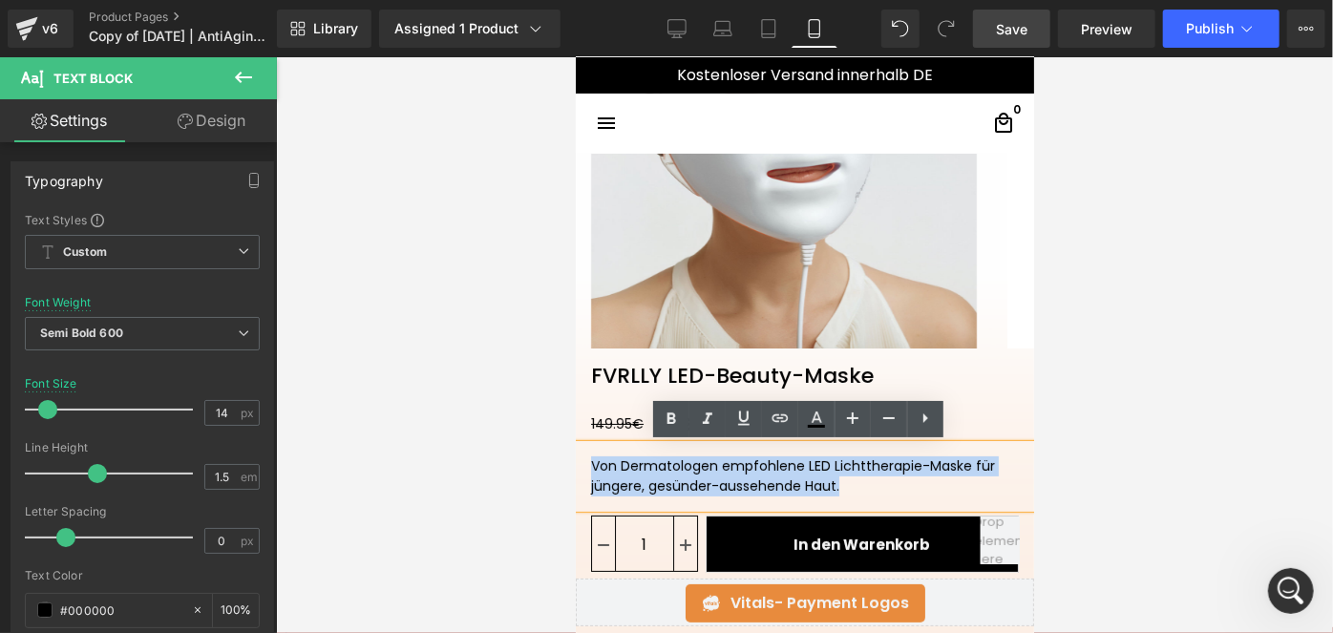
drag, startPoint x: 835, startPoint y: 485, endPoint x: 584, endPoint y: 462, distance: 252.1
click at [584, 462] on div "Von Dermatologen empfohlene LED Lichttherapie-Maske für jüngere, gesünder-ausse…" at bounding box center [804, 475] width 458 height 63
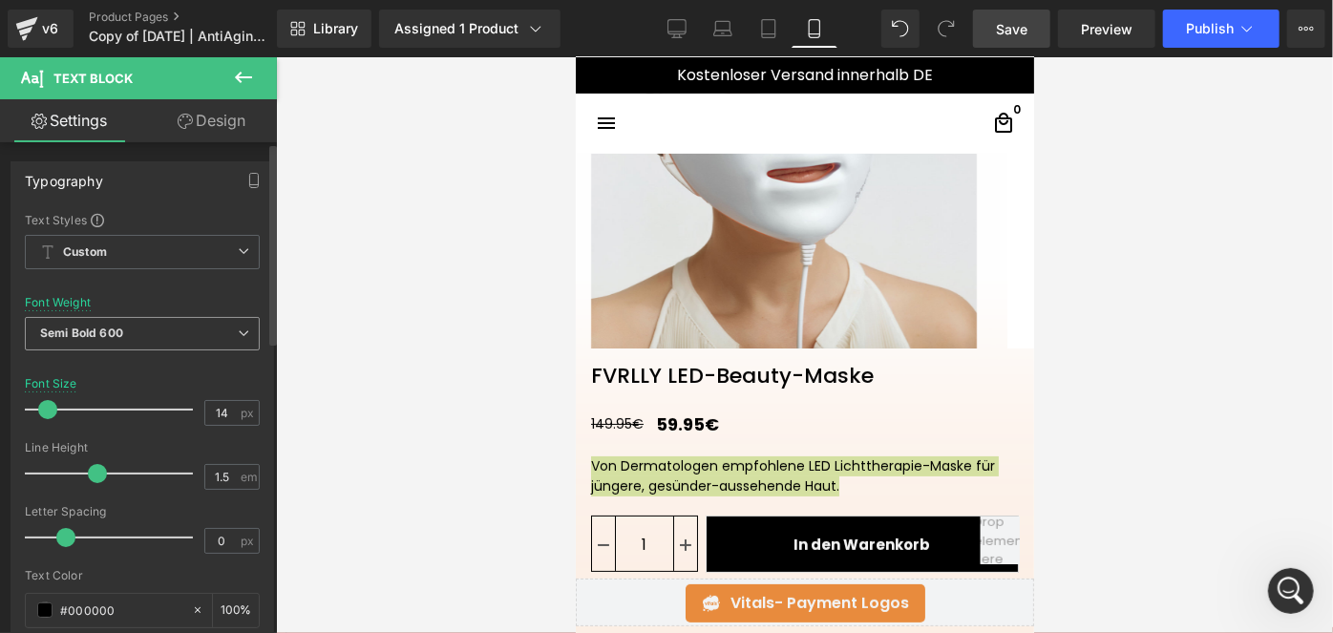
click at [187, 342] on span "Semi Bold 600" at bounding box center [142, 333] width 235 height 33
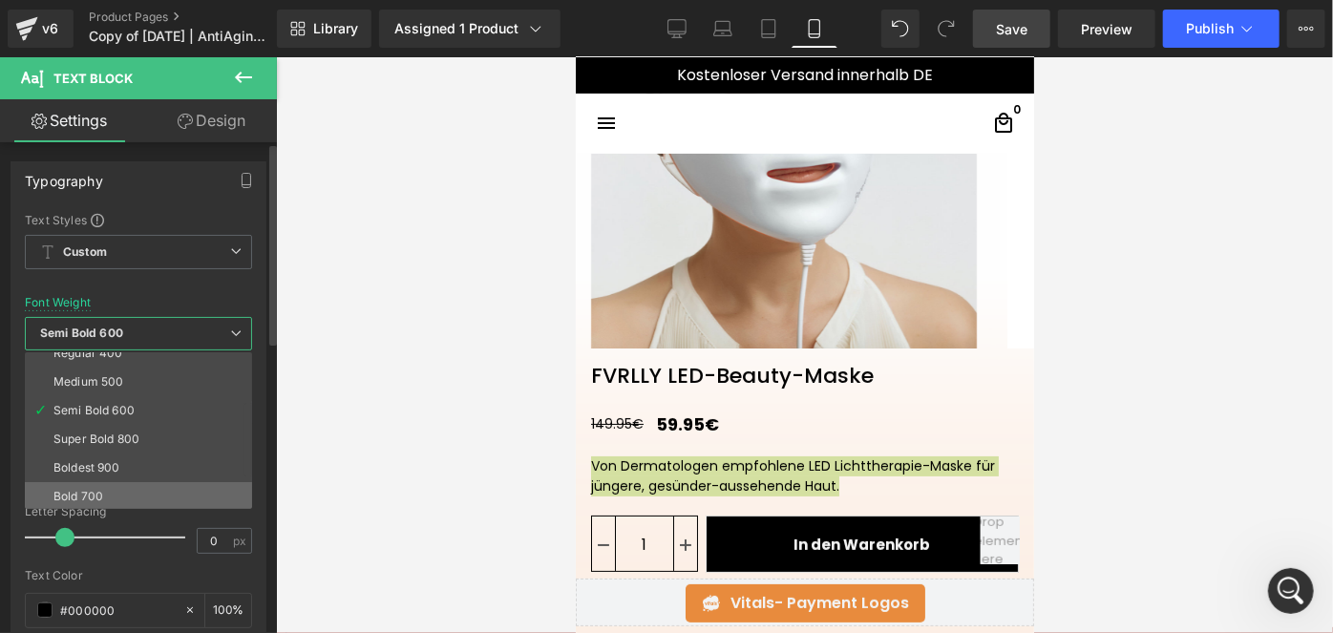
click at [118, 493] on li "Bold 700" at bounding box center [143, 496] width 236 height 29
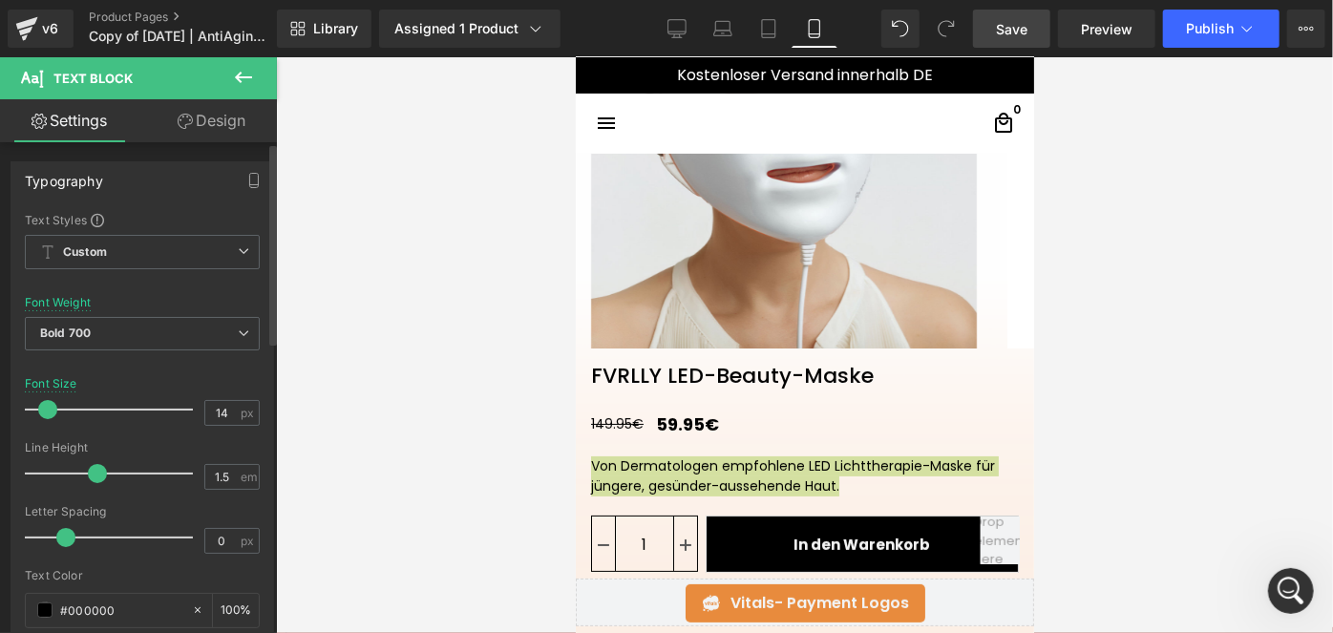
click at [165, 316] on div "Font Weight Bold 700 Thin 100 Semi Thin 200 Light 300 Regular 400 Medium 500 Se…" at bounding box center [142, 334] width 235 height 76
click at [169, 332] on span "Bold 700" at bounding box center [142, 333] width 235 height 33
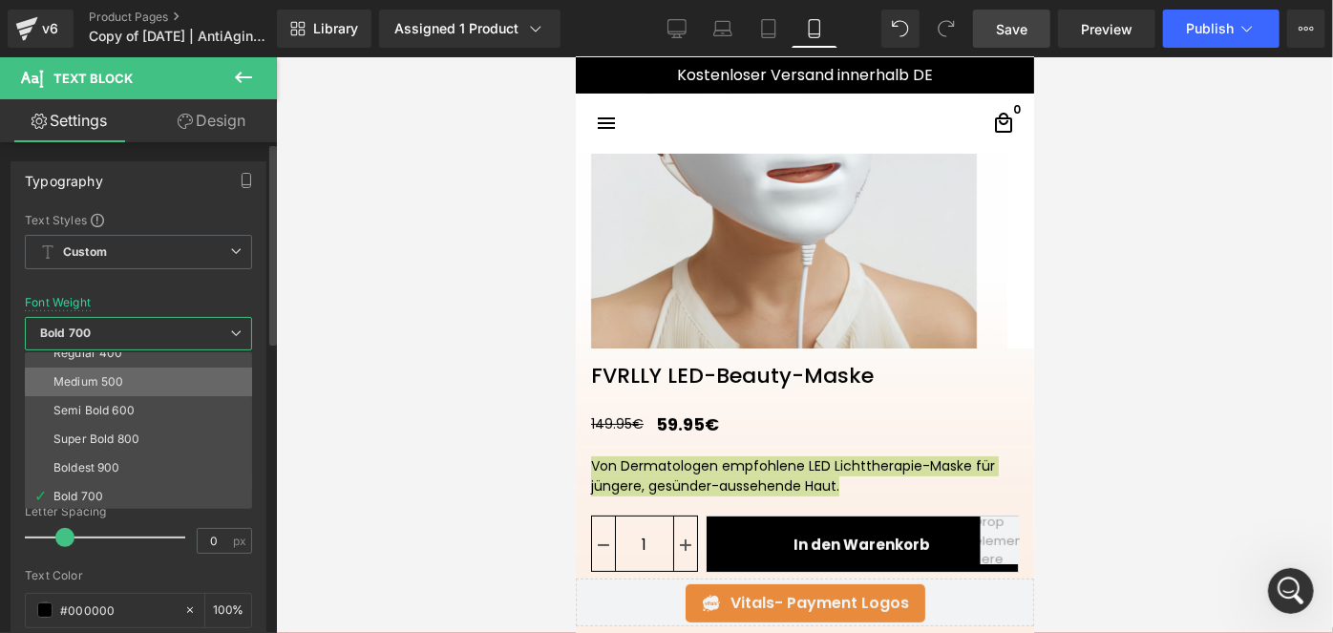
click at [145, 387] on li "Medium 500" at bounding box center [143, 382] width 236 height 29
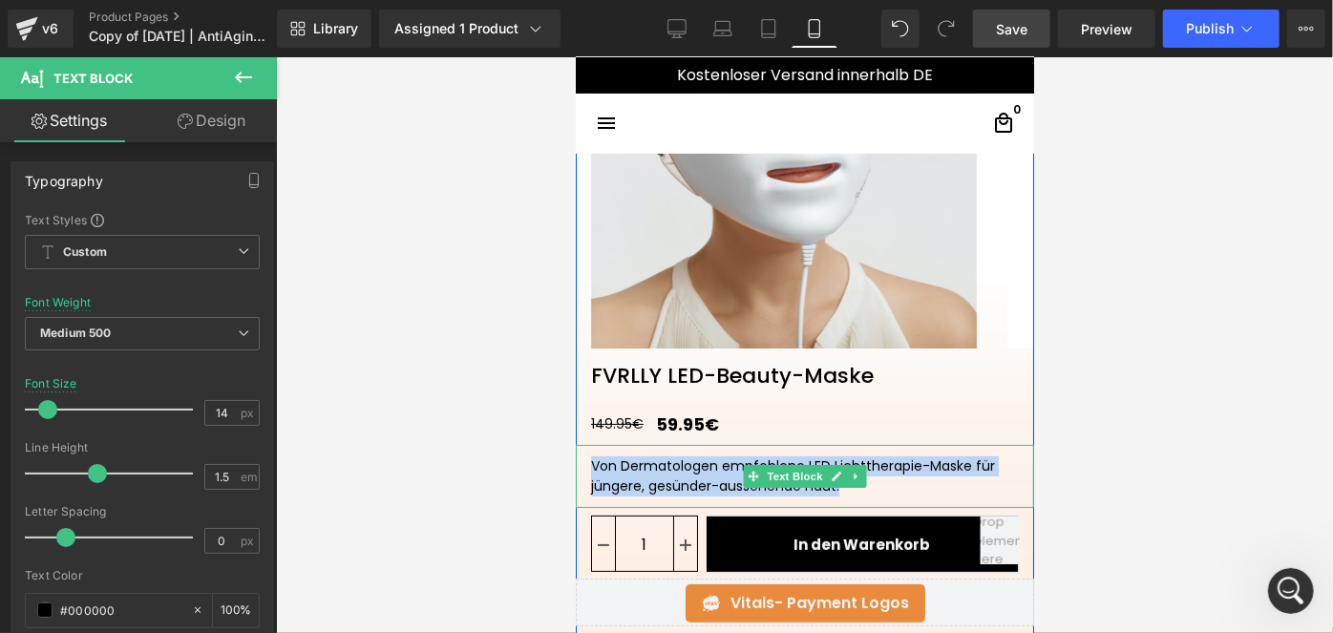
click at [614, 463] on span "Von Dermatologen empfohlene LED Lichttherapie-Maske für jüngere, gesünder-ausse…" at bounding box center [792, 474] width 404 height 39
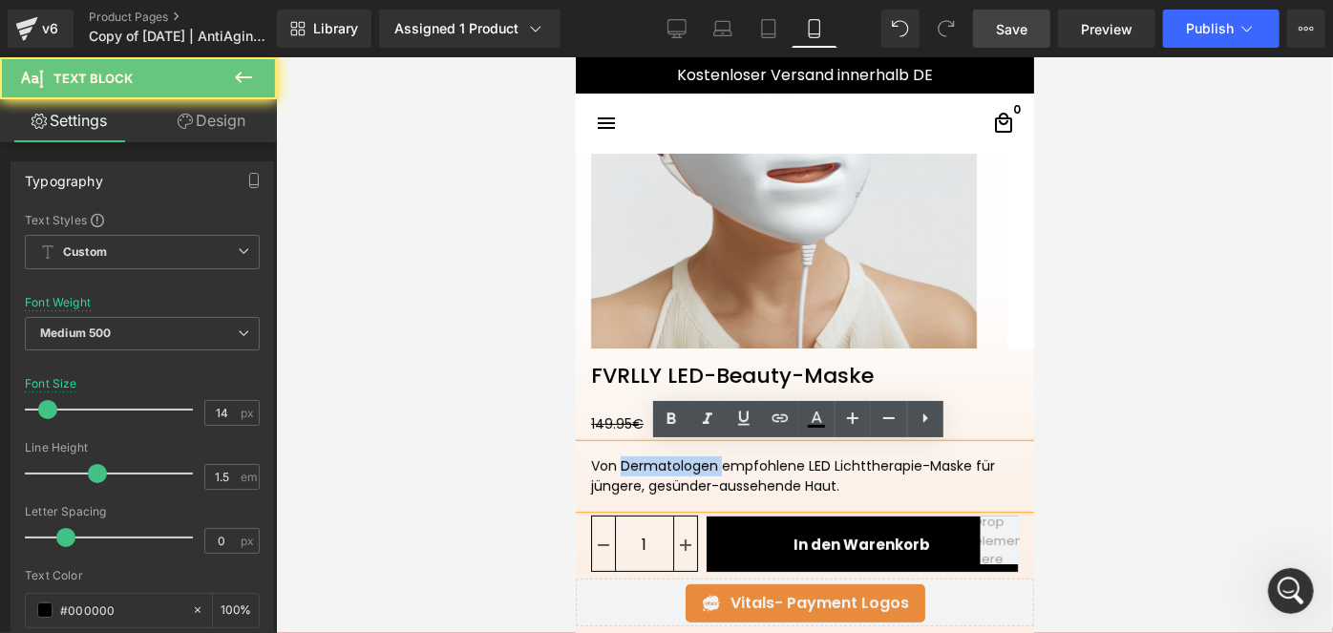
click at [614, 463] on span "Von Dermatologen empfohlene LED Lichttherapie-Maske für jüngere, gesünder-ausse…" at bounding box center [792, 474] width 404 height 39
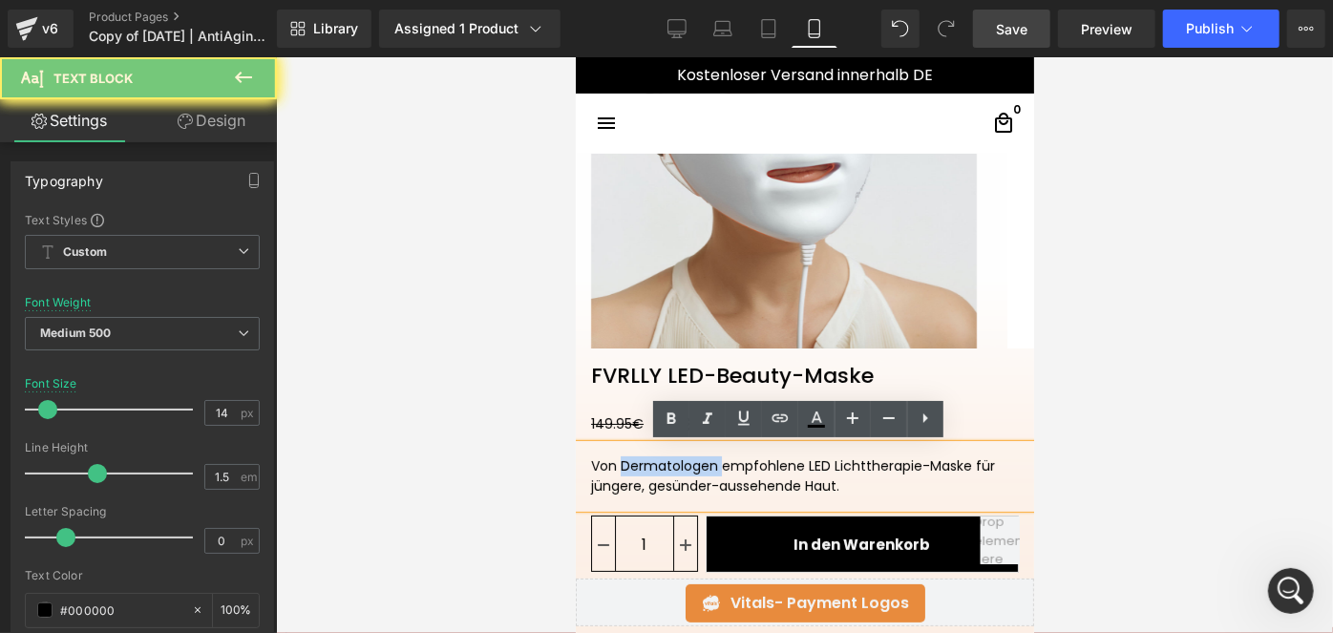
click at [614, 463] on span "Von Dermatologen empfohlene LED Lichttherapie-Maske für jüngere, gesünder-ausse…" at bounding box center [792, 474] width 404 height 39
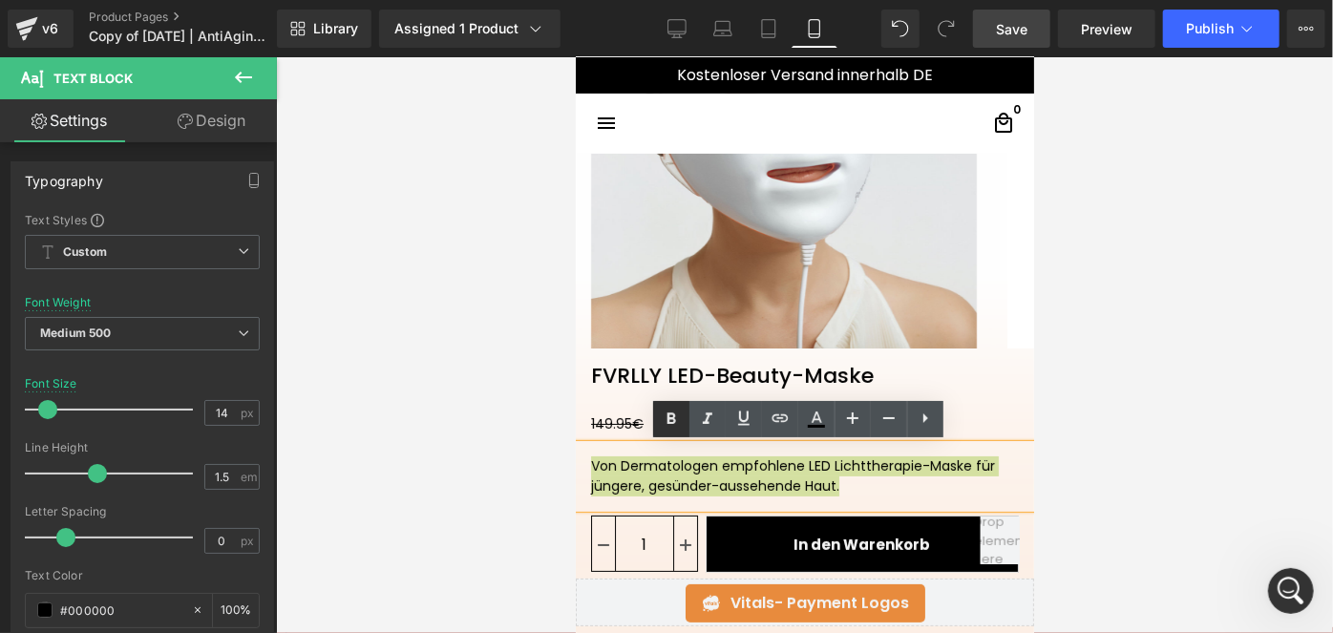
click at [680, 410] on icon at bounding box center [671, 419] width 23 height 23
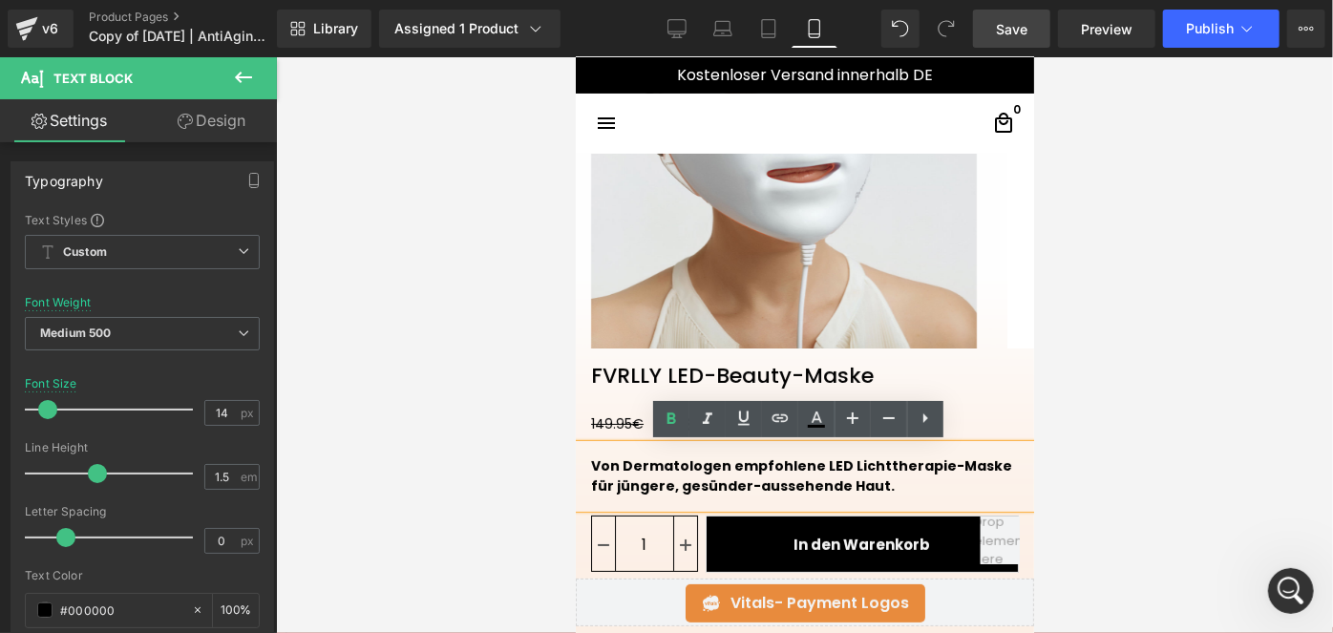
click at [1132, 391] on div at bounding box center [804, 345] width 1057 height 576
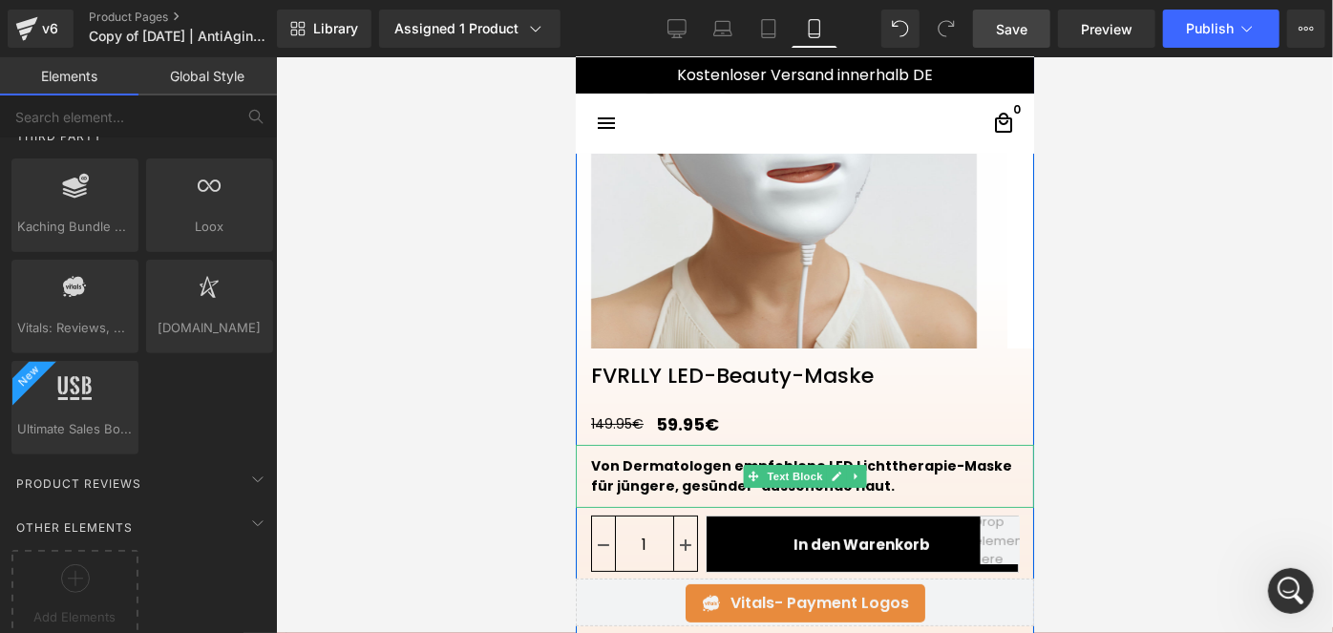
click at [628, 467] on strong "Von Dermatologen empfohlene LED Lichttherapie-Maske für jüngere, gesünder-ausse…" at bounding box center [800, 474] width 421 height 39
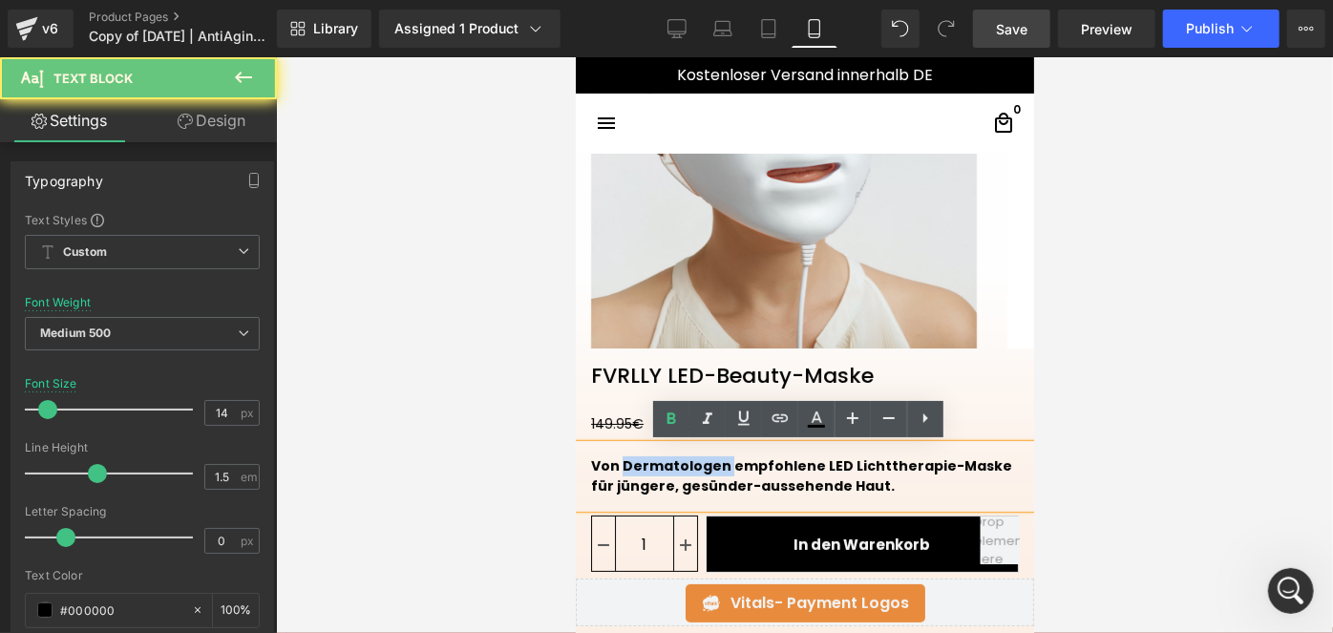
click at [628, 467] on strong "Von Dermatologen empfohlene LED Lichttherapie-Maske für jüngere, gesünder-ausse…" at bounding box center [800, 474] width 421 height 39
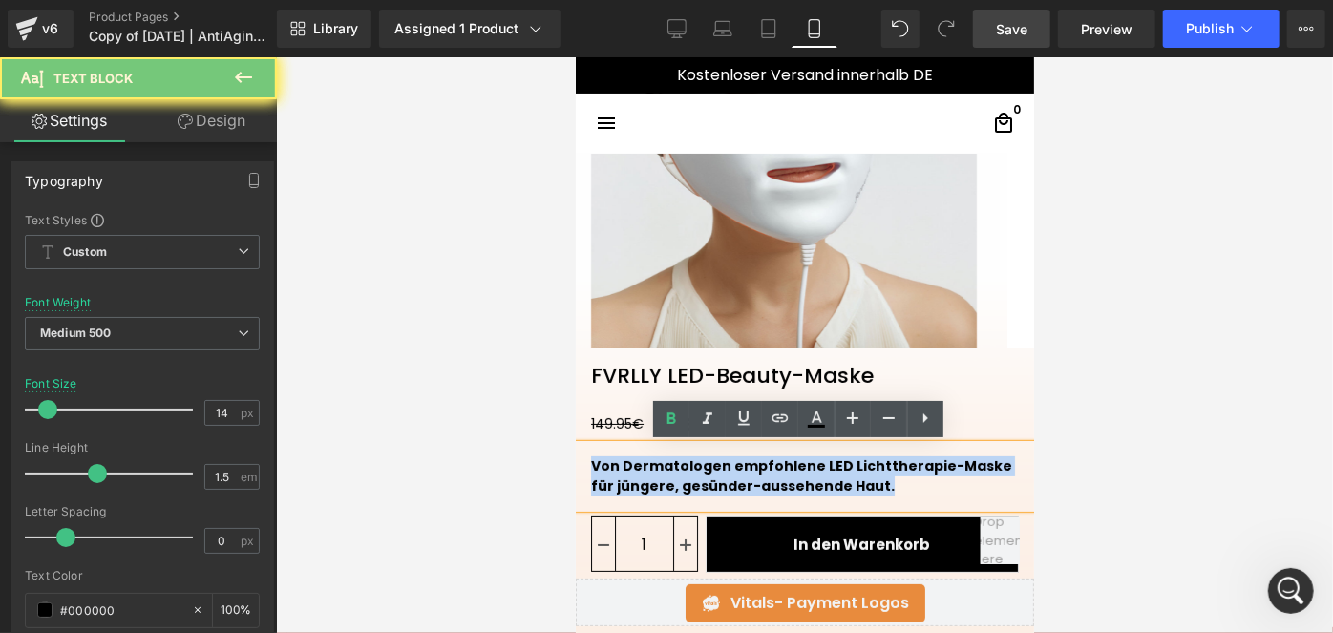
click at [628, 467] on strong "Von Dermatologen empfohlene LED Lichttherapie-Maske für jüngere, gesünder-ausse…" at bounding box center [800, 474] width 421 height 39
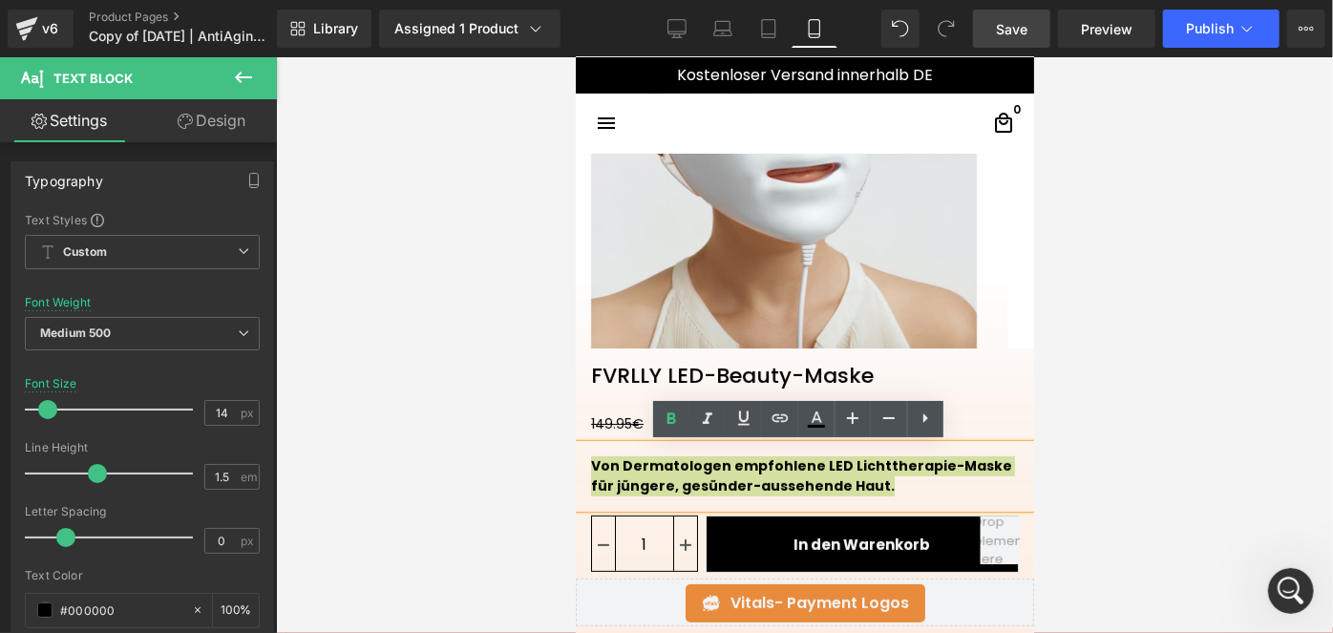
click at [1096, 404] on div at bounding box center [804, 345] width 1057 height 576
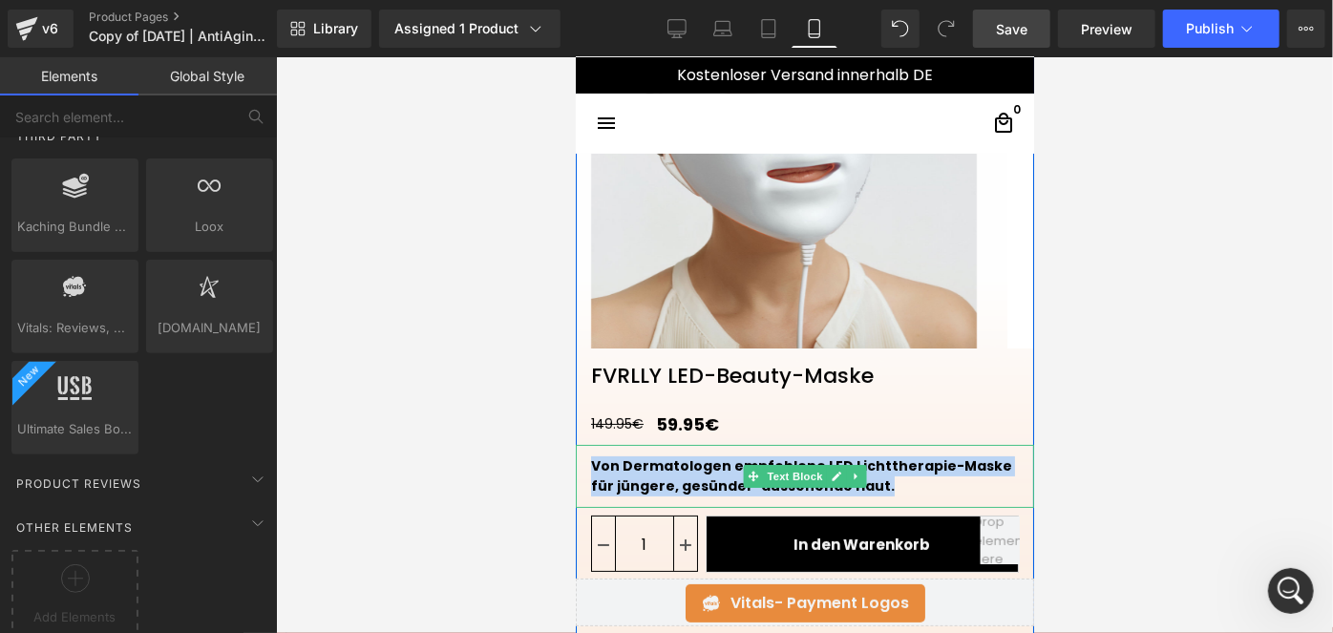
click at [888, 489] on div "Von Dermatologen empfohlene LED Lichttherapie-Maske für jüngere, gesünder-ausse…" at bounding box center [804, 475] width 458 height 63
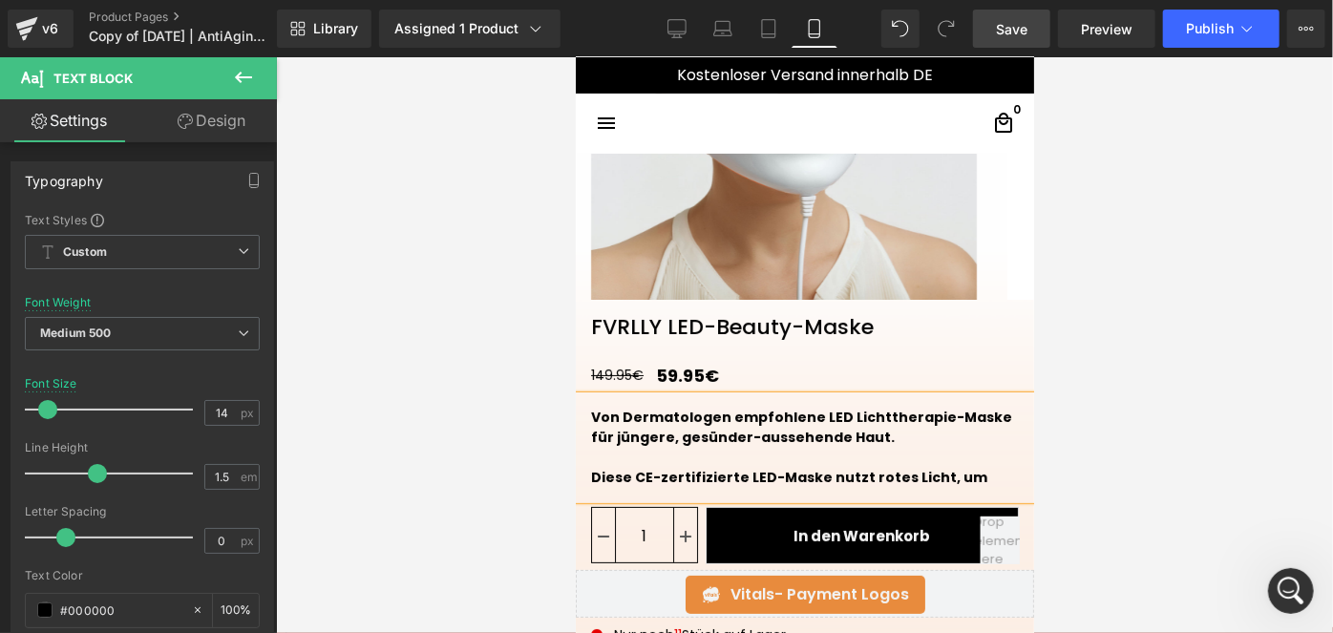
scroll to position [242, 0]
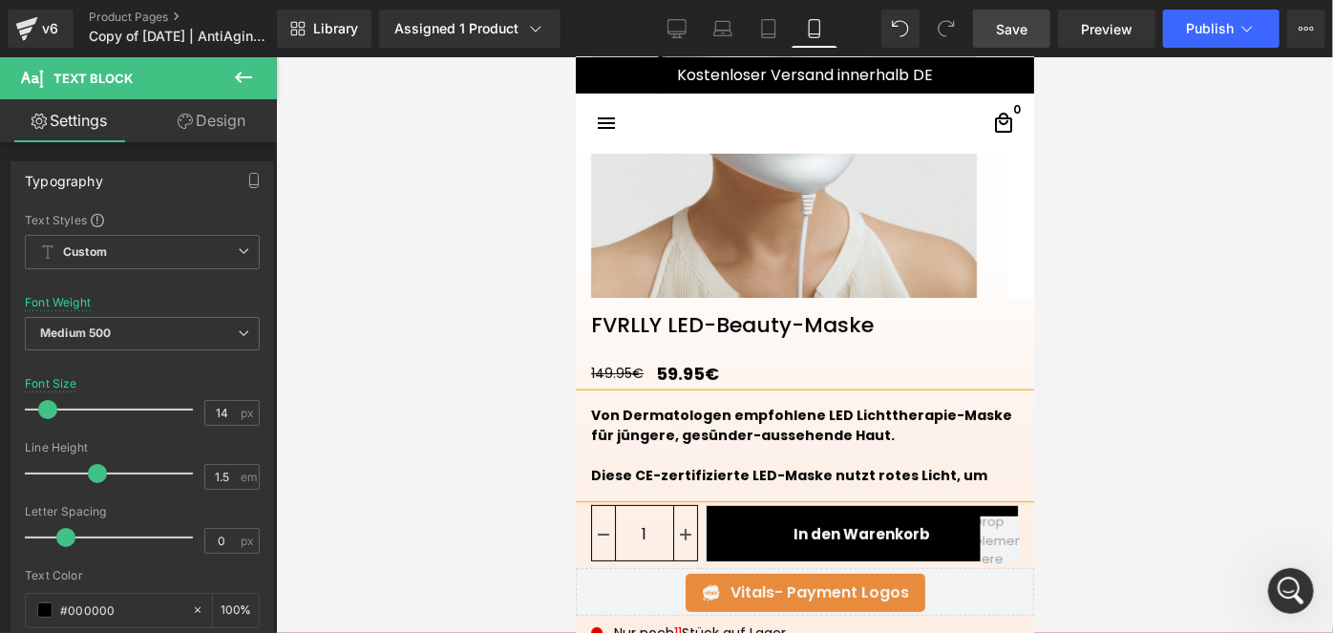
click at [846, 475] on strong "Diese CE-zertifizierte LED-Maske nutzt rotes Licht, um" at bounding box center [788, 474] width 396 height 19
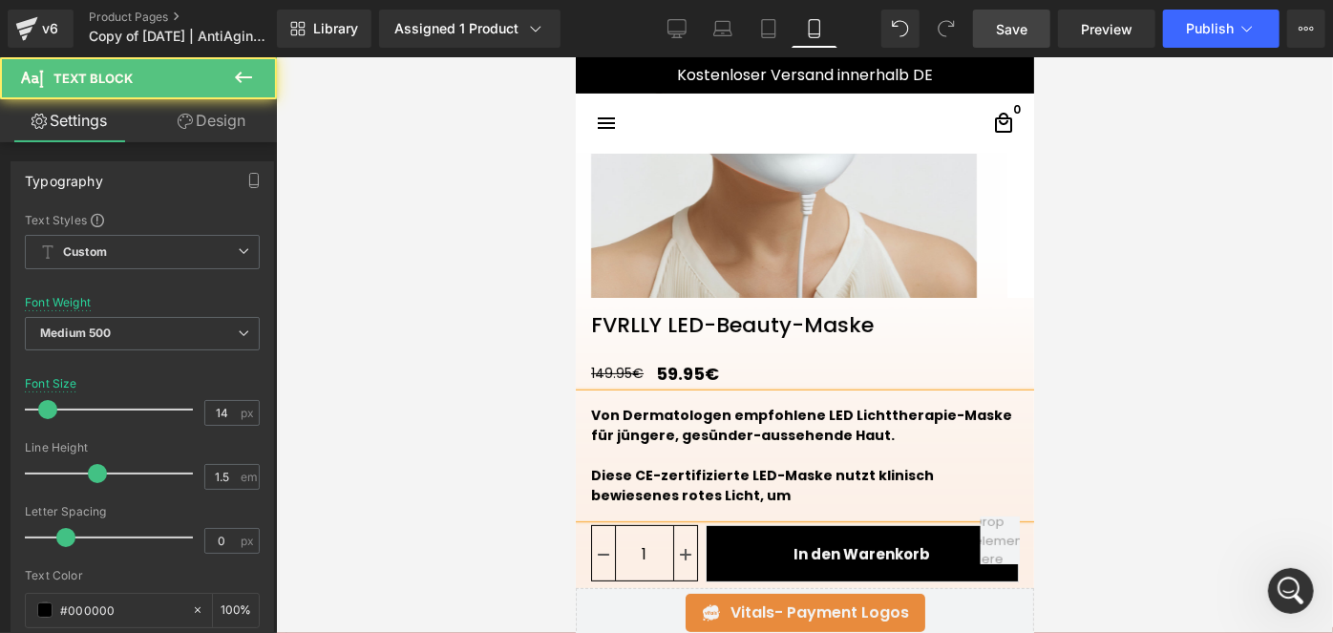
click at [693, 506] on div "Von Dermatologen empfohlene LED Lichttherapie-Maske für jüngere, gesünder-ausse…" at bounding box center [804, 454] width 458 height 123
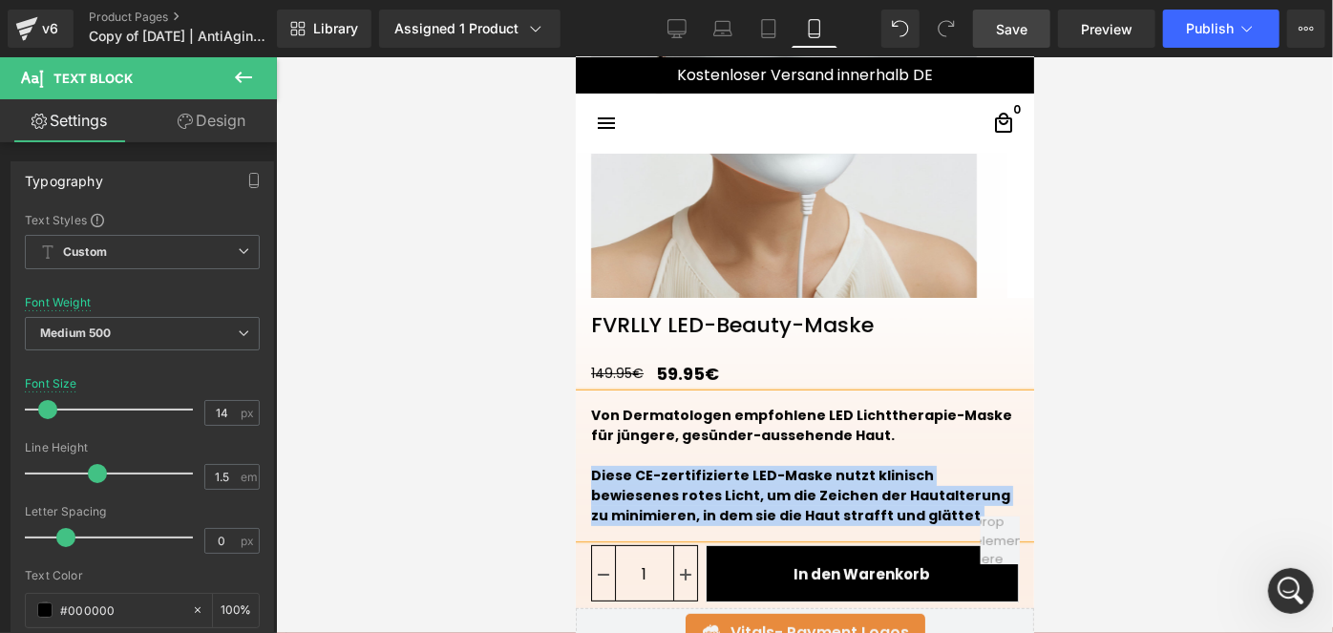
drag, startPoint x: 844, startPoint y: 511, endPoint x: 585, endPoint y: 473, distance: 261.5
click at [590, 473] on div "Diese CE-zertifizierte LED-Maske nutzt klinisch bewiesenes rotes Licht, um die …" at bounding box center [804, 495] width 428 height 60
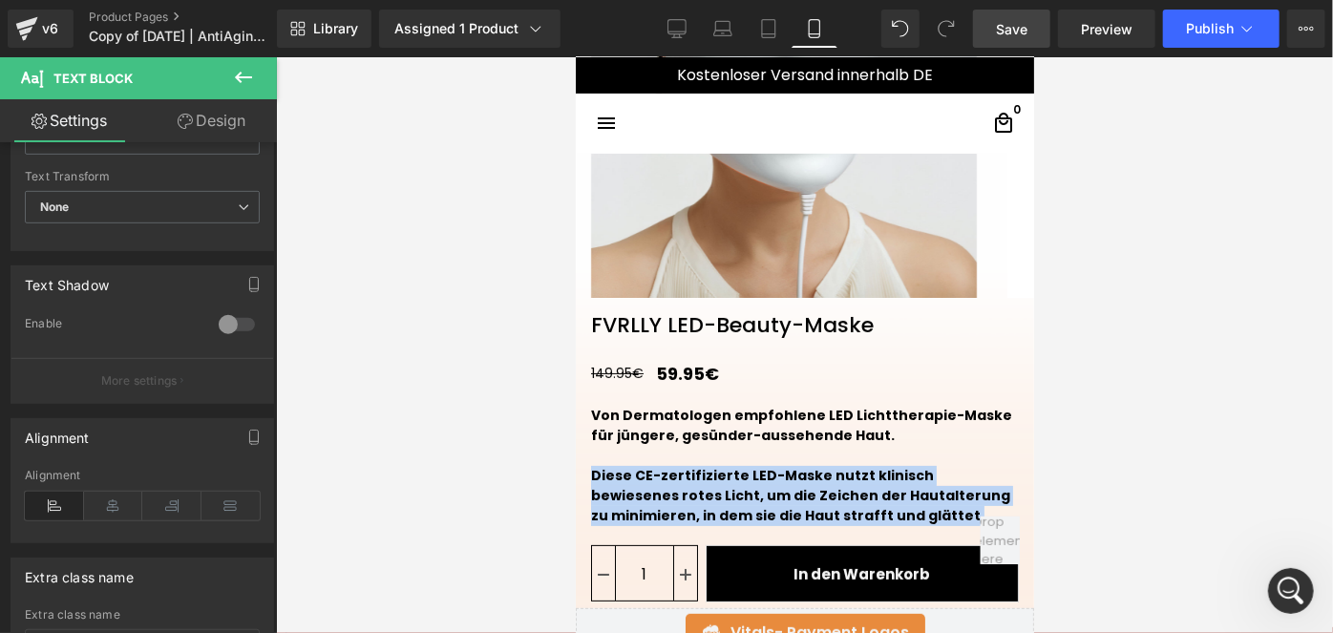
scroll to position [550, 0]
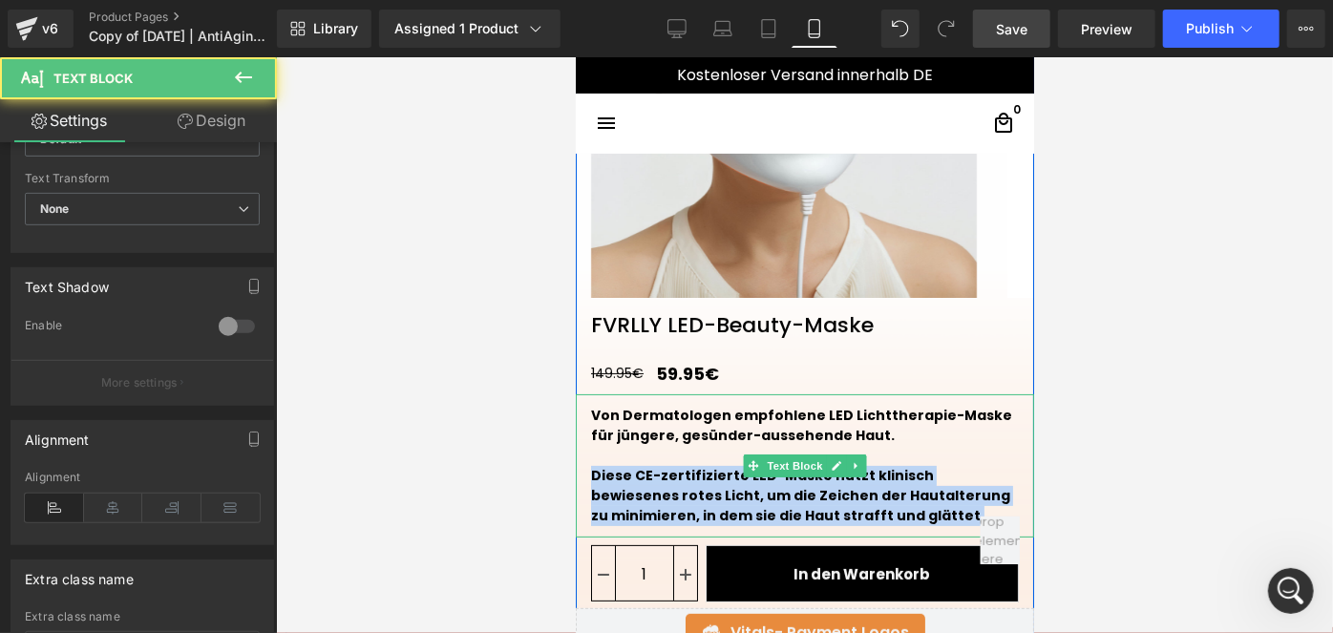
click at [749, 501] on strong "Diese CE-zertifizierte LED-Maske nutzt klinisch bewiesenes rotes Licht, um die …" at bounding box center [799, 494] width 419 height 59
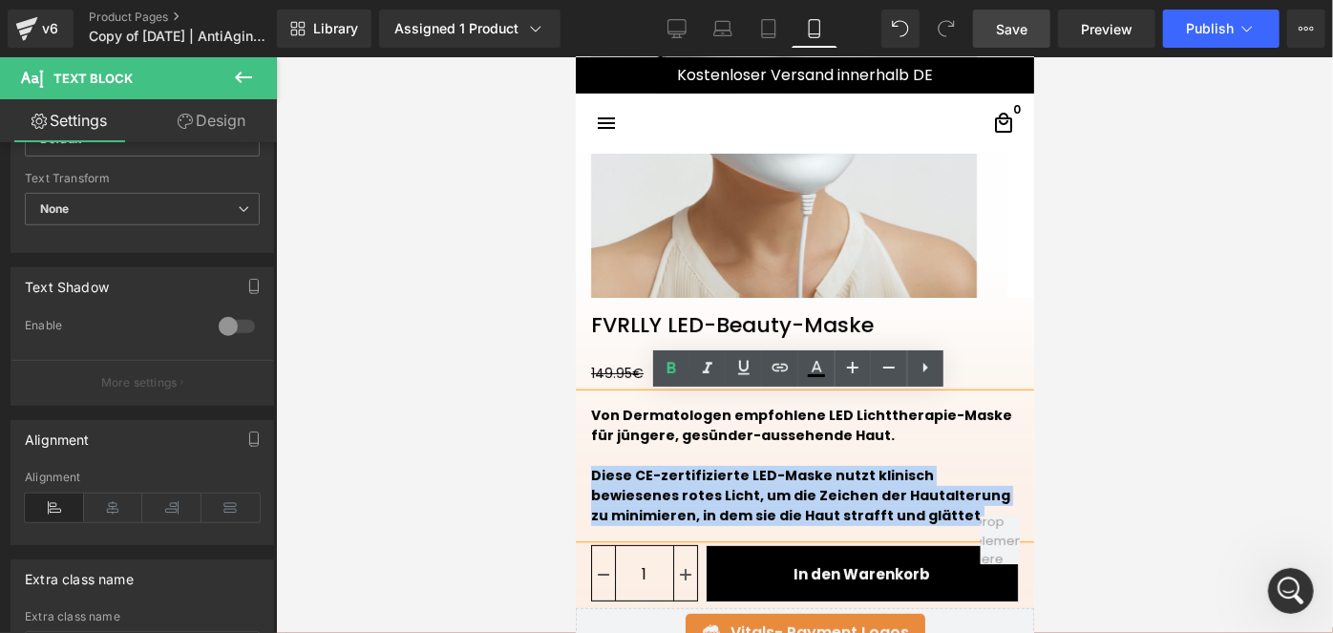
drag, startPoint x: 842, startPoint y: 517, endPoint x: 582, endPoint y: 475, distance: 262.9
click at [590, 475] on div "Diese CE-zertifizierte LED-Maske nutzt klinisch bewiesenes rotes Licht, um die …" at bounding box center [804, 495] width 428 height 60
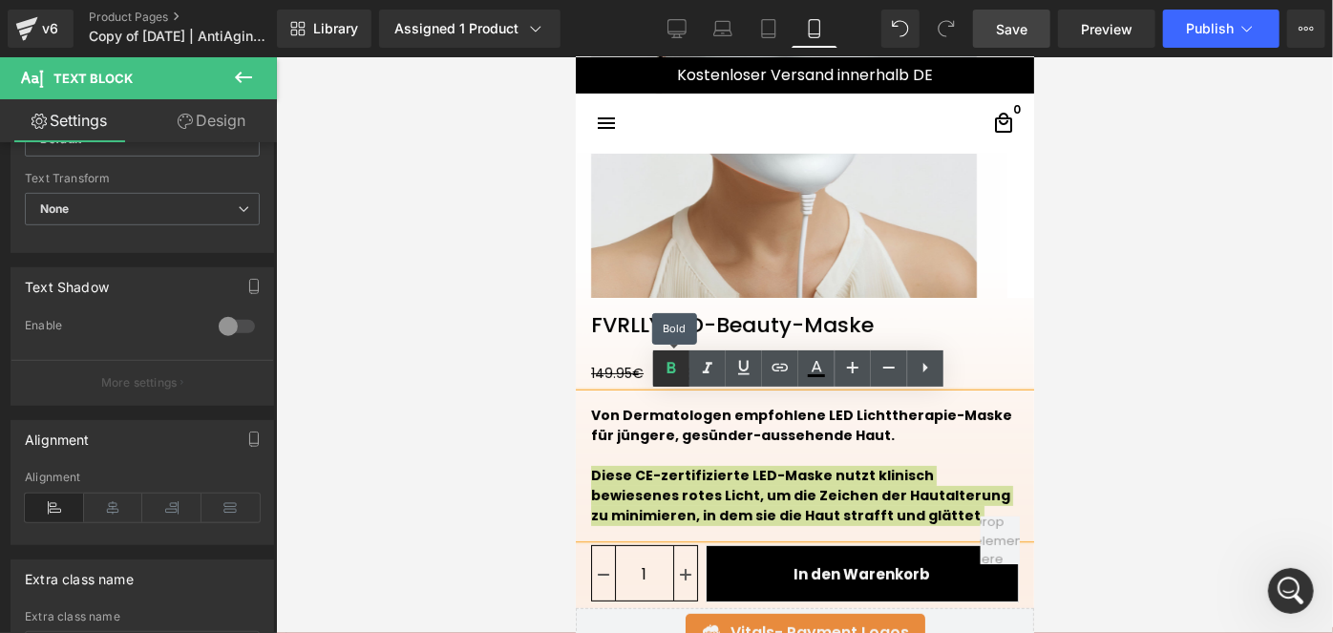
click at [669, 381] on link at bounding box center [671, 368] width 36 height 36
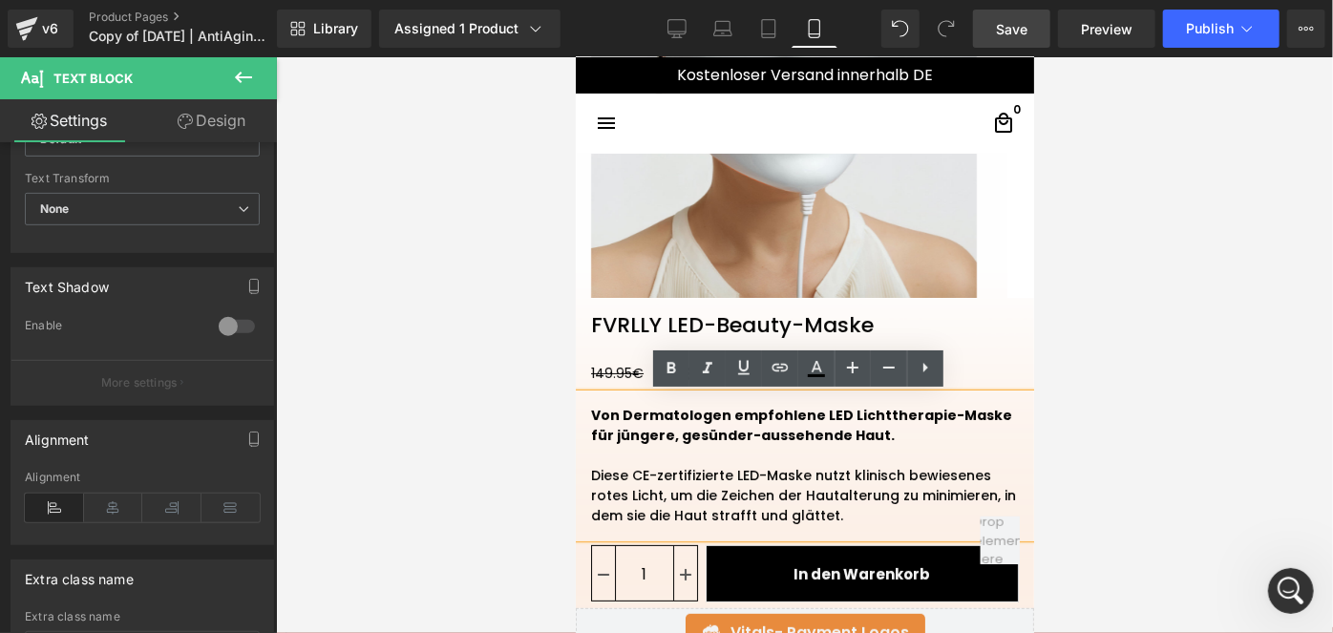
click at [841, 509] on div "Diese CE-zertifizierte LED-Maske nutzt klinisch bewiesenes rotes Licht, um die …" at bounding box center [804, 495] width 428 height 60
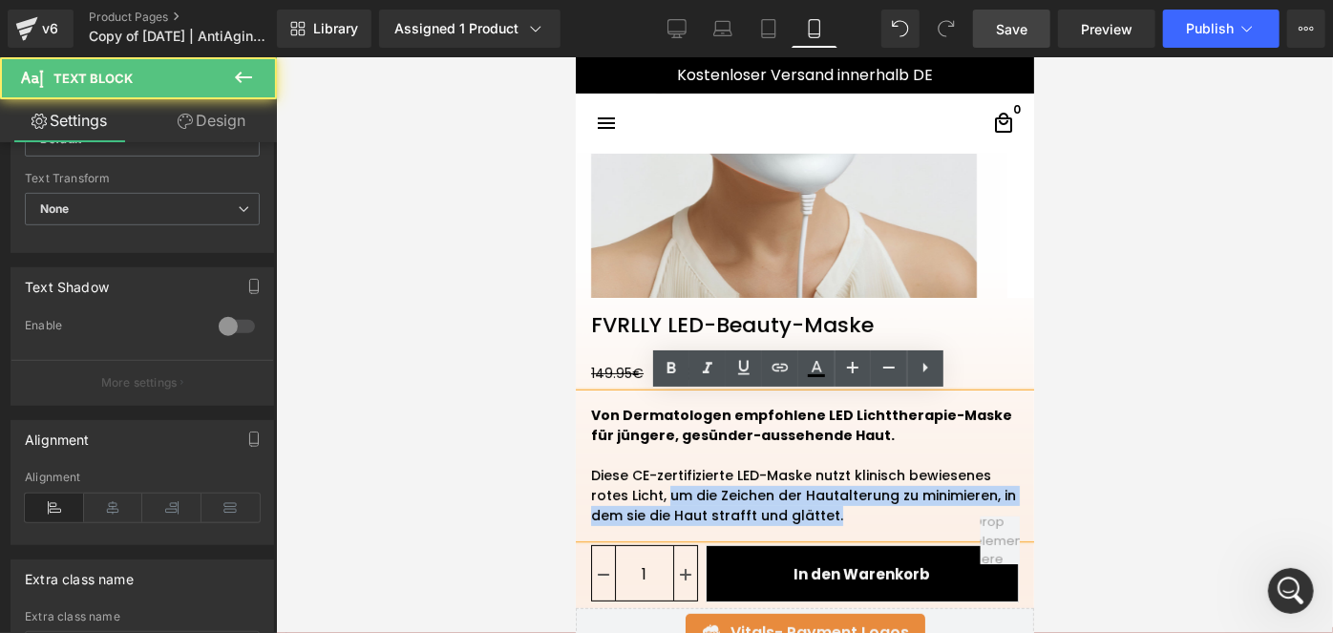
drag, startPoint x: 812, startPoint y: 511, endPoint x: 623, endPoint y: 498, distance: 189.4
click at [623, 498] on div "Diese CE-zertifizierte LED-Maske nutzt klinisch bewiesenes rotes Licht, um die …" at bounding box center [804, 495] width 428 height 60
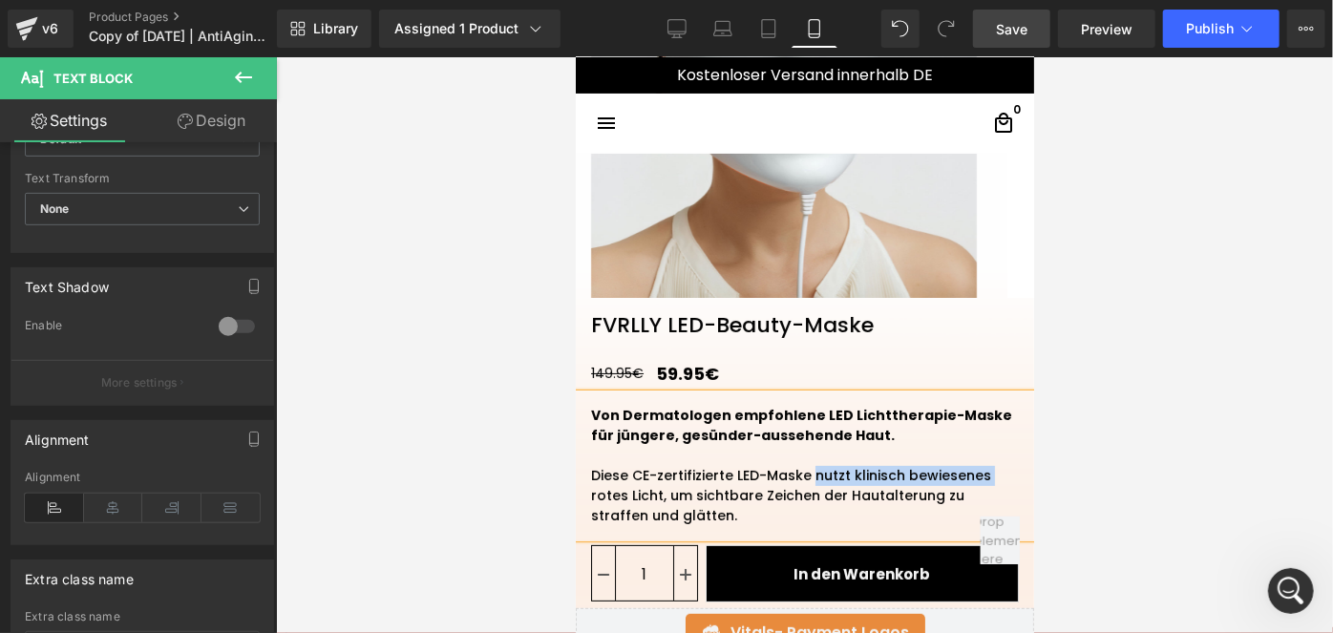
drag, startPoint x: 976, startPoint y: 475, endPoint x: 802, endPoint y: 473, distance: 173.8
click at [802, 473] on div "Diese CE-zertifizierte LED-Maske nutzt klinisch bewiesenes rotes Licht, um sich…" at bounding box center [804, 495] width 428 height 60
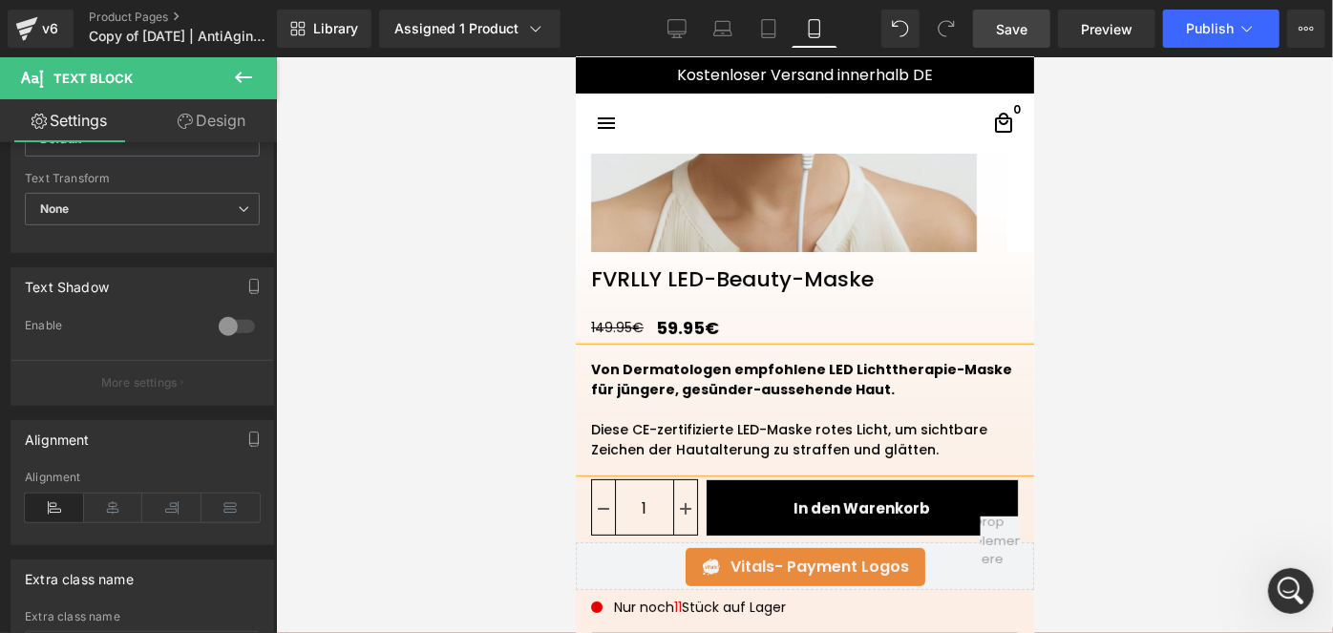
scroll to position [319, 0]
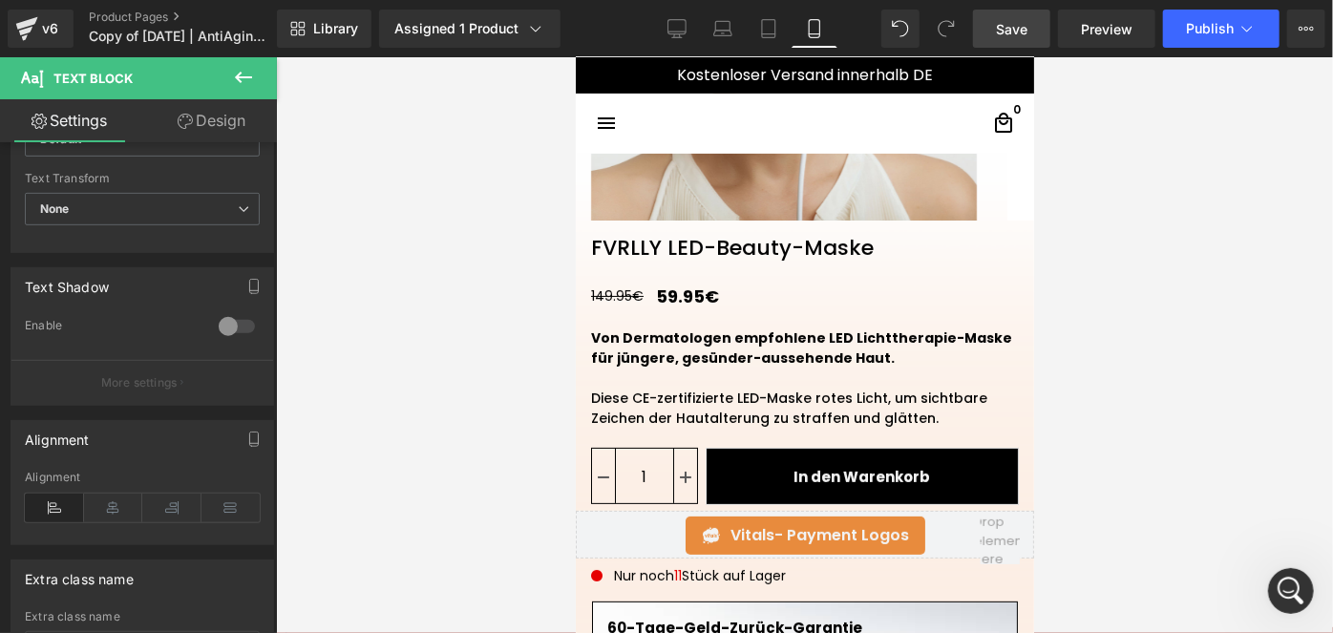
click at [246, 72] on icon at bounding box center [243, 77] width 23 height 23
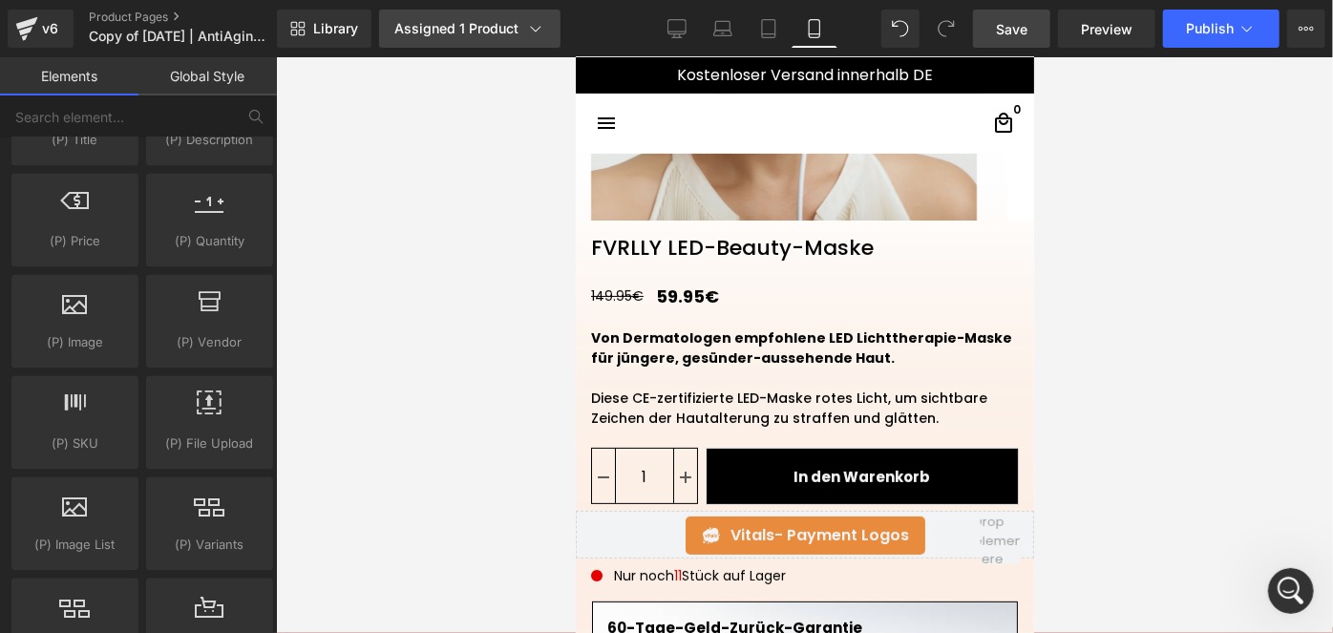
scroll to position [1915, 0]
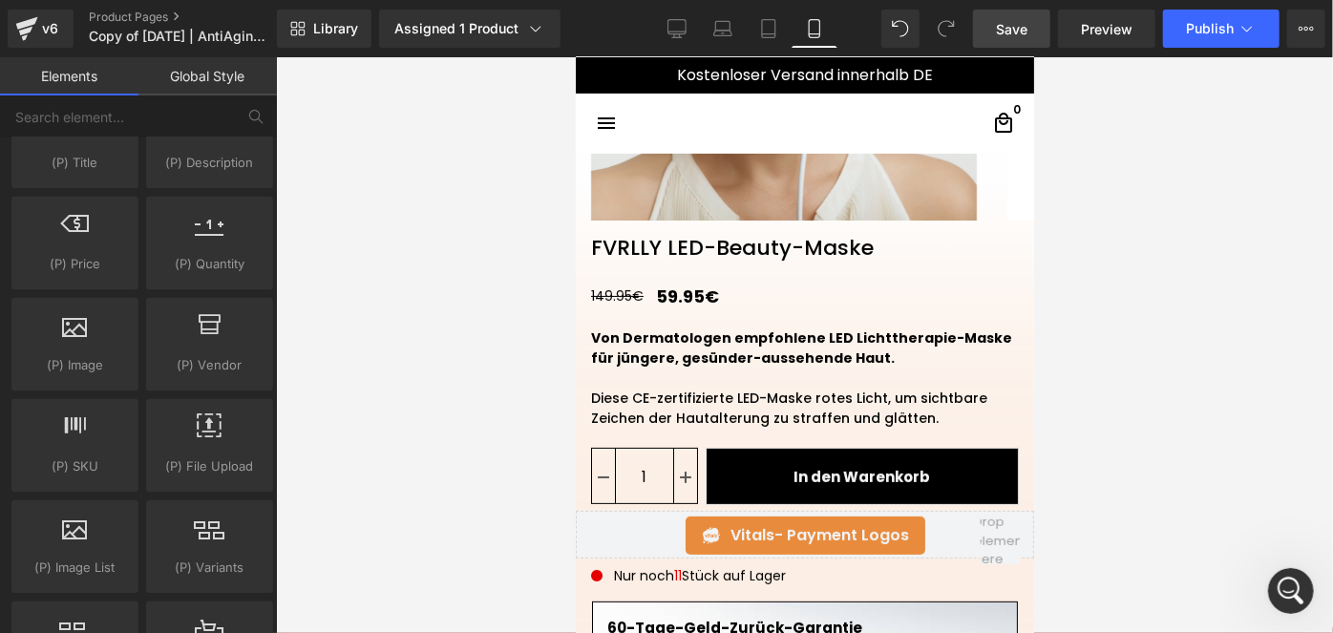
click at [1007, 32] on span "Save" at bounding box center [1012, 29] width 32 height 20
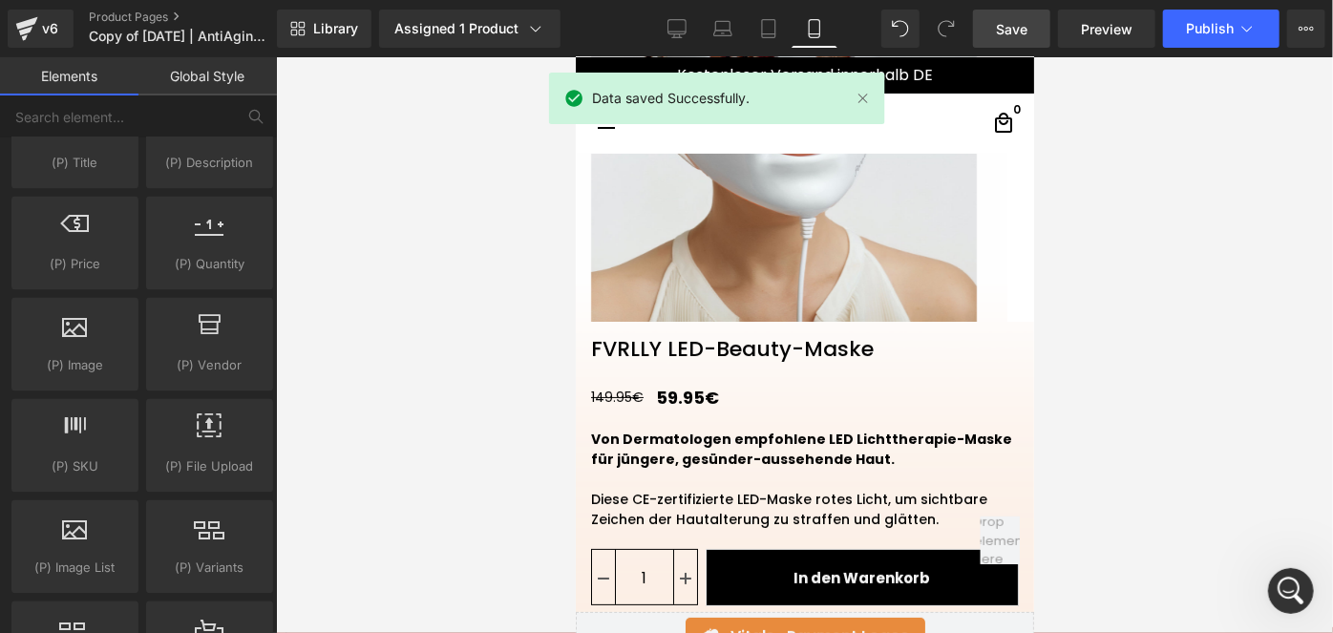
scroll to position [224, 0]
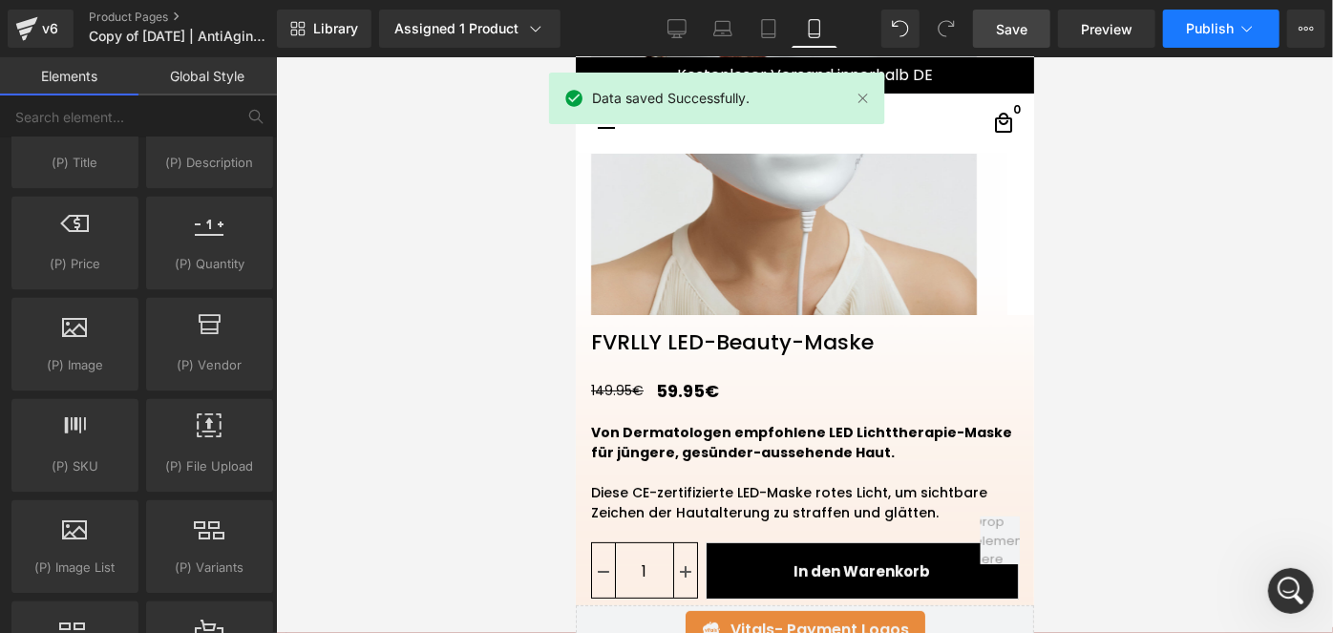
click at [1198, 34] on span "Publish" at bounding box center [1210, 28] width 48 height 15
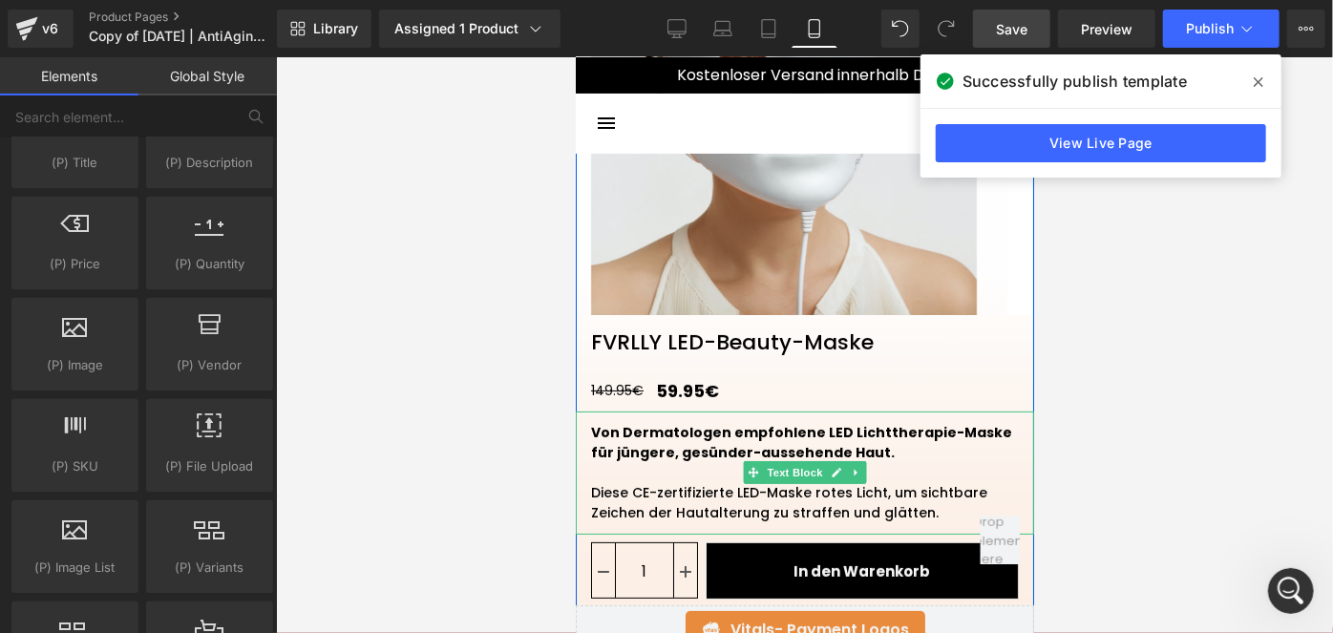
click at [803, 427] on strong "Von Dermatologen empfohlene LED Lichttherapie-Maske für jüngere, gesünder-ausse…" at bounding box center [800, 441] width 421 height 39
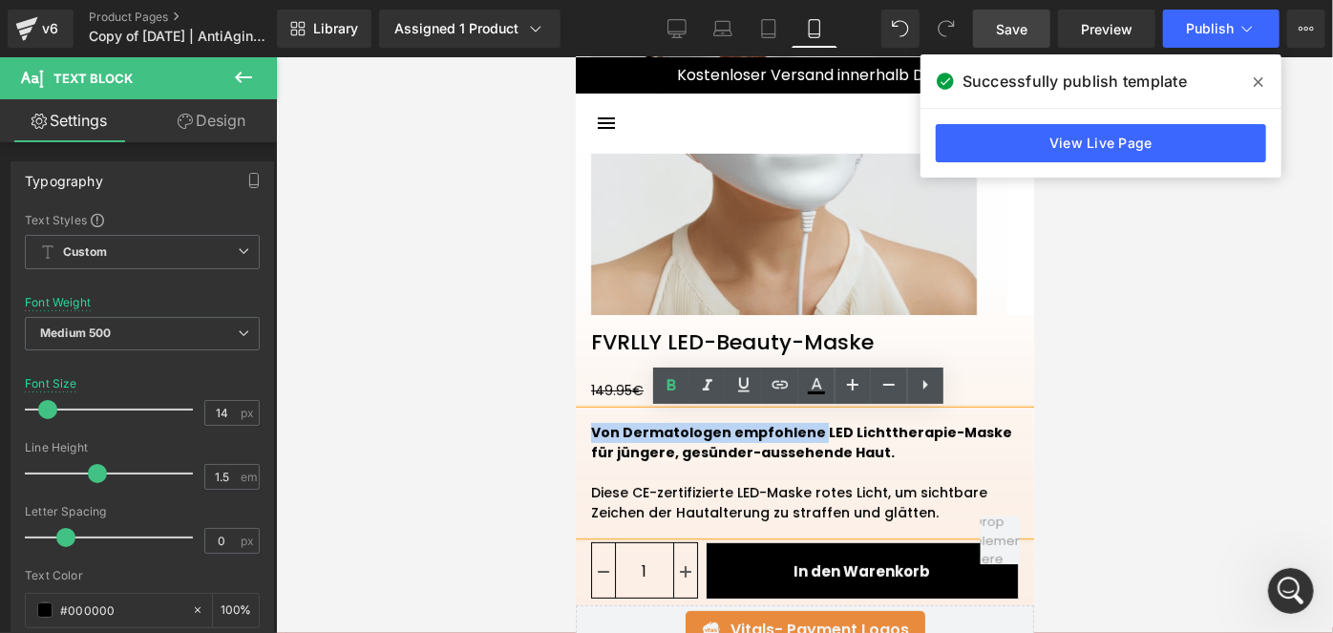
drag, startPoint x: 803, startPoint y: 427, endPoint x: 579, endPoint y: 429, distance: 224.4
click at [579, 429] on div "Von Dermatologen empfohlene LED Lichttherapie-Maske für jüngere, gesünder-ausse…" at bounding box center [804, 472] width 458 height 123
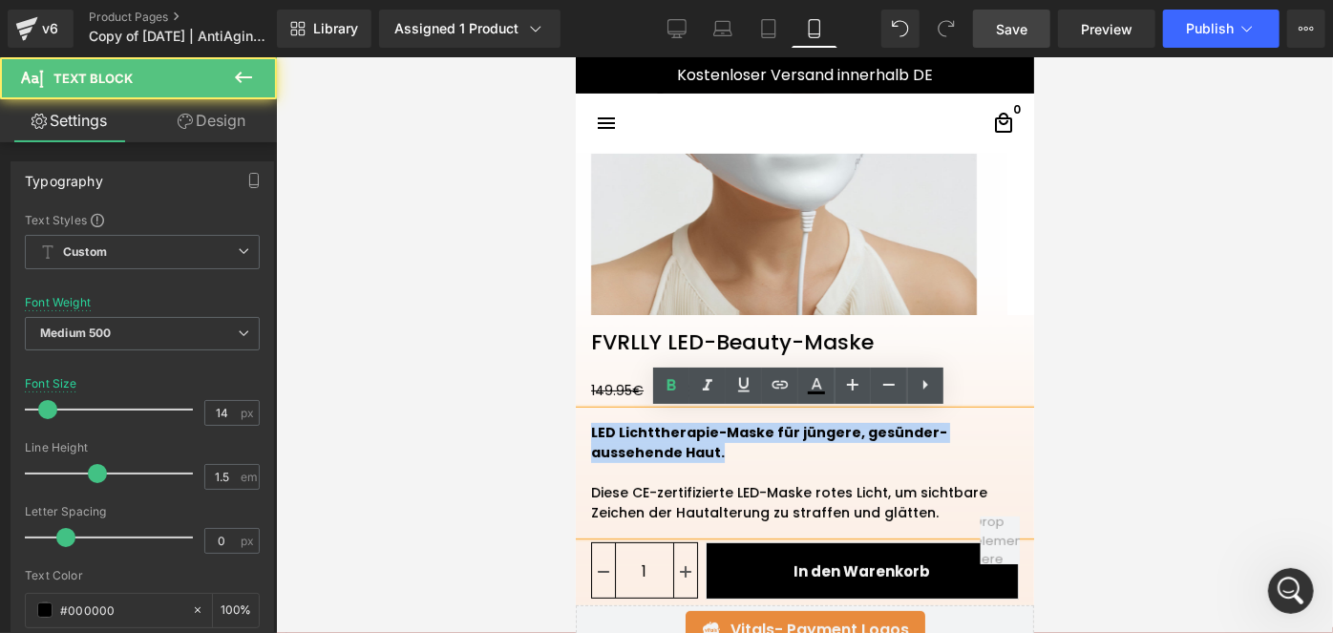
drag, startPoint x: 642, startPoint y: 445, endPoint x: 574, endPoint y: 437, distance: 68.2
click at [575, 437] on div "LED Lichttherapie-Maske für jüngere, gesünder-aussehende Haut. Diese CE-zertifi…" at bounding box center [804, 472] width 458 height 123
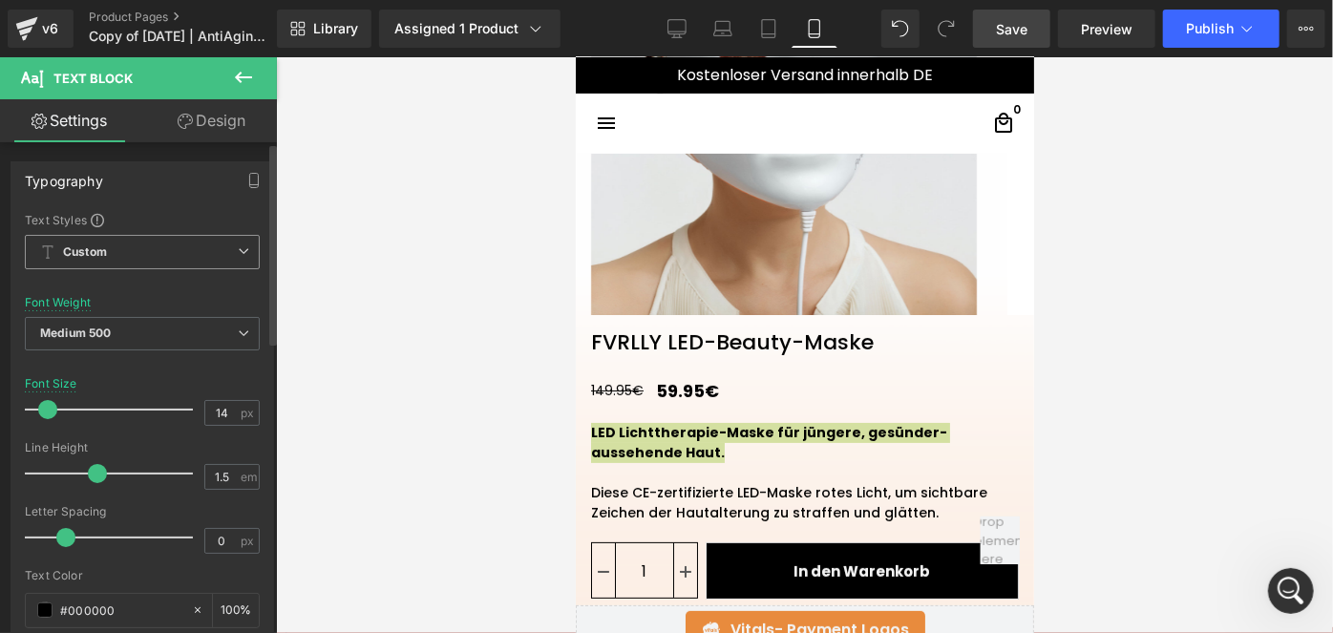
click at [131, 247] on span "Custom" at bounding box center [142, 252] width 235 height 34
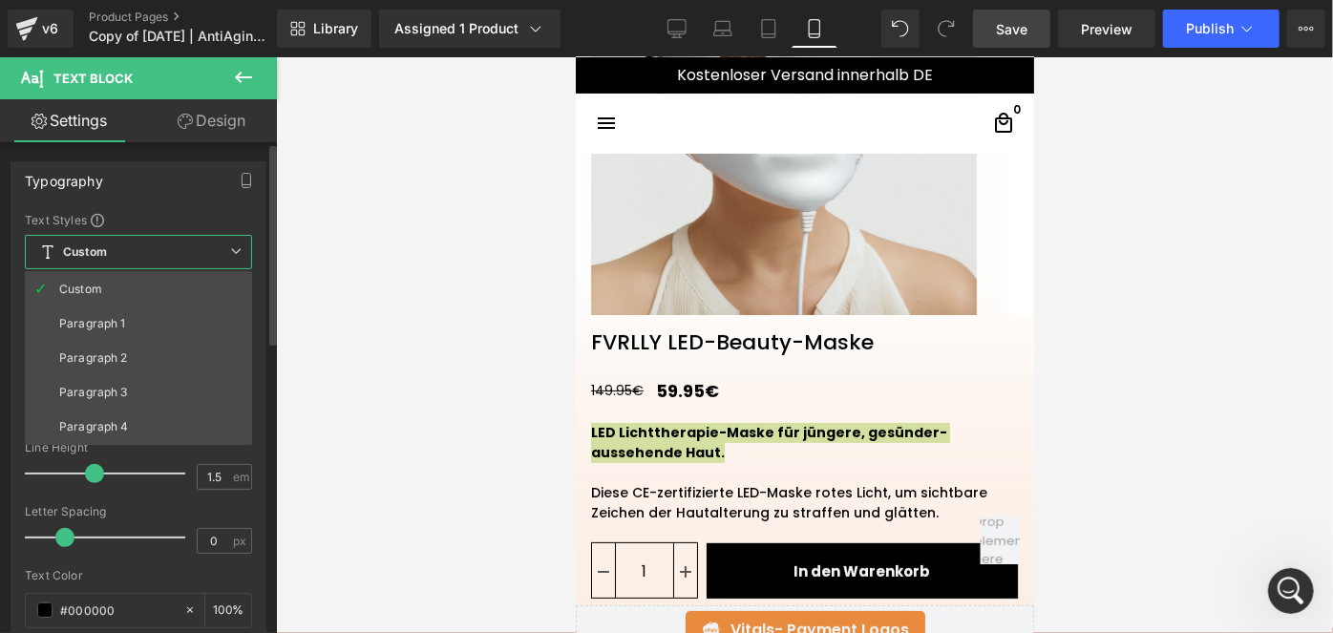
click at [133, 259] on span "Custom" at bounding box center [138, 252] width 227 height 34
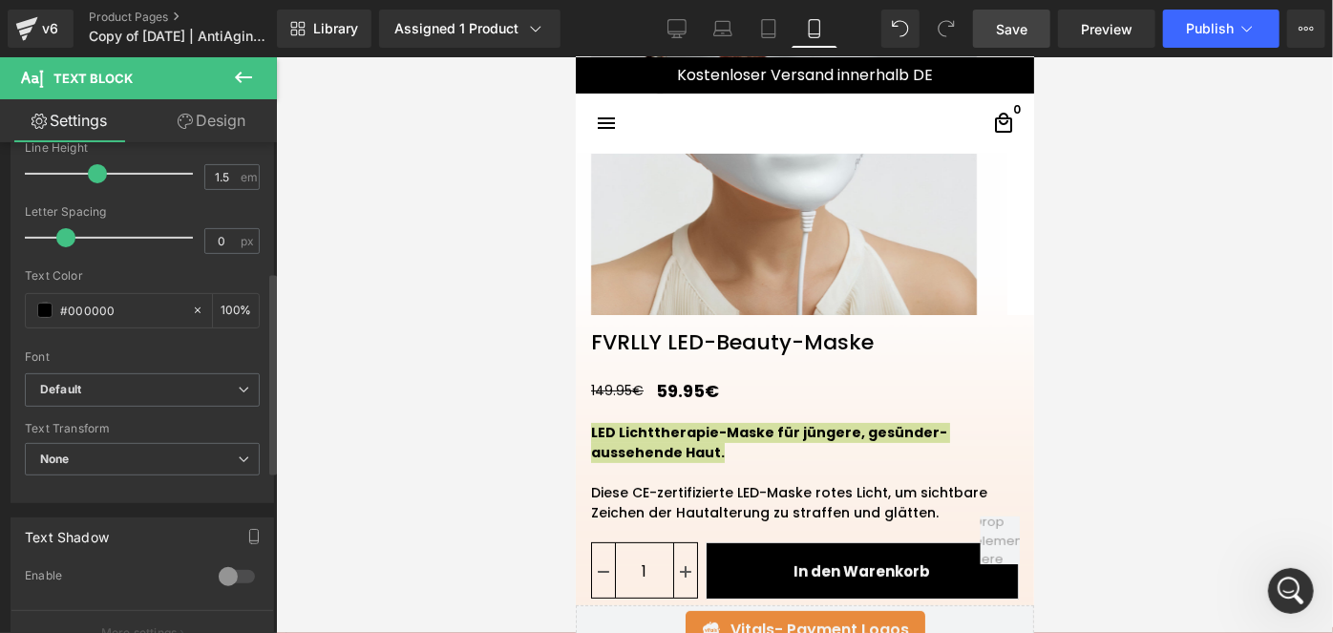
scroll to position [318, 0]
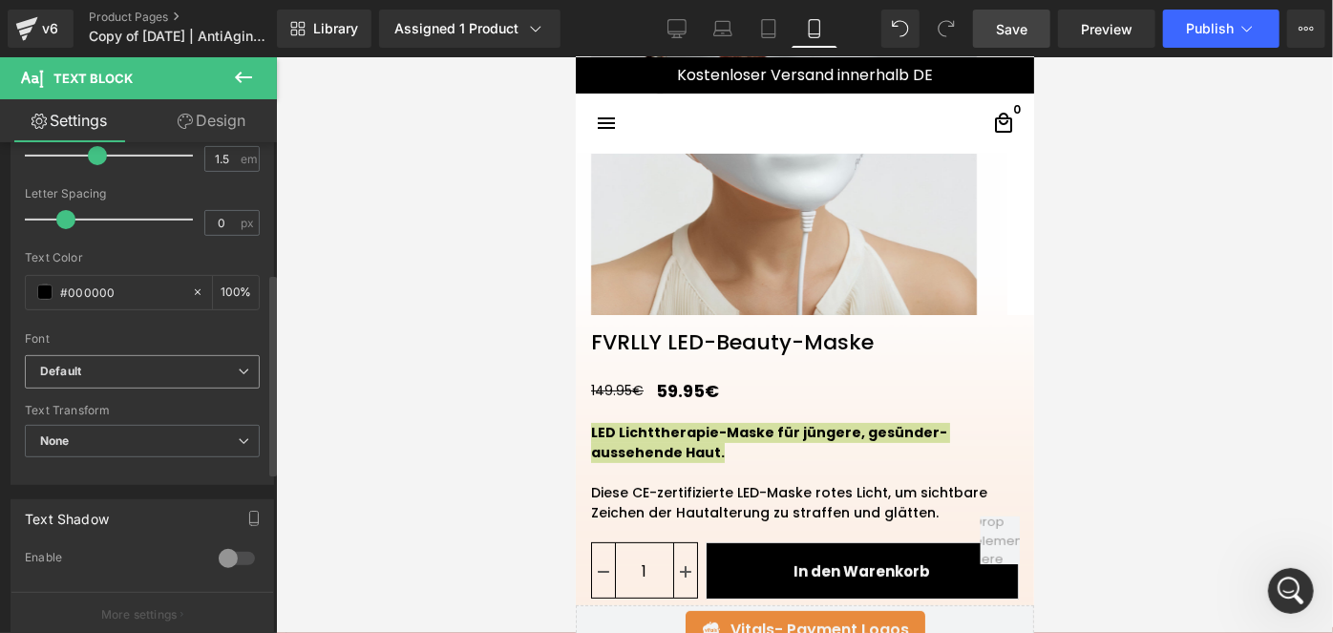
click at [122, 364] on b "Default" at bounding box center [139, 372] width 198 height 16
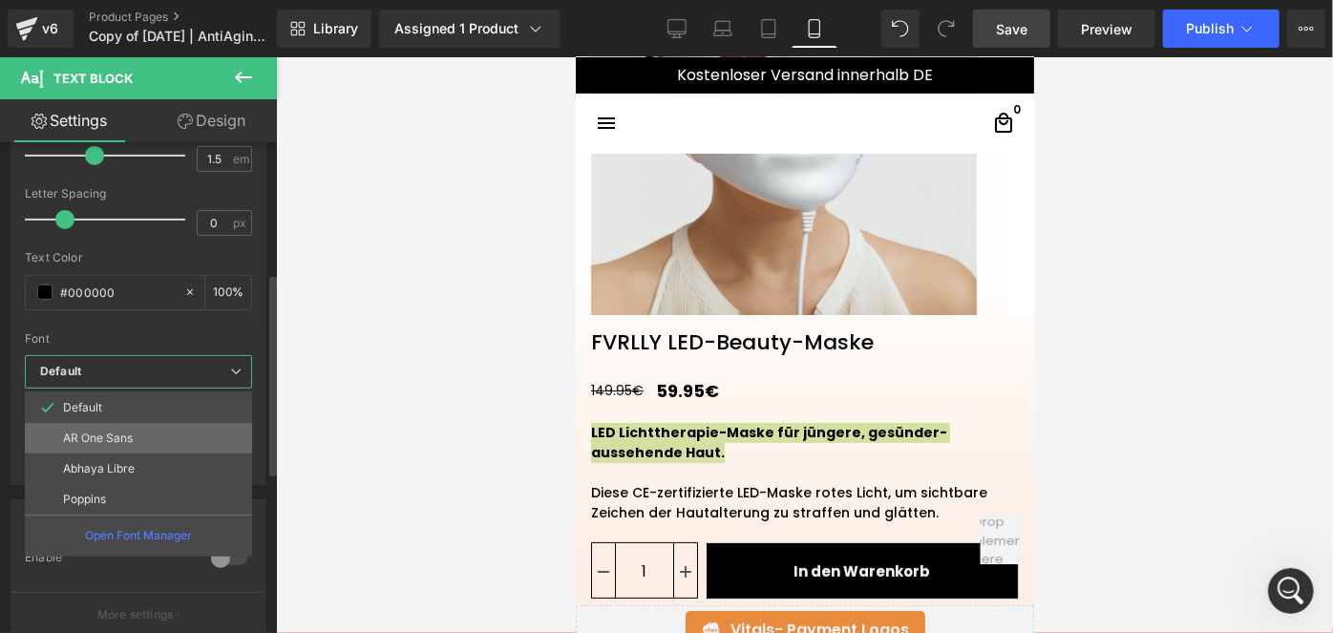
click at [116, 435] on p "AR One Sans" at bounding box center [98, 438] width 70 height 13
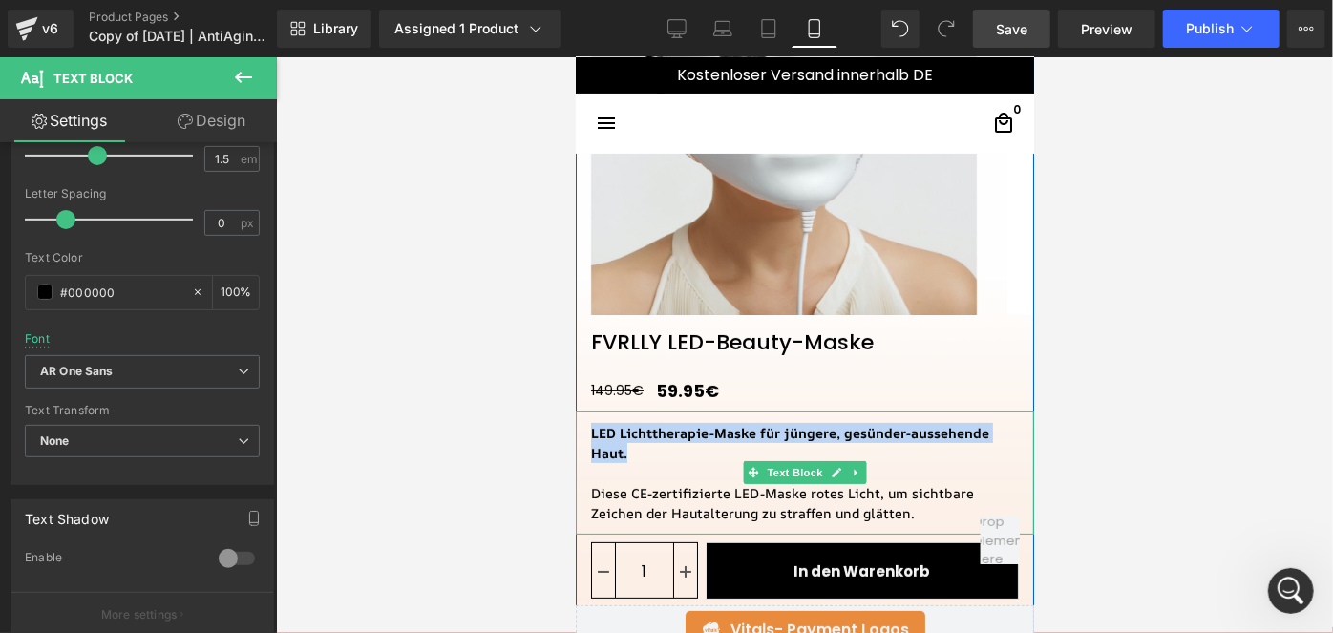
click at [605, 504] on div "Diese CE-zertifizierte LED-Maske rotes Licht, um sichtbare Zeichen der Hautalte…" at bounding box center [804, 502] width 428 height 40
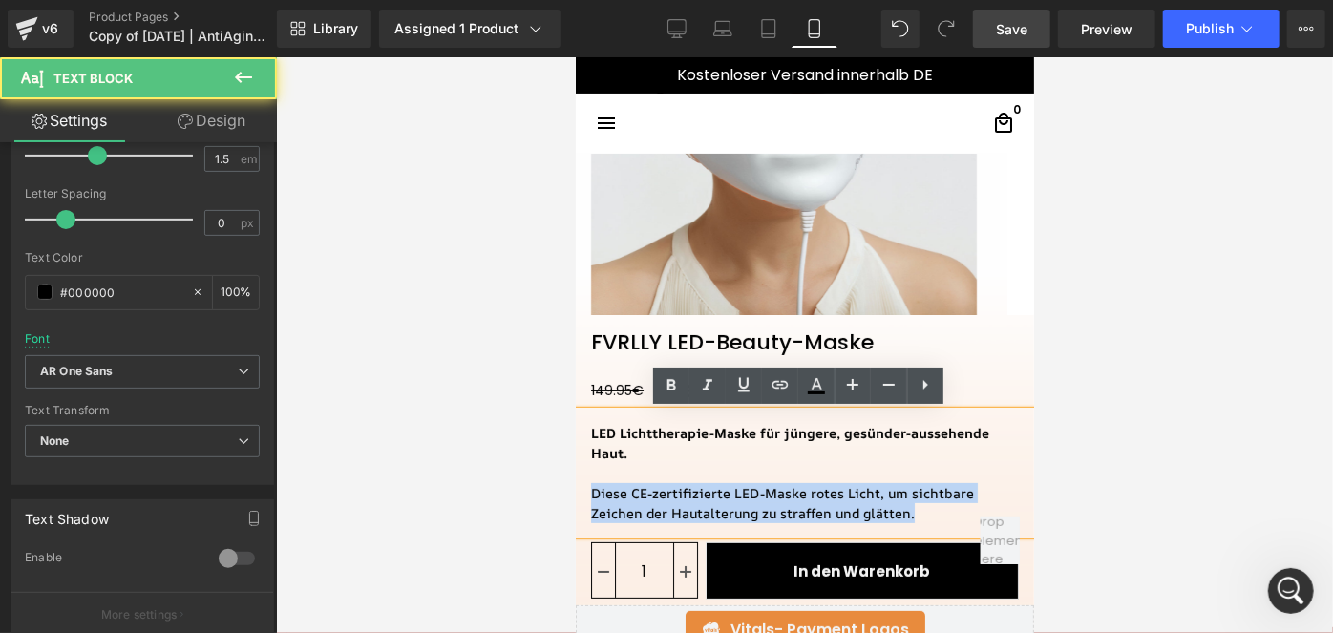
drag, startPoint x: 858, startPoint y: 514, endPoint x: 561, endPoint y: 488, distance: 298.0
click at [575, 408] on html "□ search close menu Menu close Startseite Alle Produkte add" at bounding box center [804, 120] width 458 height 576
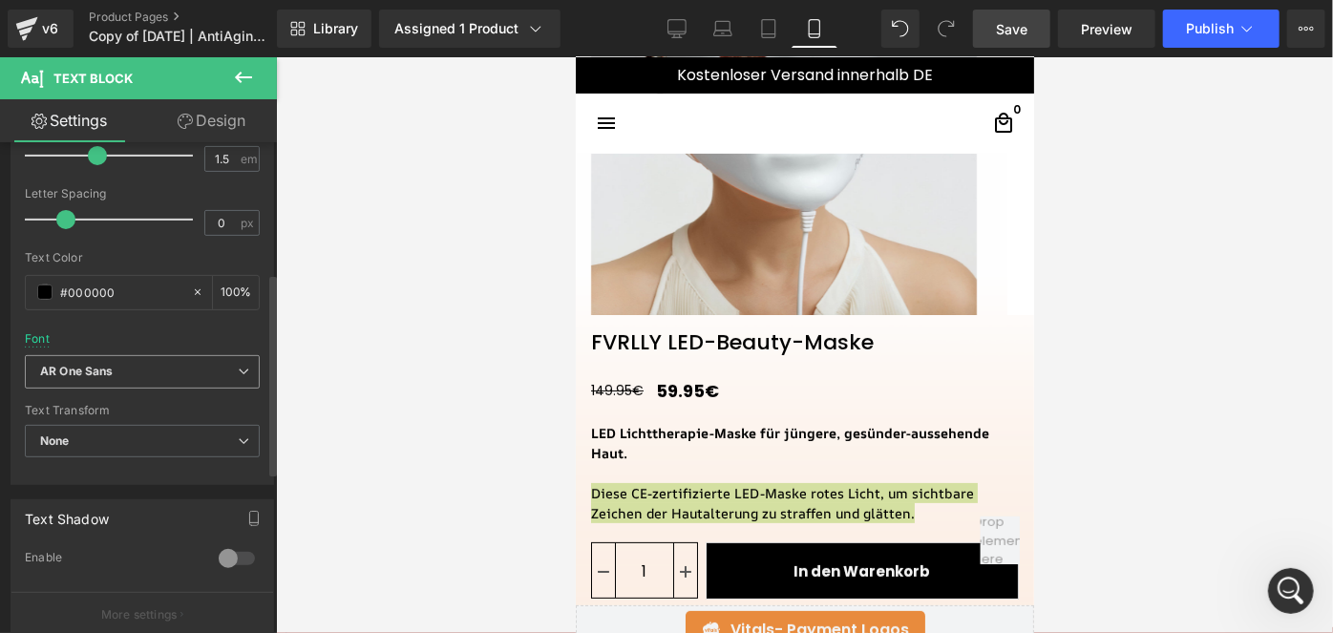
click at [197, 377] on b "AR One Sans" at bounding box center [139, 372] width 198 height 16
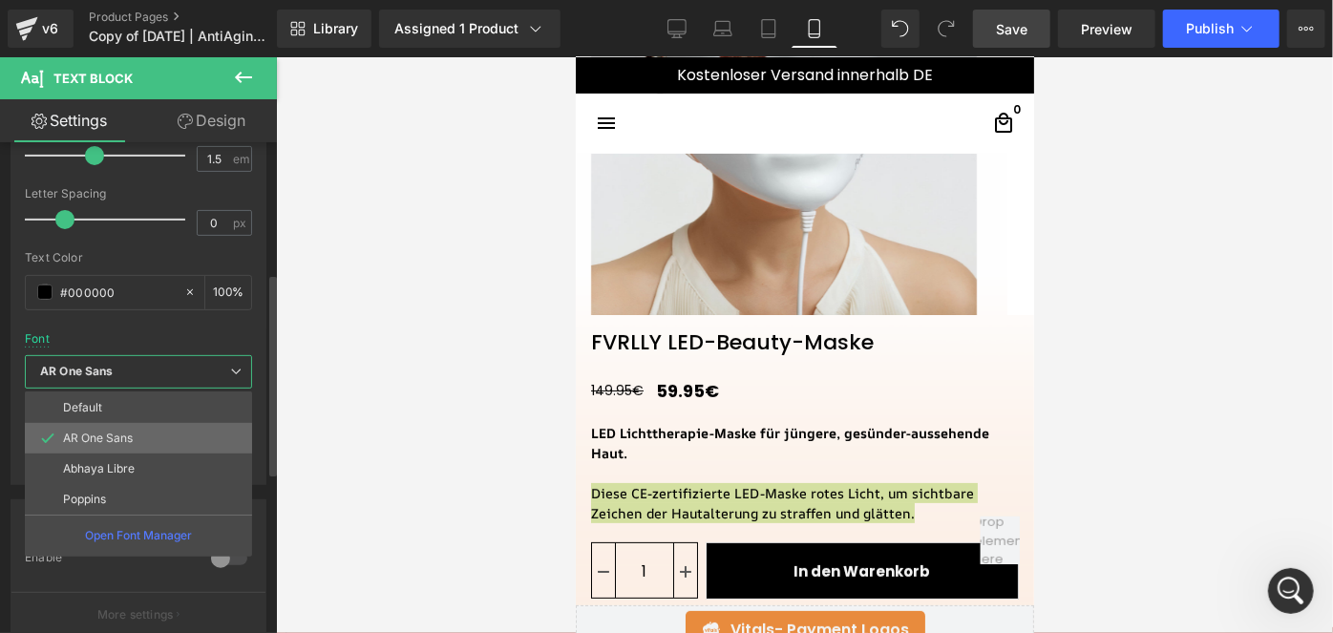
click at [128, 432] on p "AR One Sans" at bounding box center [98, 438] width 70 height 13
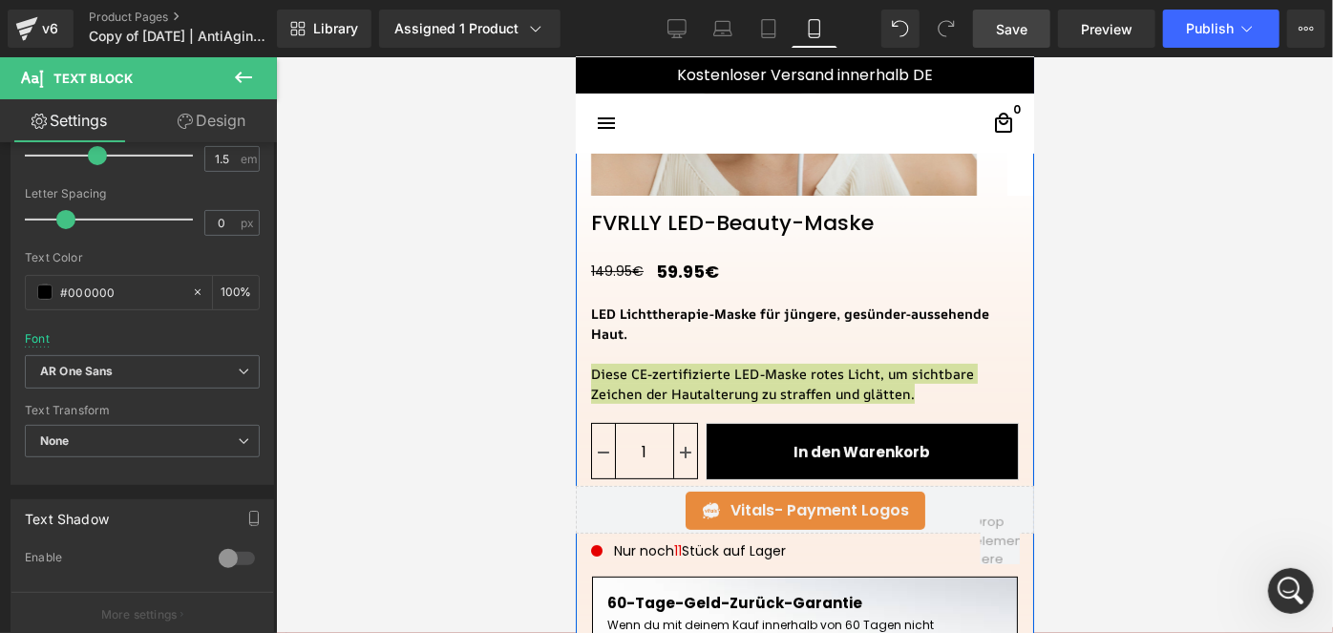
scroll to position [315, 0]
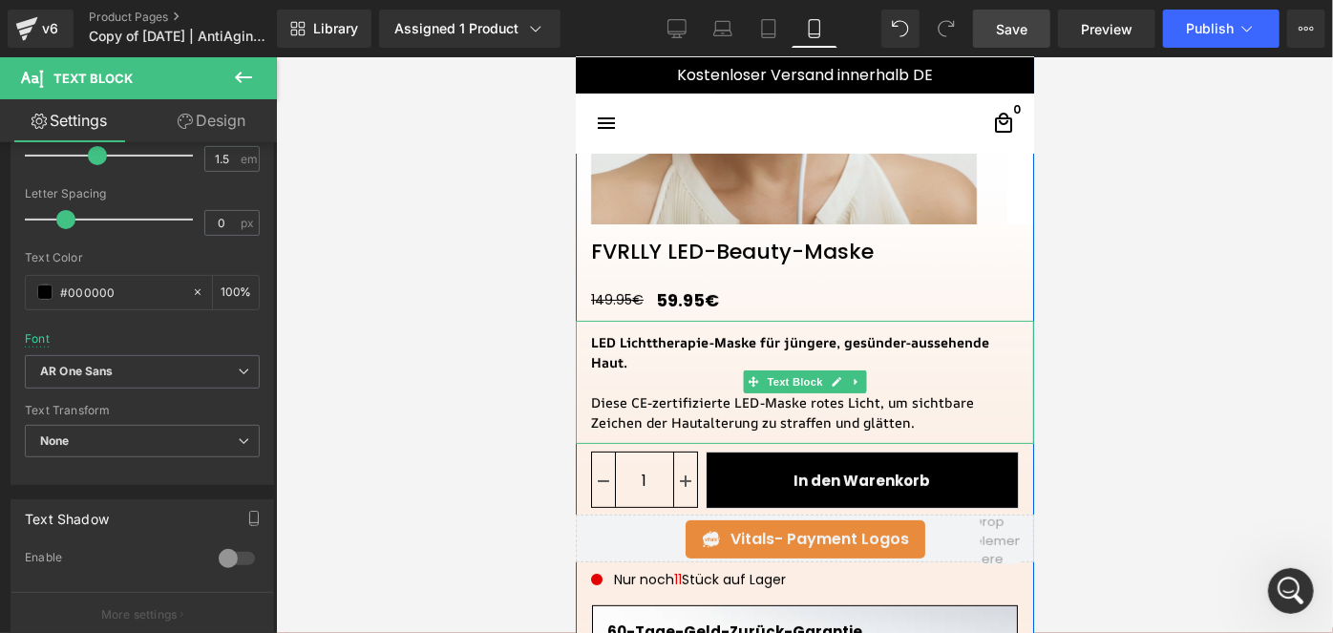
click at [950, 365] on div "LED Lichttherapie-Maske für jüngere, gesünder-aussehende Haut. Diese CE-zertifi…" at bounding box center [804, 381] width 458 height 123
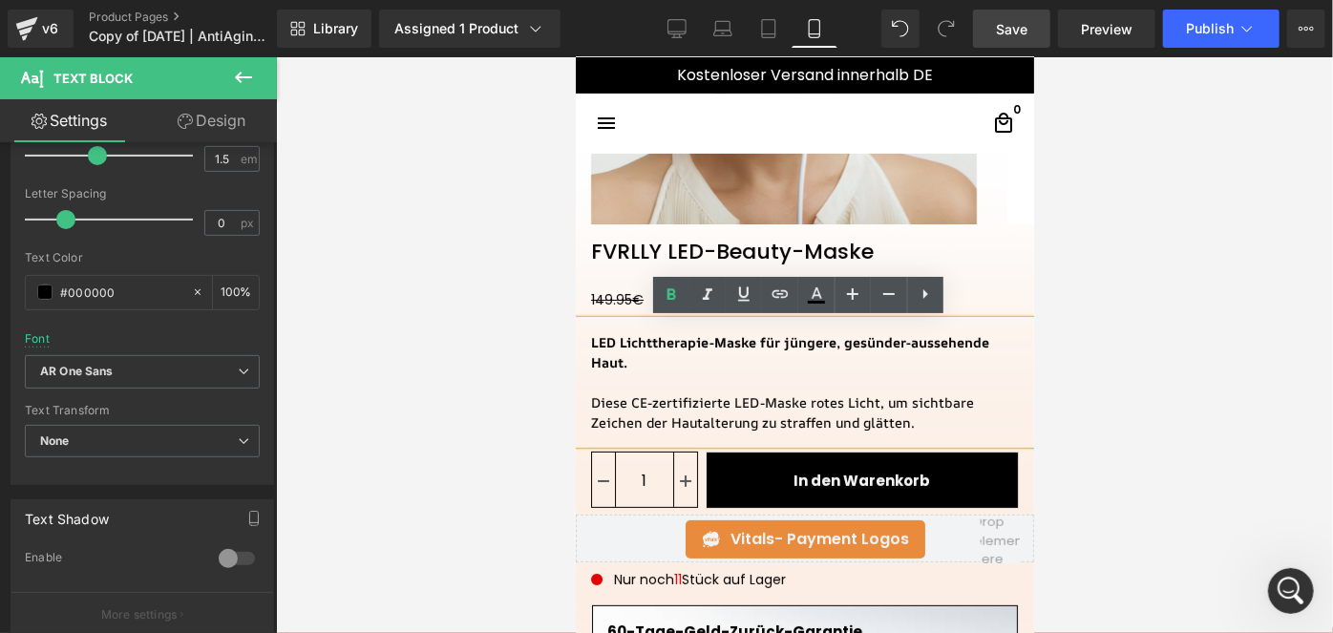
click at [1018, 34] on span "Save" at bounding box center [1012, 29] width 32 height 20
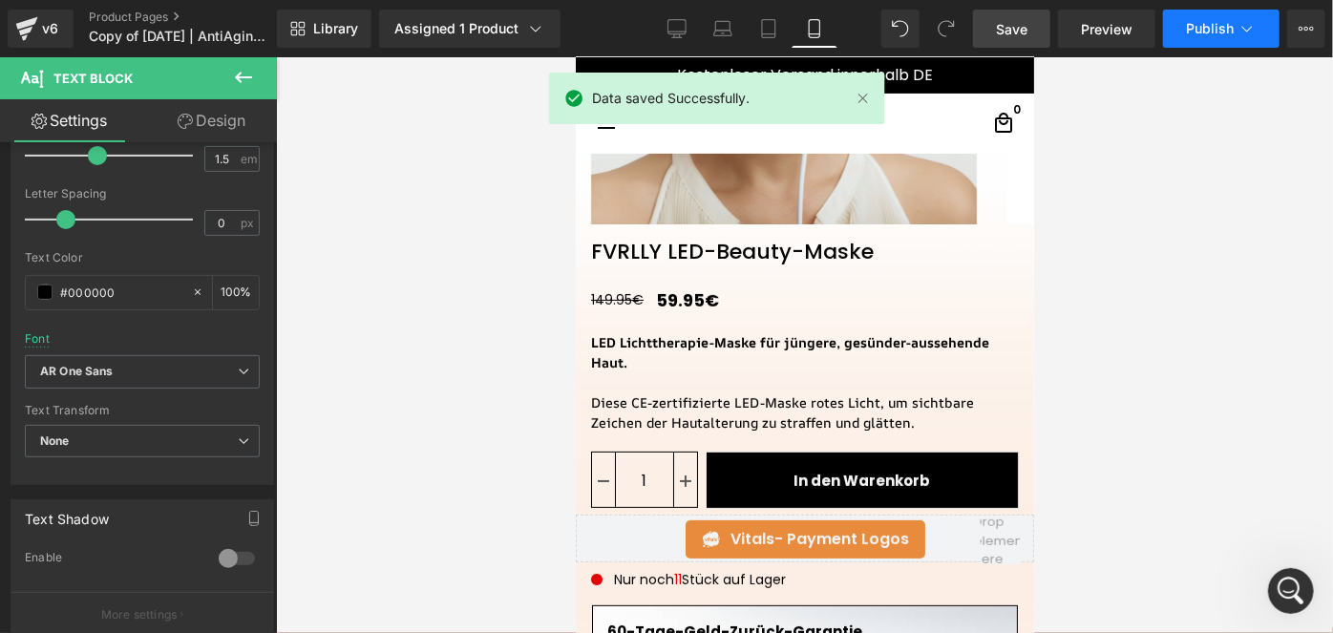
click at [1215, 31] on span "Publish" at bounding box center [1210, 28] width 48 height 15
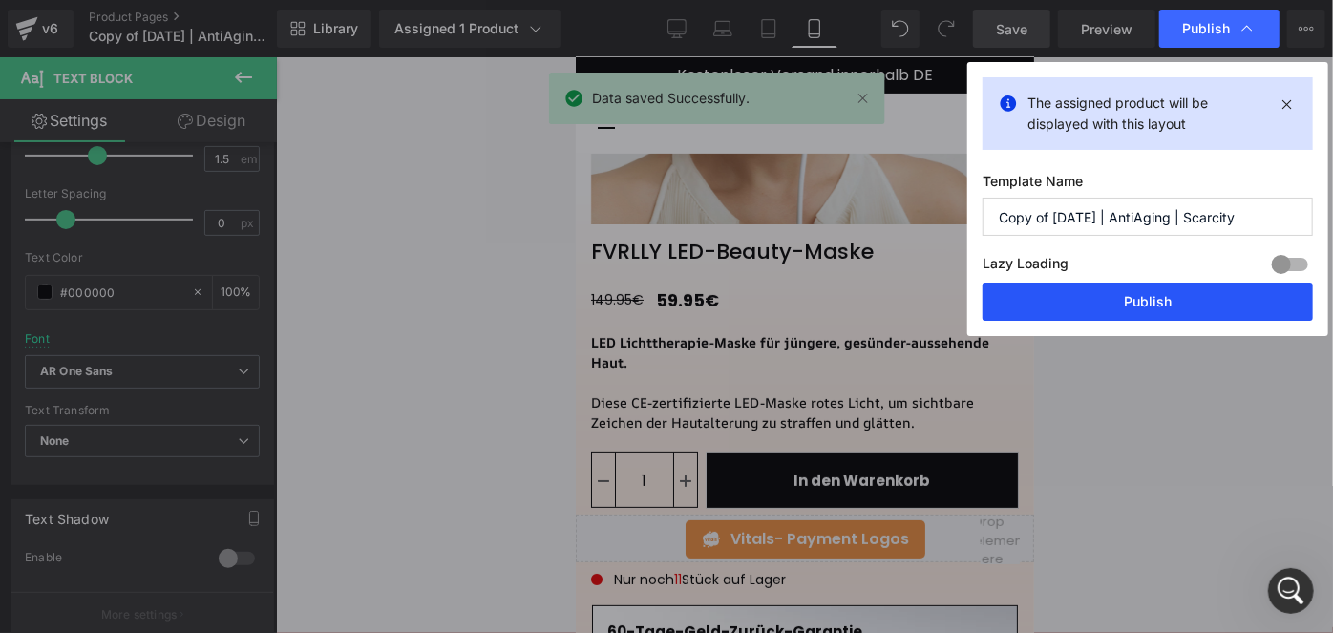
click at [0, 0] on button "Publish" at bounding box center [0, 0] width 0 height 0
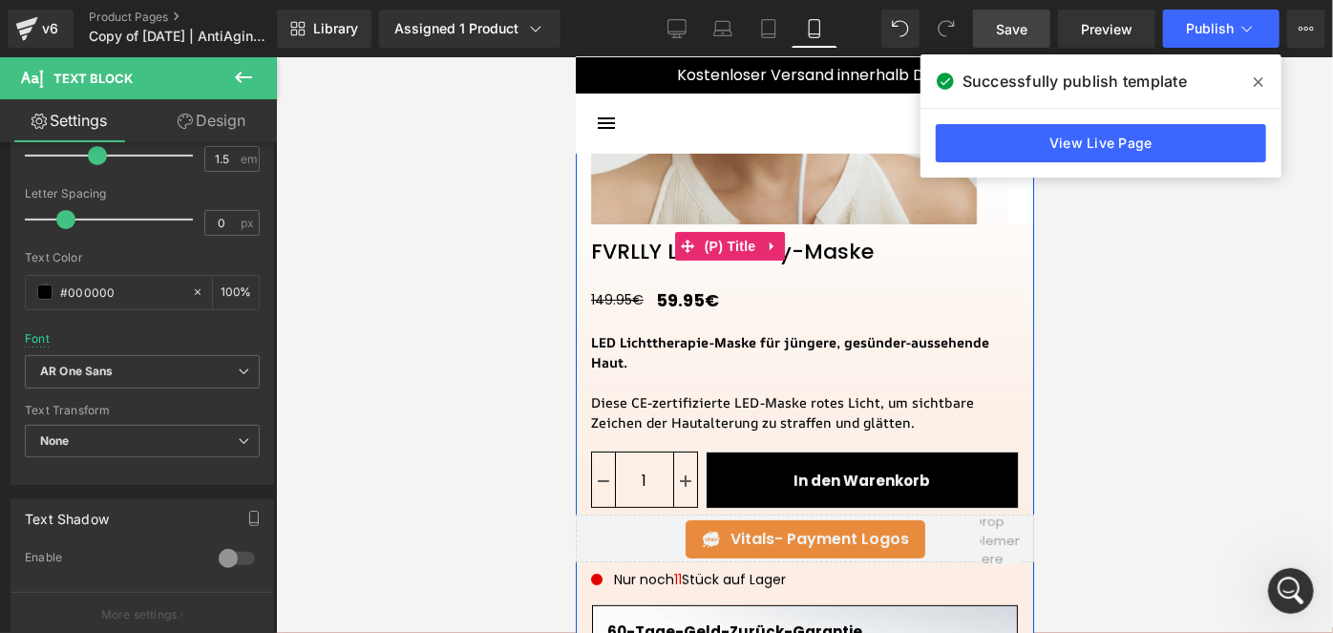
click at [718, 260] on link "FVRLLY LED-Beauty-Maske" at bounding box center [731, 243] width 313 height 40
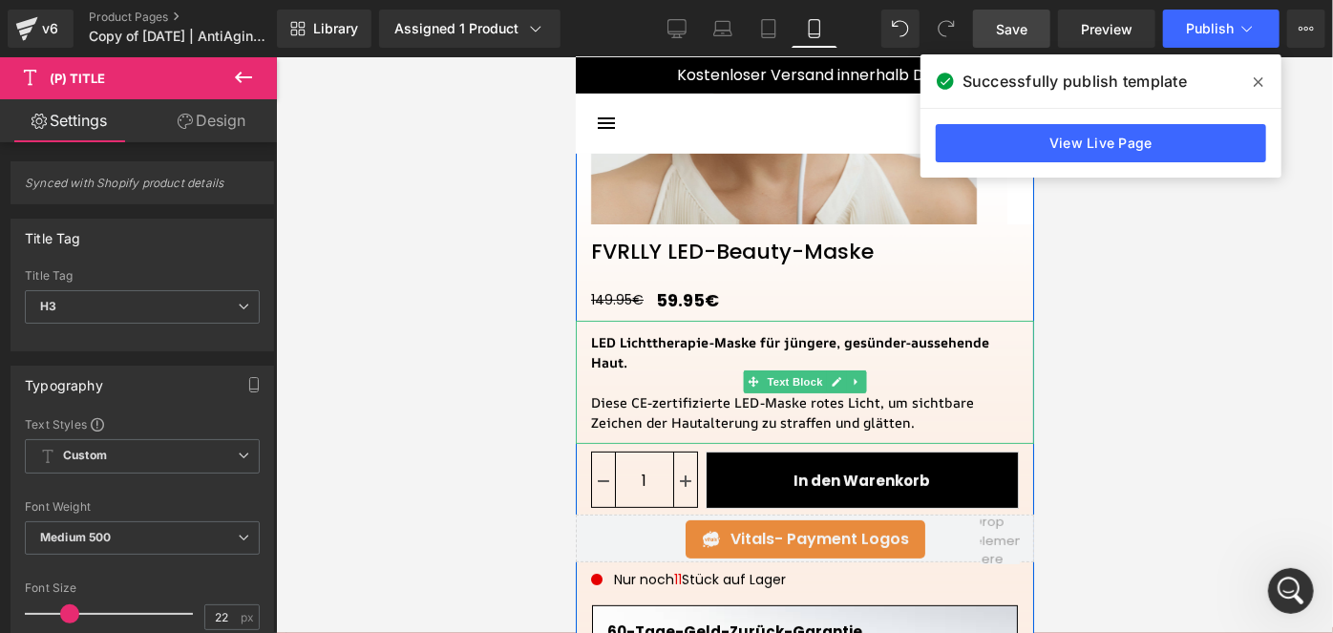
click at [885, 420] on div "Diese CE-zertifizierte LED-Maske rotes Licht, um sichtbare Zeichen der Hautalte…" at bounding box center [804, 411] width 428 height 40
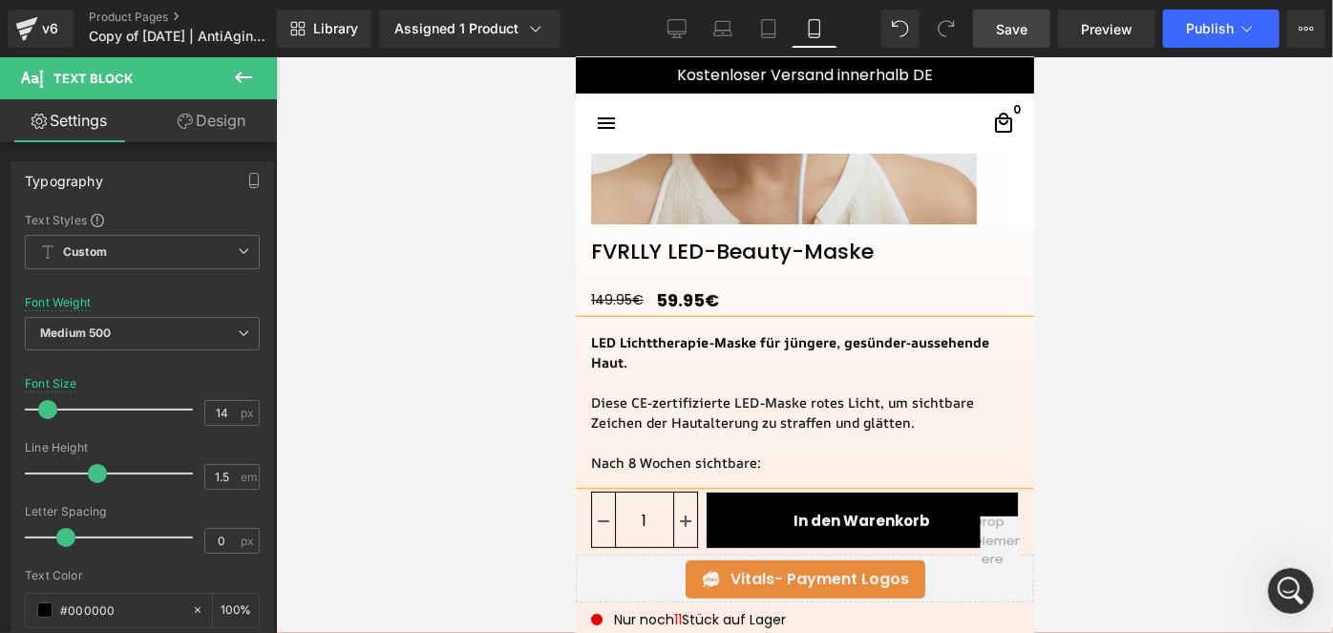
click at [613, 470] on div "Nach 8 Wochen sichtbare:" at bounding box center [804, 462] width 428 height 20
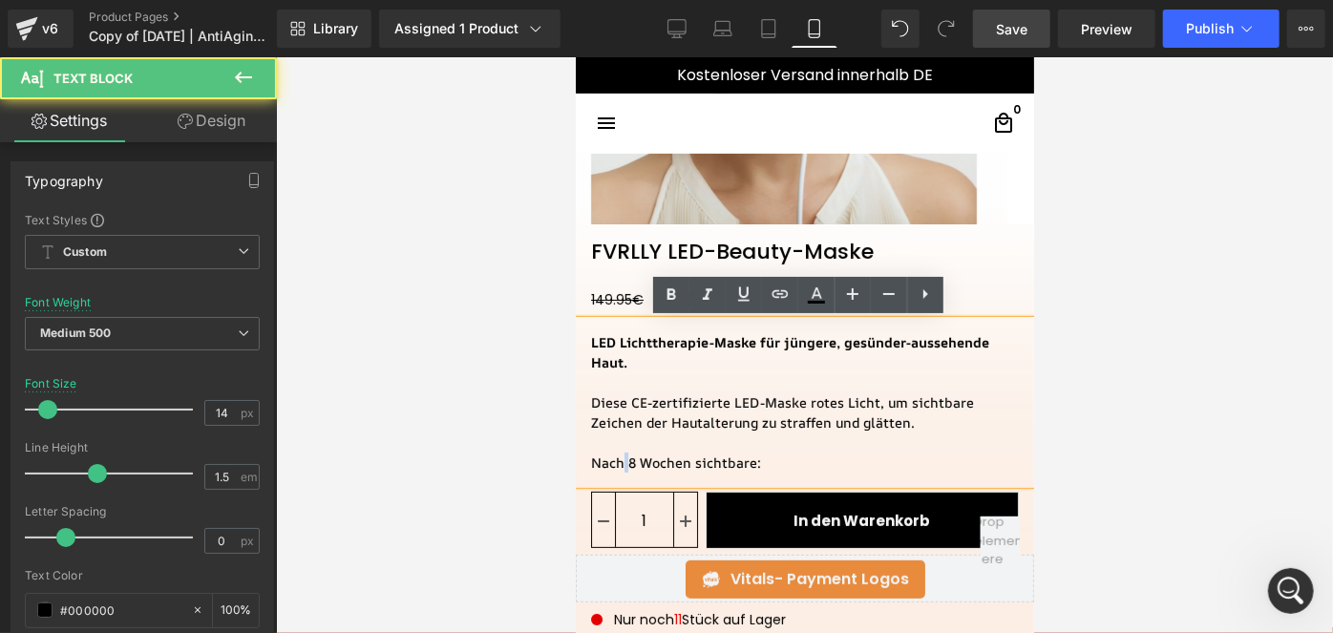
click at [613, 470] on div "Nach 8 Wochen sichtbare:" at bounding box center [804, 462] width 428 height 20
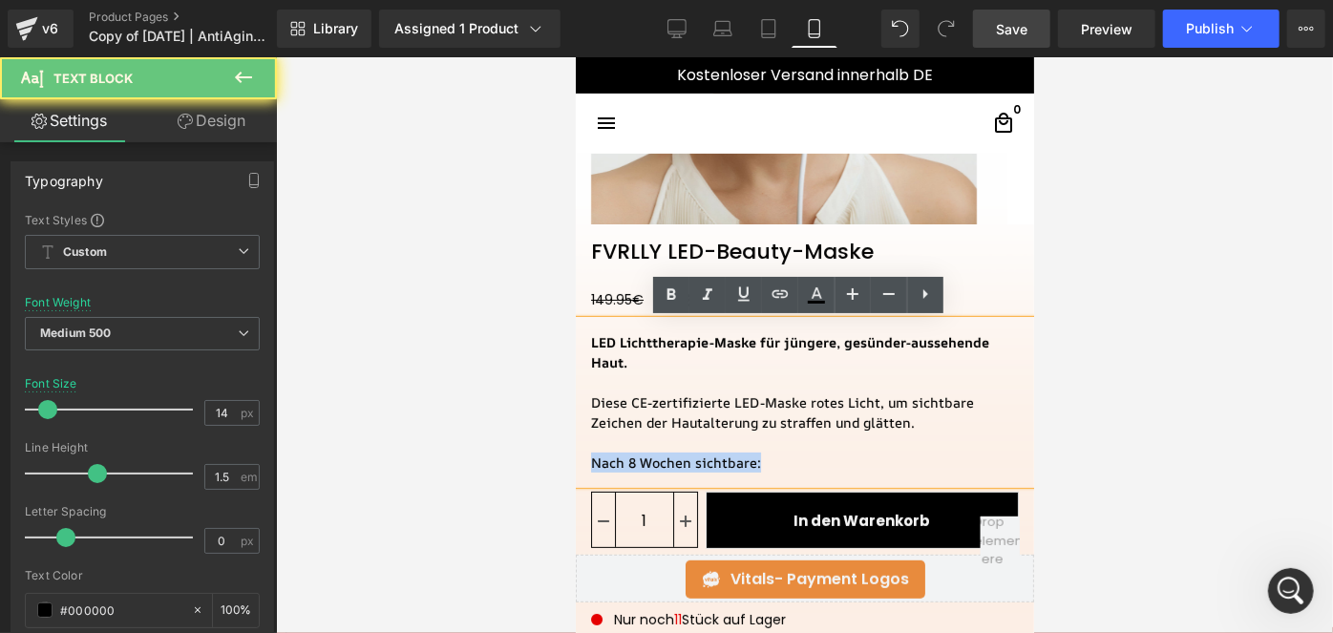
click at [613, 470] on div "Nach 8 Wochen sichtbare:" at bounding box center [804, 462] width 428 height 20
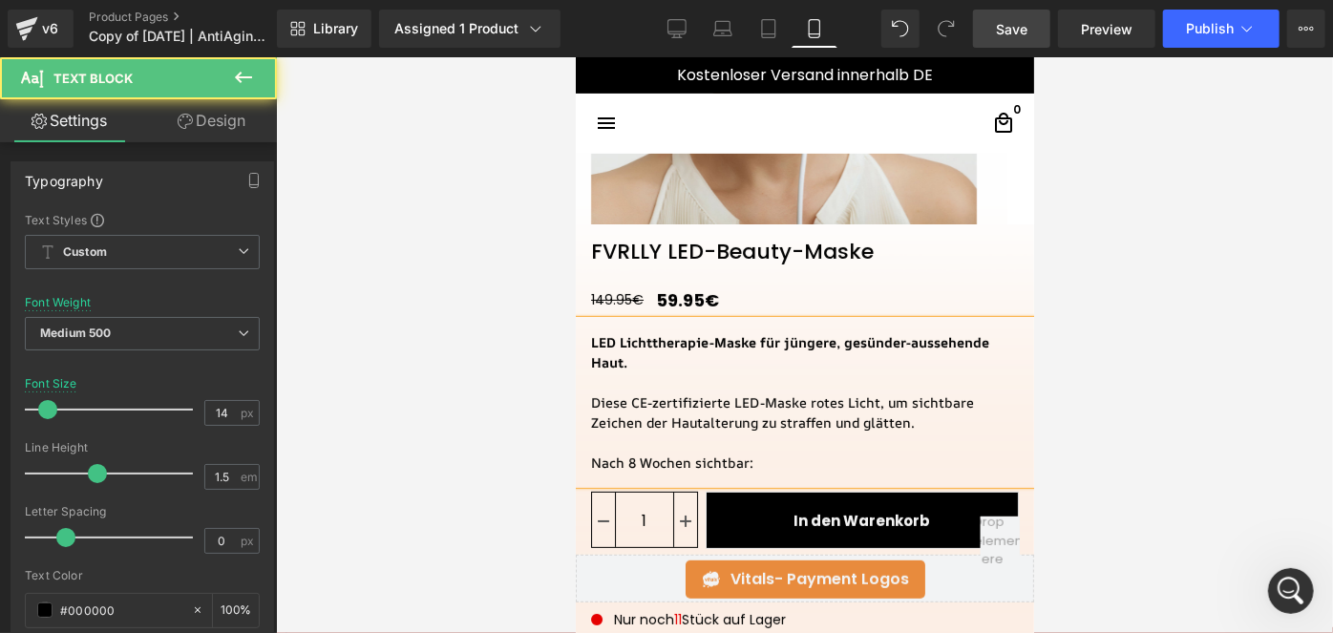
click at [613, 470] on div "Nach 8 Wochen sichtbar:" at bounding box center [804, 462] width 428 height 20
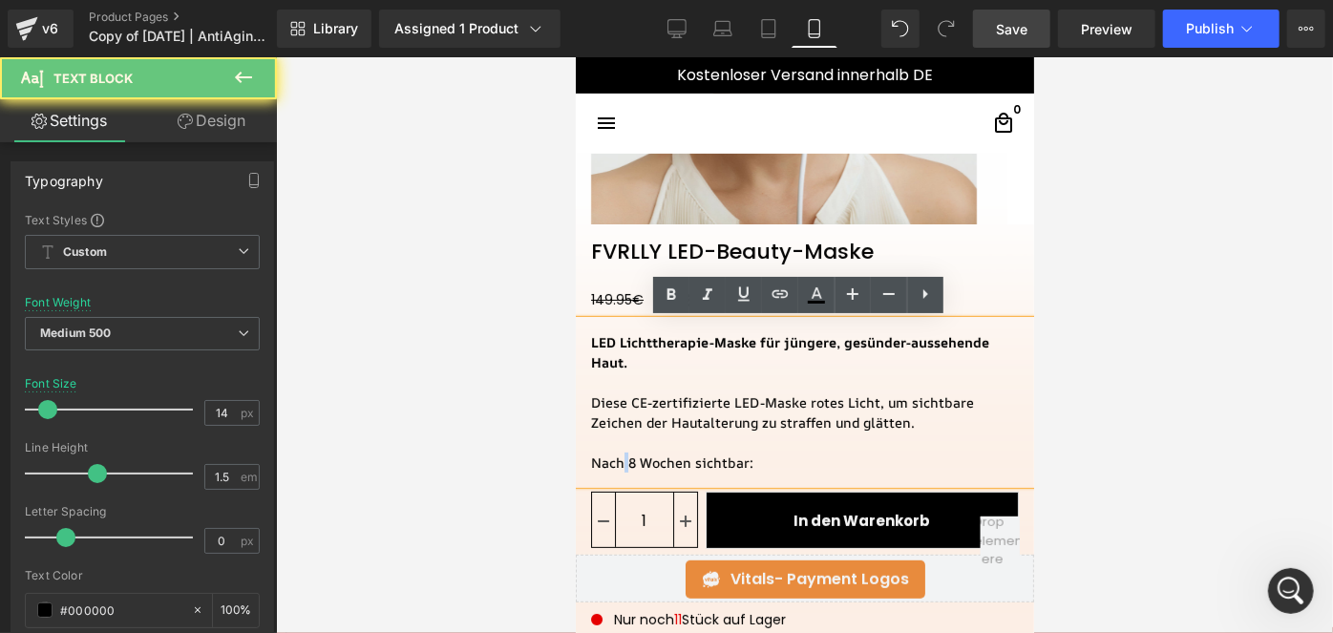
click at [613, 470] on div "Nach 8 Wochen sichtbar:" at bounding box center [804, 462] width 428 height 20
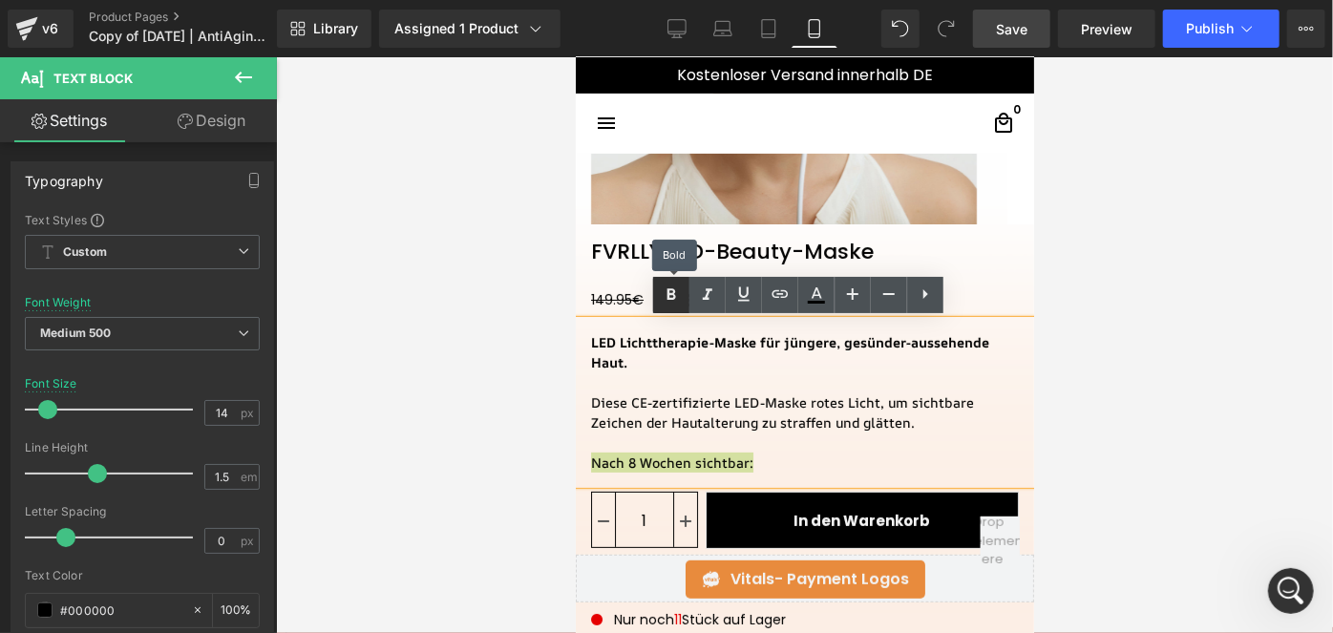
click at [674, 295] on icon at bounding box center [671, 293] width 9 height 11
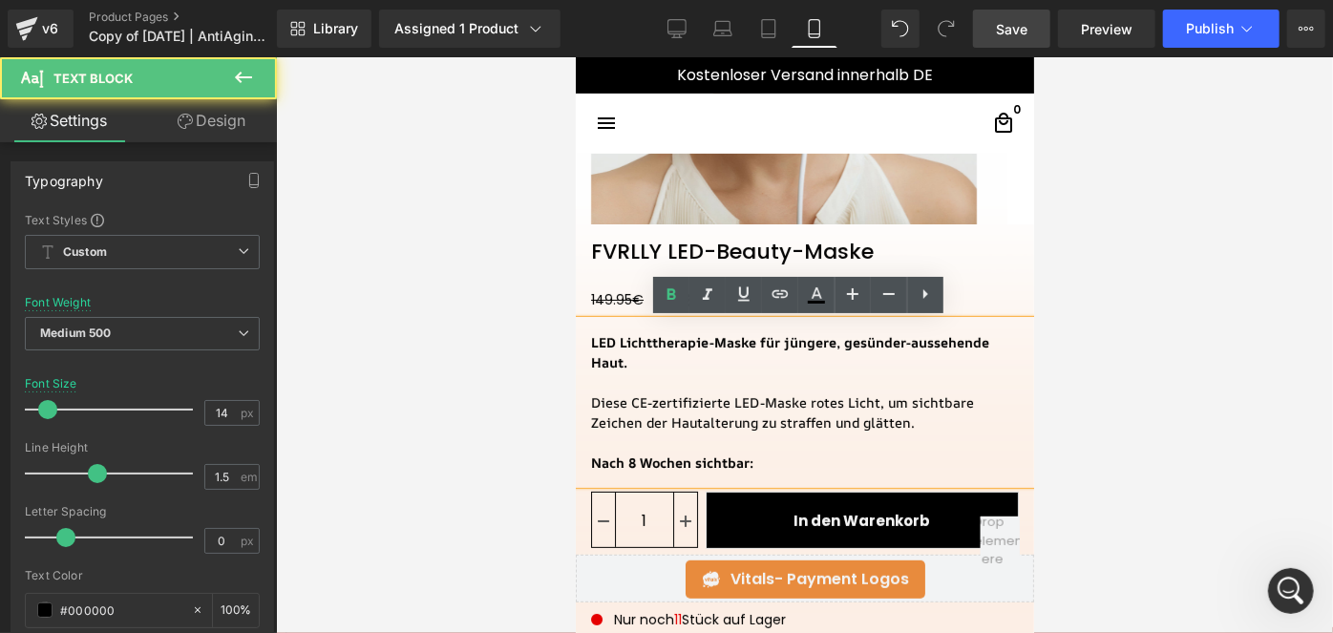
click at [852, 465] on div "Nach 8 Wochen sichtbar:" at bounding box center [804, 462] width 428 height 20
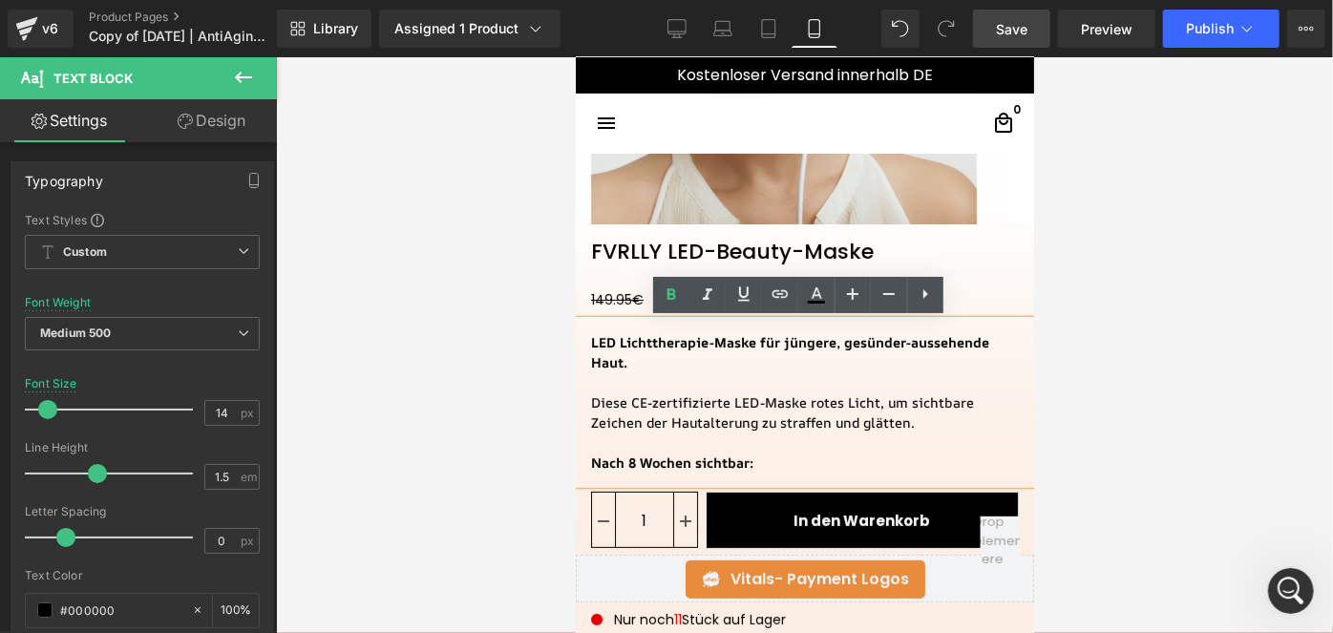
click at [236, 117] on link "Design" at bounding box center [211, 120] width 138 height 43
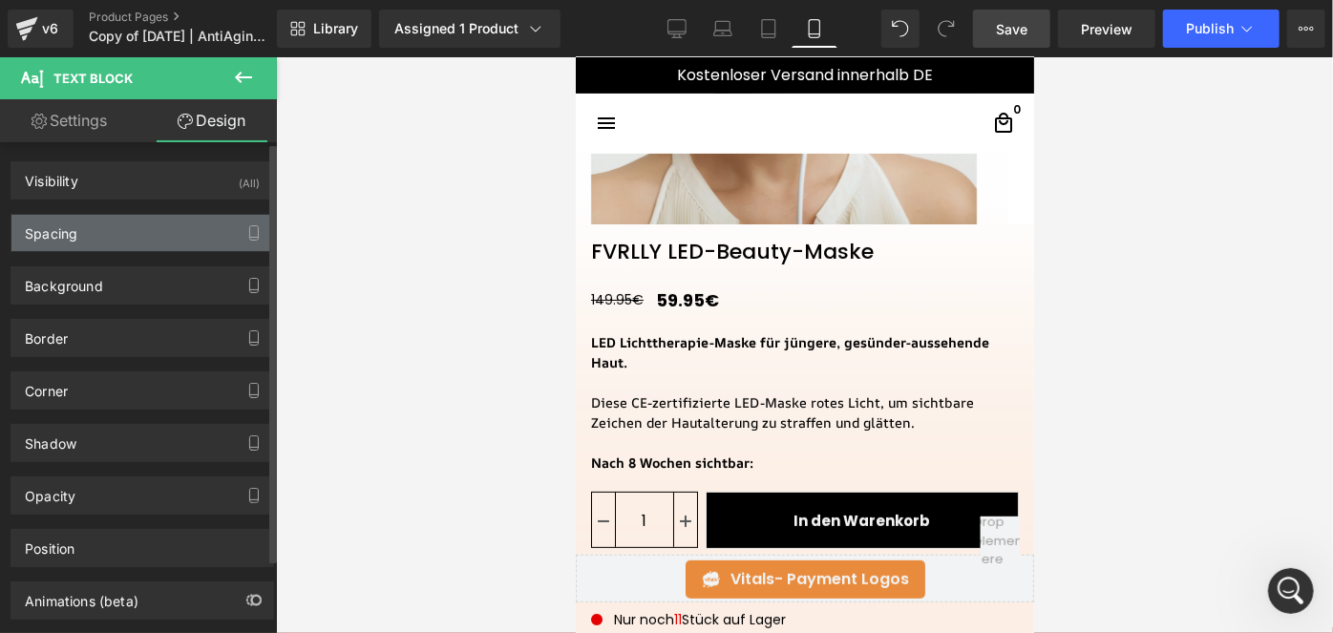
click at [115, 225] on div "Spacing" at bounding box center [142, 233] width 262 height 36
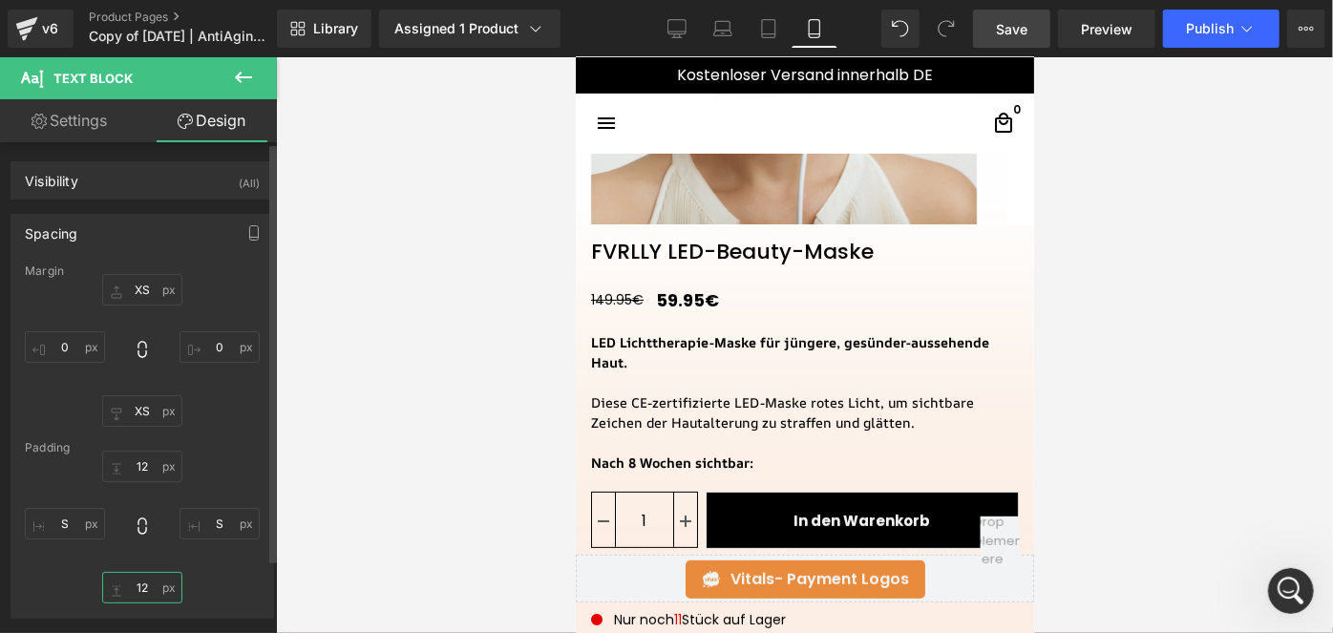
click at [144, 584] on input "text" at bounding box center [142, 588] width 80 height 32
type input "12"
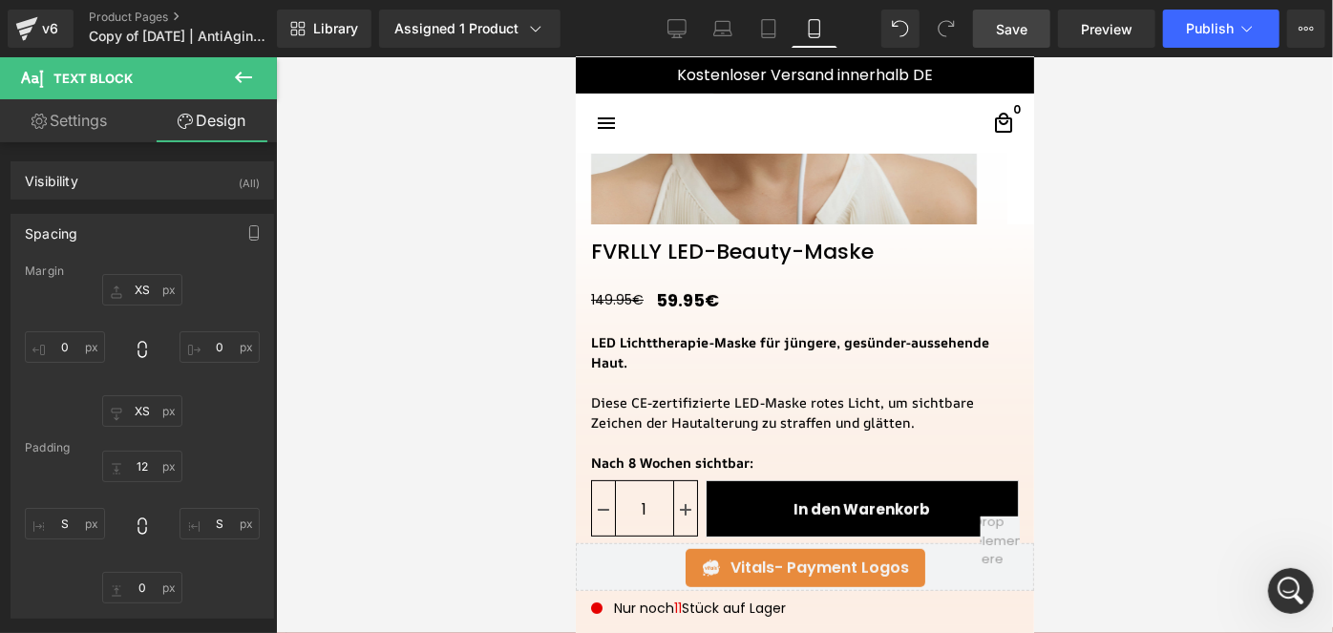
click at [252, 70] on icon at bounding box center [243, 77] width 23 height 23
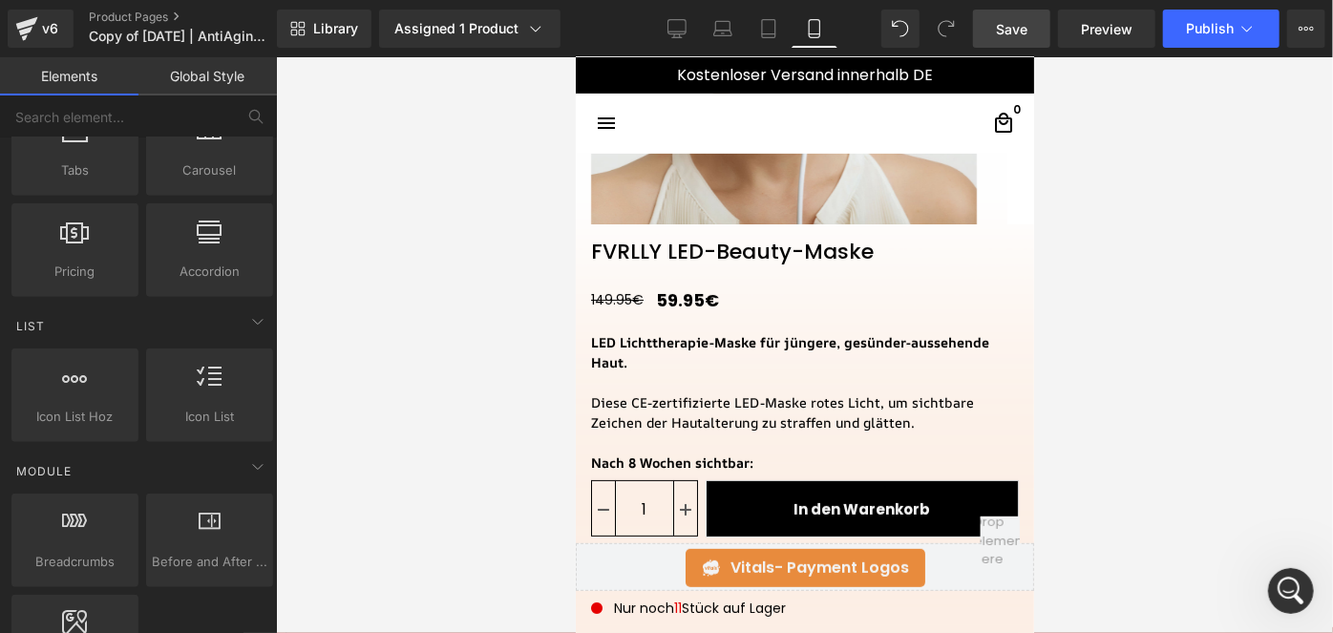
scroll to position [0, 0]
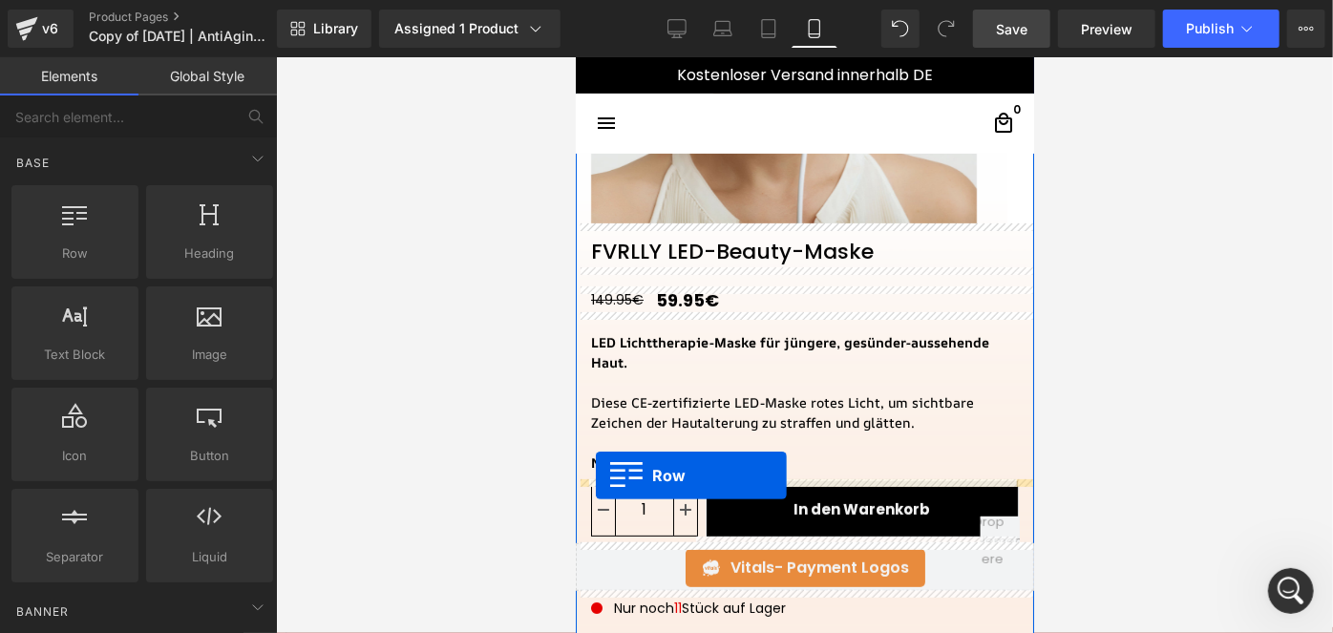
drag, startPoint x: 664, startPoint y: 313, endPoint x: 595, endPoint y: 475, distance: 175.4
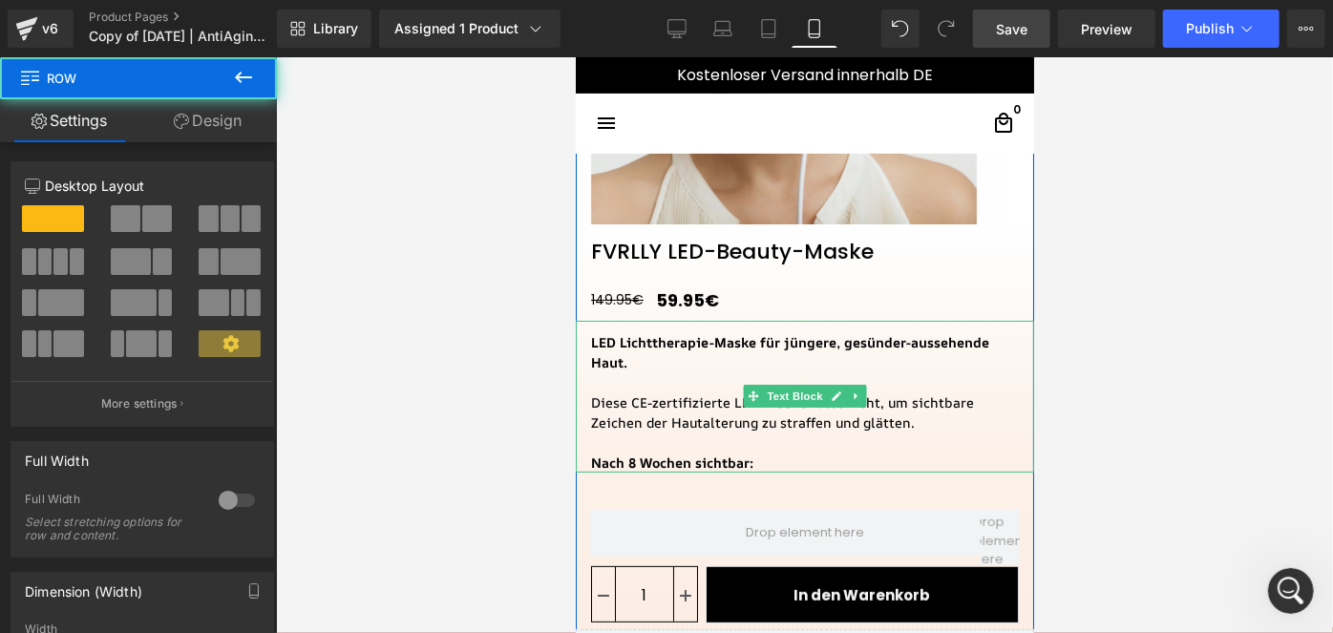
scroll to position [335, 0]
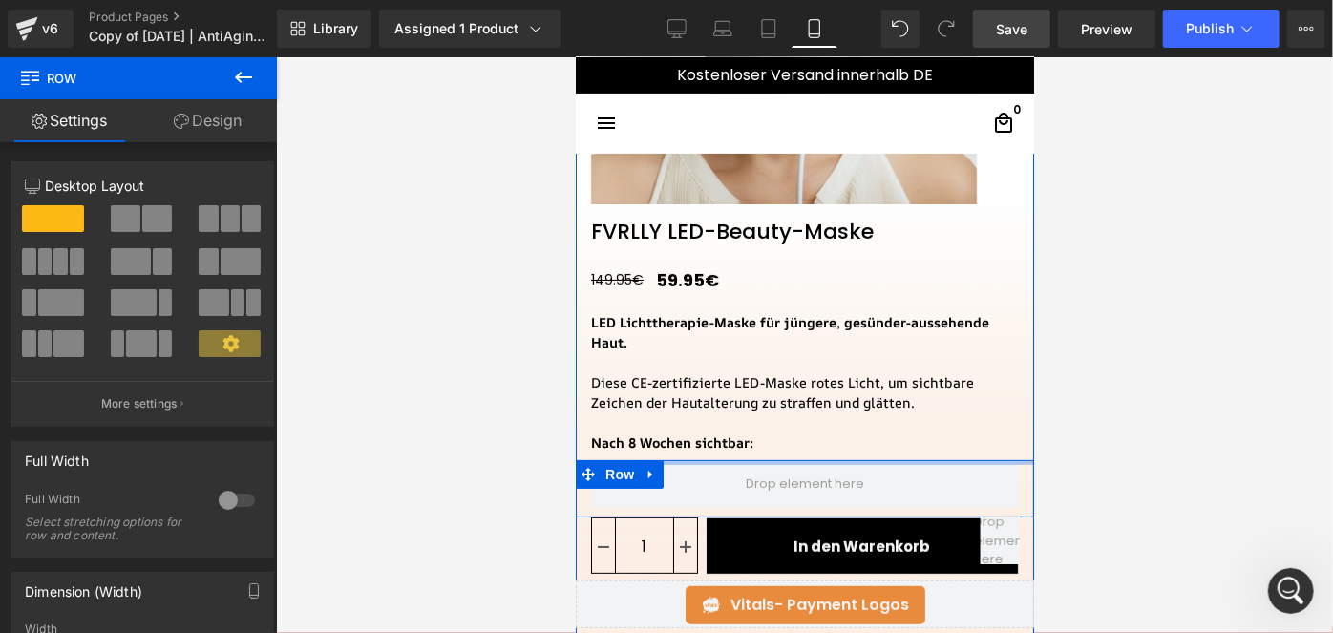
drag, startPoint x: 682, startPoint y: 463, endPoint x: 714, endPoint y: 375, distance: 93.6
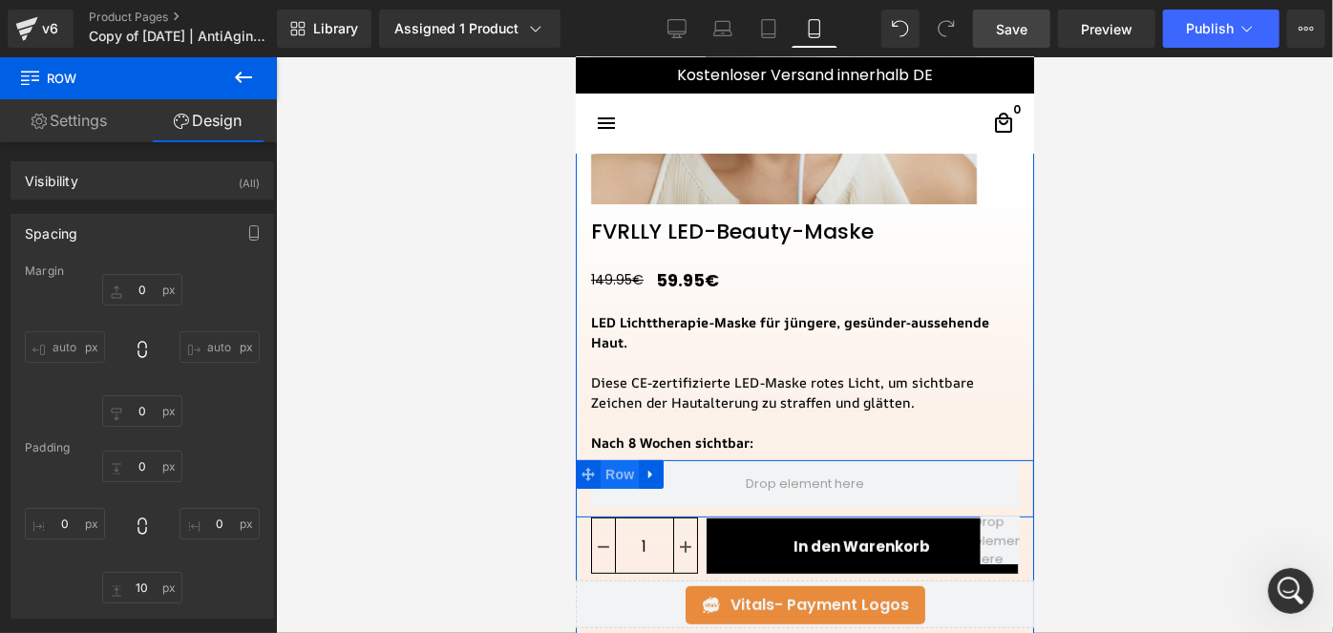
click at [613, 480] on span "Row" at bounding box center [619, 473] width 38 height 29
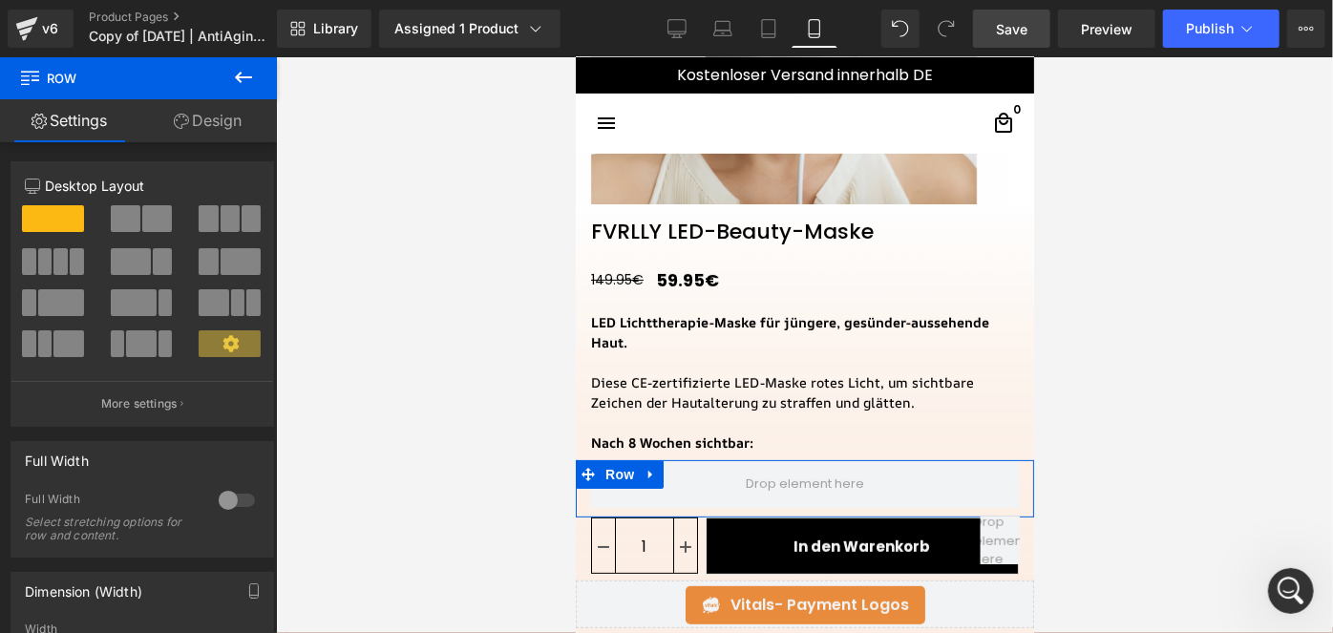
click at [136, 220] on span at bounding box center [126, 218] width 30 height 27
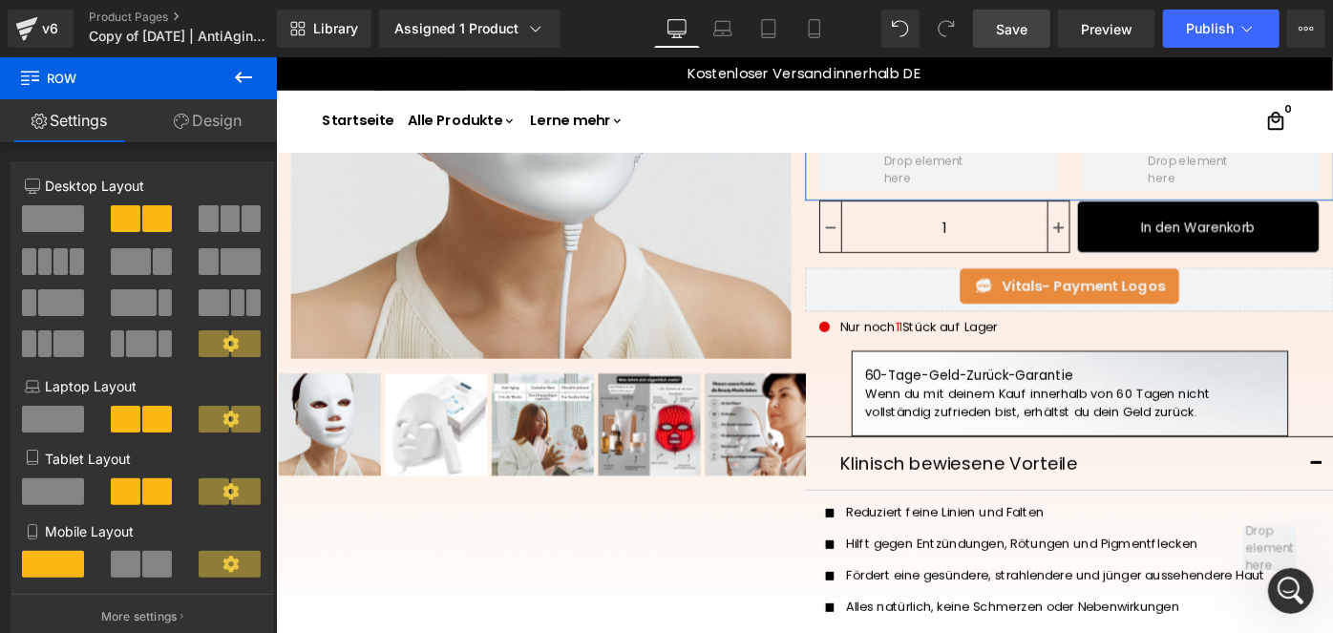
scroll to position [0, 0]
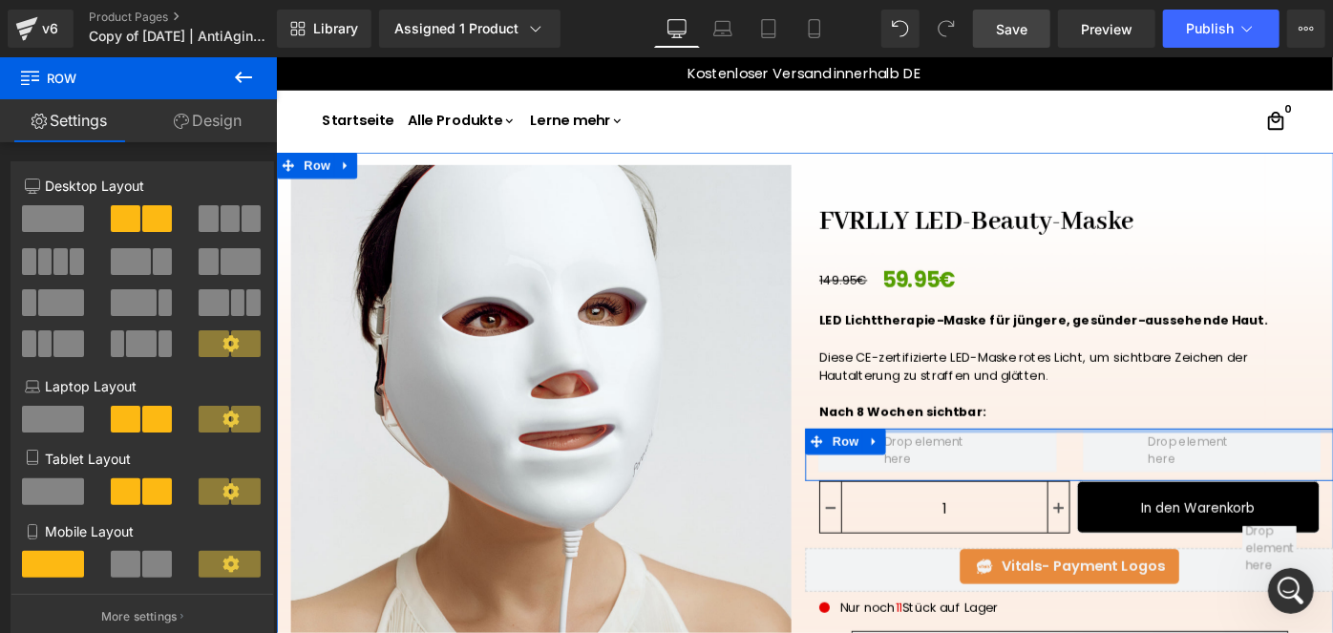
drag, startPoint x: 980, startPoint y: 468, endPoint x: 997, endPoint y: 373, distance: 96.1
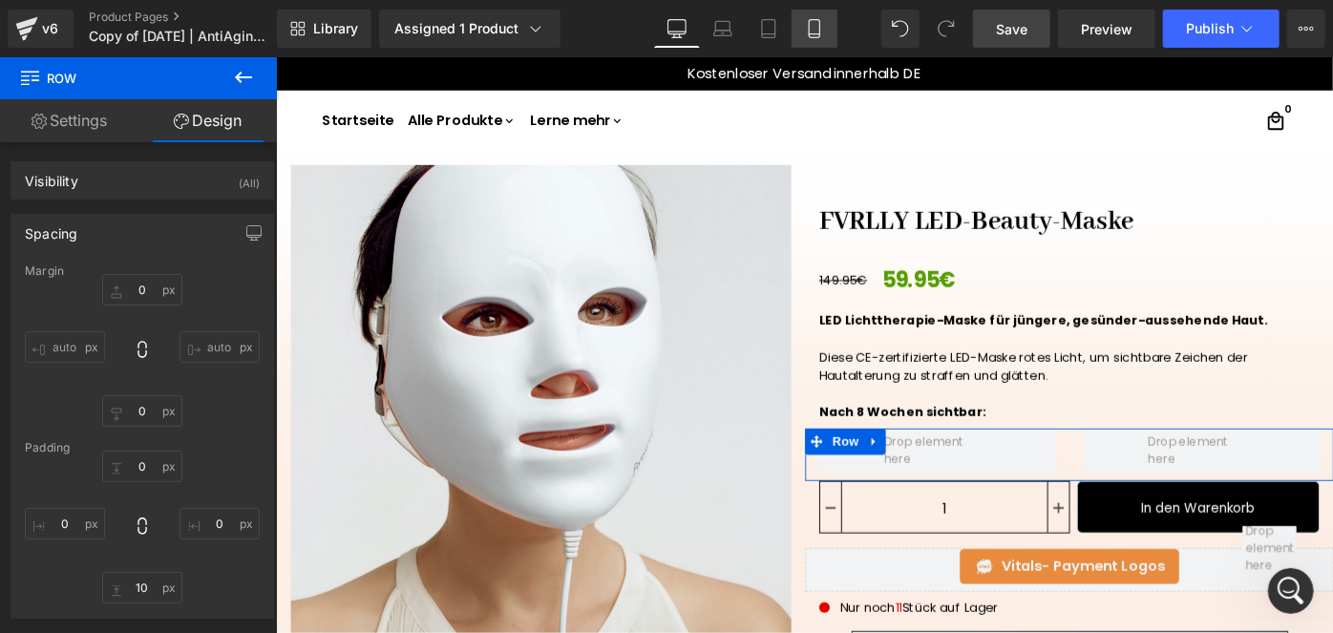
click at [809, 37] on icon at bounding box center [814, 28] width 19 height 19
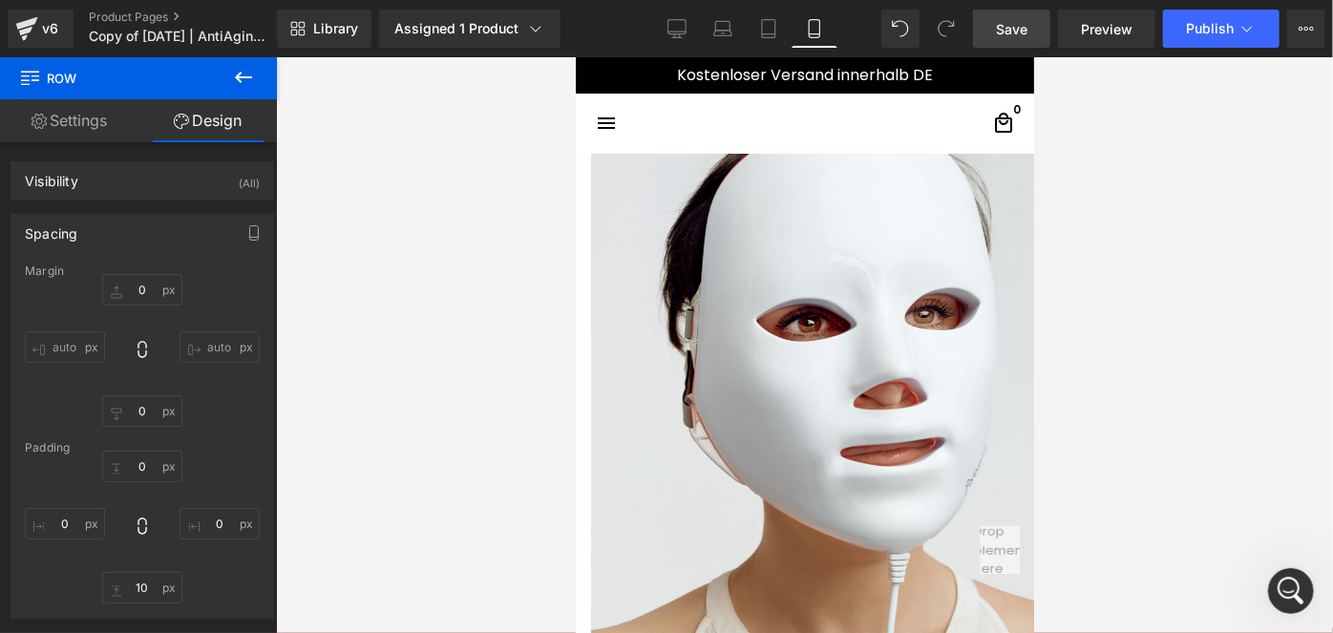
scroll to position [501, 0]
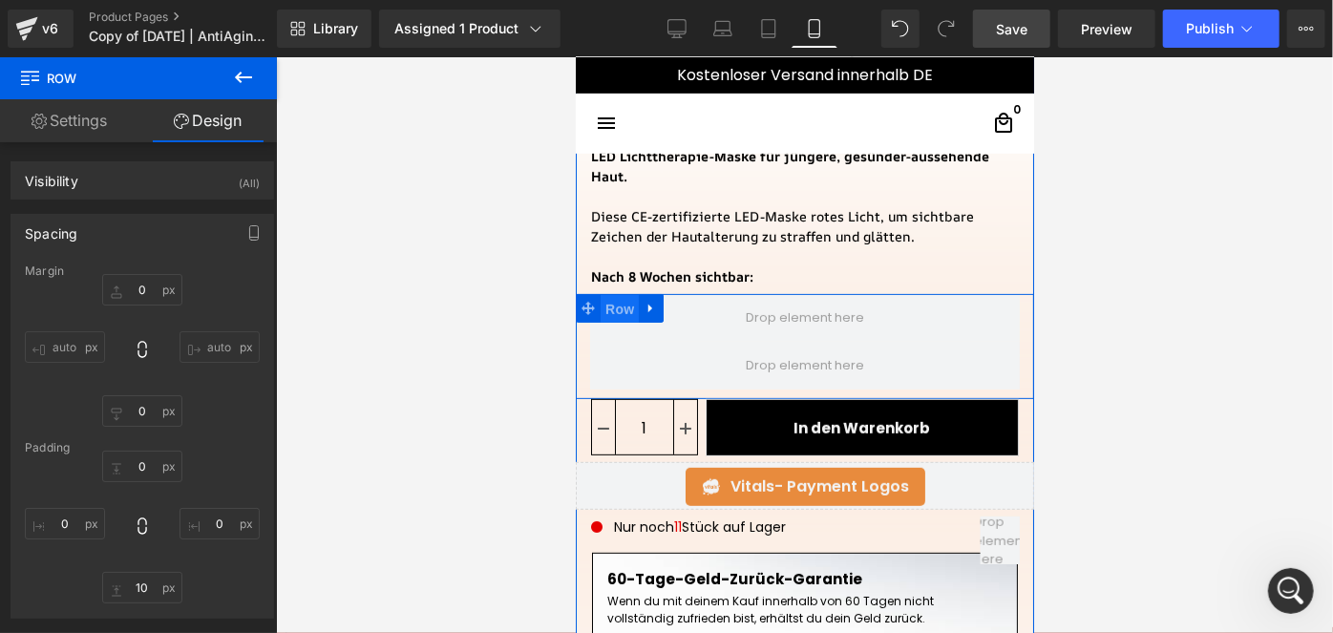
click at [610, 304] on span "Row" at bounding box center [619, 308] width 38 height 29
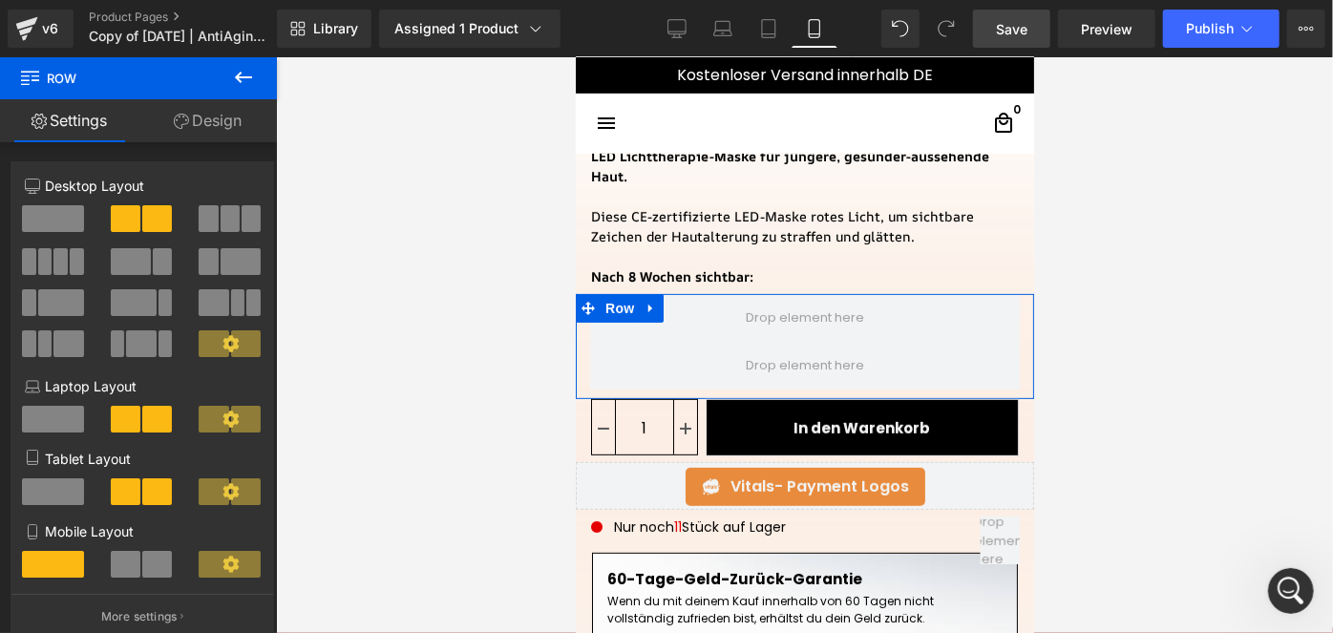
click at [127, 558] on span at bounding box center [126, 564] width 30 height 27
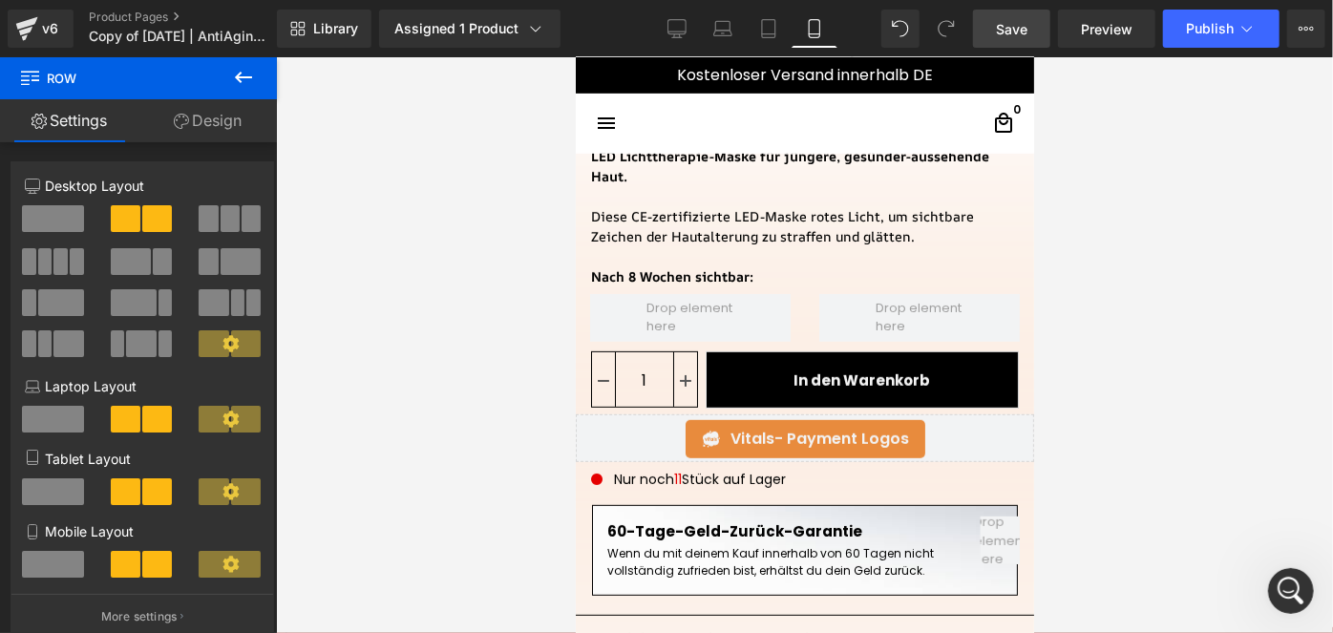
click at [244, 77] on icon at bounding box center [243, 77] width 17 height 11
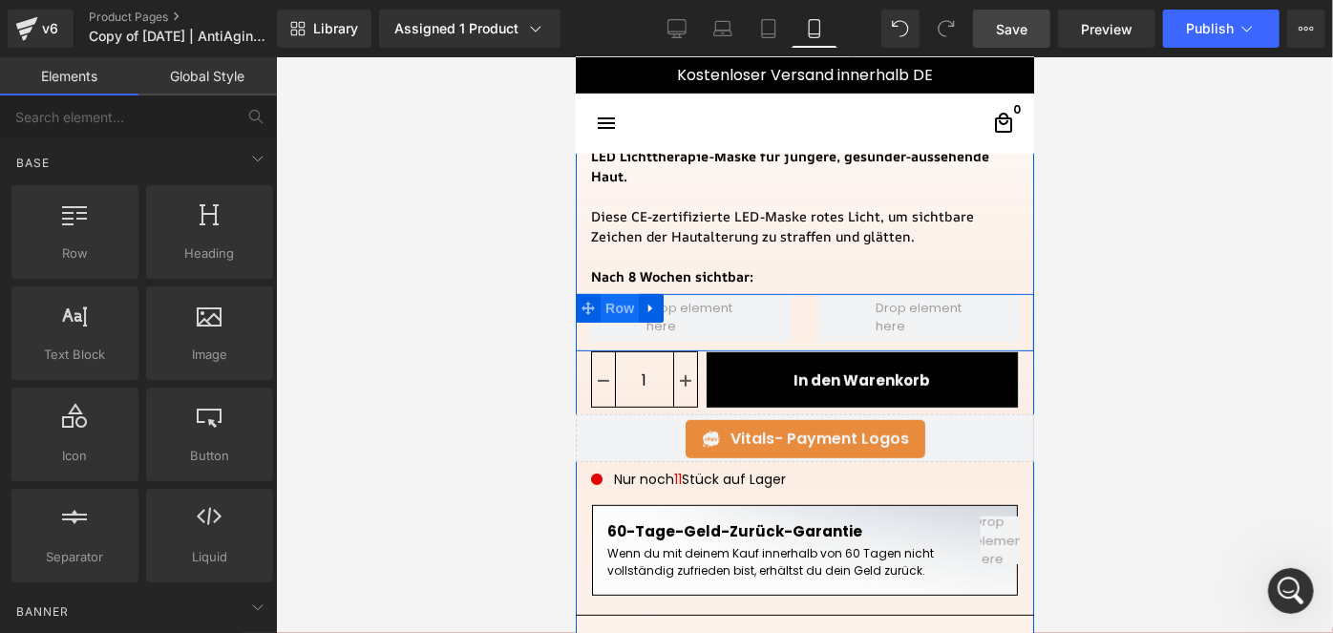
click at [618, 305] on span "Row" at bounding box center [619, 307] width 38 height 29
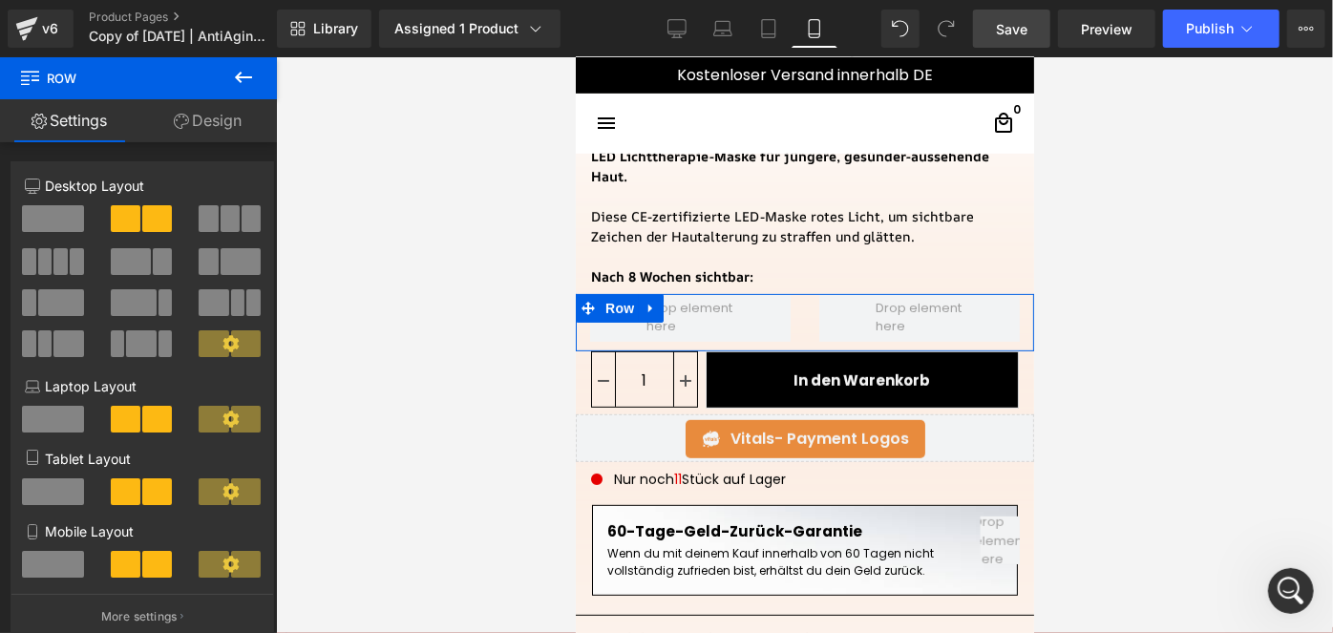
scroll to position [108, 0]
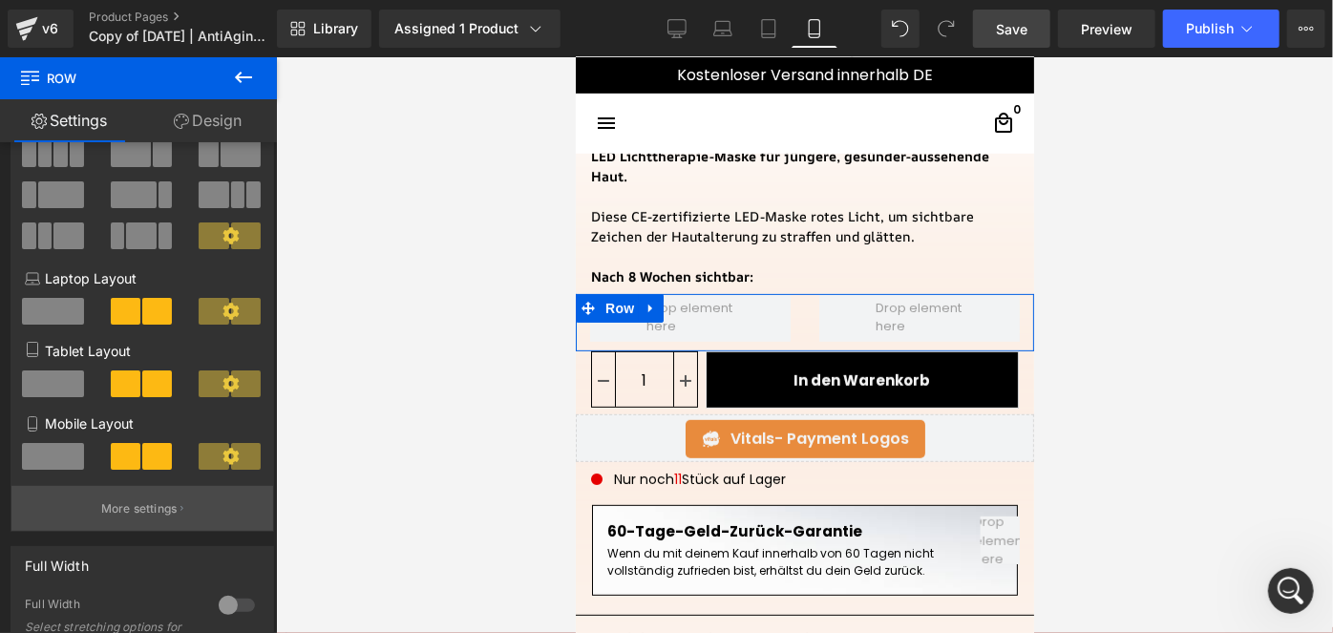
click at [139, 496] on button "More settings" at bounding box center [142, 508] width 262 height 45
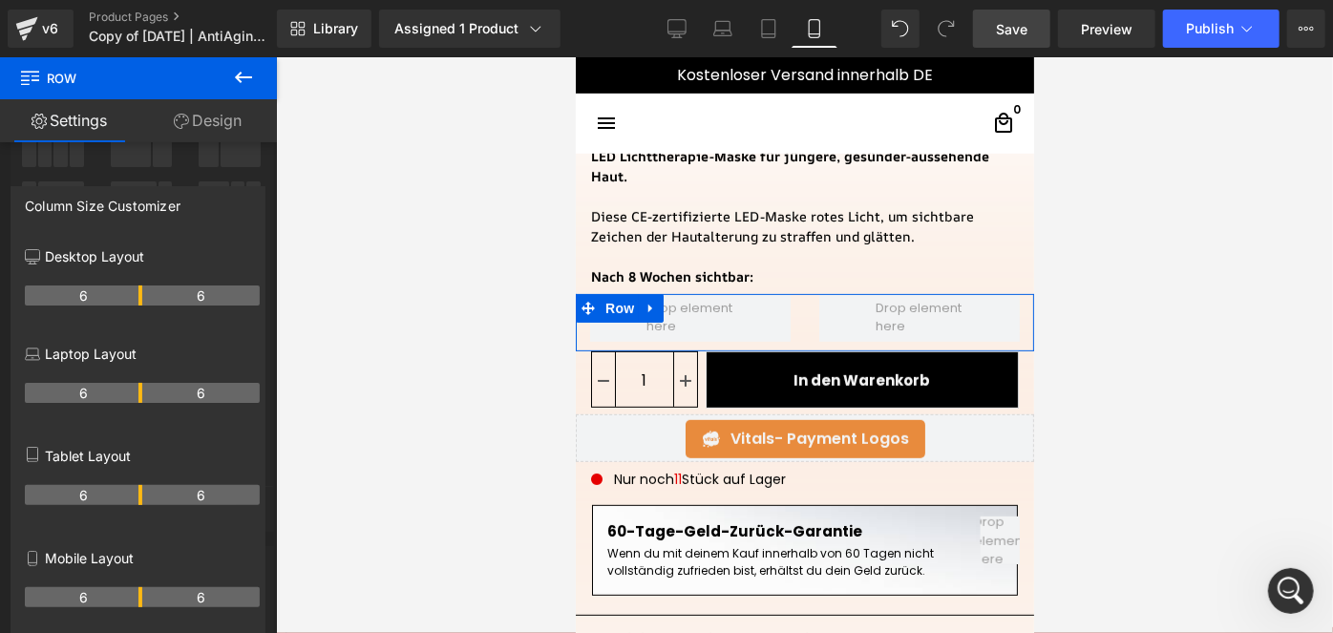
click at [142, 600] on th "6" at bounding box center [200, 597] width 117 height 20
drag, startPoint x: 137, startPoint y: 601, endPoint x: 108, endPoint y: 601, distance: 29.6
click at [108, 601] on tr "4 8" at bounding box center [142, 597] width 235 height 20
click at [231, 189] on div "Column Size Customizer" at bounding box center [137, 205] width 253 height 36
click at [242, 155] on div at bounding box center [138, 349] width 277 height 585
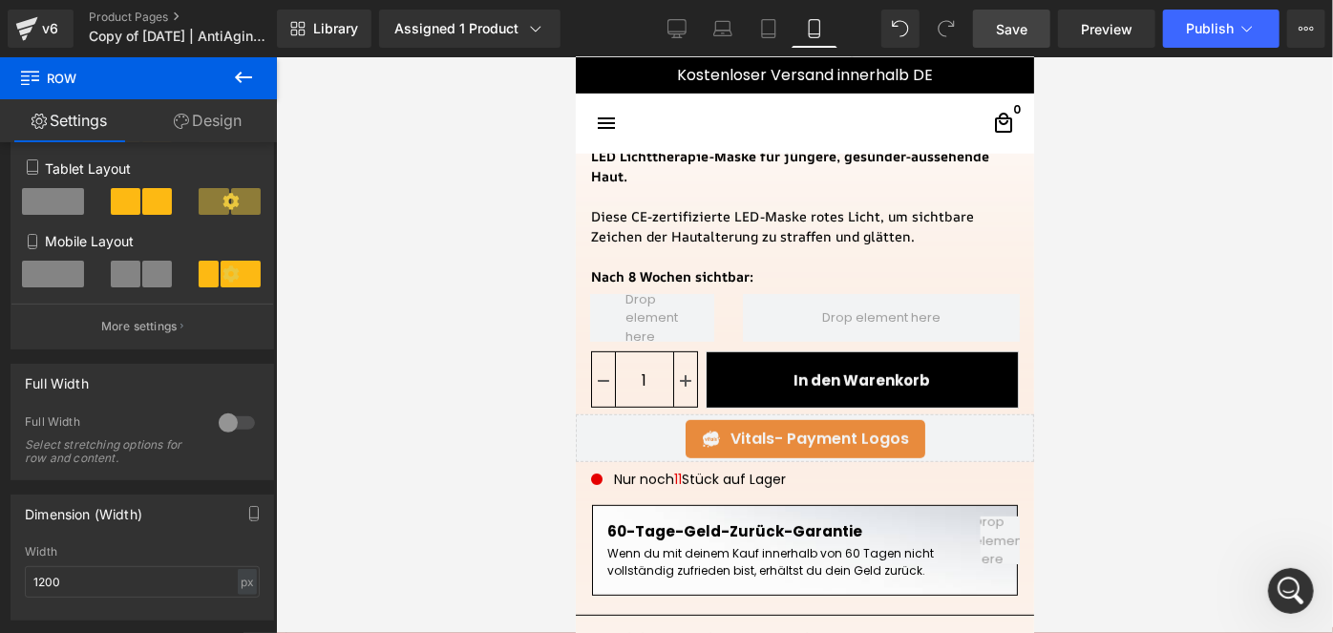
scroll to position [285, 0]
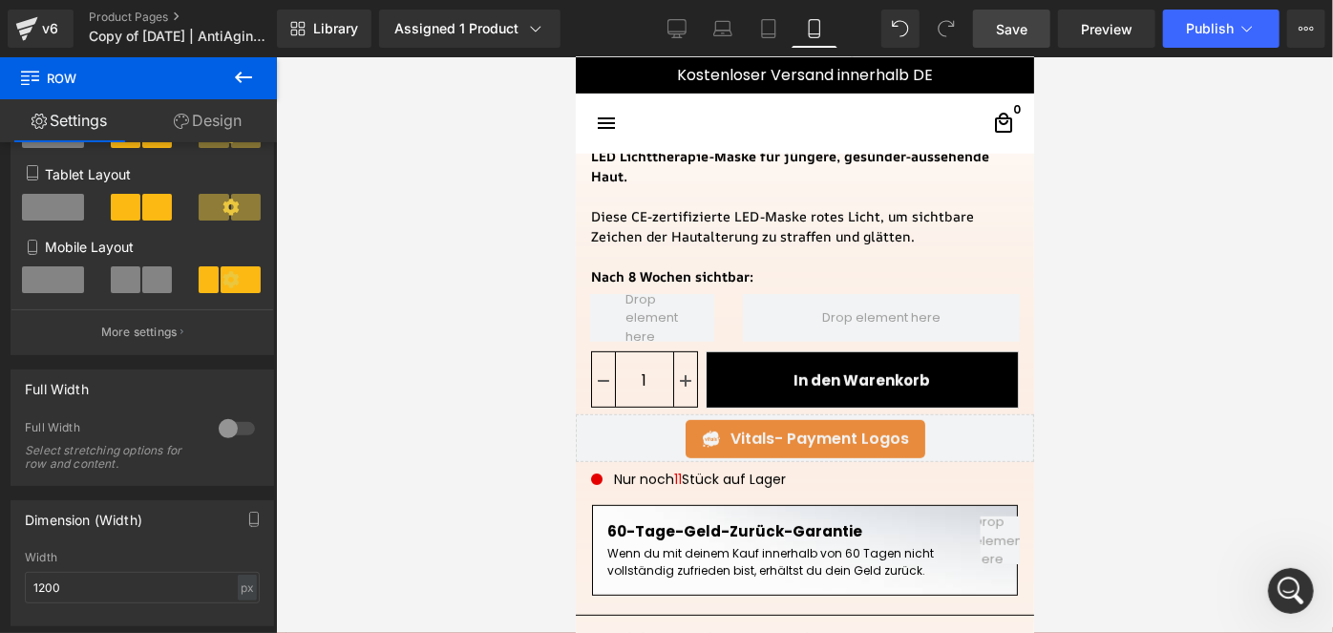
click at [261, 68] on button at bounding box center [243, 78] width 67 height 42
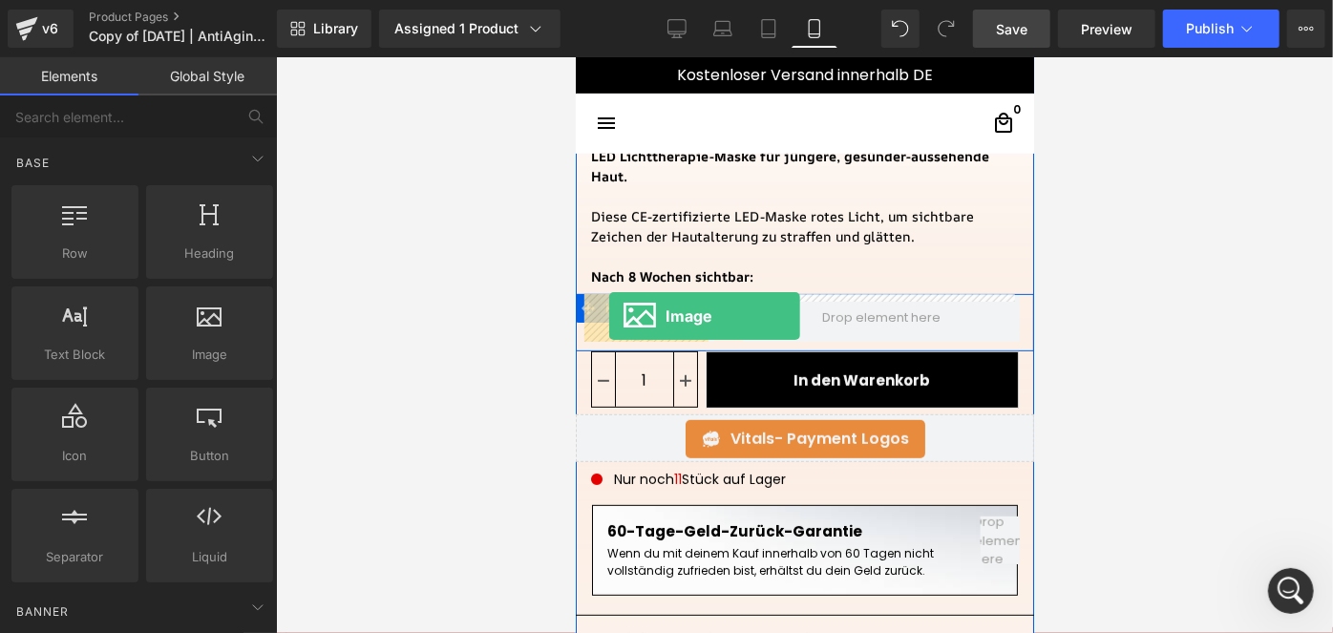
drag, startPoint x: 781, startPoint y: 387, endPoint x: 609, endPoint y: 315, distance: 186.2
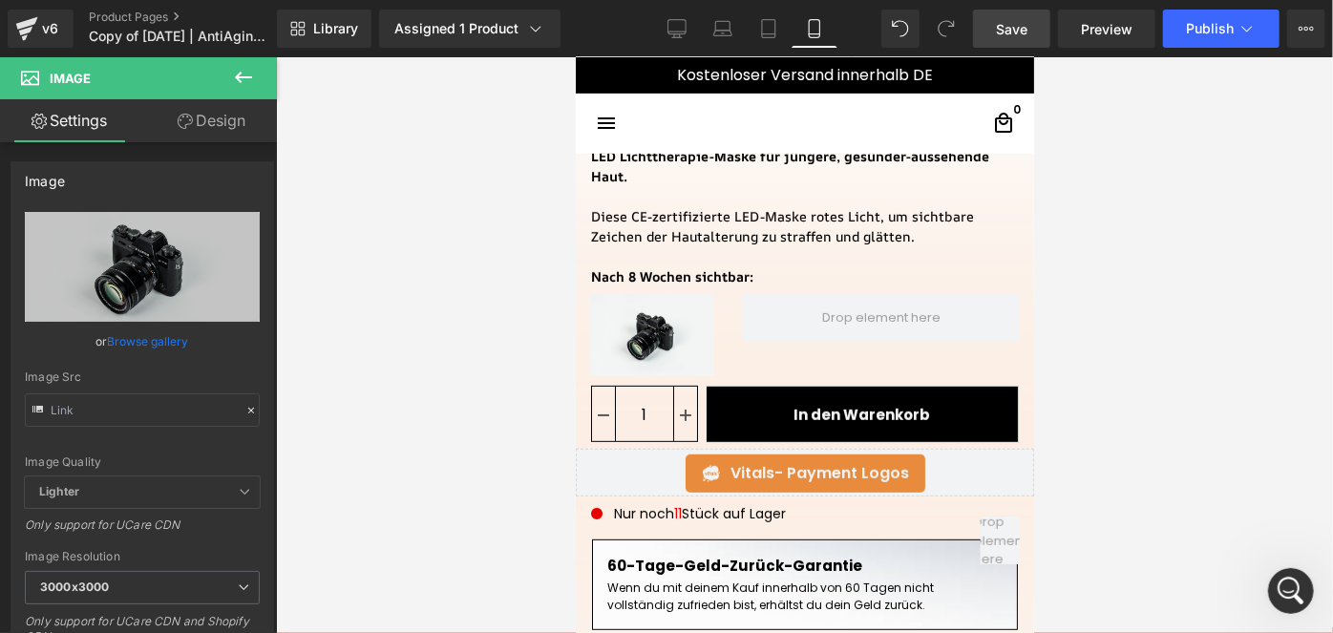
click at [252, 70] on icon at bounding box center [243, 77] width 23 height 23
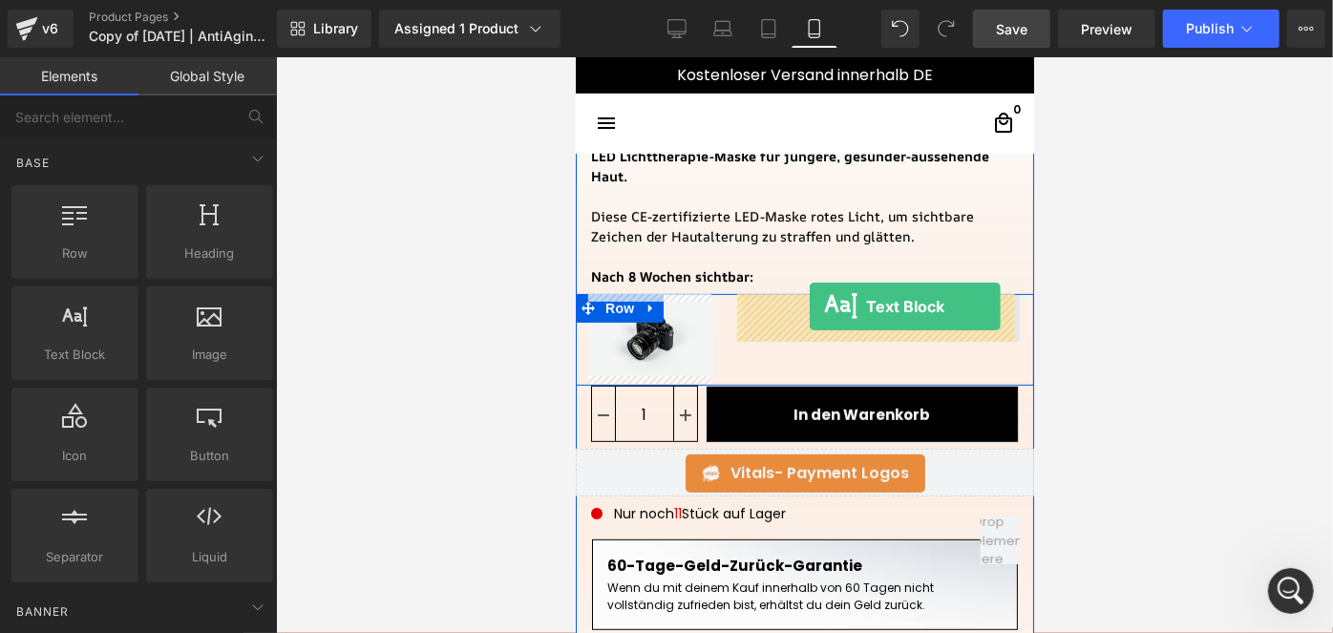
drag, startPoint x: 686, startPoint y: 389, endPoint x: 809, endPoint y: 306, distance: 148.6
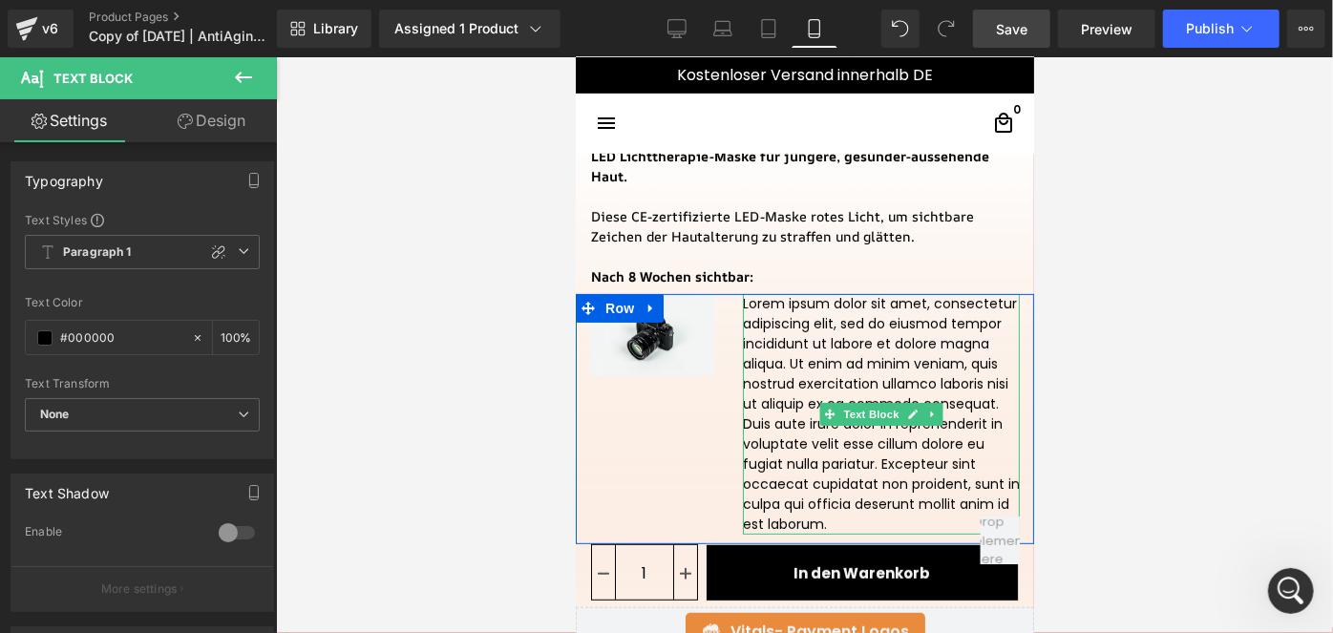
click at [766, 418] on p "Lorem ipsum dolor sit amet, consectetur adipiscing elit, sed do eiusmod tempor …" at bounding box center [880, 413] width 277 height 241
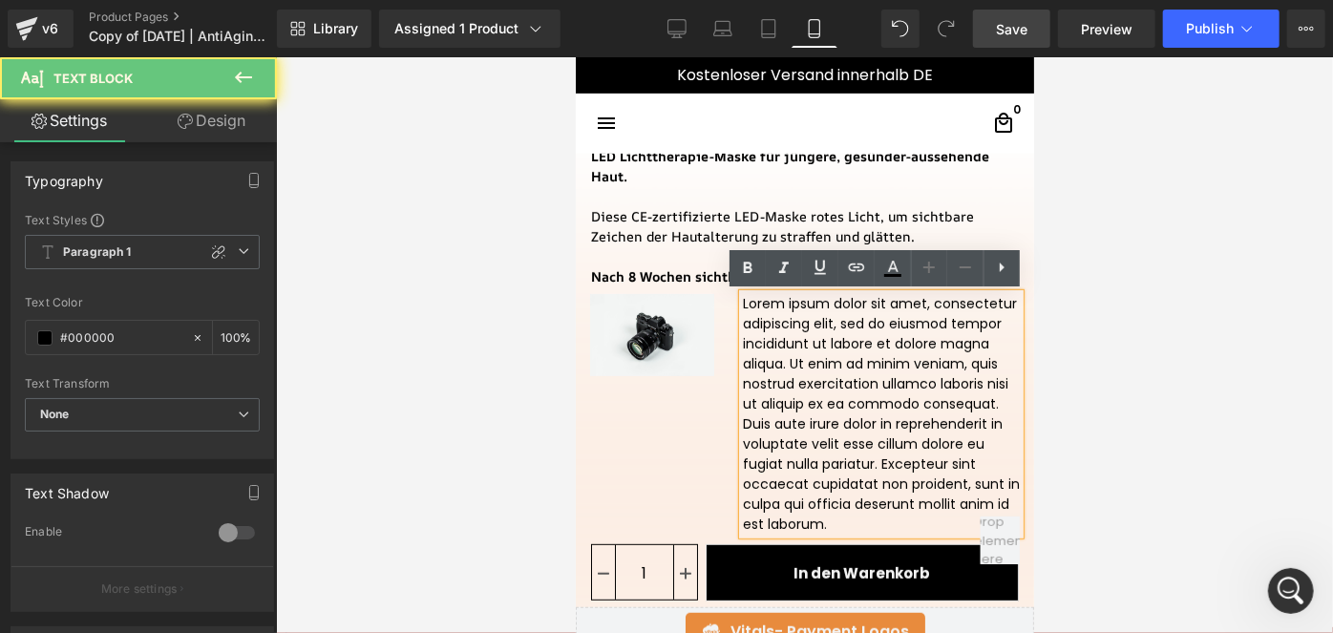
click at [766, 418] on p "Lorem ipsum dolor sit amet, consectetur adipiscing elit, sed do eiusmod tempor …" at bounding box center [880, 413] width 277 height 241
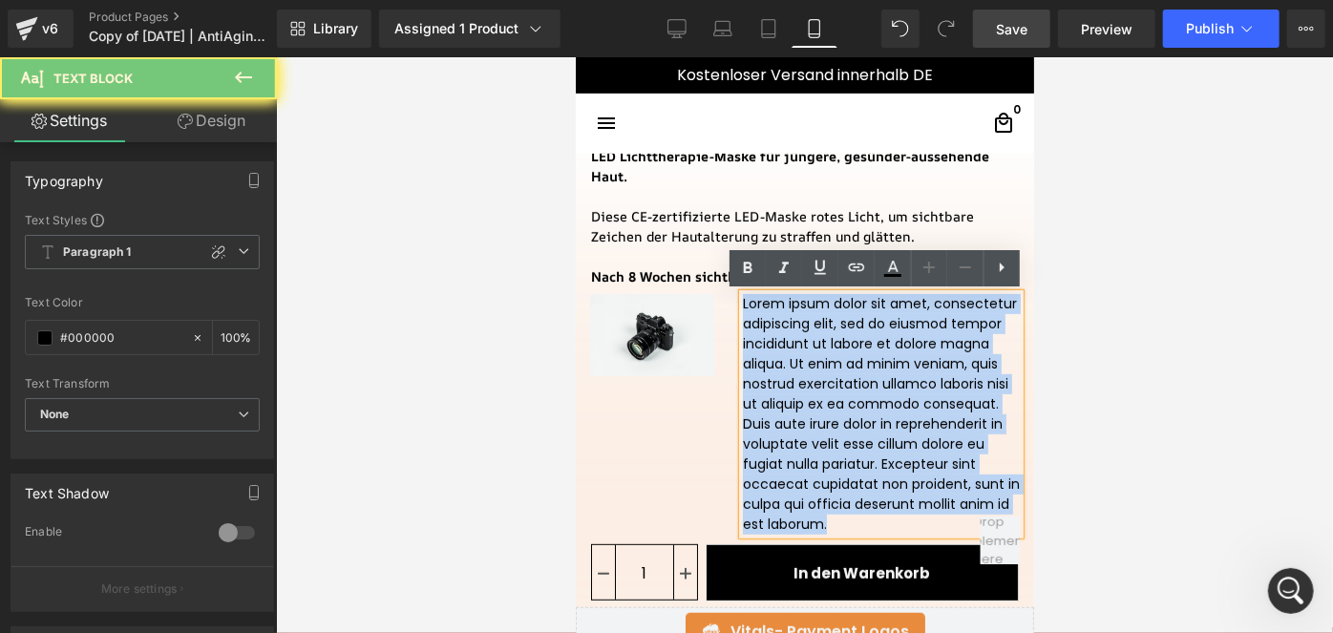
click at [766, 418] on p "Lorem ipsum dolor sit amet, consectetur adipiscing elit, sed do eiusmod tempor …" at bounding box center [880, 413] width 277 height 241
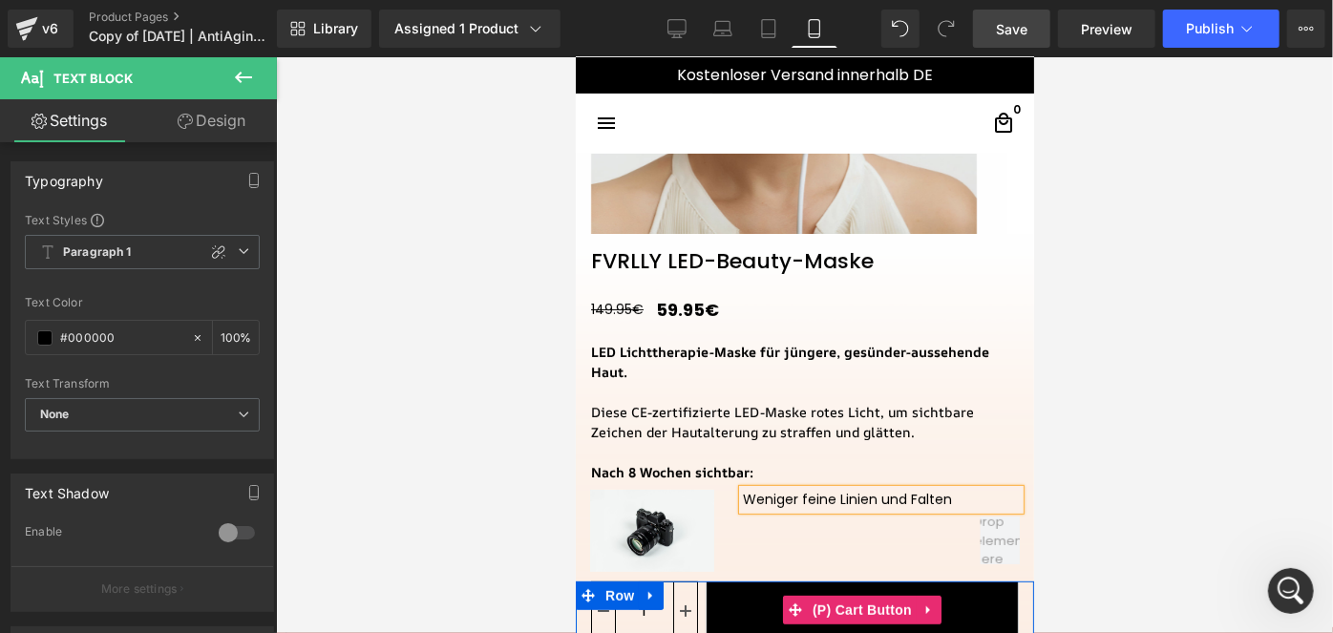
scroll to position [302, 0]
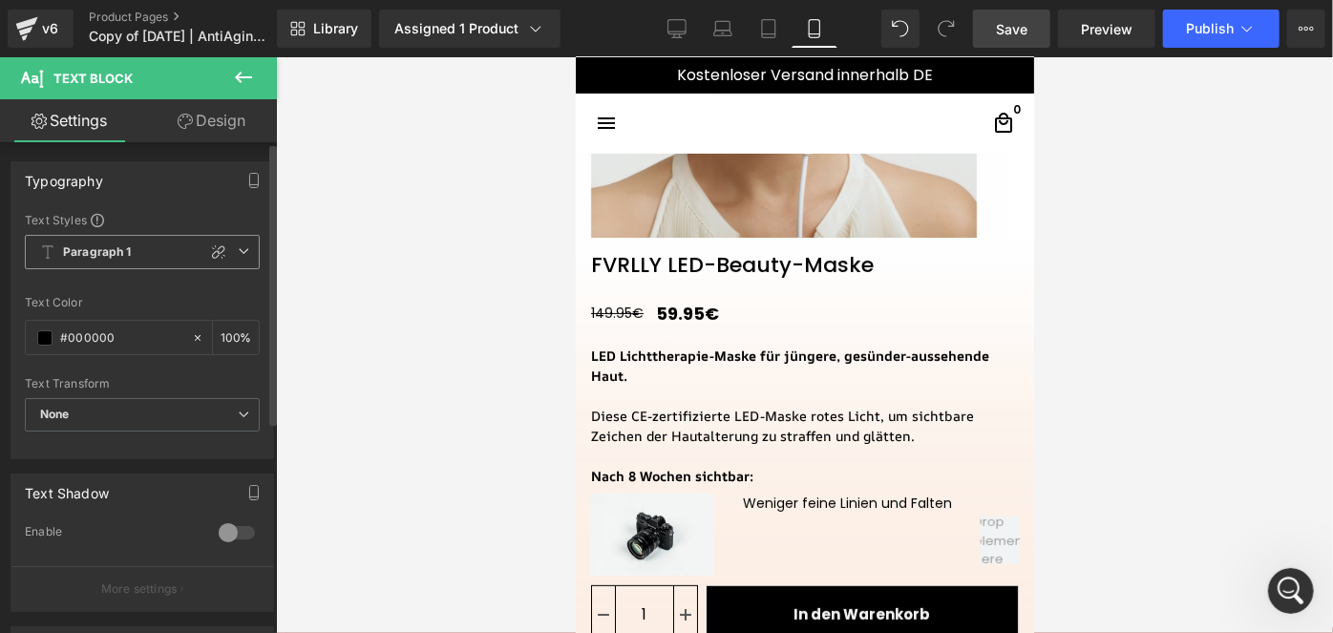
click at [239, 255] on icon at bounding box center [243, 250] width 11 height 11
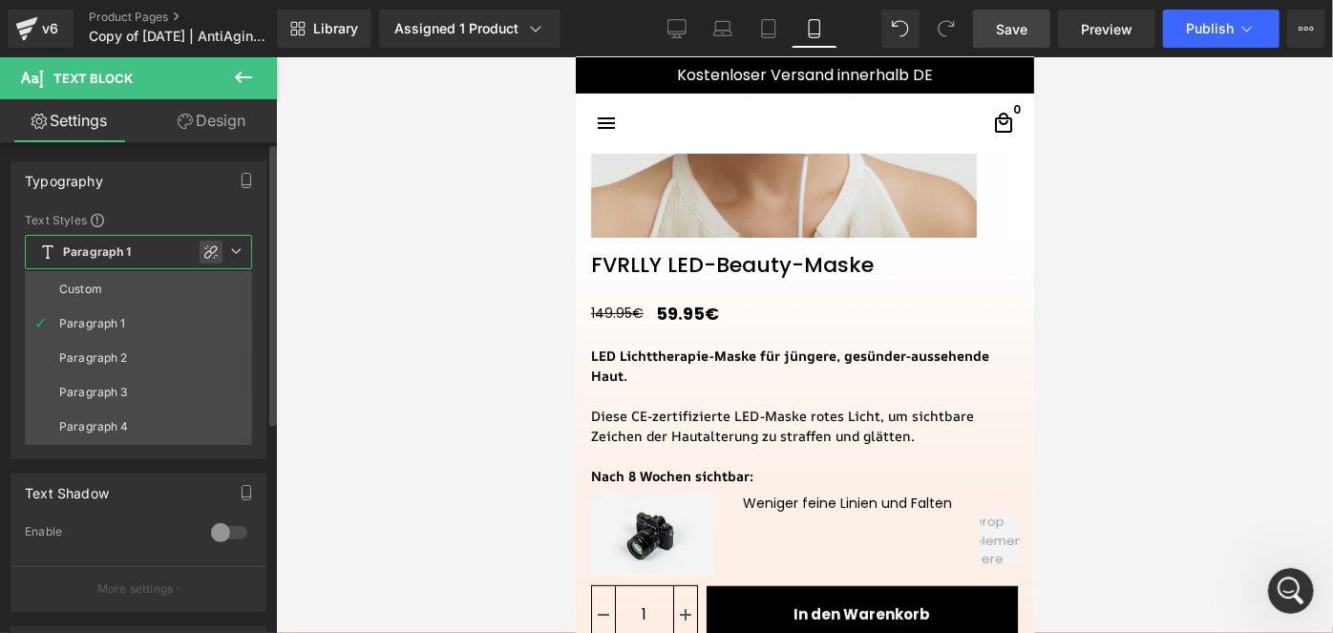
click at [205, 261] on div at bounding box center [211, 252] width 23 height 23
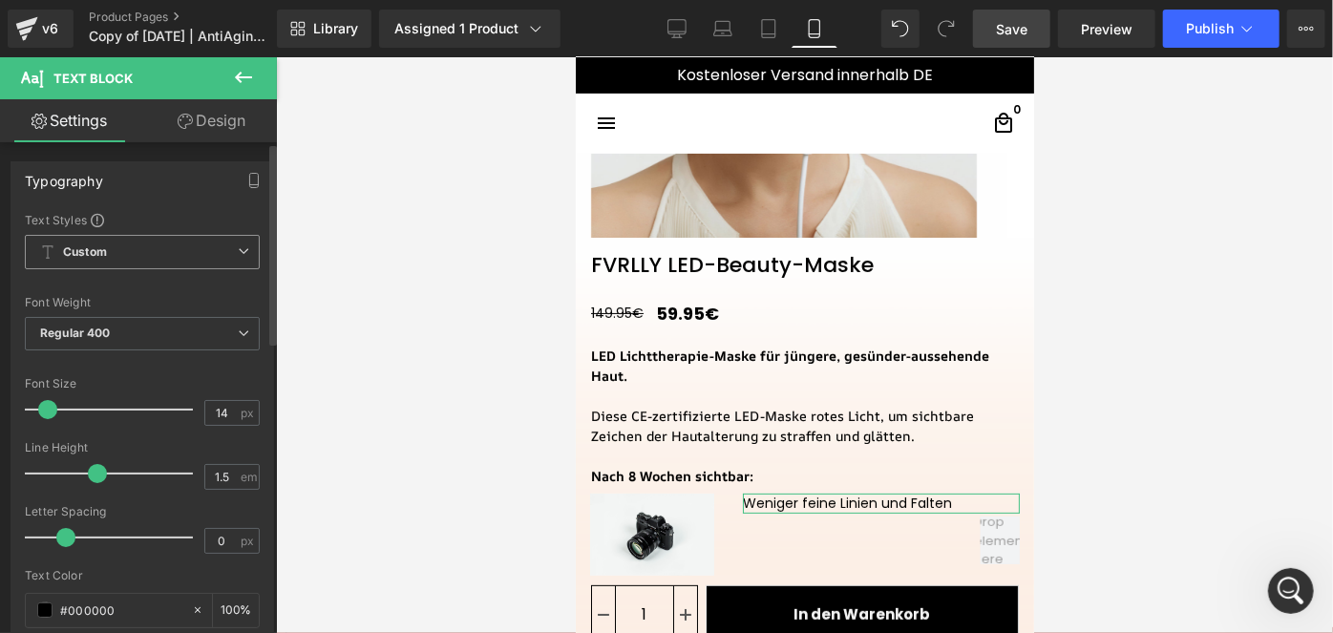
click at [204, 260] on span "Custom" at bounding box center [142, 252] width 235 height 34
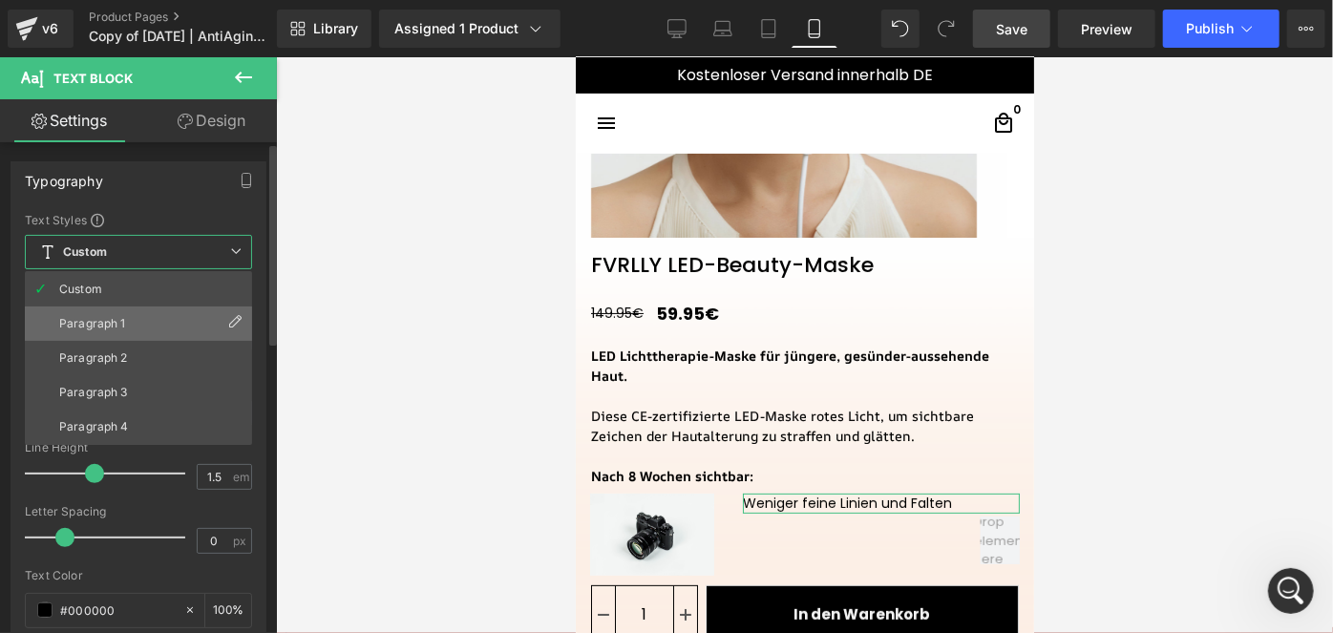
click at [145, 313] on li "Paragraph 1" at bounding box center [138, 323] width 227 height 34
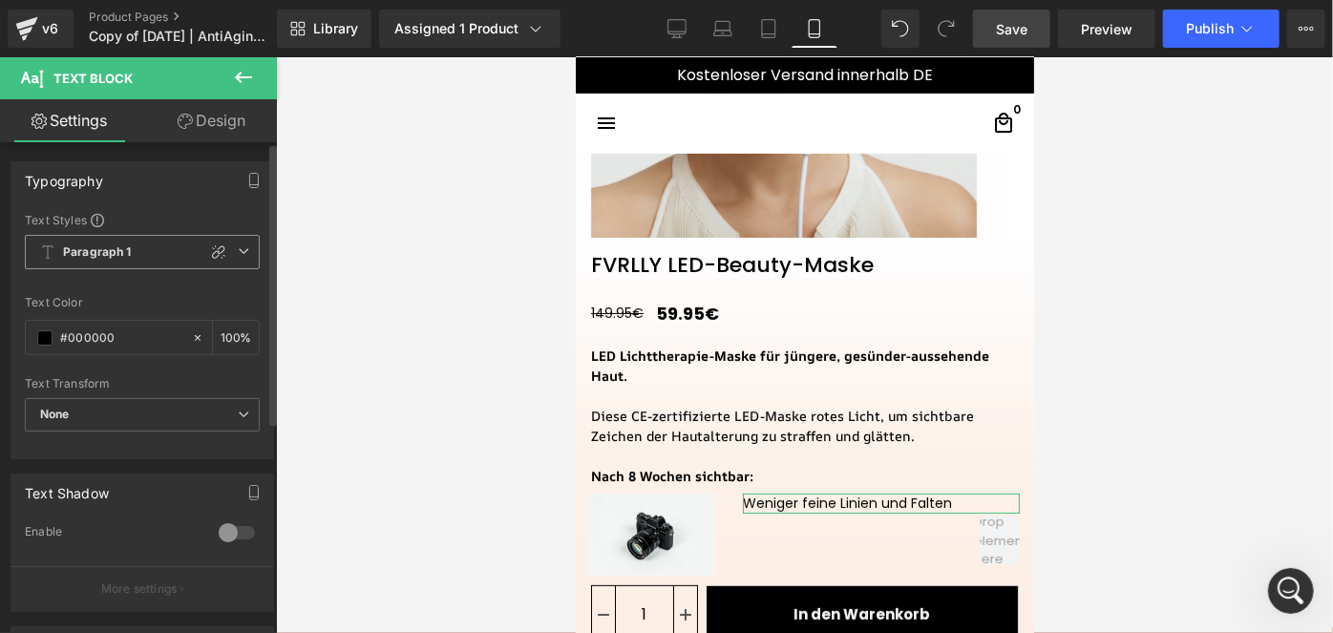
click at [237, 257] on span "Paragraph 1" at bounding box center [142, 252] width 235 height 34
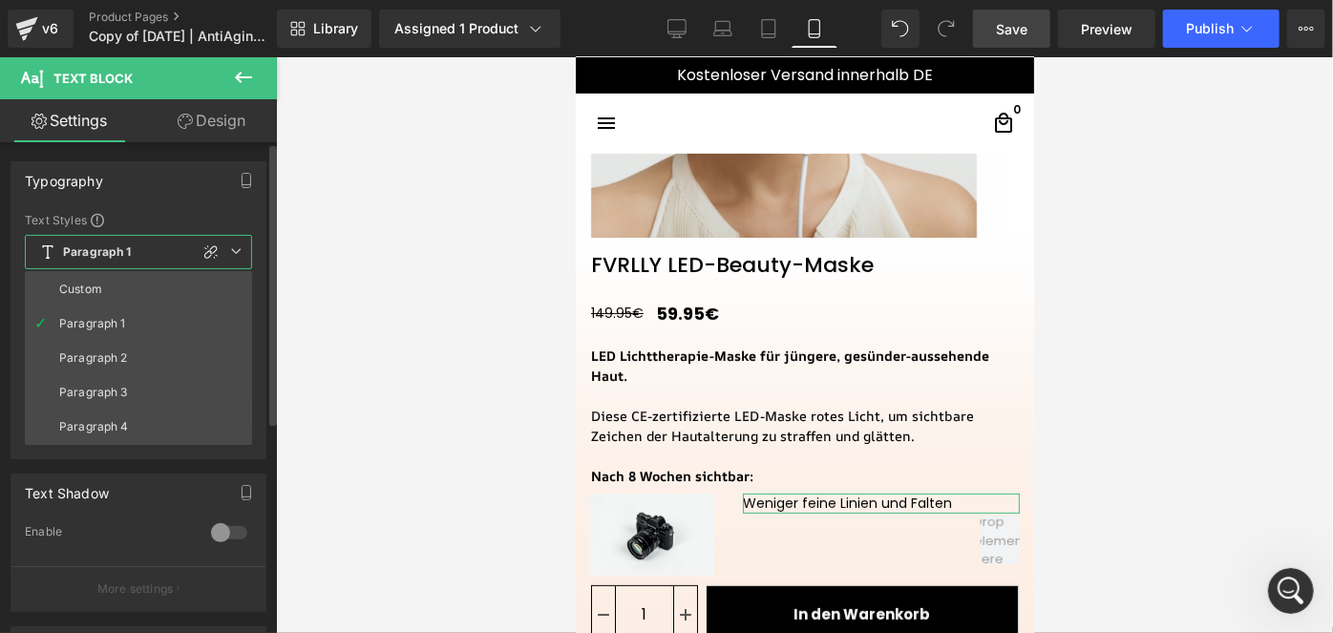
click at [237, 256] on icon at bounding box center [235, 250] width 11 height 11
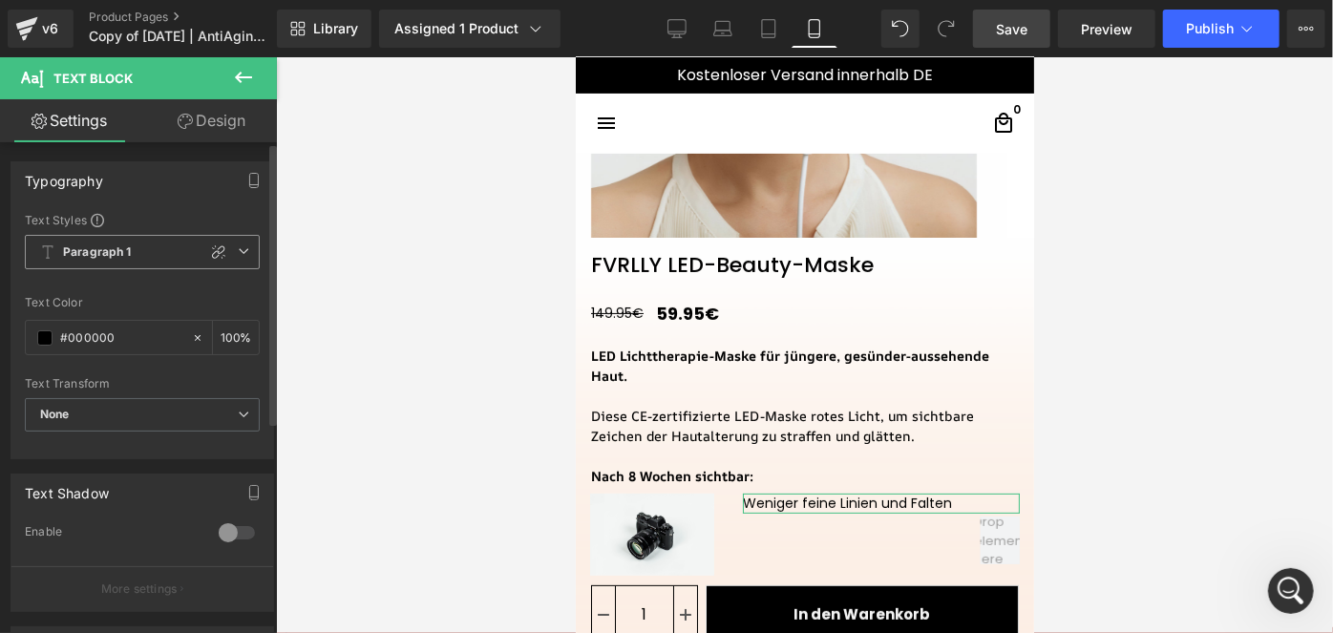
click at [172, 257] on span "Paragraph 1" at bounding box center [142, 252] width 235 height 34
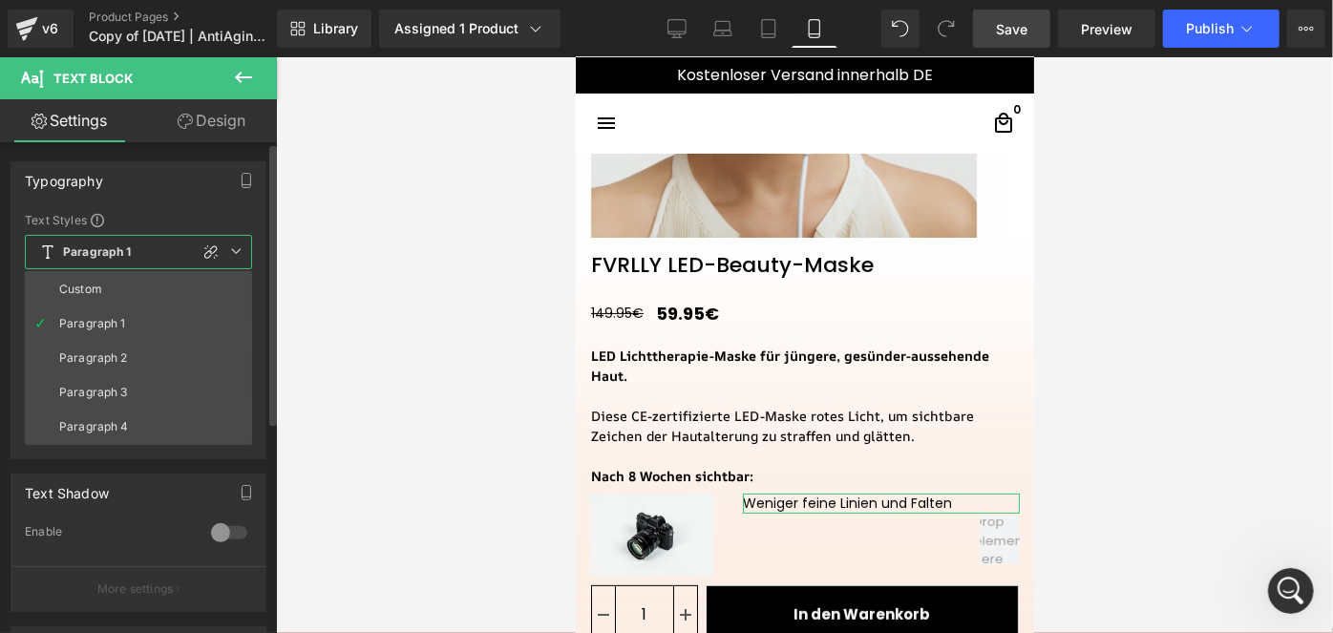
click at [172, 257] on span "Paragraph 1" at bounding box center [138, 252] width 227 height 34
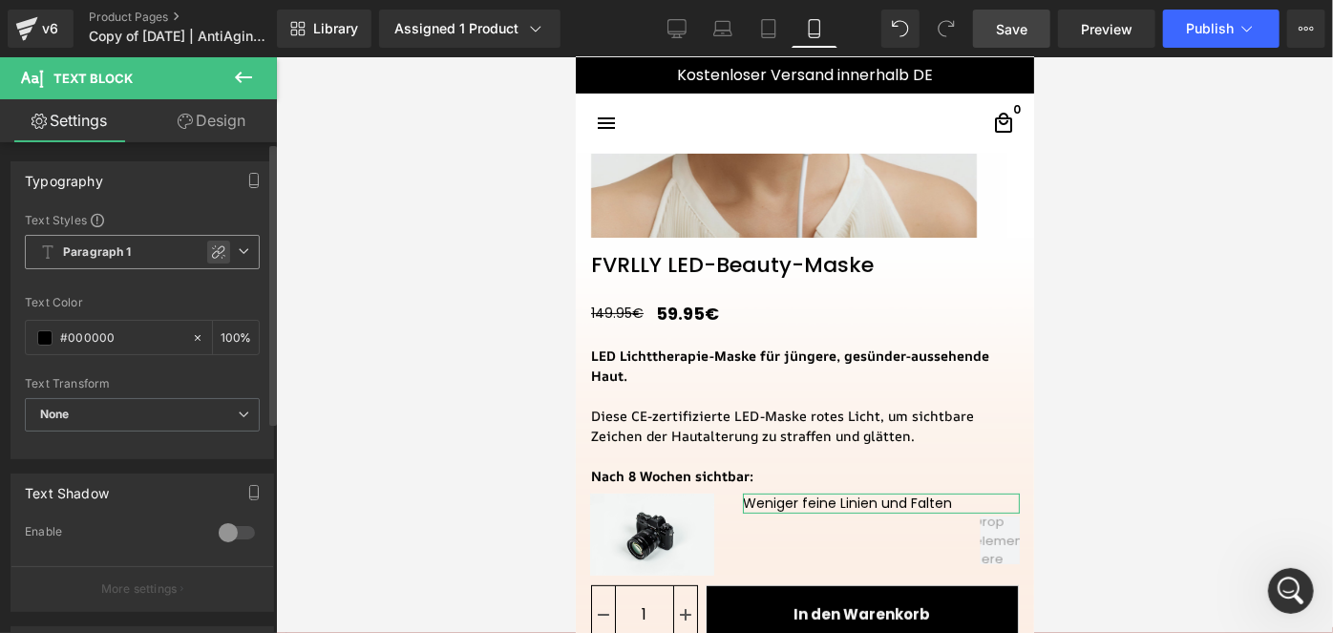
click at [214, 252] on icon at bounding box center [218, 251] width 15 height 15
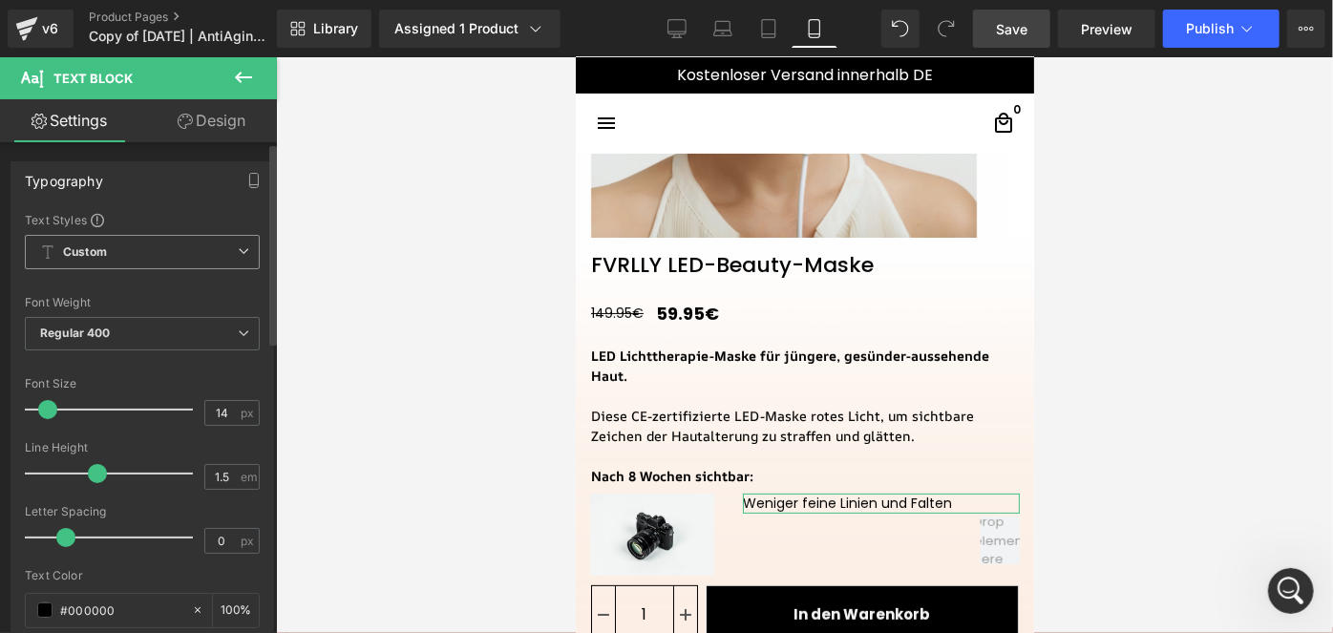
click at [214, 252] on span "Custom" at bounding box center [142, 252] width 235 height 34
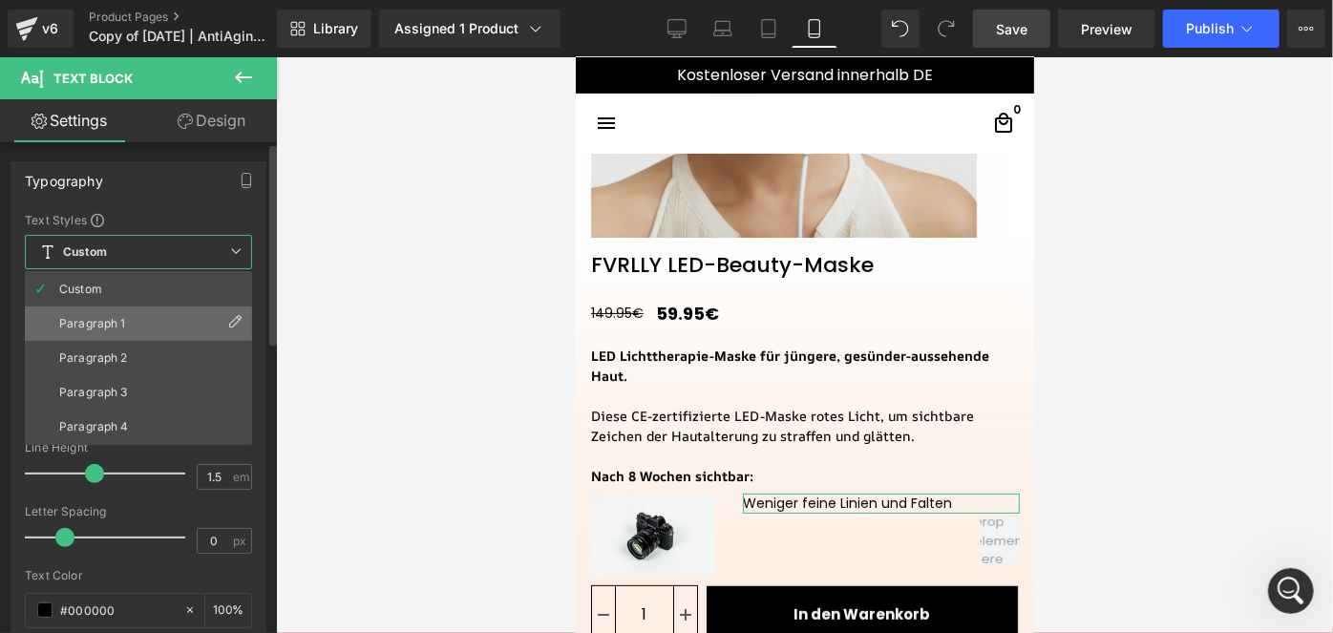
click at [151, 320] on li "Paragraph 1" at bounding box center [138, 323] width 227 height 34
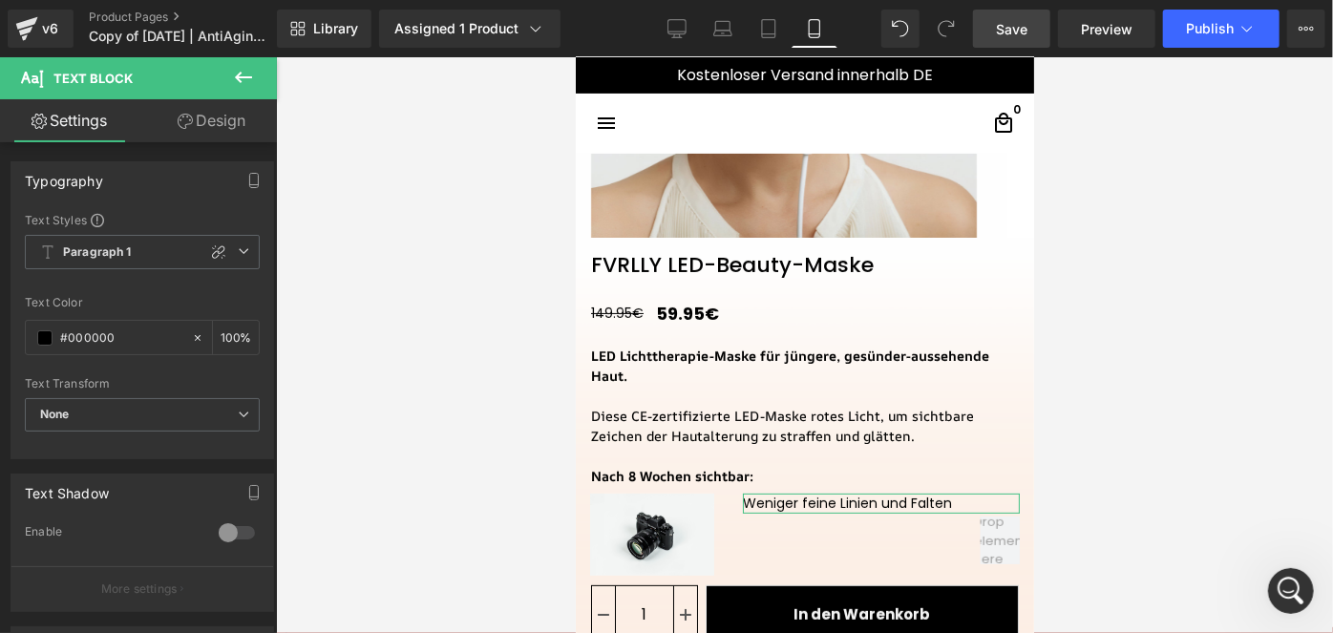
click at [187, 257] on span "Paragraph 1" at bounding box center [142, 252] width 235 height 34
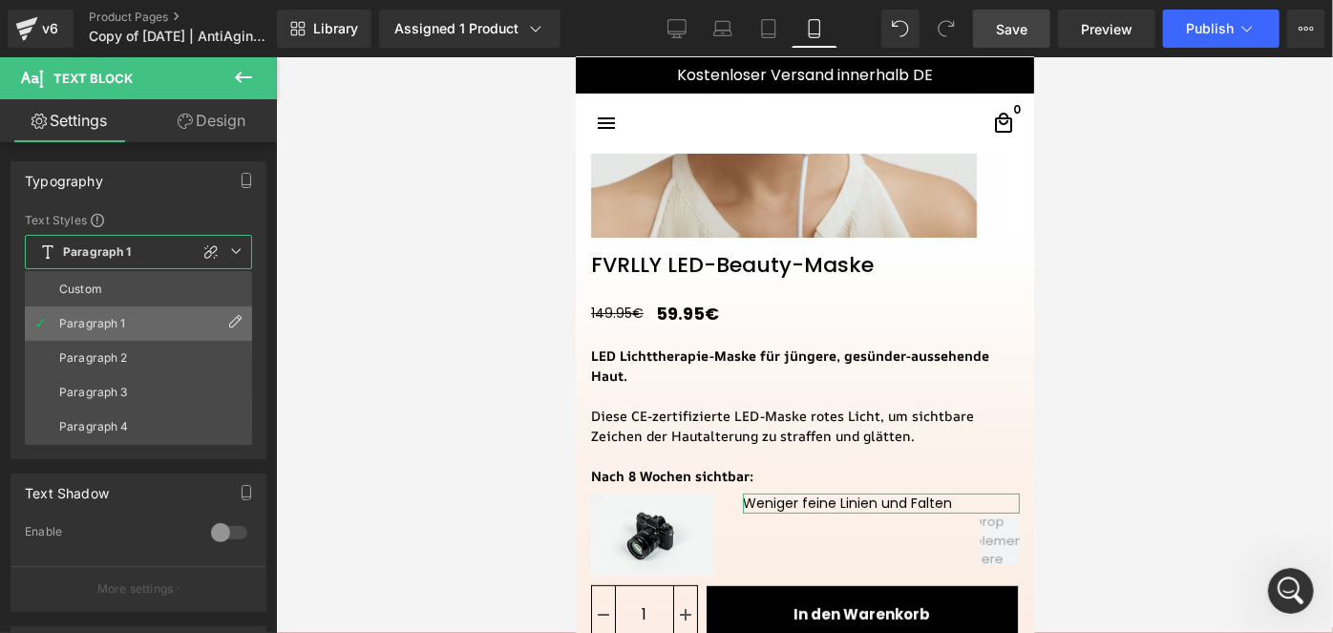
click at [238, 324] on icon at bounding box center [234, 322] width 15 height 15
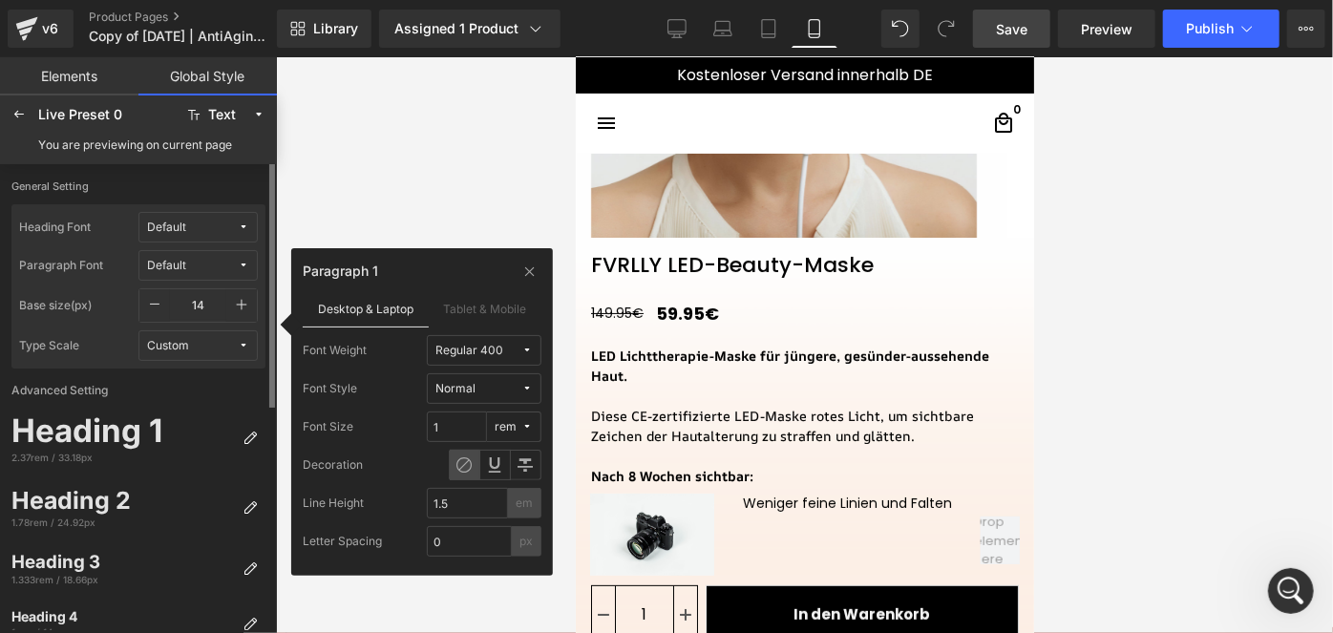
click at [201, 234] on span "Default" at bounding box center [192, 228] width 91 height 14
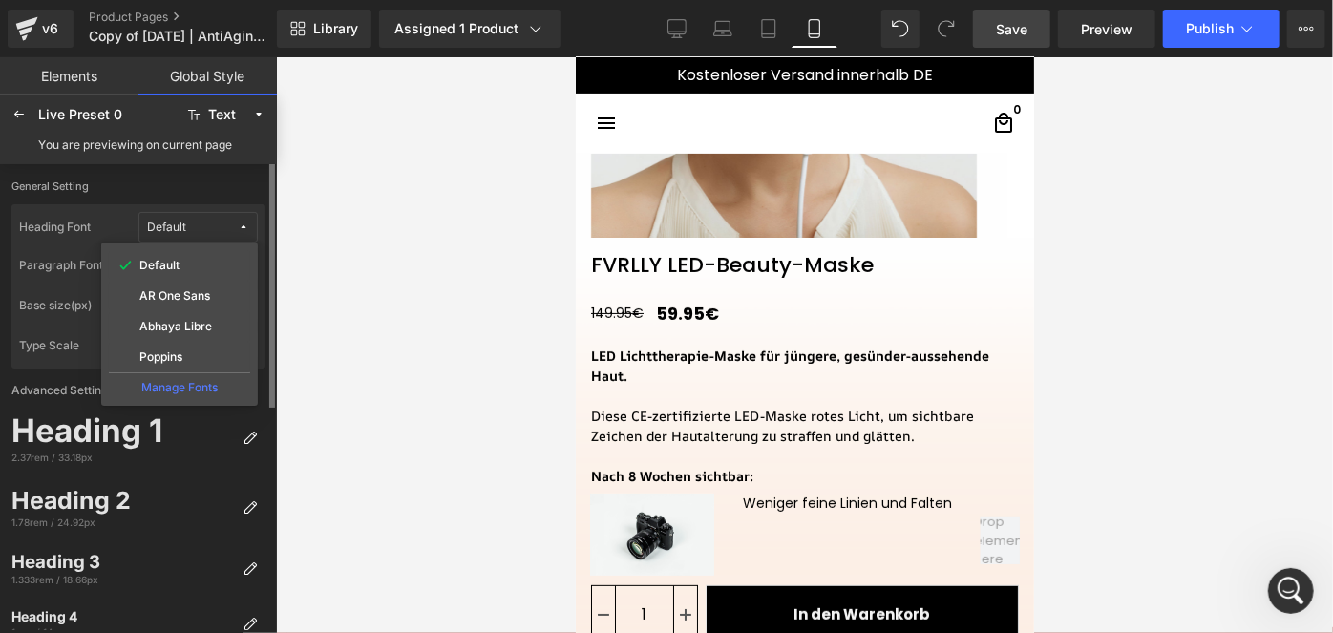
click at [201, 234] on span "Default" at bounding box center [192, 228] width 91 height 14
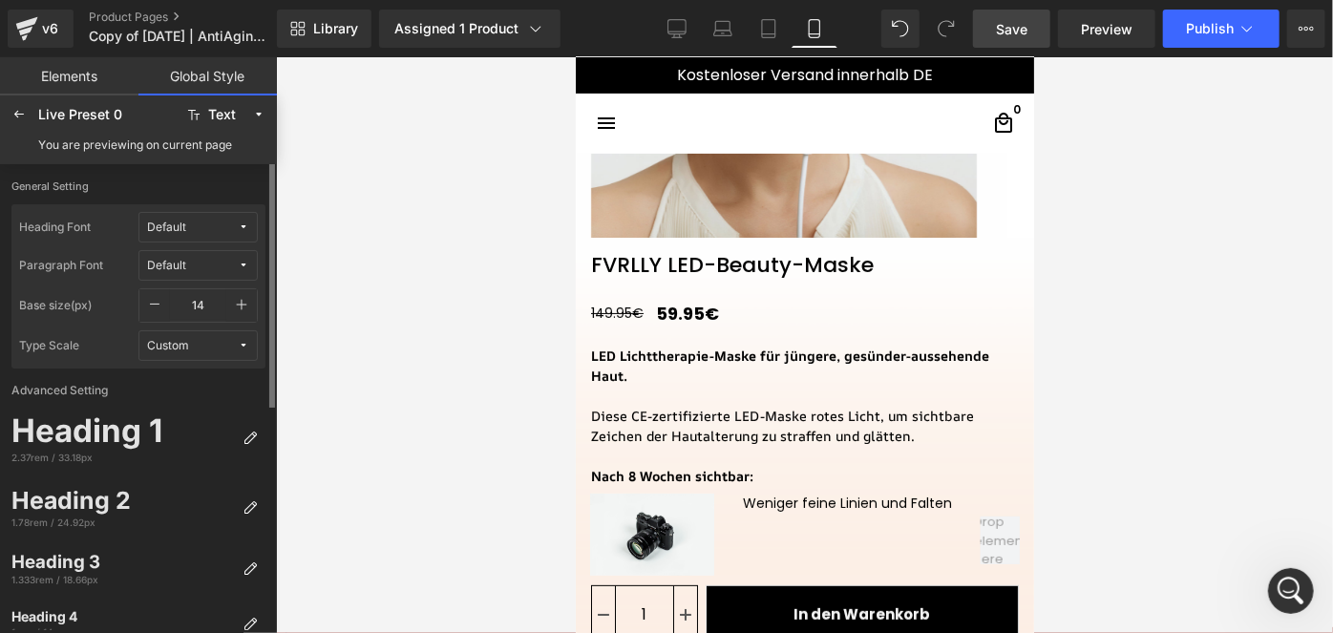
click at [168, 260] on div "Default" at bounding box center [166, 266] width 39 height 14
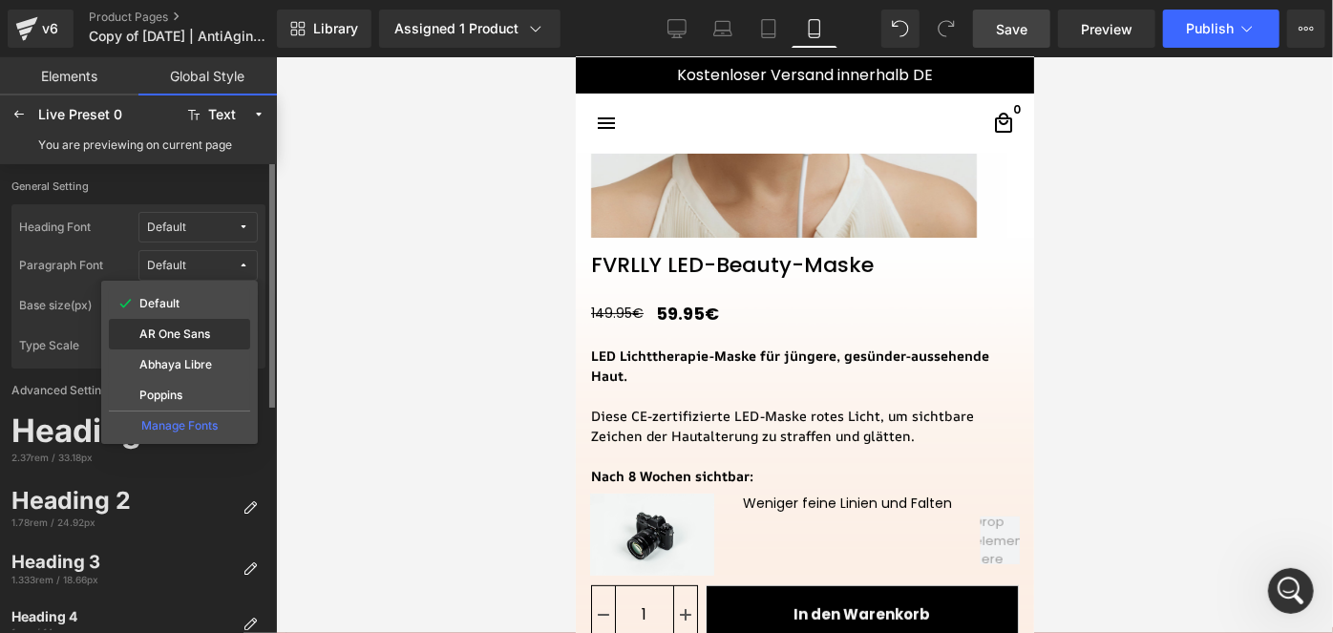
click at [171, 329] on label "AR One Sans" at bounding box center [174, 333] width 71 height 13
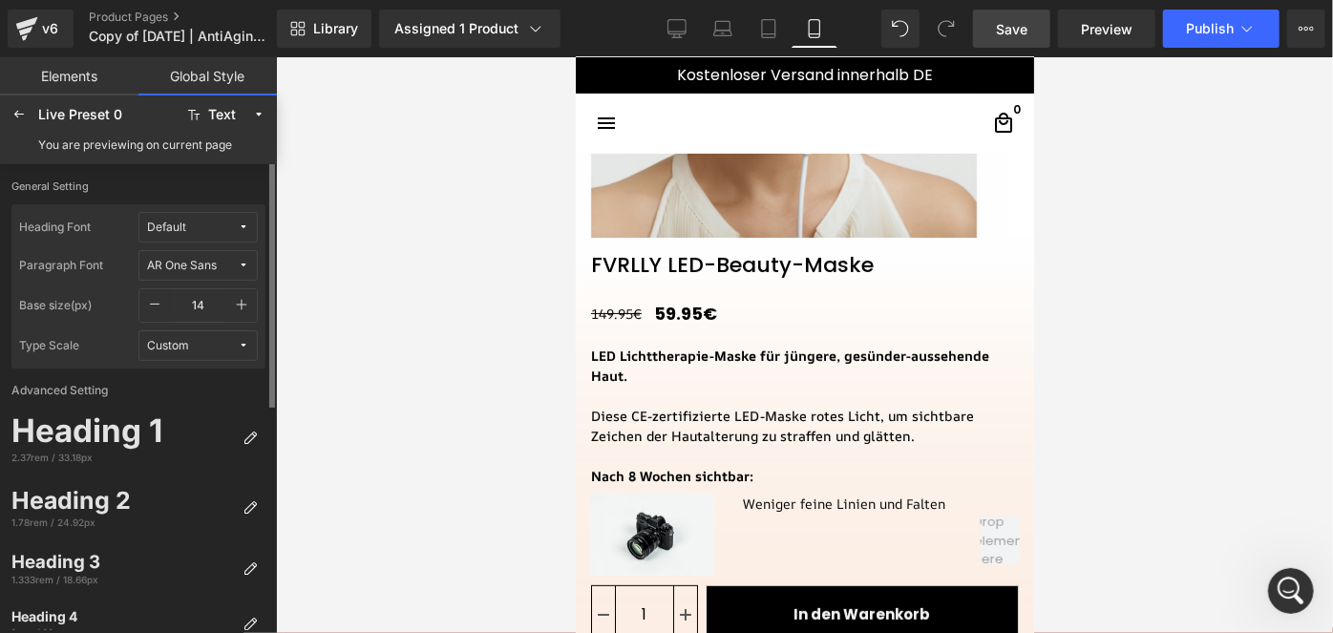
click at [189, 236] on button "Default" at bounding box center [197, 227] width 119 height 31
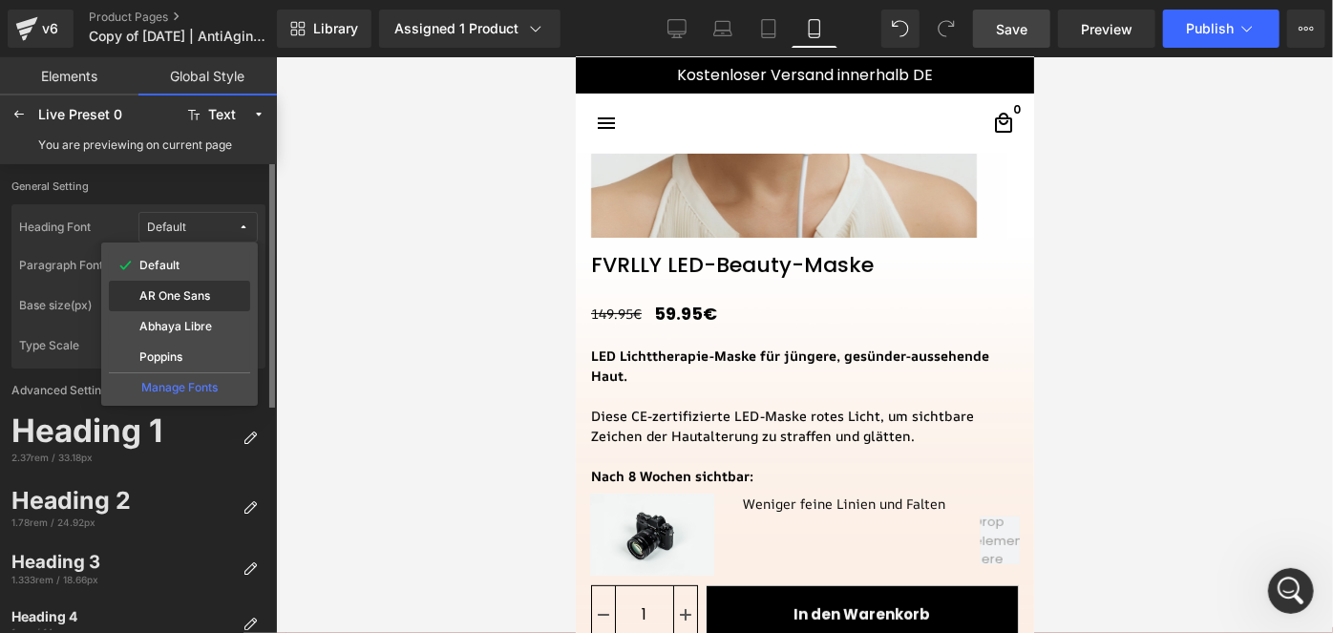
click at [189, 292] on label "AR One Sans" at bounding box center [174, 295] width 71 height 13
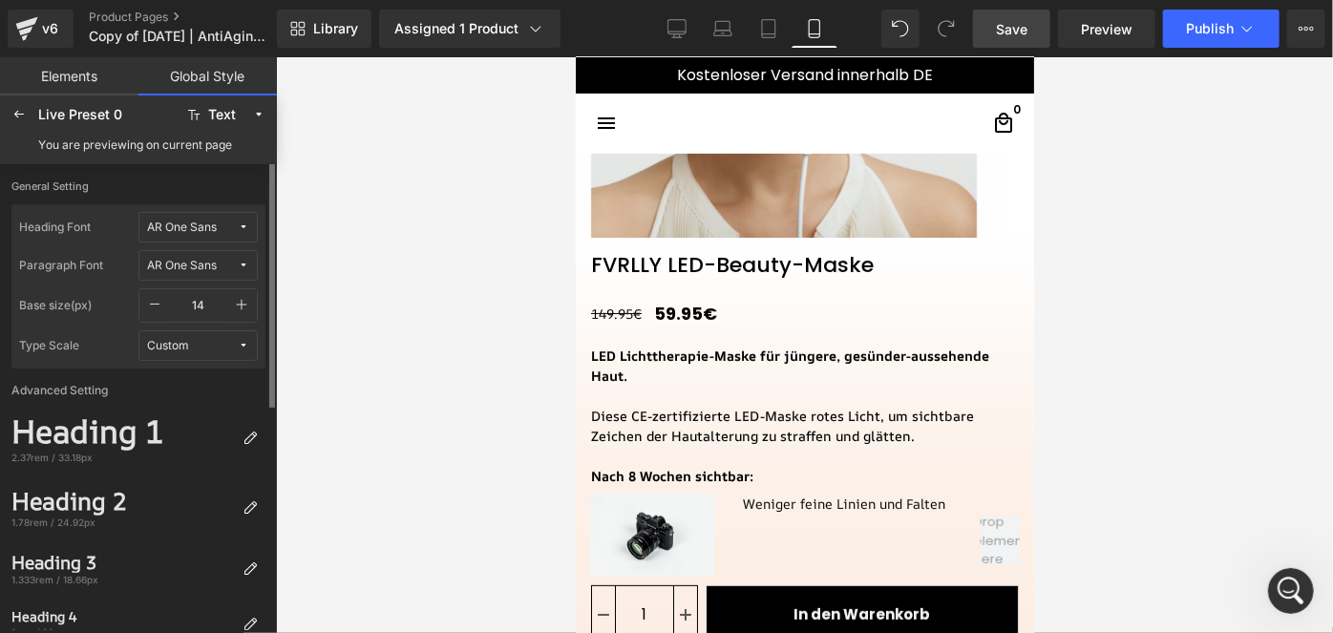
click at [176, 351] on button "Custom" at bounding box center [197, 345] width 119 height 31
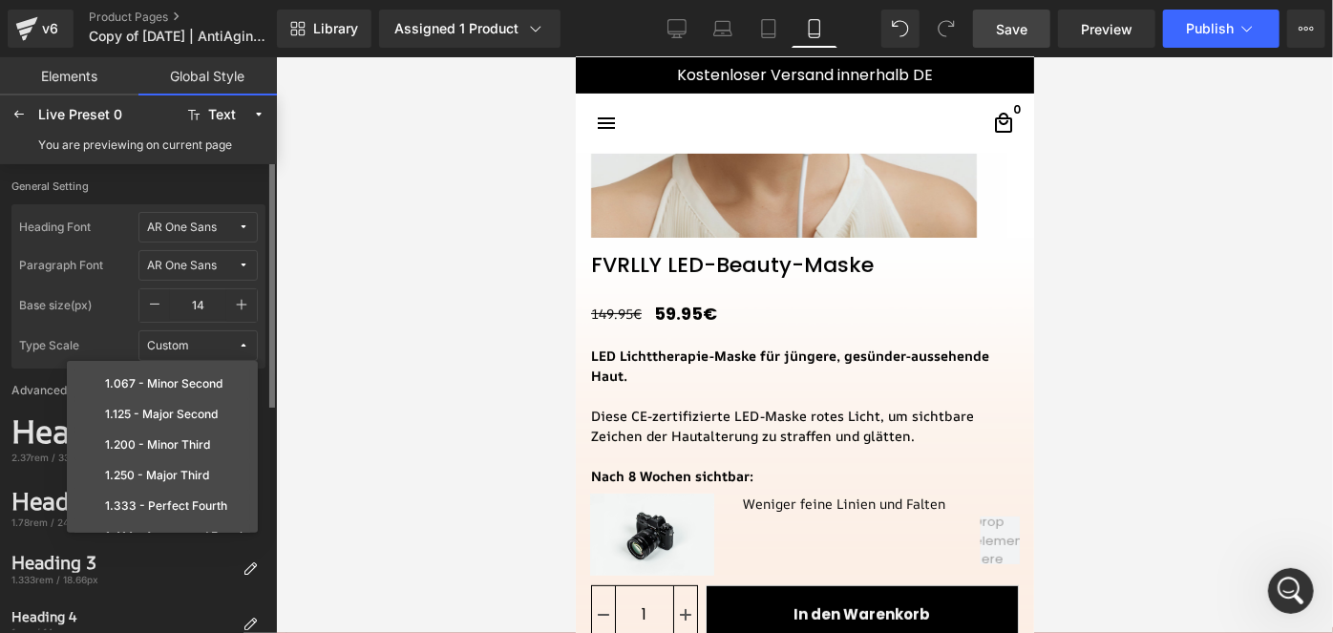
click at [176, 351] on button "Custom" at bounding box center [197, 345] width 119 height 31
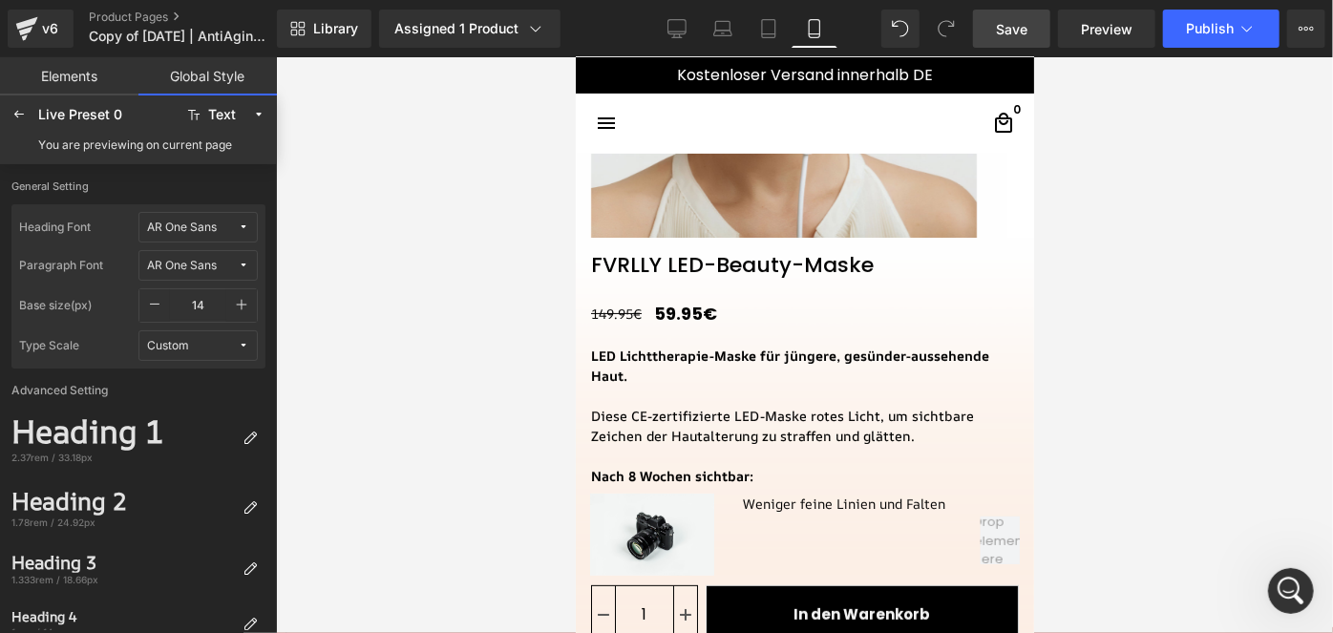
click at [1022, 32] on span "Save" at bounding box center [1012, 29] width 32 height 20
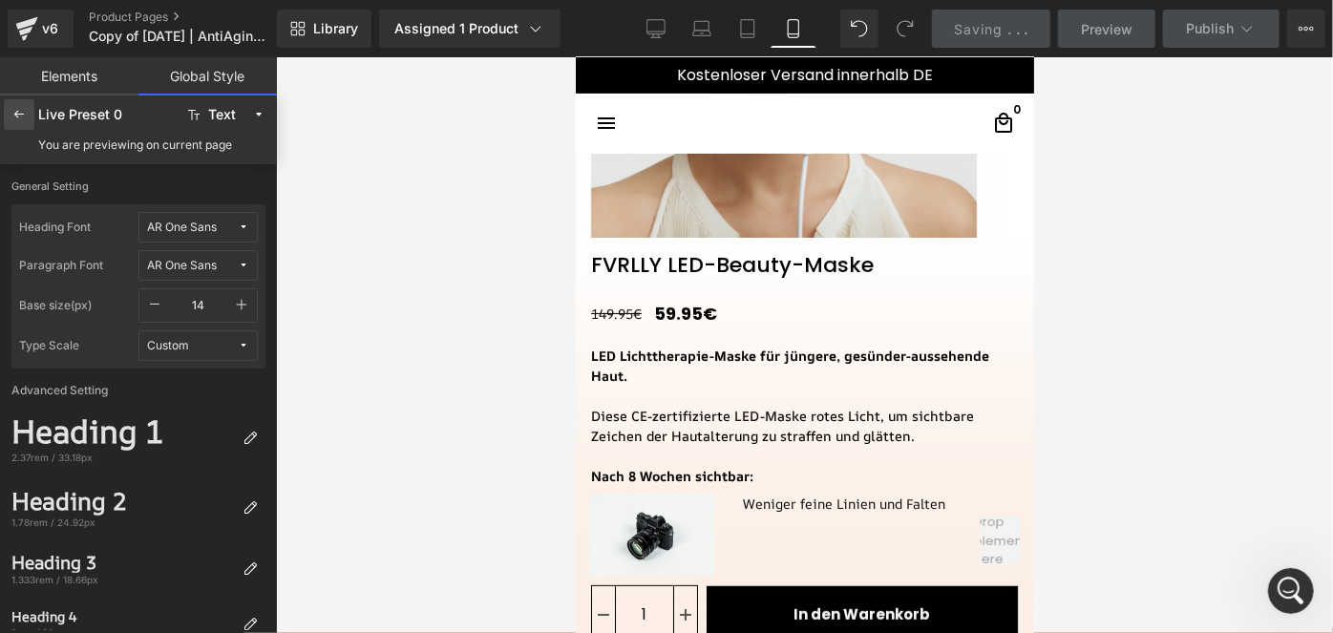
click at [15, 116] on icon at bounding box center [18, 114] width 15 height 15
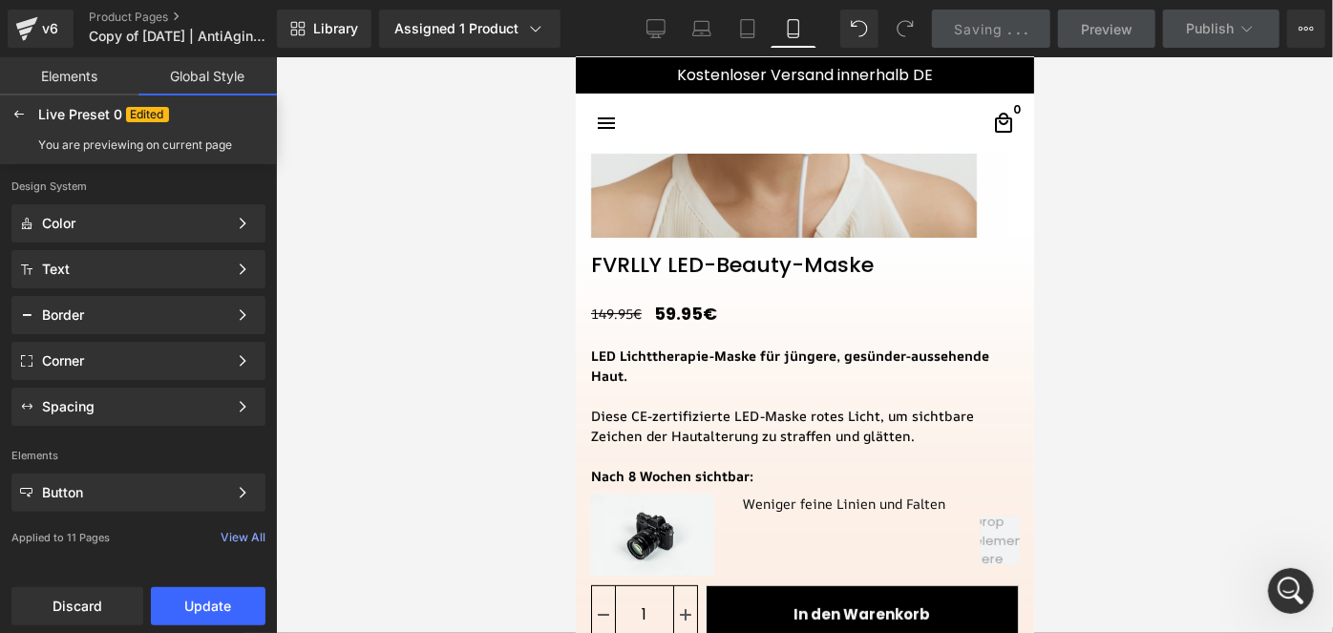
click at [15, 116] on icon at bounding box center [18, 114] width 15 height 15
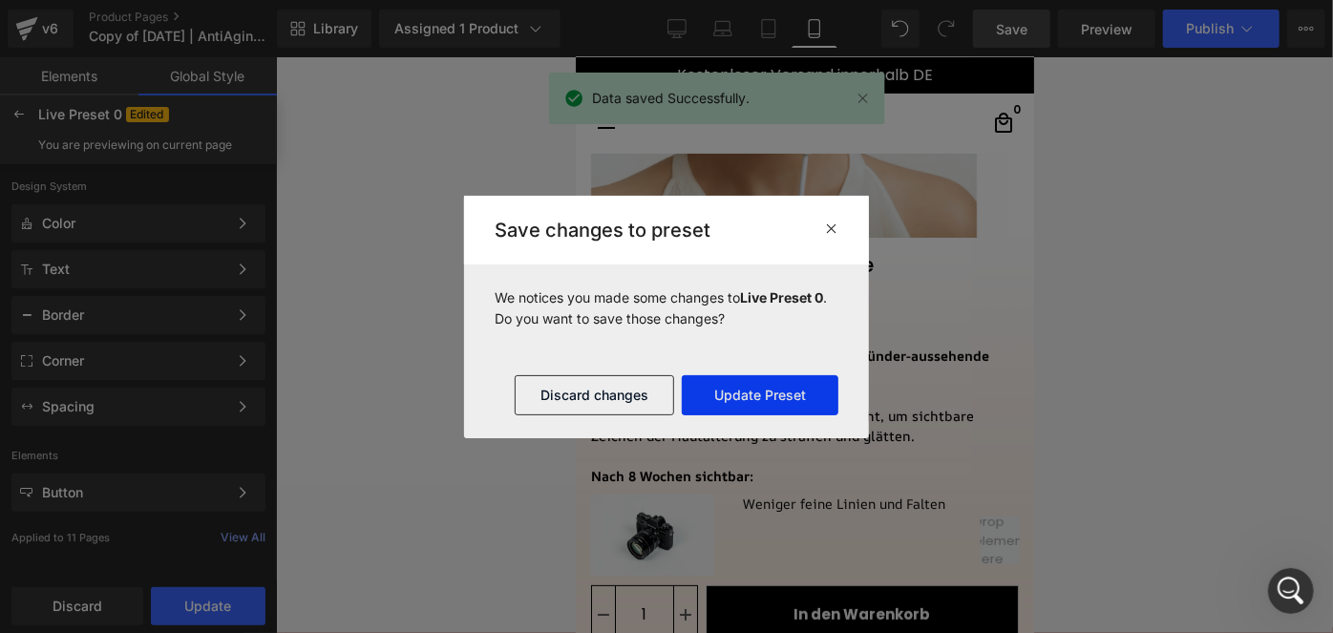
click at [756, 403] on button "Update Preset" at bounding box center [760, 395] width 157 height 40
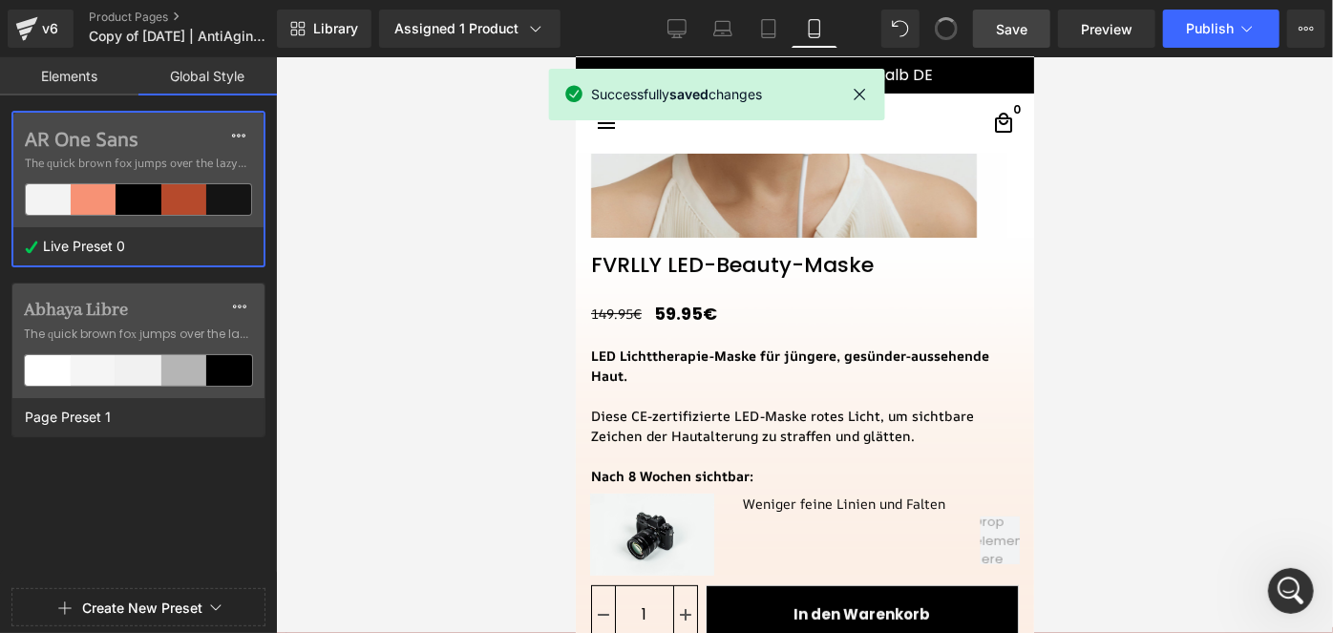
click at [947, 26] on span at bounding box center [946, 28] width 31 height 31
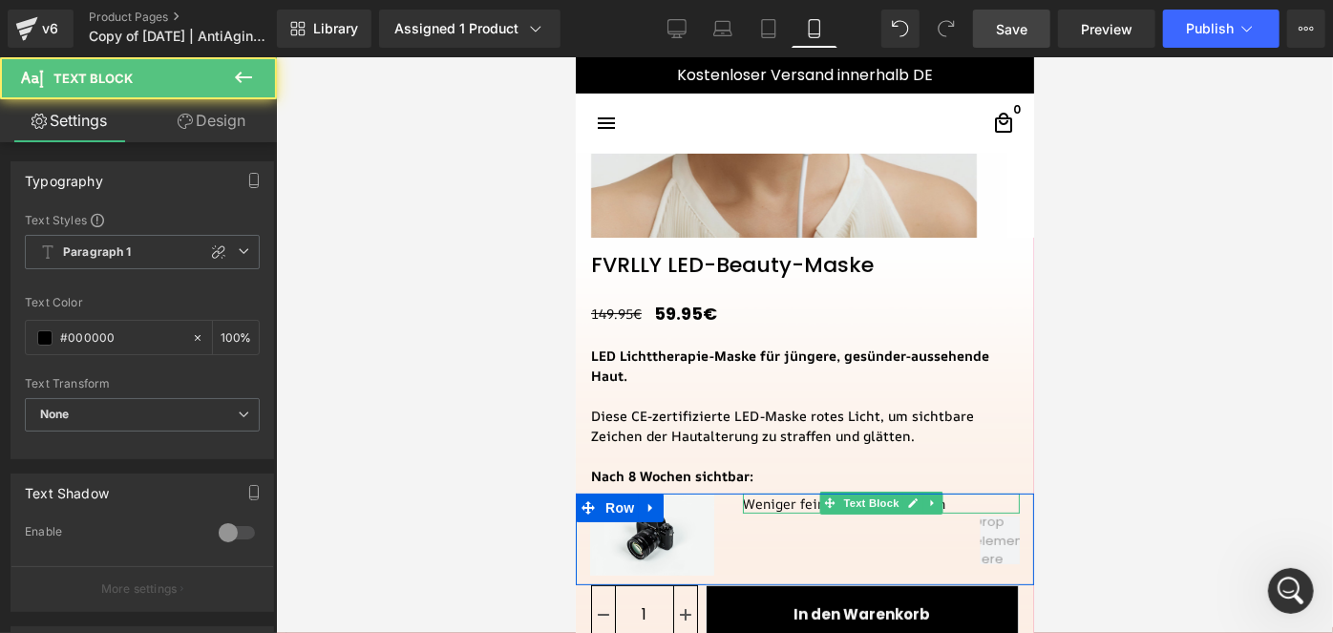
click at [750, 504] on p "Weniger feine Linien und Falten" at bounding box center [880, 503] width 277 height 20
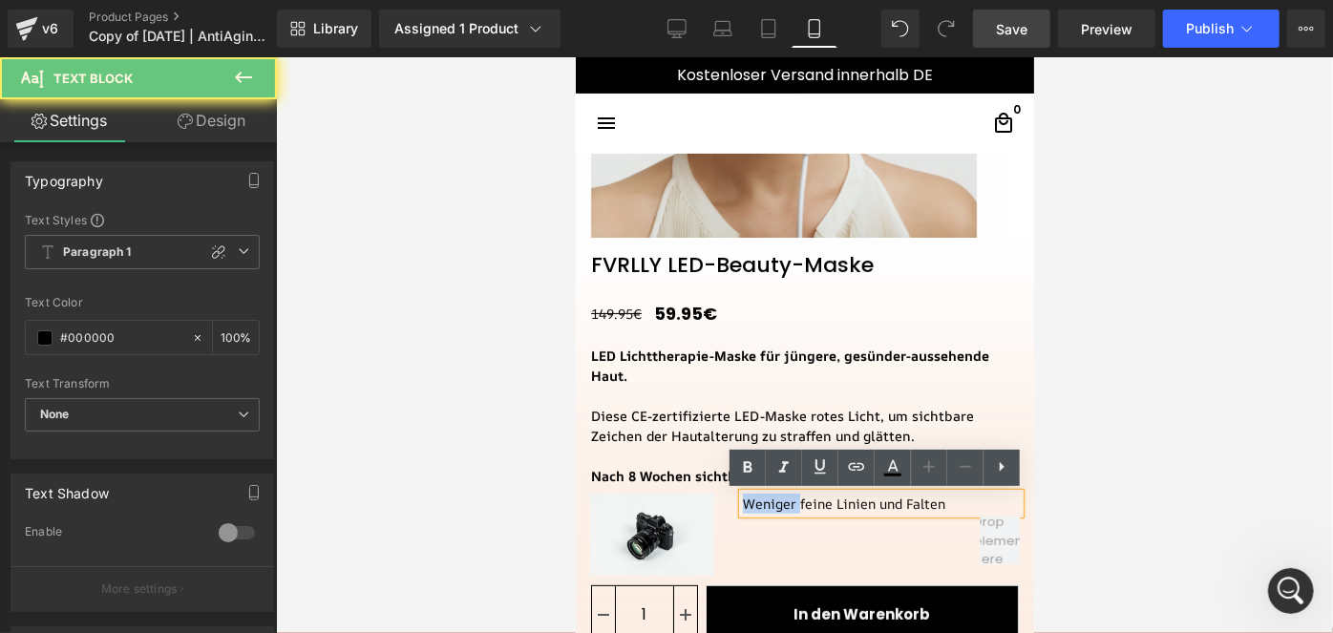
click at [750, 504] on p "Weniger feine Linien und Falten" at bounding box center [880, 503] width 277 height 20
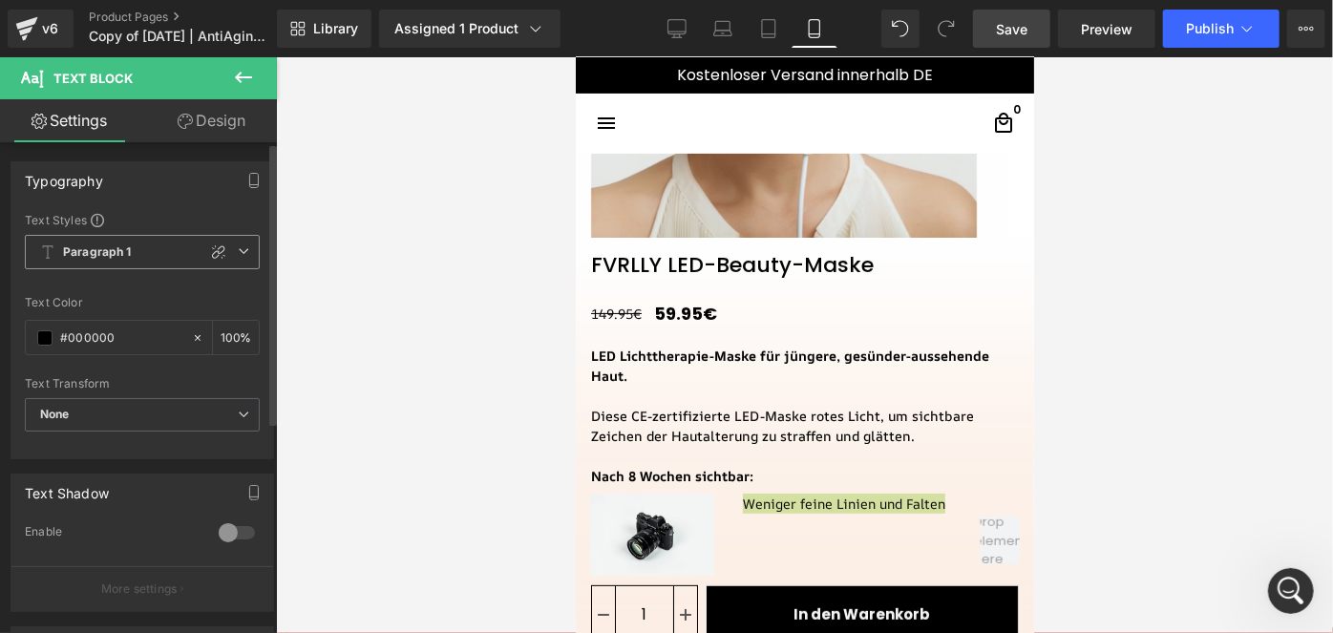
click at [151, 261] on span "Paragraph 1" at bounding box center [142, 252] width 235 height 34
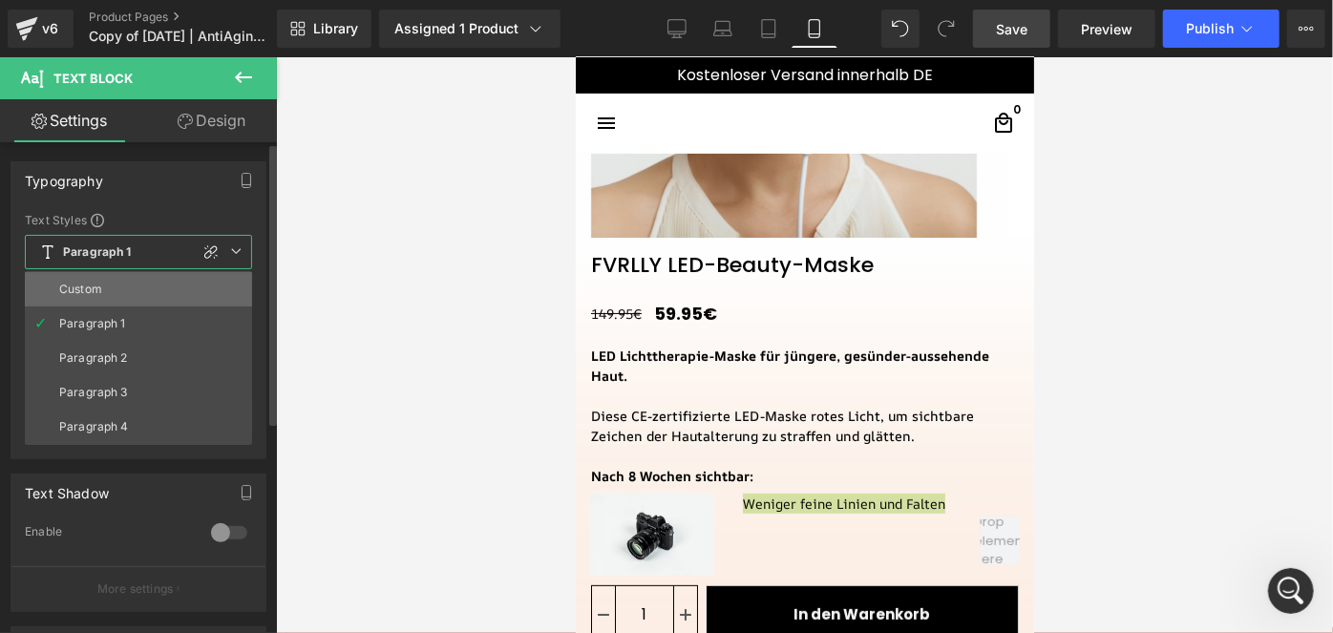
click at [117, 296] on li "Custom" at bounding box center [138, 289] width 227 height 34
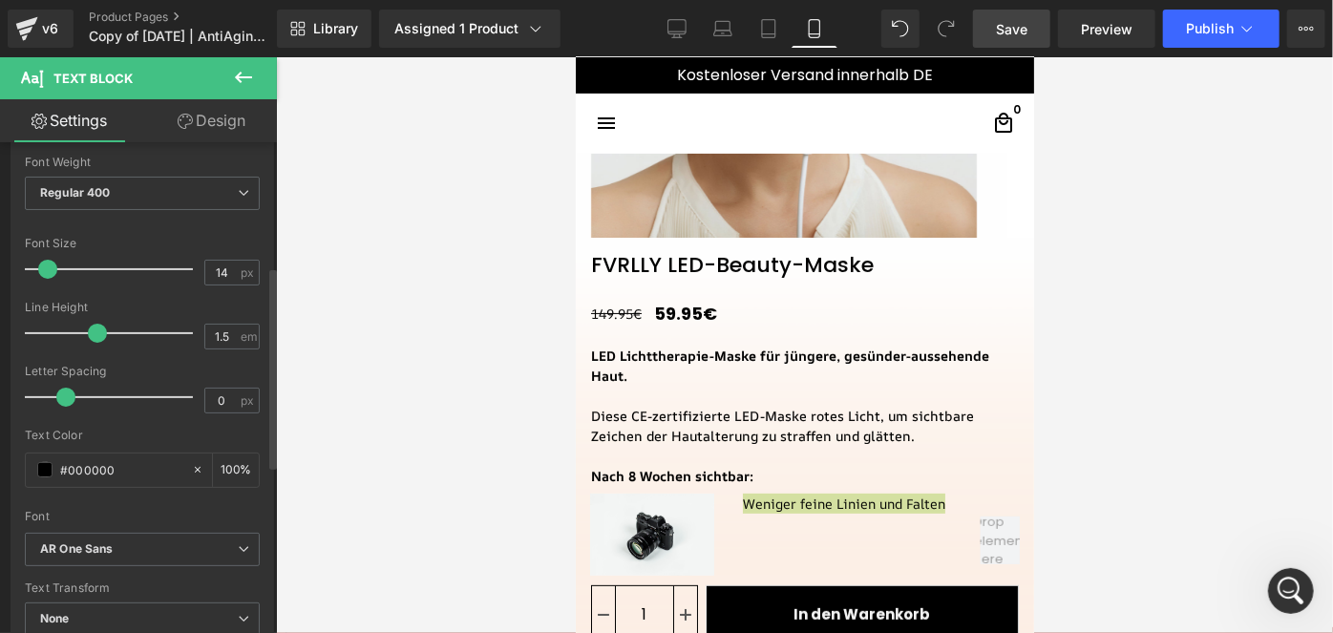
scroll to position [321, 0]
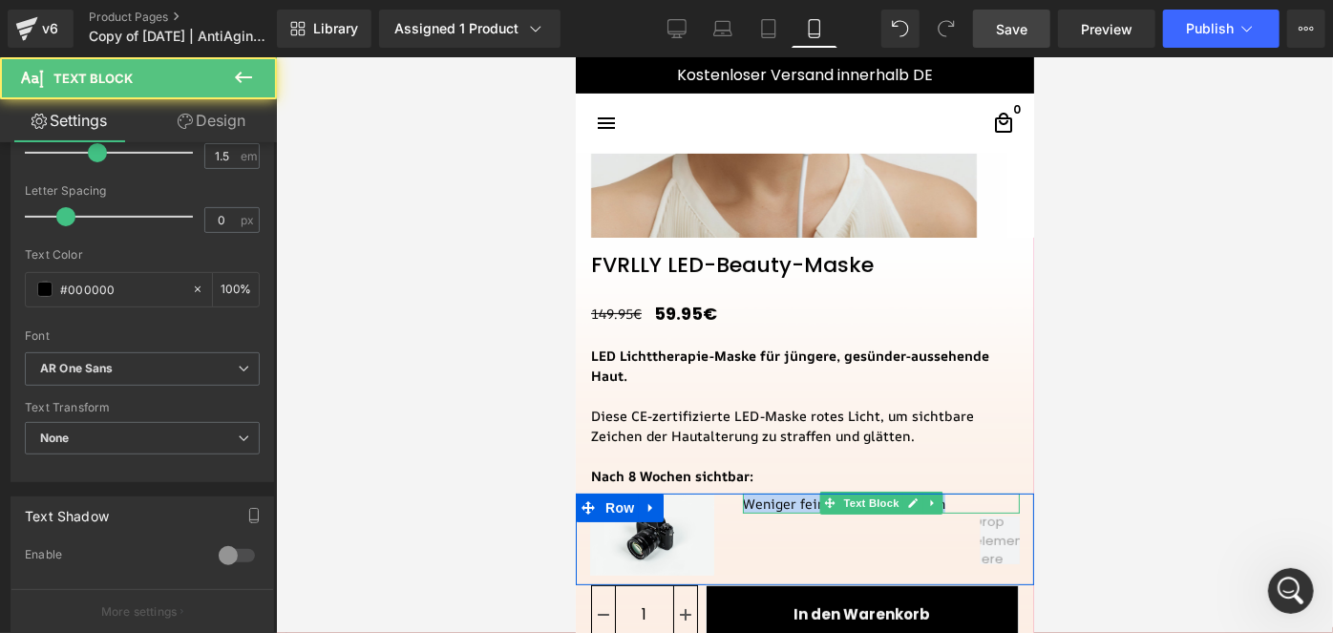
click at [961, 502] on p "Weniger feine Linien und Falten" at bounding box center [880, 503] width 277 height 20
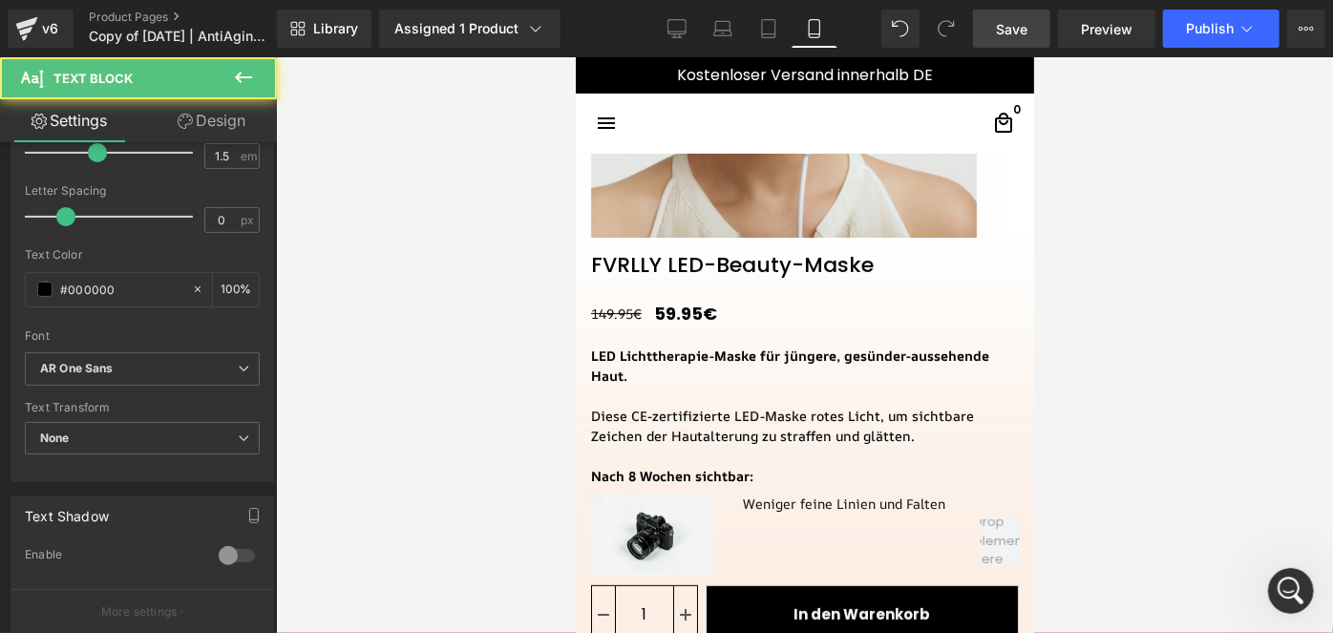
click at [1193, 405] on div at bounding box center [804, 345] width 1057 height 576
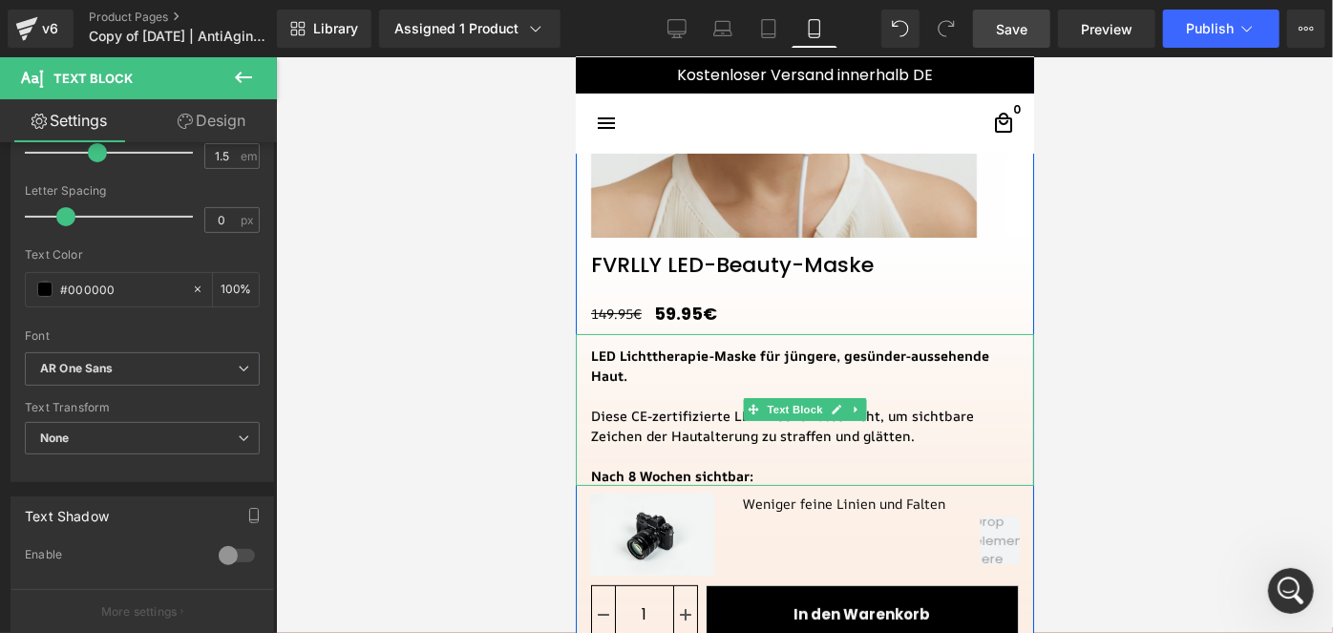
click at [848, 433] on div "Diese CE-zertifizierte LED-Maske rotes Licht, um sichtbare Zeichen der Hautalte…" at bounding box center [804, 425] width 428 height 40
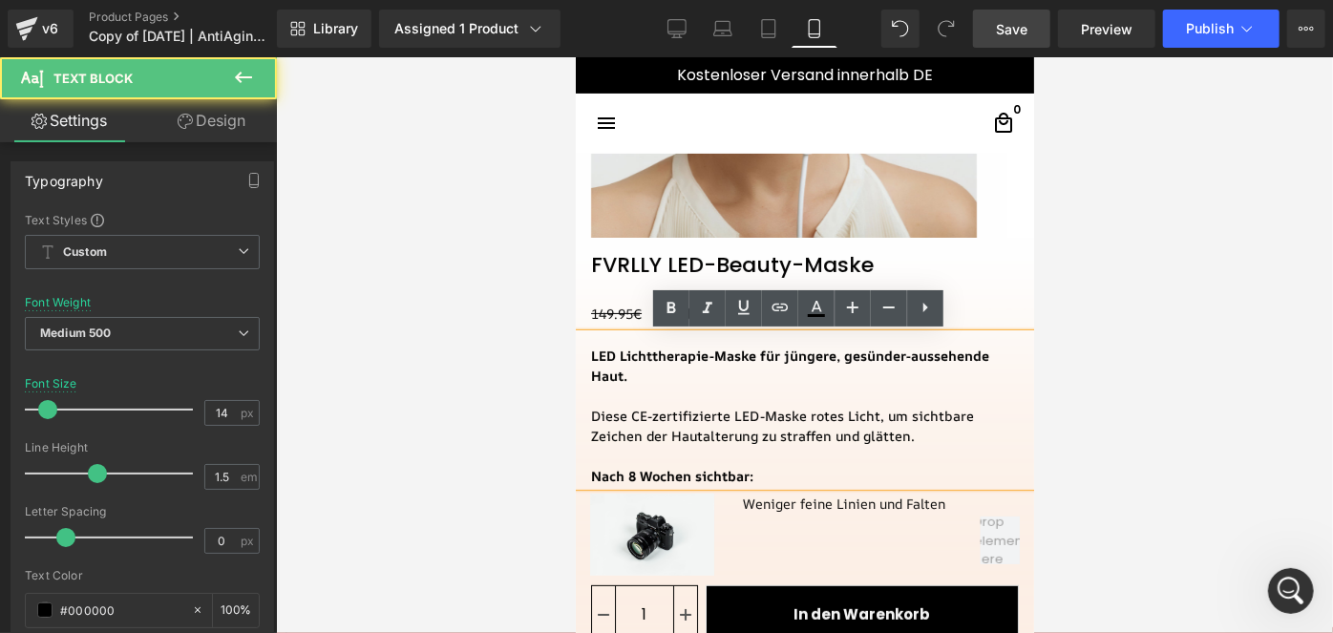
click at [800, 419] on div "Diese CE-zertifizierte LED-Maske rotes Licht, um sichtbare Zeichen der Hautalte…" at bounding box center [804, 425] width 428 height 40
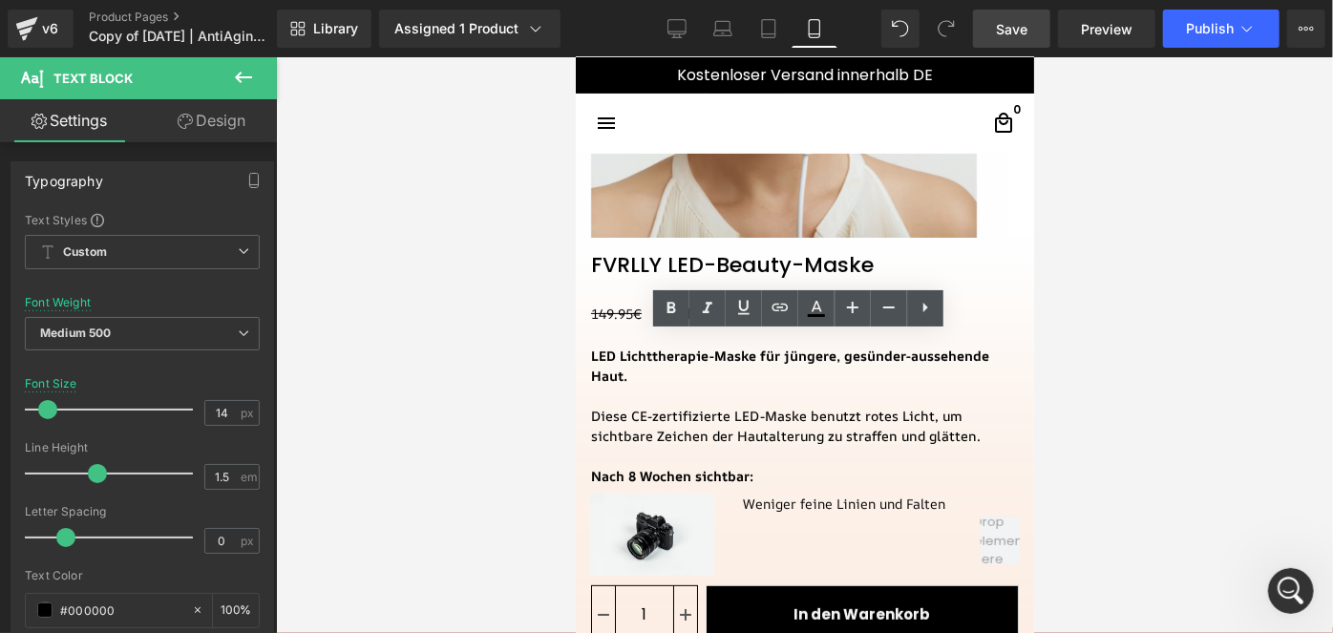
click at [1008, 33] on span "Save" at bounding box center [1012, 29] width 32 height 20
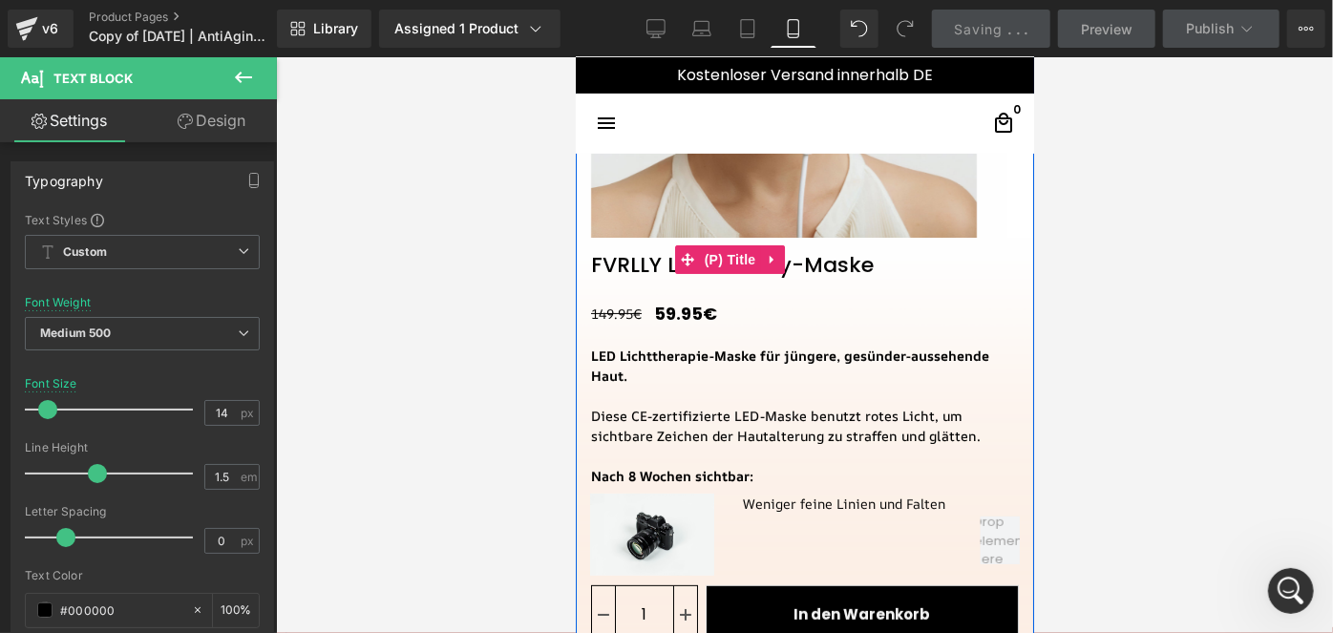
click at [828, 267] on link "FVRLLY LED-Beauty-Maske" at bounding box center [731, 257] width 313 height 40
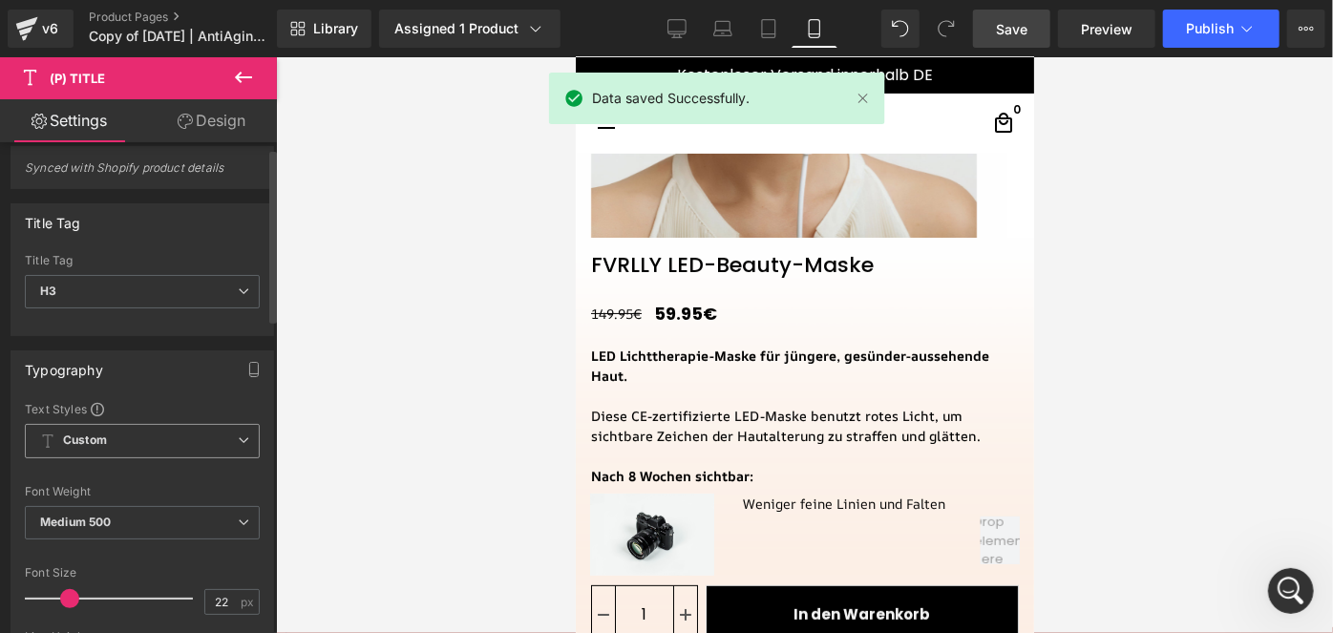
scroll to position [0, 0]
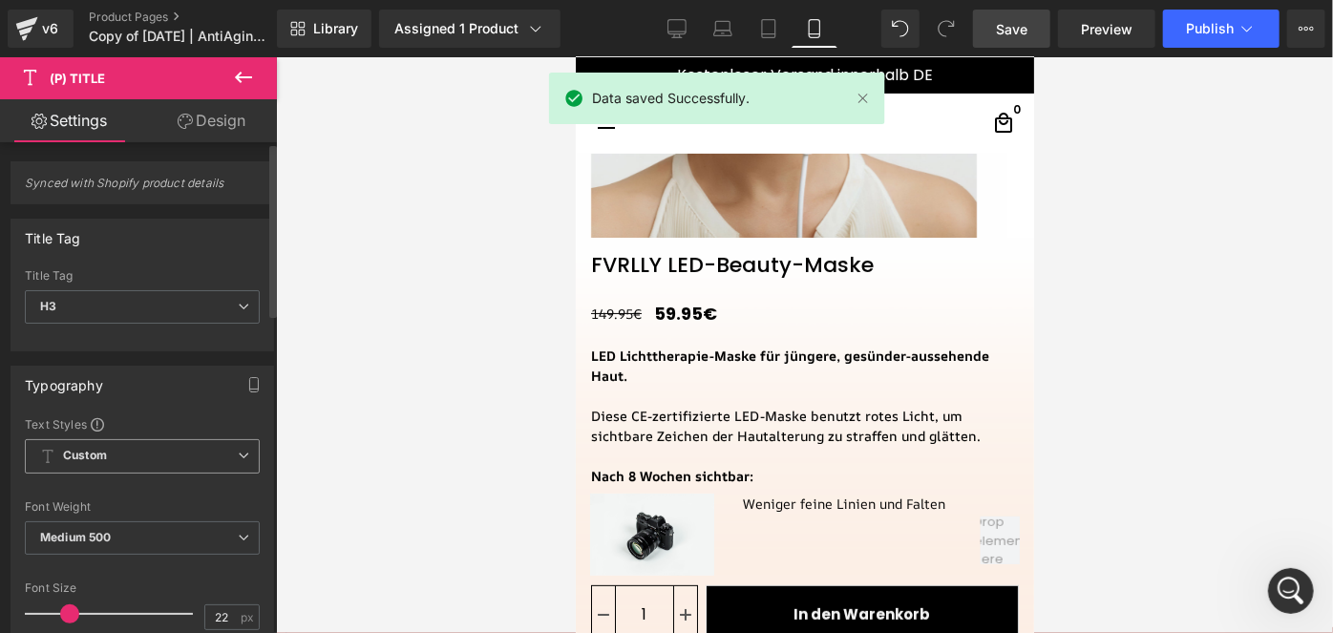
click at [109, 466] on span "Custom" at bounding box center [142, 456] width 235 height 34
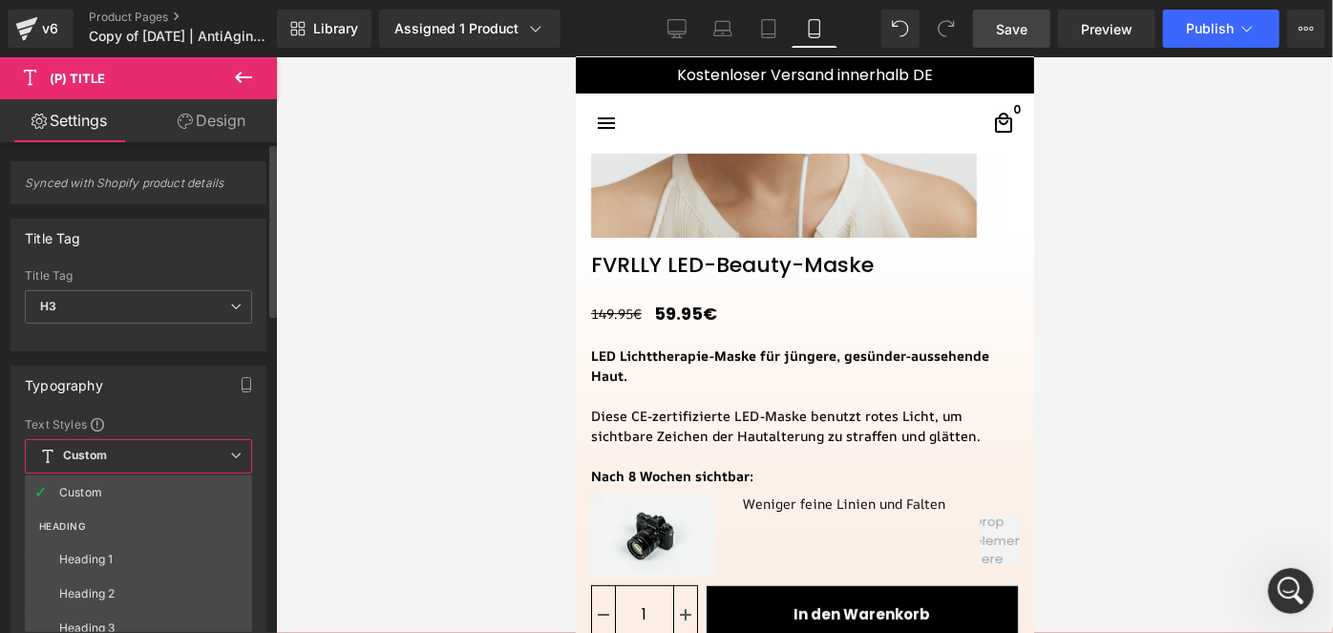
drag, startPoint x: 132, startPoint y: 454, endPoint x: 100, endPoint y: 454, distance: 31.5
click at [100, 454] on b "Custom" at bounding box center [85, 456] width 44 height 16
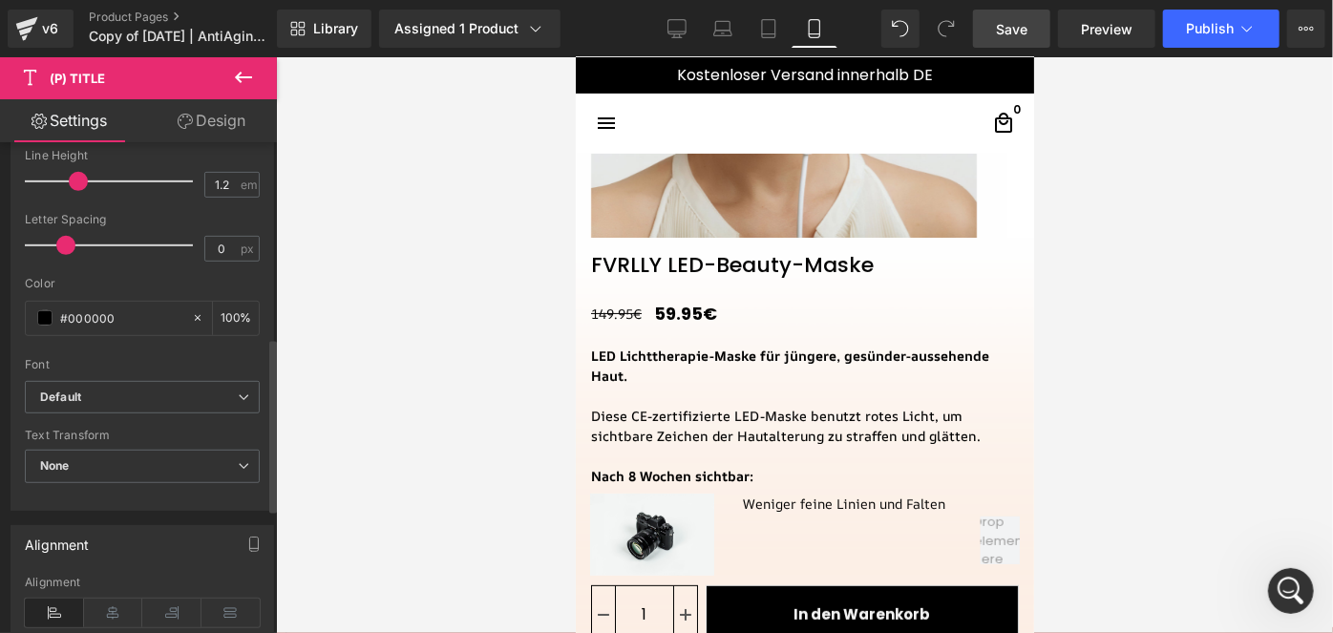
scroll to position [552, 0]
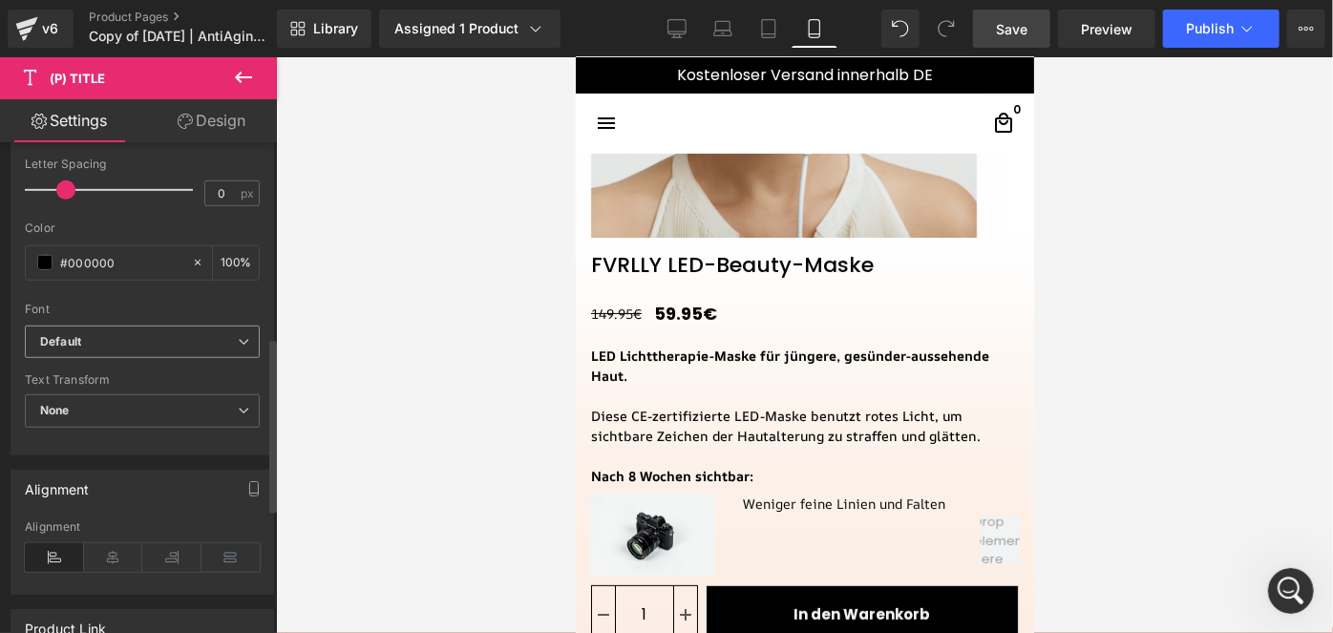
click at [92, 343] on b "Default" at bounding box center [139, 342] width 198 height 16
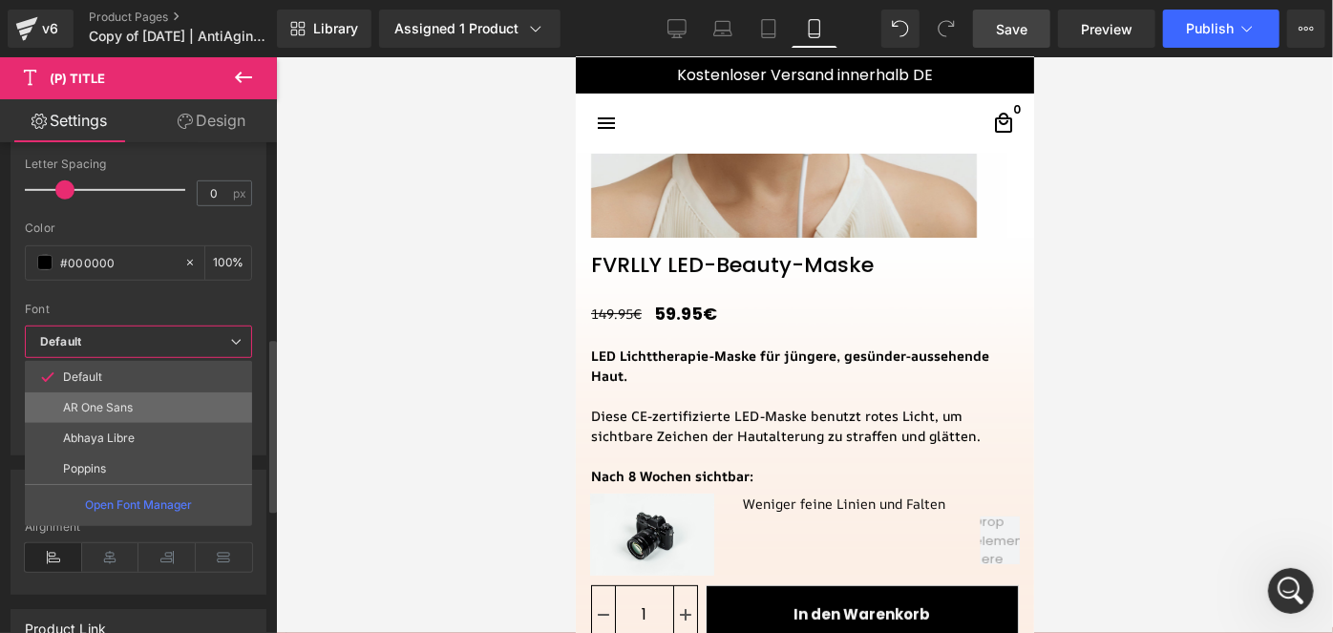
click at [109, 411] on p "AR One Sans" at bounding box center [98, 407] width 70 height 13
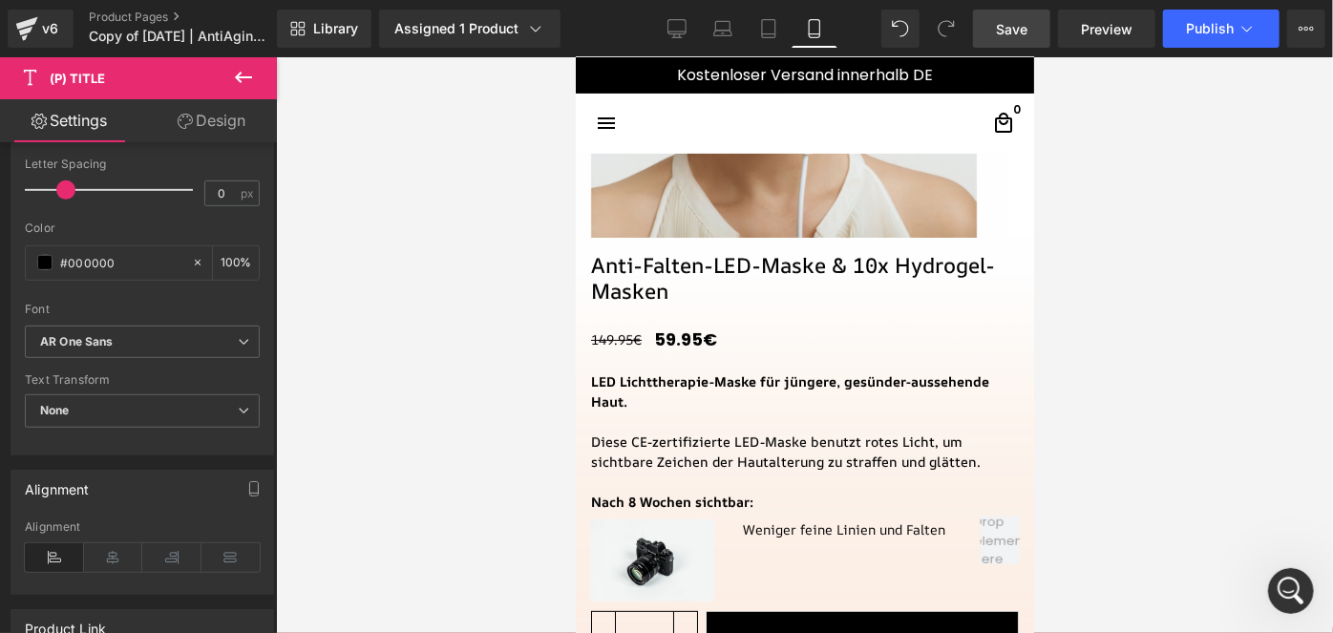
click at [993, 29] on link "Save" at bounding box center [1011, 29] width 77 height 38
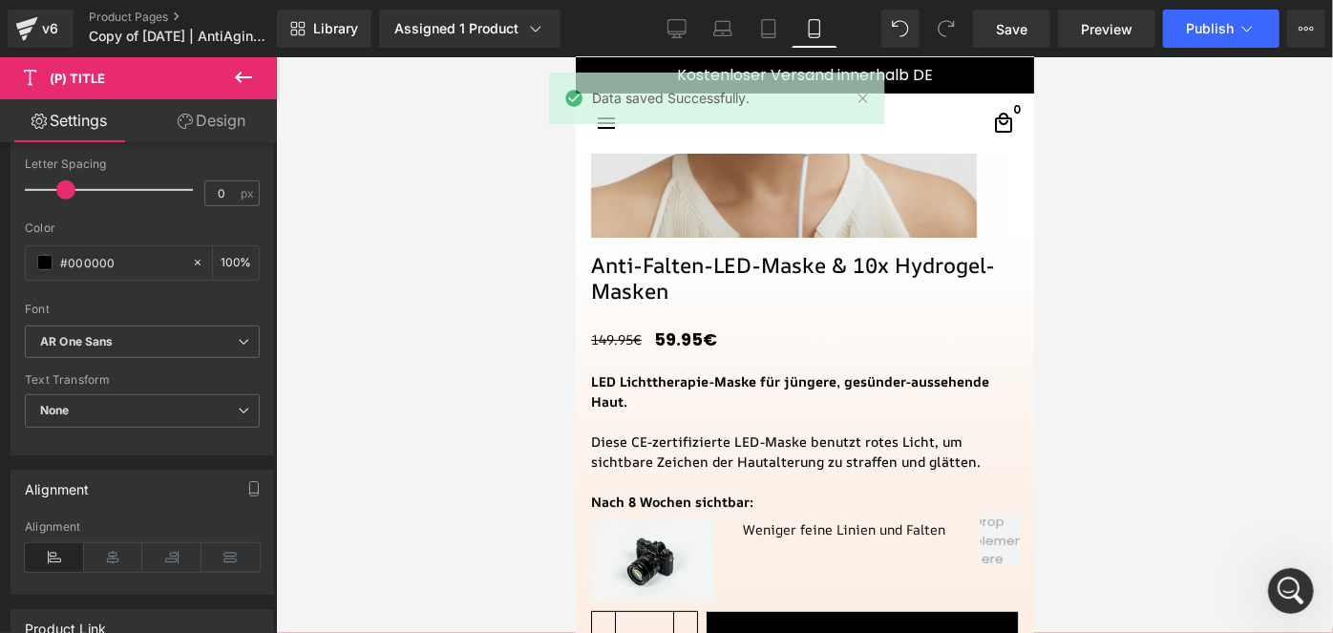
click at [244, 79] on icon at bounding box center [243, 77] width 23 height 23
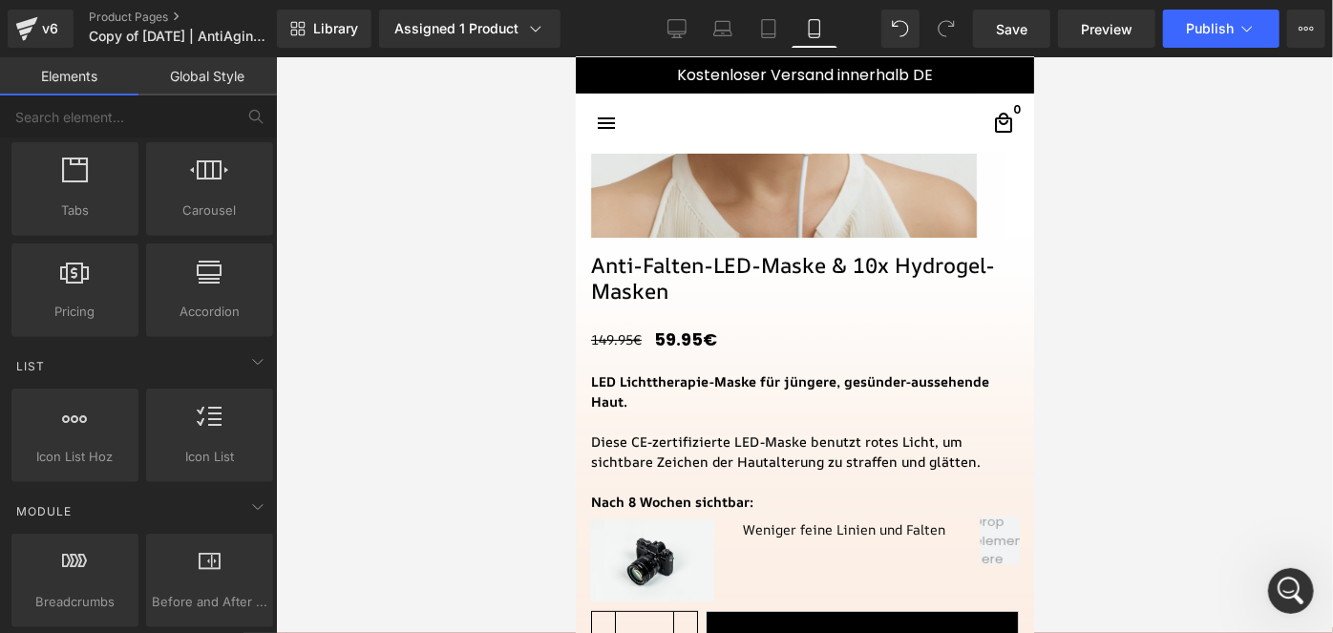
scroll to position [639, 0]
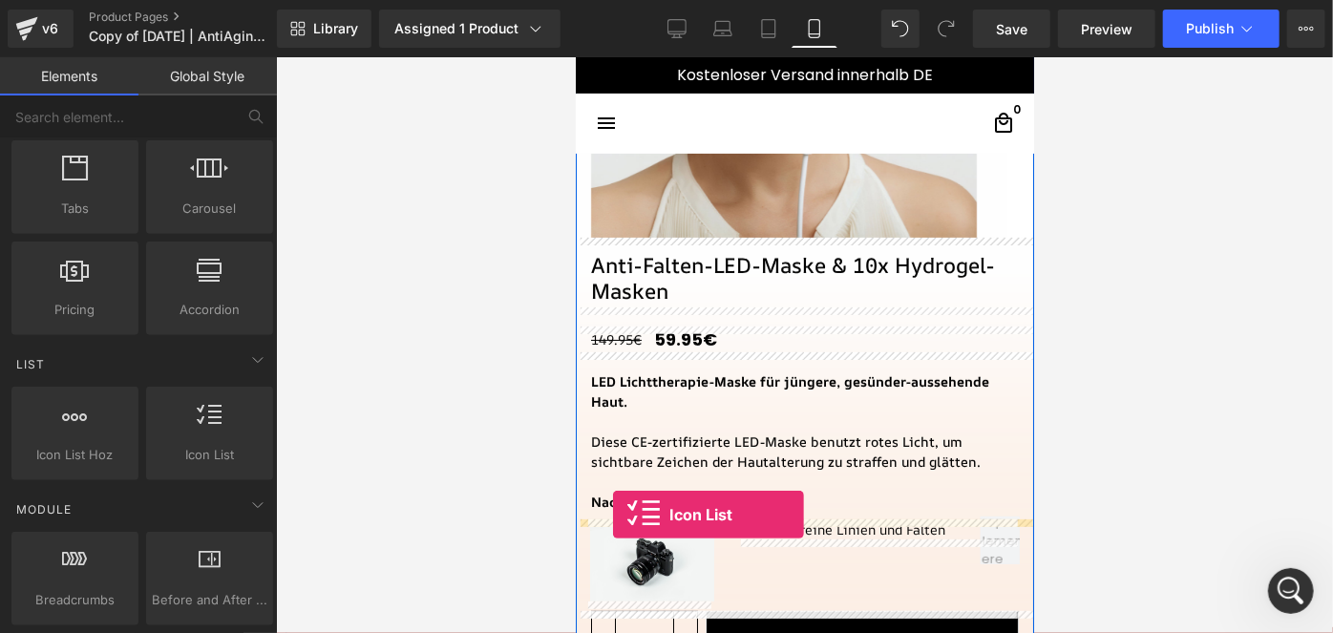
drag, startPoint x: 777, startPoint y: 506, endPoint x: 612, endPoint y: 514, distance: 165.4
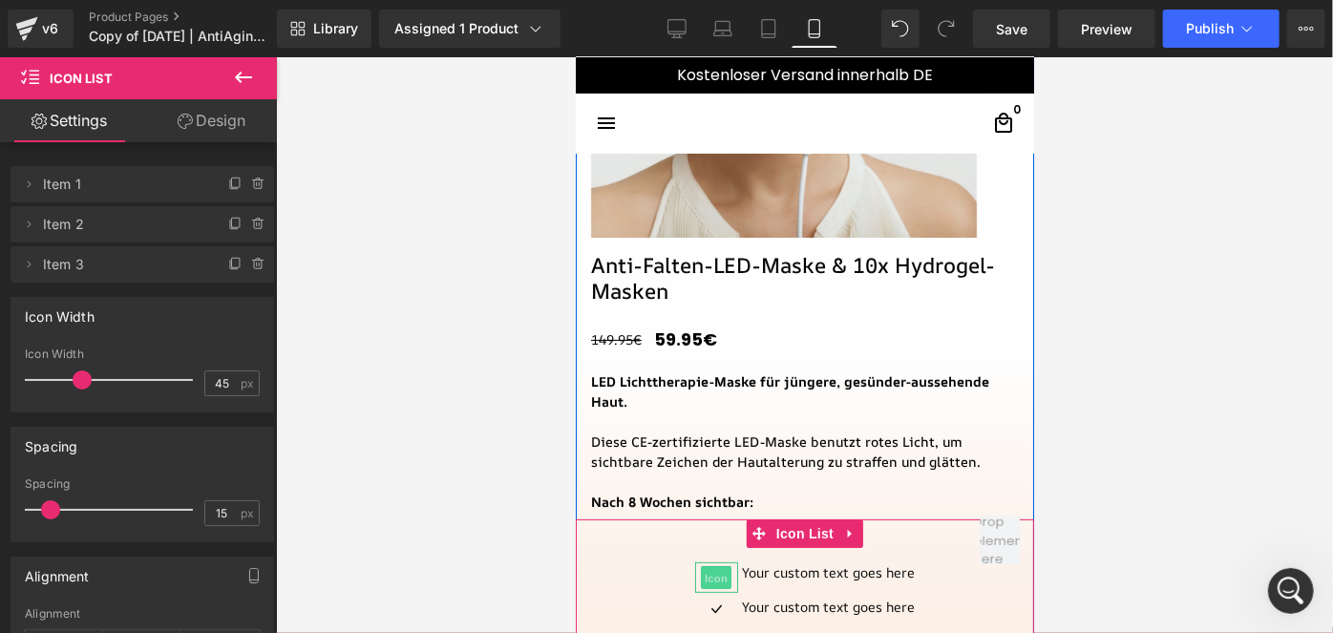
click at [700, 570] on span "Icon" at bounding box center [715, 577] width 31 height 23
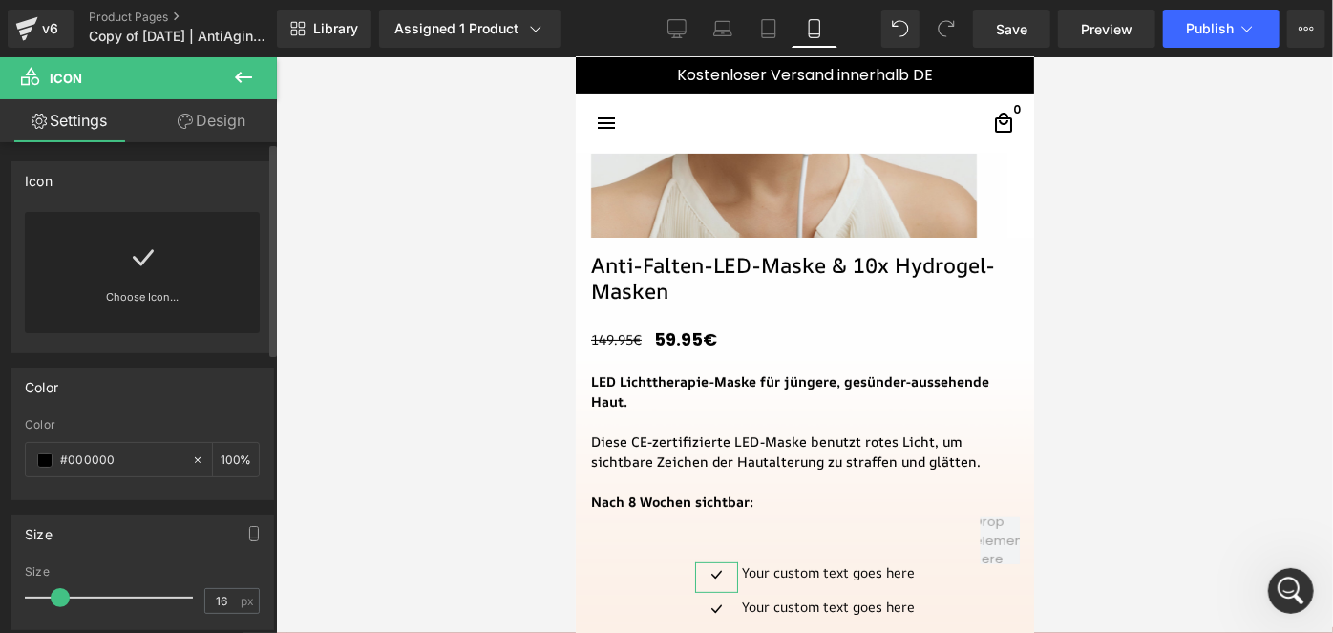
click at [174, 273] on div "Choose Icon..." at bounding box center [142, 272] width 235 height 121
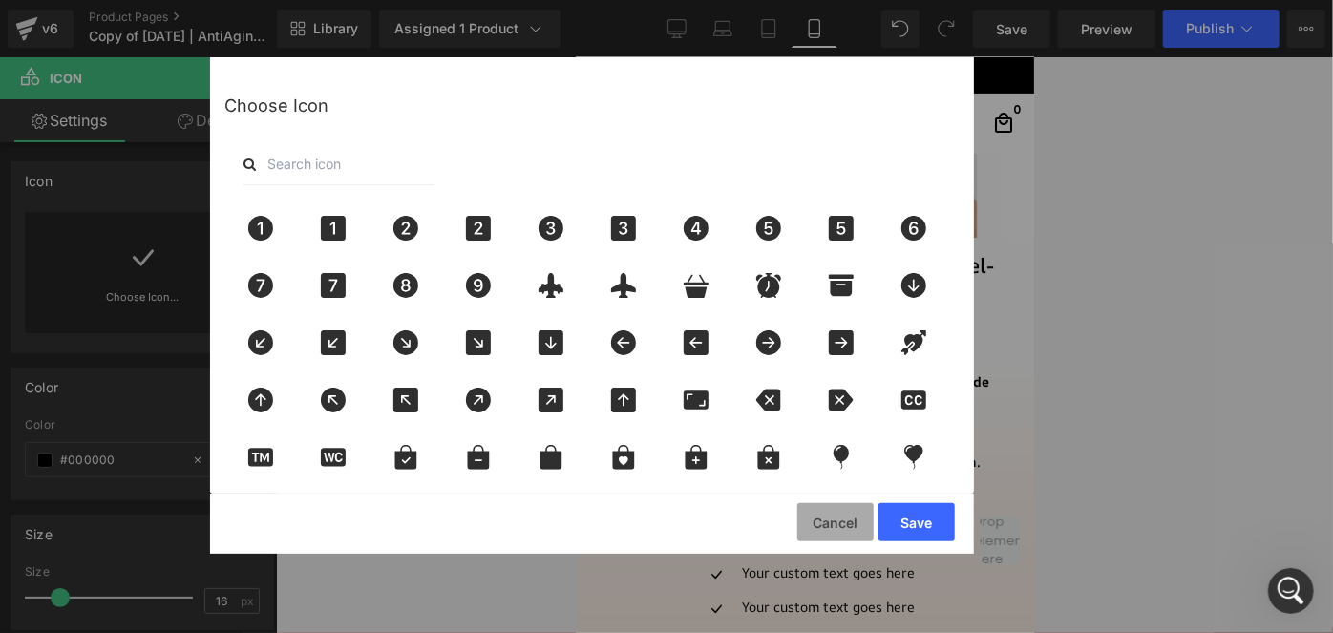
click at [825, 512] on button "Cancel" at bounding box center [835, 522] width 76 height 38
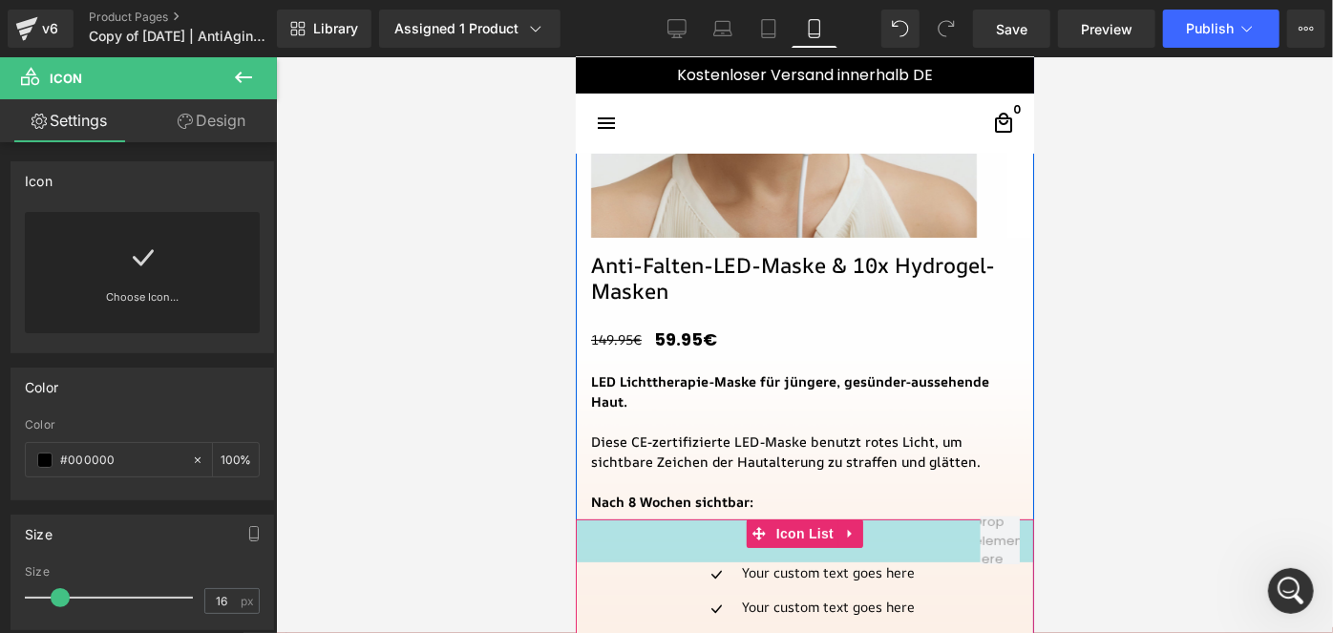
scroll to position [348, 0]
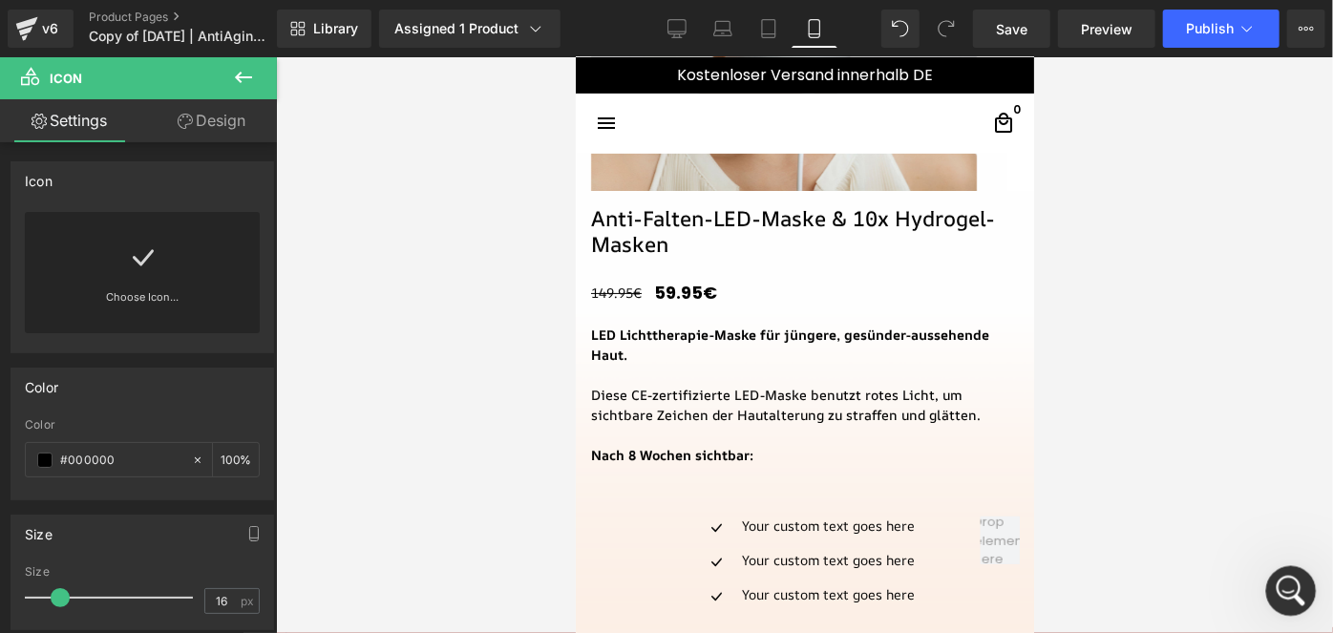
click at [1283, 590] on icon "Intercom-Nachrichtendienst öffnen" at bounding box center [1289, 589] width 32 height 32
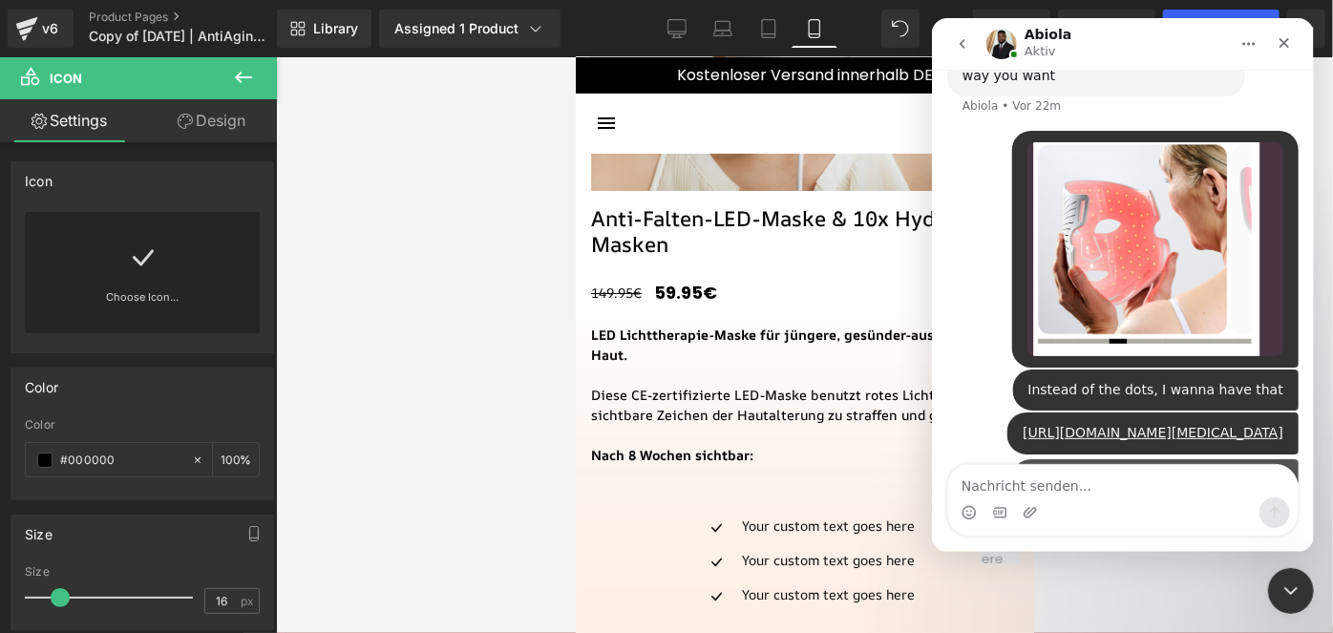
scroll to position [3158, 0]
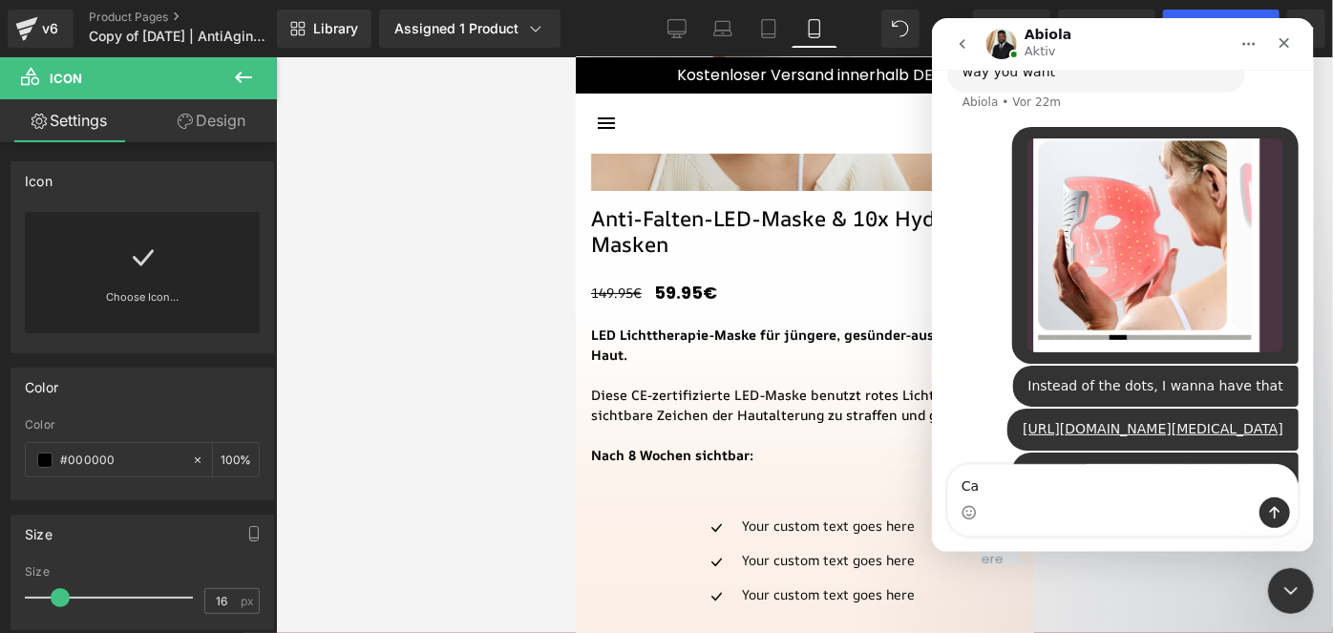
type textarea "C"
type textarea "I want to add manual icons"
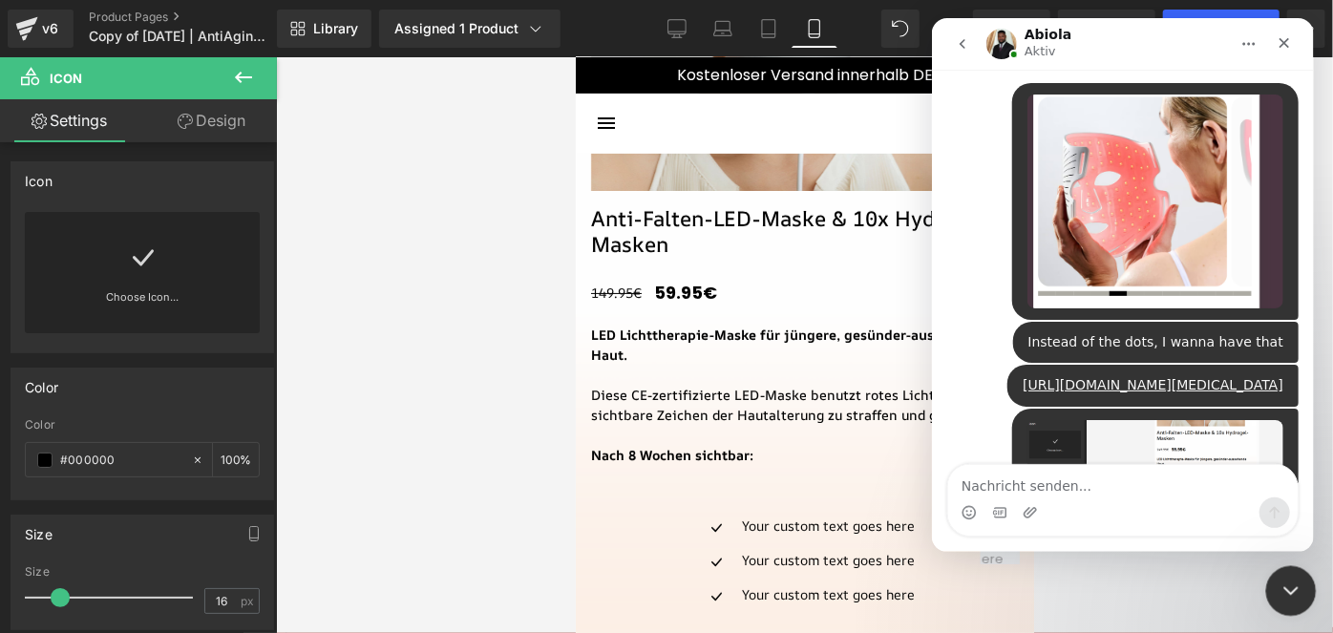
click at [1302, 588] on div "Intercom-Nachrichtendienst schließen" at bounding box center [1288, 588] width 46 height 46
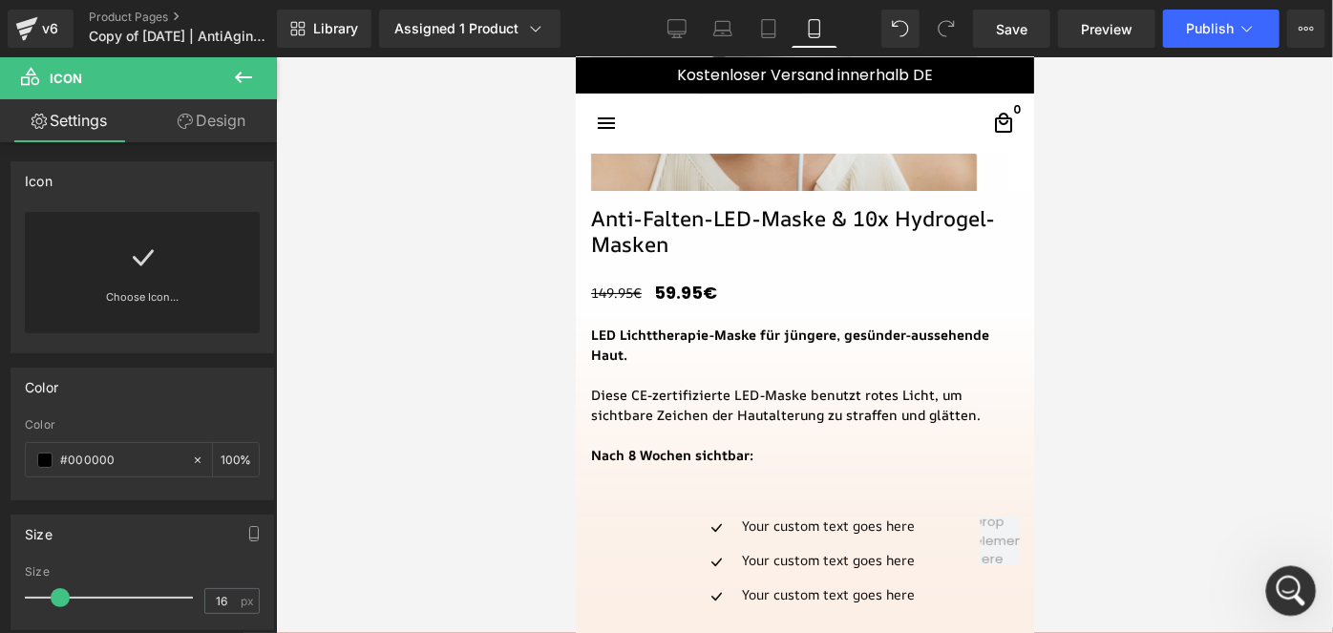
click at [1296, 571] on div "Intercom-Nachrichtendienst öffnen" at bounding box center [1287, 588] width 63 height 63
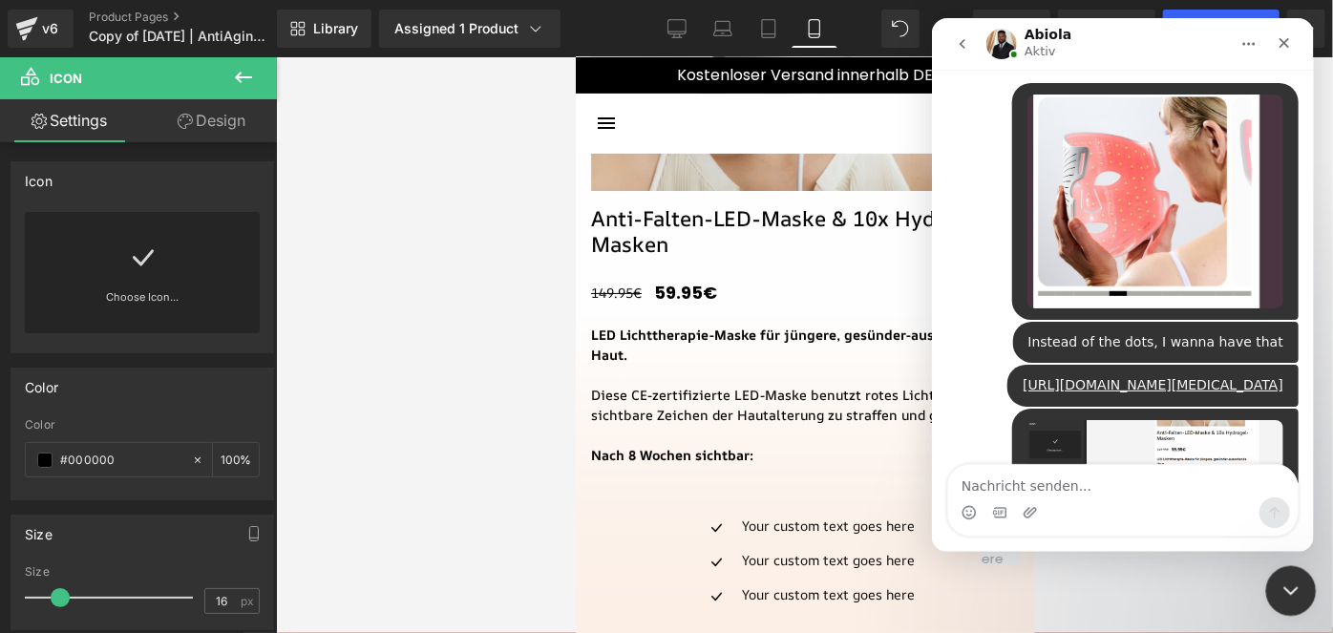
click at [1296, 571] on div "Intercom-Nachrichtendienst schließen" at bounding box center [1288, 588] width 46 height 46
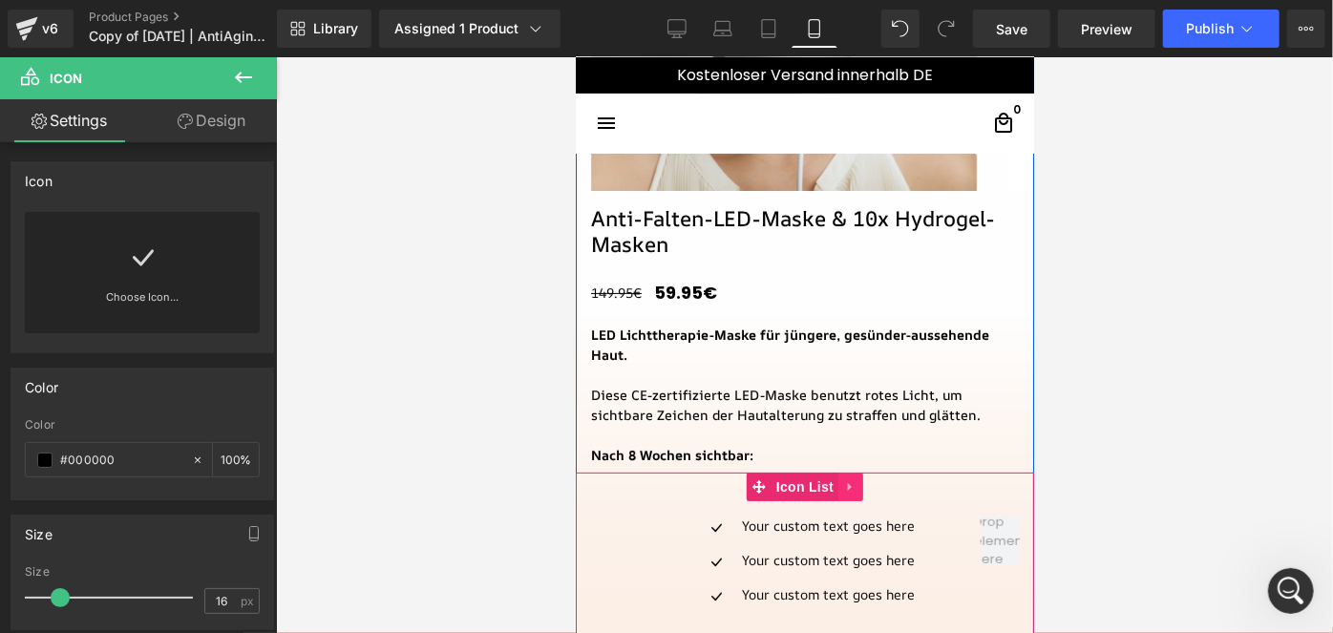
click at [846, 491] on icon at bounding box center [849, 486] width 13 height 14
click at [855, 490] on icon at bounding box center [861, 486] width 13 height 14
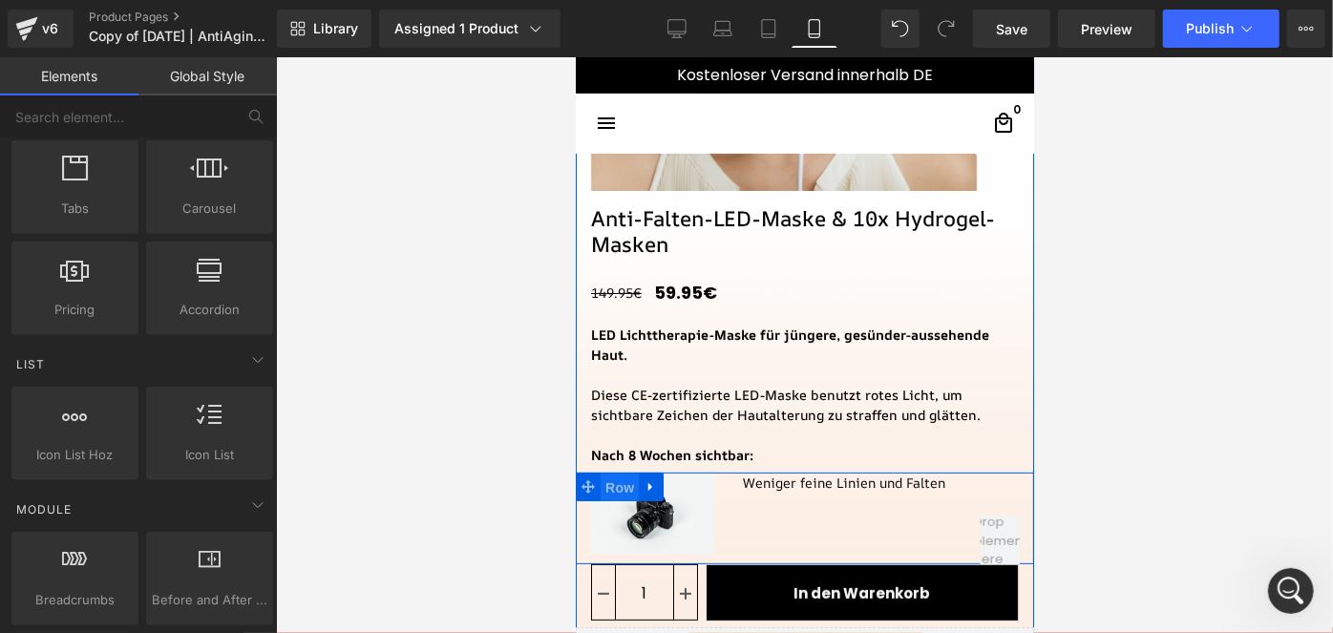
click at [605, 487] on span "Row" at bounding box center [619, 487] width 38 height 29
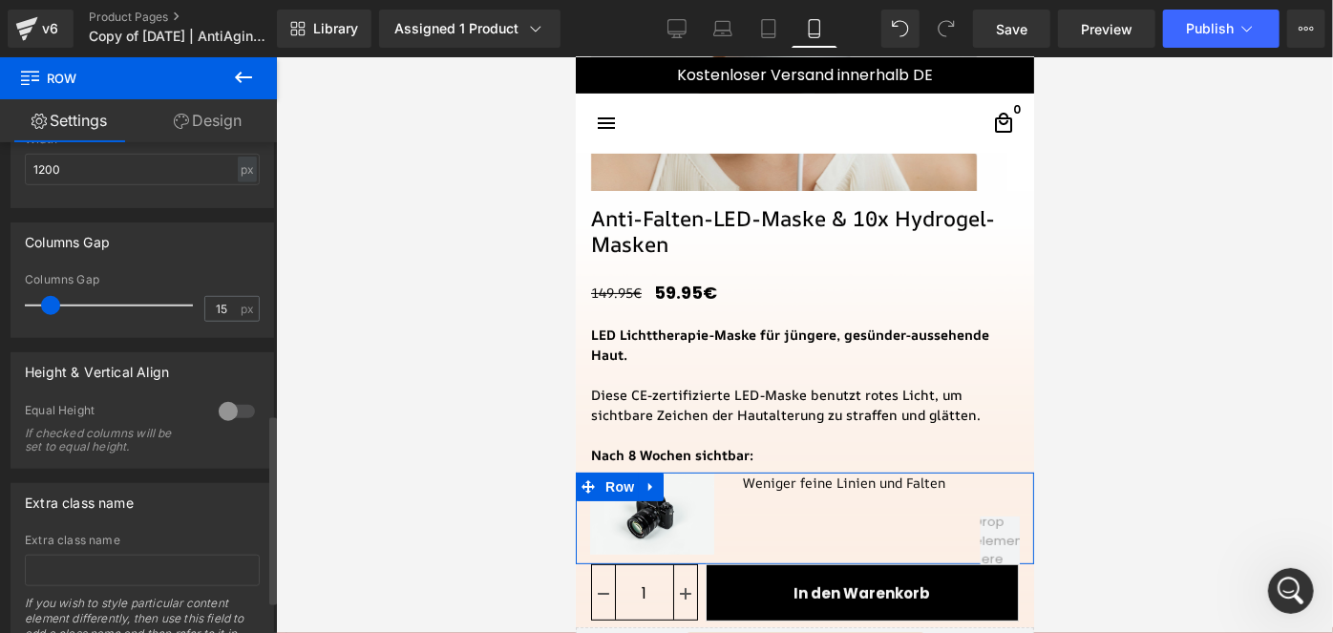
scroll to position [705, 0]
click at [234, 416] on div at bounding box center [237, 409] width 46 height 31
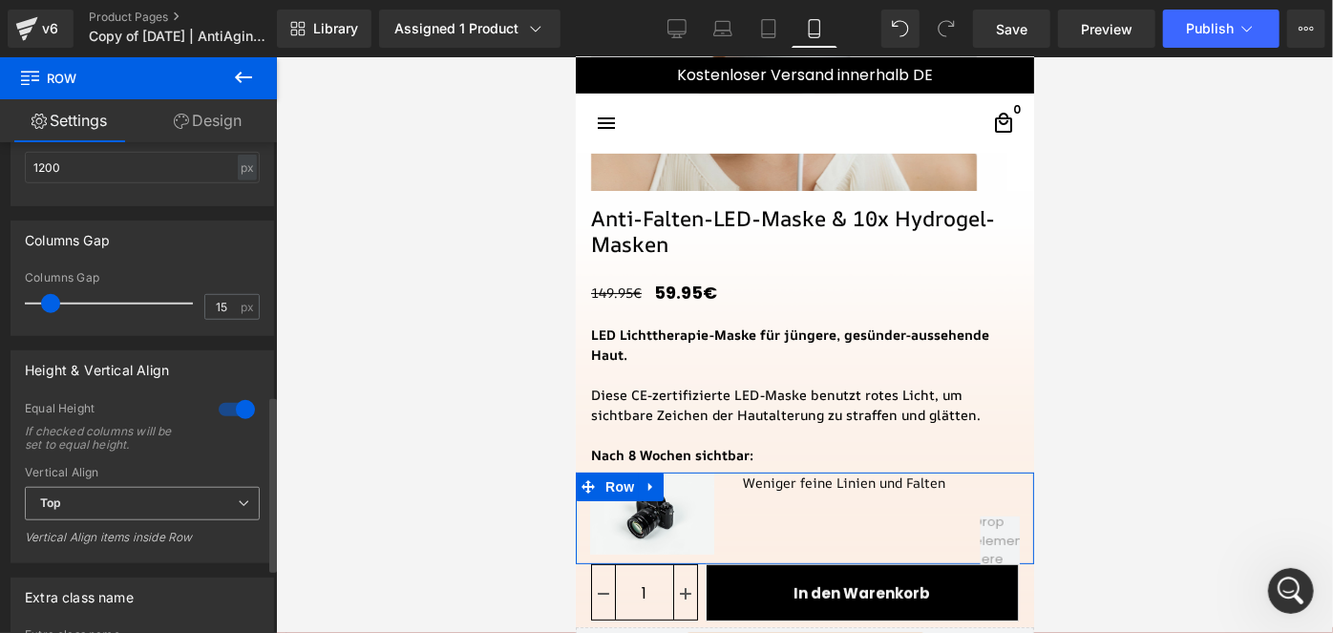
click at [150, 494] on span "Top" at bounding box center [142, 503] width 235 height 33
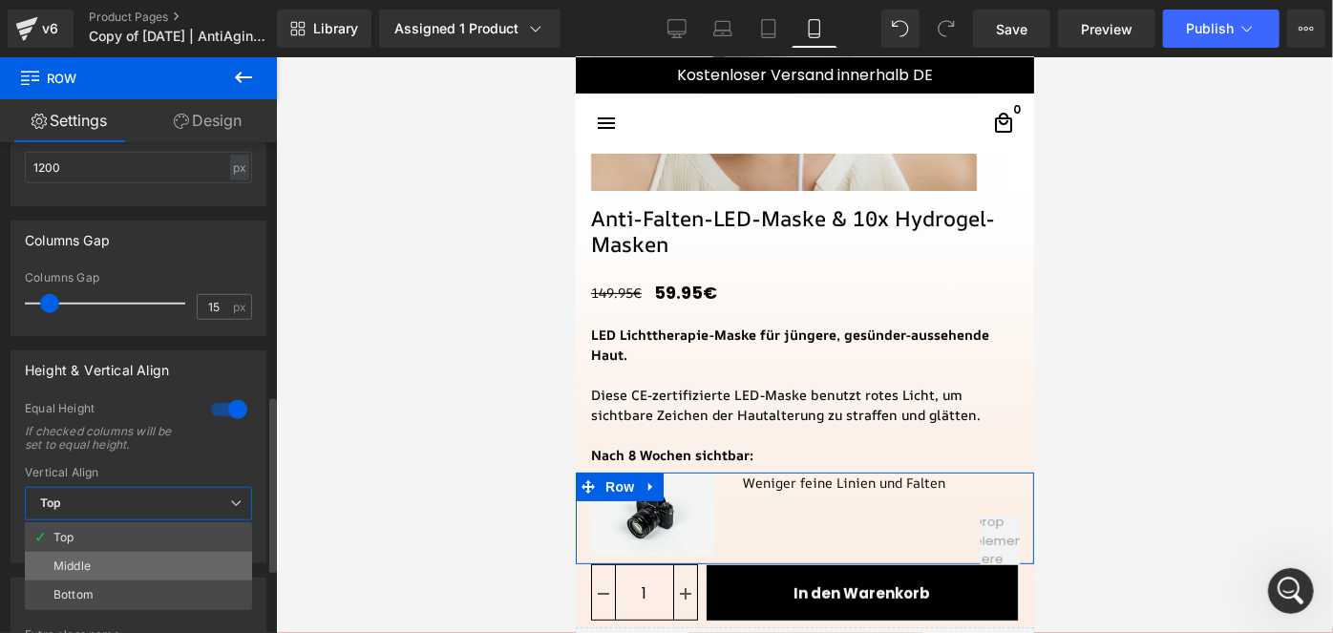
click at [105, 573] on li "Middle" at bounding box center [138, 566] width 227 height 29
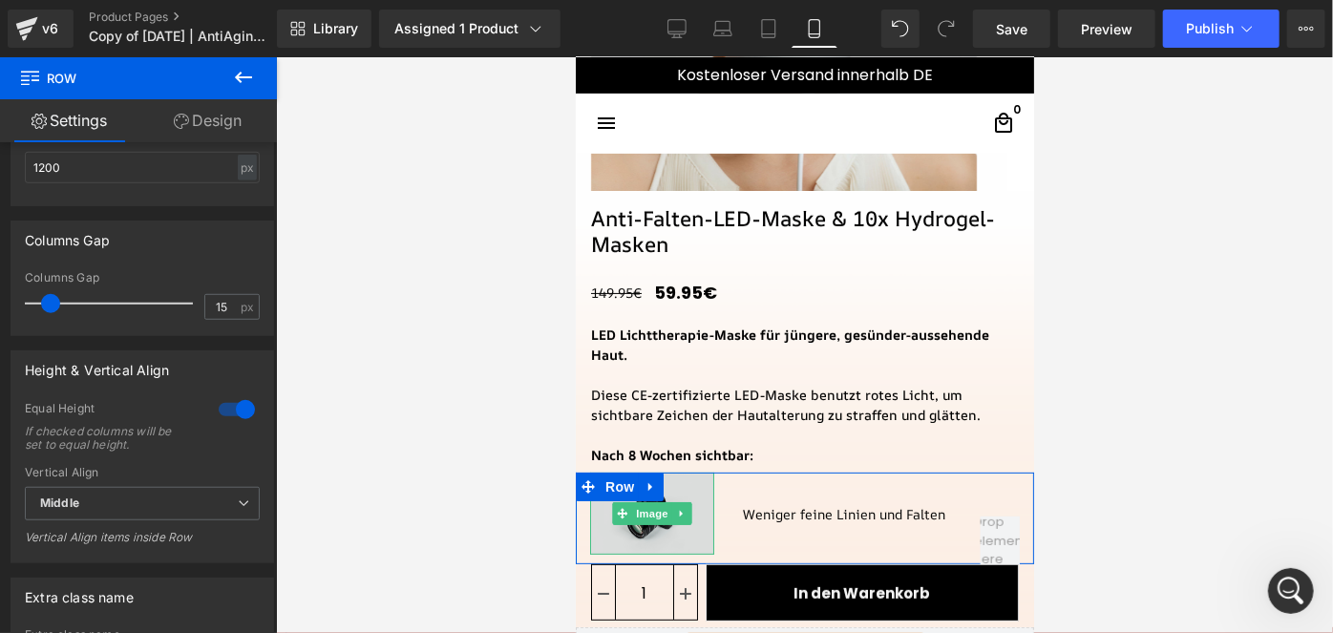
click at [671, 498] on img at bounding box center [651, 513] width 124 height 82
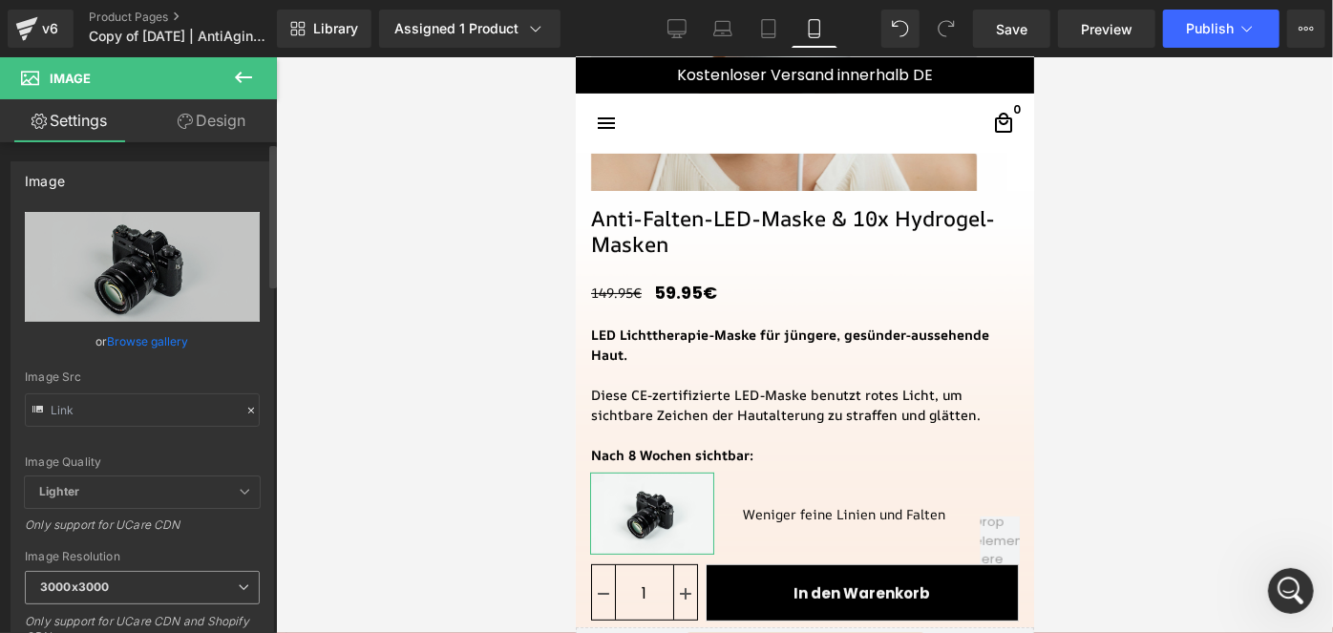
click at [146, 576] on span "3000x3000" at bounding box center [142, 587] width 235 height 33
click at [239, 533] on div "Only support for UCare CDN" at bounding box center [142, 531] width 235 height 28
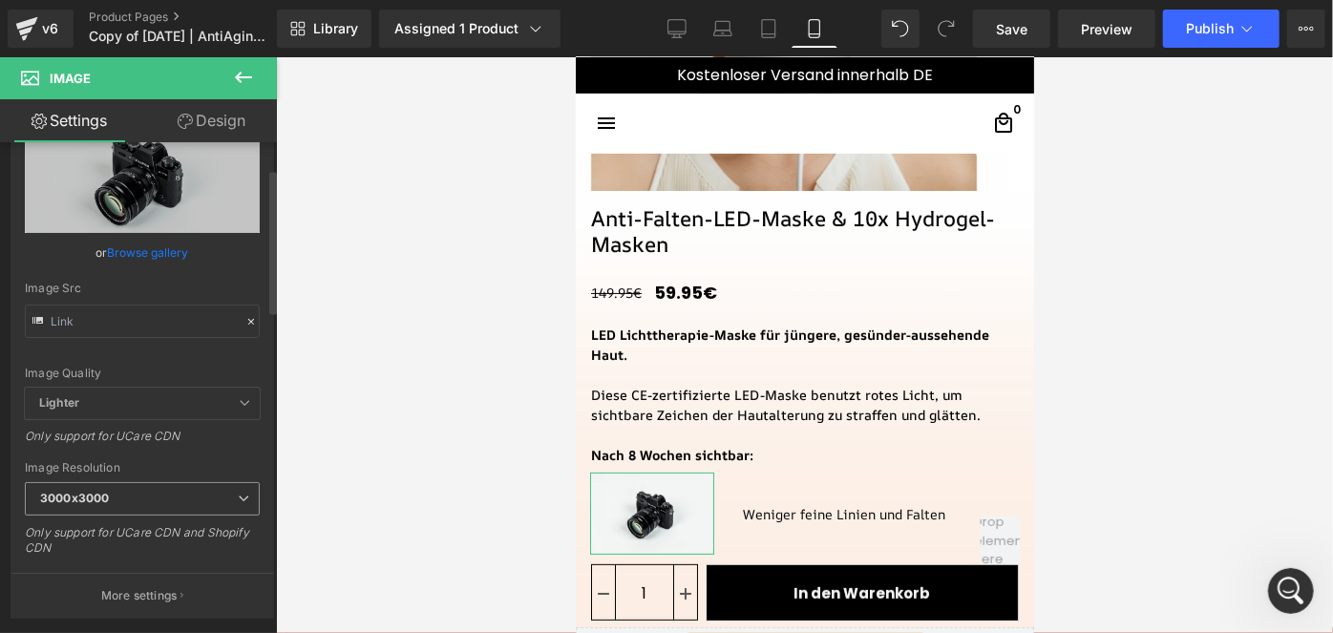
click at [150, 497] on span "3000x3000" at bounding box center [142, 498] width 235 height 33
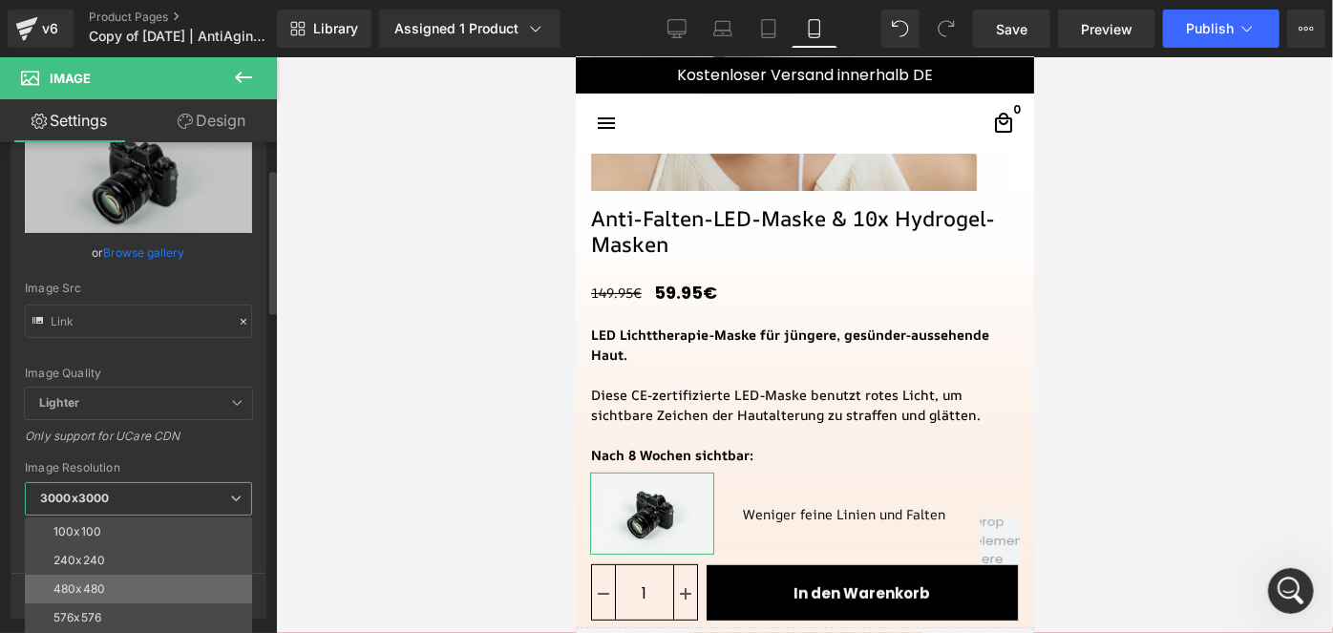
click at [86, 582] on div "480x480" at bounding box center [79, 588] width 52 height 13
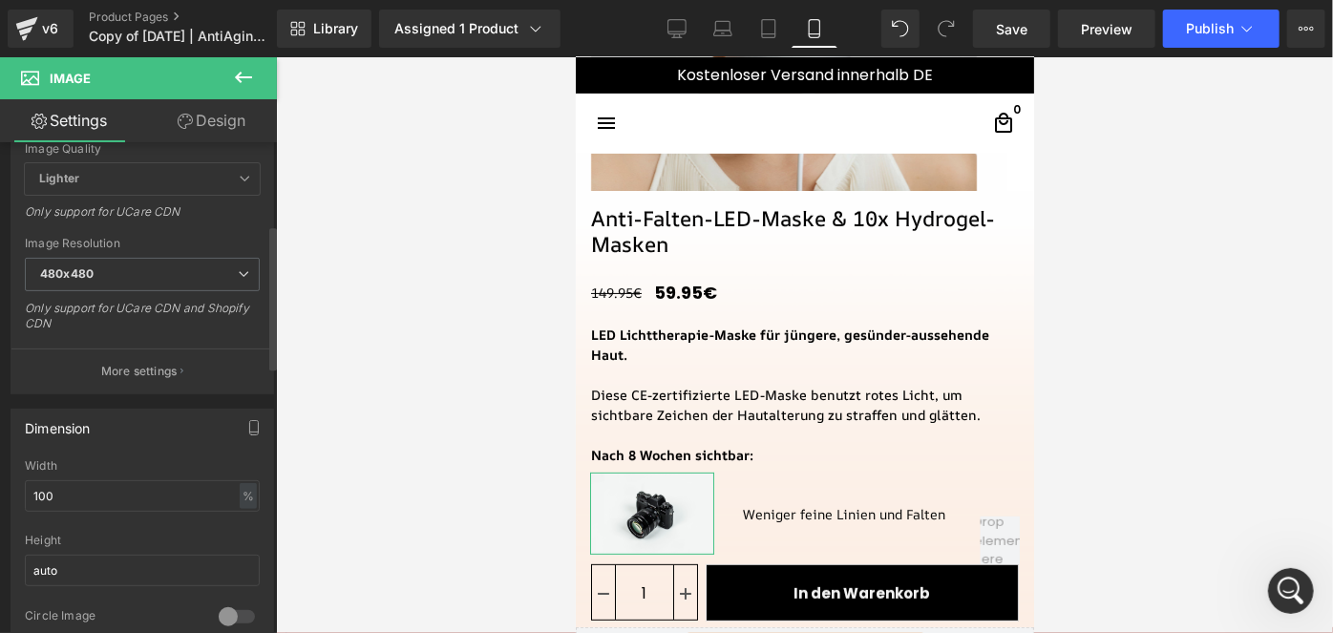
scroll to position [332, 0]
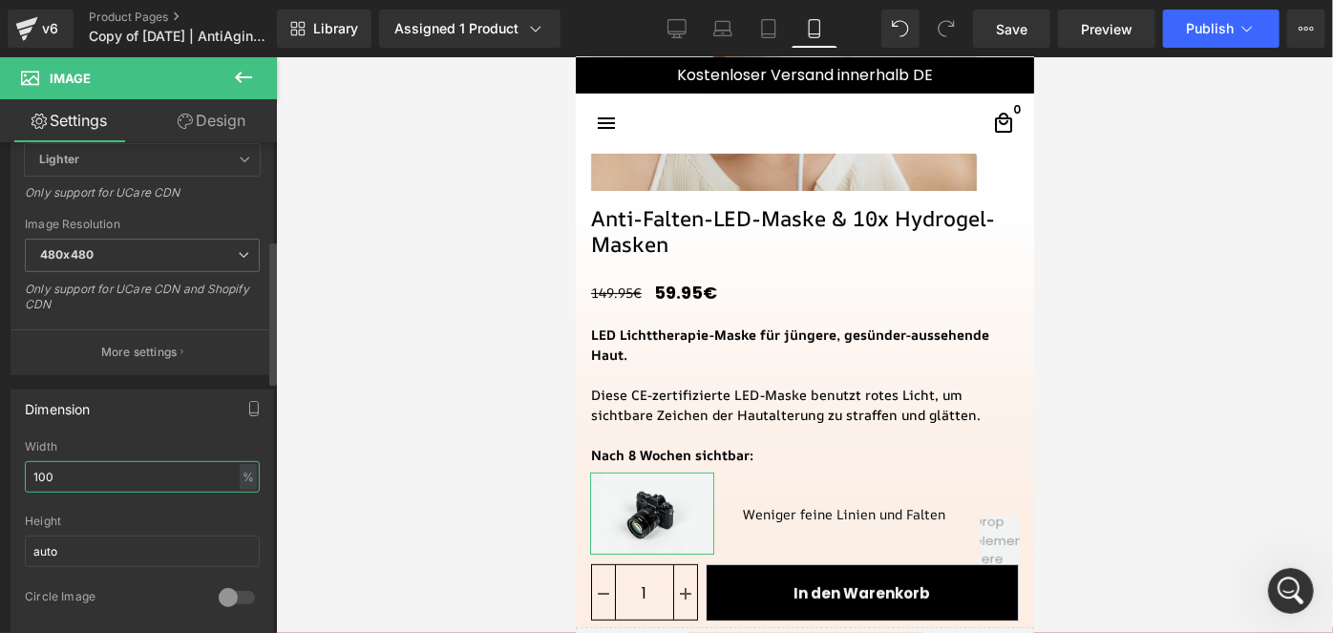
click at [77, 472] on input "100" at bounding box center [142, 477] width 235 height 32
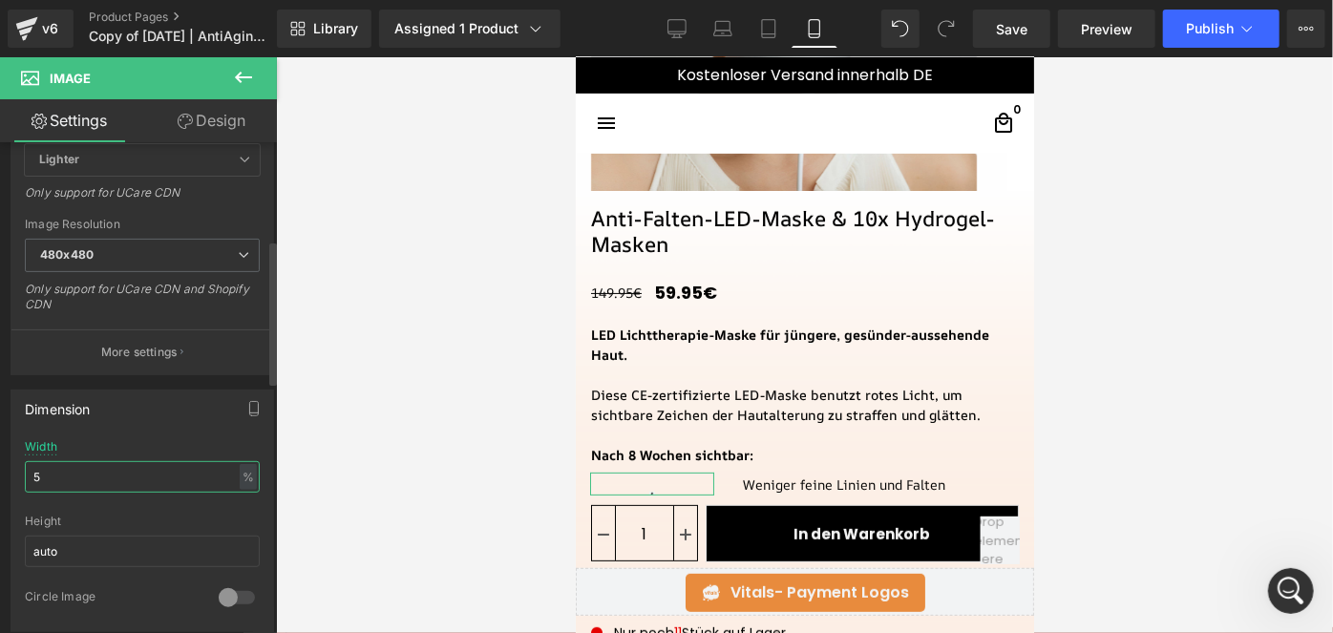
type input "50"
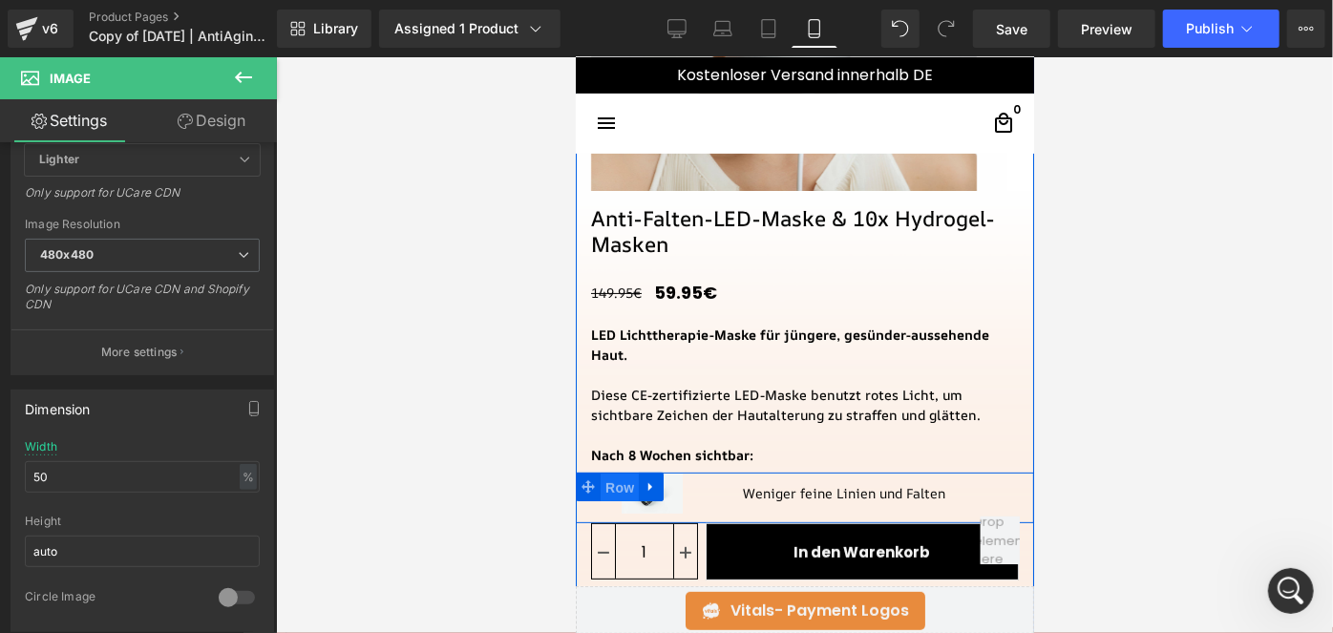
click at [610, 483] on span "Row" at bounding box center [619, 487] width 38 height 29
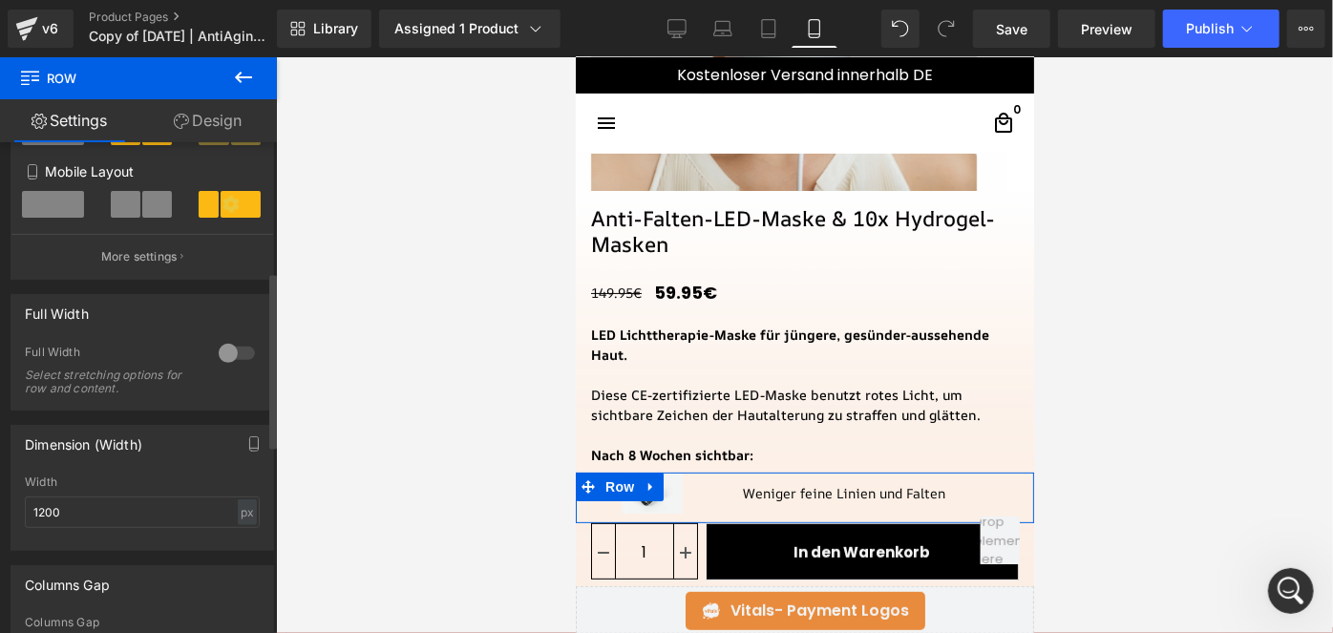
scroll to position [361, 0]
click at [214, 359] on div at bounding box center [237, 352] width 46 height 31
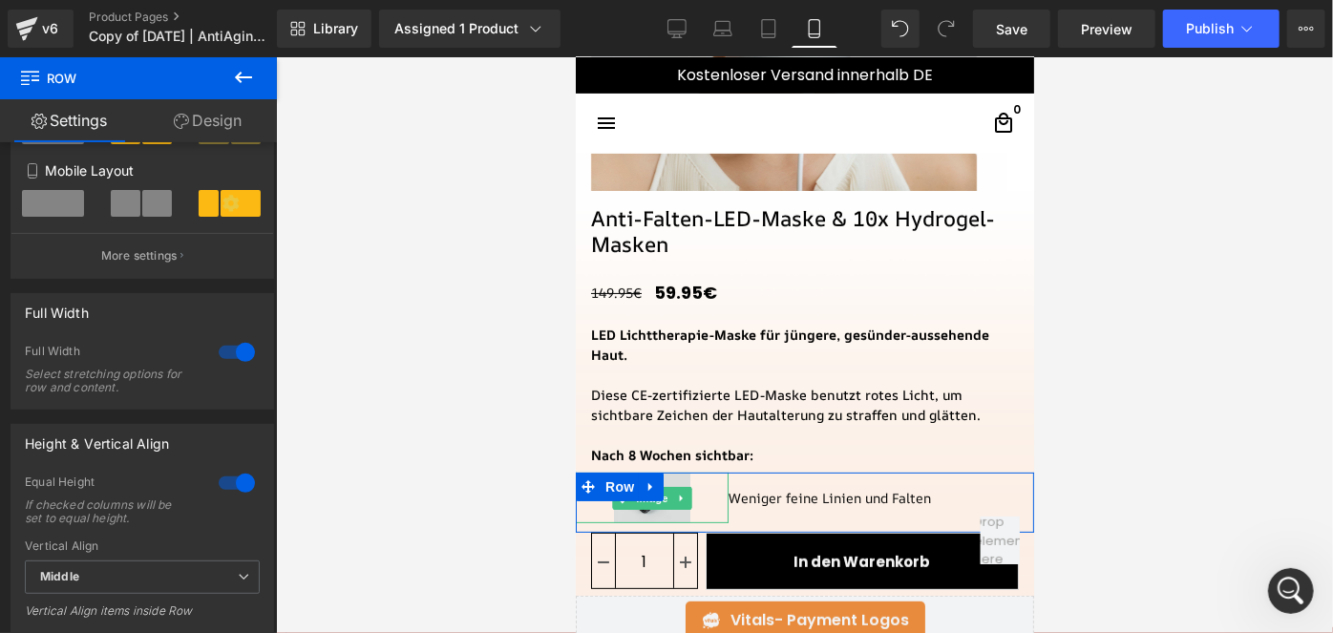
click at [655, 512] on img at bounding box center [651, 497] width 76 height 51
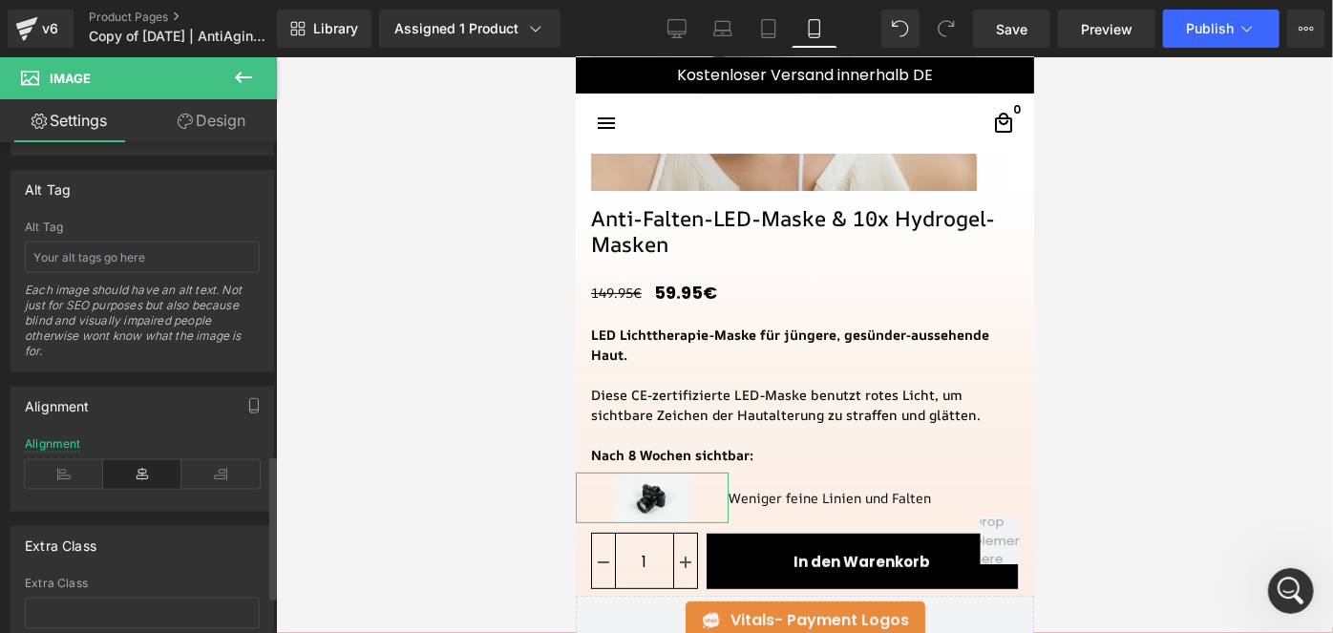
scroll to position [1072, 0]
click at [66, 457] on icon at bounding box center [64, 471] width 78 height 29
click at [214, 125] on link "Design" at bounding box center [211, 120] width 138 height 43
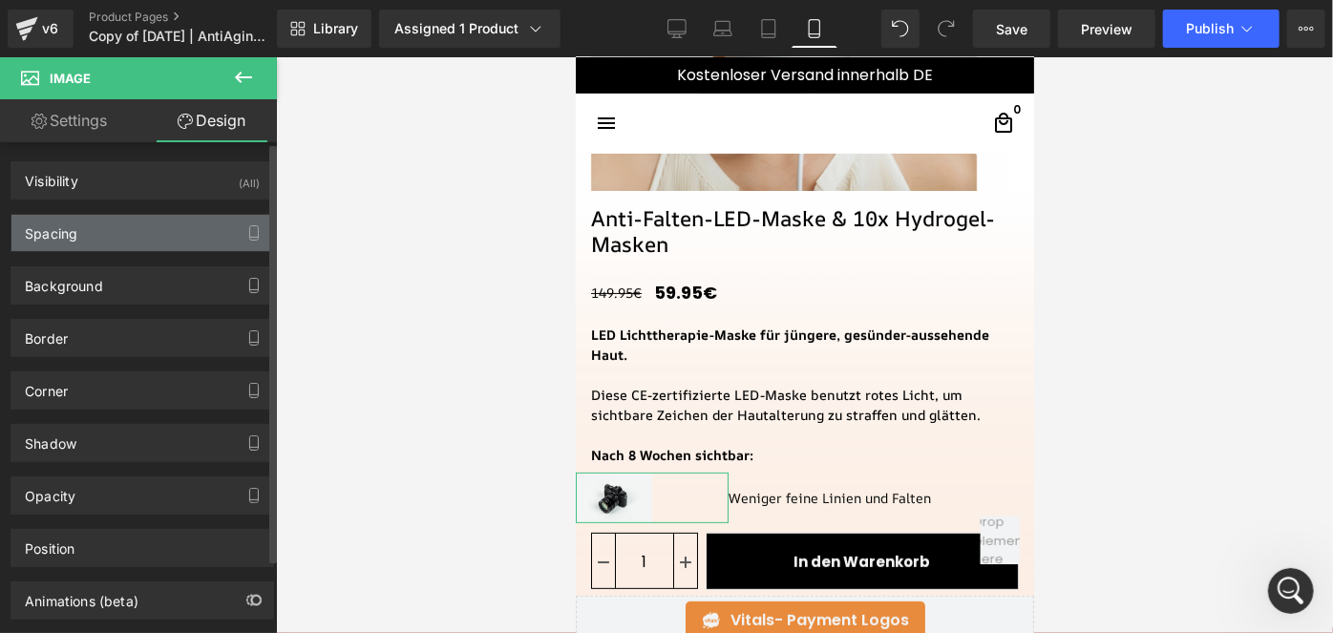
click at [110, 231] on div "Spacing" at bounding box center [142, 233] width 262 height 36
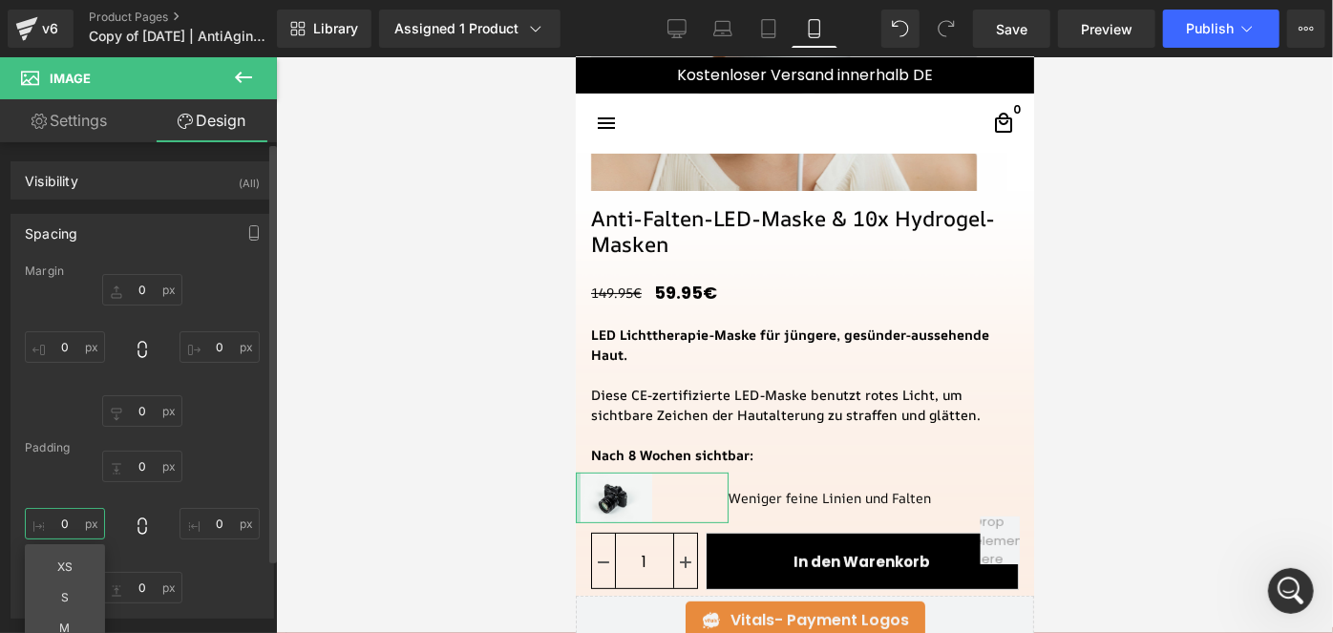
click at [71, 523] on input "text" at bounding box center [65, 524] width 80 height 32
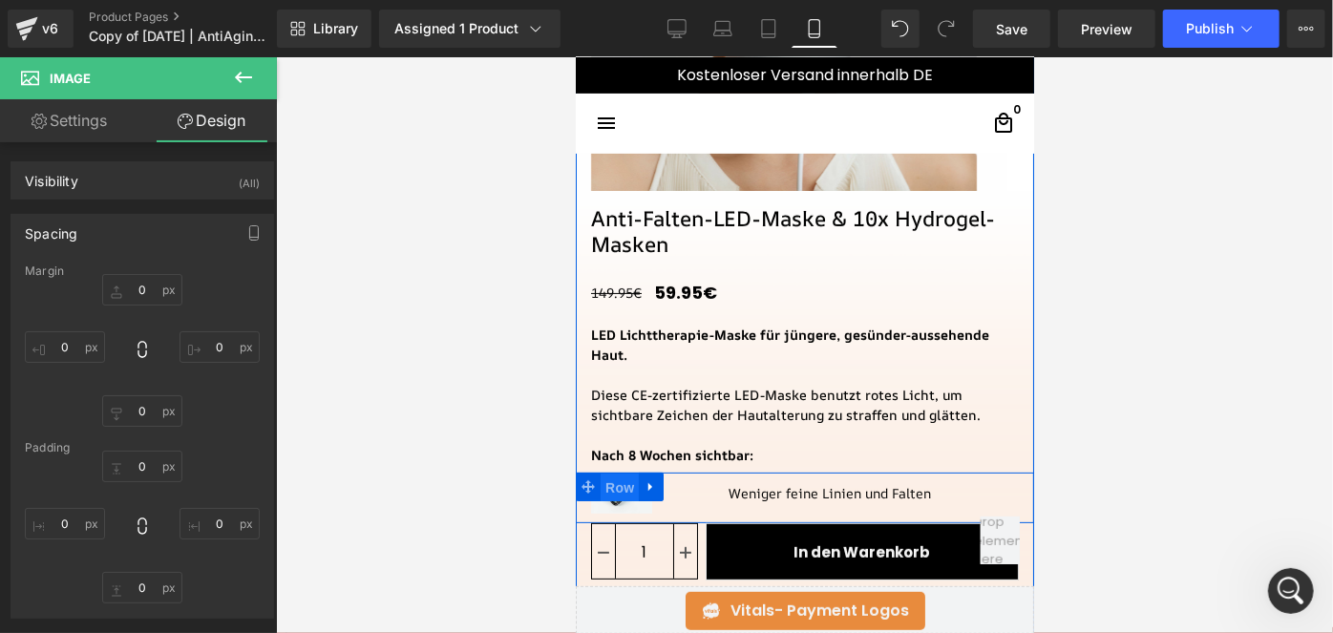
click at [608, 485] on span "Row" at bounding box center [619, 487] width 38 height 29
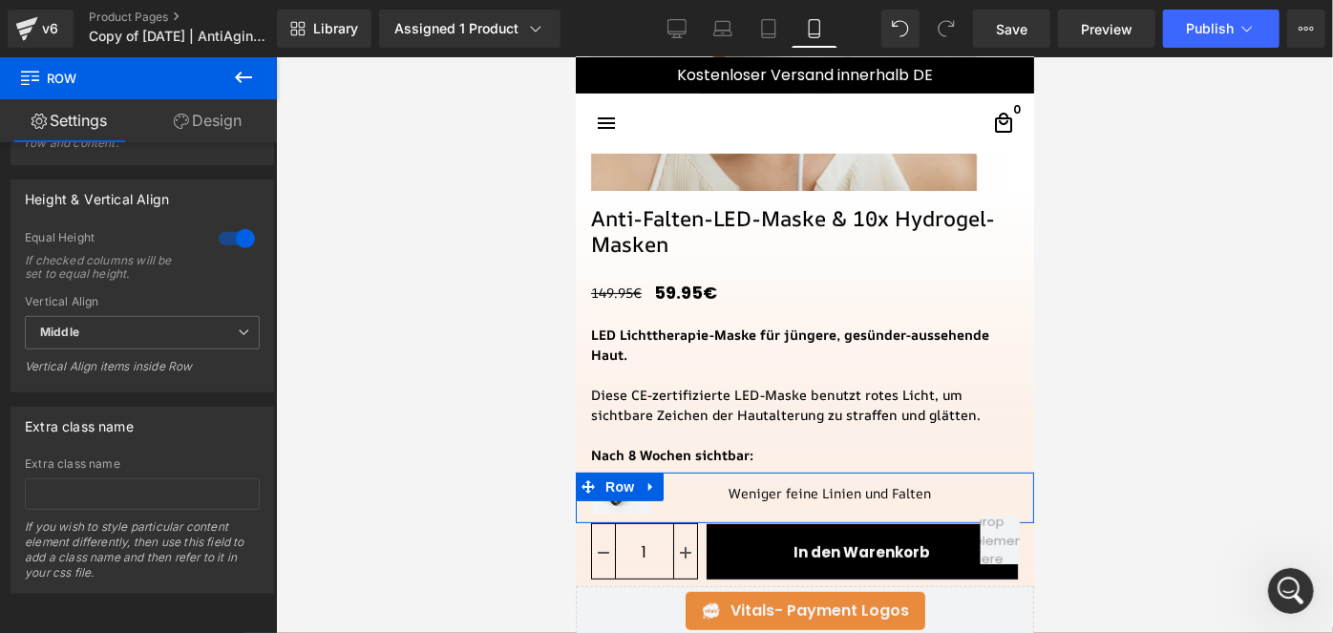
scroll to position [613, 0]
click at [203, 121] on link "Design" at bounding box center [207, 120] width 138 height 43
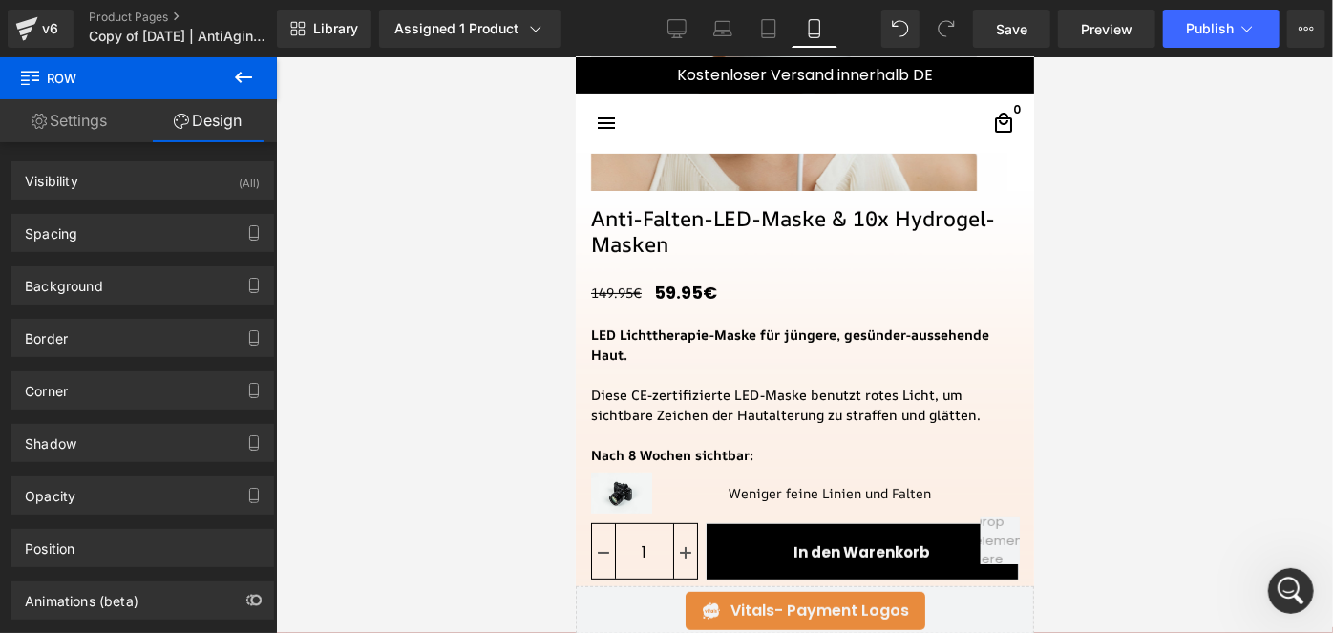
click at [239, 83] on icon at bounding box center [243, 77] width 23 height 23
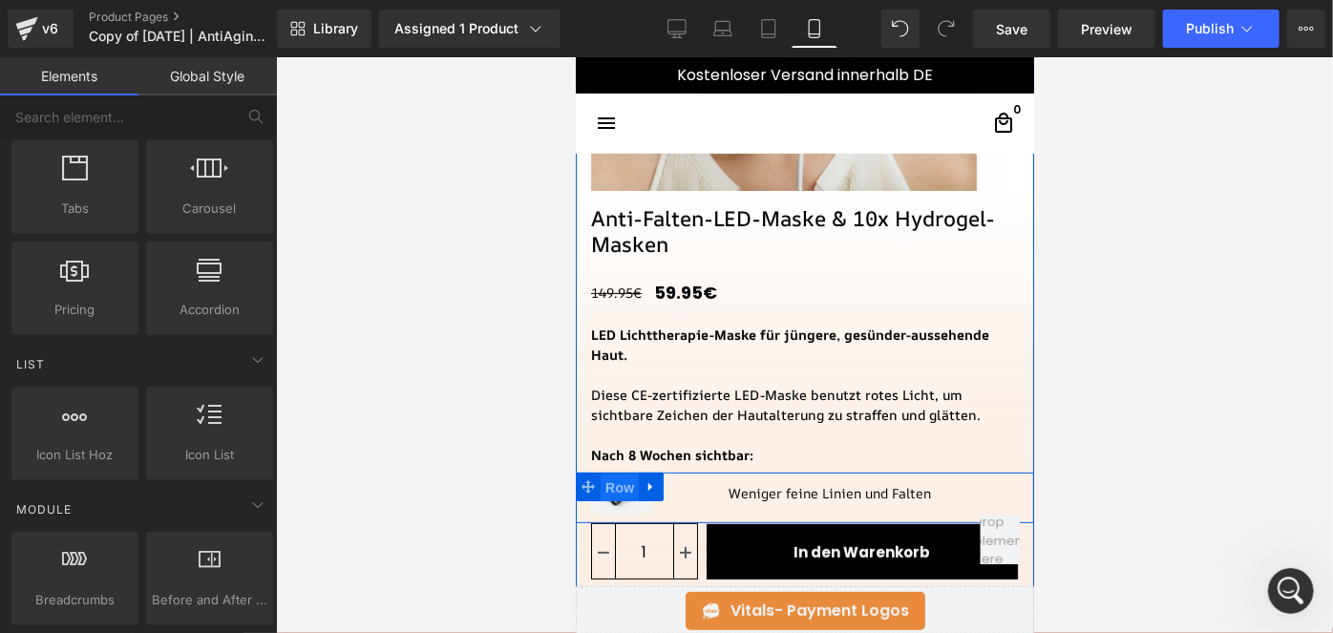
click at [615, 480] on span "Row" at bounding box center [619, 487] width 38 height 29
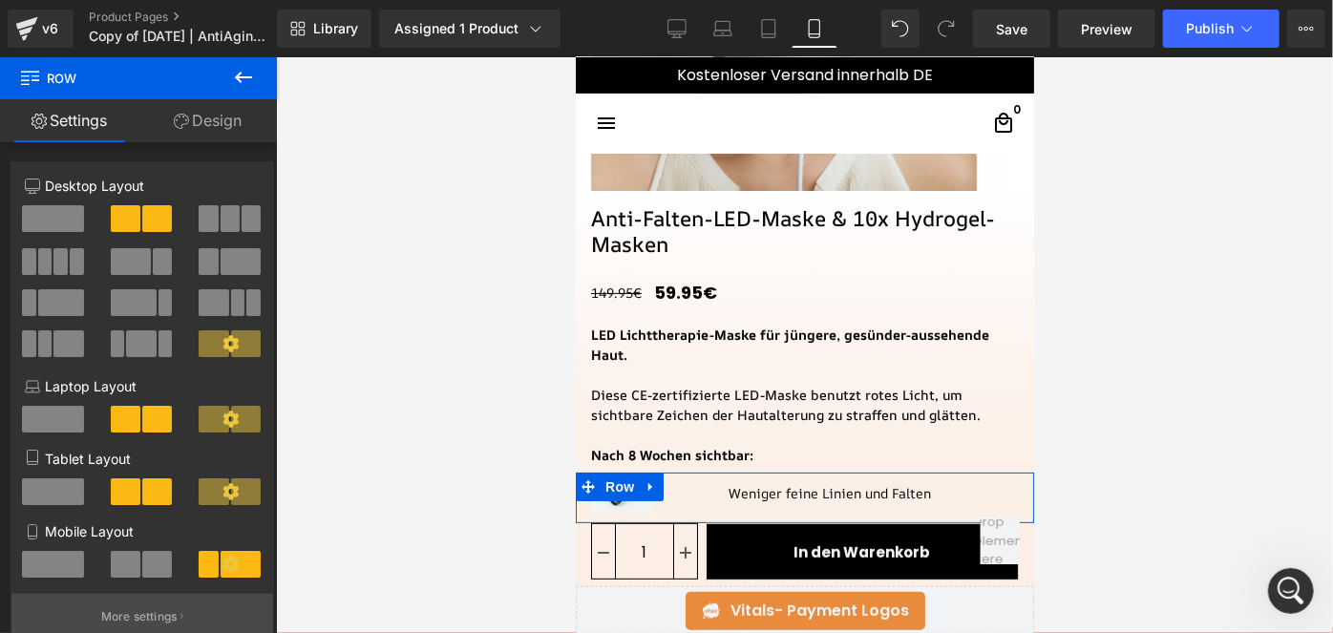
click at [156, 614] on p "More settings" at bounding box center [139, 616] width 76 height 17
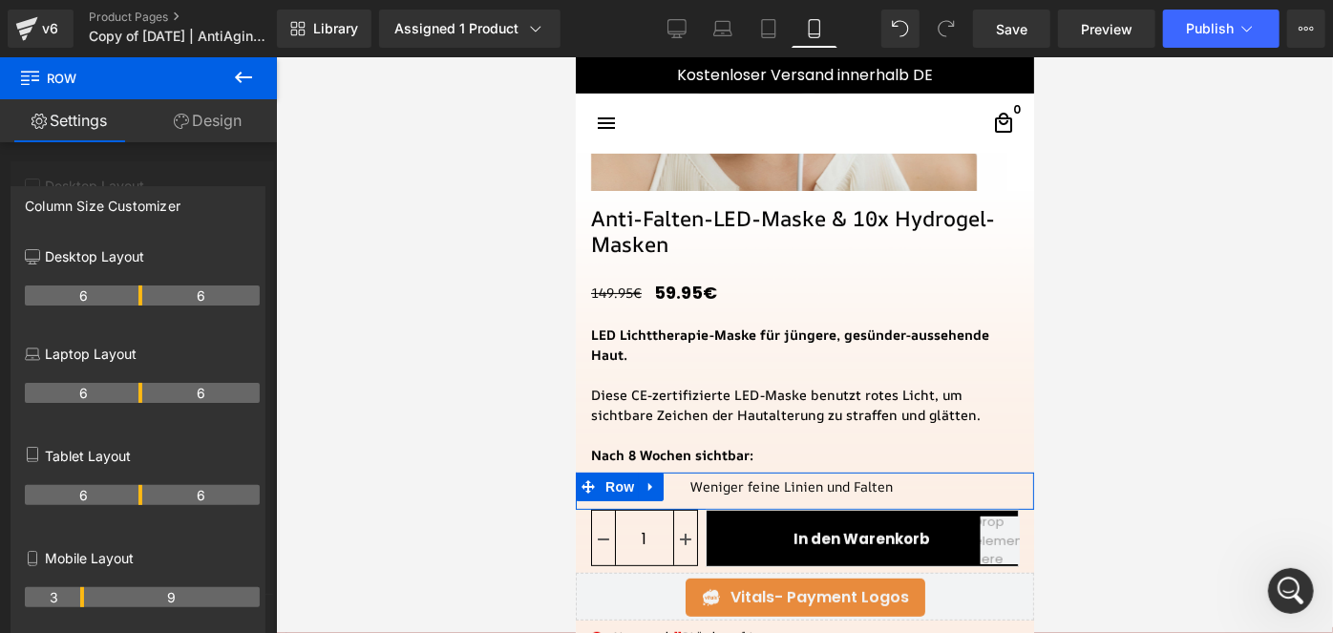
drag, startPoint x: 101, startPoint y: 596, endPoint x: 88, endPoint y: 599, distance: 13.7
click at [88, 599] on tr "3 9" at bounding box center [142, 597] width 235 height 20
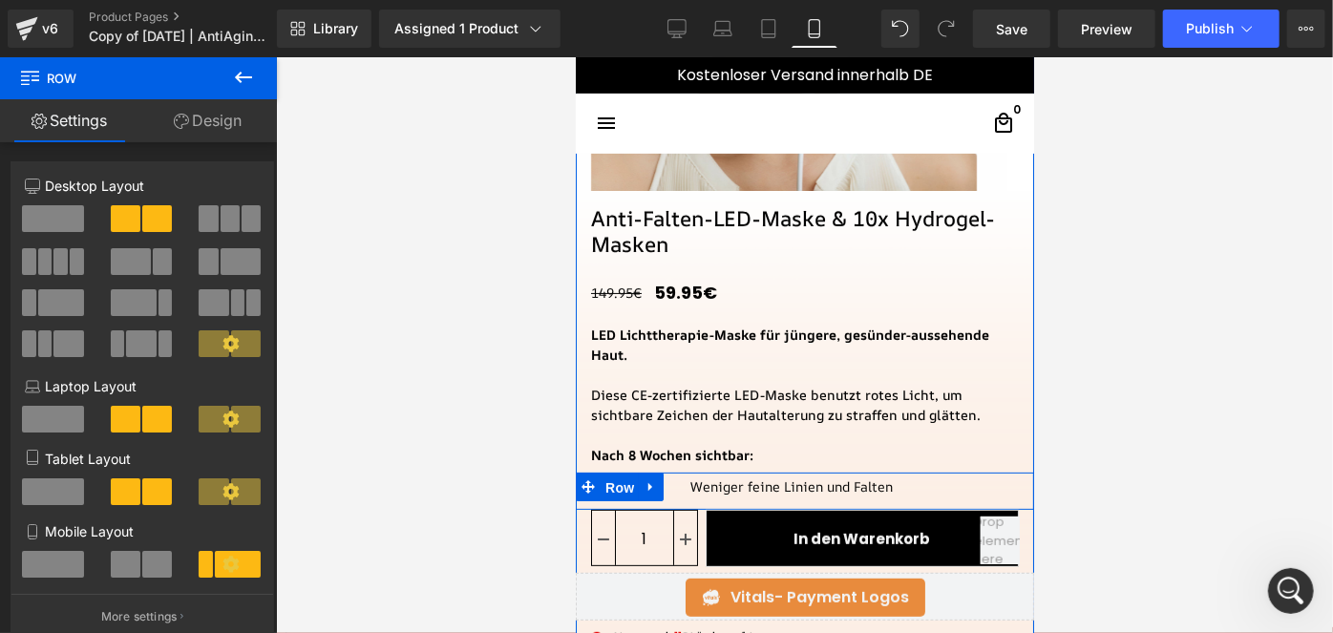
click at [606, 491] on span "Row" at bounding box center [619, 487] width 38 height 29
click at [670, 489] on div at bounding box center [632, 486] width 115 height 28
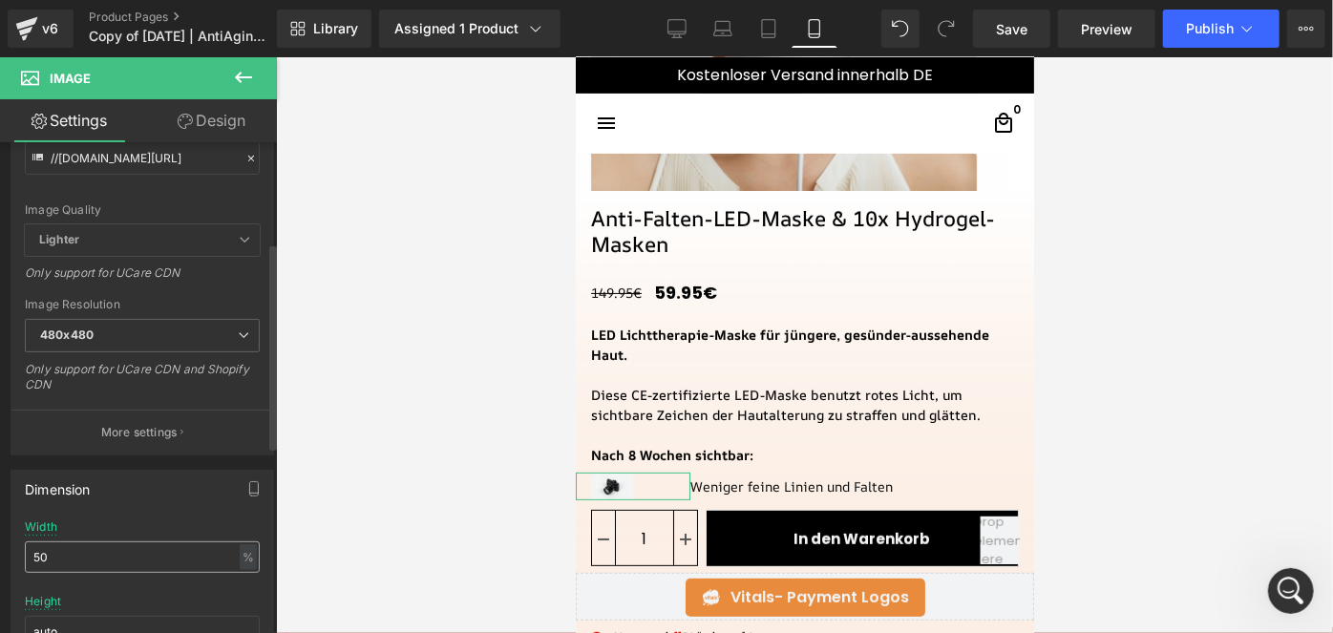
scroll to position [262, 0]
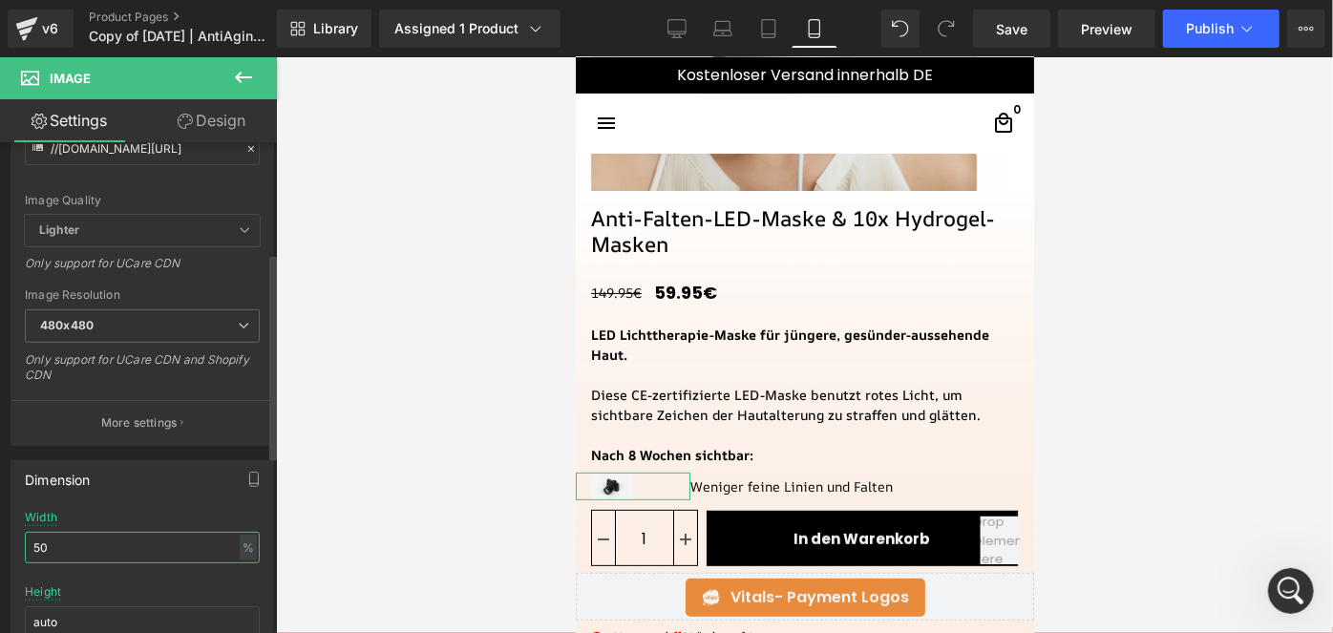
click at [116, 533] on input "50" at bounding box center [142, 548] width 235 height 32
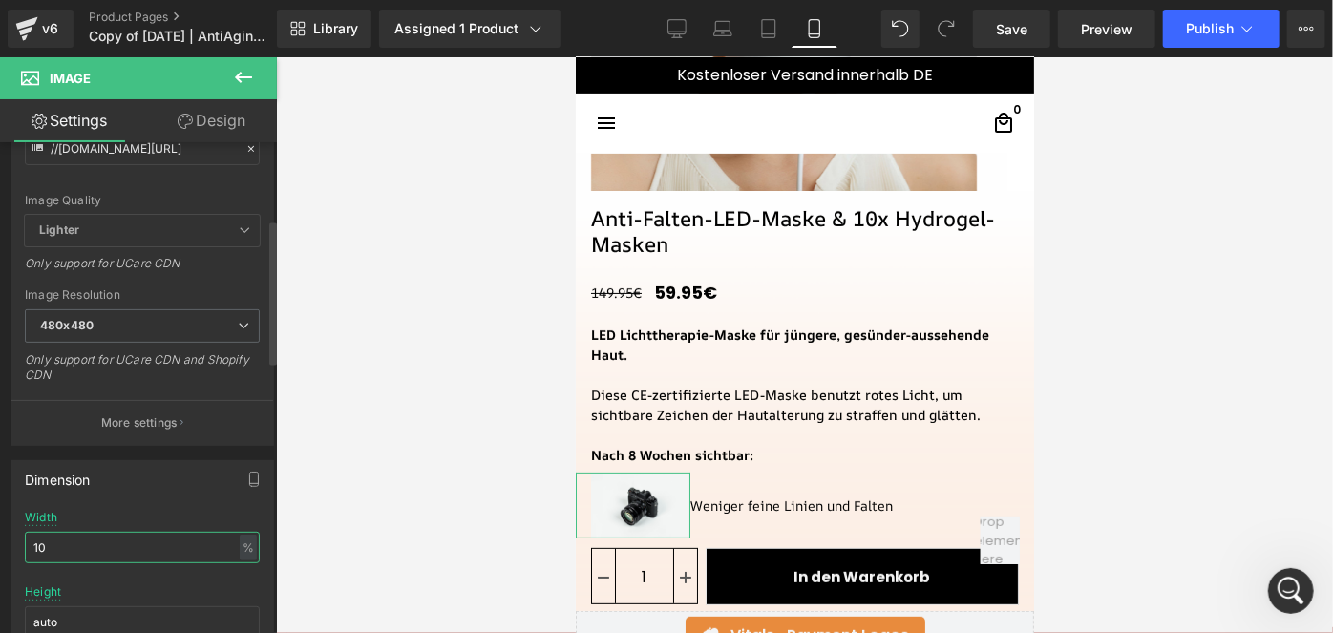
type input "1"
type input "70"
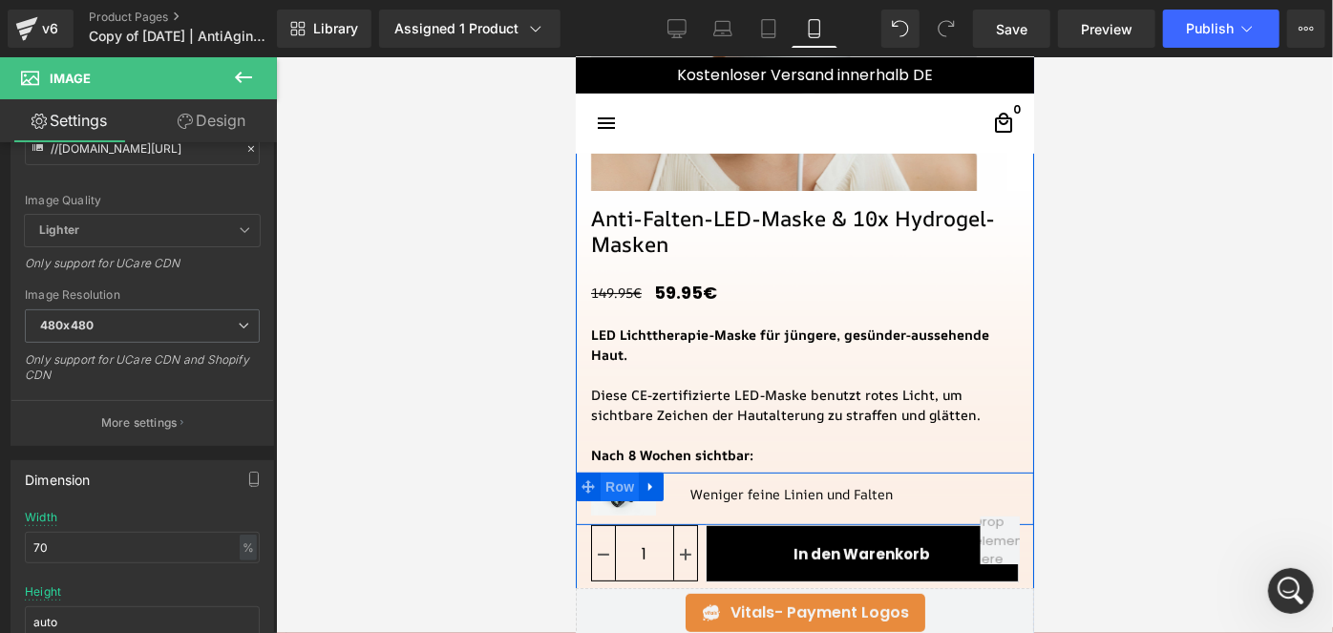
click at [613, 488] on span "Row" at bounding box center [619, 486] width 38 height 29
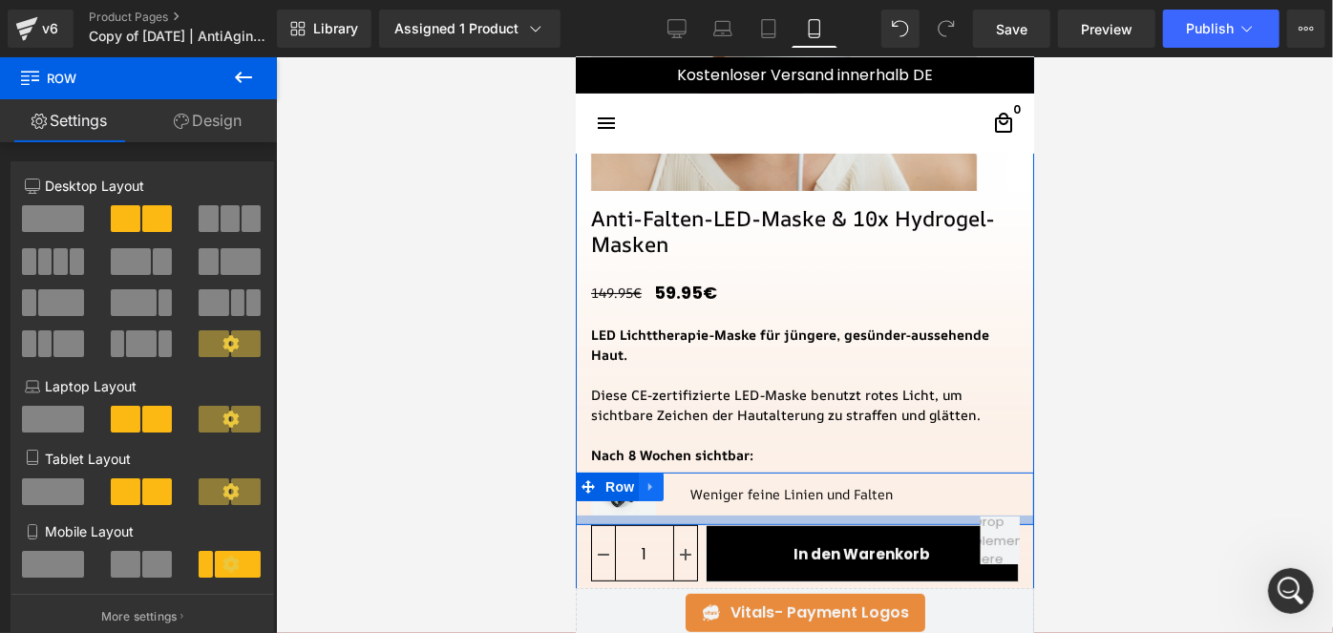
drag, startPoint x: 641, startPoint y: 517, endPoint x: 654, endPoint y: 492, distance: 28.2
click at [649, 495] on div "Image Weniger feine Linien und Falten Text Block Row" at bounding box center [804, 498] width 458 height 53
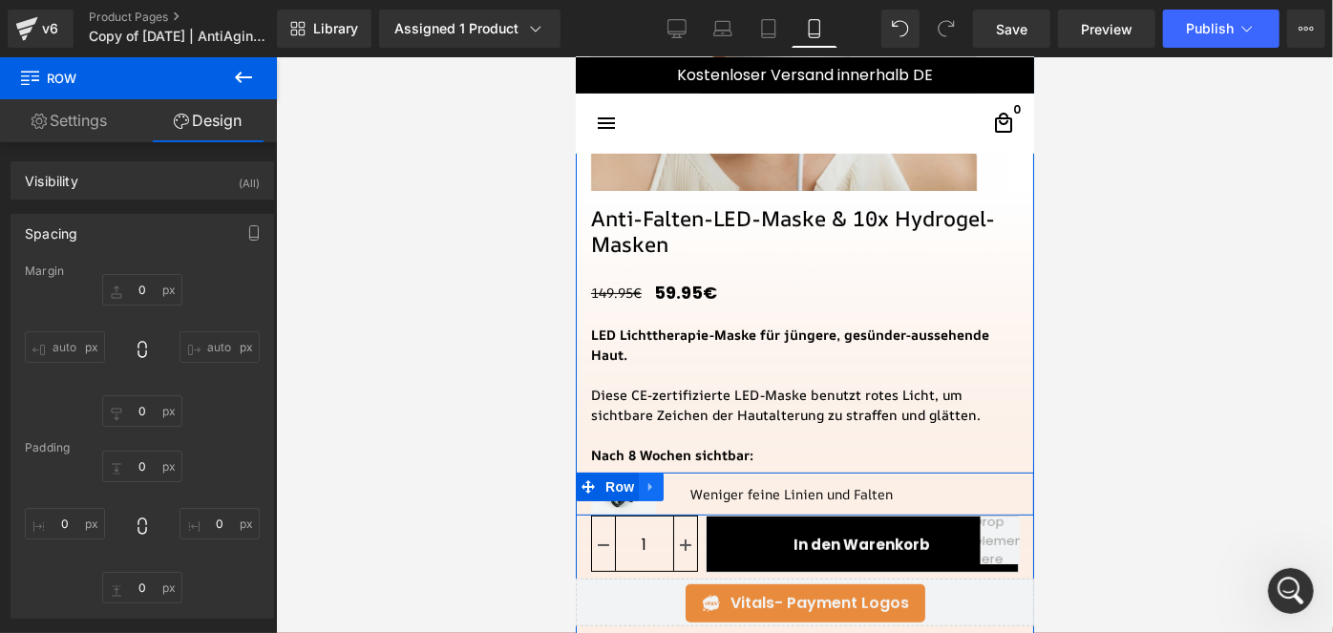
click at [648, 486] on icon at bounding box center [650, 486] width 13 height 14
click at [671, 485] on icon at bounding box center [674, 485] width 13 height 13
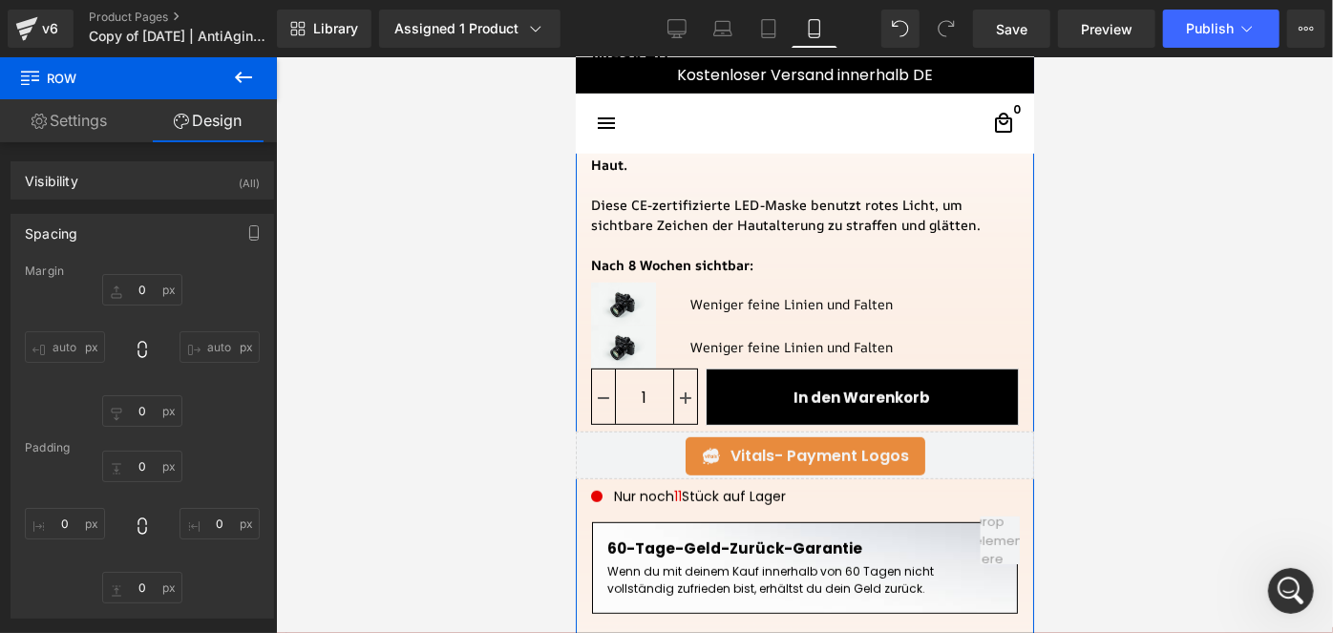
scroll to position [537, 0]
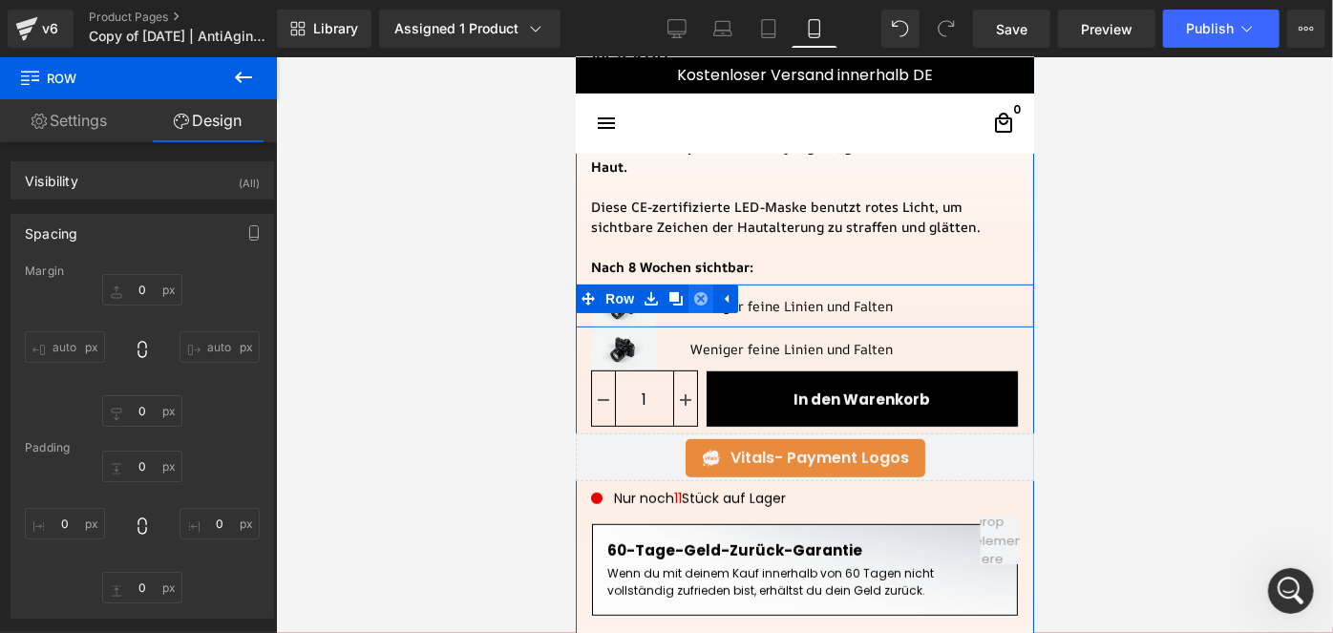
click at [695, 300] on icon at bounding box center [699, 298] width 13 height 14
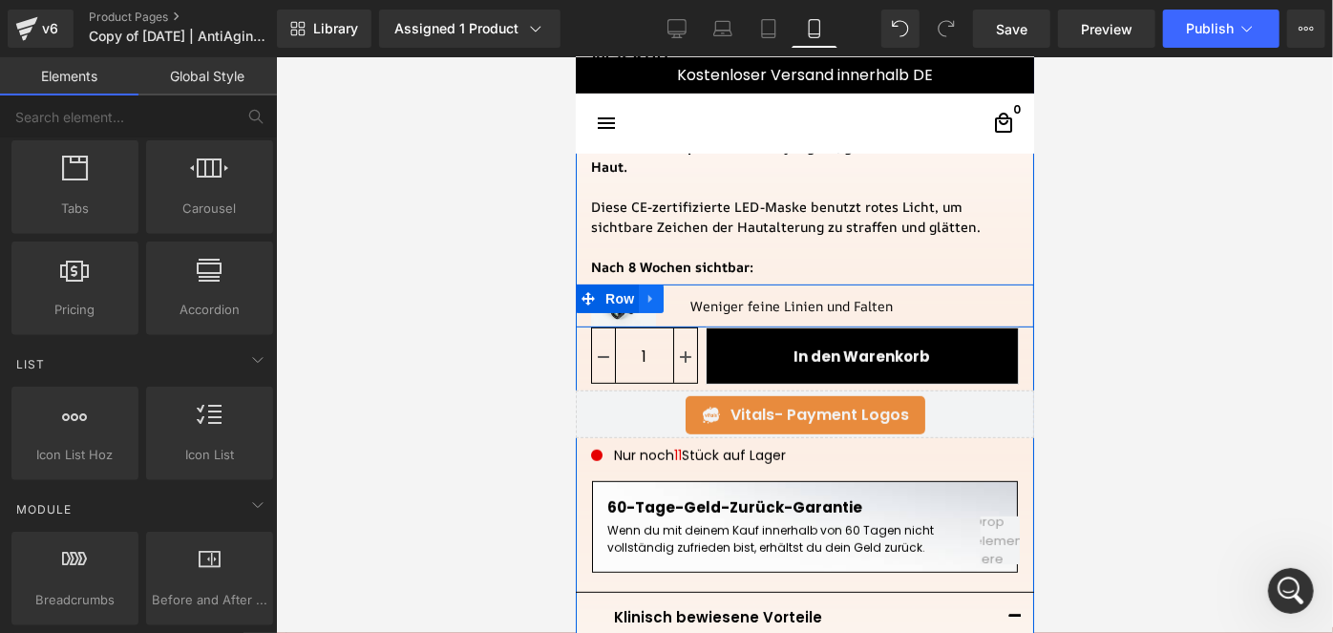
click at [649, 299] on icon at bounding box center [650, 298] width 13 height 14
click at [687, 303] on link at bounding box center [699, 298] width 25 height 29
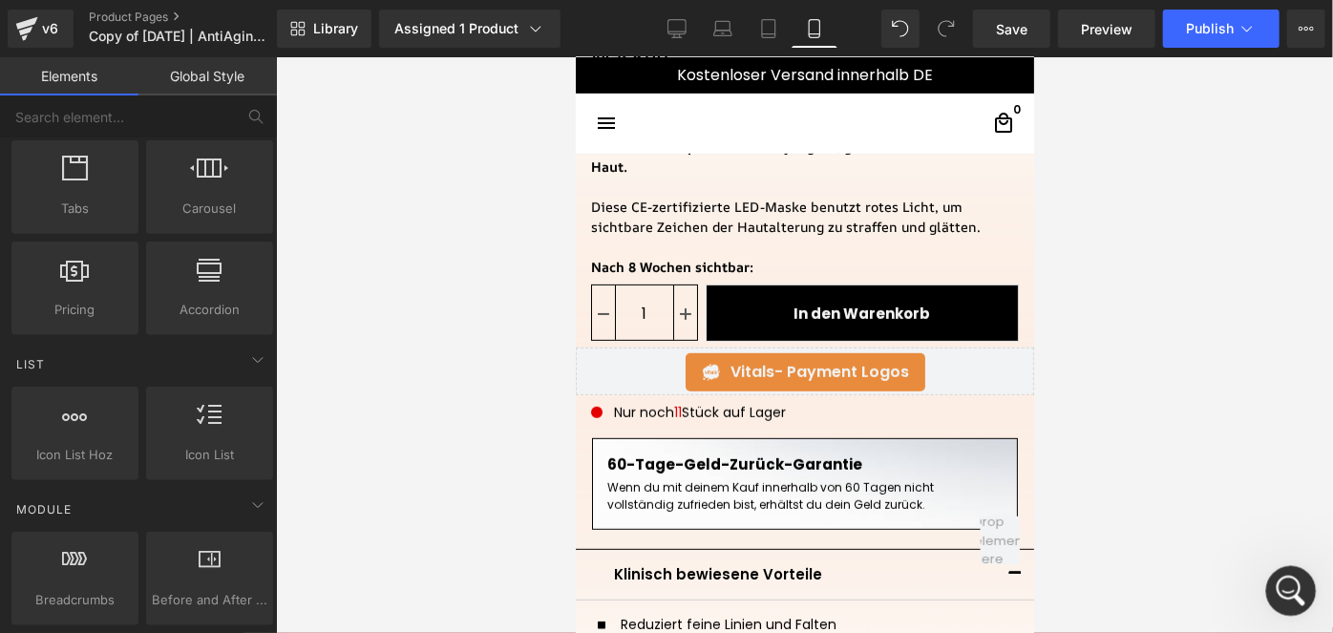
click at [1267, 587] on div "Intercom-Nachrichtendienst öffnen" at bounding box center [1287, 588] width 63 height 63
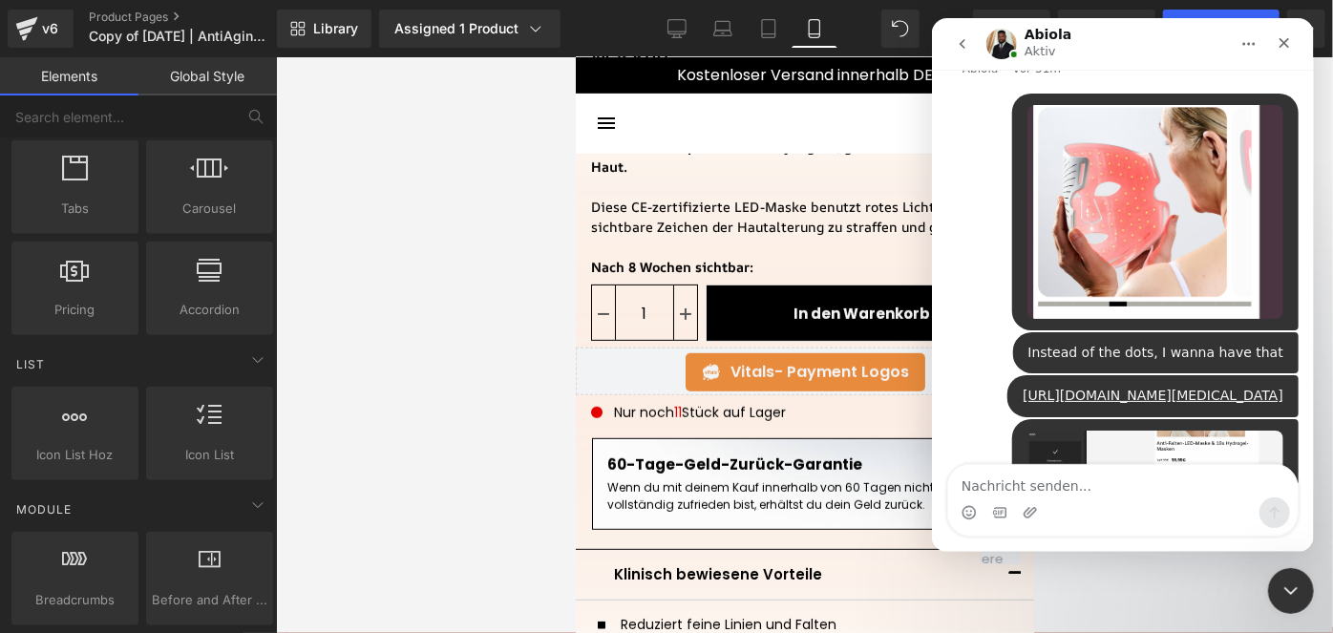
scroll to position [3202, 0]
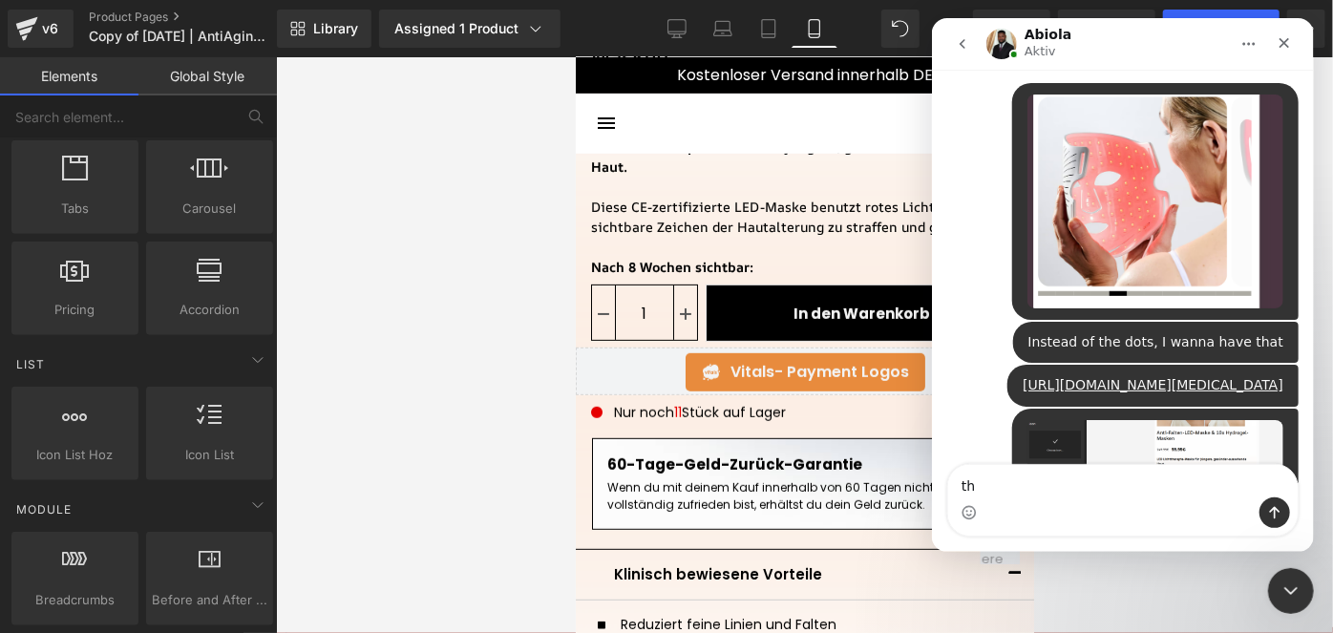
type textarea "t"
click at [1296, 586] on icon "Intercom-Nachrichtendienst schließen" at bounding box center [1288, 588] width 23 height 23
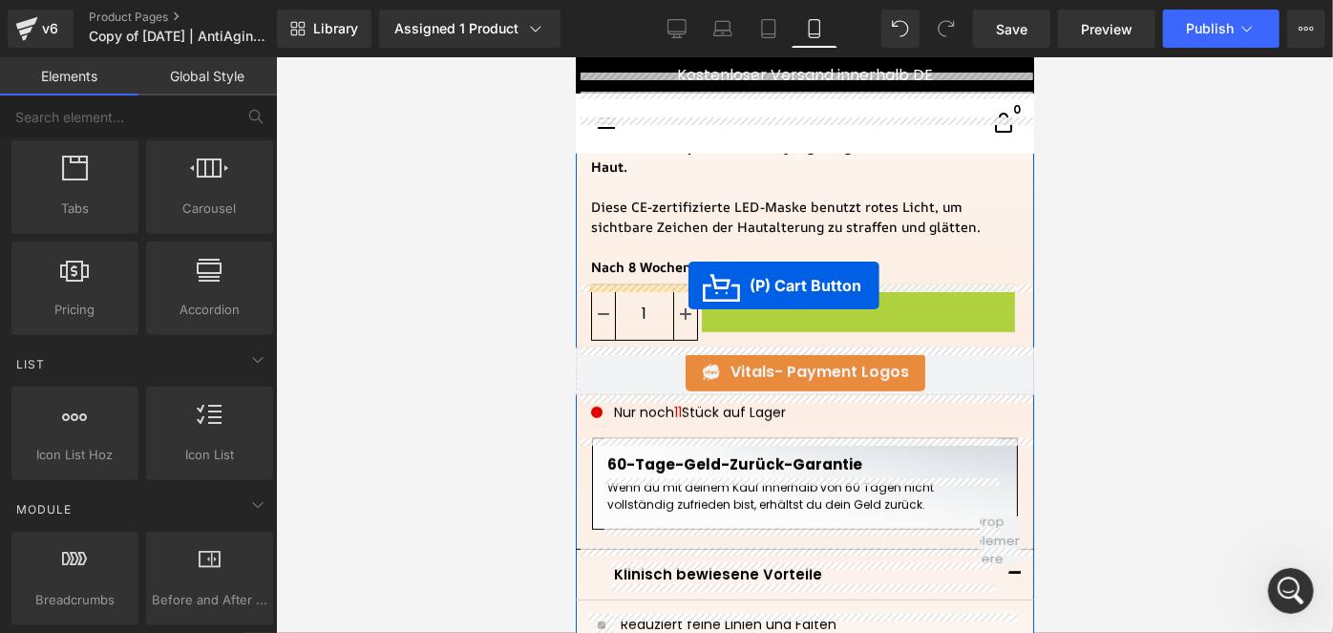
scroll to position [3202, 0]
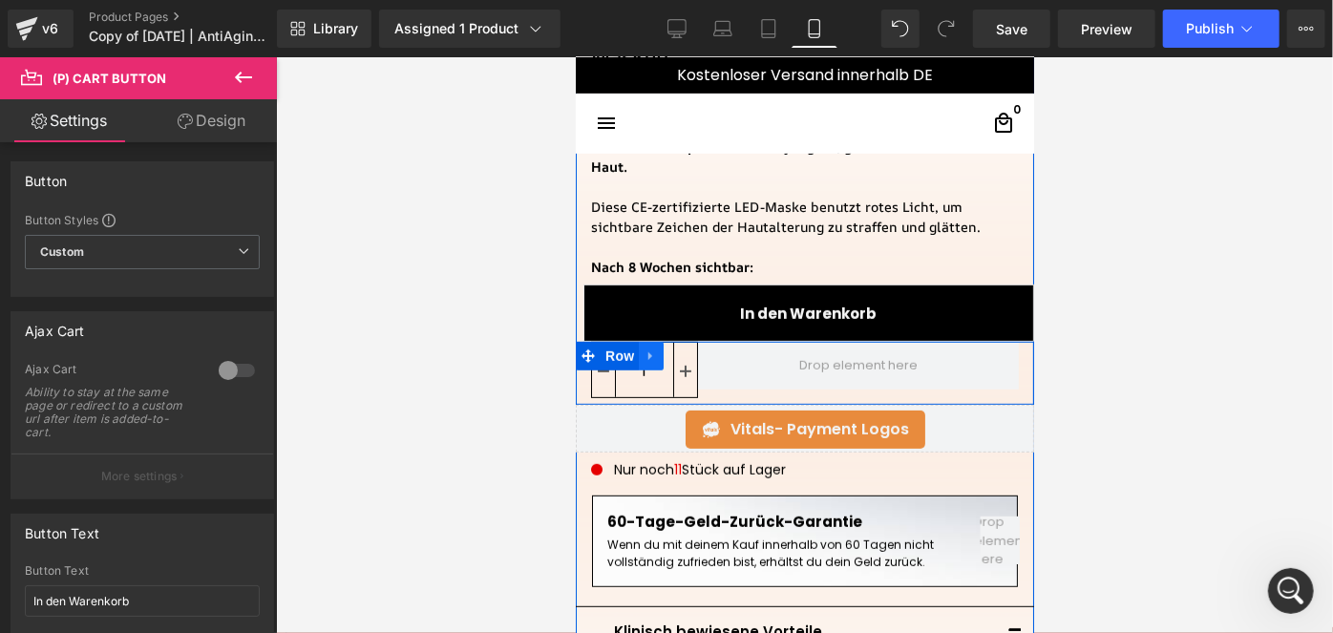
click at [648, 352] on icon at bounding box center [650, 355] width 13 height 14
click at [697, 359] on icon at bounding box center [699, 354] width 13 height 13
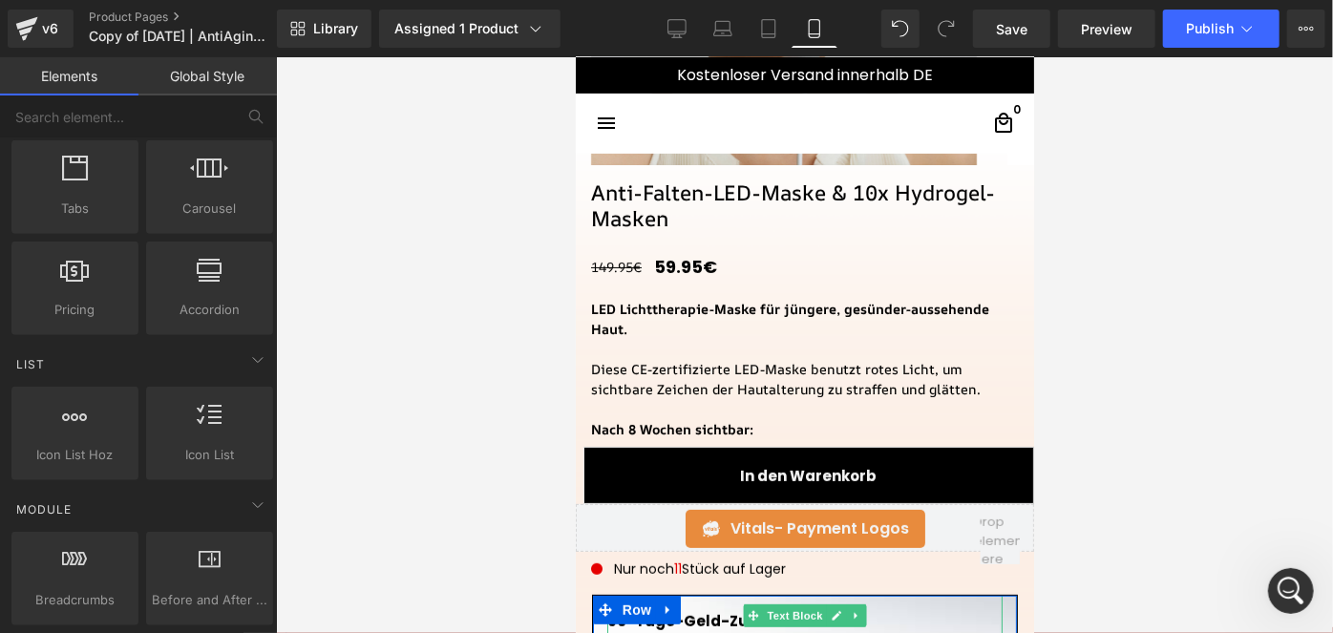
scroll to position [354, 0]
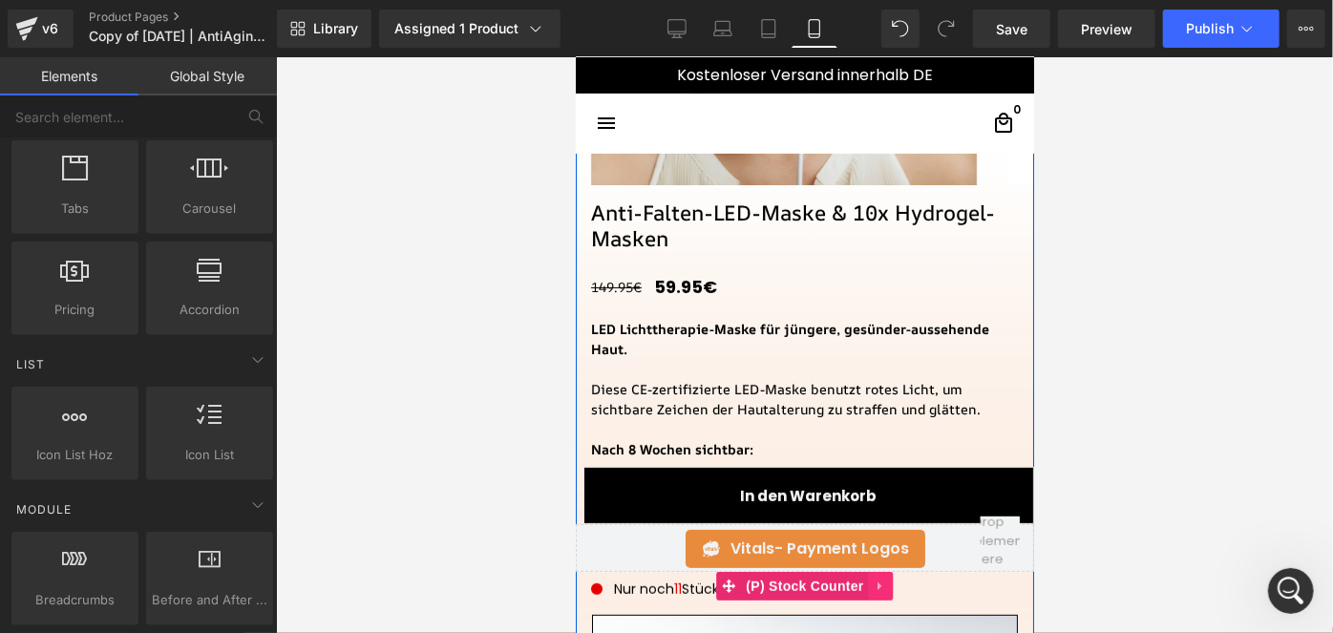
click at [875, 580] on icon at bounding box center [880, 586] width 13 height 14
click at [880, 580] on link at bounding box center [892, 585] width 25 height 29
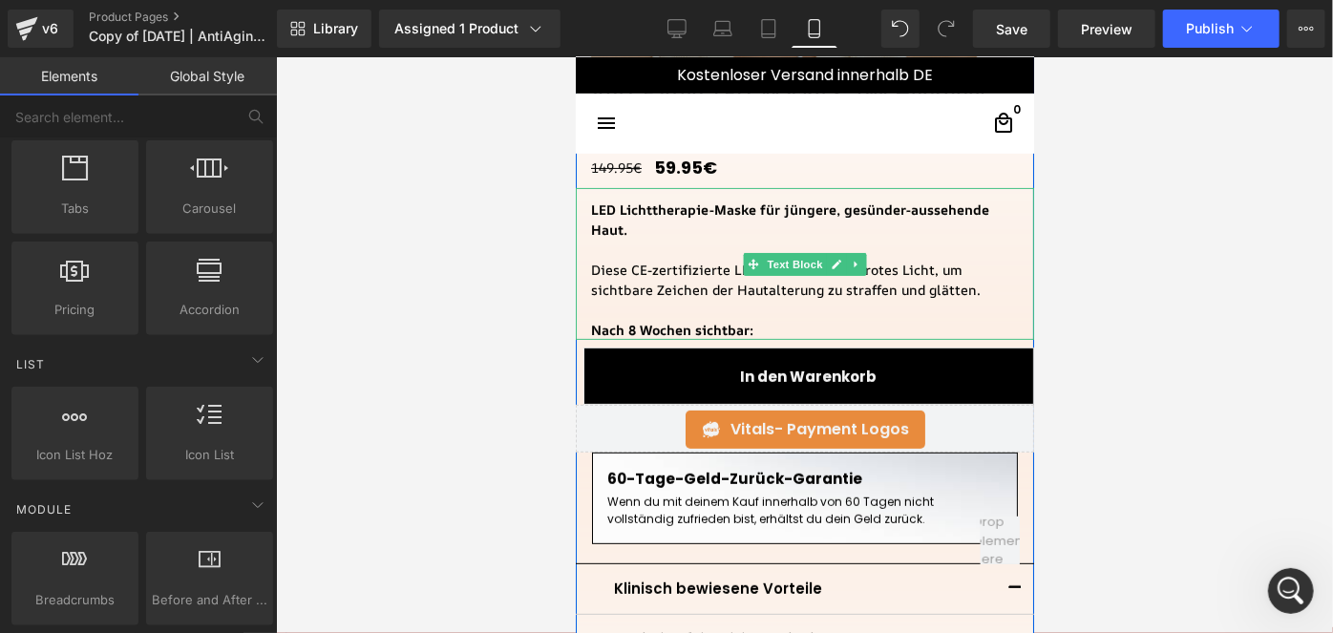
scroll to position [542, 0]
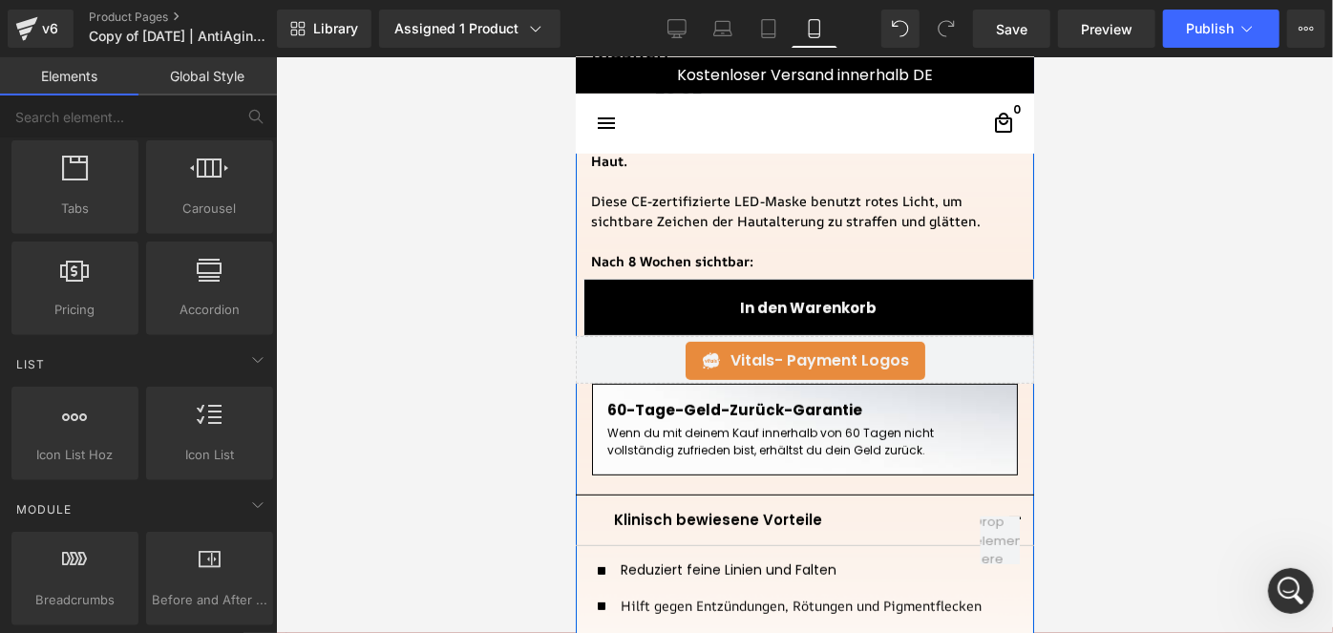
click at [710, 435] on p "Wenn du mit deinem Kauf innerhalb von 60 Tagen nicht vollständig zufrieden bist…" at bounding box center [803, 441] width 395 height 34
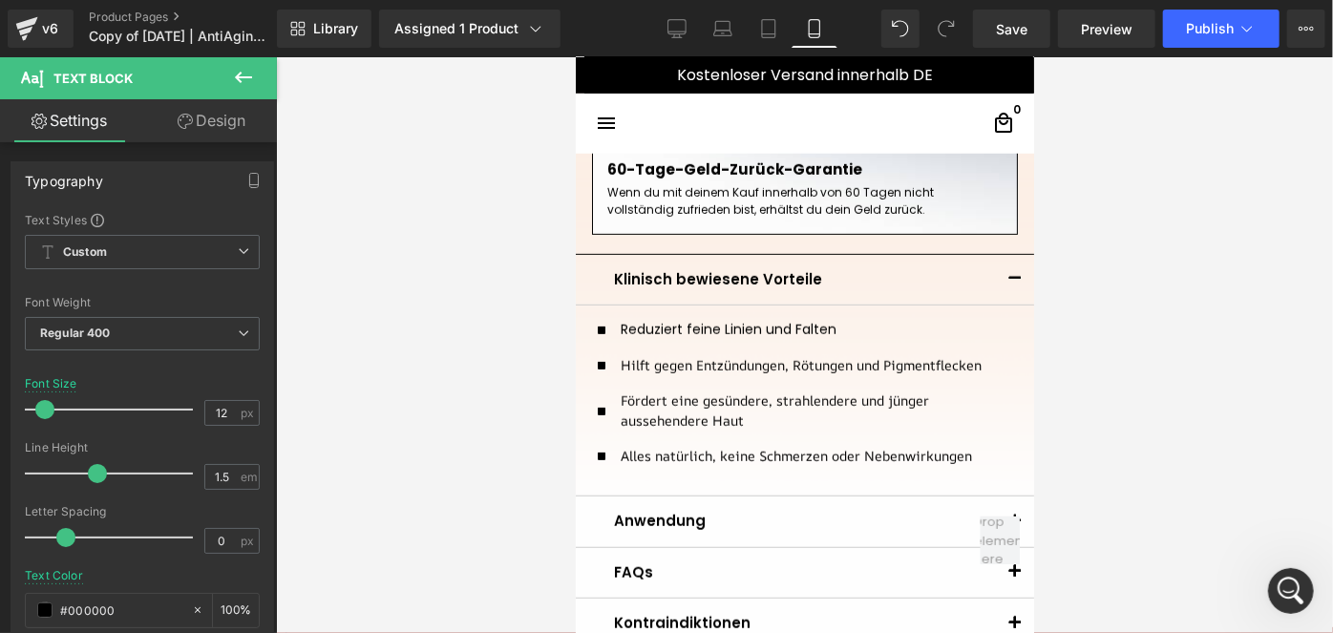
scroll to position [781, 0]
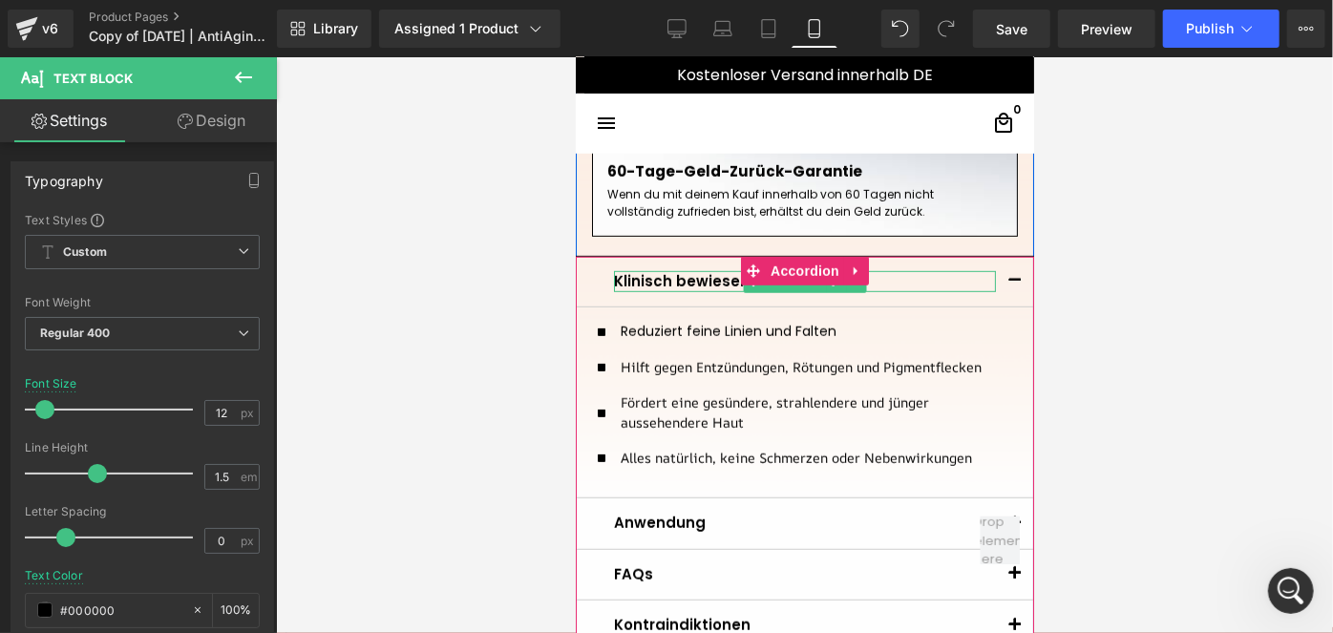
click at [645, 283] on p "Klinisch bewiesene Vorteile" at bounding box center [804, 281] width 382 height 22
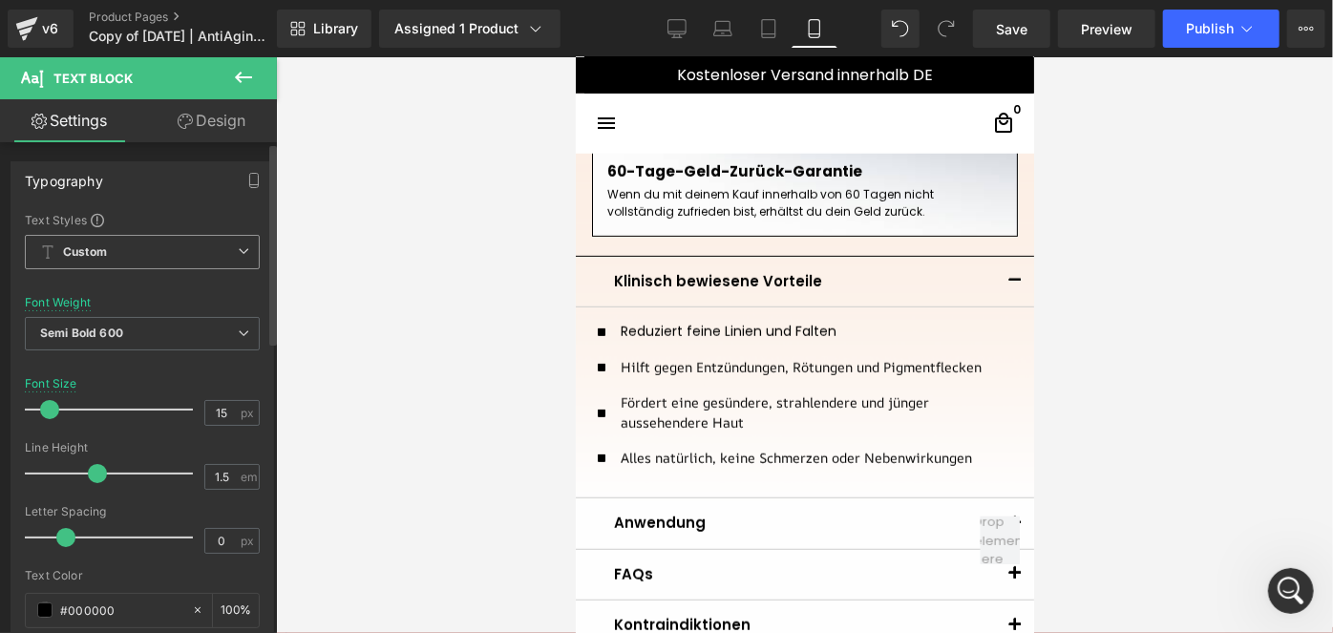
click at [144, 255] on span "Custom" at bounding box center [142, 252] width 235 height 34
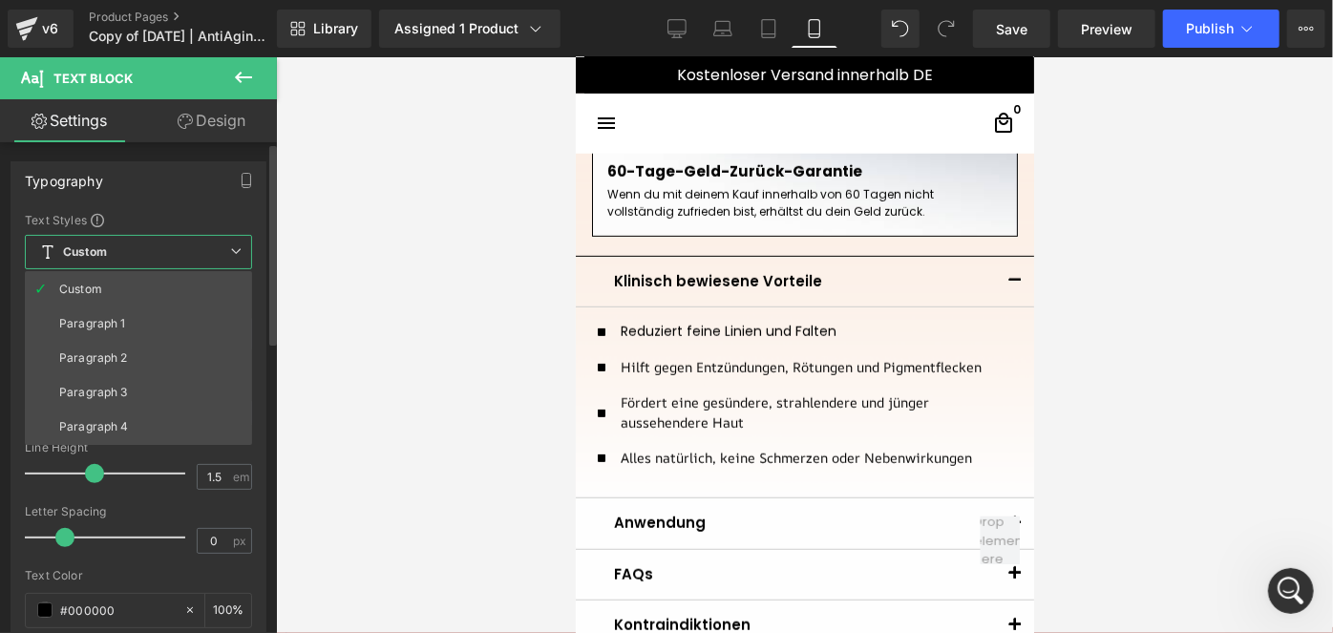
click at [144, 255] on span "Custom" at bounding box center [138, 252] width 227 height 34
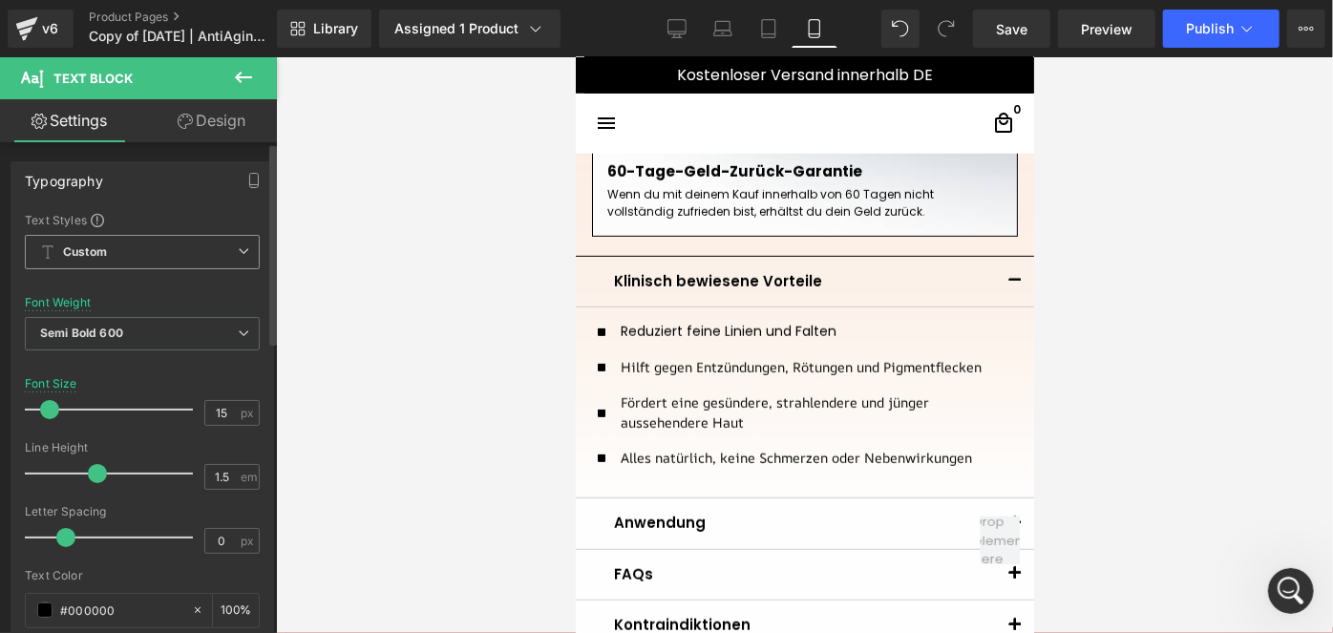
click at [144, 253] on span "Custom" at bounding box center [142, 252] width 235 height 34
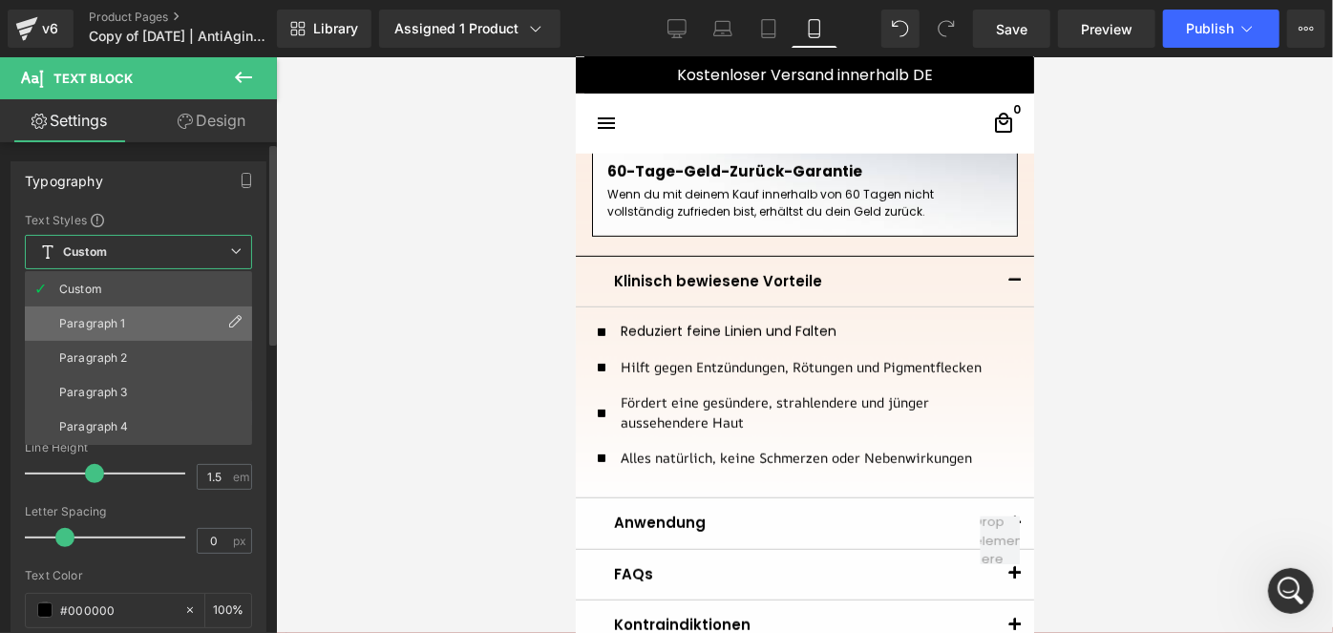
click at [104, 331] on li "Paragraph 1" at bounding box center [138, 323] width 227 height 34
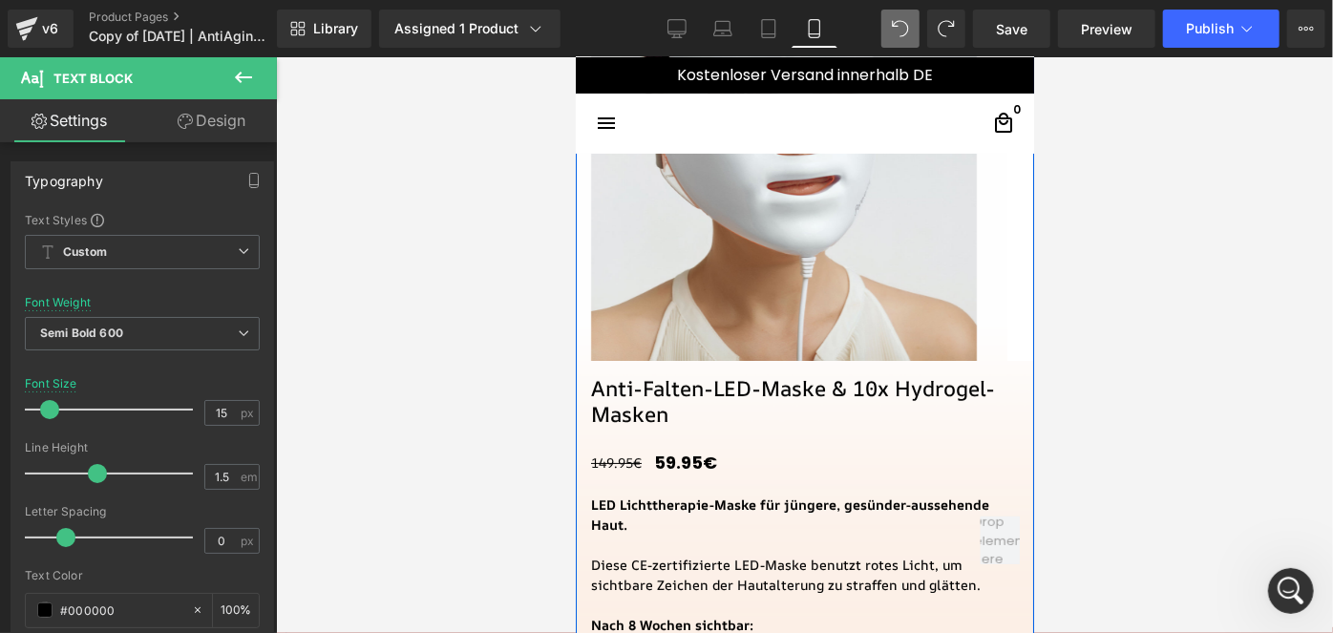
scroll to position [0, 0]
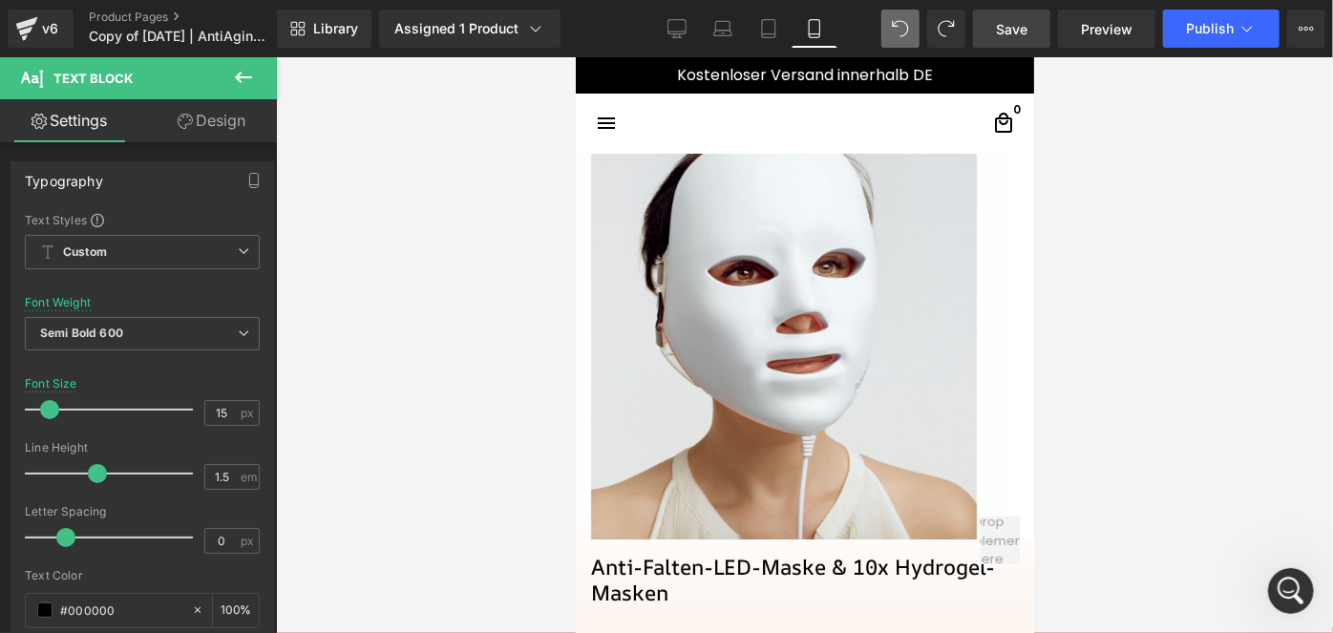
drag, startPoint x: 990, startPoint y: 41, endPoint x: 216, endPoint y: 215, distance: 793.6
click at [990, 41] on link "Save" at bounding box center [1011, 29] width 77 height 38
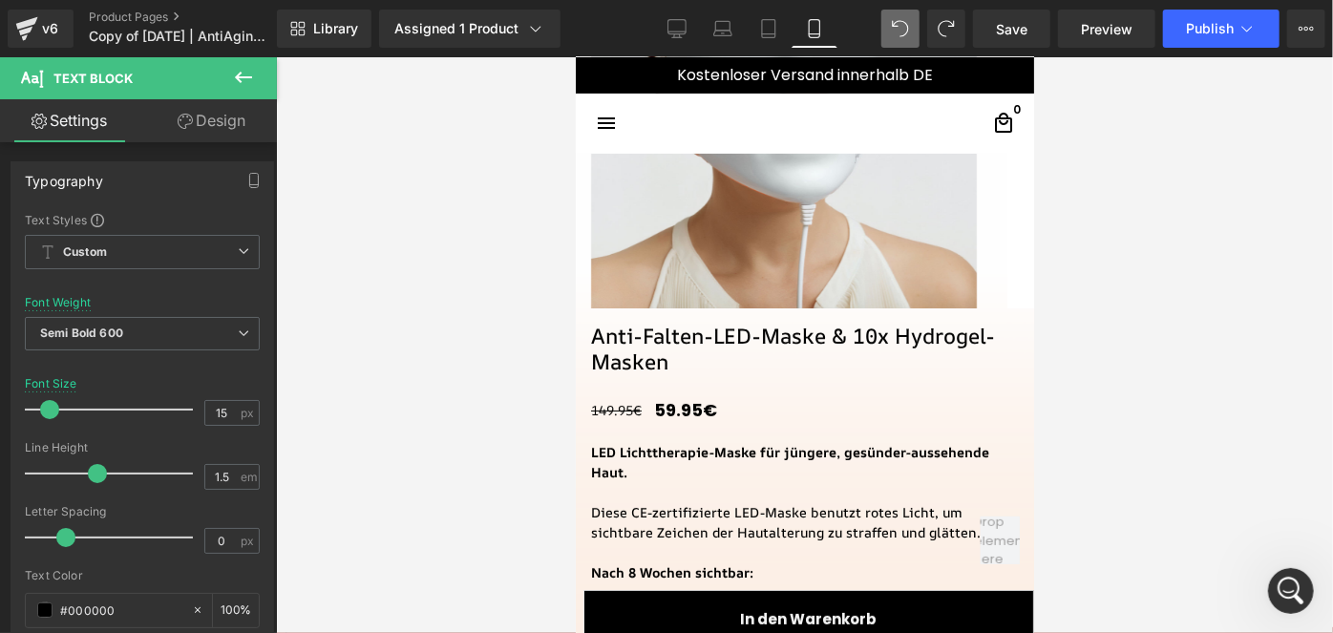
scroll to position [233, 0]
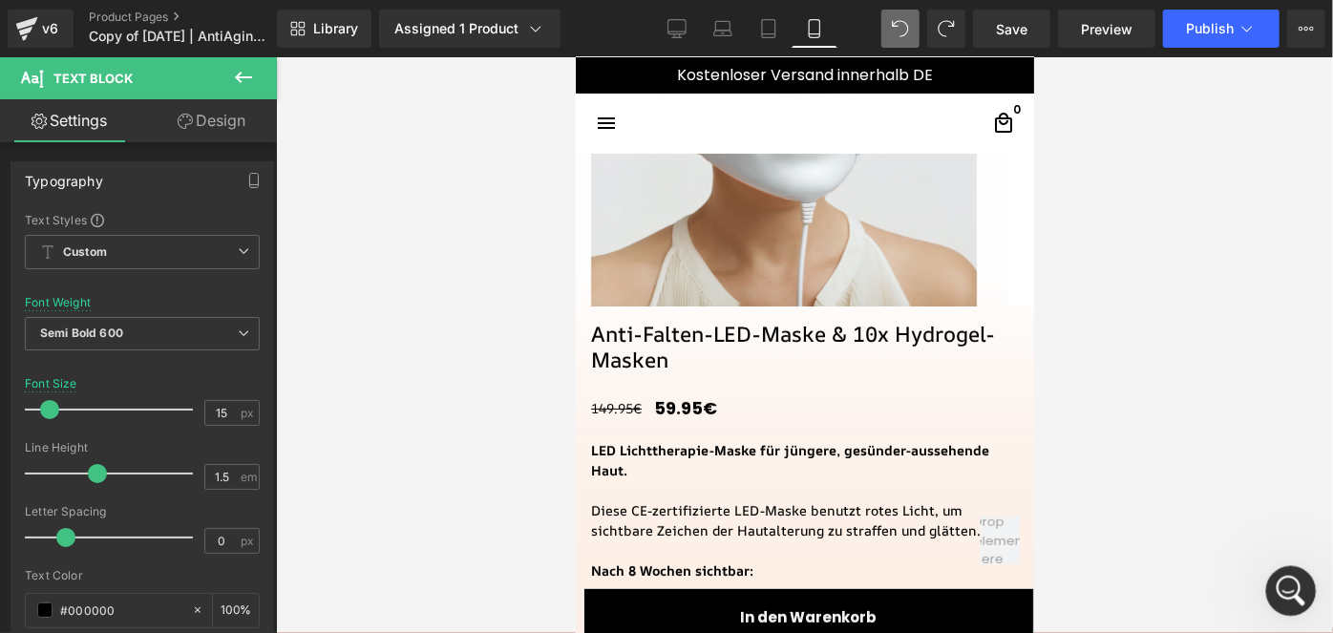
click at [1288, 581] on icon "Intercom-Nachrichtendienst öffnen" at bounding box center [1287, 587] width 13 height 15
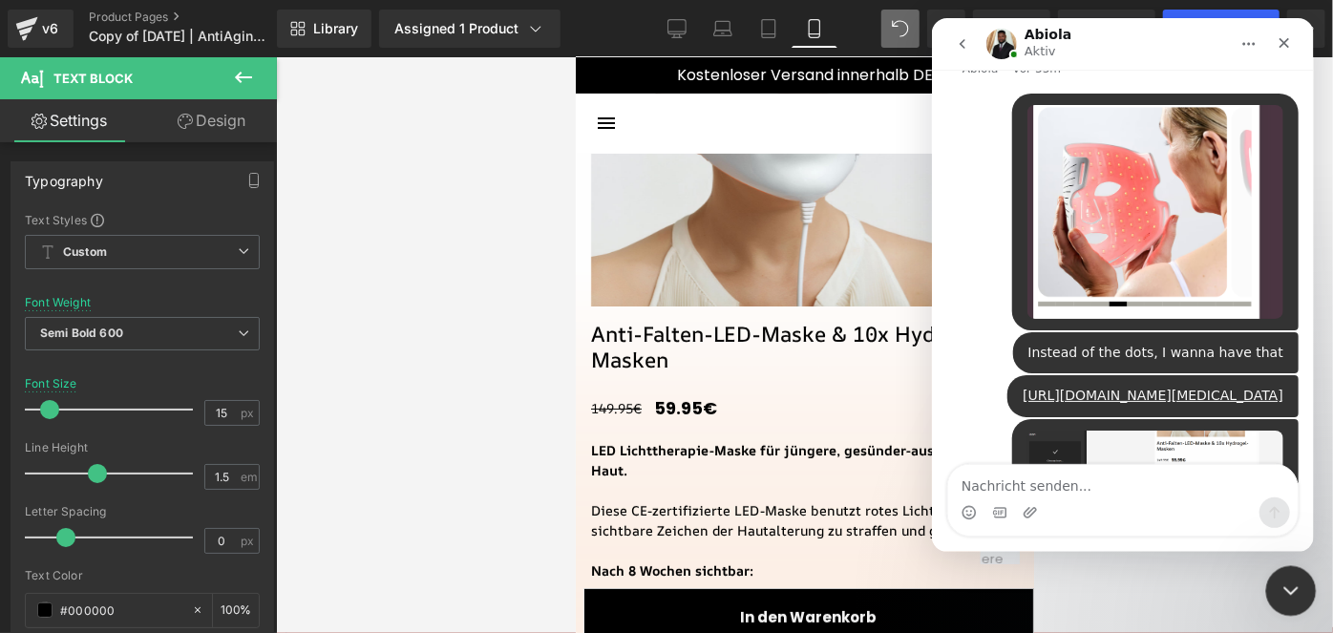
scroll to position [3202, 0]
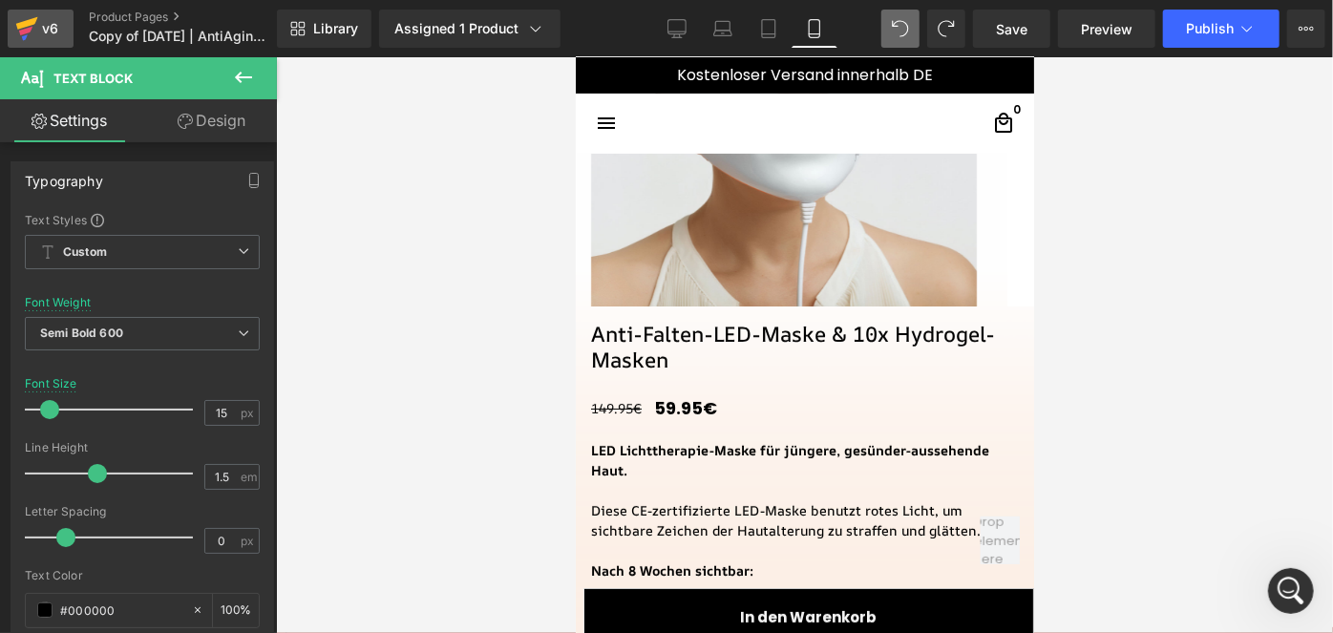
click at [46, 21] on div "v6" at bounding box center [50, 28] width 24 height 25
